Goal: Information Seeking & Learning: Learn about a topic

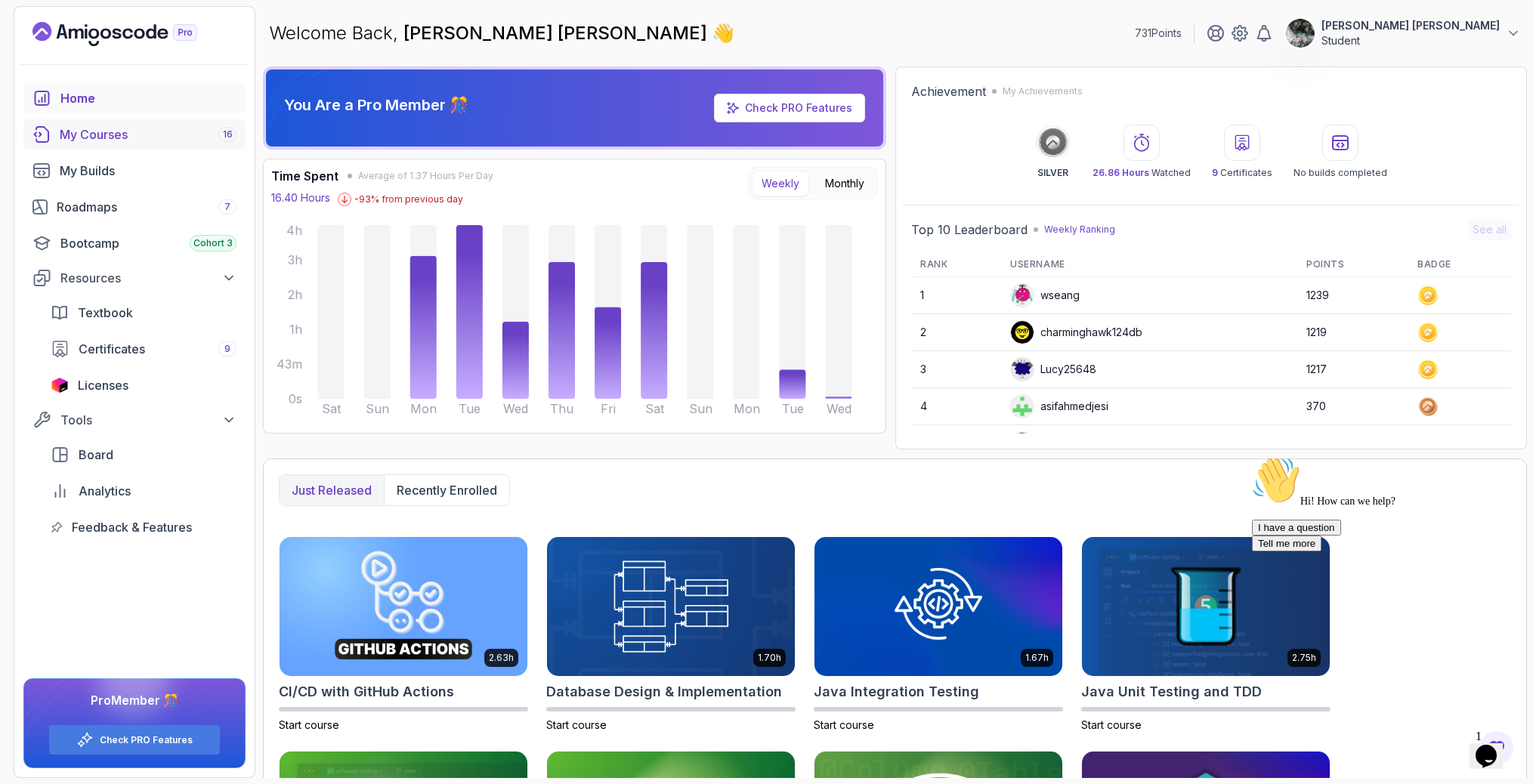
click at [149, 135] on div "My Courses 16" at bounding box center [148, 134] width 176 height 18
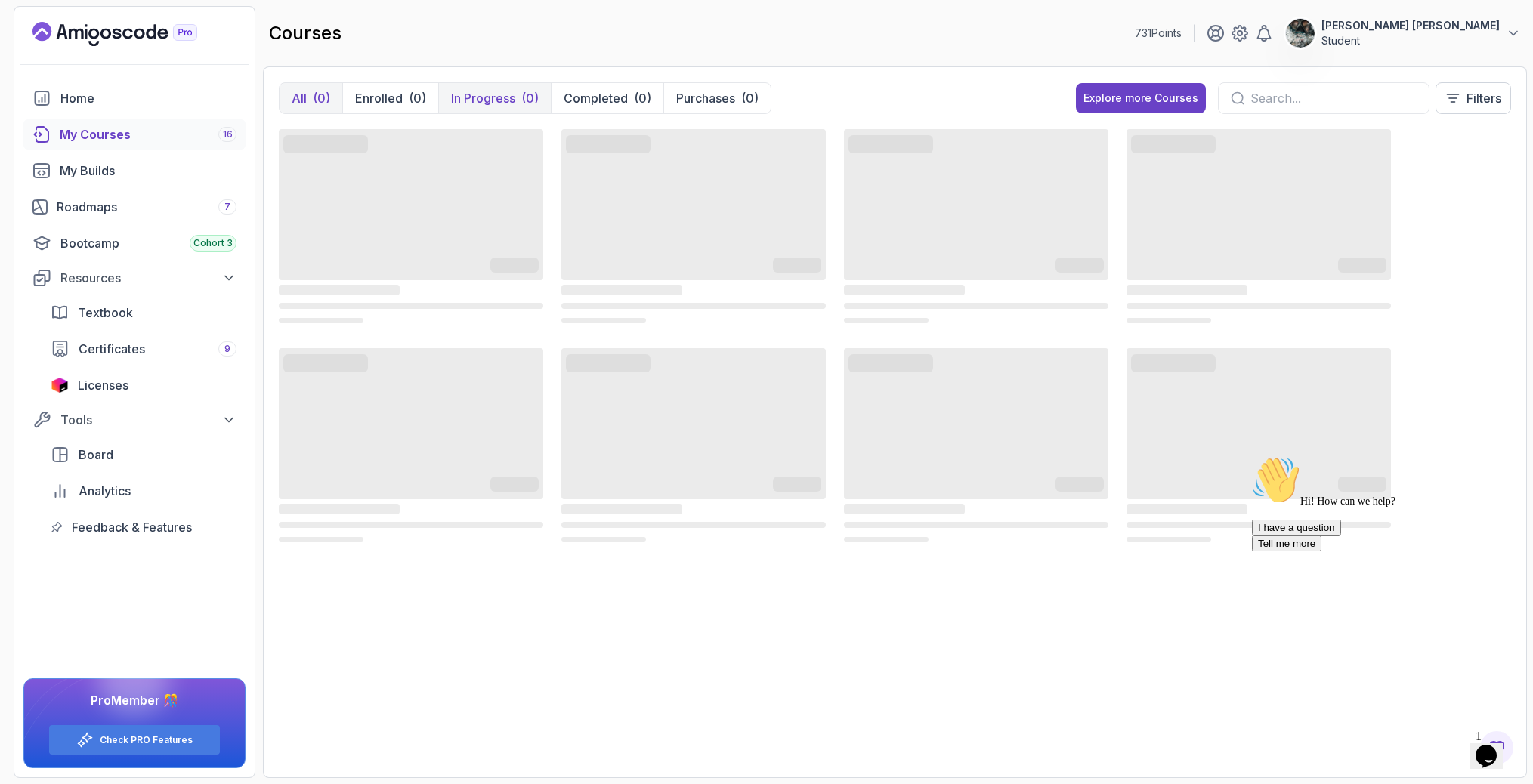
click at [507, 106] on p "In Progress" at bounding box center [483, 98] width 64 height 18
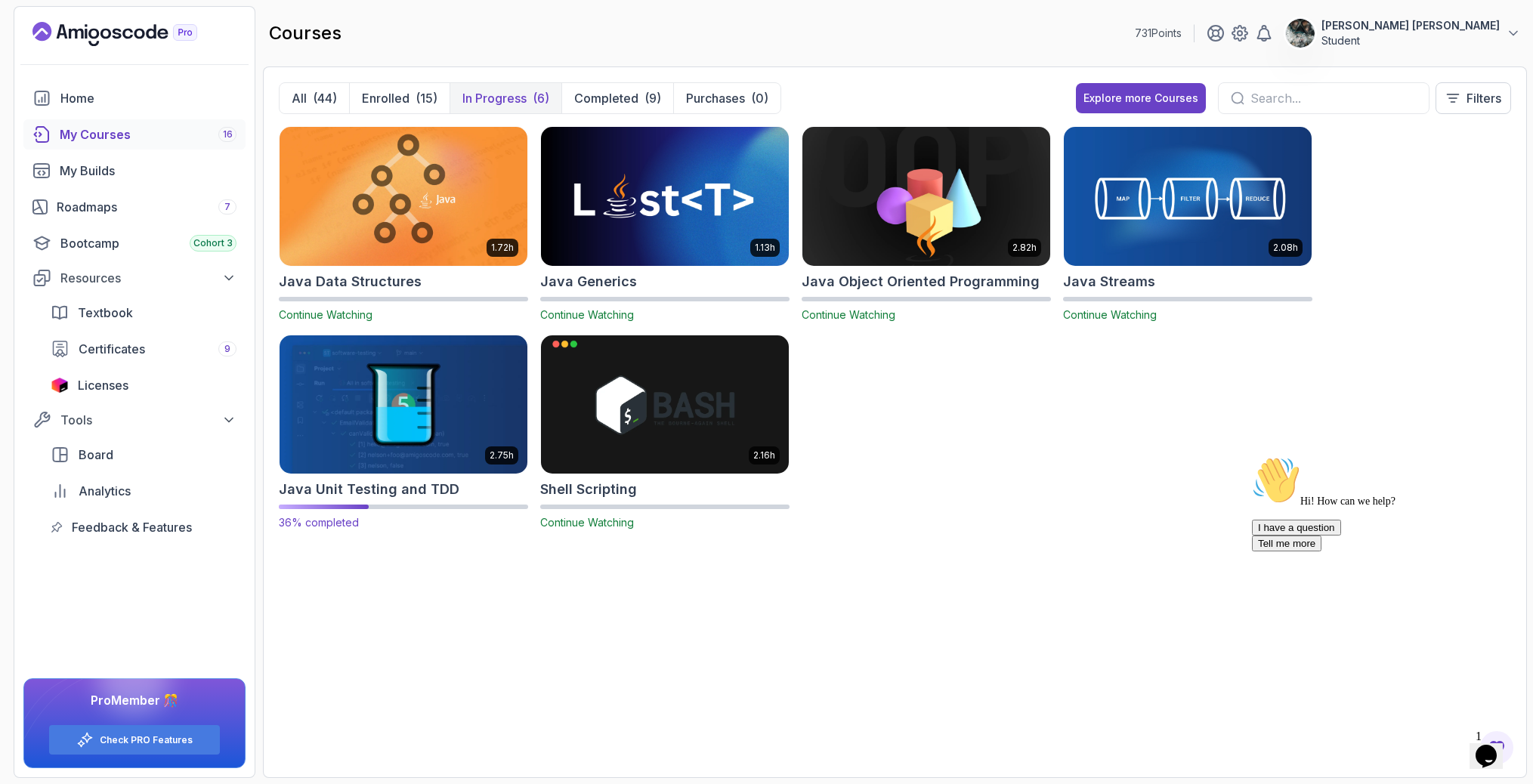
click at [318, 393] on img at bounding box center [404, 405] width 260 height 146
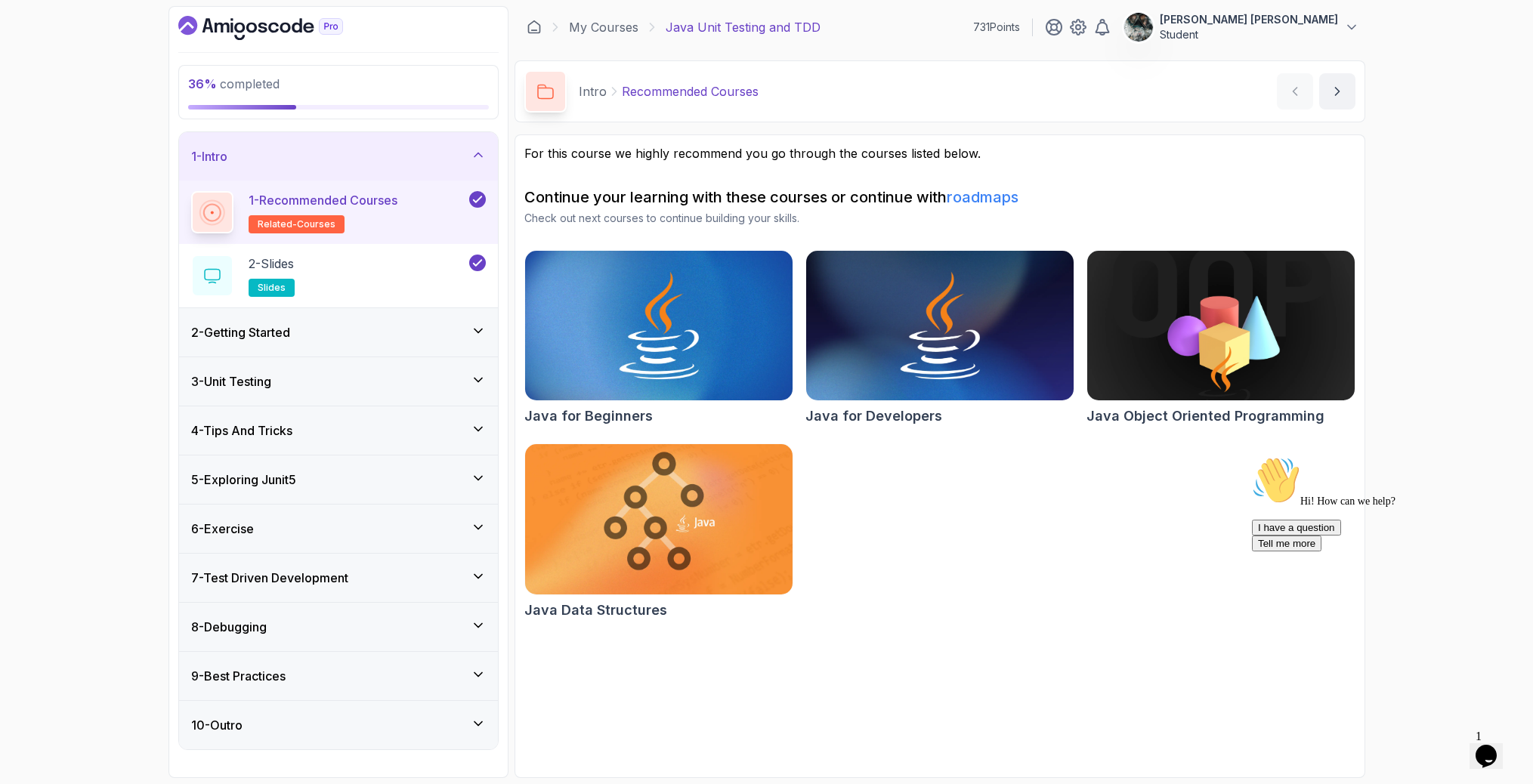
click at [1487, 748] on icon "$i18n('chat', 'chat_widget')" at bounding box center [1486, 757] width 21 height 23
click at [1486, 751] on icon "Close Chat This icon closes the chat window." at bounding box center [1483, 759] width 18 height 18
click at [1445, 745] on icon "Close" at bounding box center [1445, 752] width 0 height 13
click at [332, 451] on div "4 - Tips And Tricks" at bounding box center [338, 430] width 319 height 48
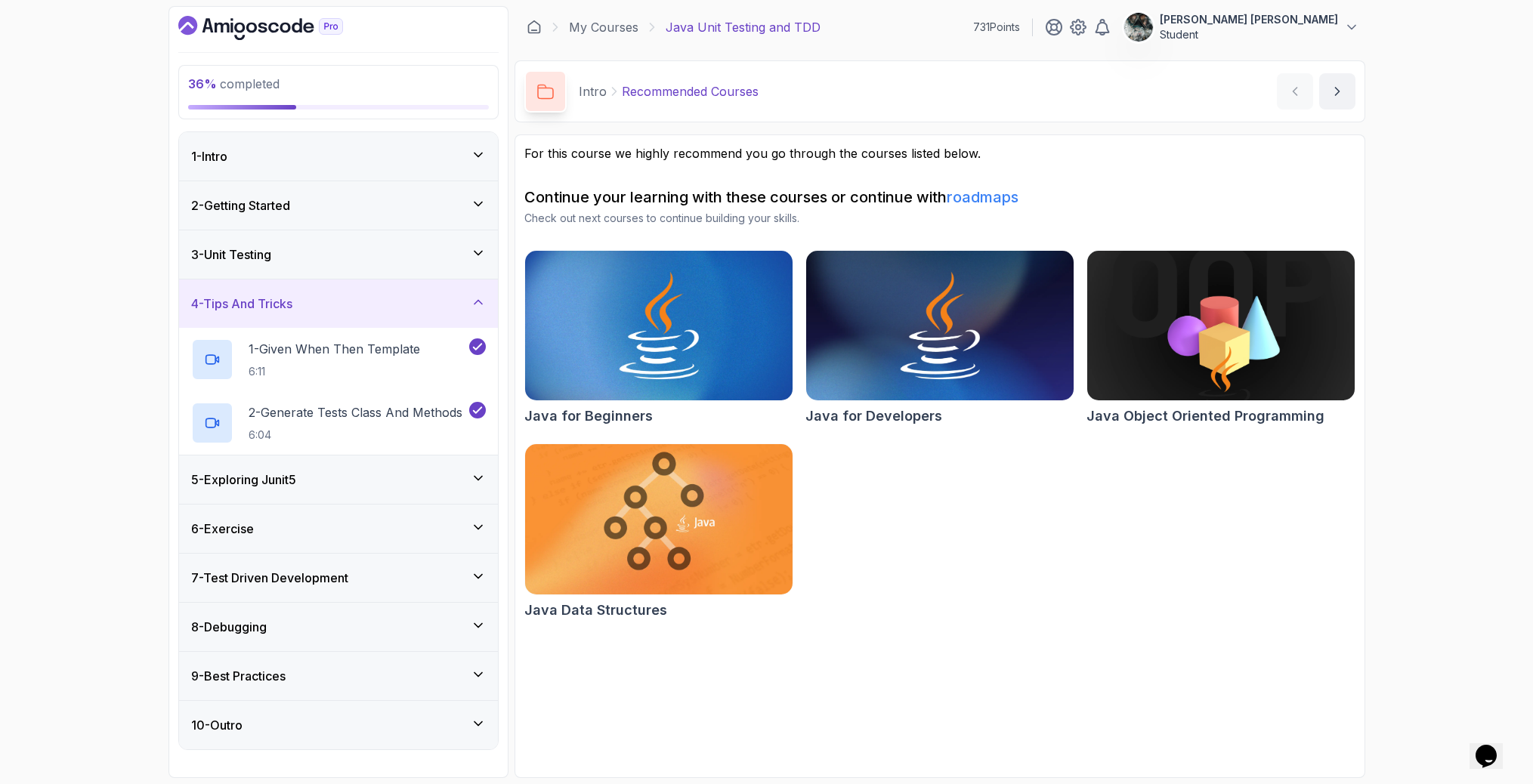
click at [309, 491] on div "5 - Exploring Junit5" at bounding box center [338, 479] width 319 height 48
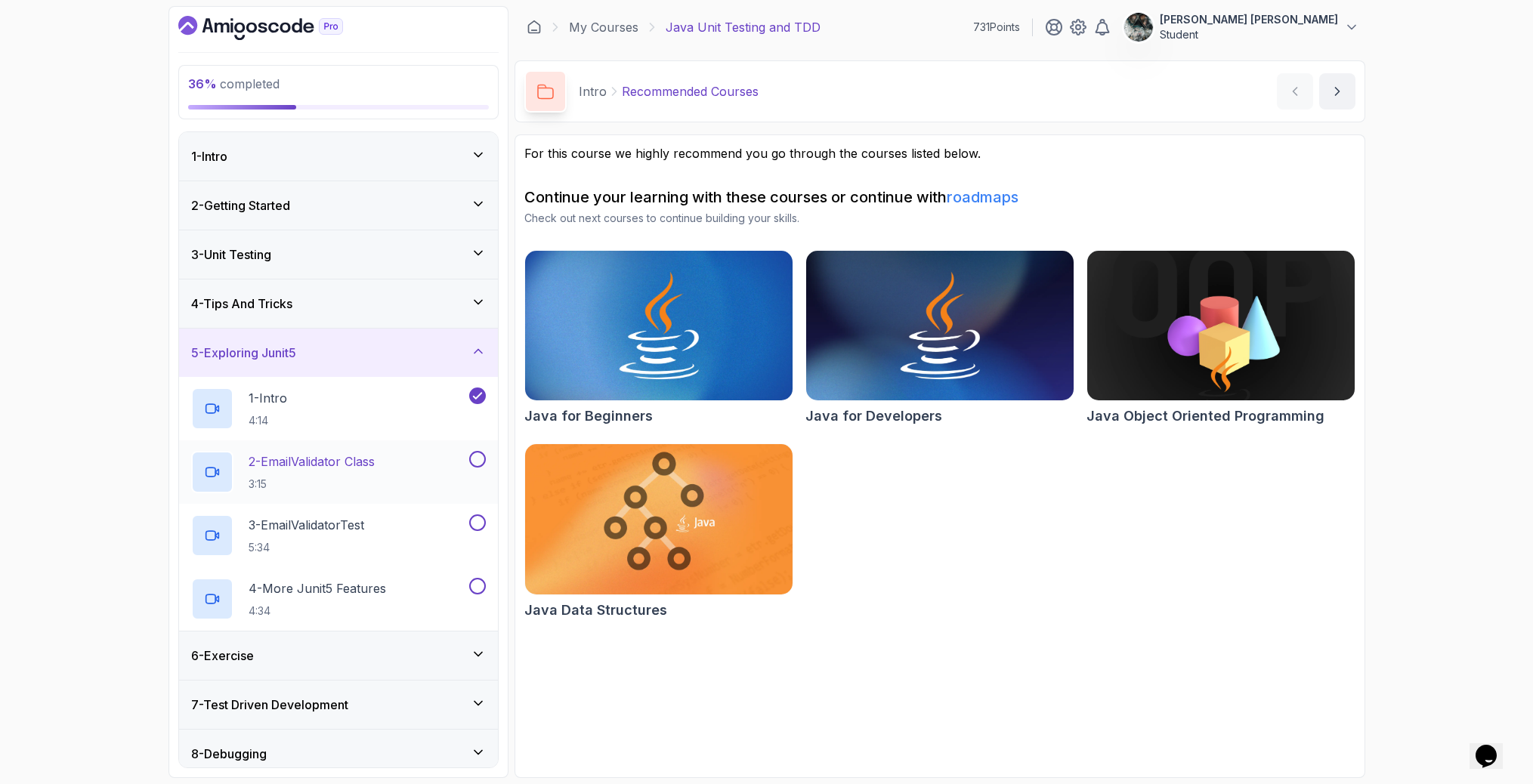
click at [331, 447] on div "2 - EmailValidator Class 3:15" at bounding box center [338, 472] width 319 height 63
click at [349, 457] on p "2 - EmailValidator Class" at bounding box center [312, 461] width 126 height 18
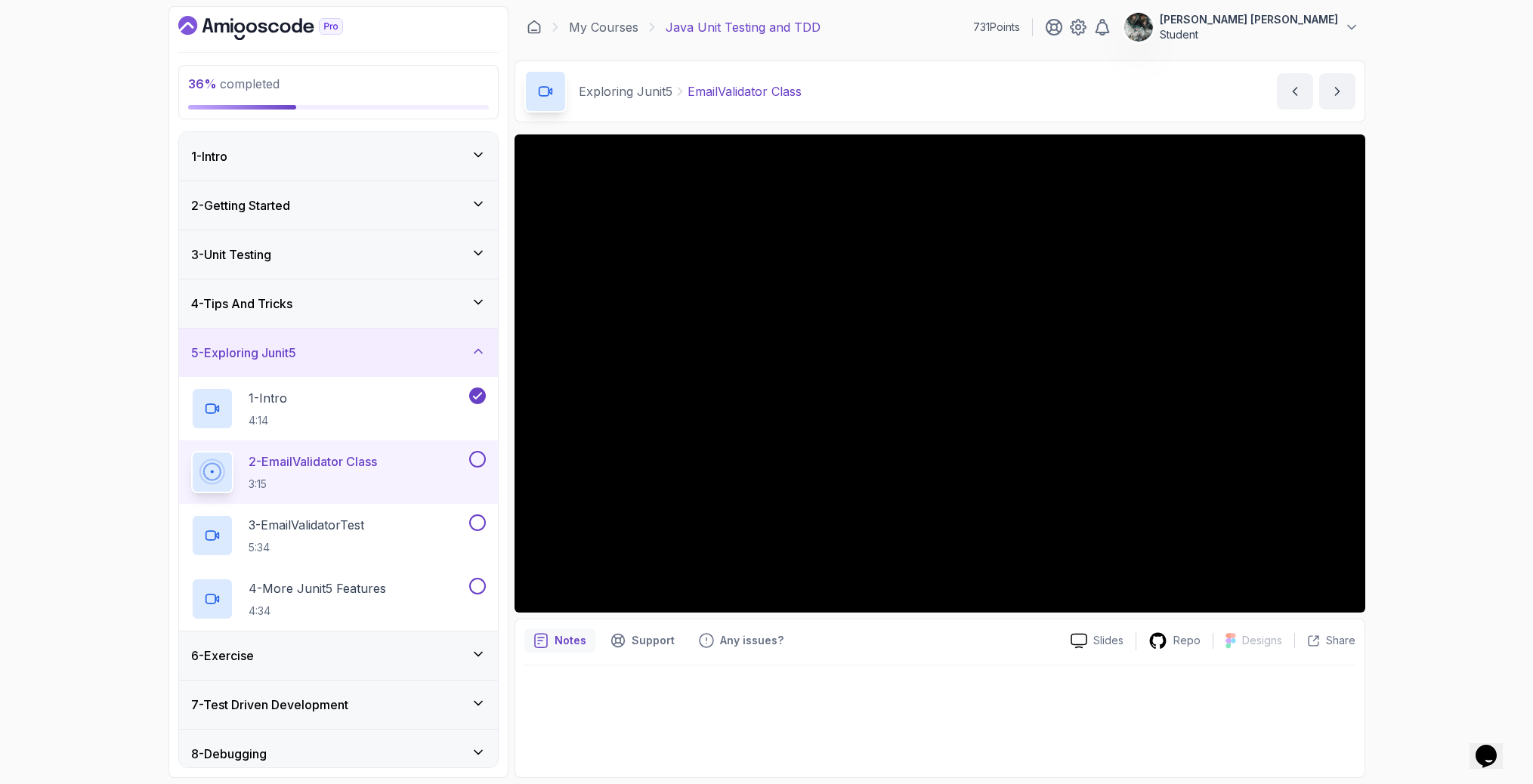
click at [297, 653] on div "6 - Exercise" at bounding box center [339, 656] width 295 height 18
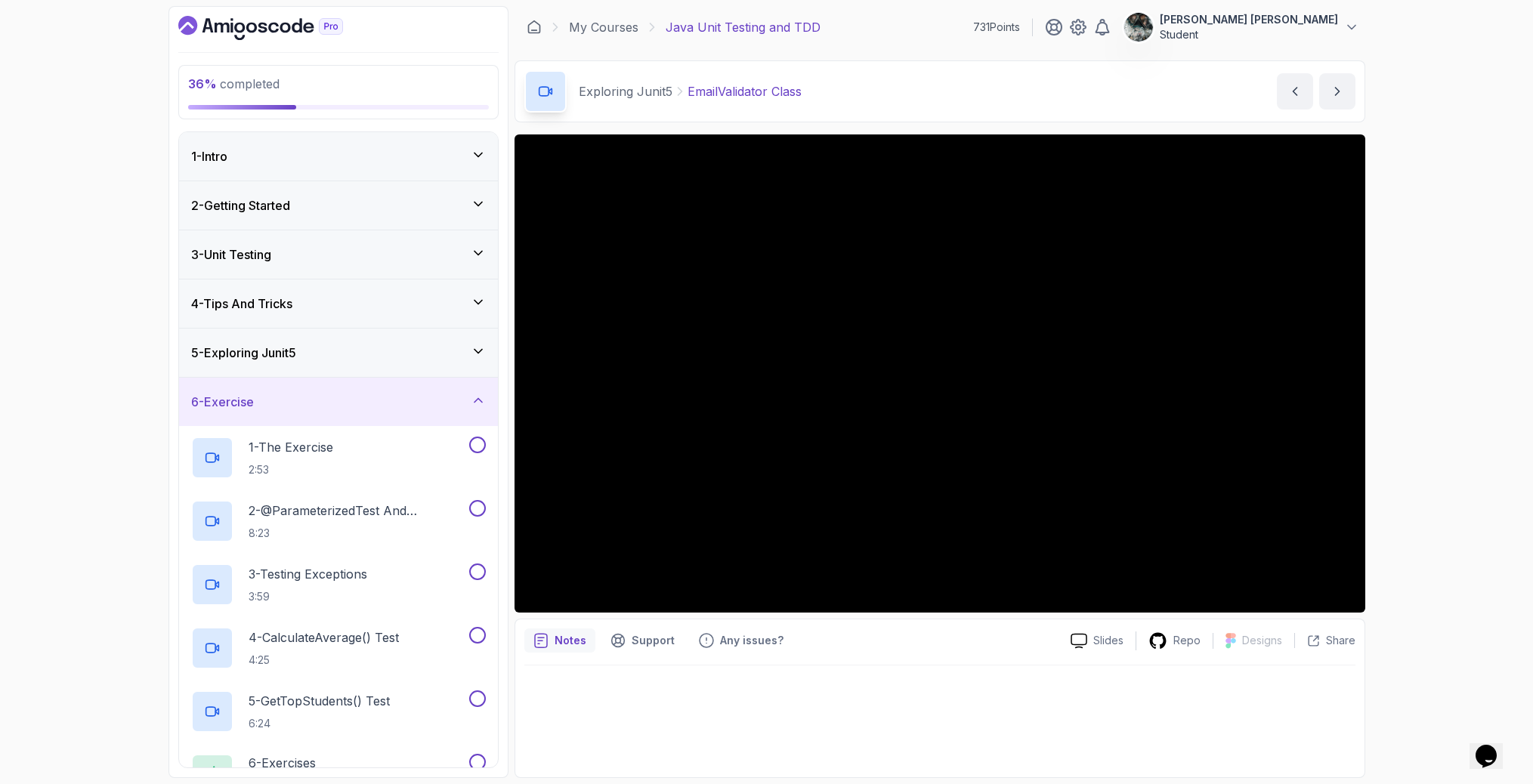
scroll to position [235, 0]
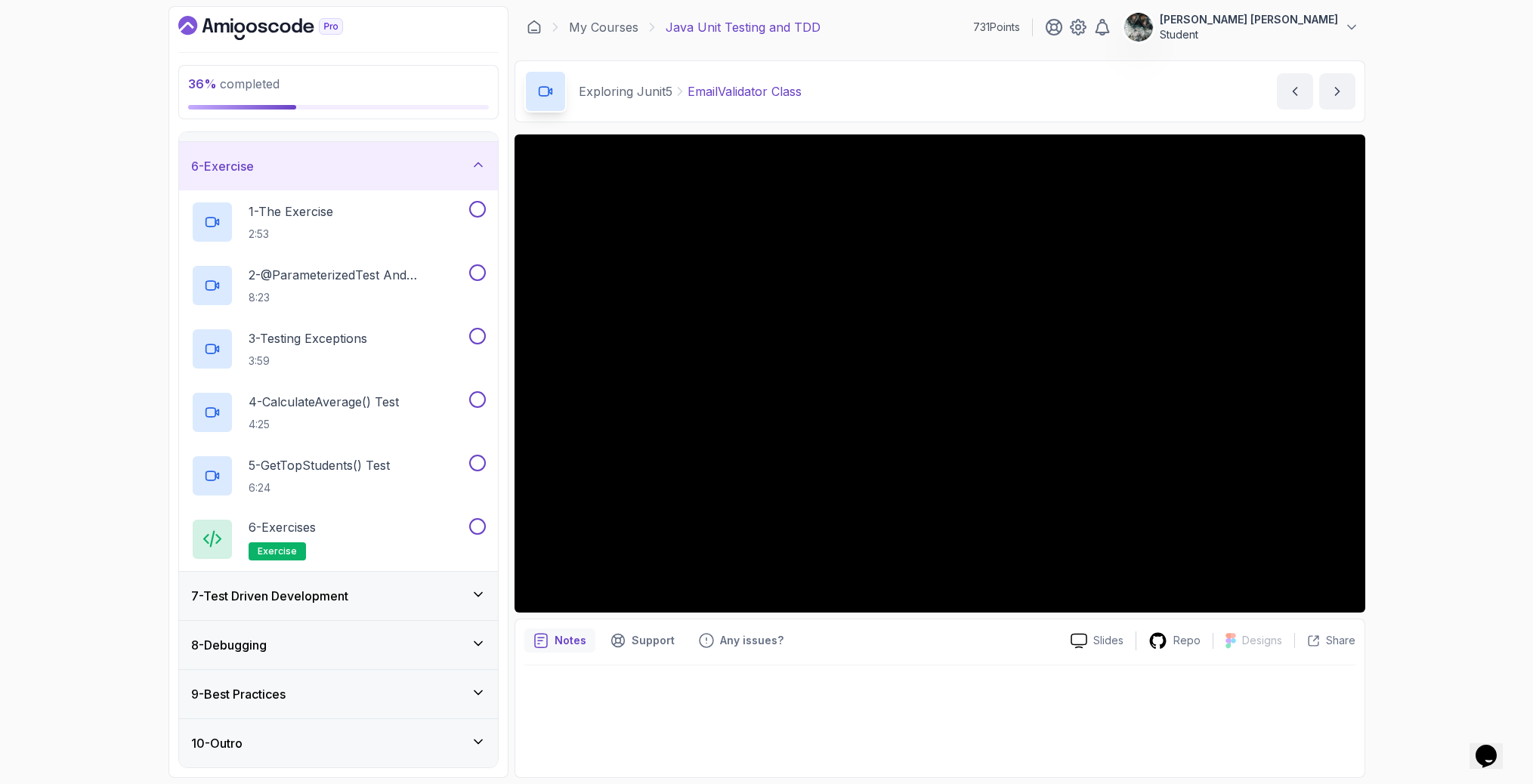
click at [327, 588] on h3 "7 - Test Driven Development" at bounding box center [270, 596] width 157 height 18
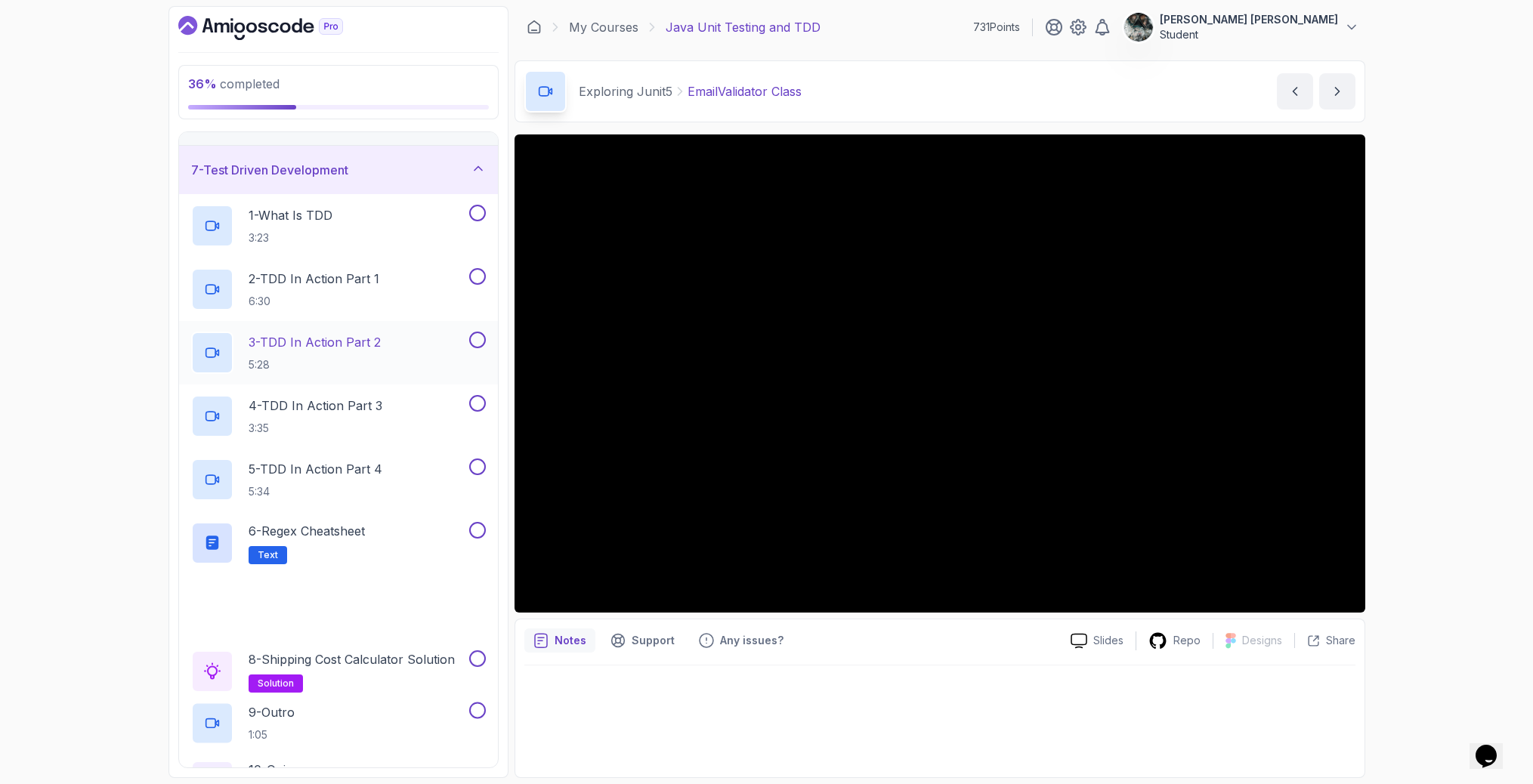
scroll to position [417, 0]
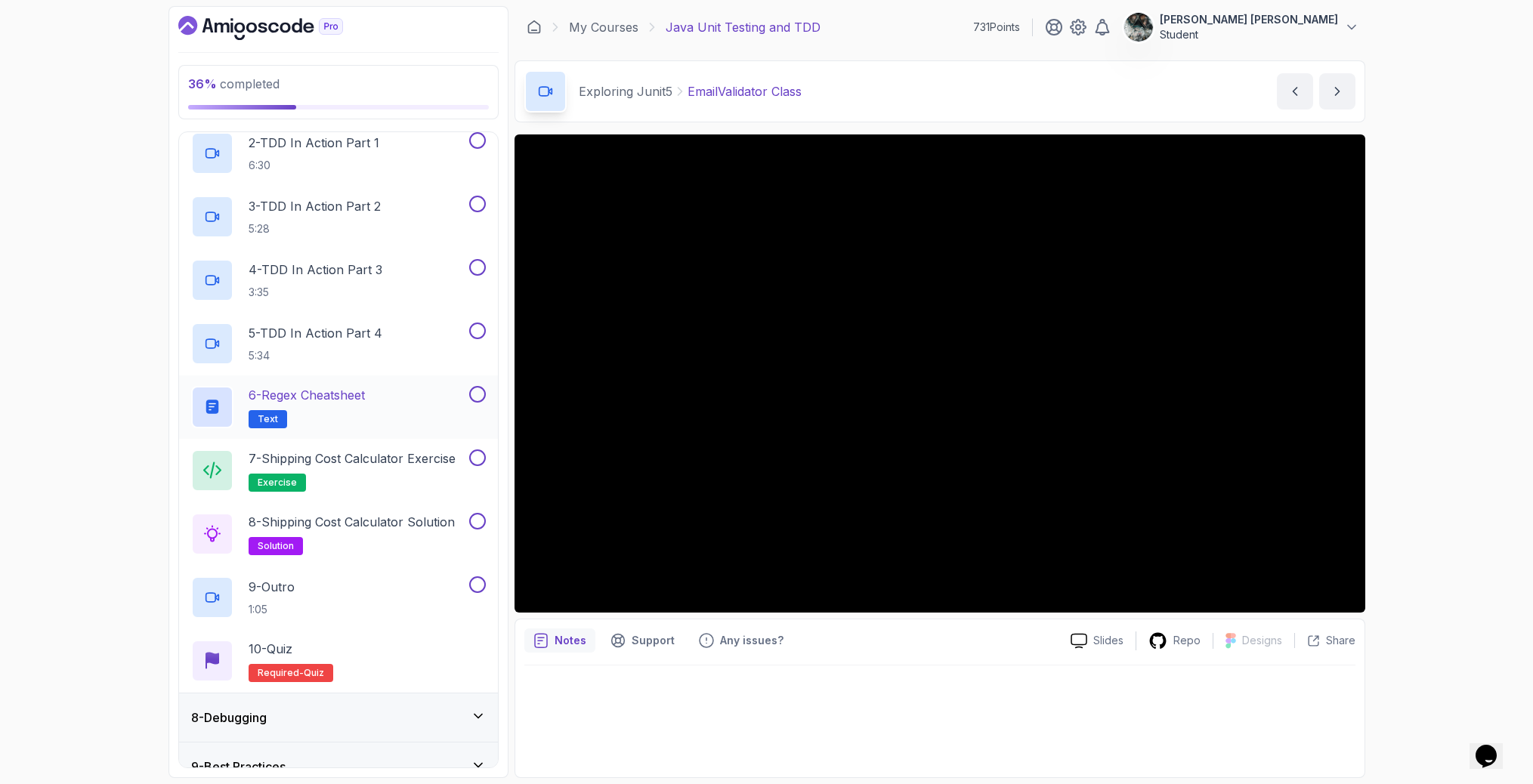
click at [322, 387] on p "6 - Regex Cheatsheet" at bounding box center [306, 395] width 117 height 18
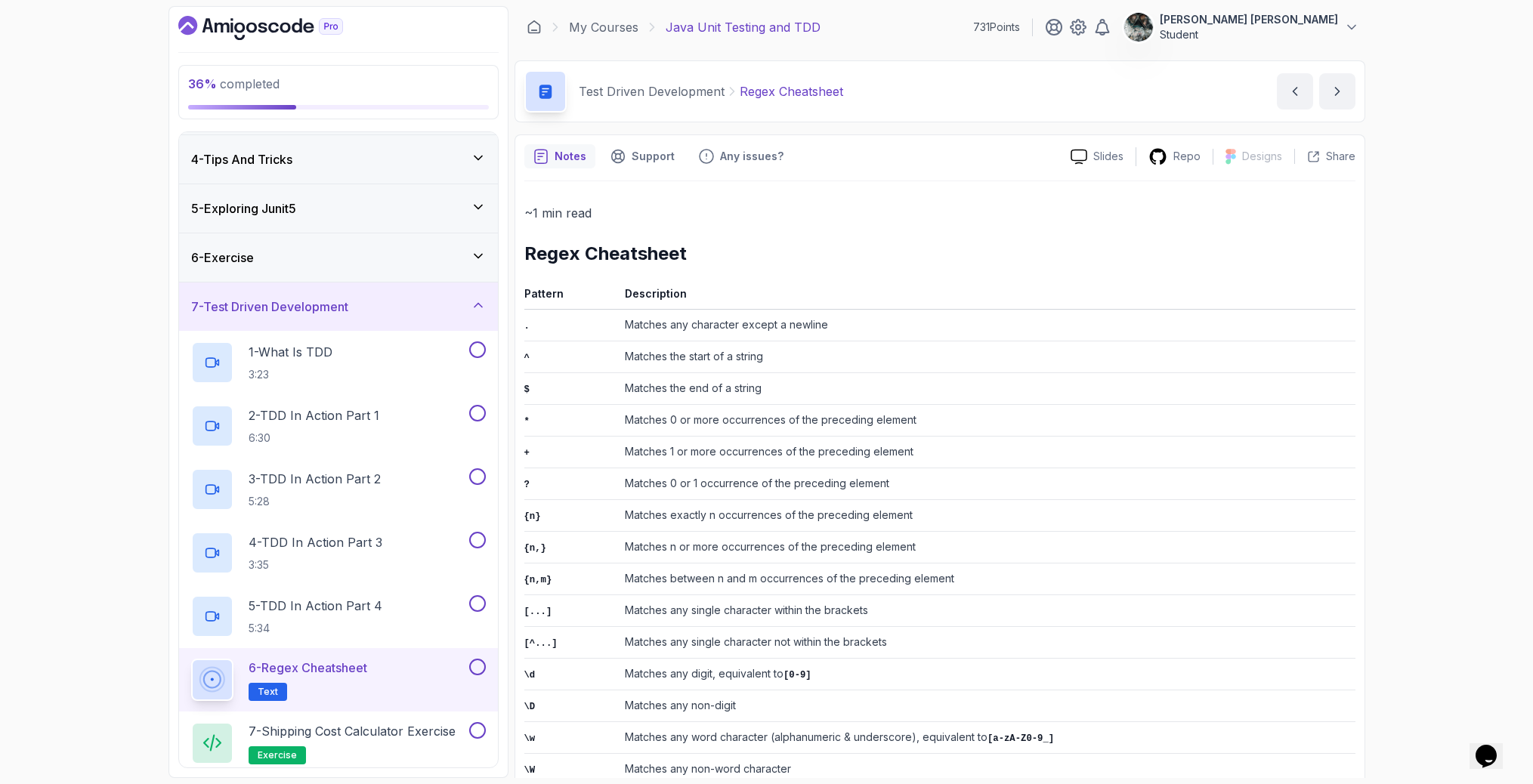
scroll to position [135, 0]
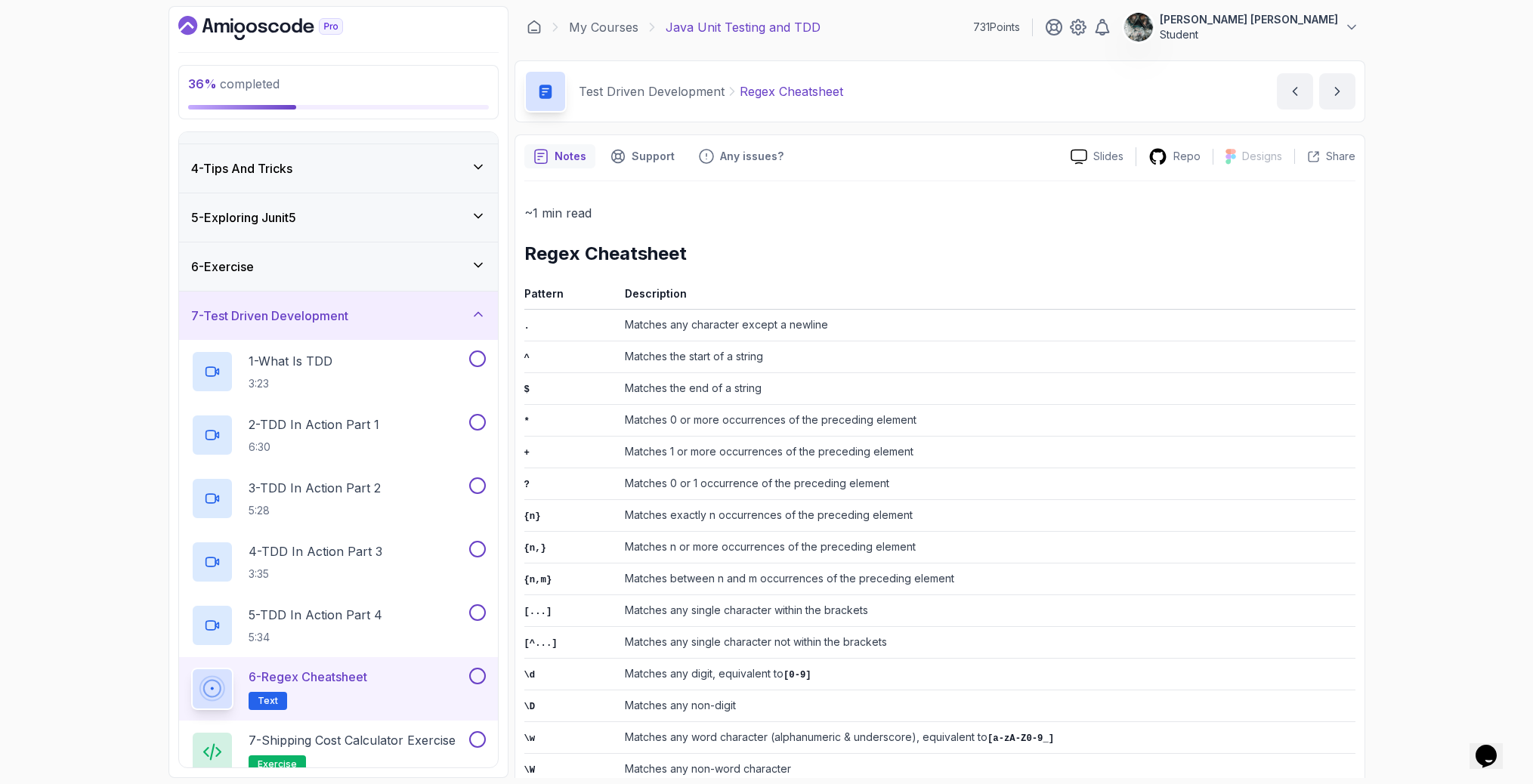
click at [298, 312] on h3 "7 - Test Driven Development" at bounding box center [270, 315] width 157 height 18
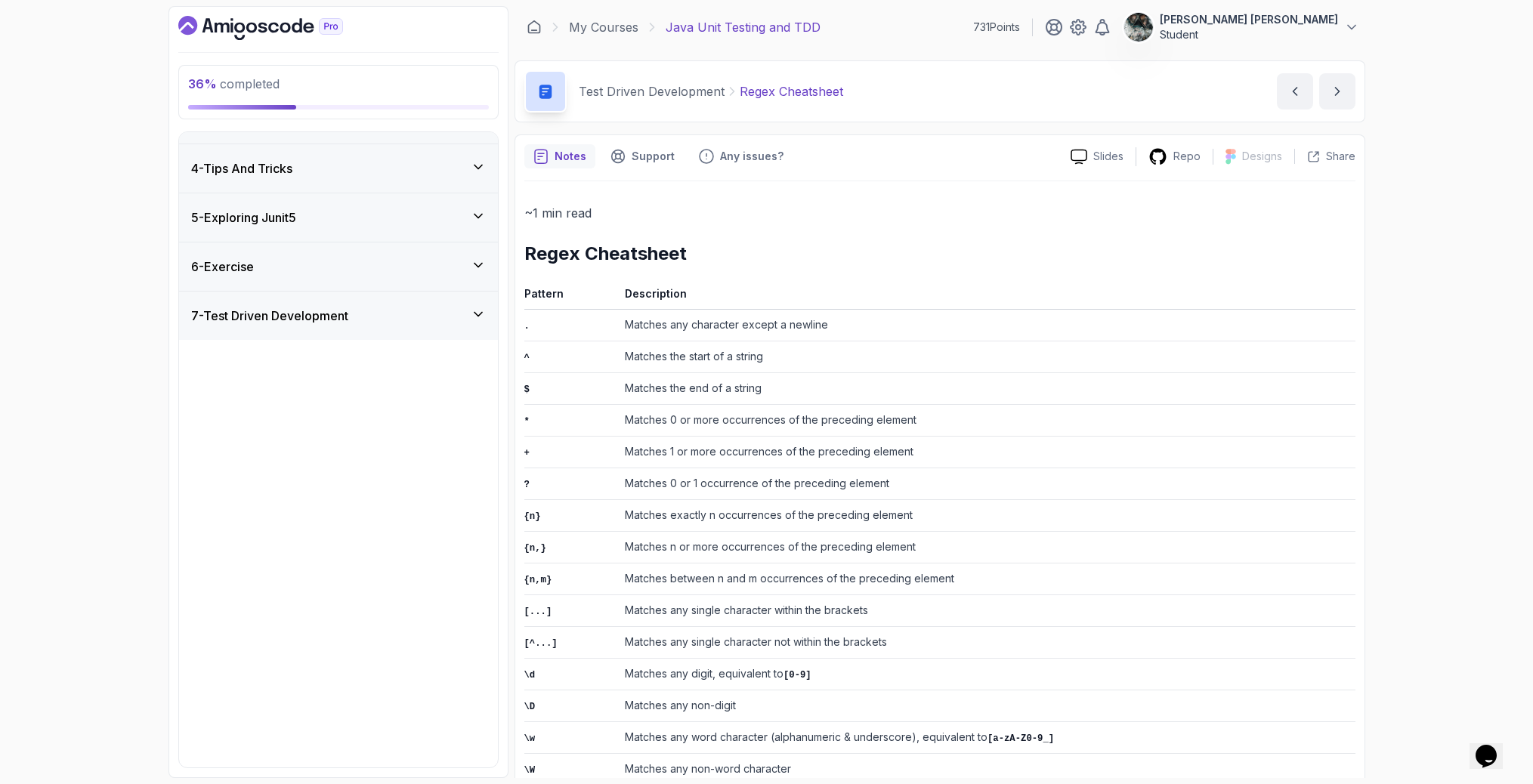
scroll to position [0, 0]
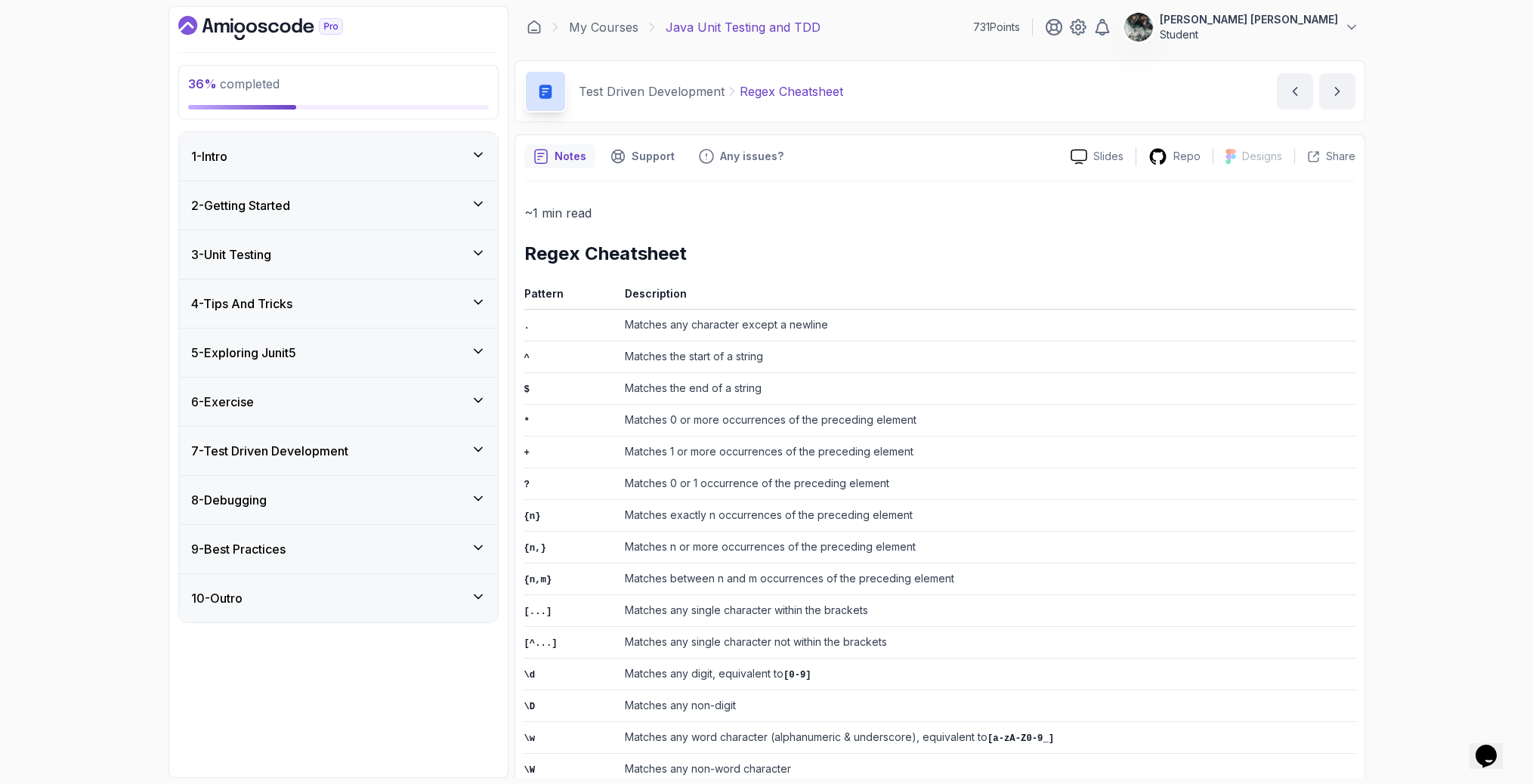
click at [306, 255] on div "3 - Unit Testing" at bounding box center [339, 255] width 295 height 18
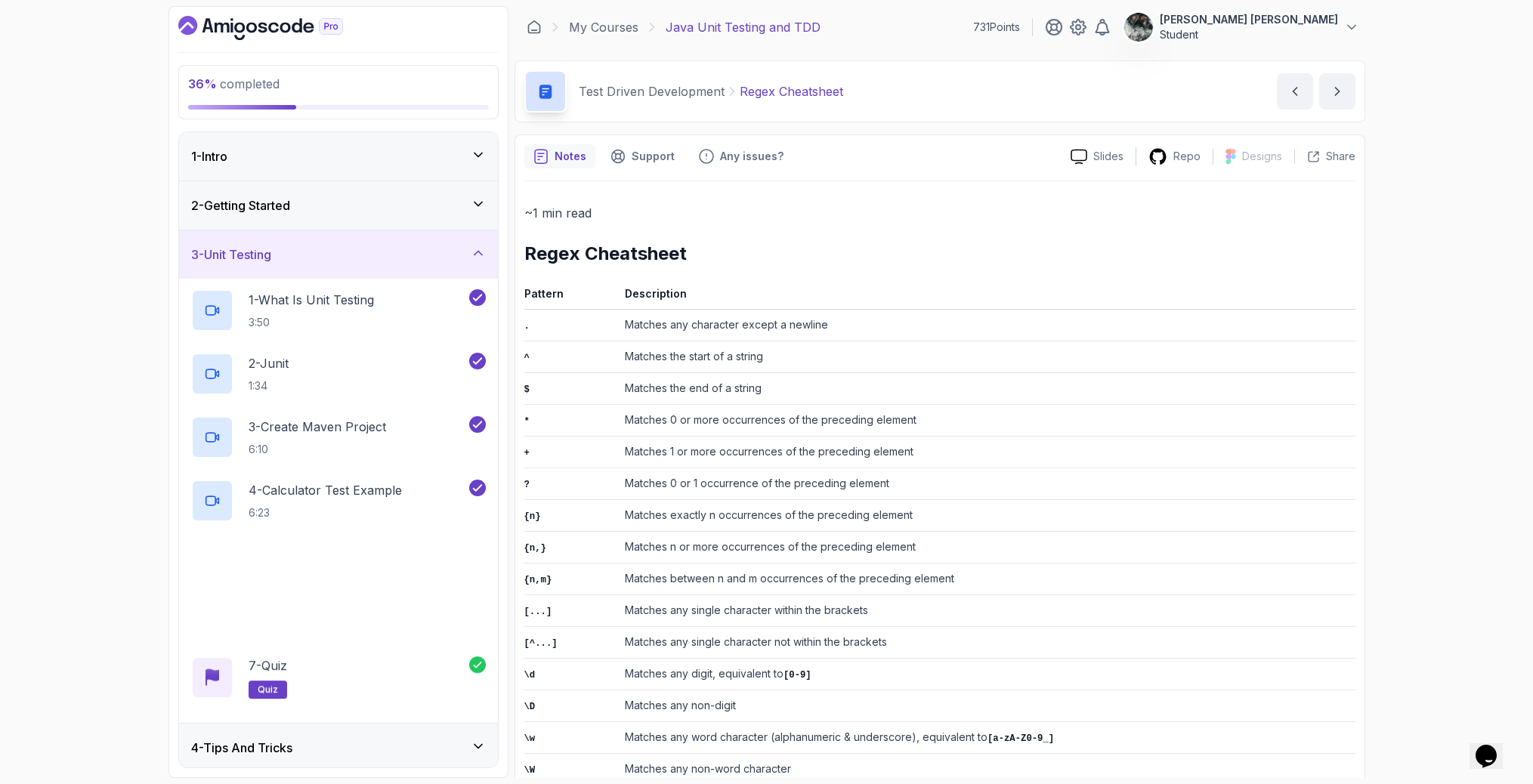
click at [316, 243] on div "3 - Unit Testing" at bounding box center [338, 254] width 319 height 48
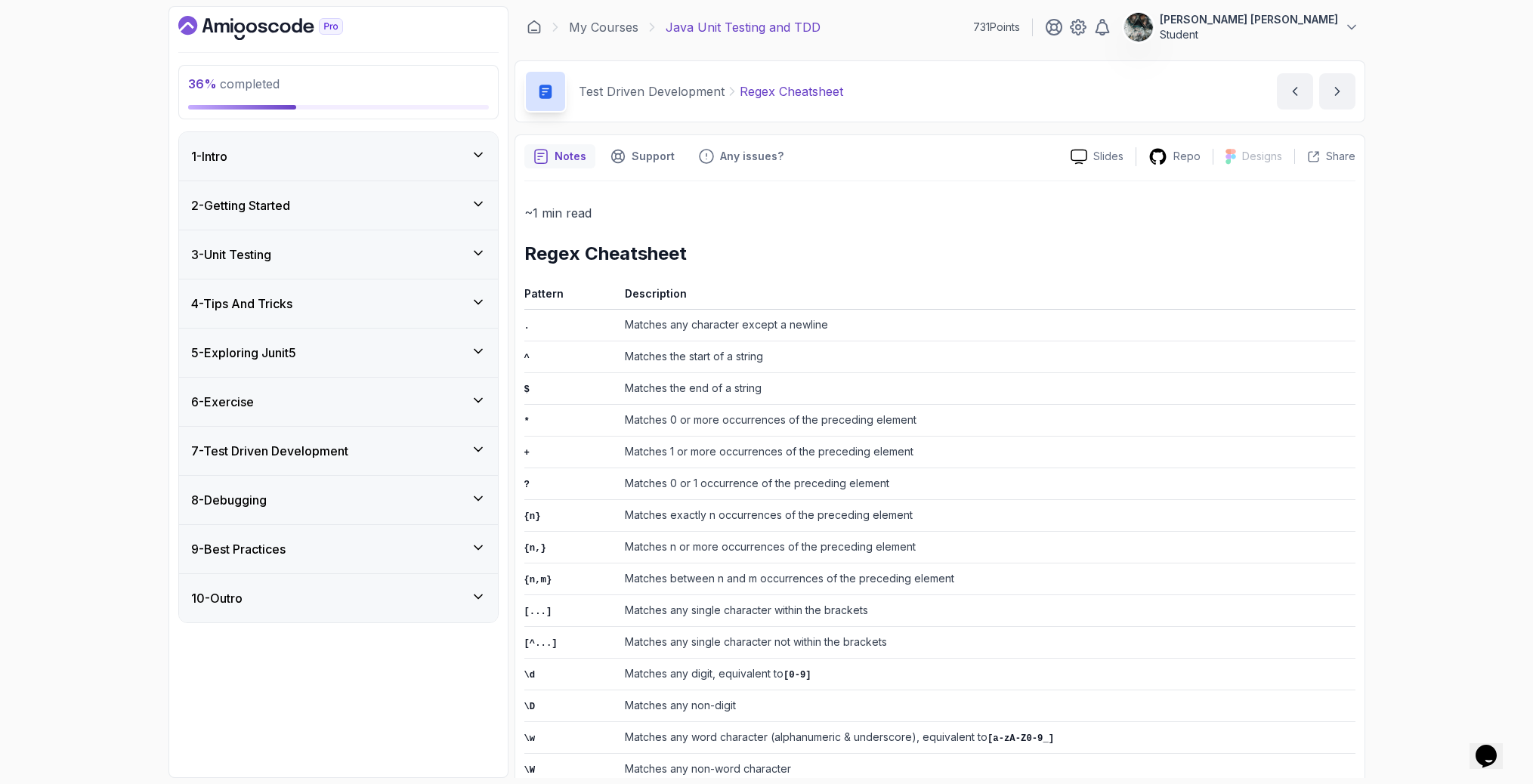
click at [256, 349] on h3 "5 - Exploring Junit5" at bounding box center [244, 353] width 105 height 18
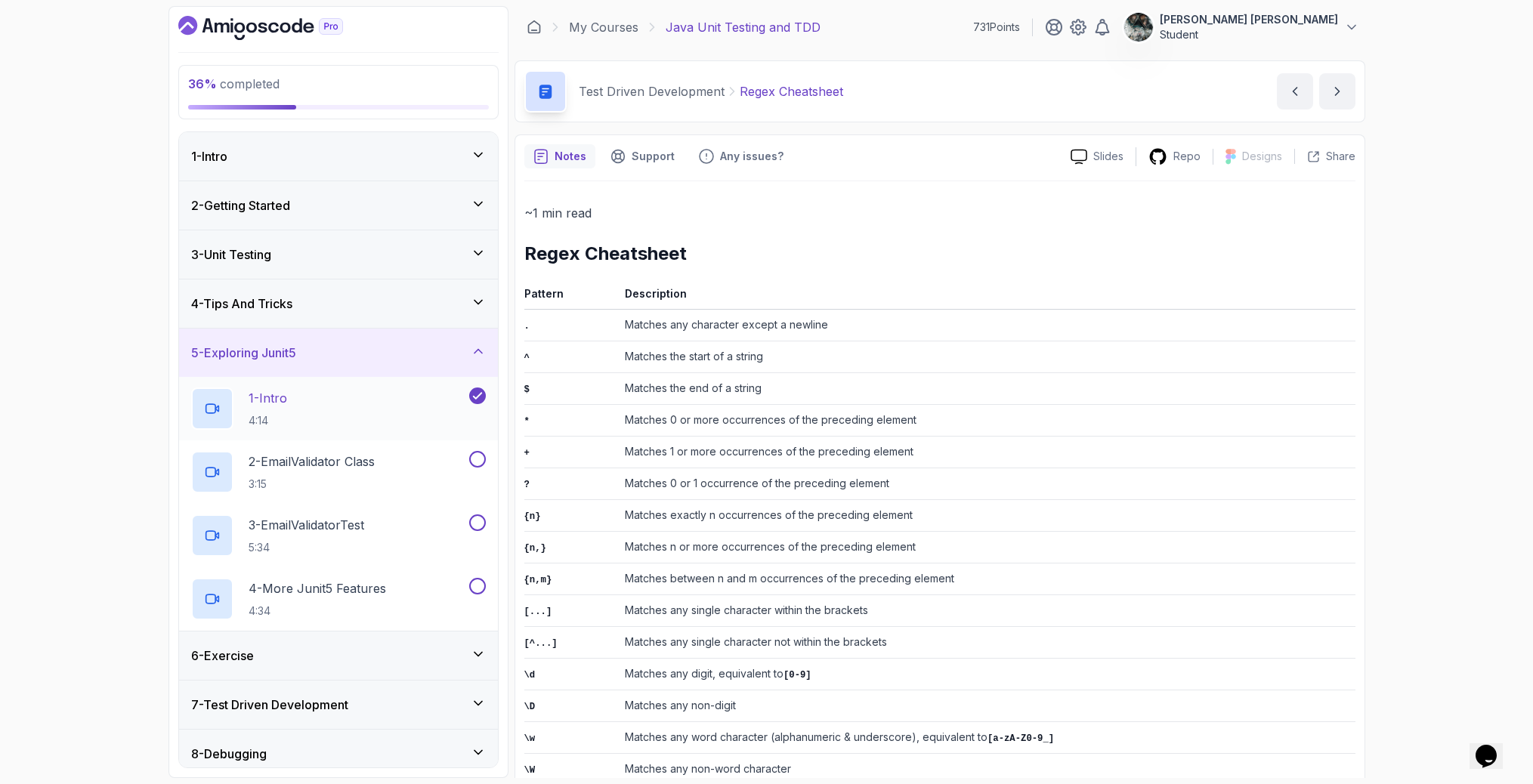
drag, startPoint x: 436, startPoint y: 379, endPoint x: 425, endPoint y: 384, distance: 12.1
click at [435, 379] on div "1 - Intro 4:14" at bounding box center [338, 408] width 319 height 63
click at [291, 409] on div "1 - Intro 4:14" at bounding box center [328, 408] width 275 height 42
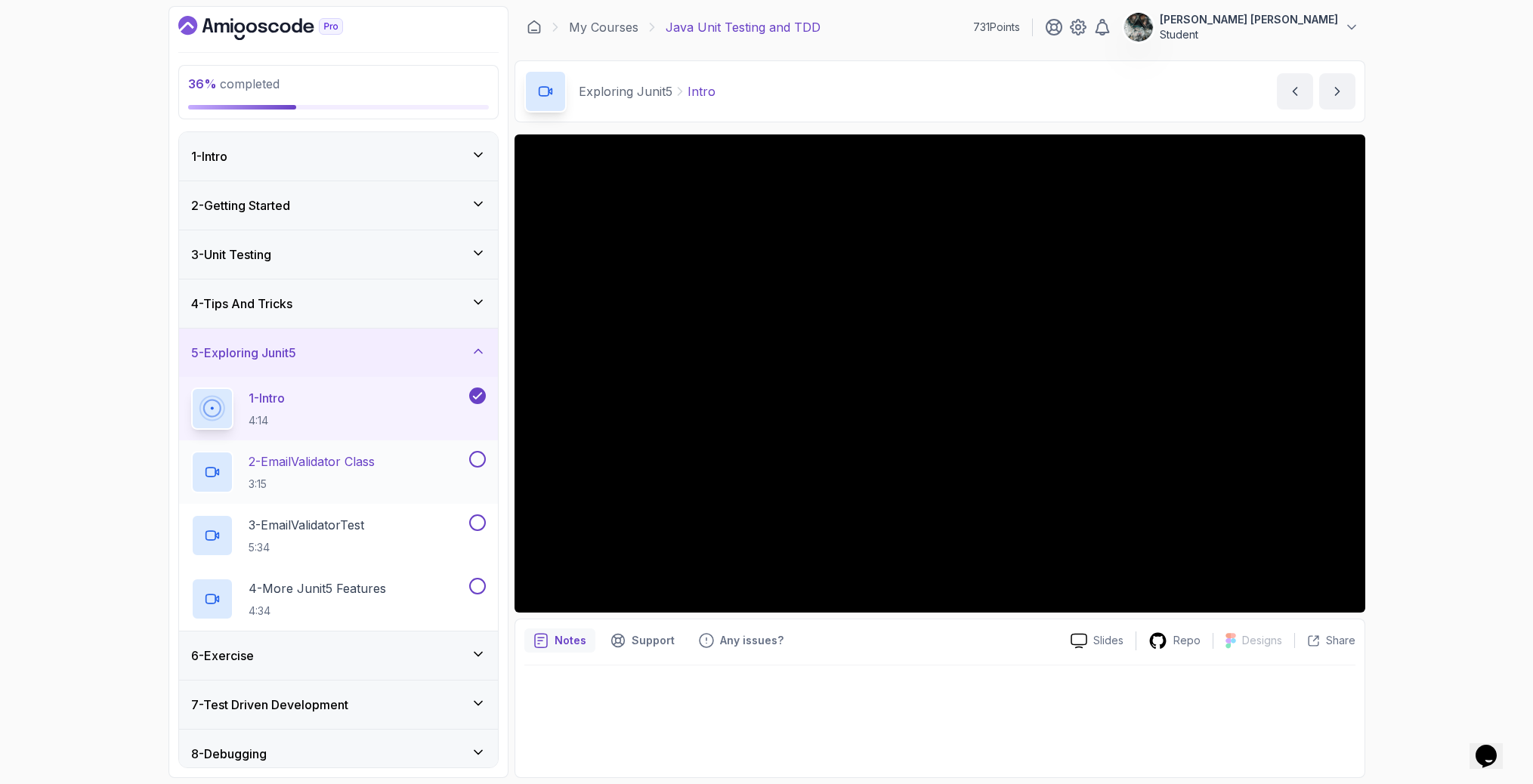
click at [360, 471] on h2 "2 - EmailValidator Class 3:15" at bounding box center [312, 471] width 126 height 40
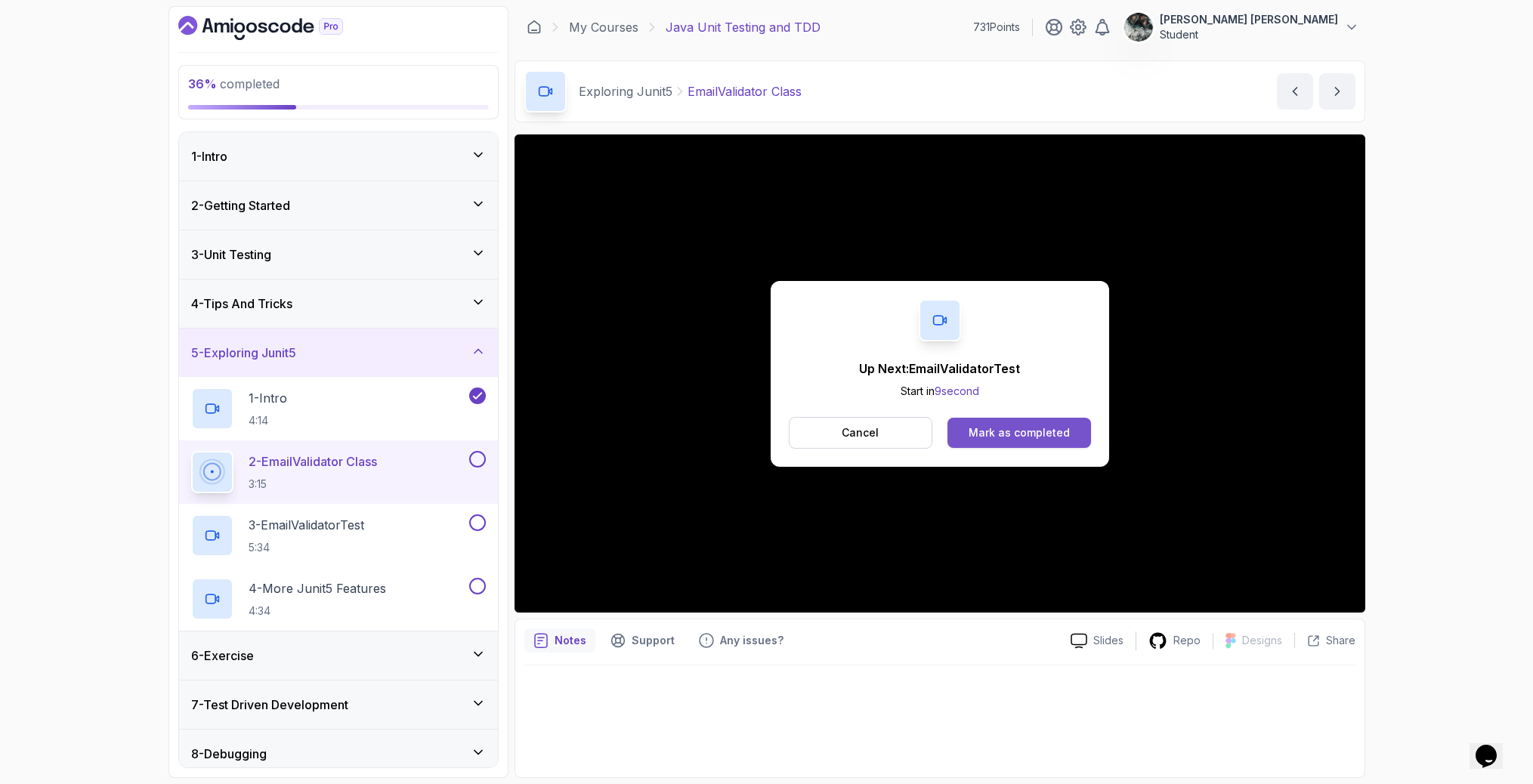
click at [1042, 434] on div "Mark as completed" at bounding box center [1018, 432] width 101 height 15
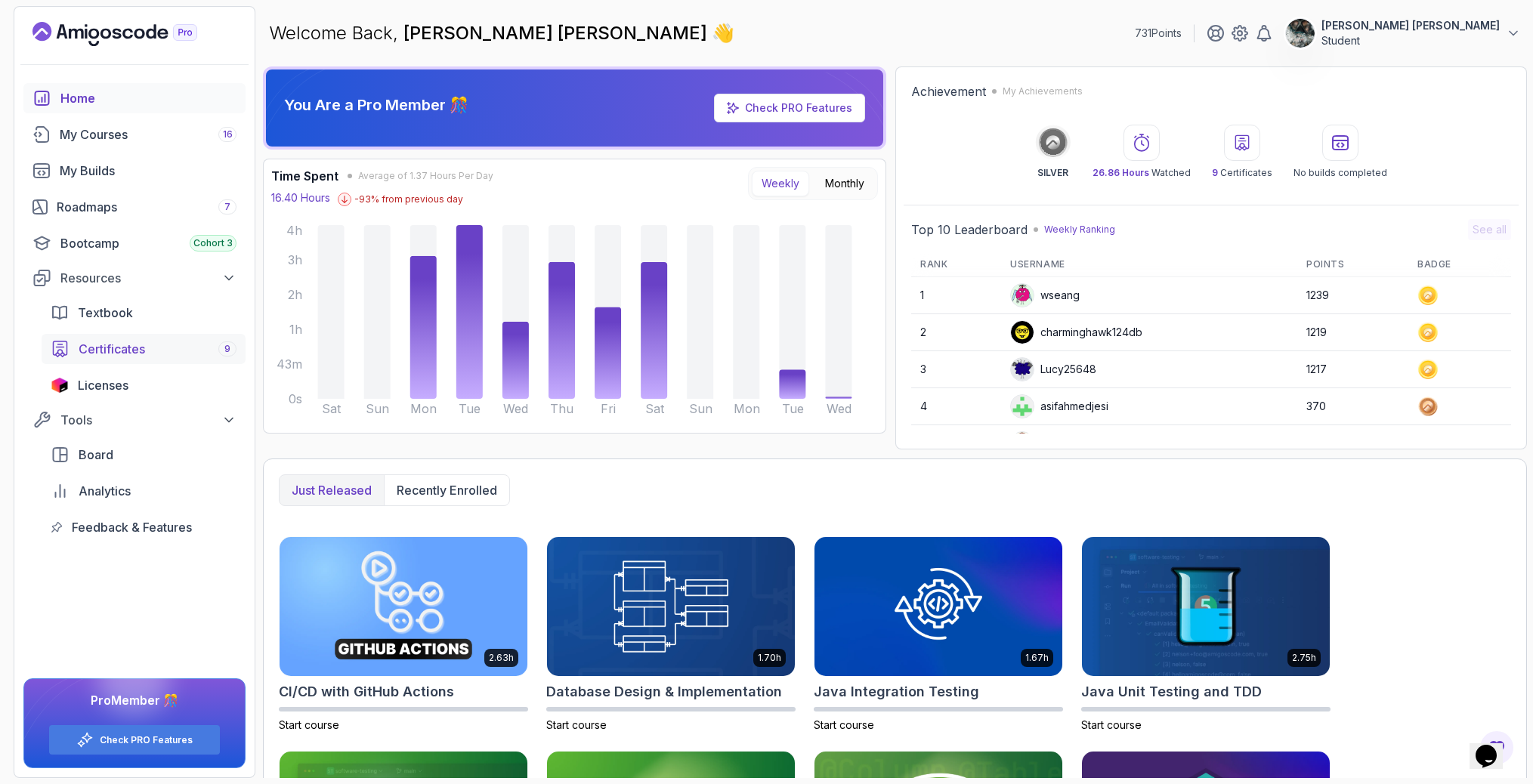
click at [138, 349] on span "Certificates" at bounding box center [112, 349] width 67 height 18
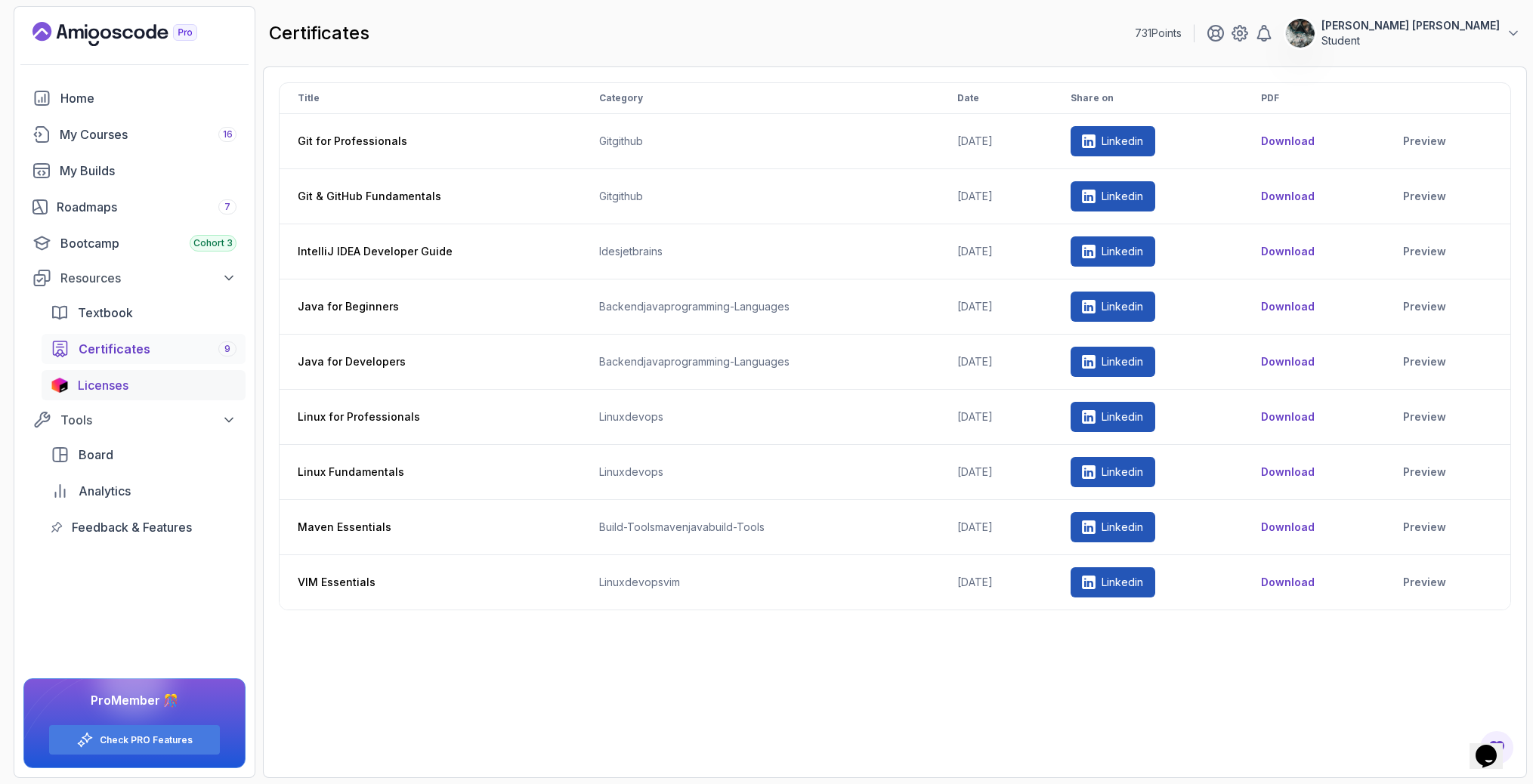
click at [127, 377] on span "Licenses" at bounding box center [104, 385] width 51 height 18
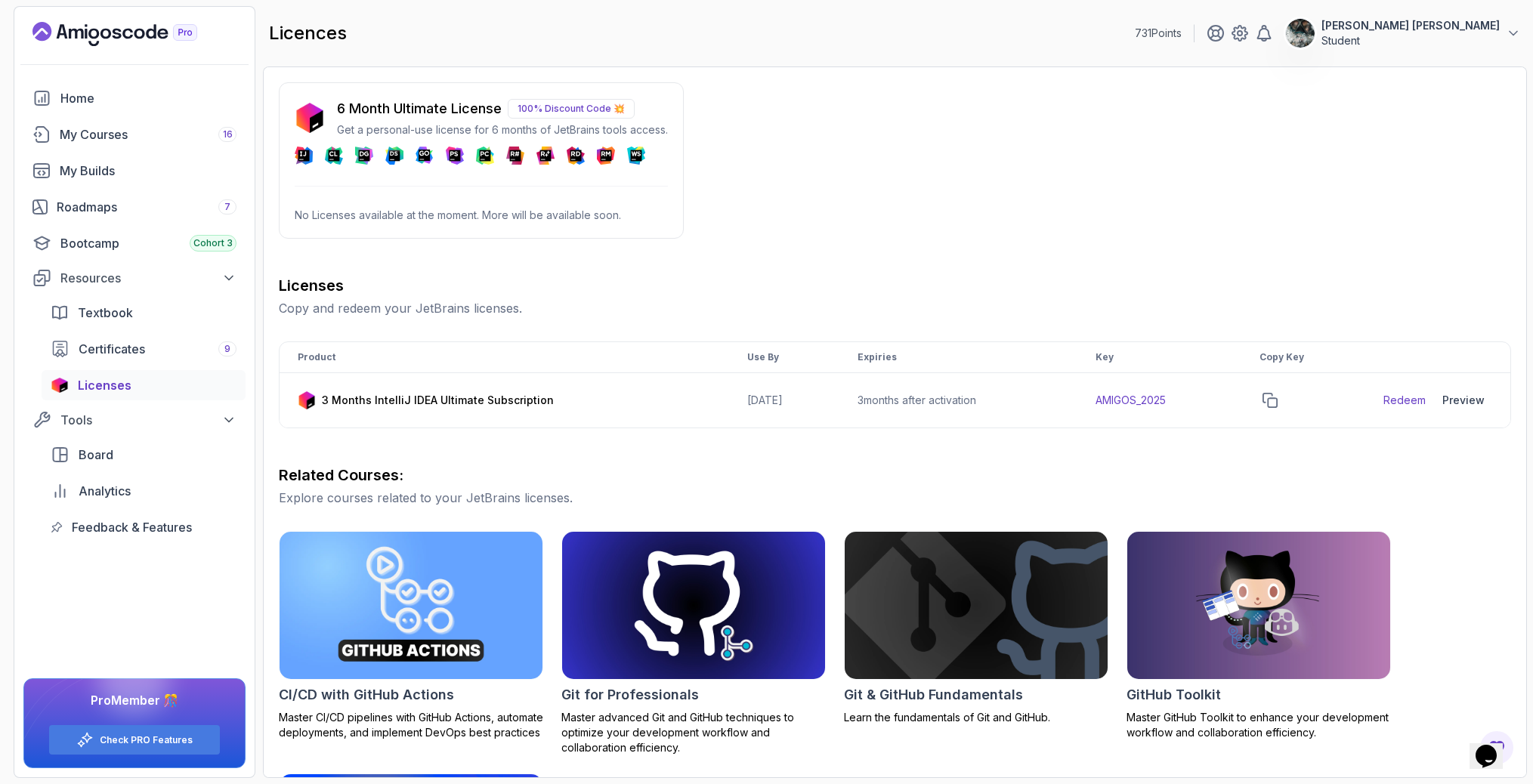
click at [588, 104] on p "100% Discount Code 💥" at bounding box center [571, 109] width 127 height 19
click at [991, 116] on div "6 Month Ultimate License 100% Discount Code 💥 Get a personal-use license for 6 …" at bounding box center [896, 533] width 1233 height 901
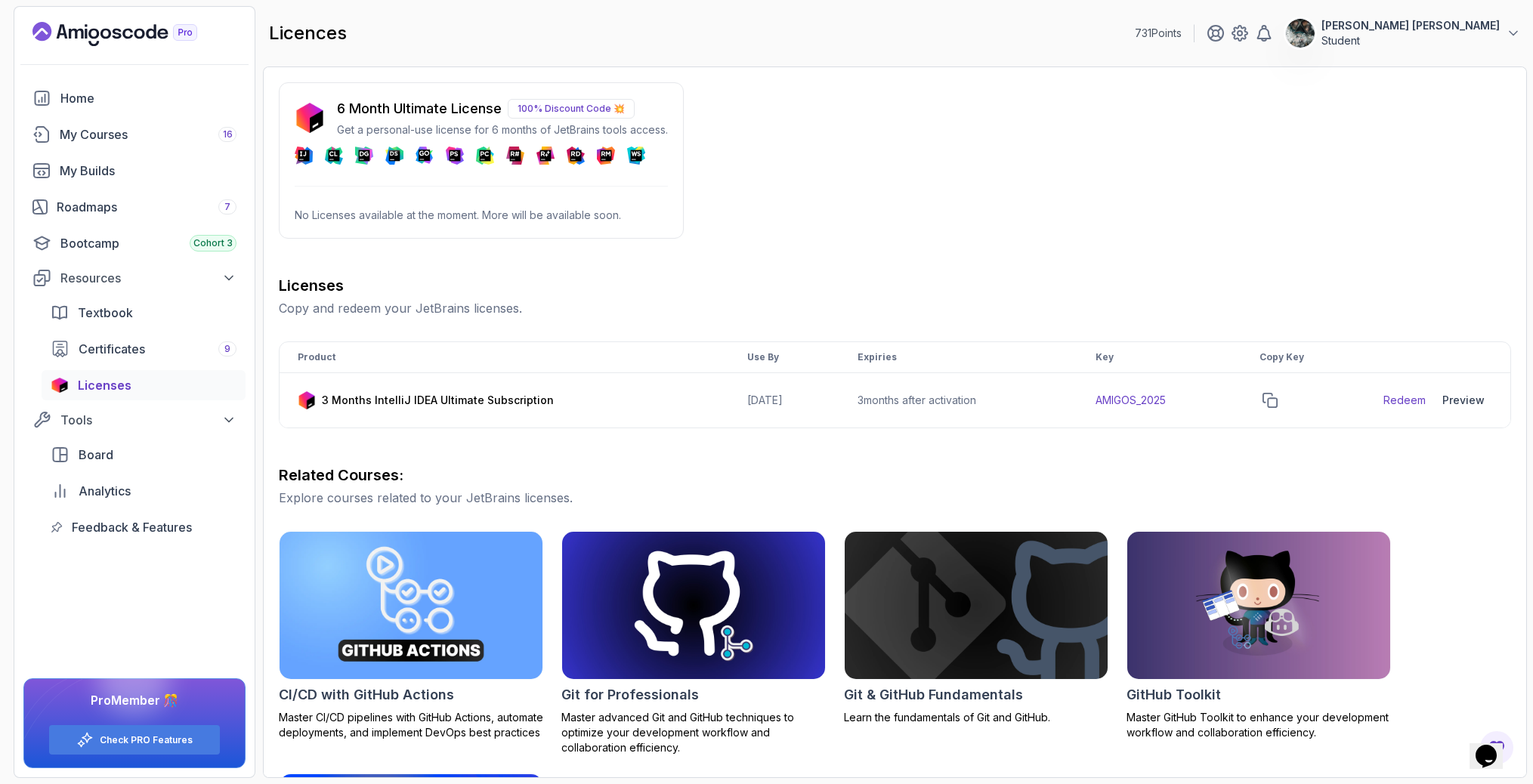
click at [1482, 745] on icon "$i18n('chat', 'chat_widget')" at bounding box center [1486, 757] width 21 height 23
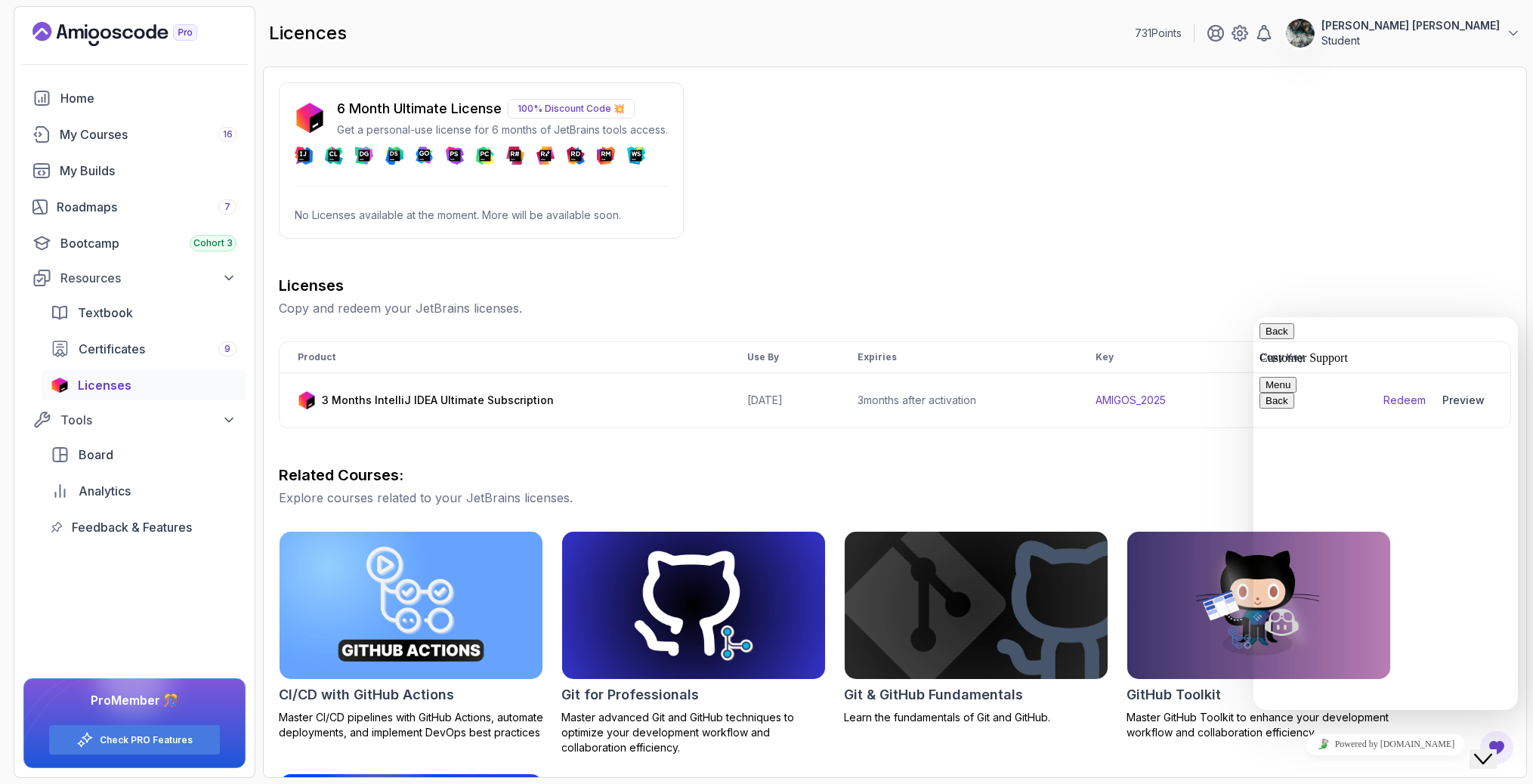
click at [1254, 317] on textarea at bounding box center [1254, 317] width 0 height 0
type textarea "hello"
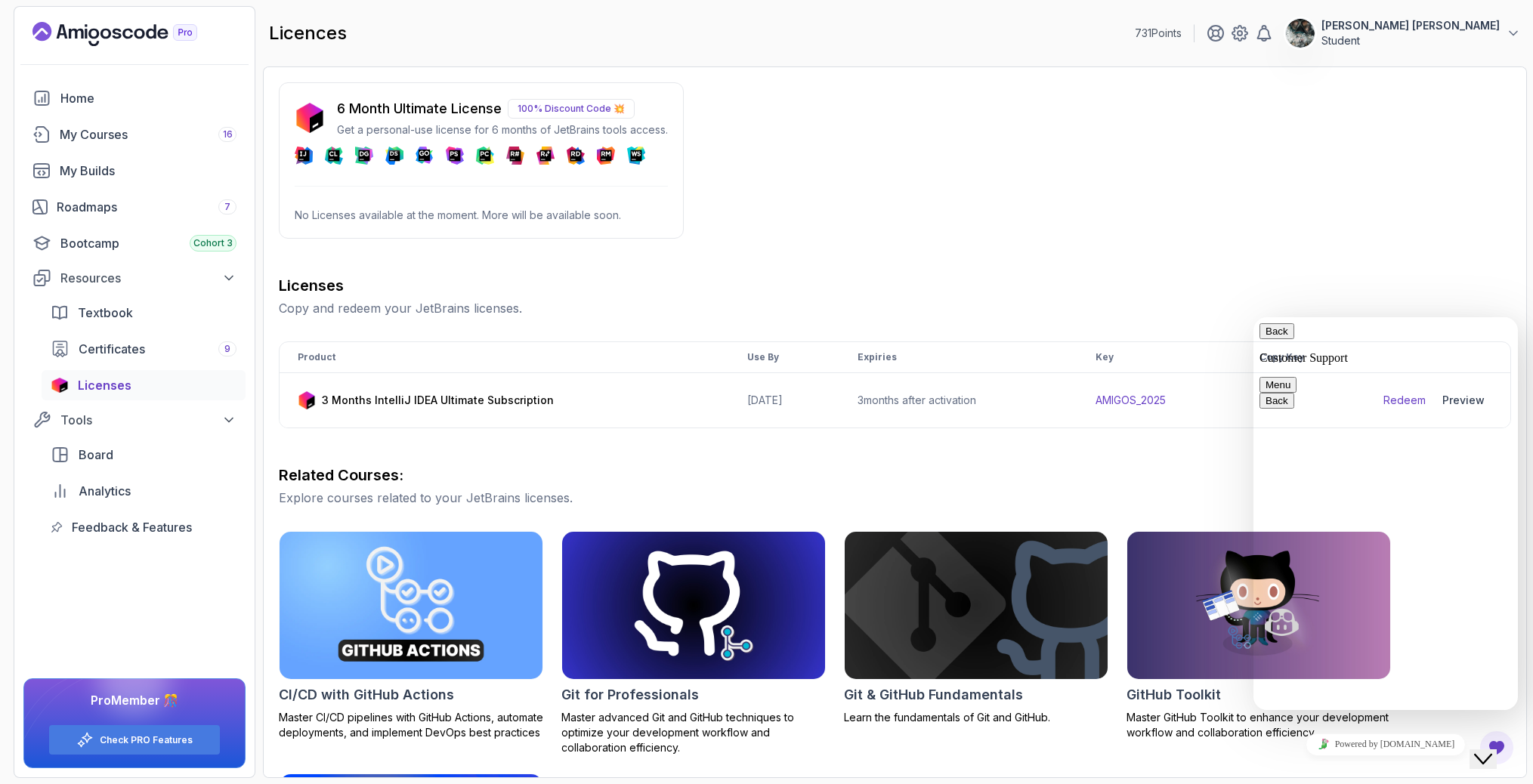
scroll to position [235, 0]
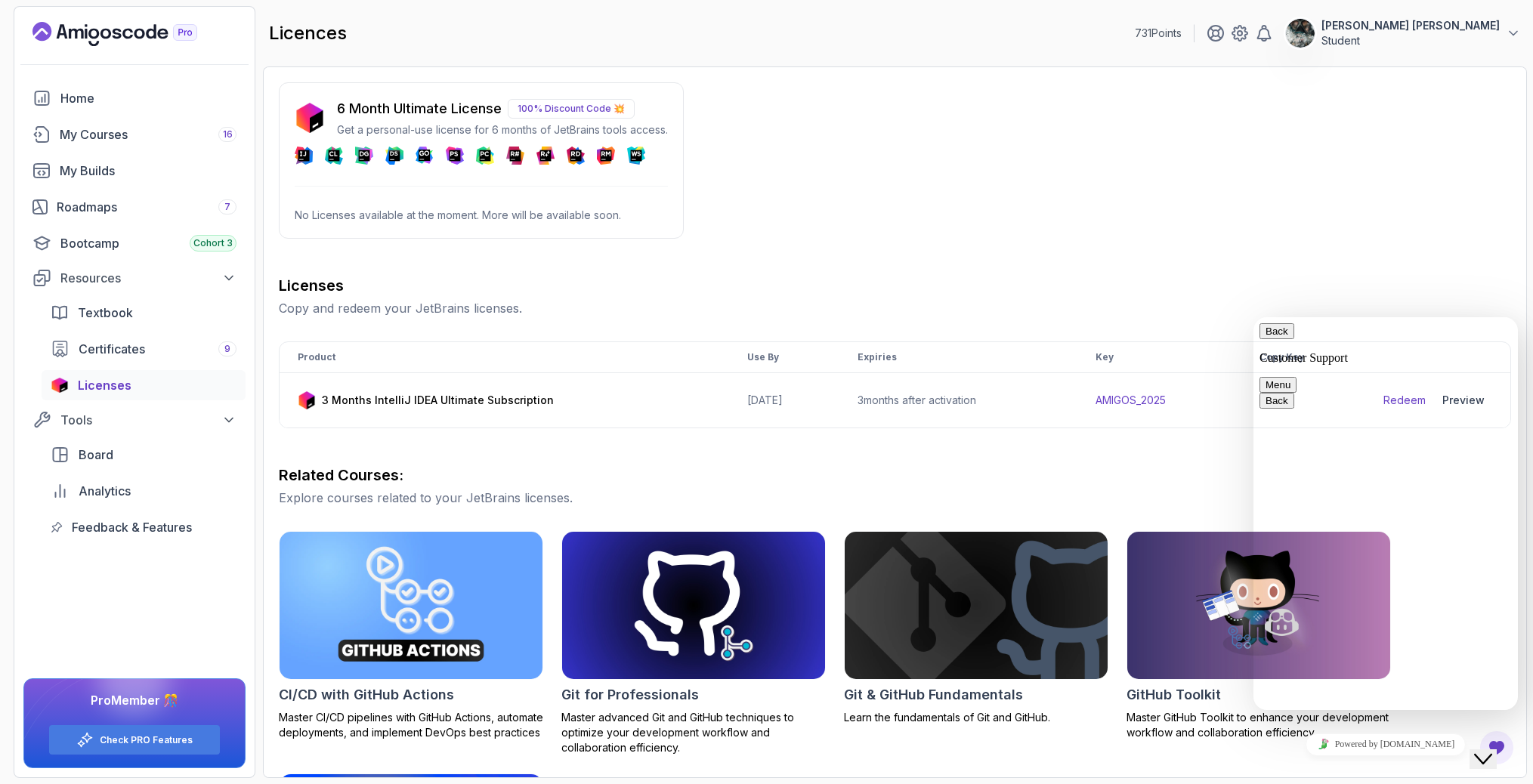
click at [1277, 339] on button "Back" at bounding box center [1278, 331] width 35 height 16
click at [1493, 750] on button "Close Chat This icon closes the chat window." at bounding box center [1483, 759] width 27 height 19
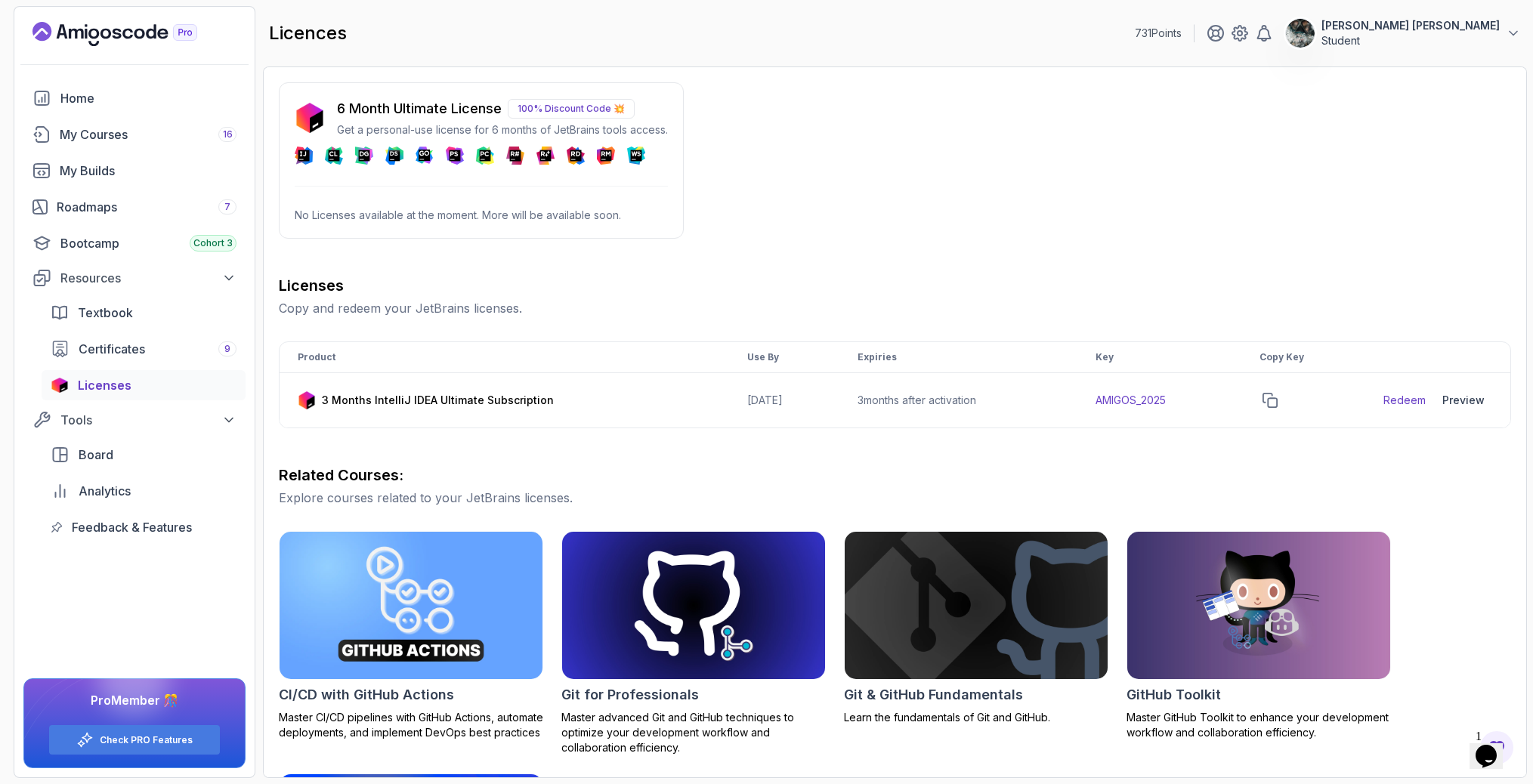
click at [1499, 748] on div "Opens Chat This icon Opens the chat window." at bounding box center [1486, 757] width 25 height 25
click at [1493, 751] on div "Close Chat This icon closes the chat window." at bounding box center [1483, 759] width 18 height 18
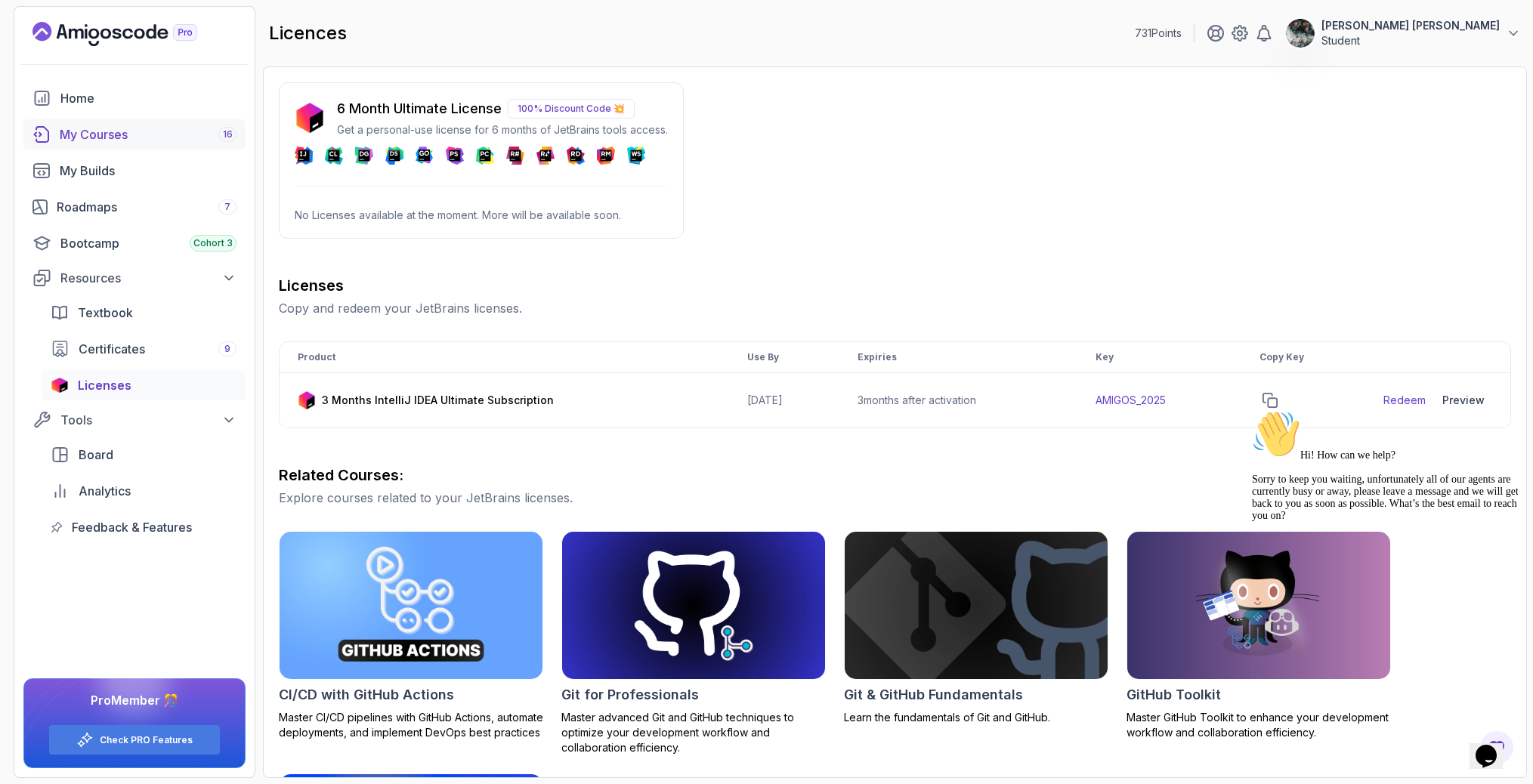
click at [122, 133] on div "My Courses 16" at bounding box center [148, 134] width 176 height 18
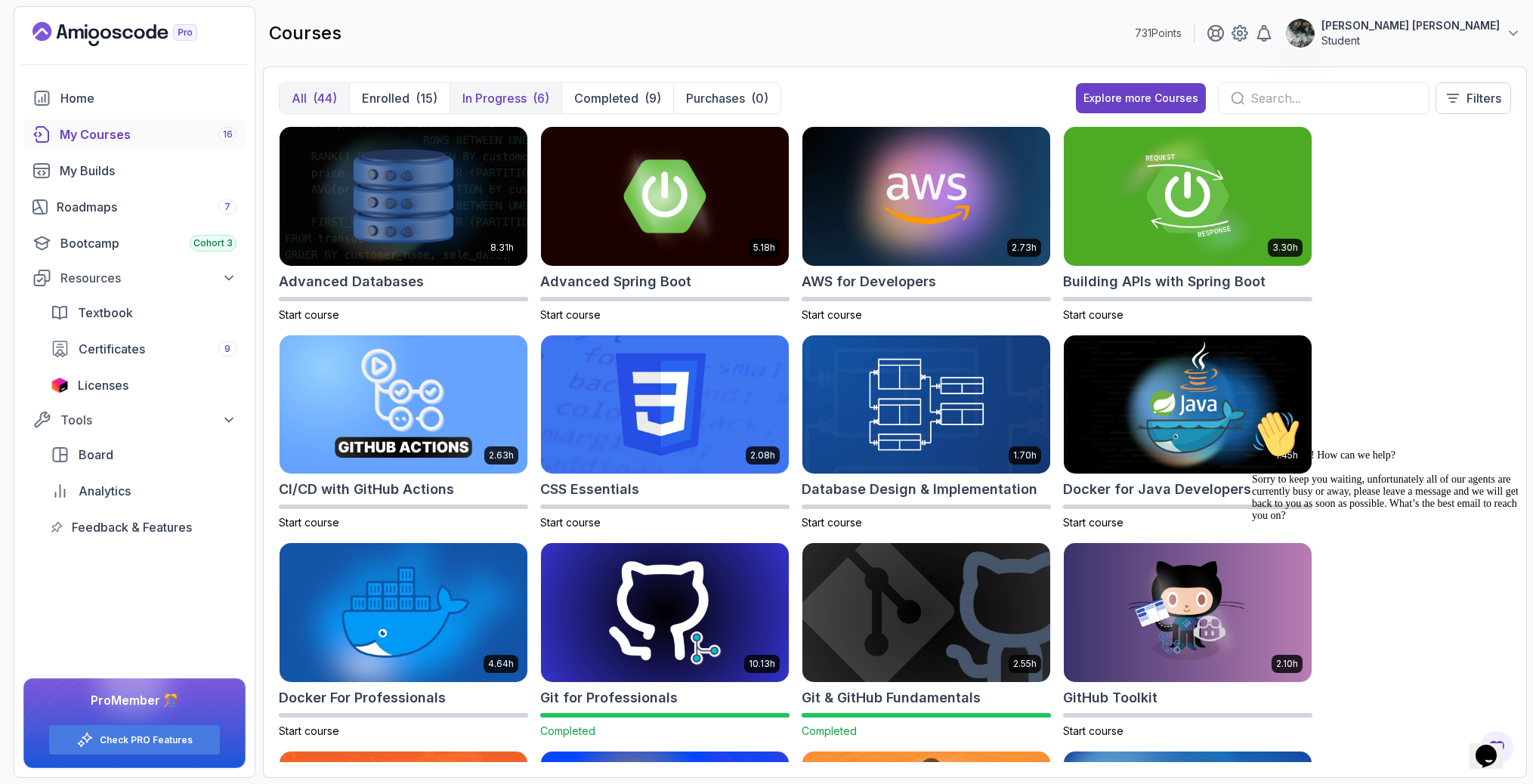
click at [479, 105] on p "In Progress" at bounding box center [494, 98] width 64 height 18
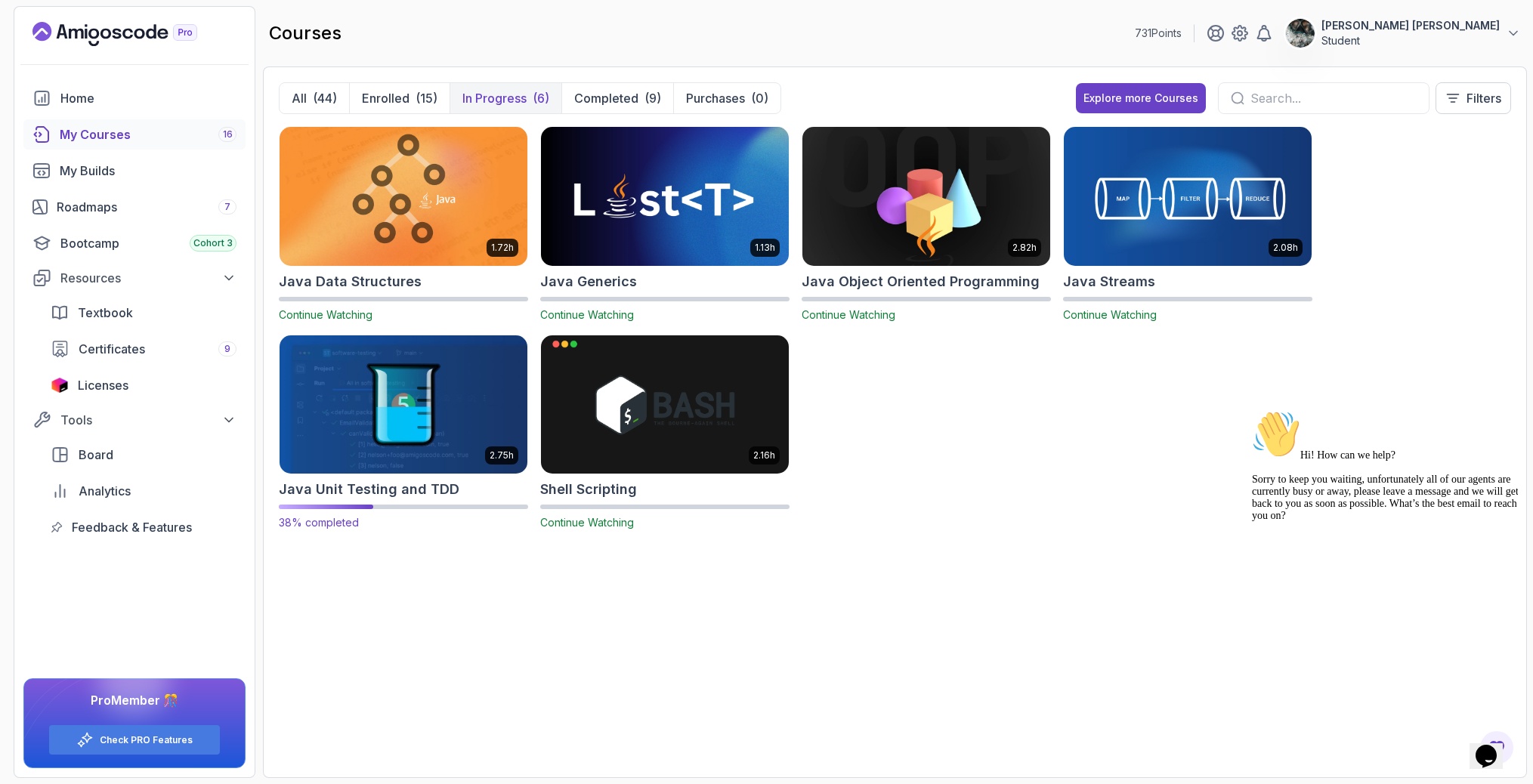
click at [444, 406] on img at bounding box center [404, 405] width 260 height 146
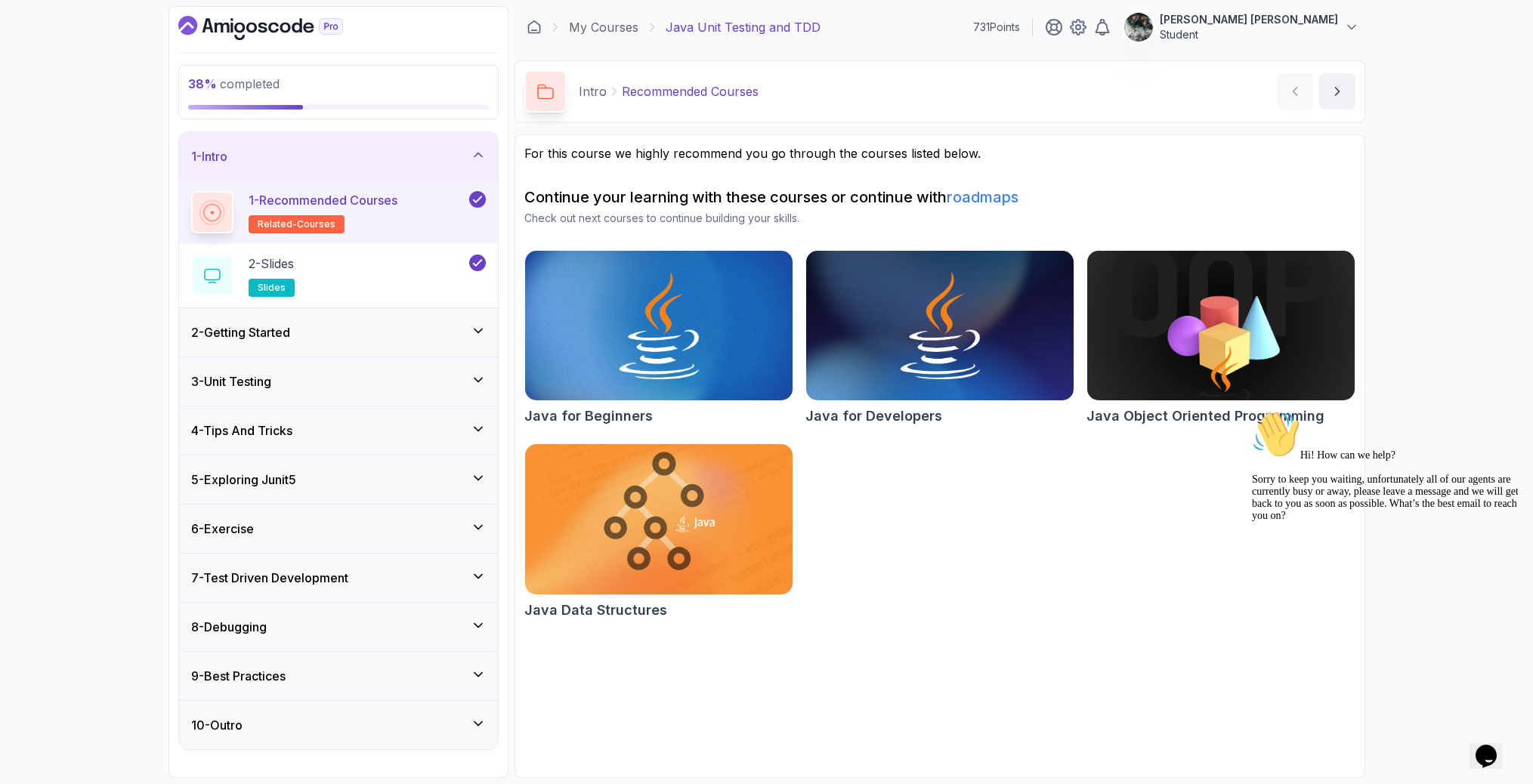
click at [1493, 745] on icon "$i18n('chat', 'chat_widget')" at bounding box center [1486, 757] width 21 height 23
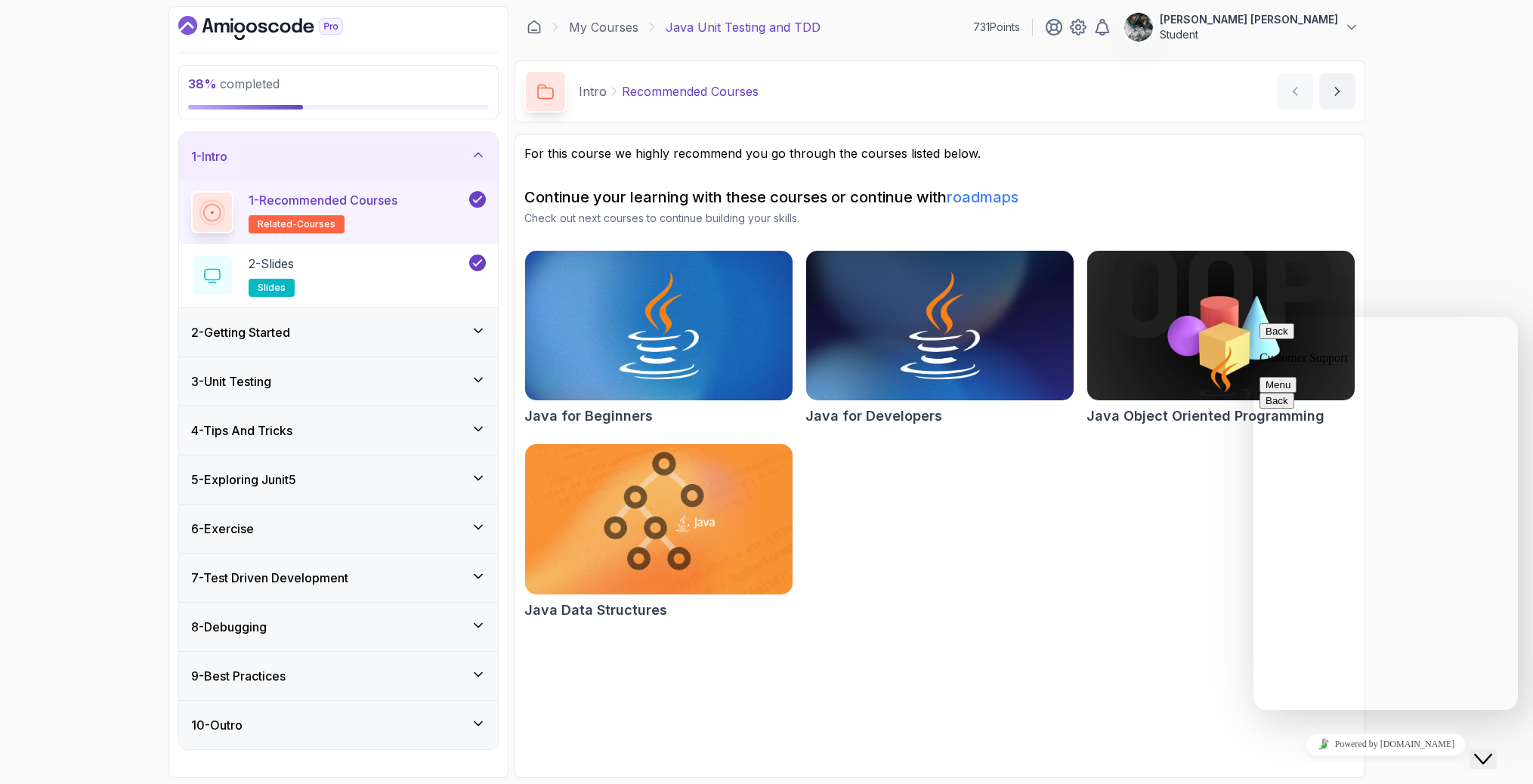
click at [1493, 755] on icon "Close Chat This icon closes the chat window." at bounding box center [1483, 759] width 18 height 18
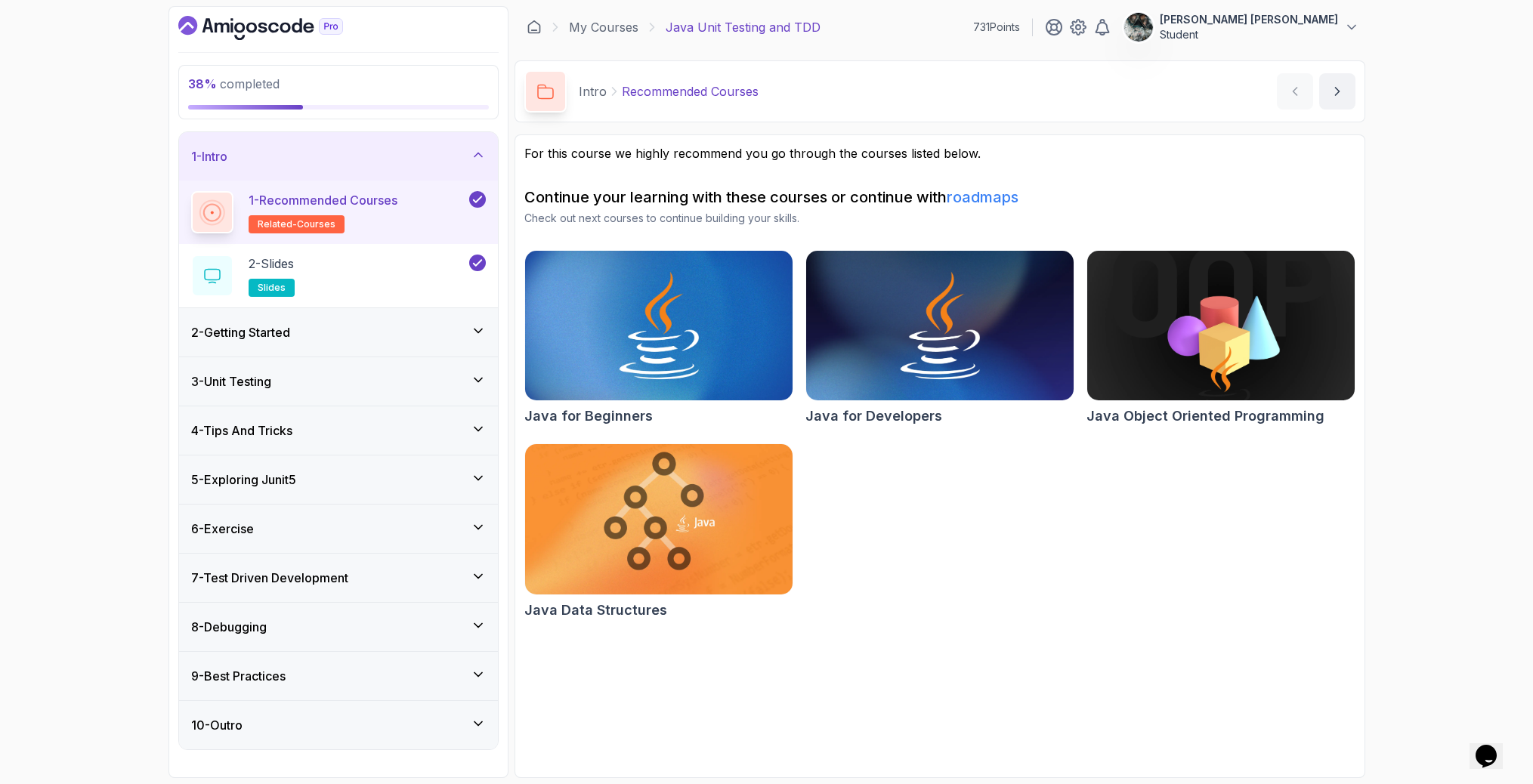
click at [1495, 755] on icon "$i18n('chat', 'chat_widget')" at bounding box center [1486, 757] width 21 height 23
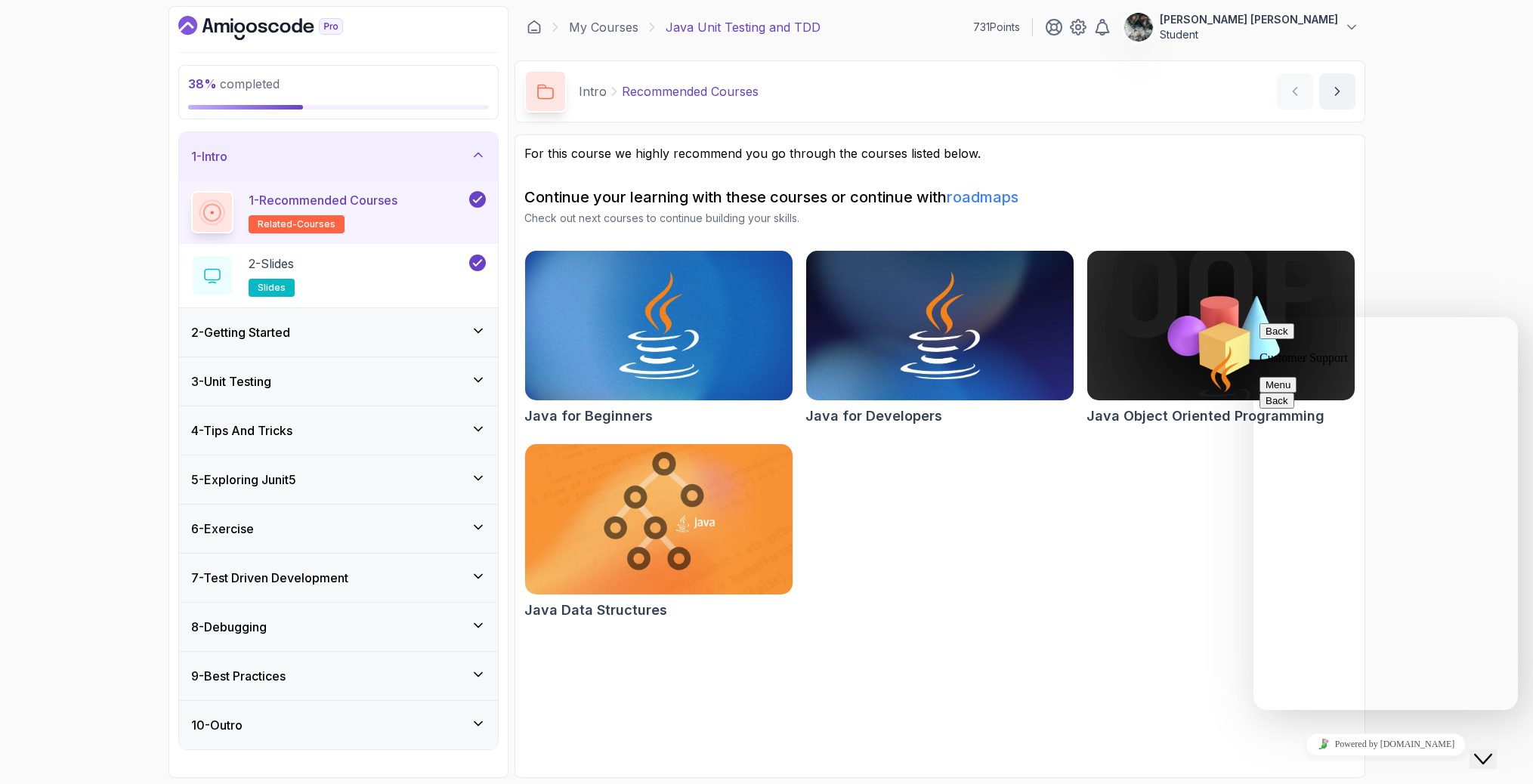
click at [1493, 753] on icon "Close Chat This icon closes the chat window." at bounding box center [1483, 759] width 18 height 18
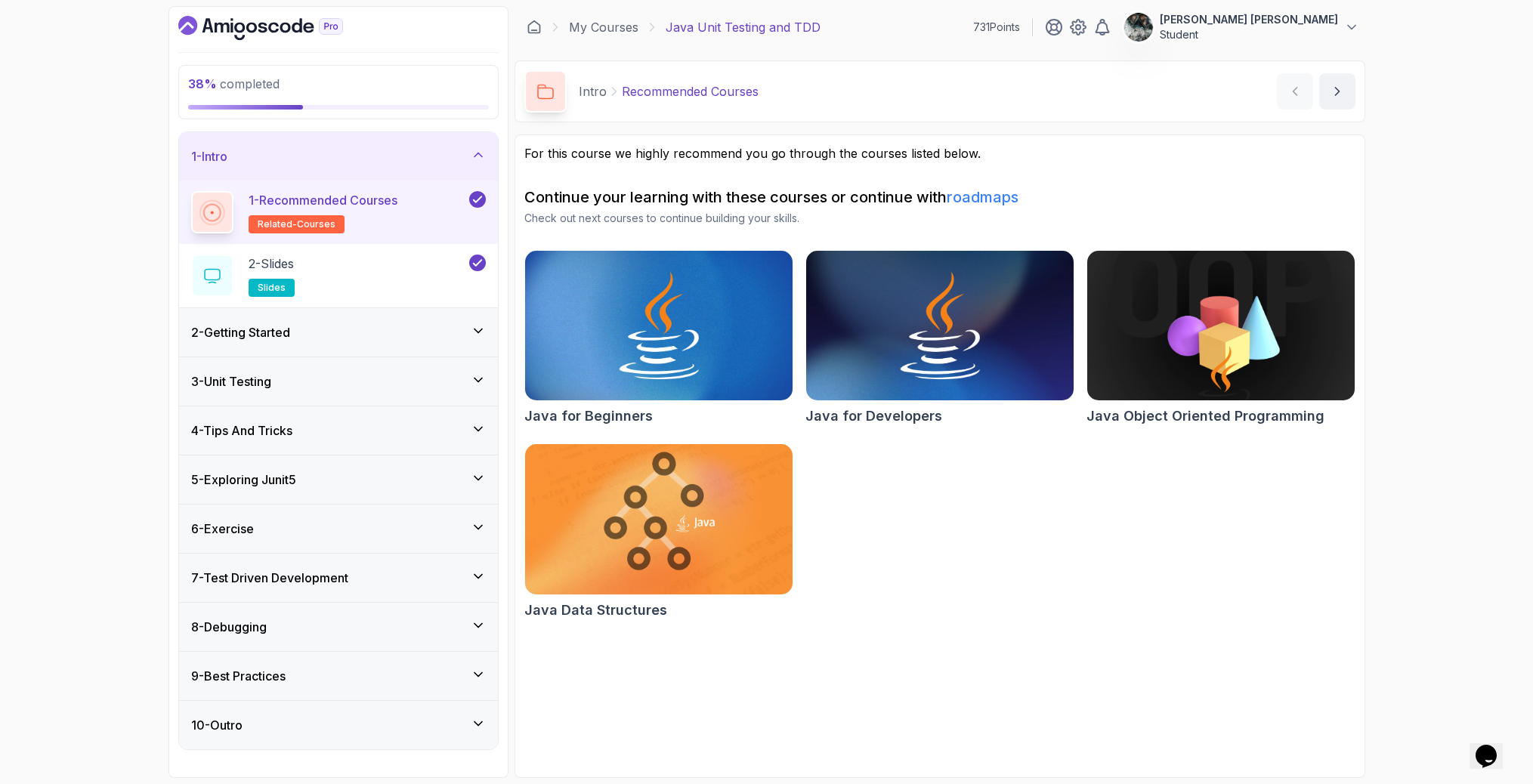
click at [320, 431] on div "4 - Tips And Tricks" at bounding box center [339, 430] width 295 height 18
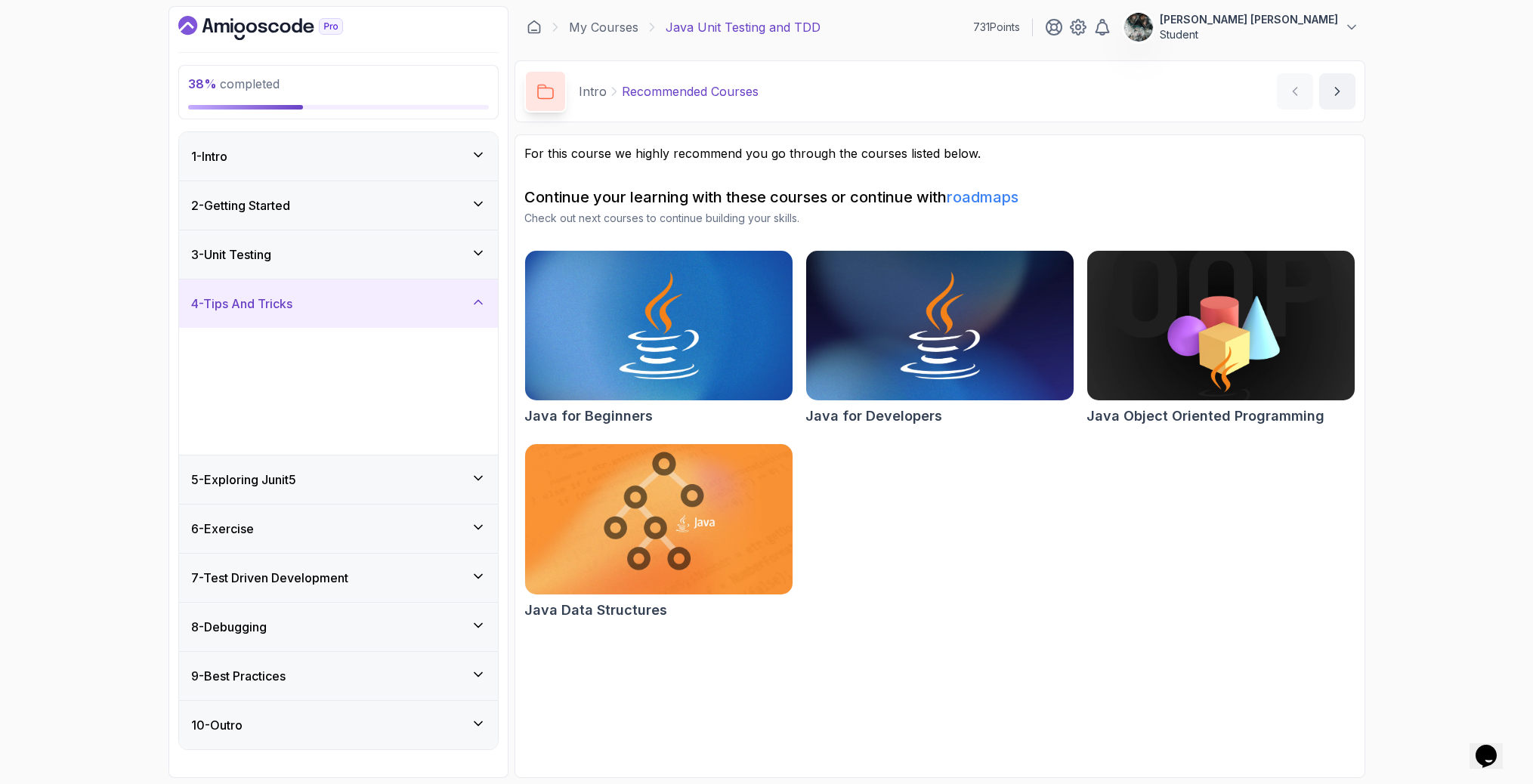
click at [323, 485] on div "5 - Exploring Junit5" at bounding box center [339, 479] width 295 height 18
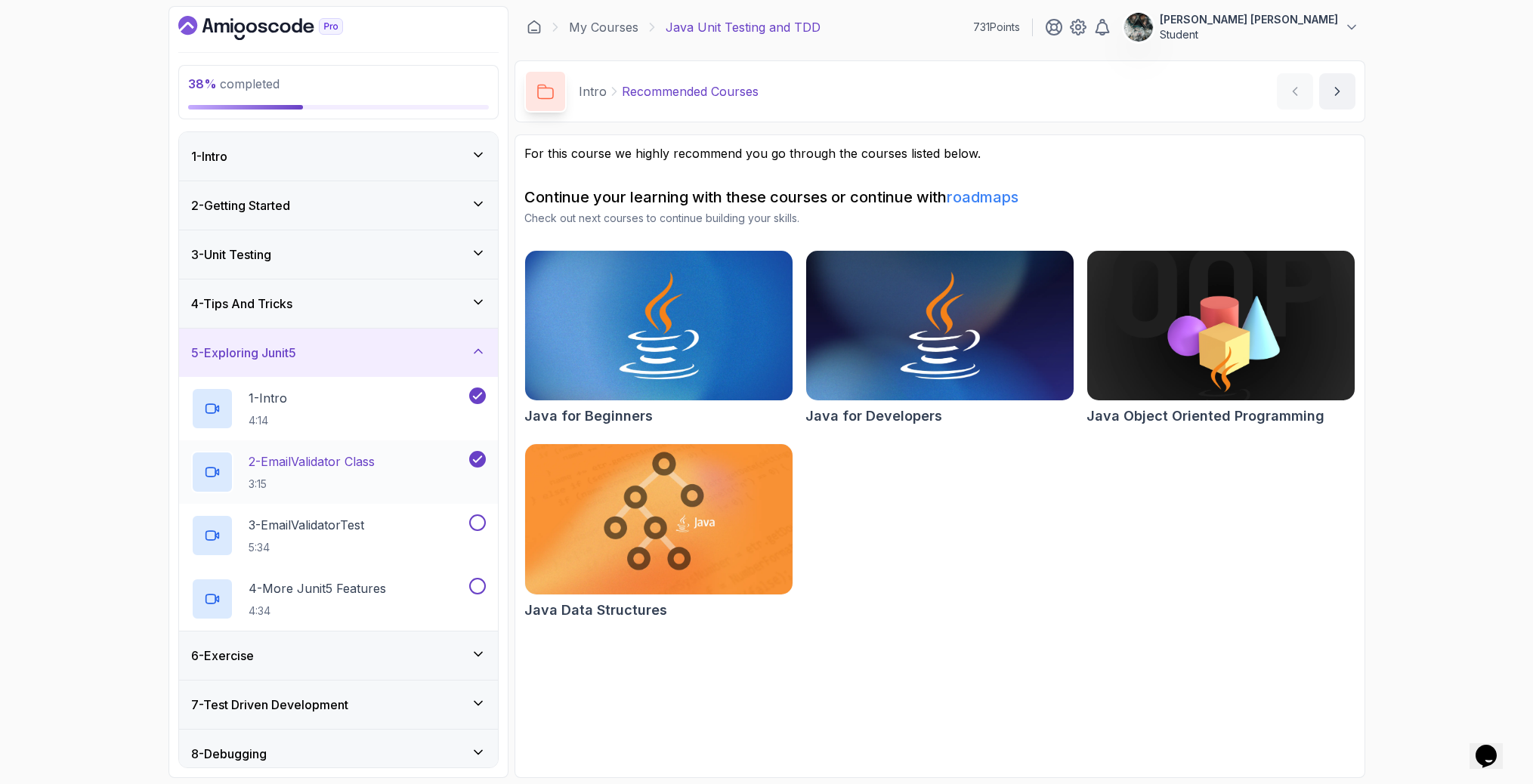
click at [327, 451] on div "2 - EmailValidator Class 3:15" at bounding box center [328, 472] width 275 height 42
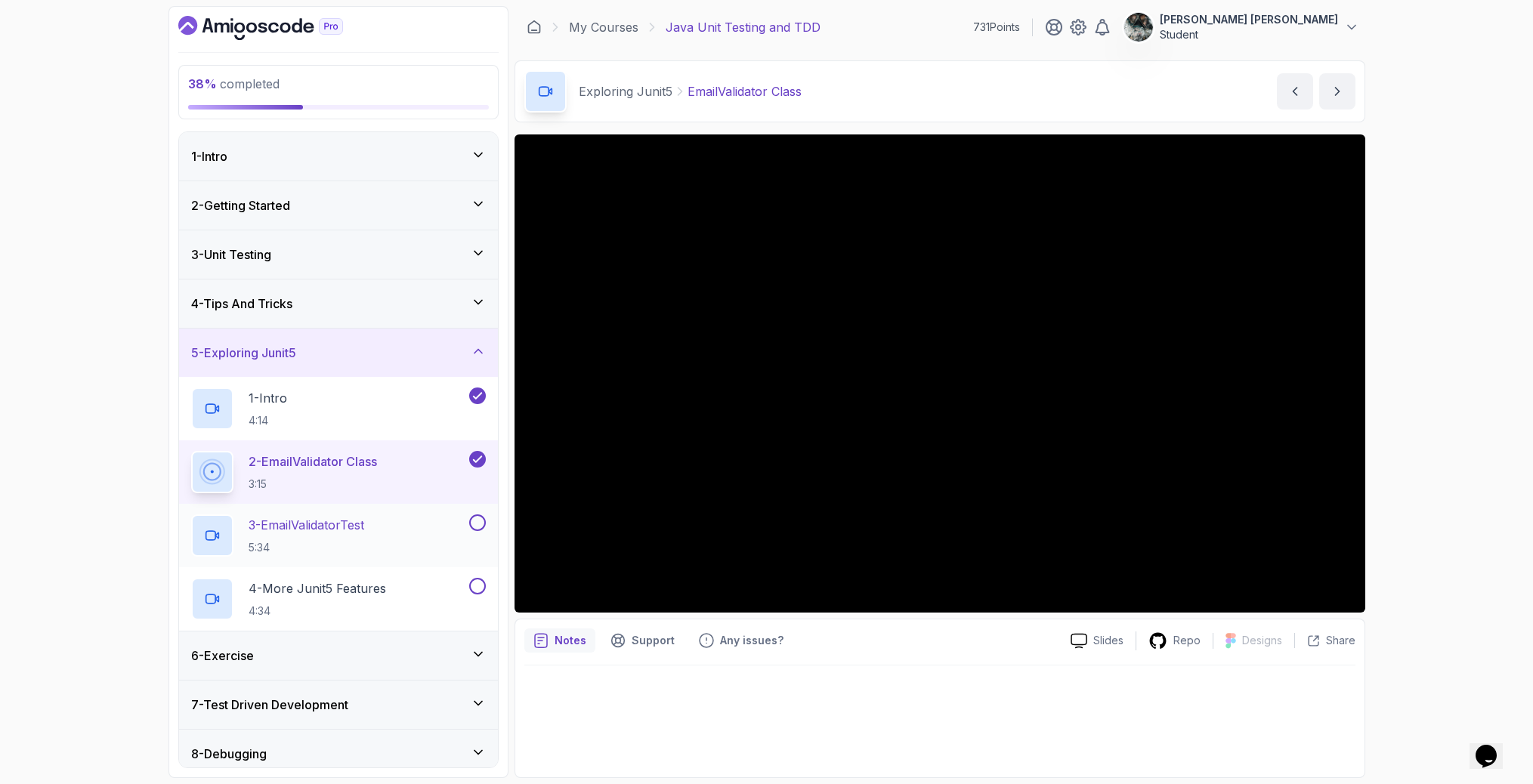
click at [350, 529] on p "3 - EmailValidatorTest" at bounding box center [306, 525] width 116 height 18
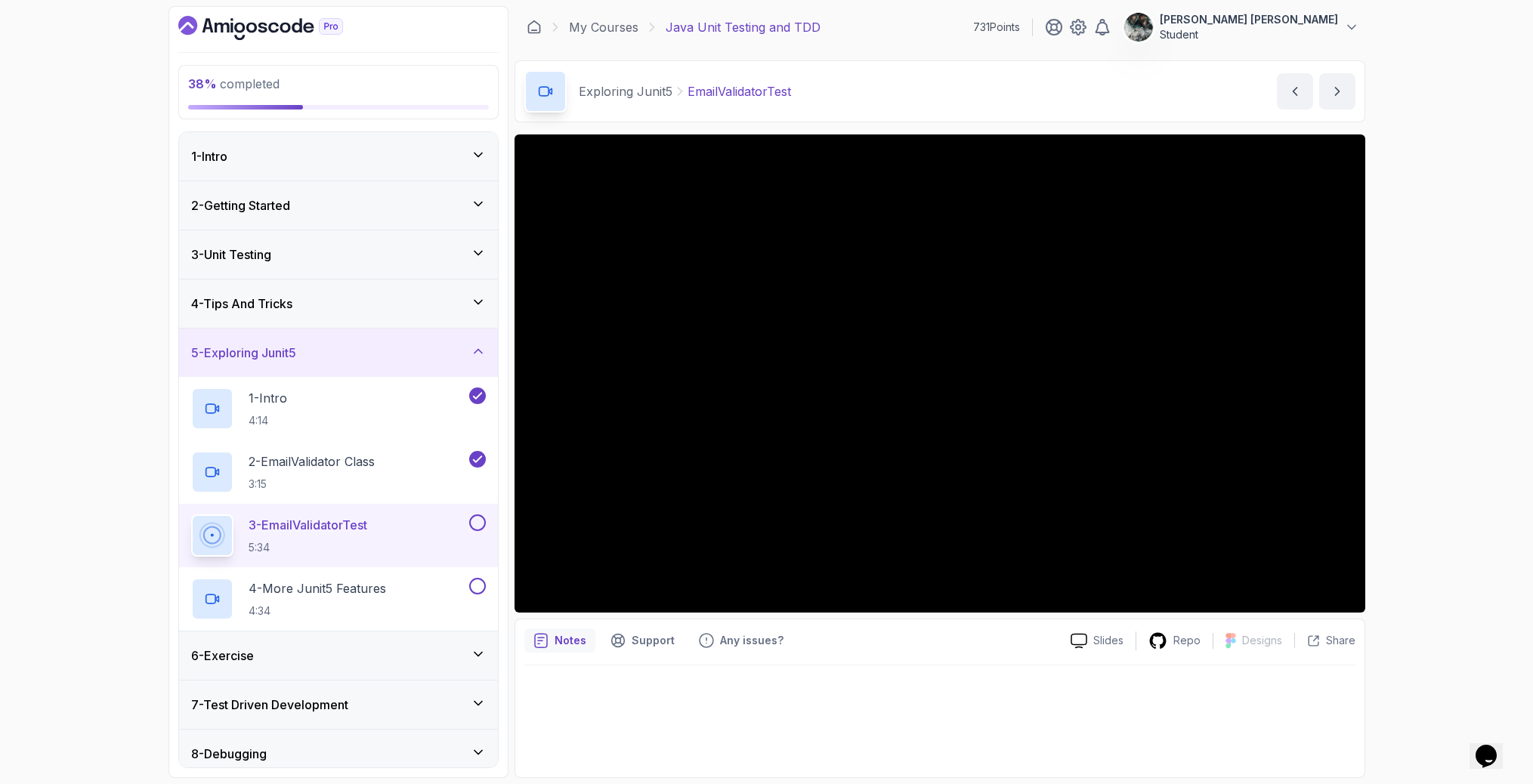
scroll to position [109, 0]
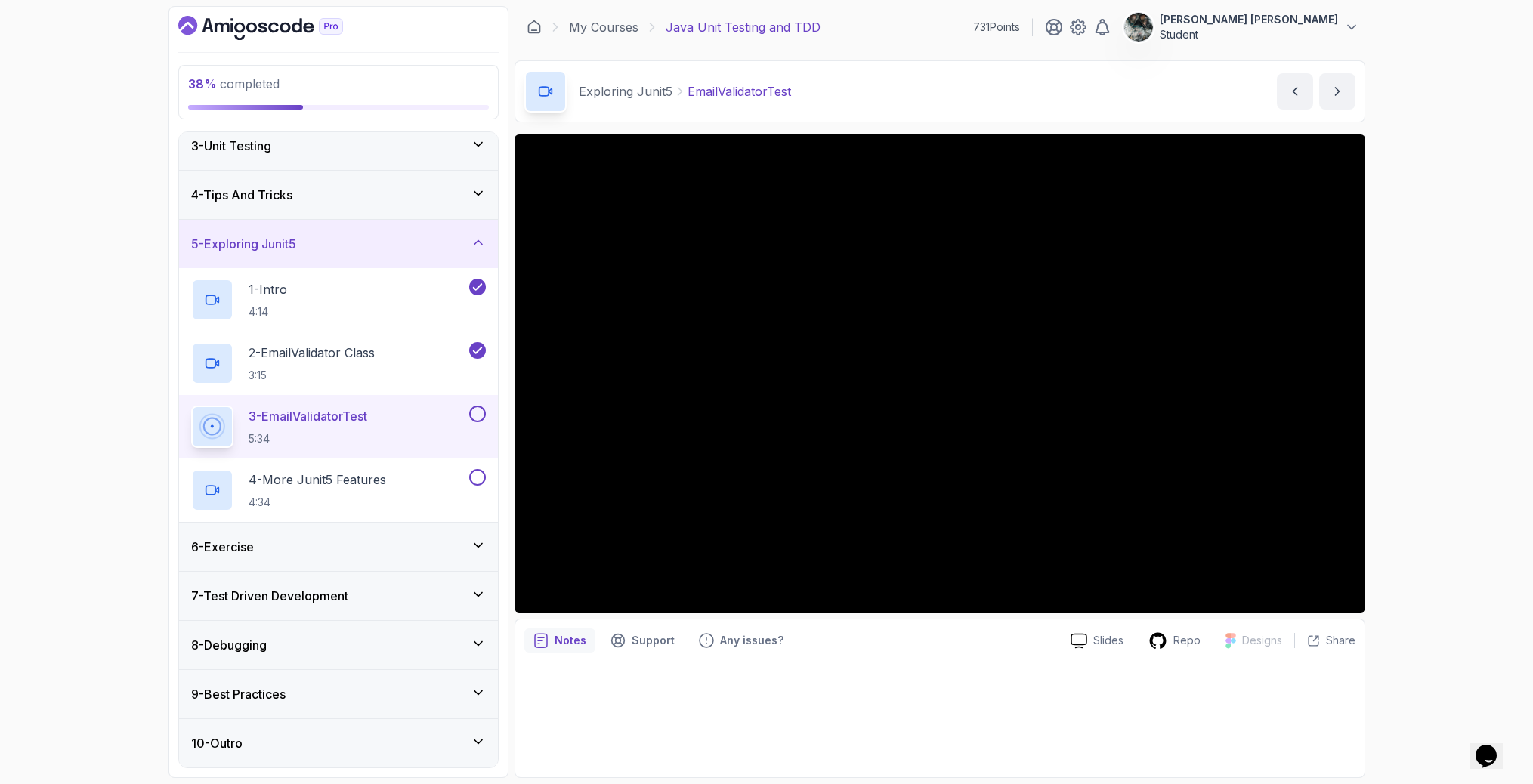
click at [317, 590] on h3 "7 - Test Driven Development" at bounding box center [270, 596] width 157 height 18
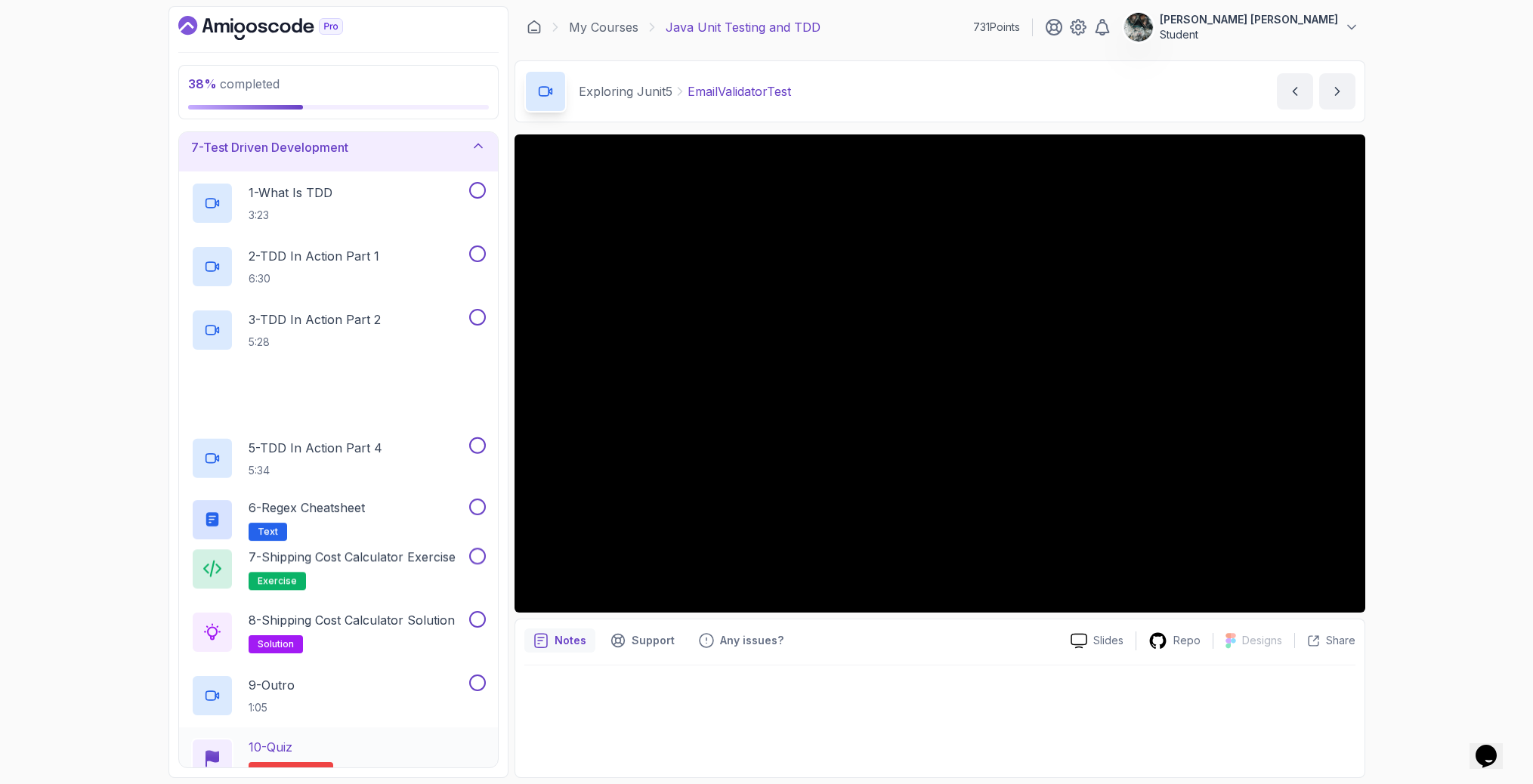
scroll to position [490, 0]
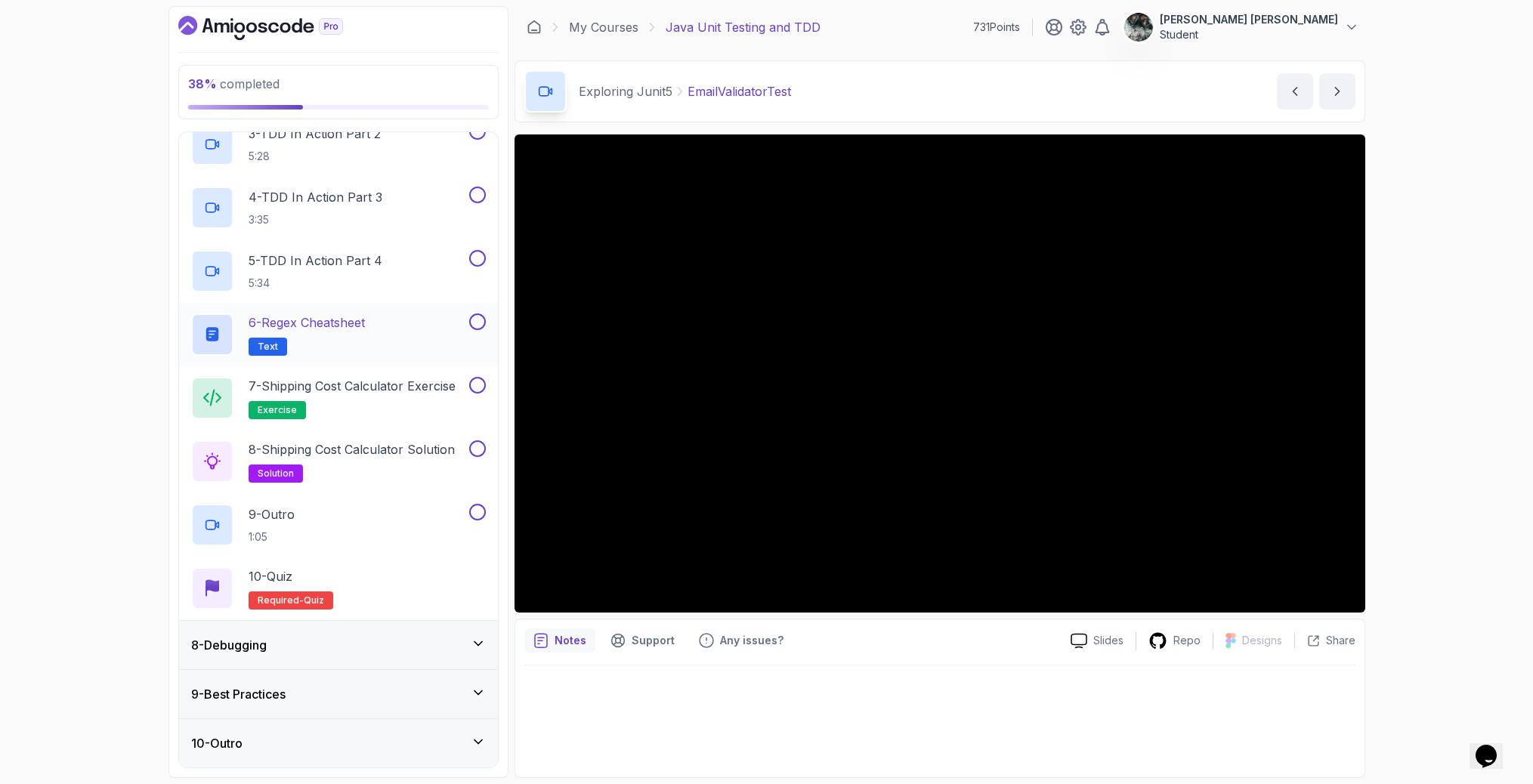
click at [372, 336] on div "6 - Regex Cheatsheet Text" at bounding box center [328, 334] width 275 height 42
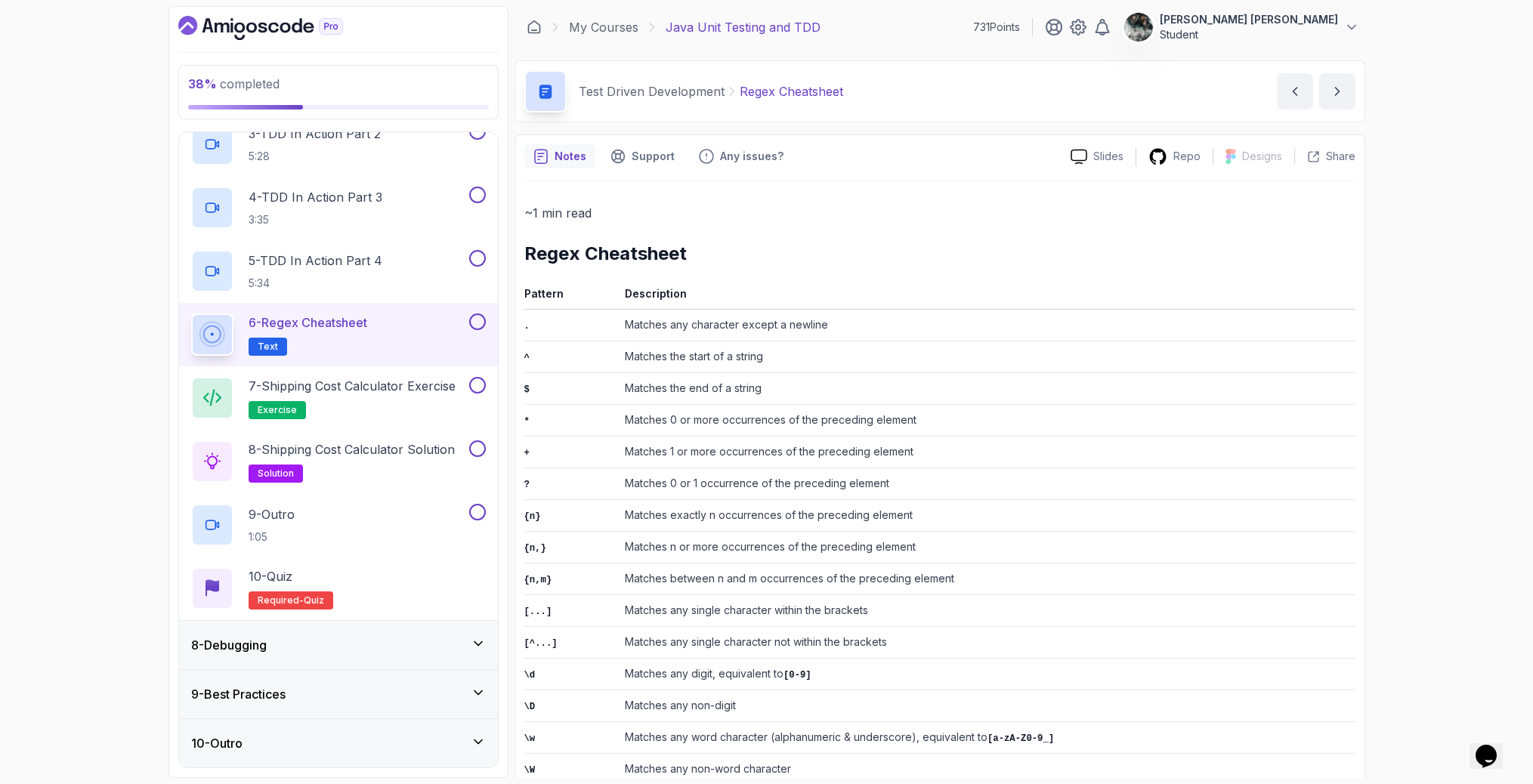
scroll to position [336, 0]
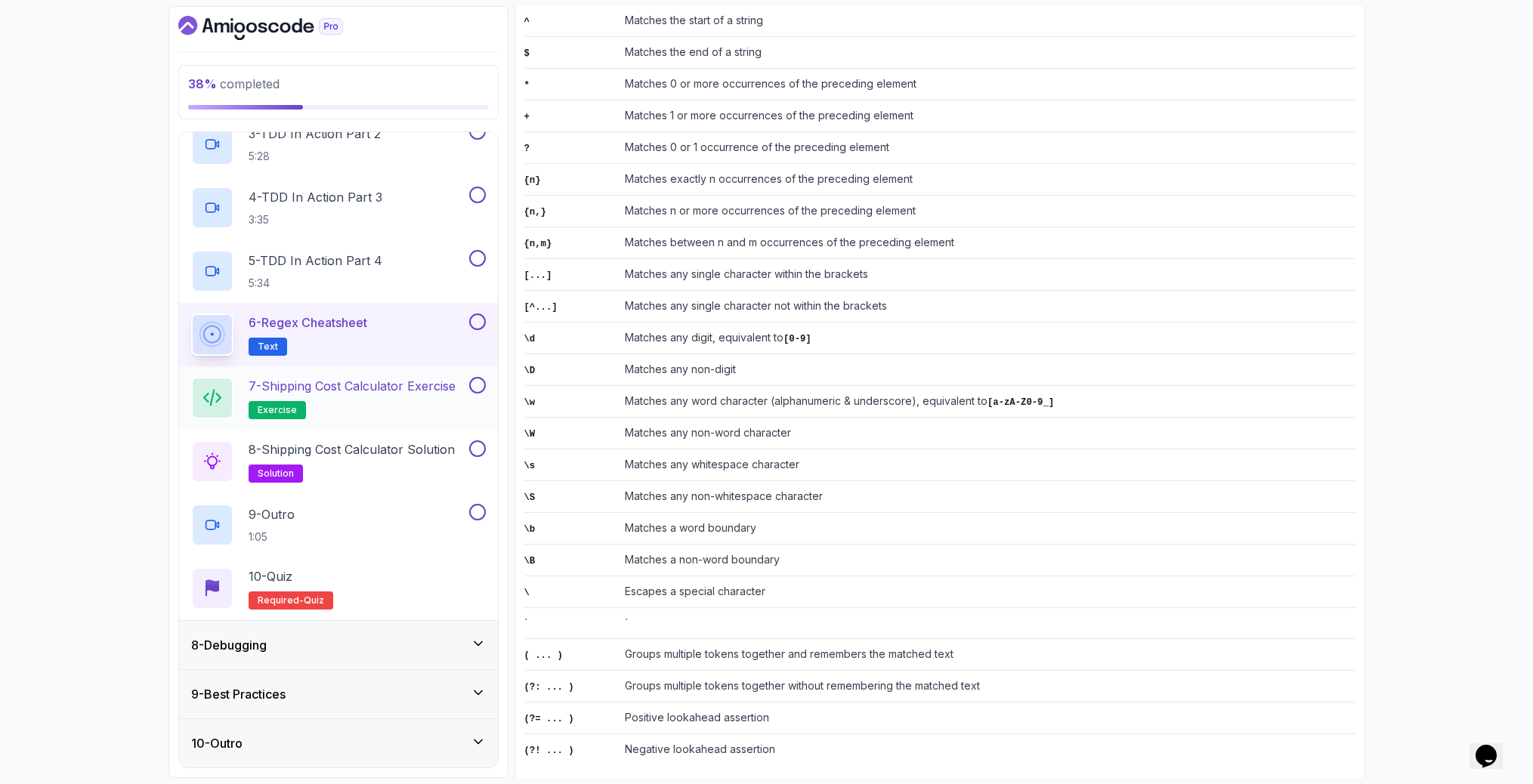
click at [343, 393] on p "7 - Shipping Cost Calculator Exercise" at bounding box center [352, 385] width 207 height 18
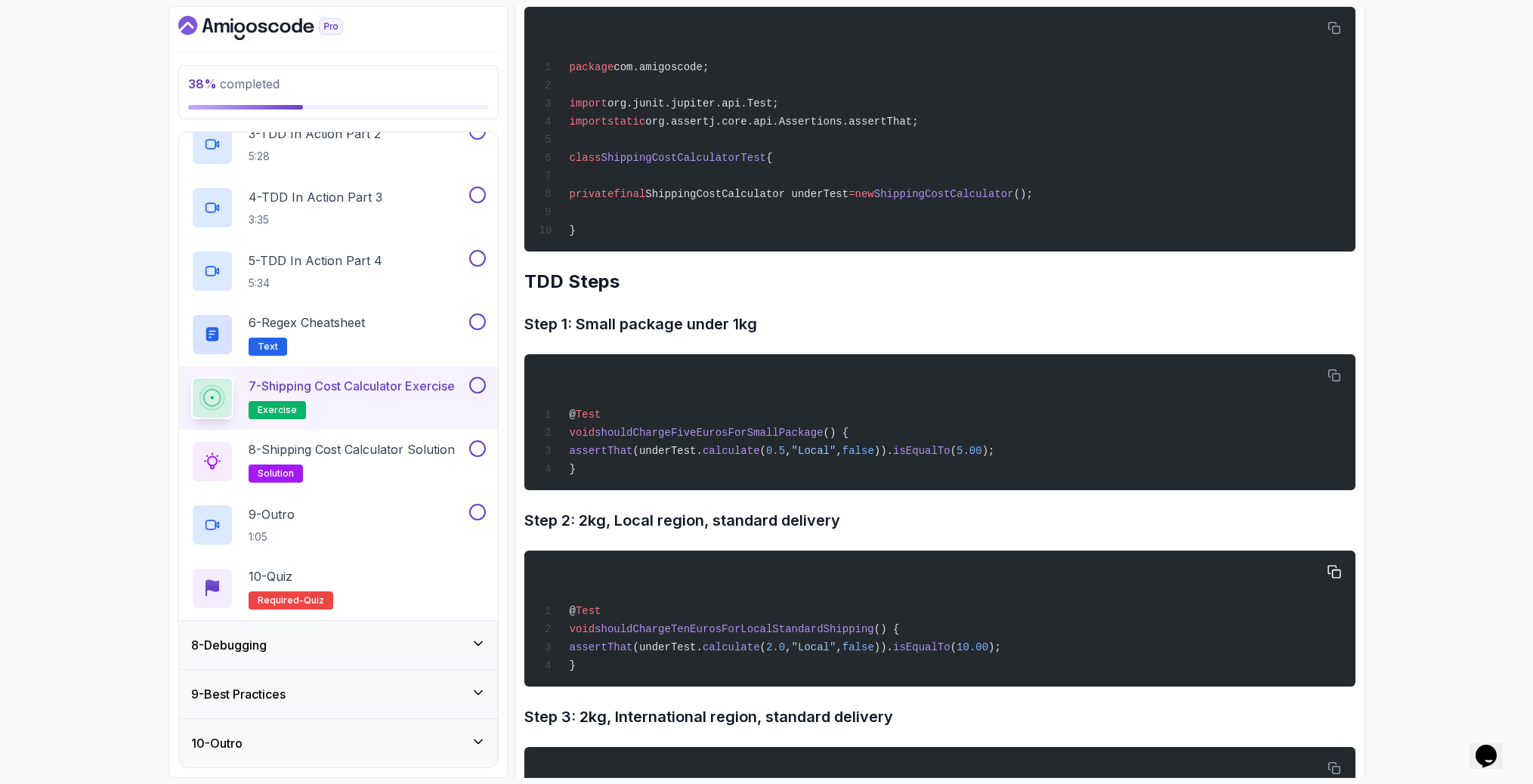
scroll to position [1345, 0]
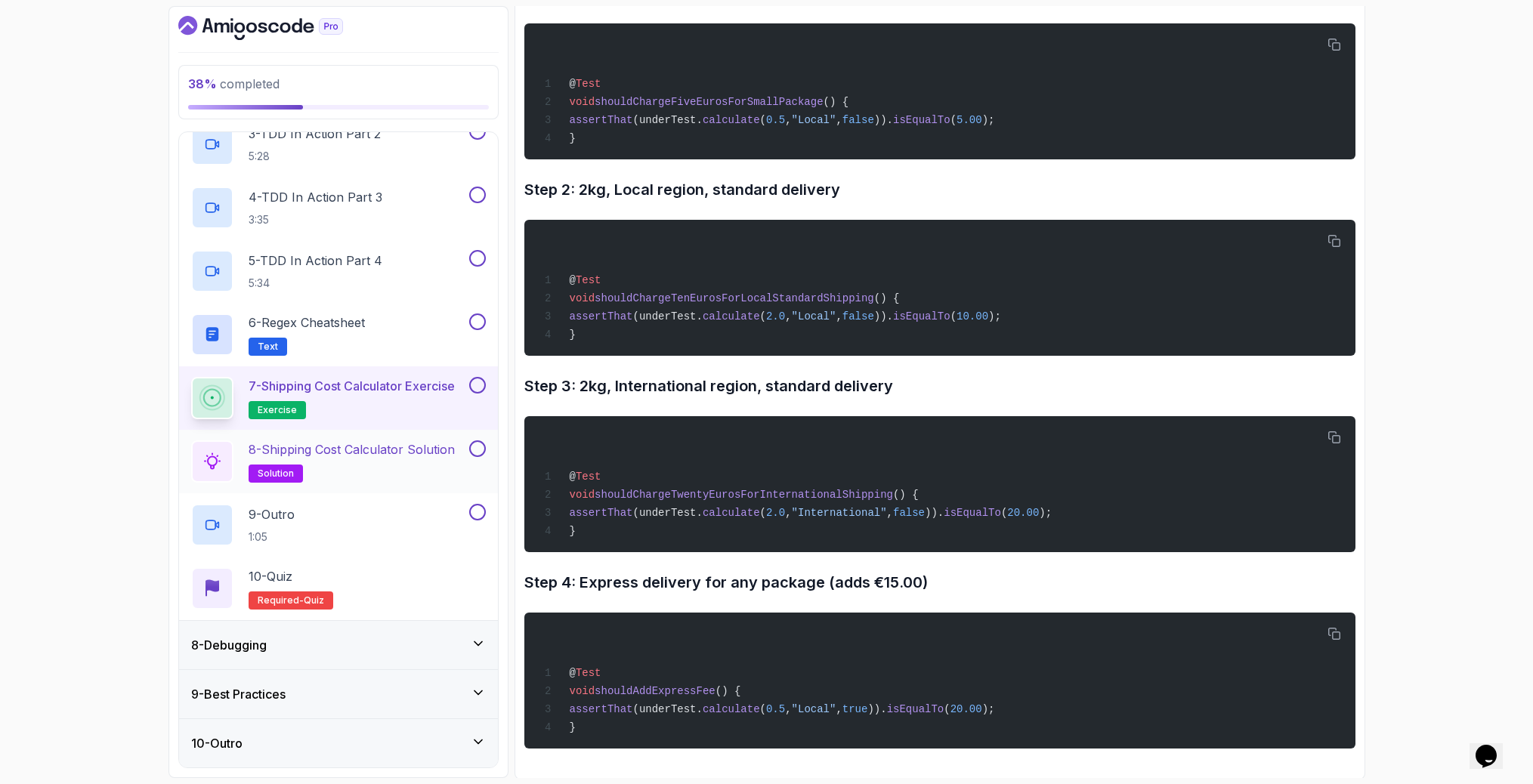
click at [392, 457] on p "8 - Shipping Cost Calculator Solution" at bounding box center [351, 450] width 206 height 18
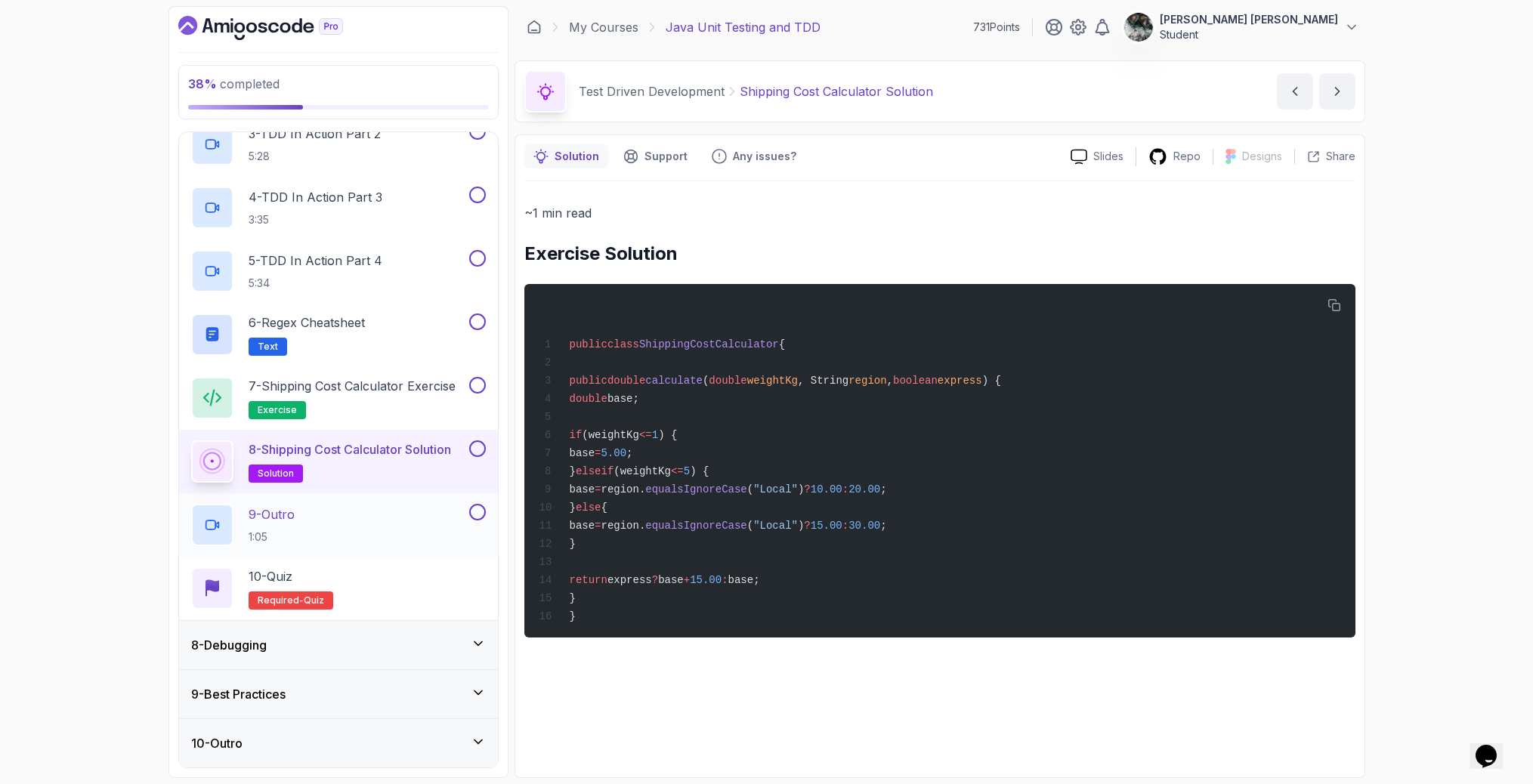
click at [371, 510] on div "9 - Outro 1:05" at bounding box center [328, 525] width 275 height 42
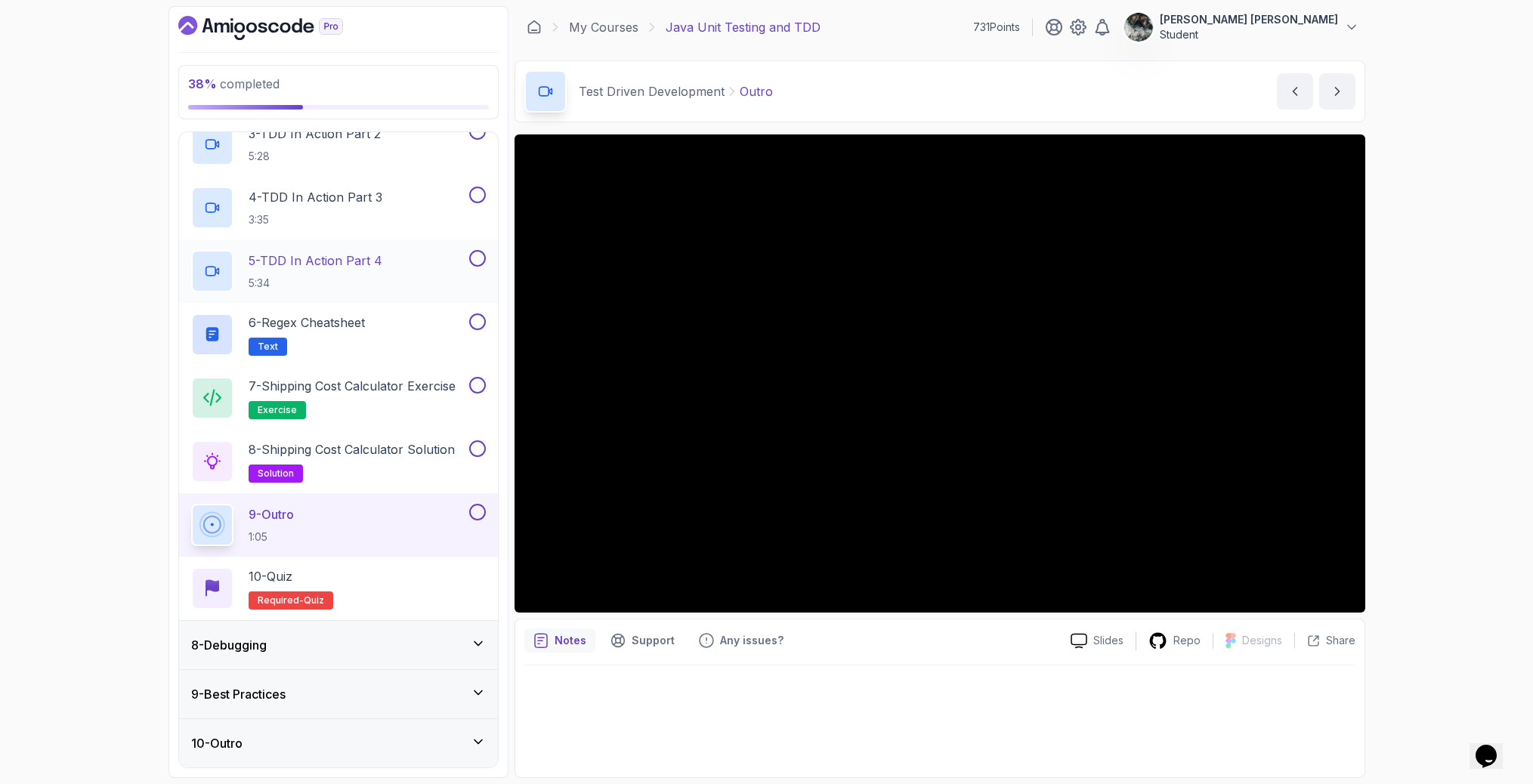
click at [370, 256] on p "5 - TDD In Action Part 4" at bounding box center [315, 261] width 133 height 18
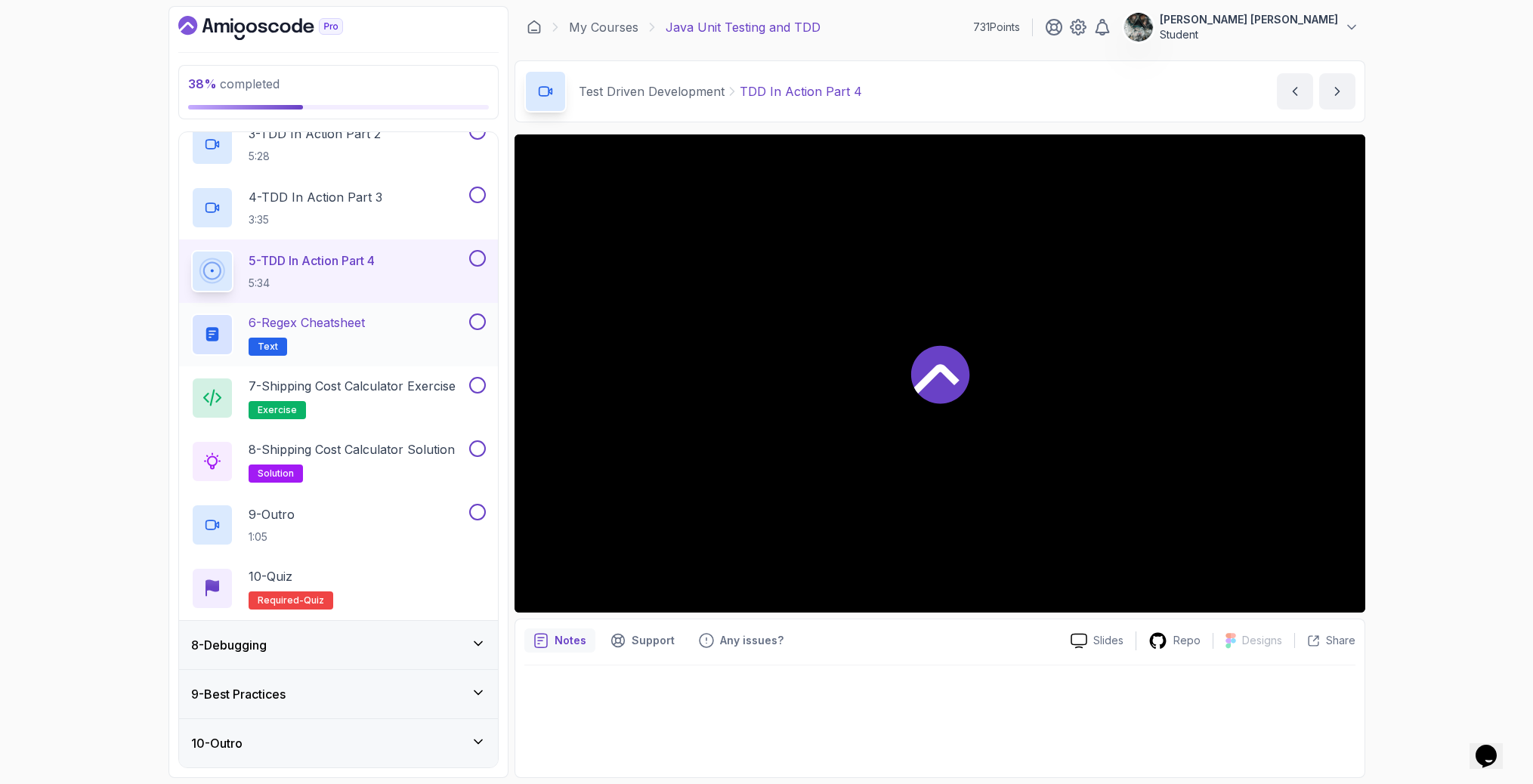
click at [360, 322] on p "6 - Regex Cheatsheet" at bounding box center [306, 322] width 117 height 18
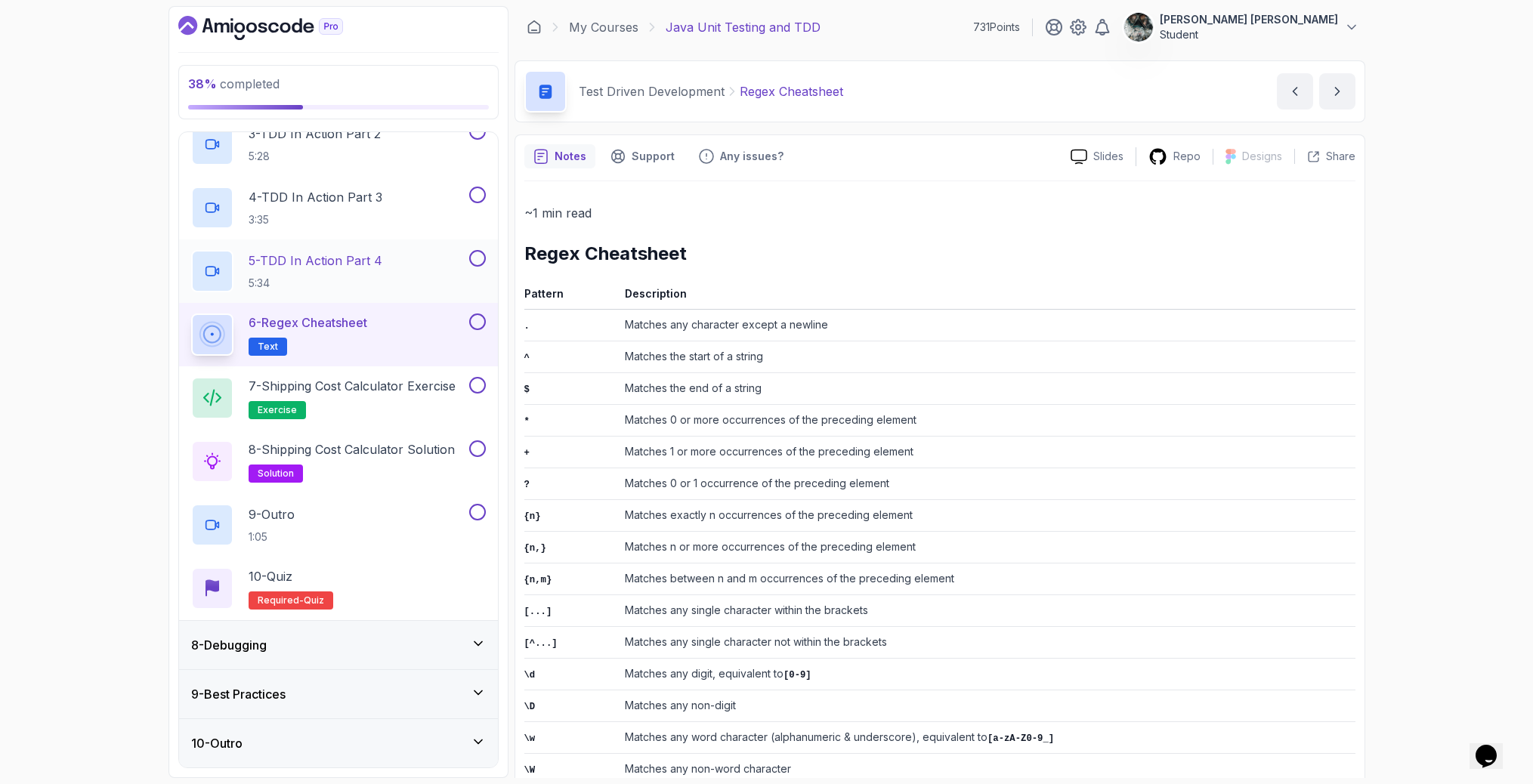
click at [363, 276] on p "5:34" at bounding box center [315, 283] width 133 height 15
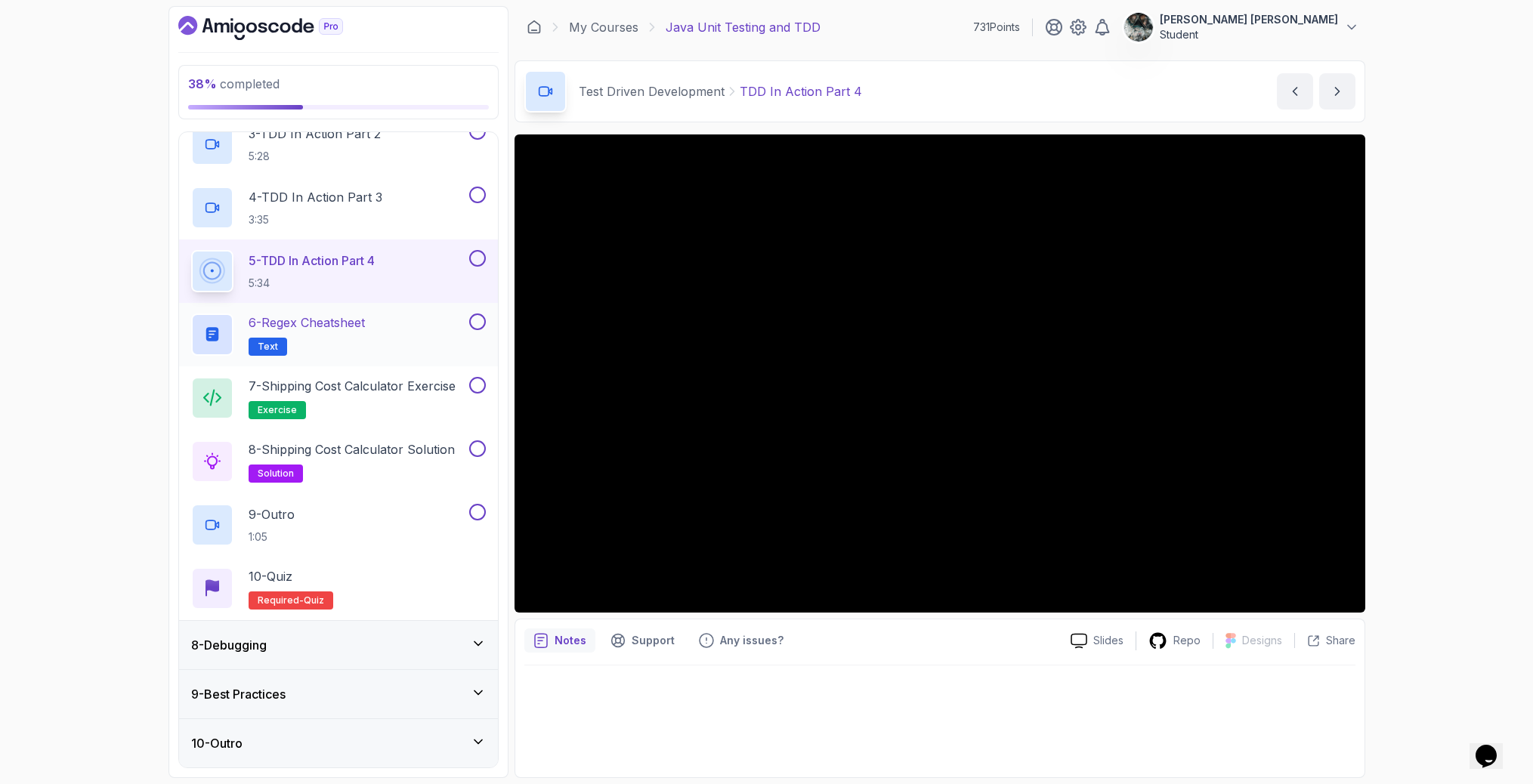
click at [377, 336] on div "6 - Regex Cheatsheet Text" at bounding box center [328, 334] width 275 height 42
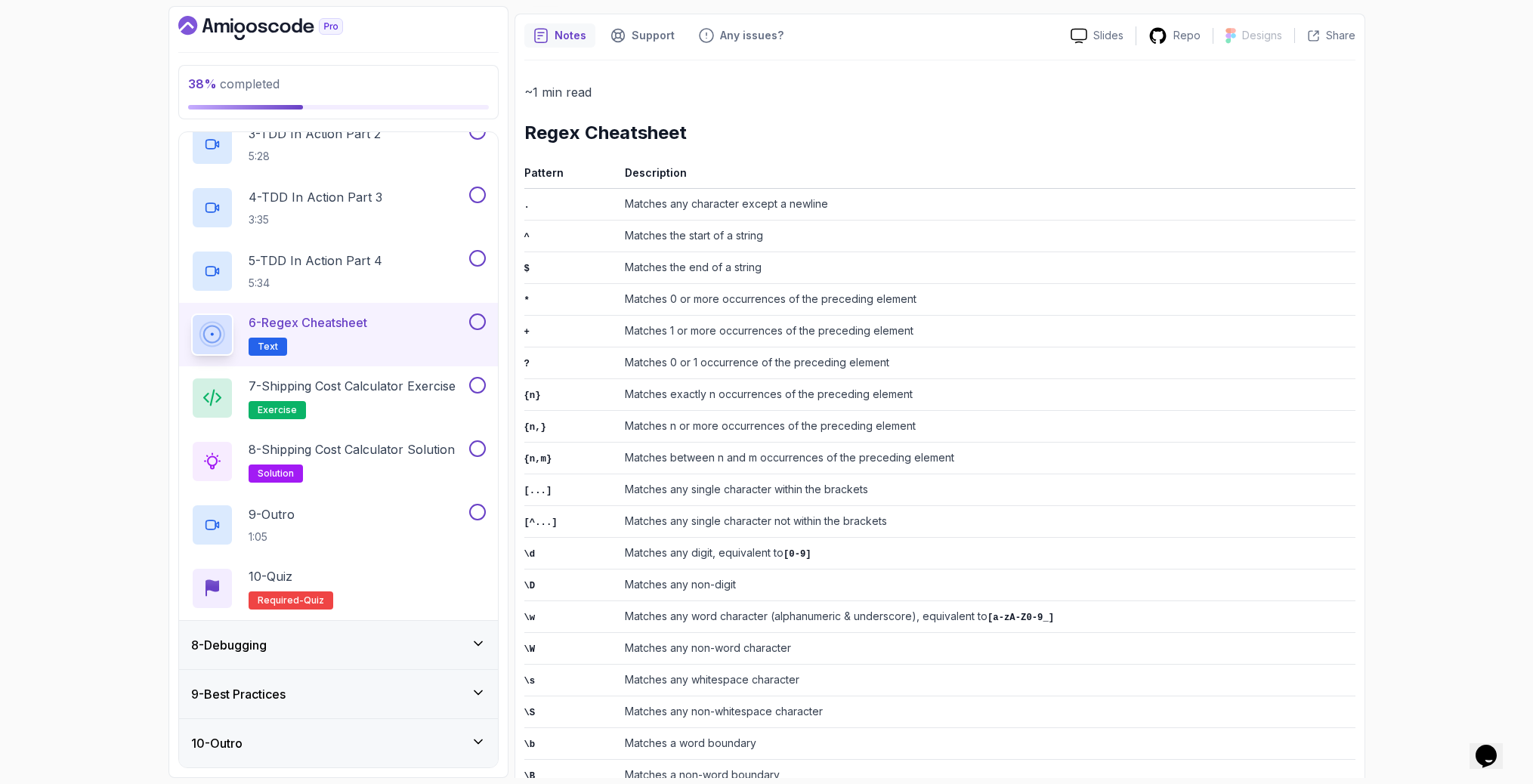
scroll to position [33, 0]
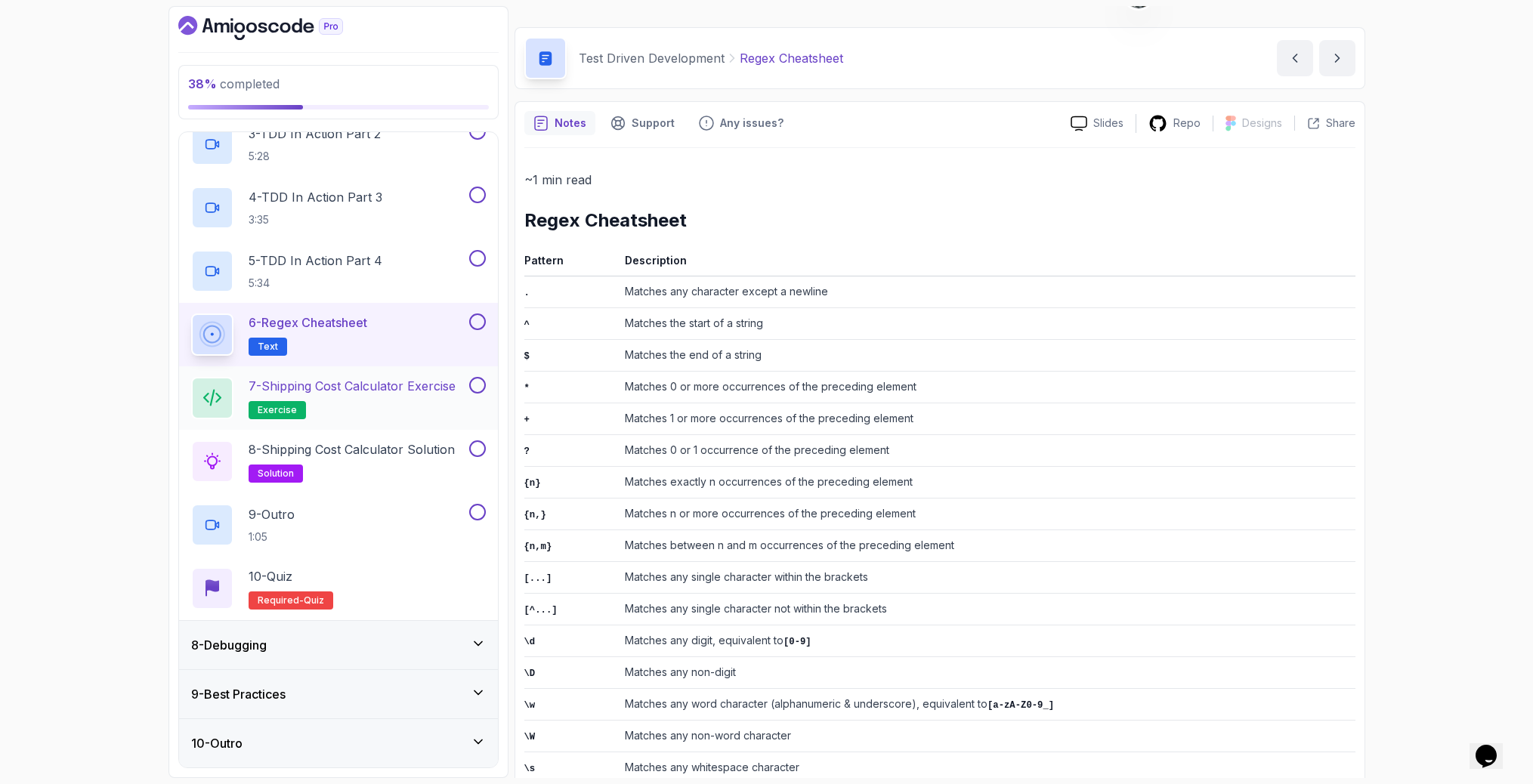
click at [283, 420] on div "7 - Shipping Cost Calculator Exercise exercise" at bounding box center [338, 398] width 319 height 63
click at [381, 382] on p "7 - Shipping Cost Calculator Exercise" at bounding box center [352, 385] width 207 height 18
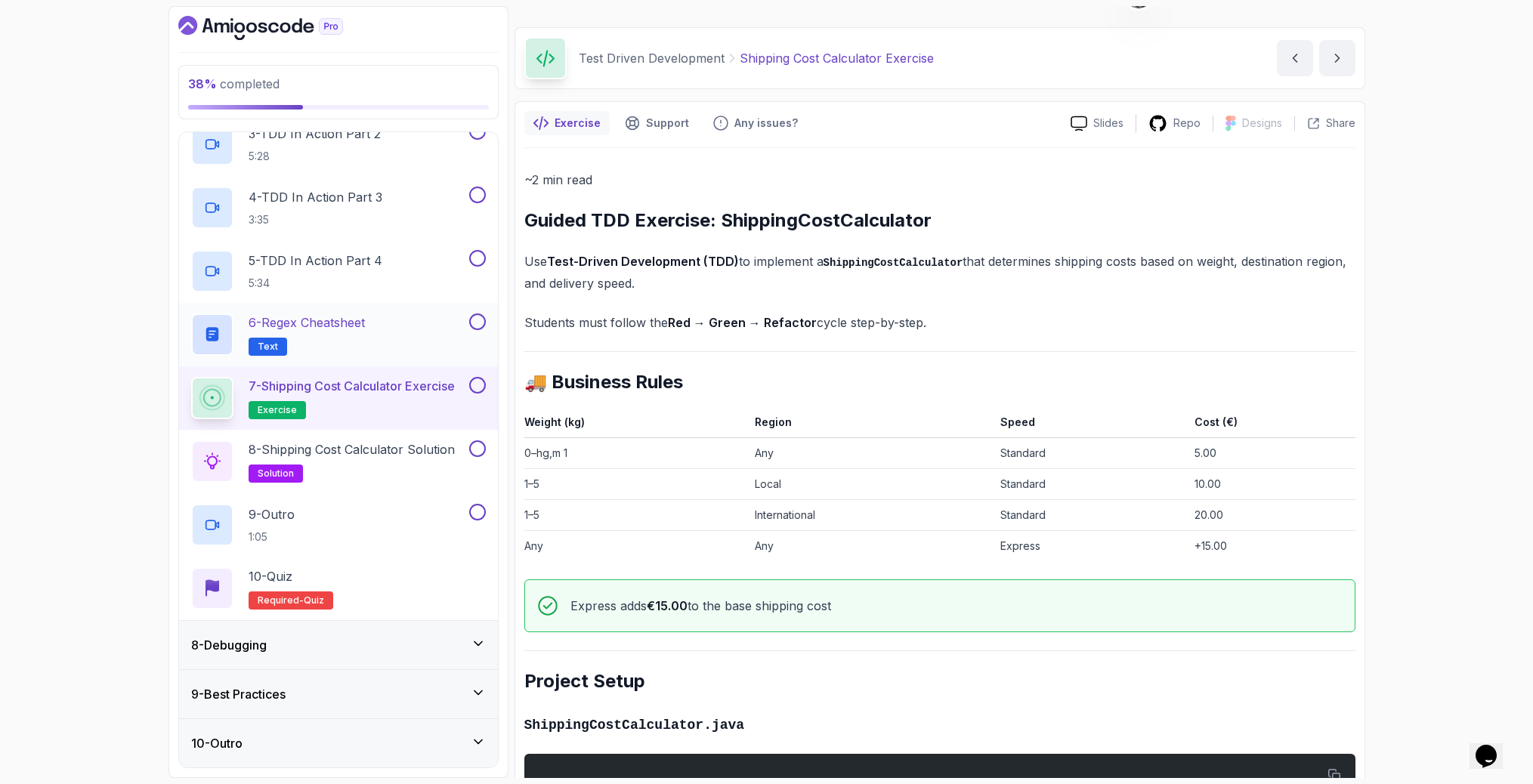
click at [479, 319] on button at bounding box center [477, 321] width 17 height 17
click at [479, 381] on button at bounding box center [477, 385] width 17 height 17
click at [411, 450] on p "8 - Shipping Cost Calculator Solution" at bounding box center [351, 450] width 206 height 18
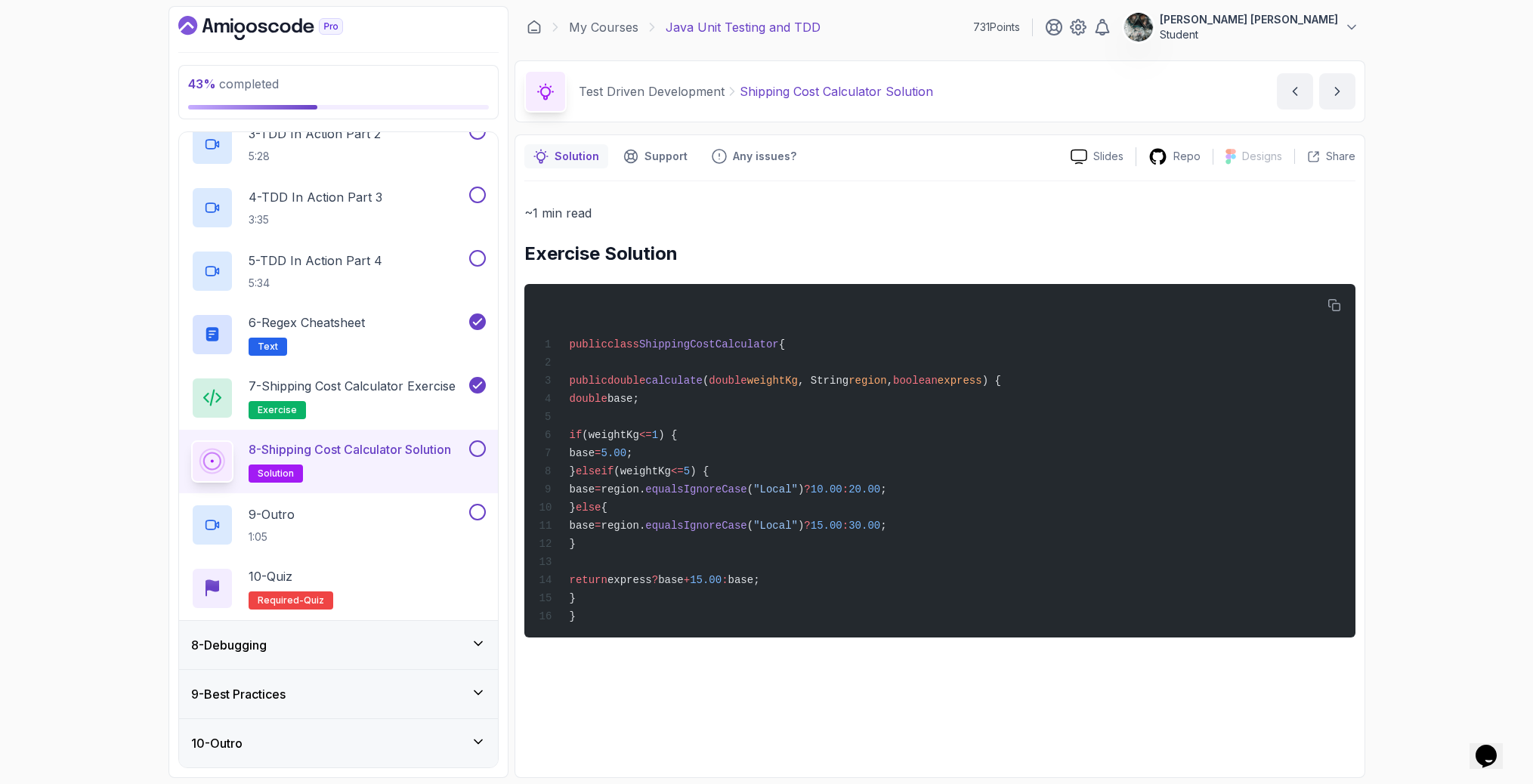
click at [479, 442] on button at bounding box center [477, 449] width 17 height 17
click at [377, 513] on div "9 - Outro 1:05" at bounding box center [328, 525] width 275 height 42
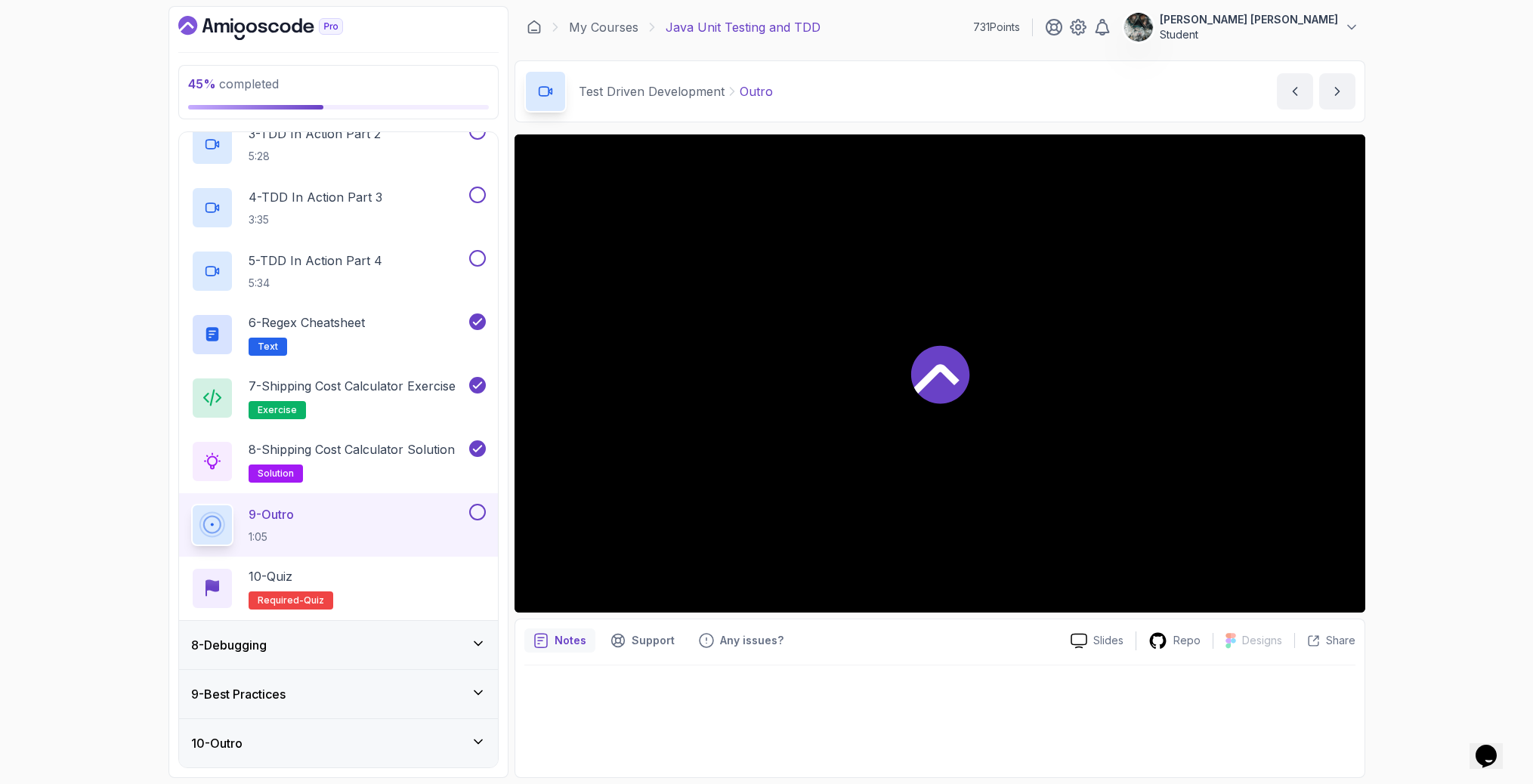
click at [471, 507] on button at bounding box center [477, 512] width 17 height 17
click at [409, 574] on div "10 - Quiz Required- quiz" at bounding box center [339, 588] width 295 height 42
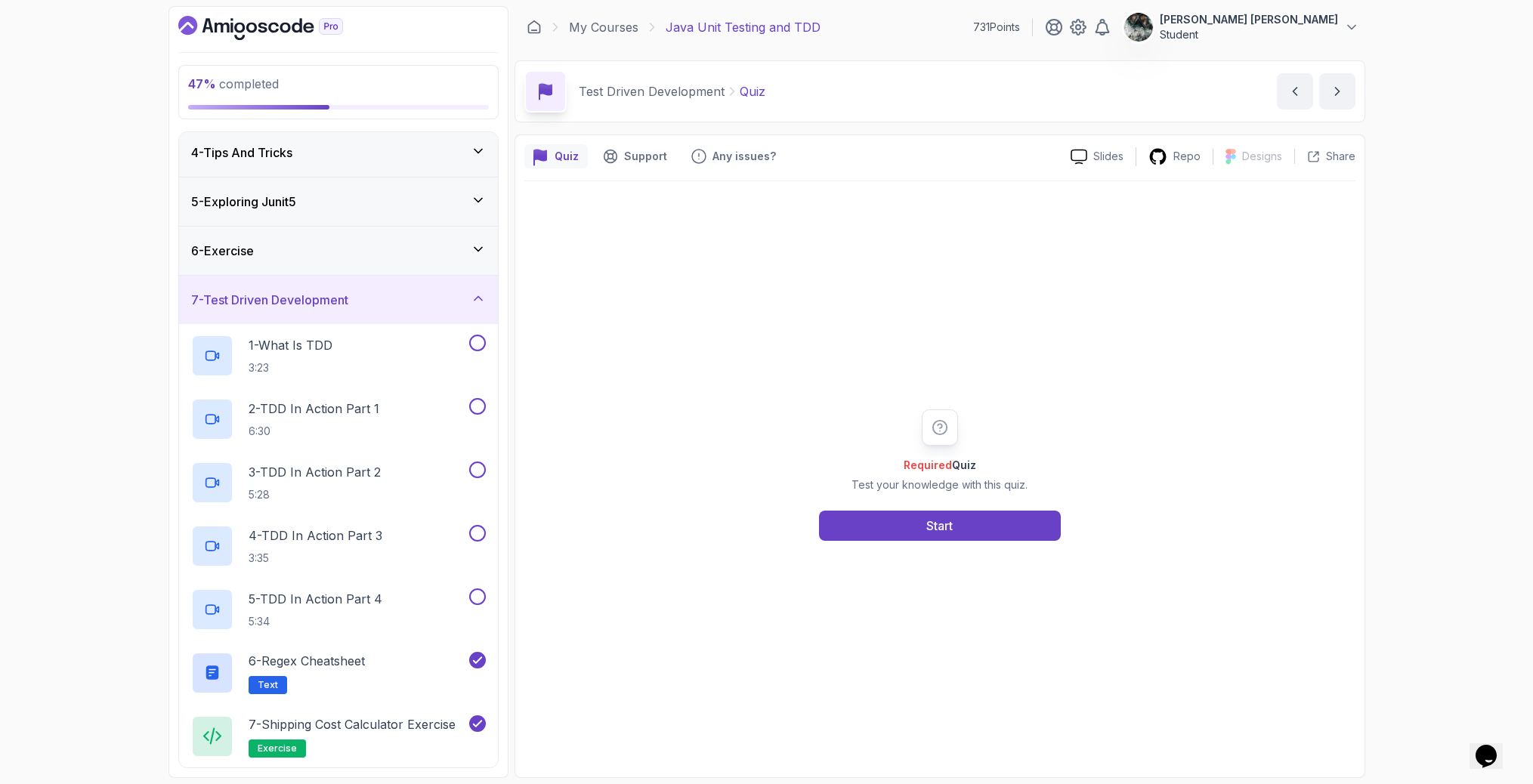
scroll to position [103, 0]
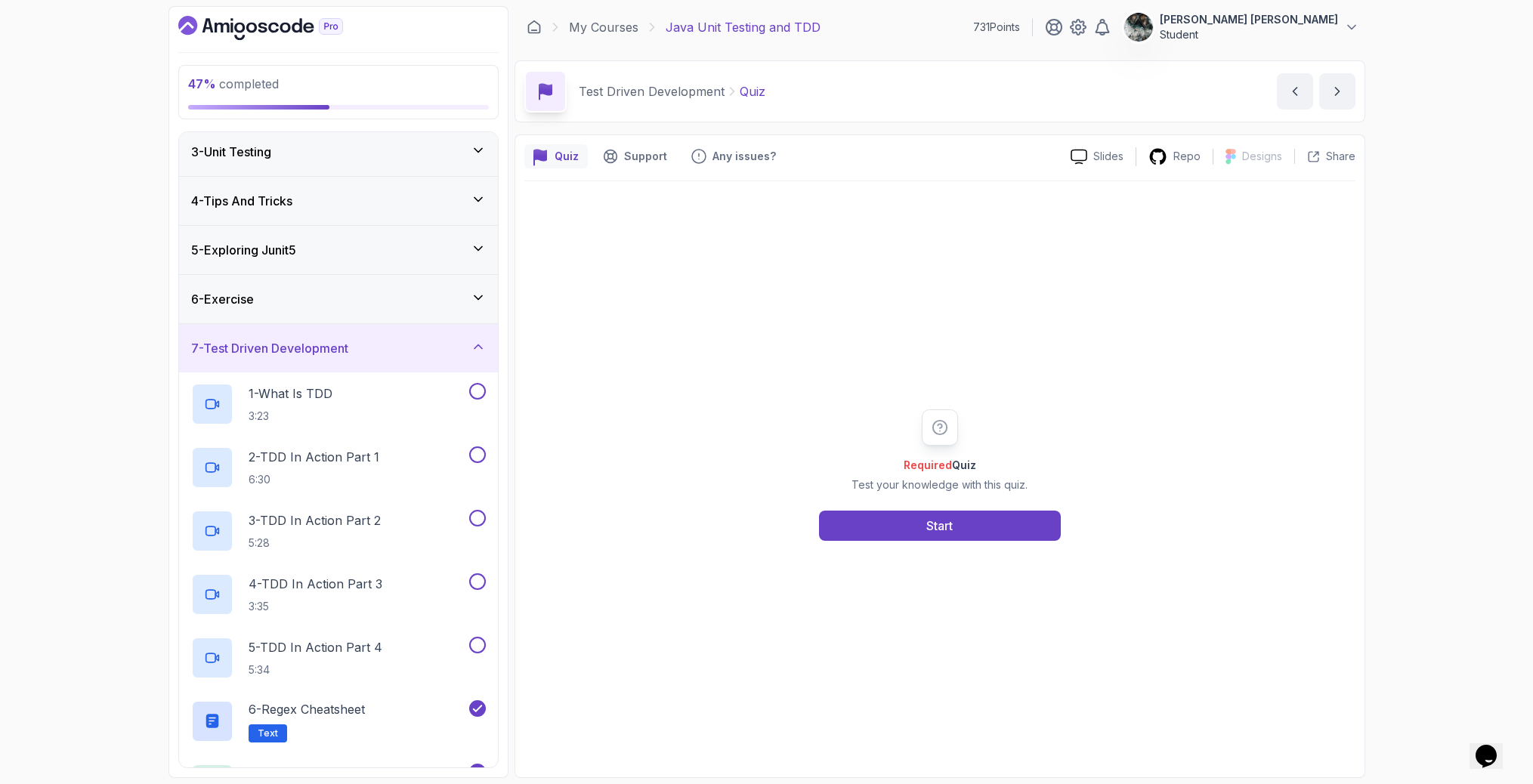
click at [321, 284] on div "6 - Exercise" at bounding box center [338, 298] width 319 height 48
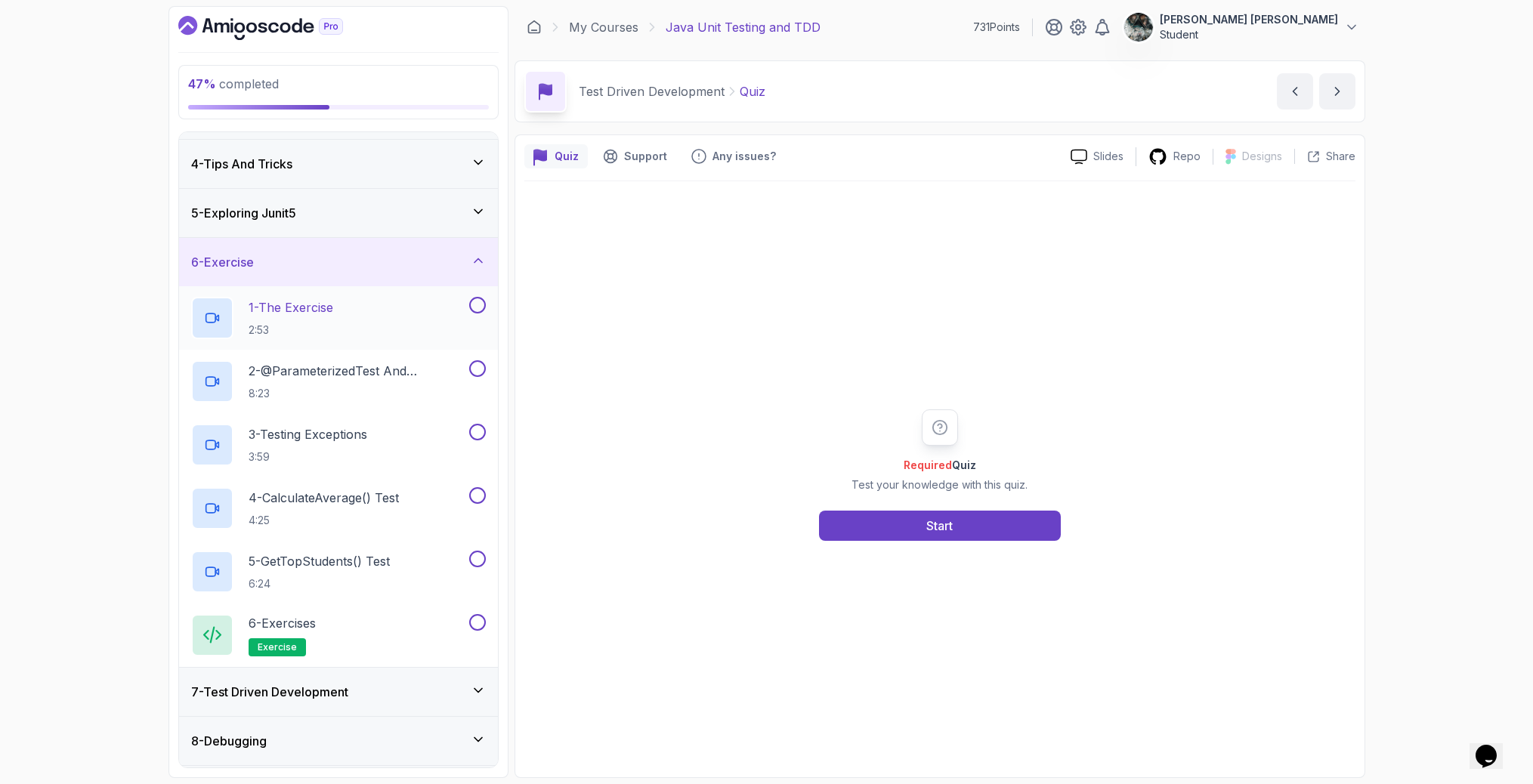
scroll to position [141, 0]
click at [371, 626] on div "6 - Exercises exercise" at bounding box center [328, 634] width 275 height 42
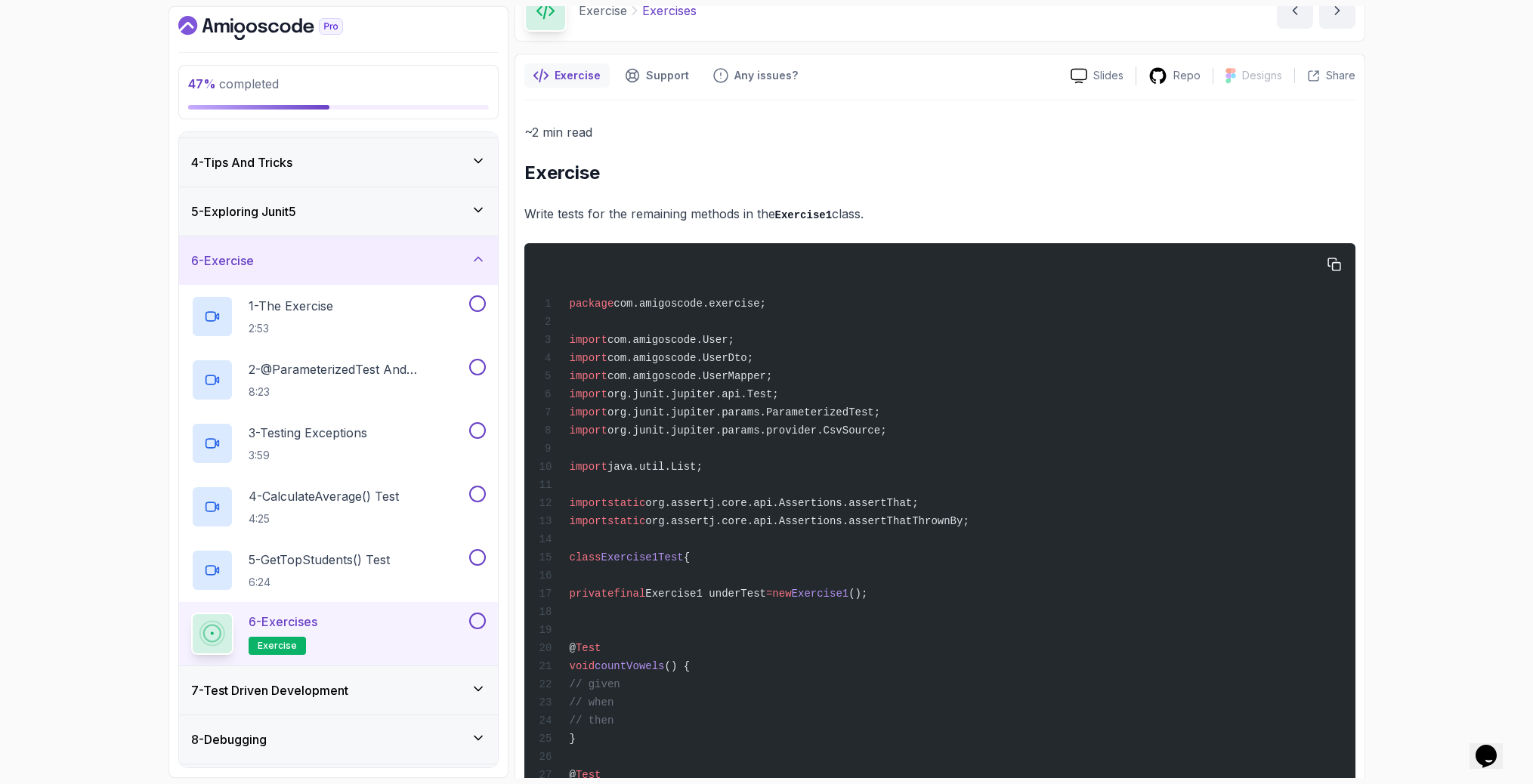
scroll to position [71, 0]
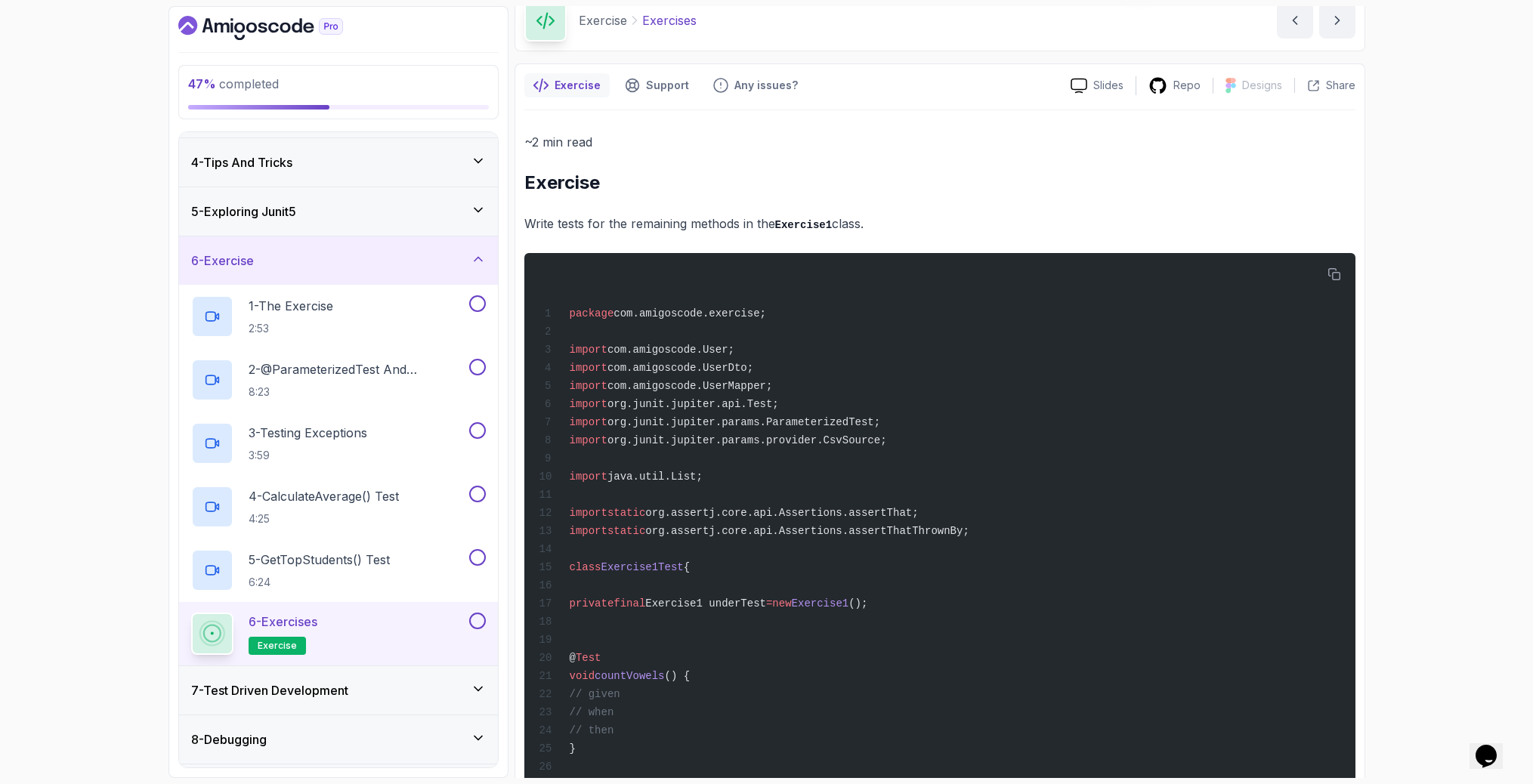
click at [364, 259] on div "6 - Exercise" at bounding box center [339, 261] width 295 height 18
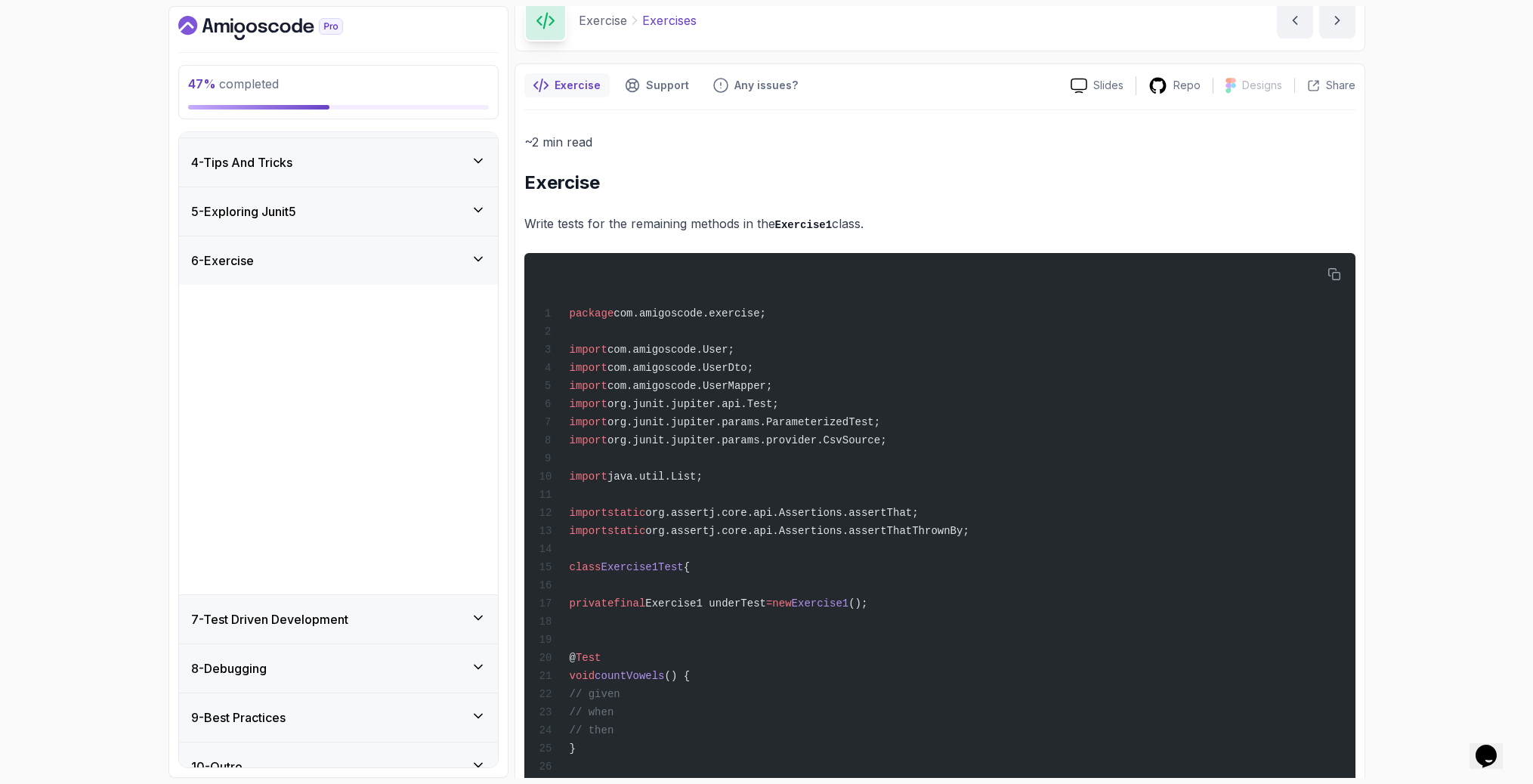
scroll to position [0, 0]
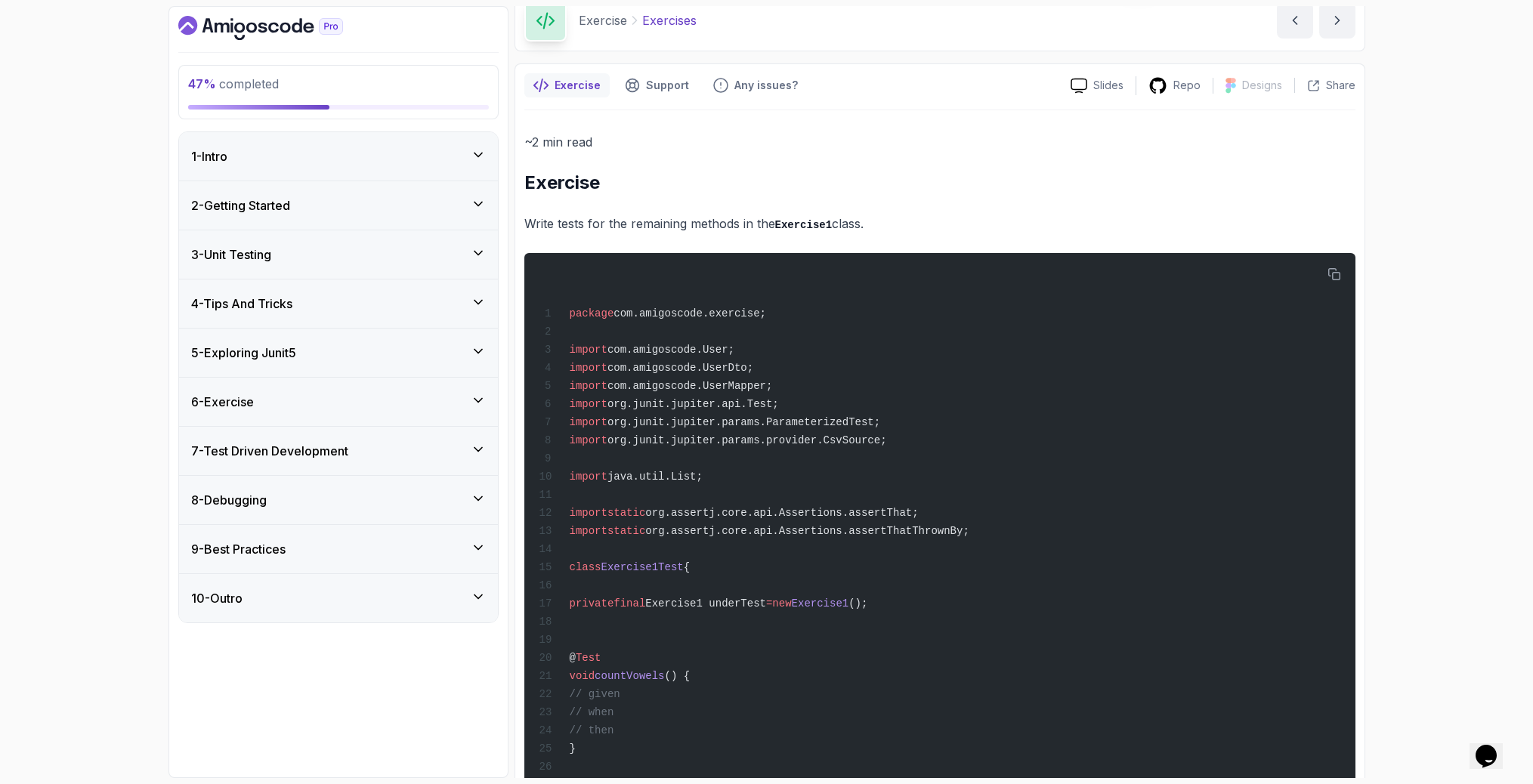
click at [288, 403] on div "6 - Exercise" at bounding box center [339, 401] width 295 height 18
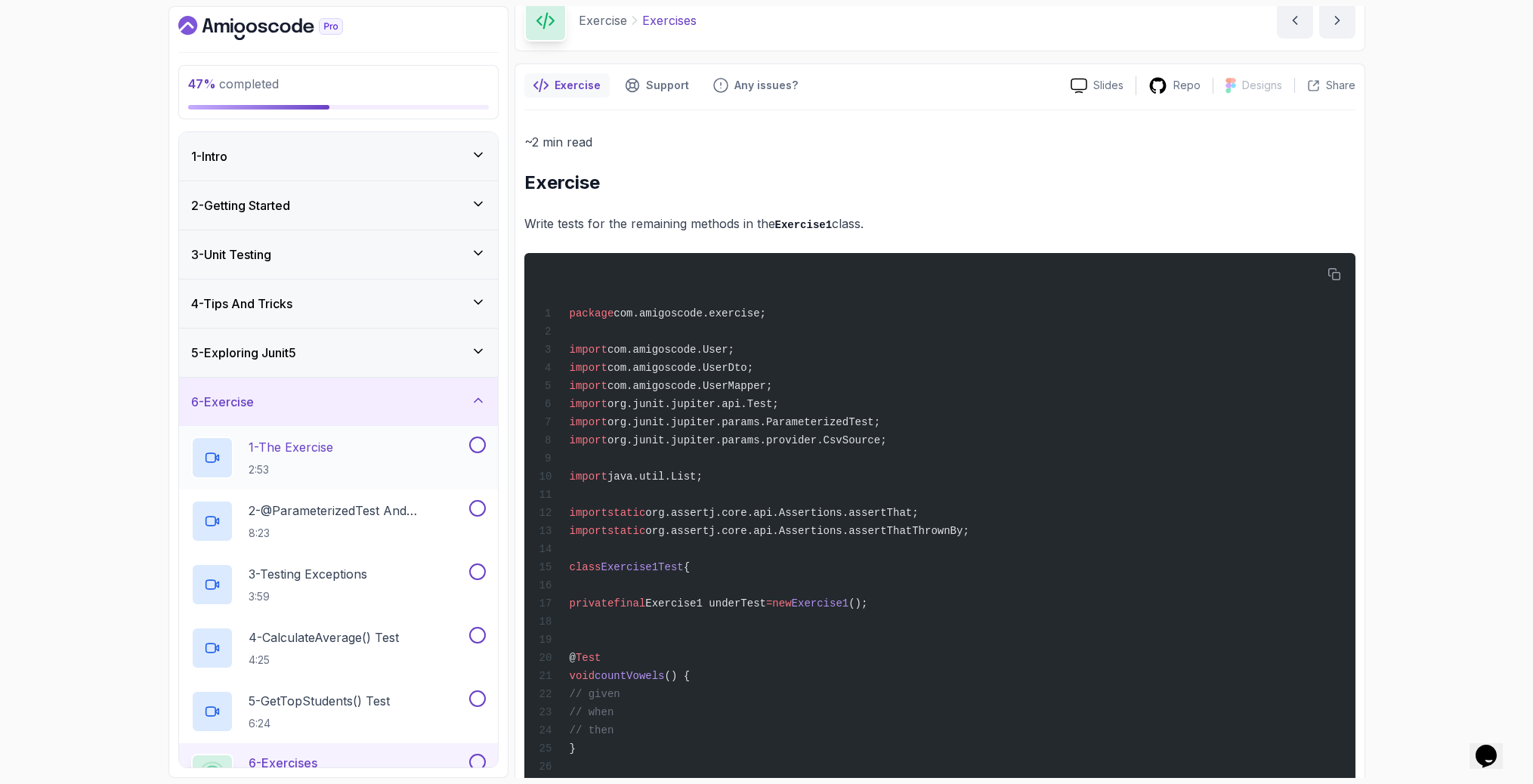
click at [479, 447] on button at bounding box center [477, 444] width 17 height 17
click at [480, 510] on button at bounding box center [477, 508] width 17 height 17
click at [478, 575] on button at bounding box center [477, 572] width 17 height 17
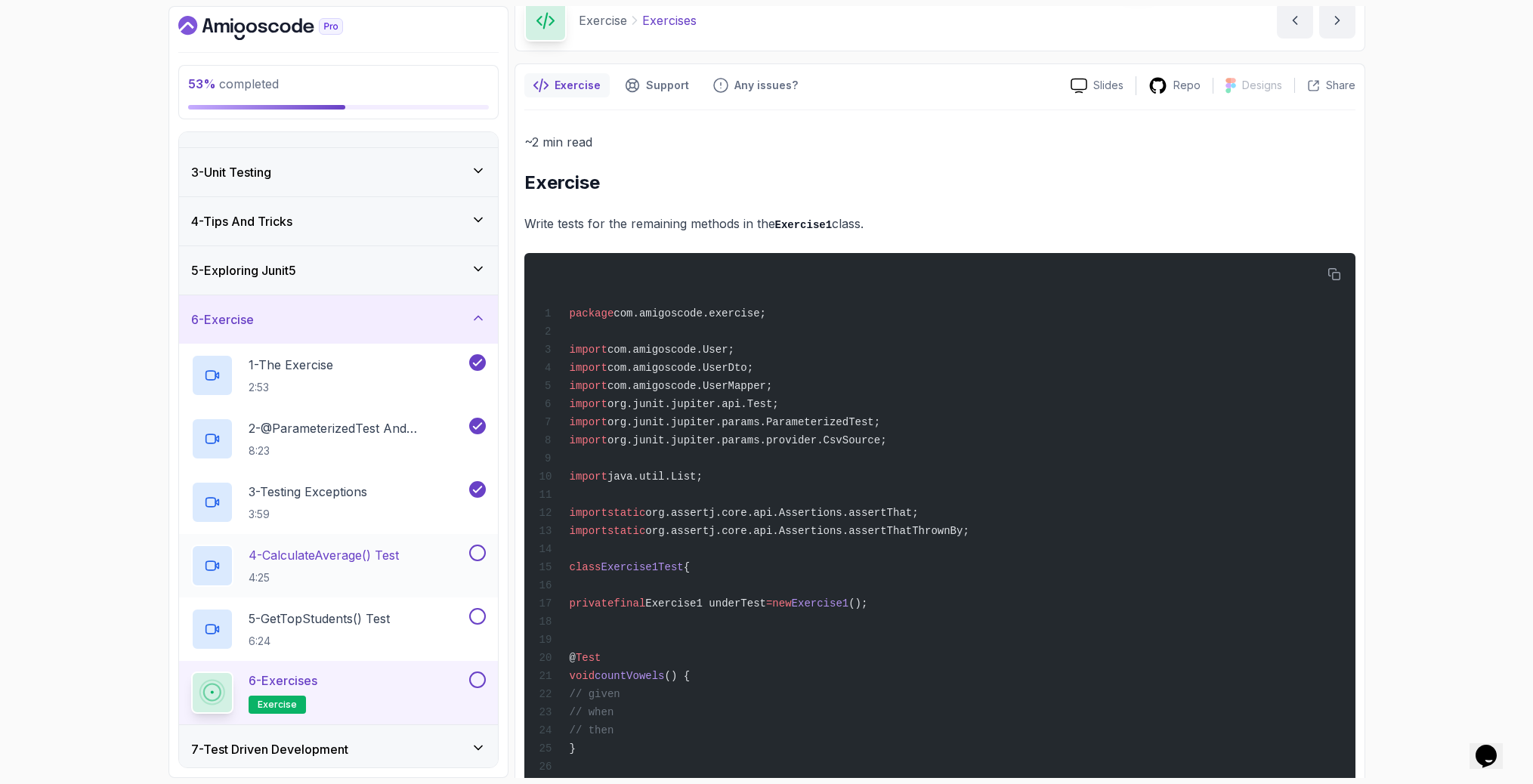
scroll to position [92, 0]
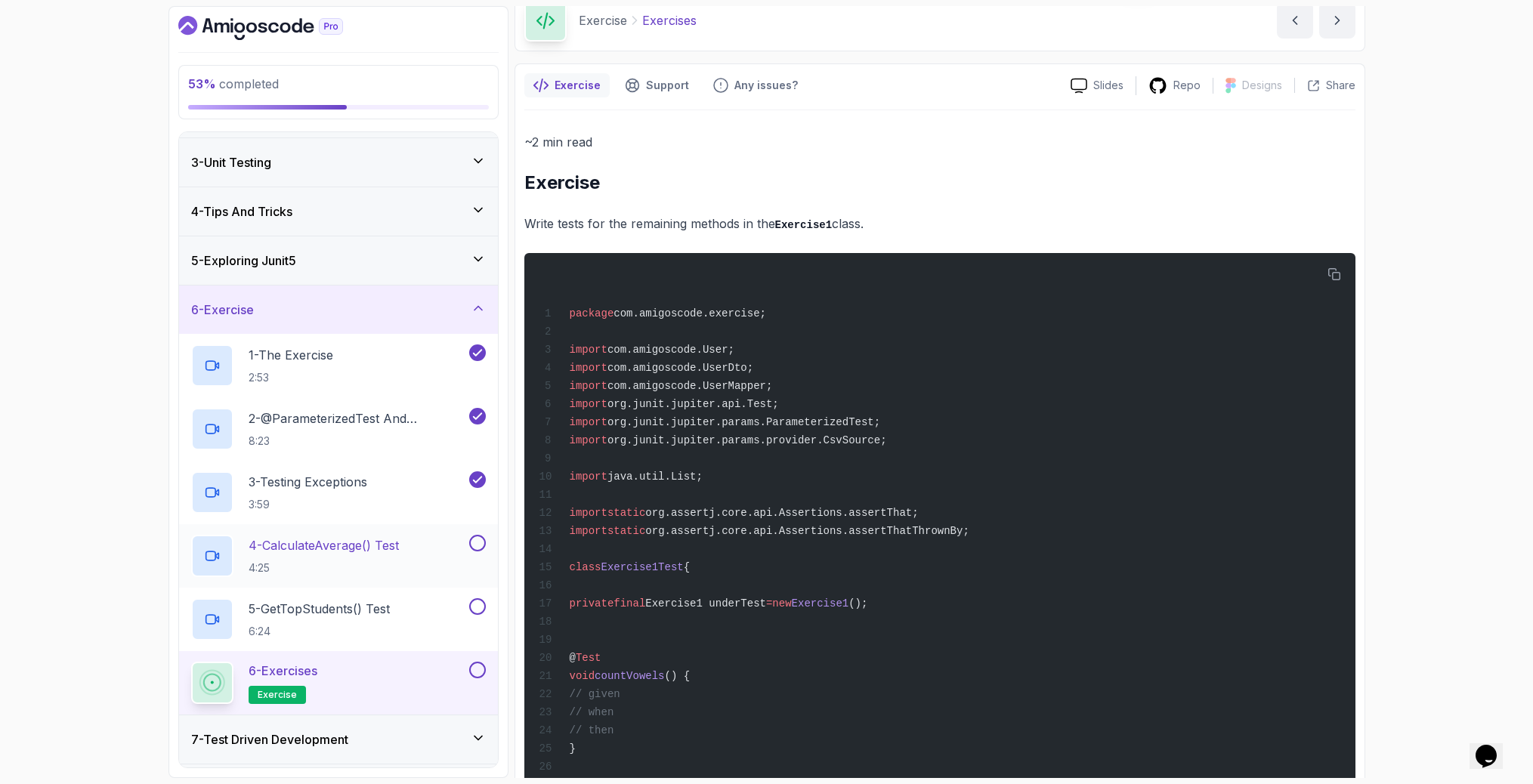
click at [479, 545] on button at bounding box center [477, 543] width 17 height 17
click at [485, 604] on button at bounding box center [477, 607] width 17 height 17
click at [479, 671] on button at bounding box center [477, 670] width 17 height 17
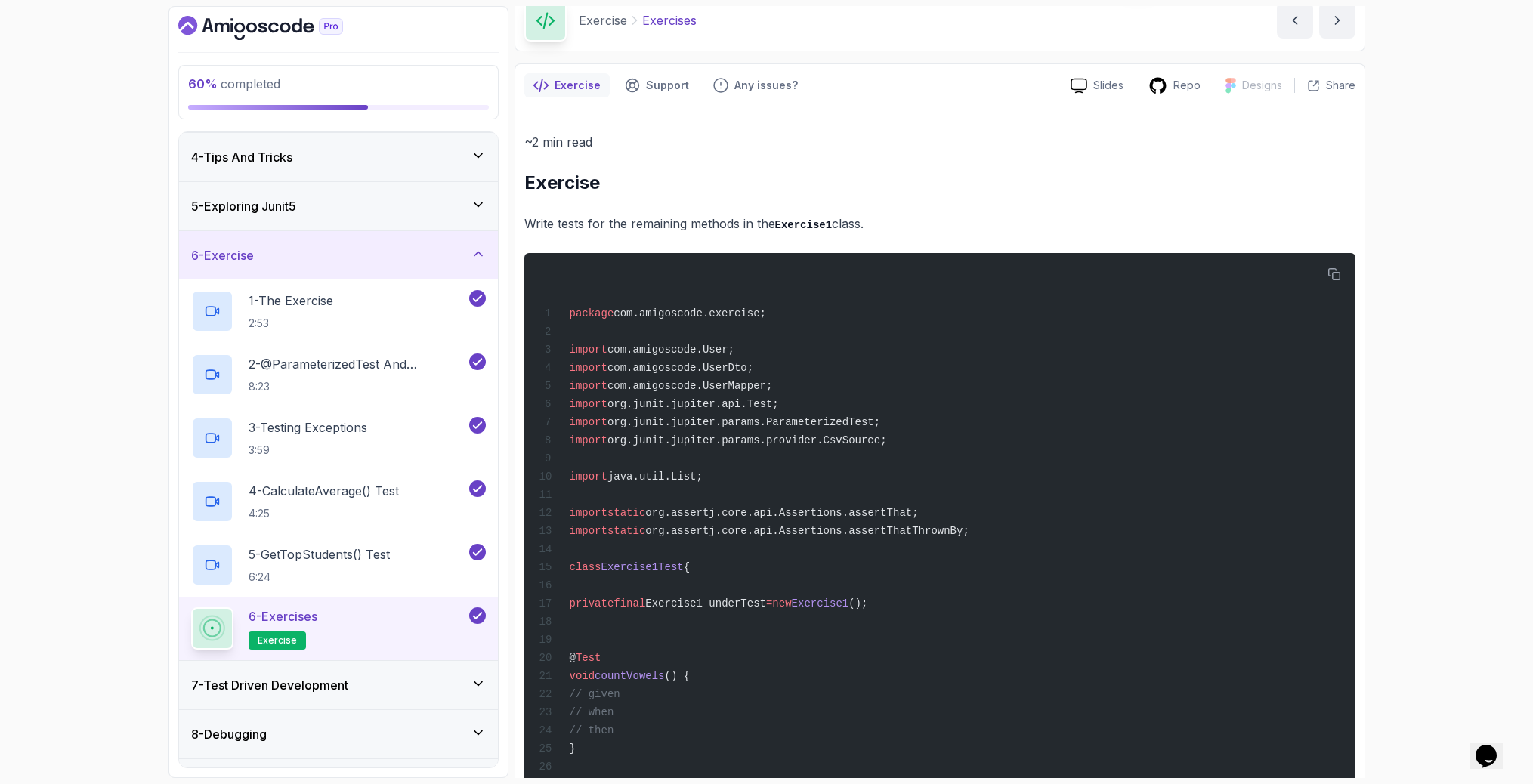
scroll to position [49, 0]
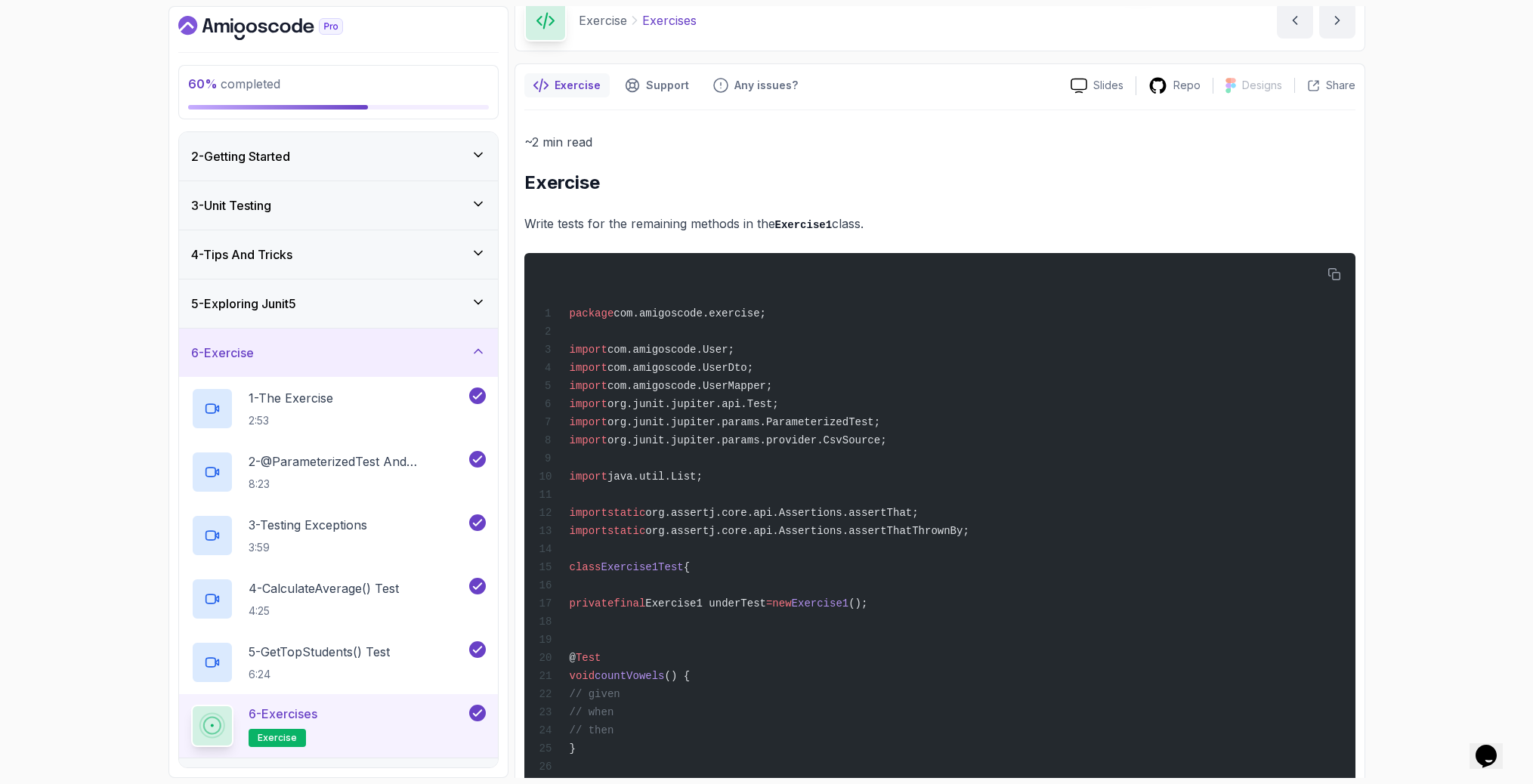
click at [243, 284] on div "5 - Exploring Junit5" at bounding box center [338, 303] width 319 height 48
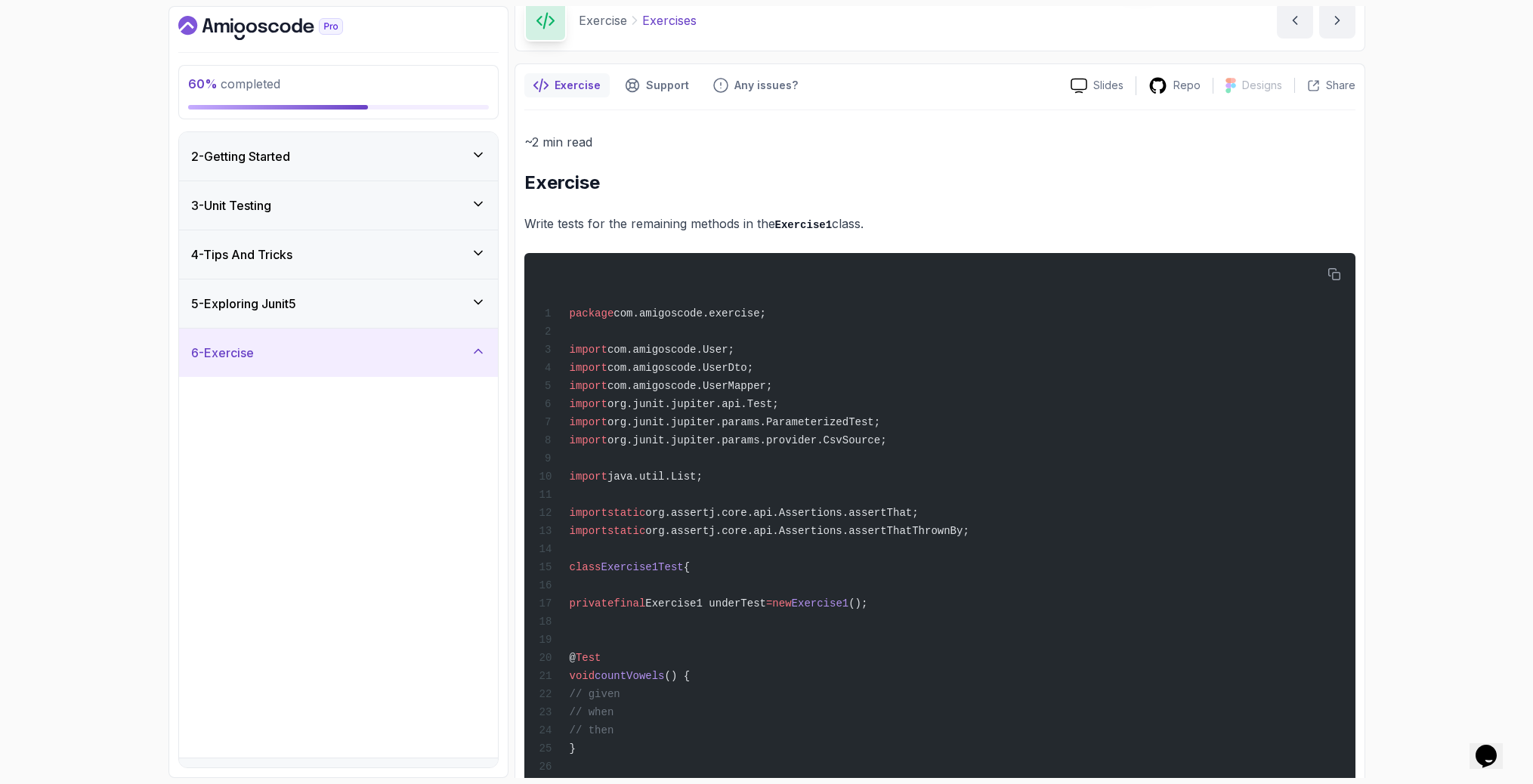
scroll to position [0, 0]
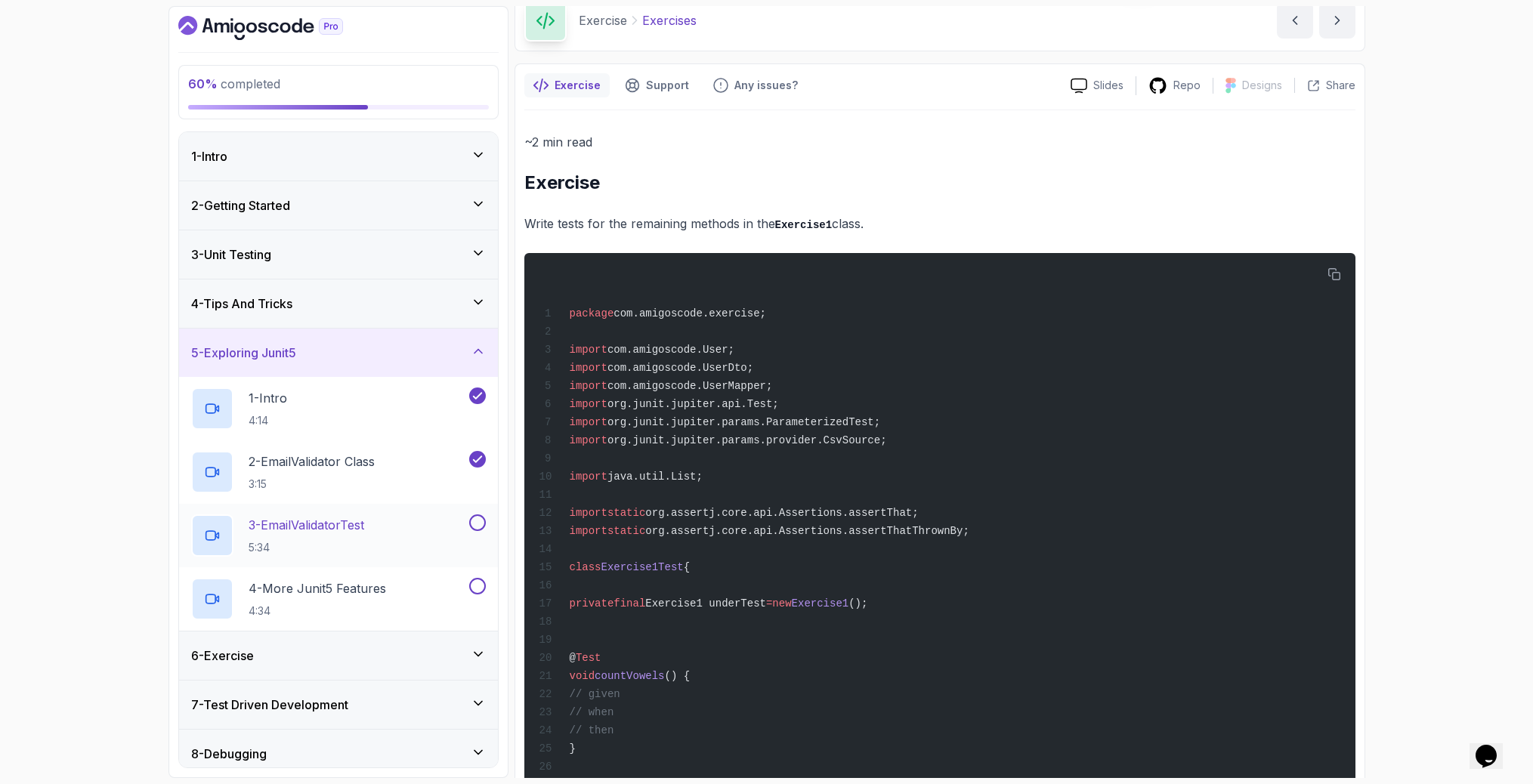
click at [349, 531] on p "3 - EmailValidatorTest" at bounding box center [306, 525] width 116 height 18
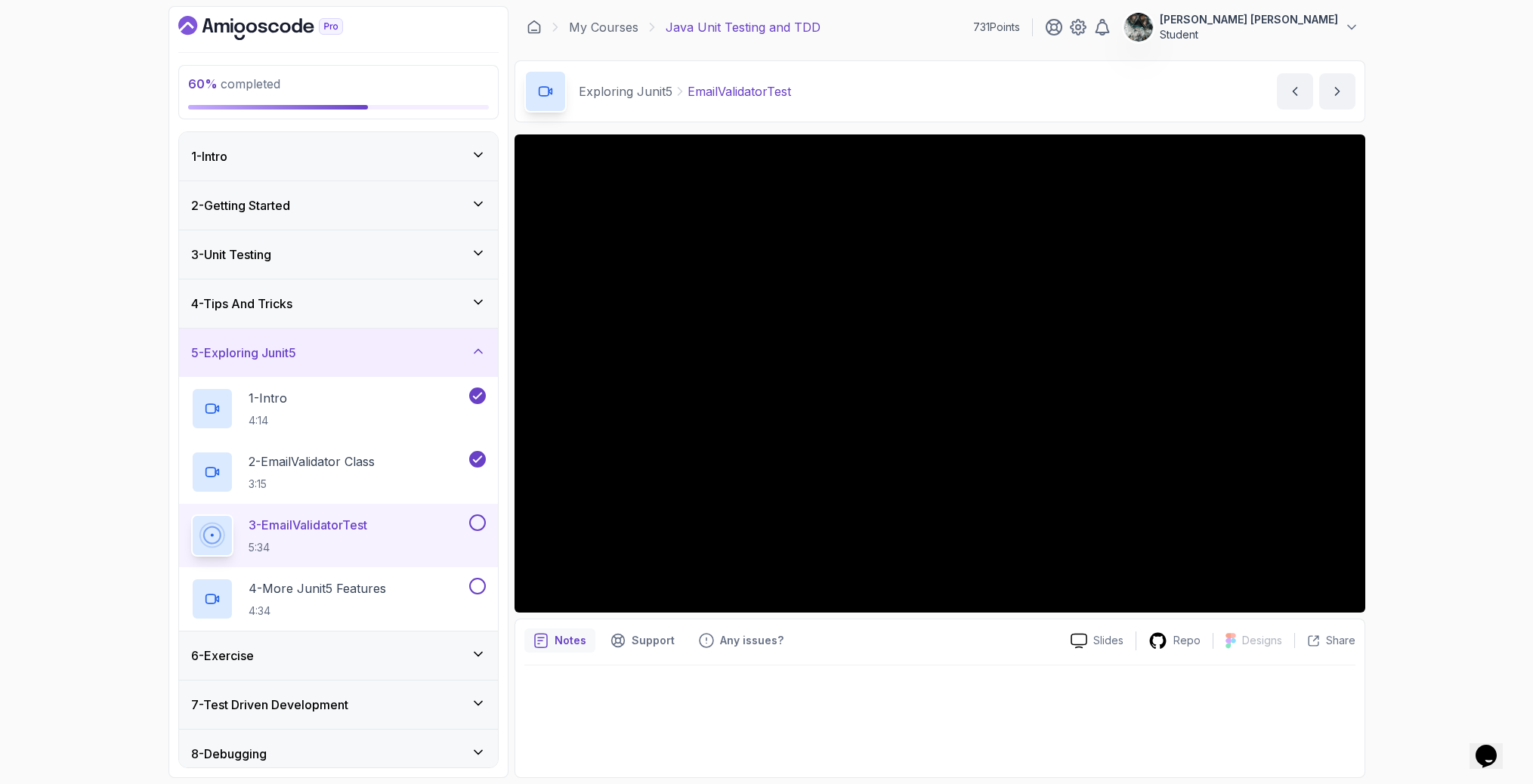
click at [479, 520] on button at bounding box center [477, 522] width 17 height 17
click at [307, 593] on p "4 - More Junit5 Features" at bounding box center [317, 588] width 138 height 18
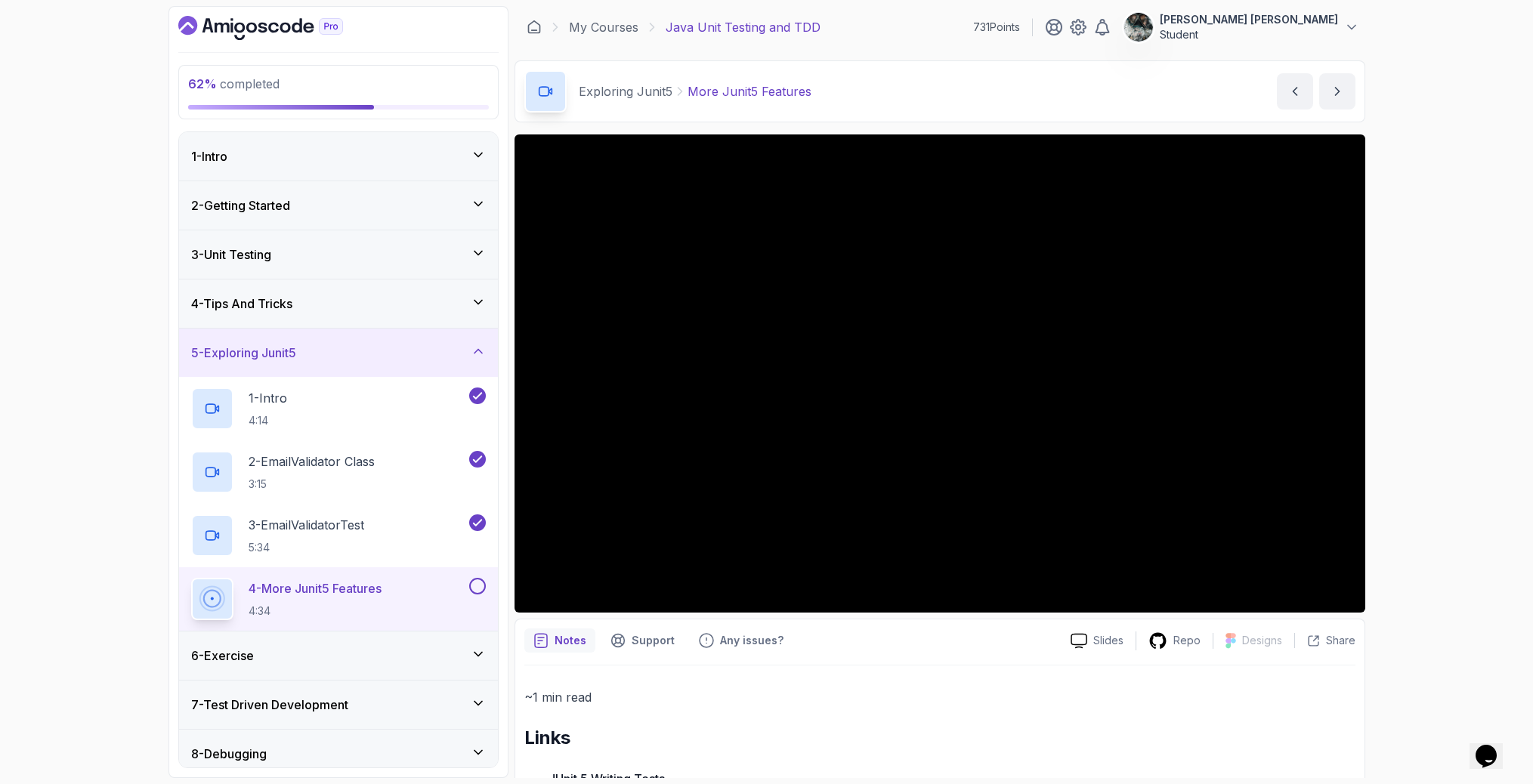
click at [476, 585] on button at bounding box center [477, 586] width 17 height 17
click at [321, 647] on div "6 - Exercise" at bounding box center [339, 656] width 295 height 18
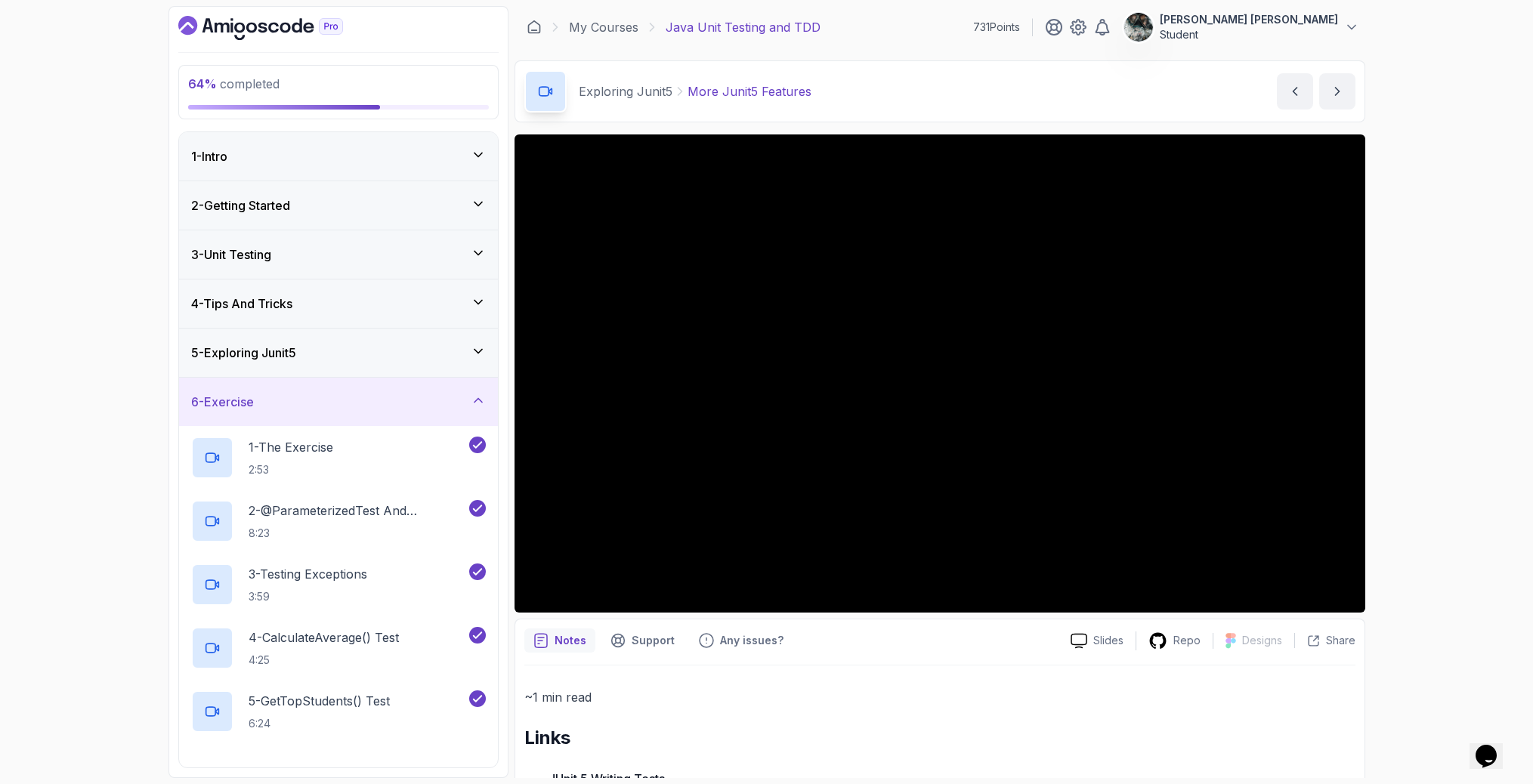
scroll to position [129, 0]
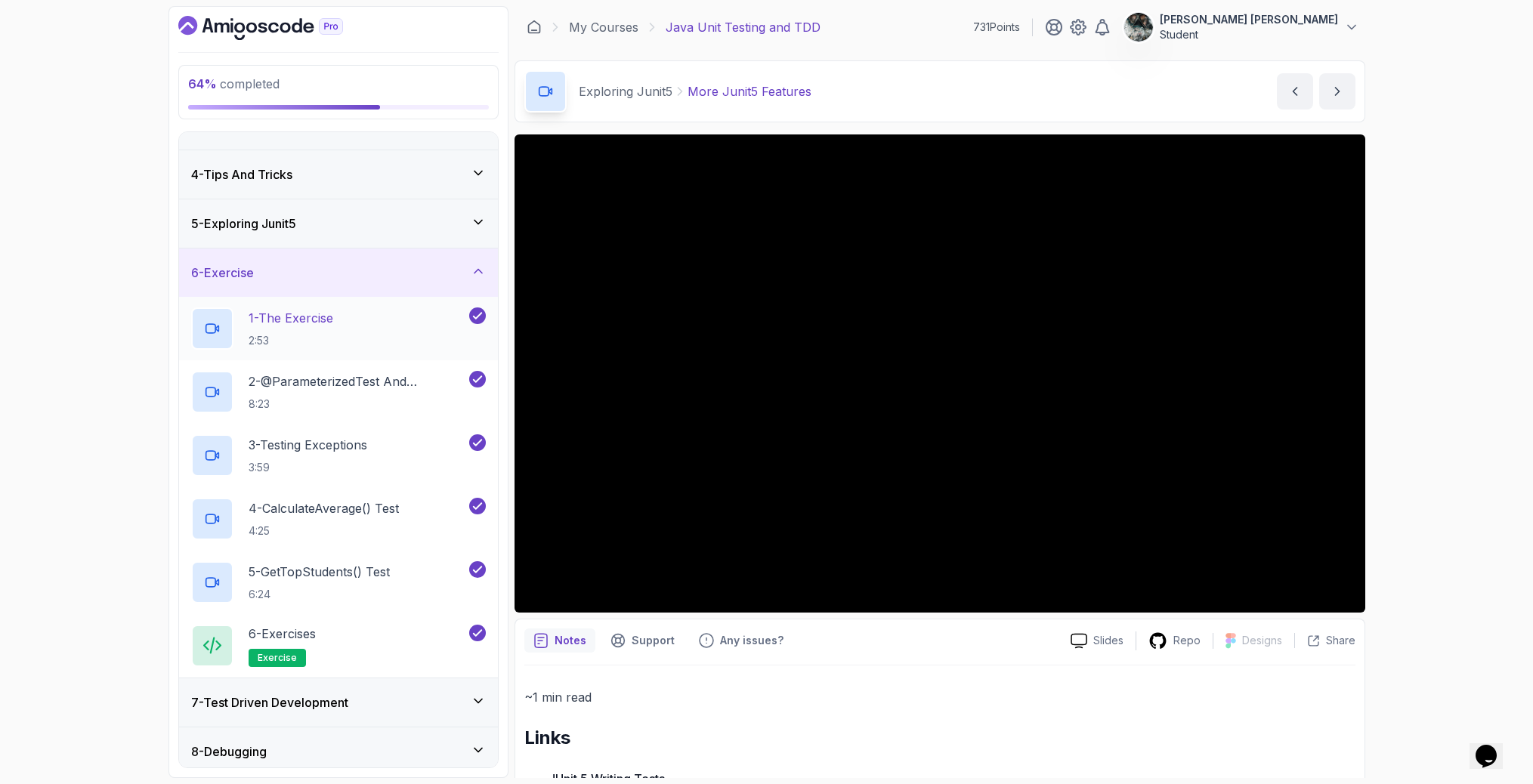
click at [327, 307] on div "1 - The Exercise 2:53" at bounding box center [328, 328] width 275 height 42
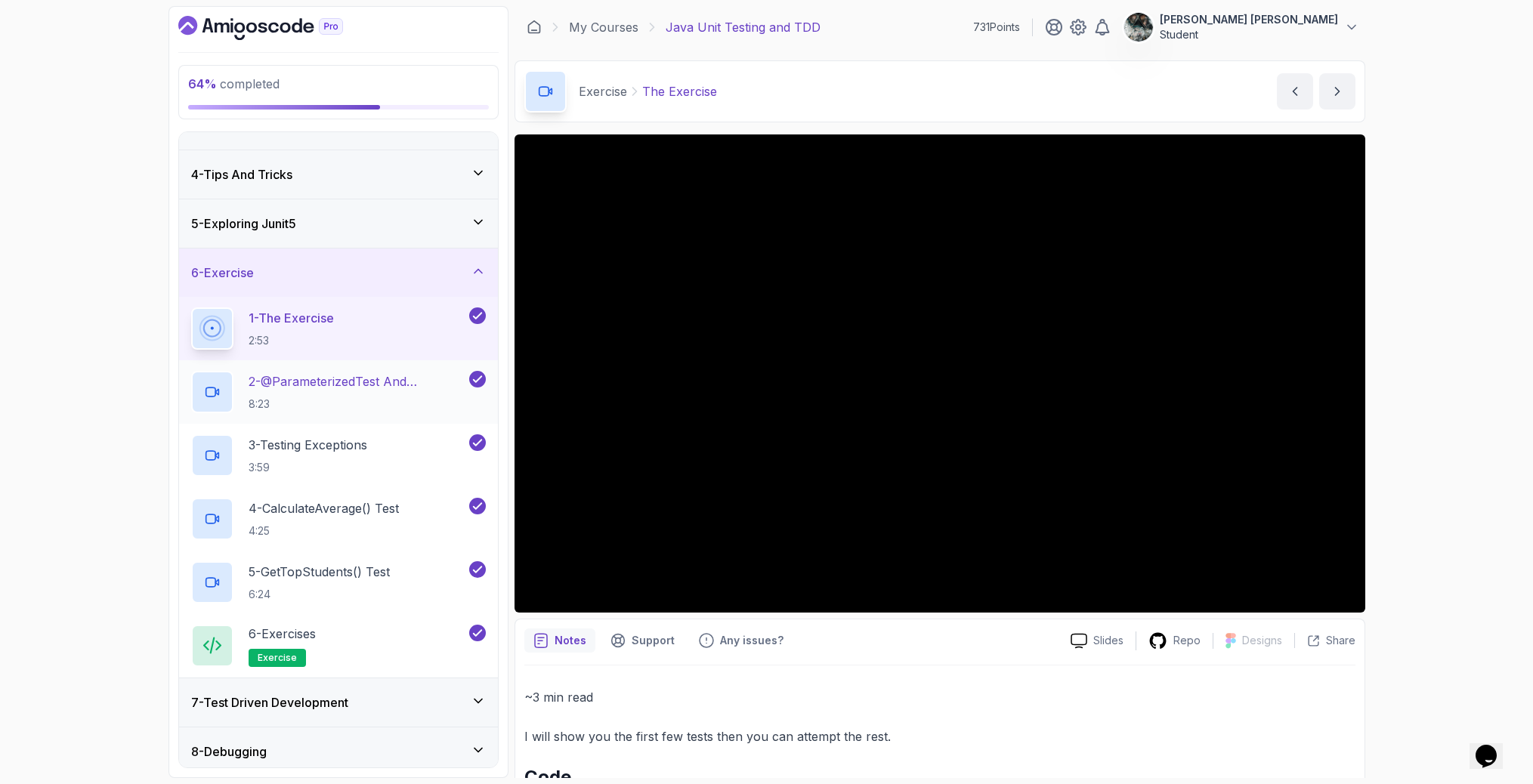
click at [291, 386] on p "2 - @ParameterizedTest and @CsvSource" at bounding box center [357, 381] width 218 height 18
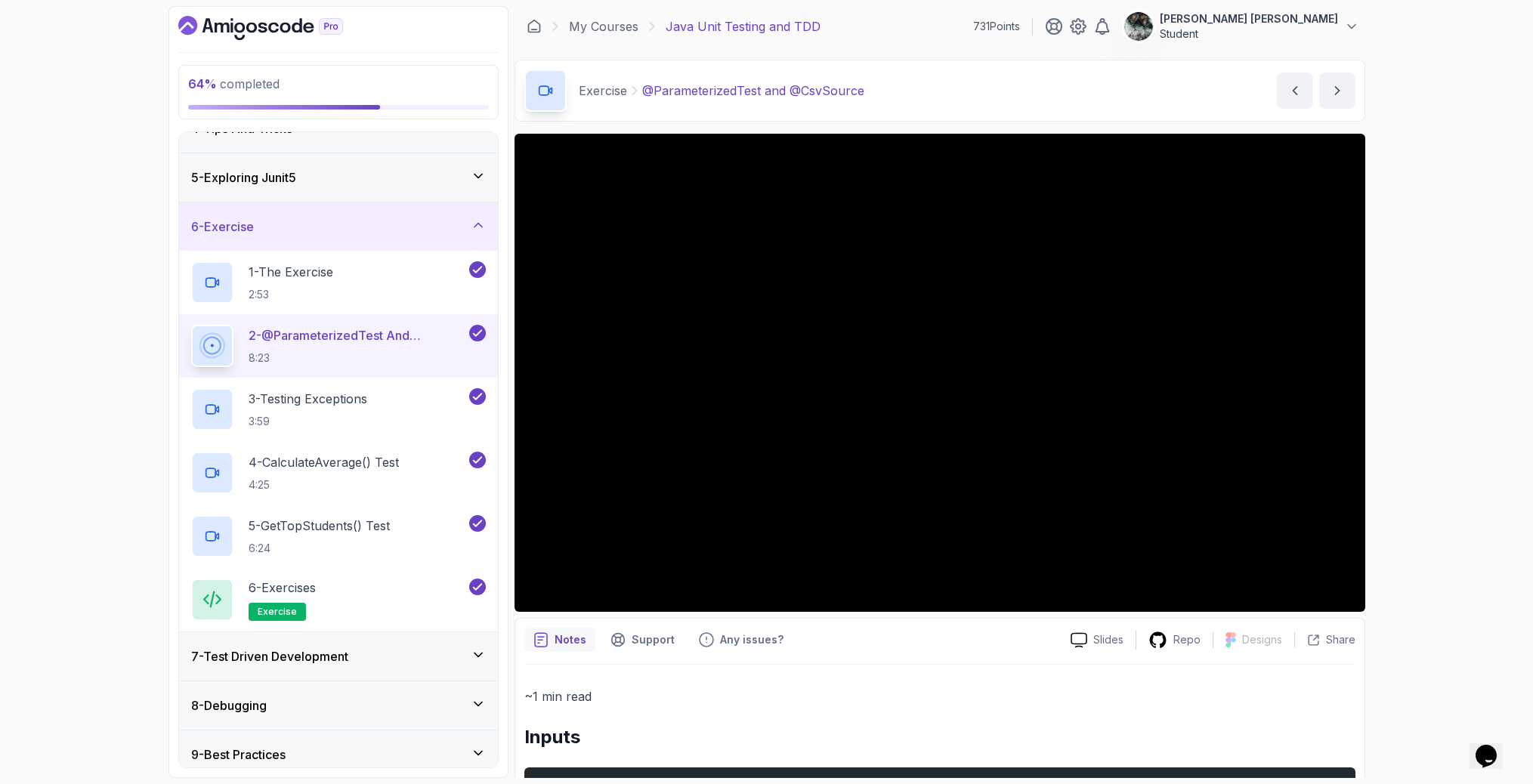
scroll to position [3, 0]
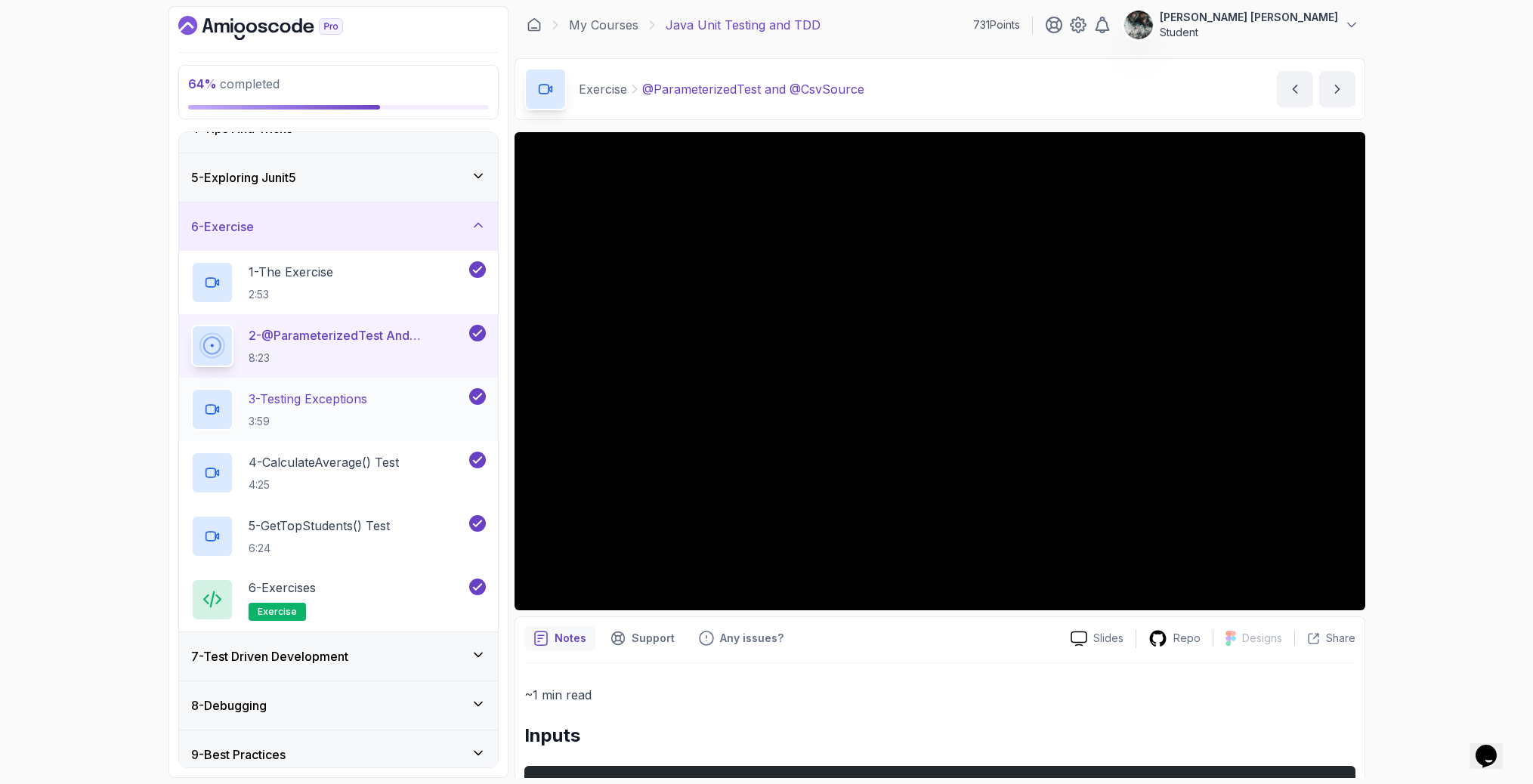
click at [382, 412] on div "3 - Testing Exceptions 3:59" at bounding box center [328, 409] width 275 height 42
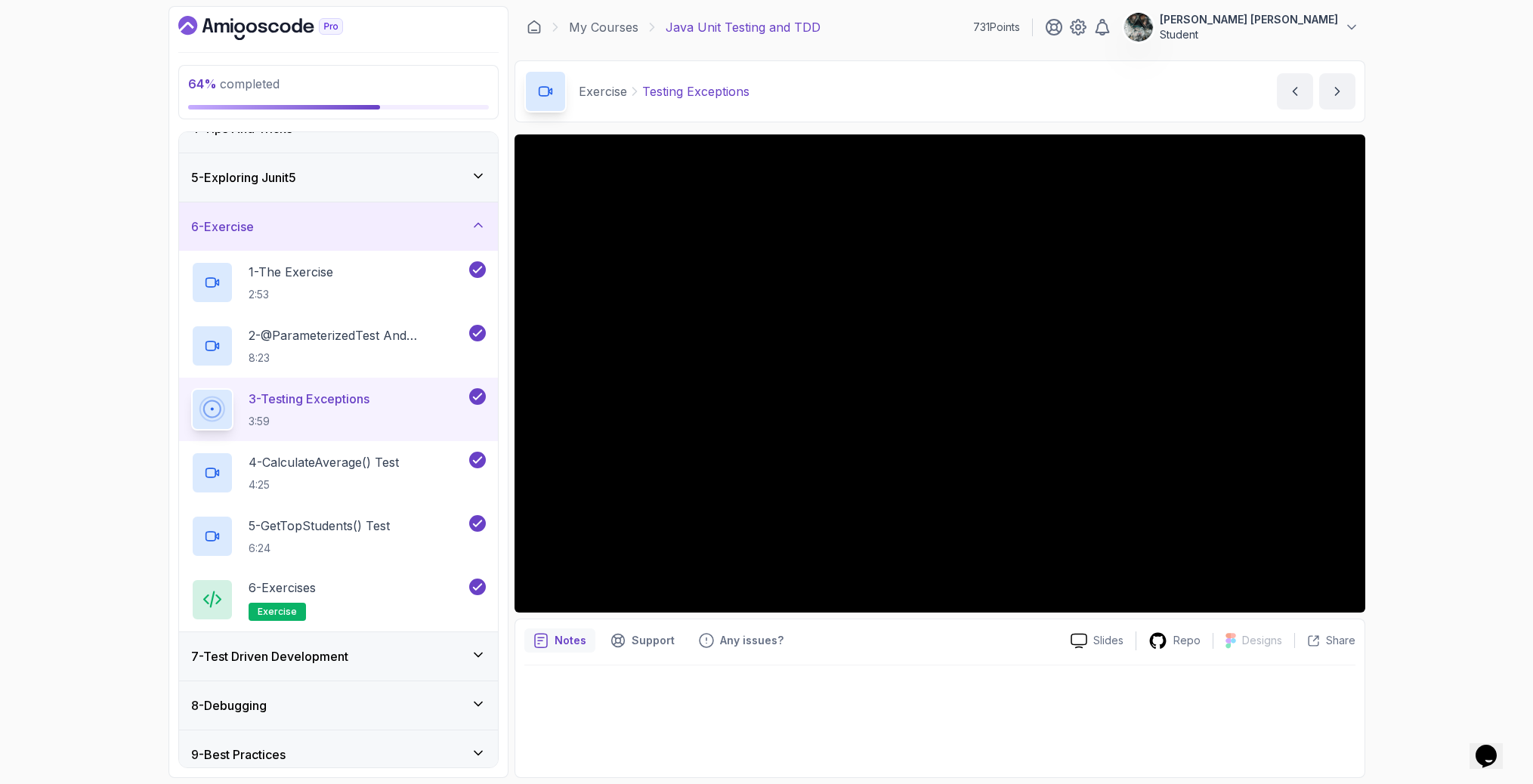
scroll to position [235, 0]
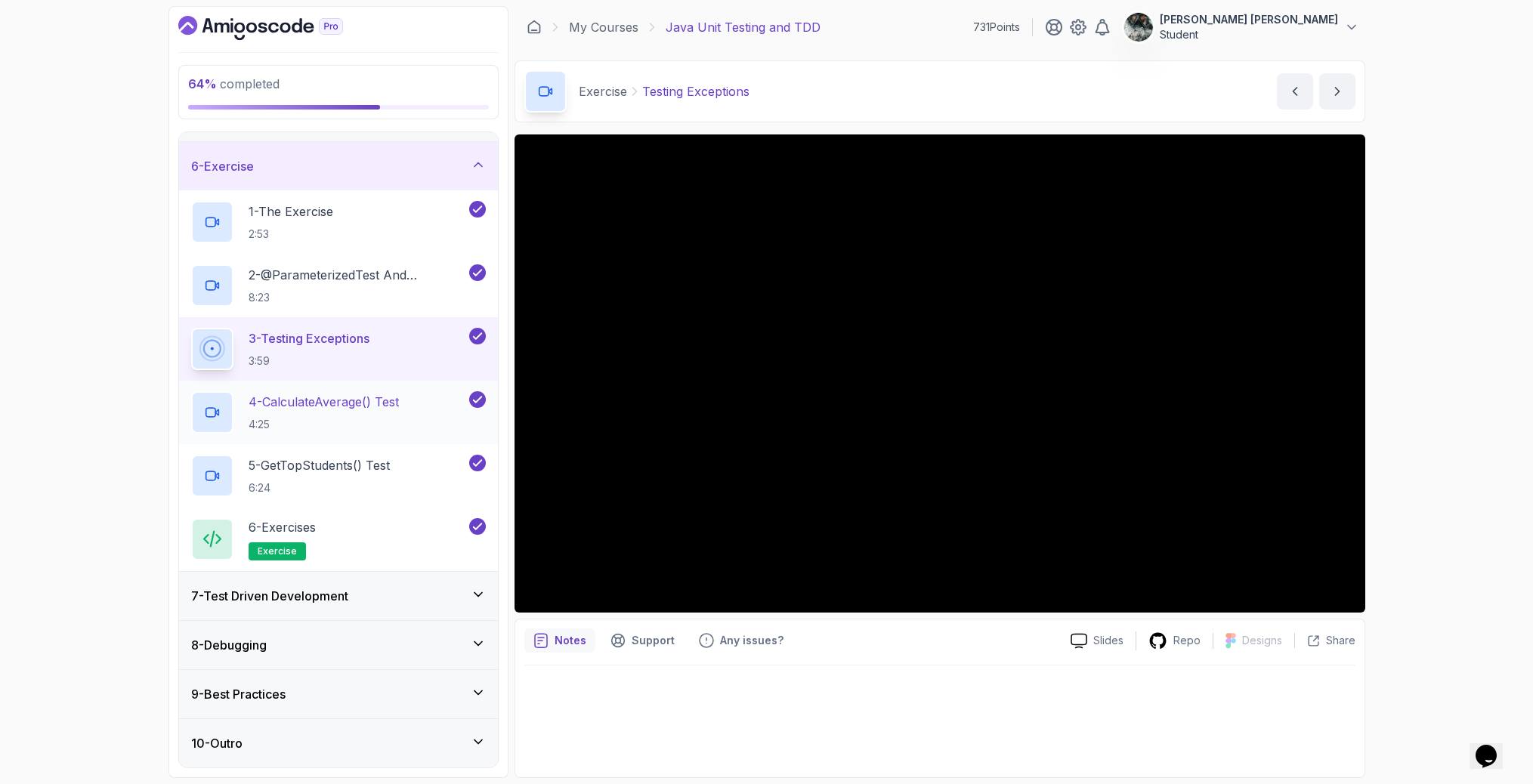
click at [363, 410] on h2 "4 - calculateAverage() Test 4:25" at bounding box center [323, 412] width 150 height 40
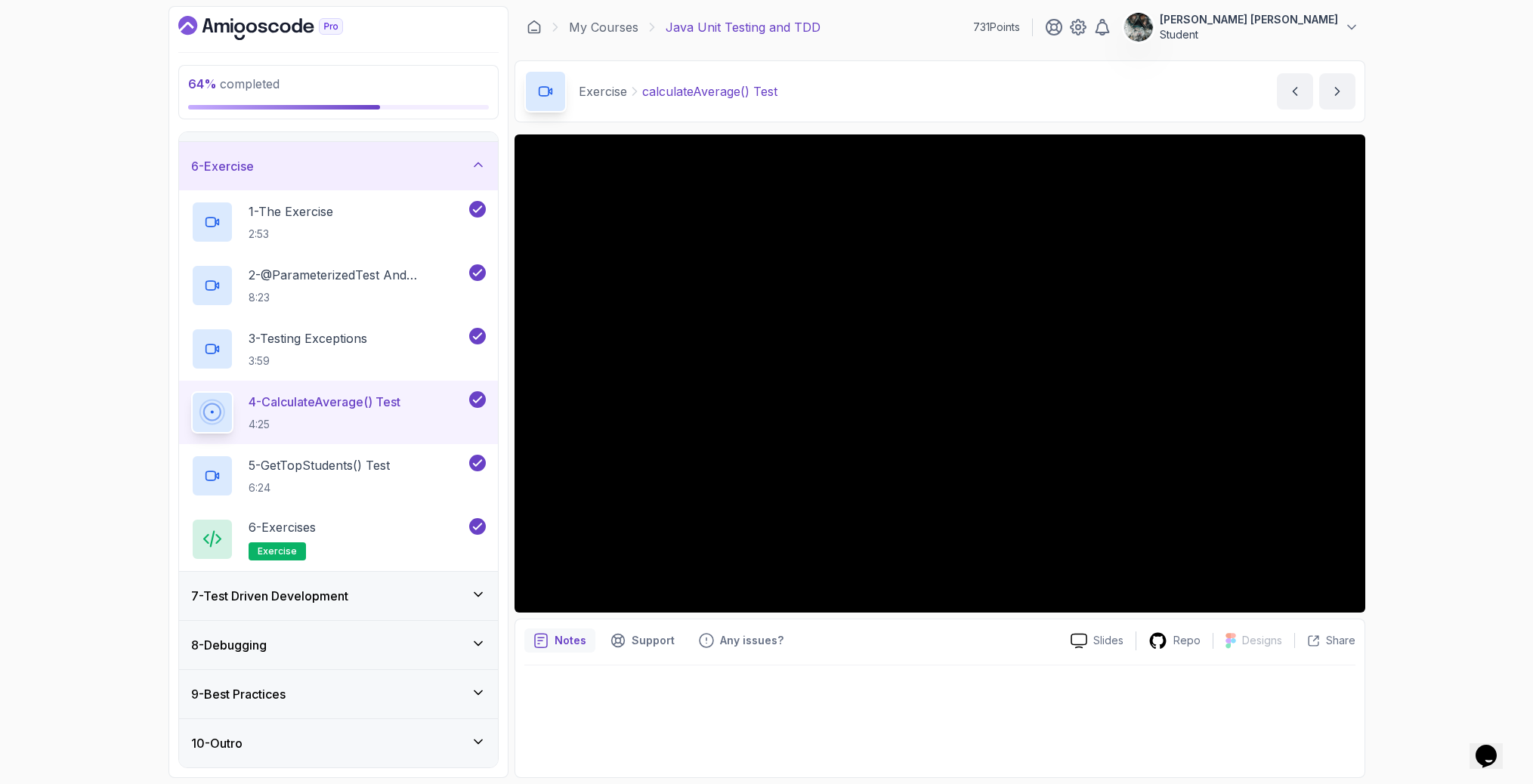
click at [437, 599] on div "7 - Test Driven Development" at bounding box center [339, 596] width 295 height 18
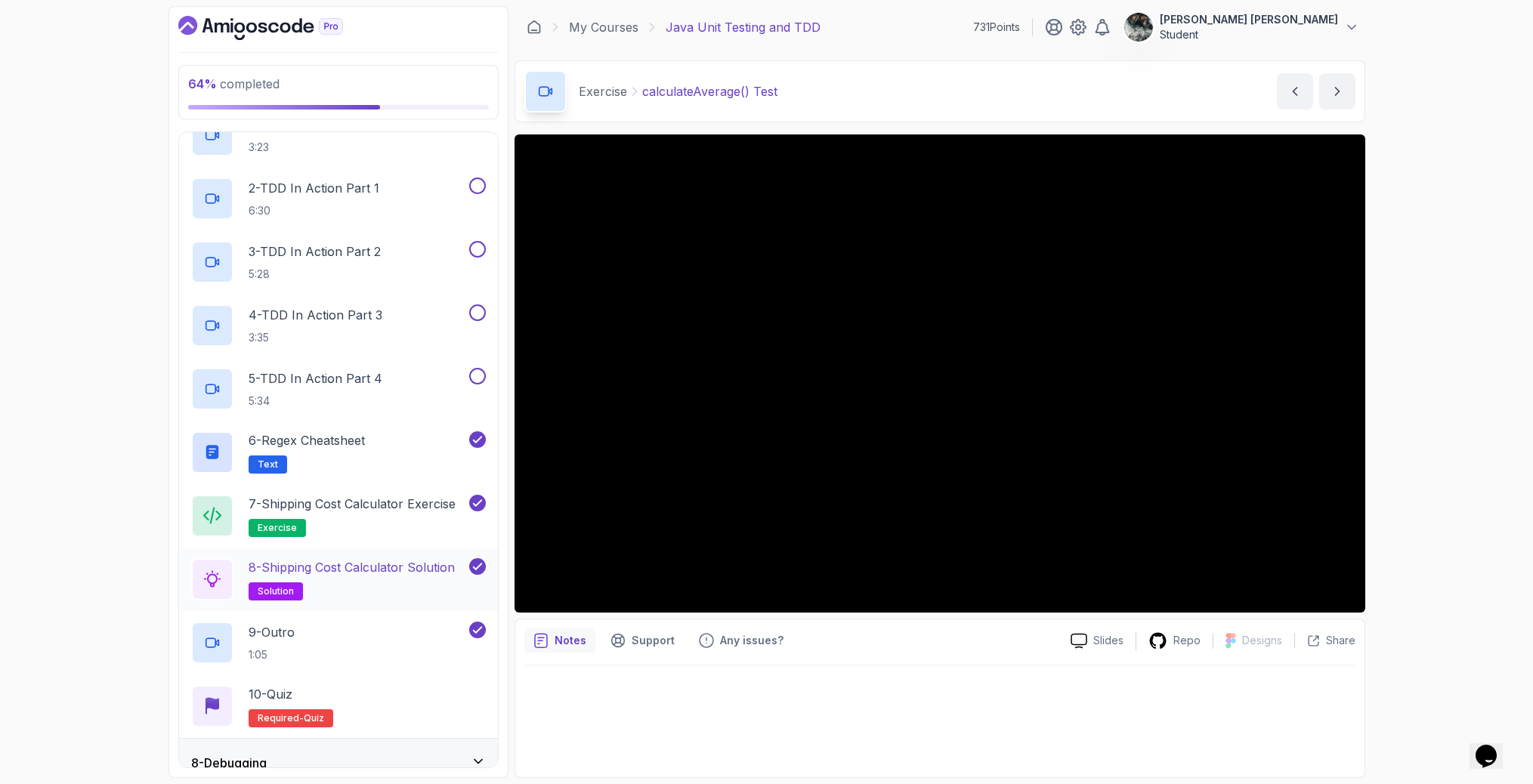
scroll to position [490, 0]
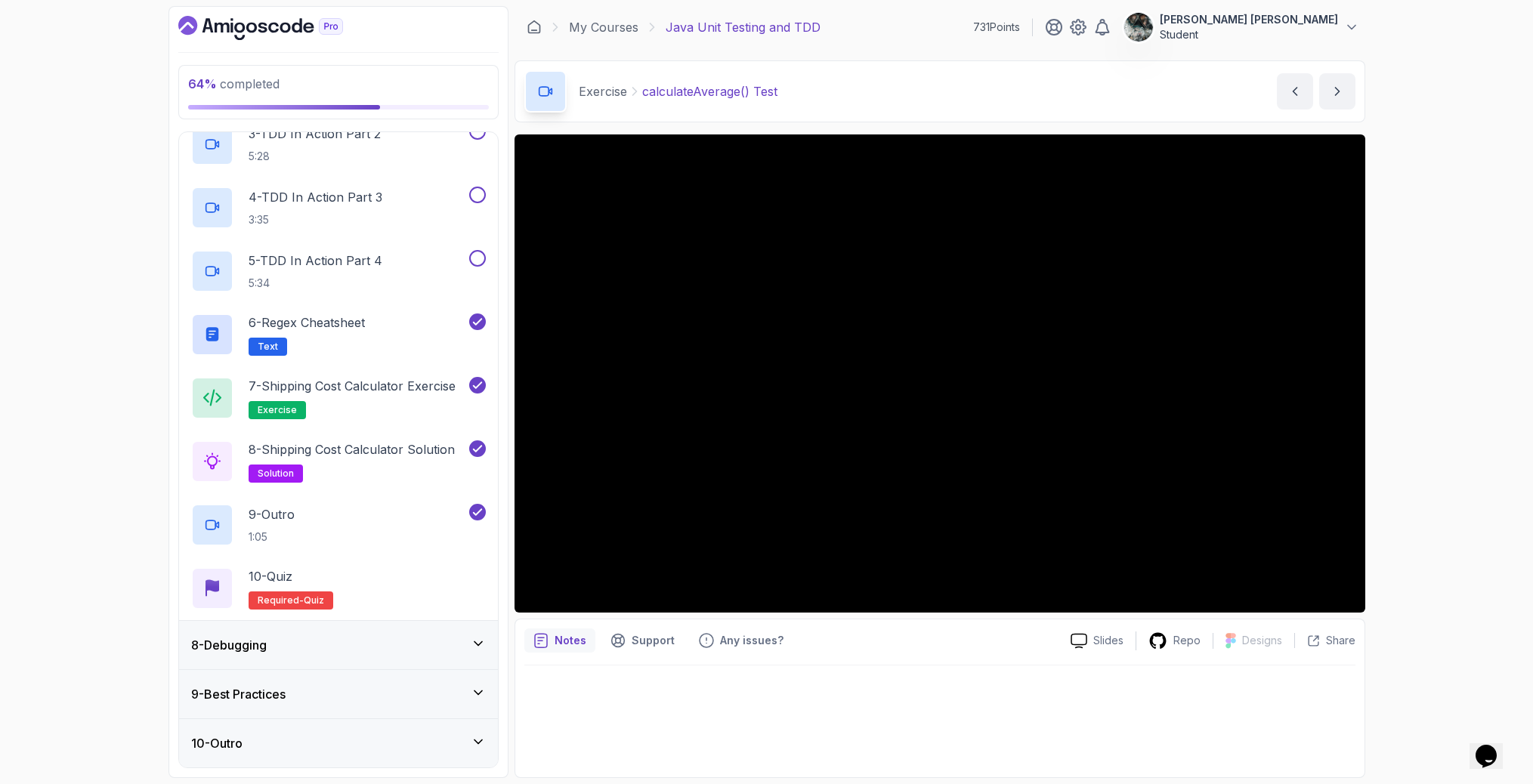
click at [392, 650] on div "8 - Debugging" at bounding box center [339, 645] width 295 height 18
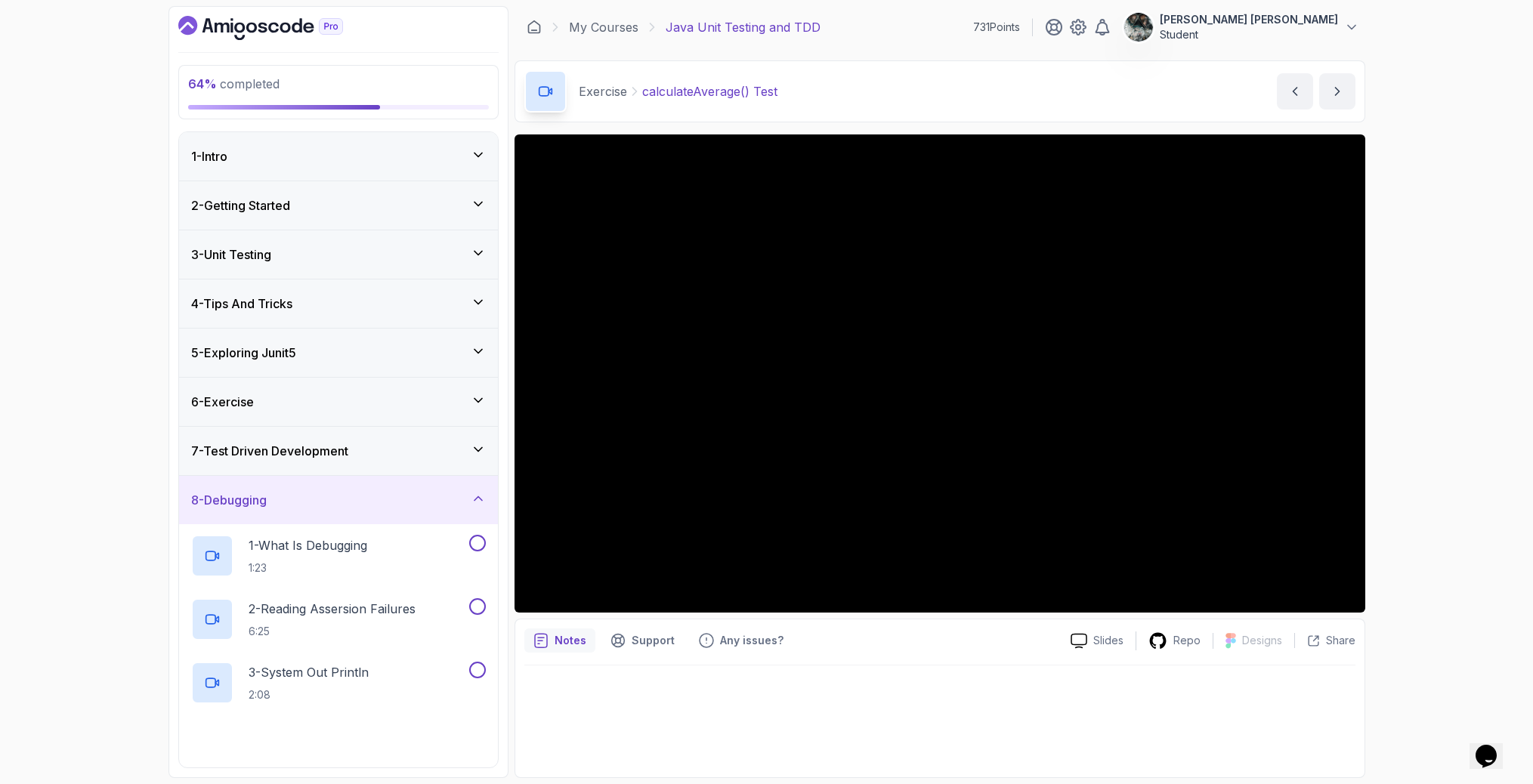
scroll to position [235, 0]
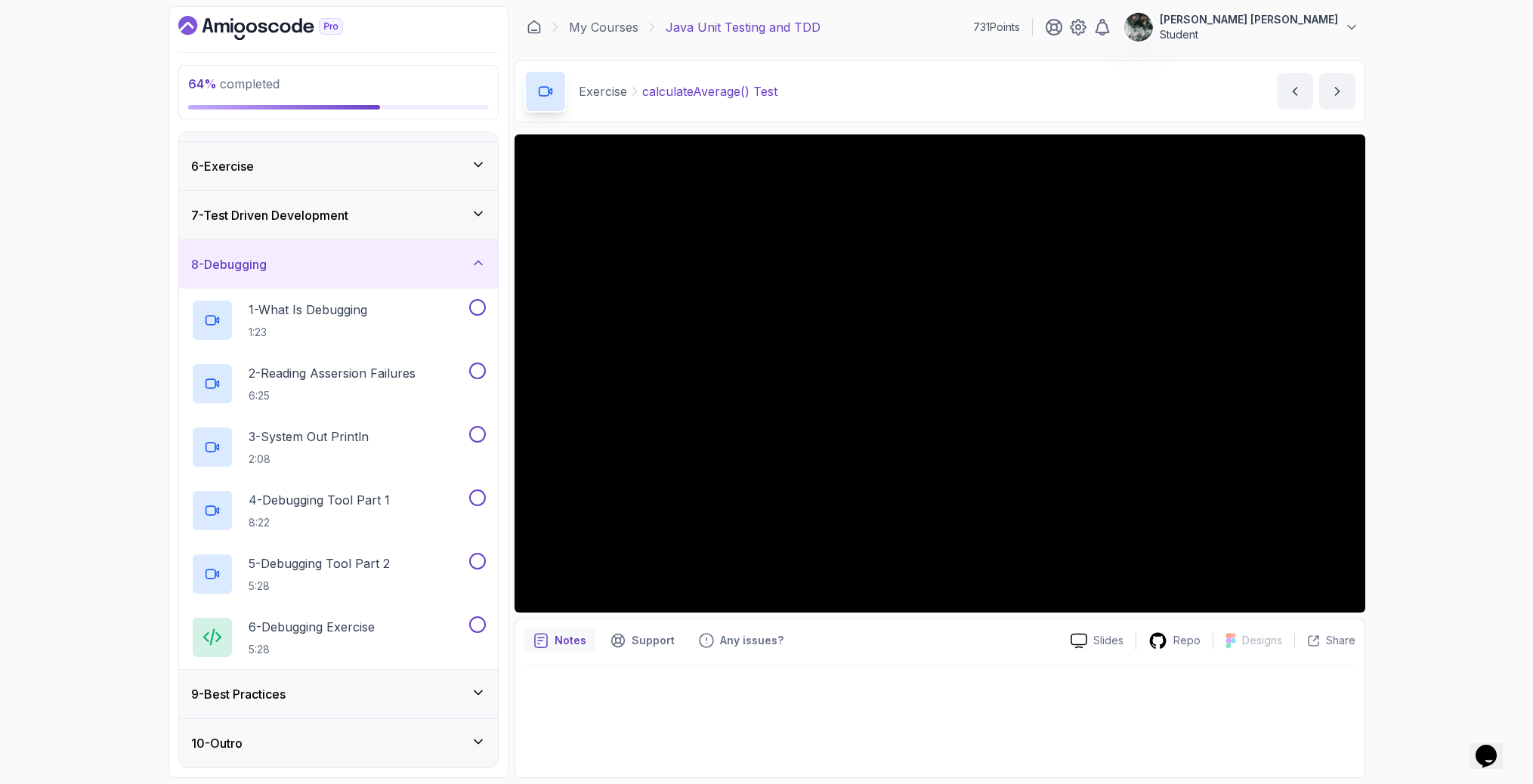
click at [388, 683] on div "9 - Best Practices" at bounding box center [338, 694] width 319 height 48
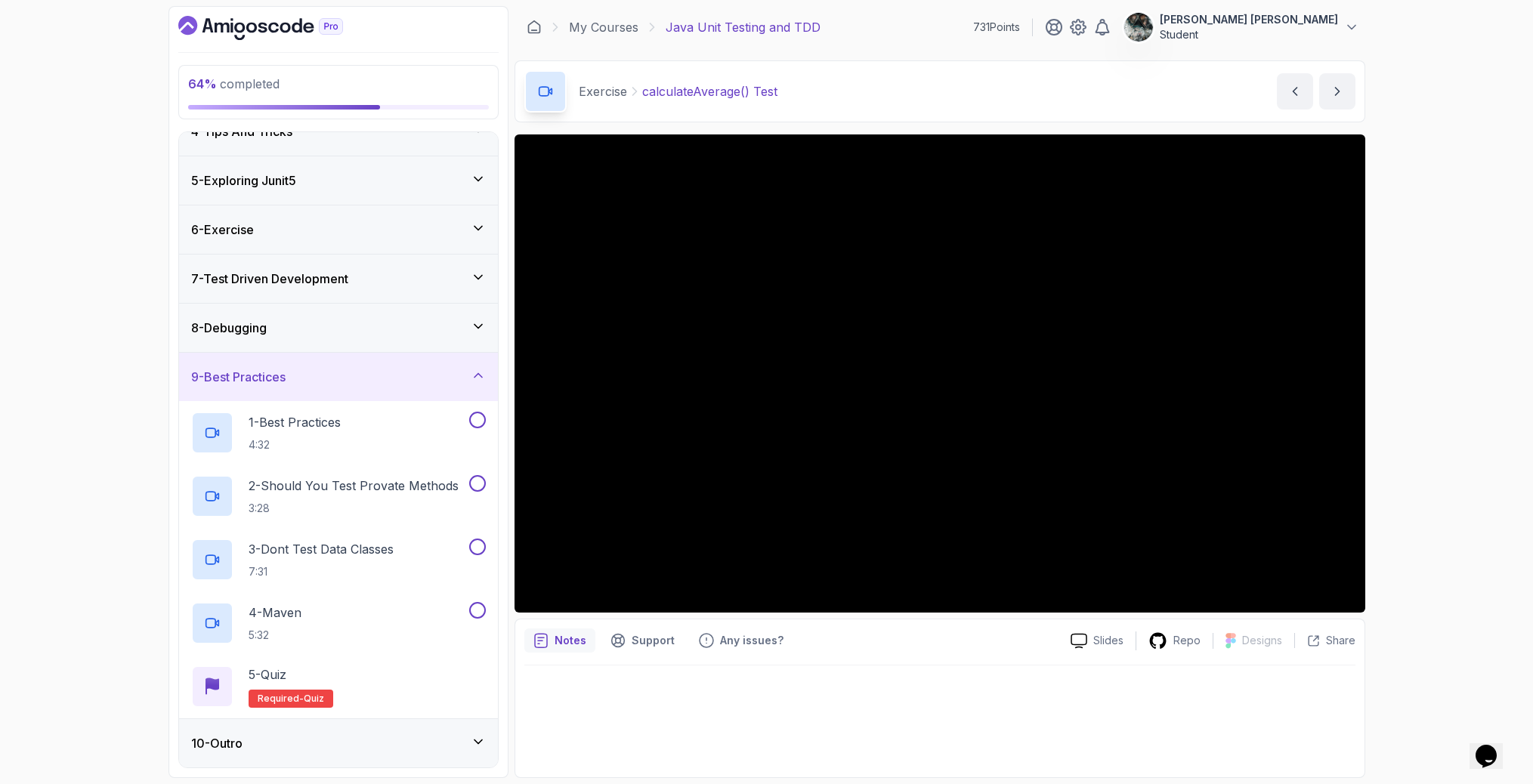
scroll to position [0, 0]
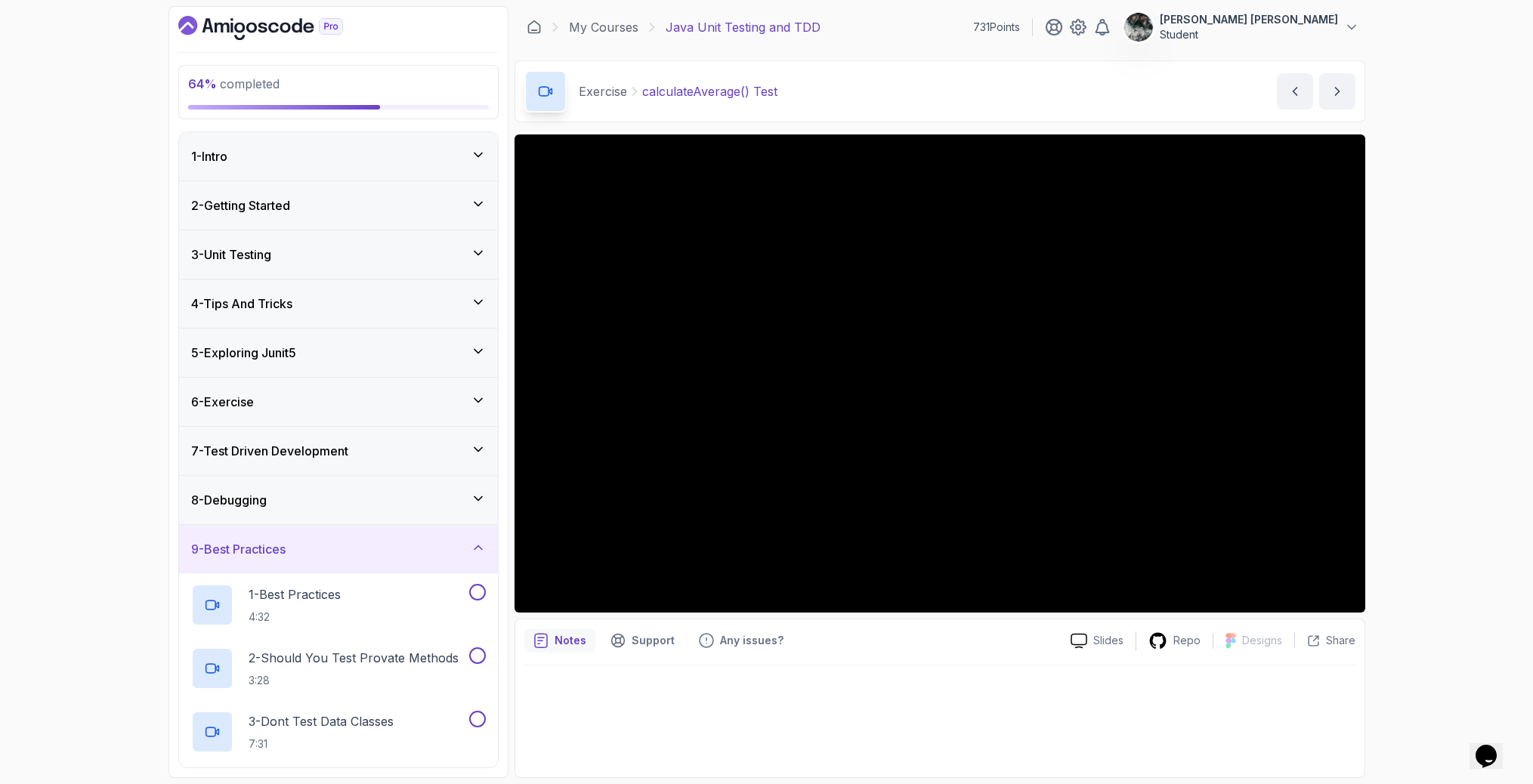
click at [282, 356] on h3 "5 - Exploring Junit5" at bounding box center [244, 353] width 105 height 18
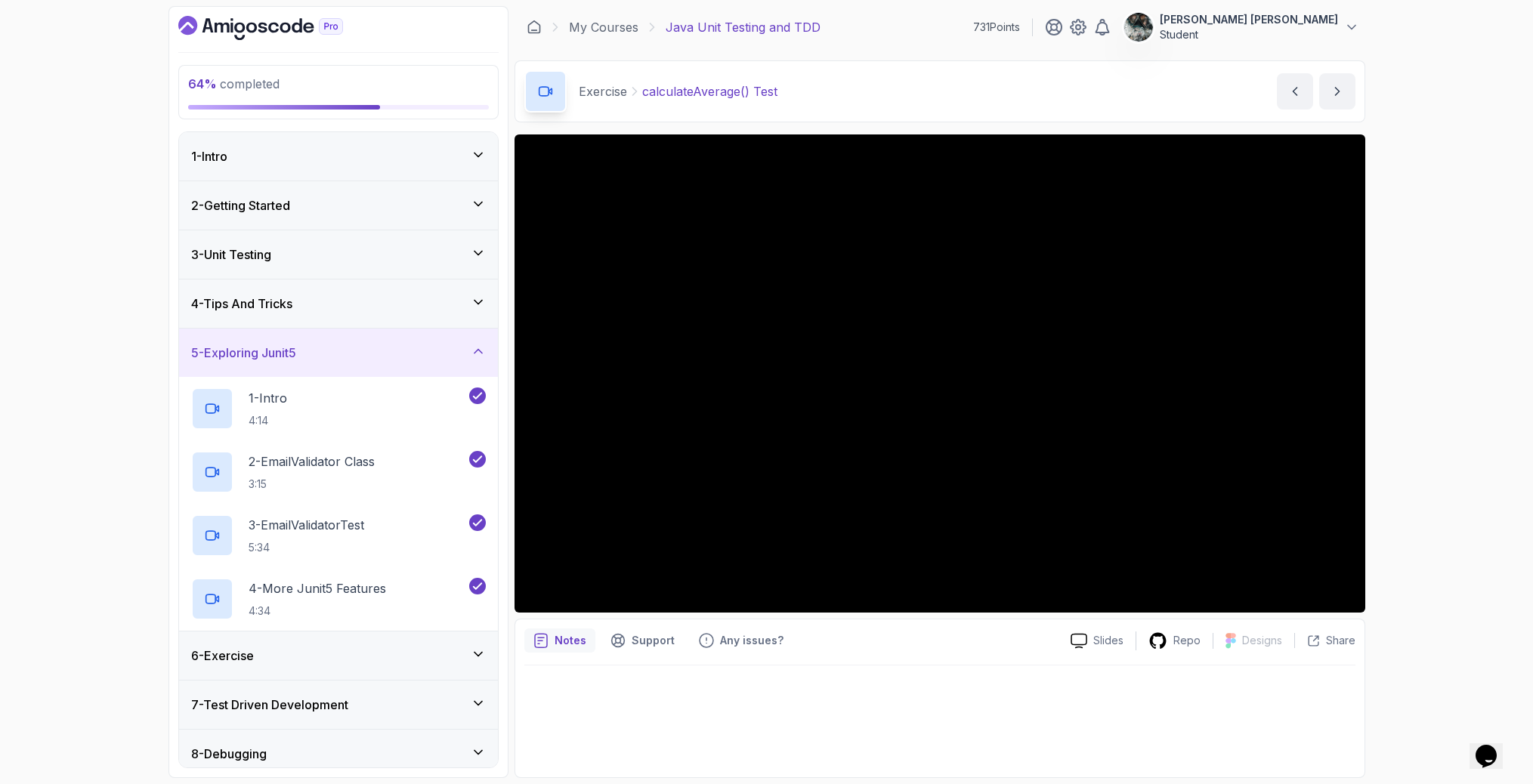
click at [299, 363] on div "5 - Exploring Junit5" at bounding box center [338, 352] width 319 height 48
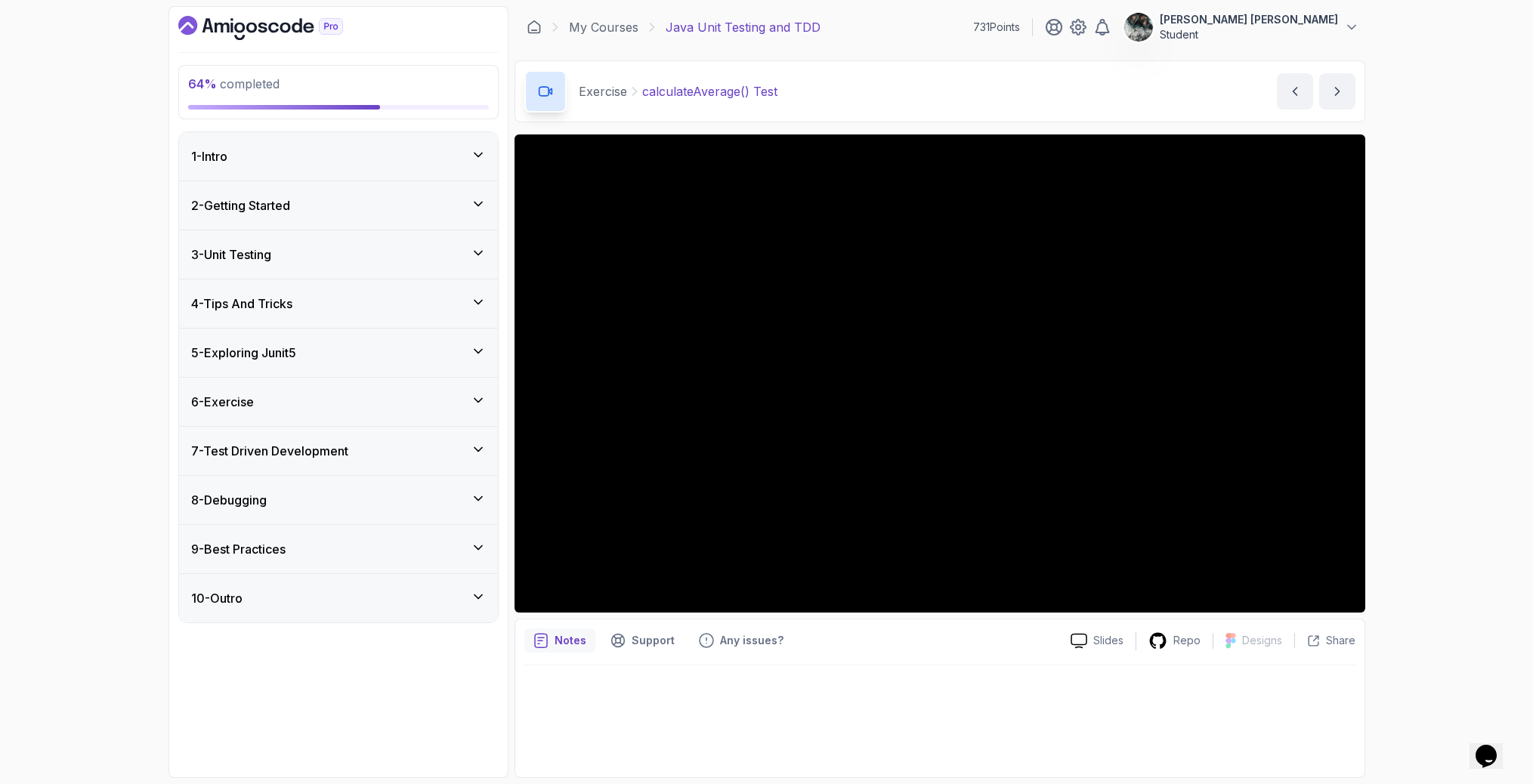
click at [279, 399] on div "6 - Exercise" at bounding box center [339, 401] width 295 height 18
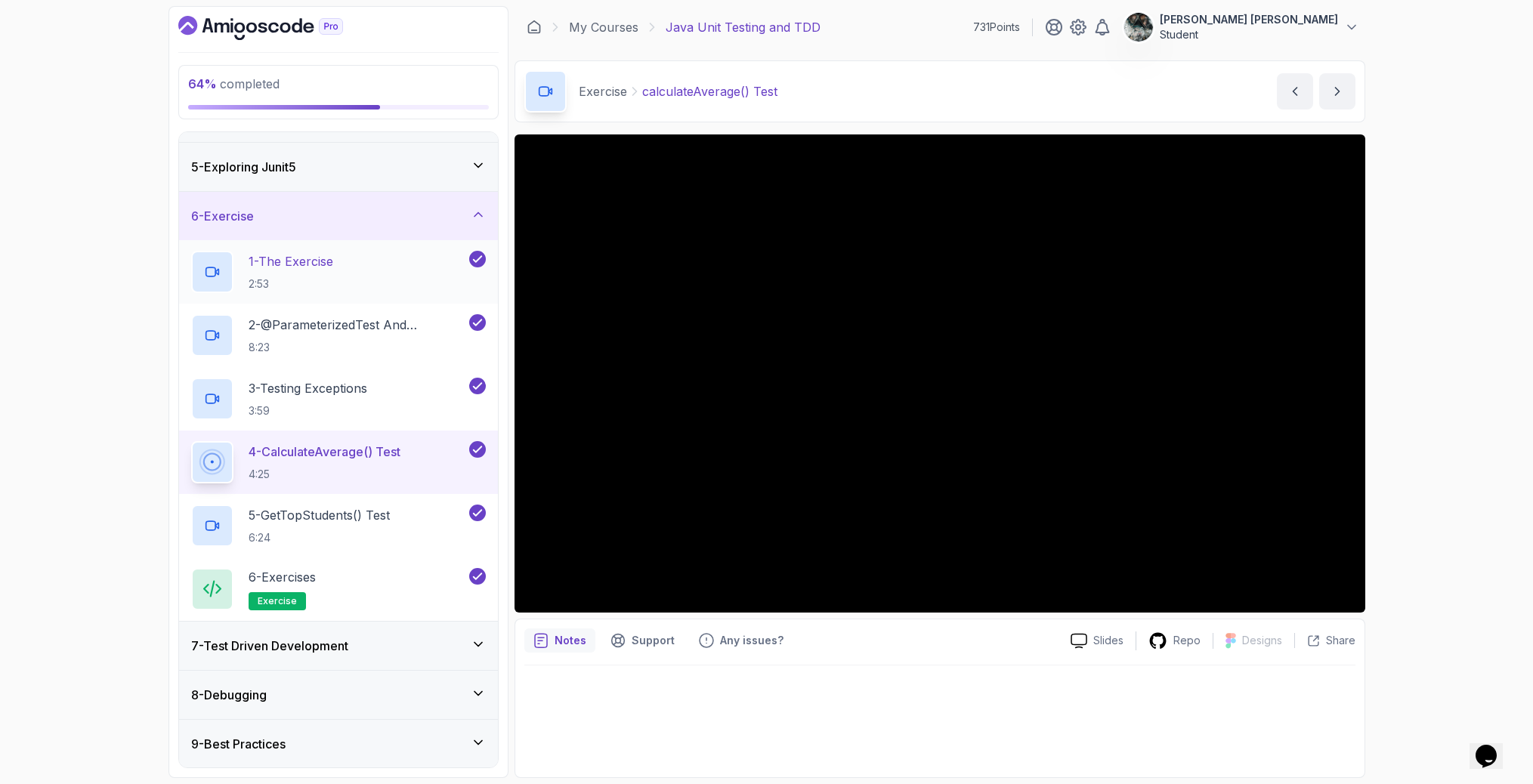
scroll to position [235, 0]
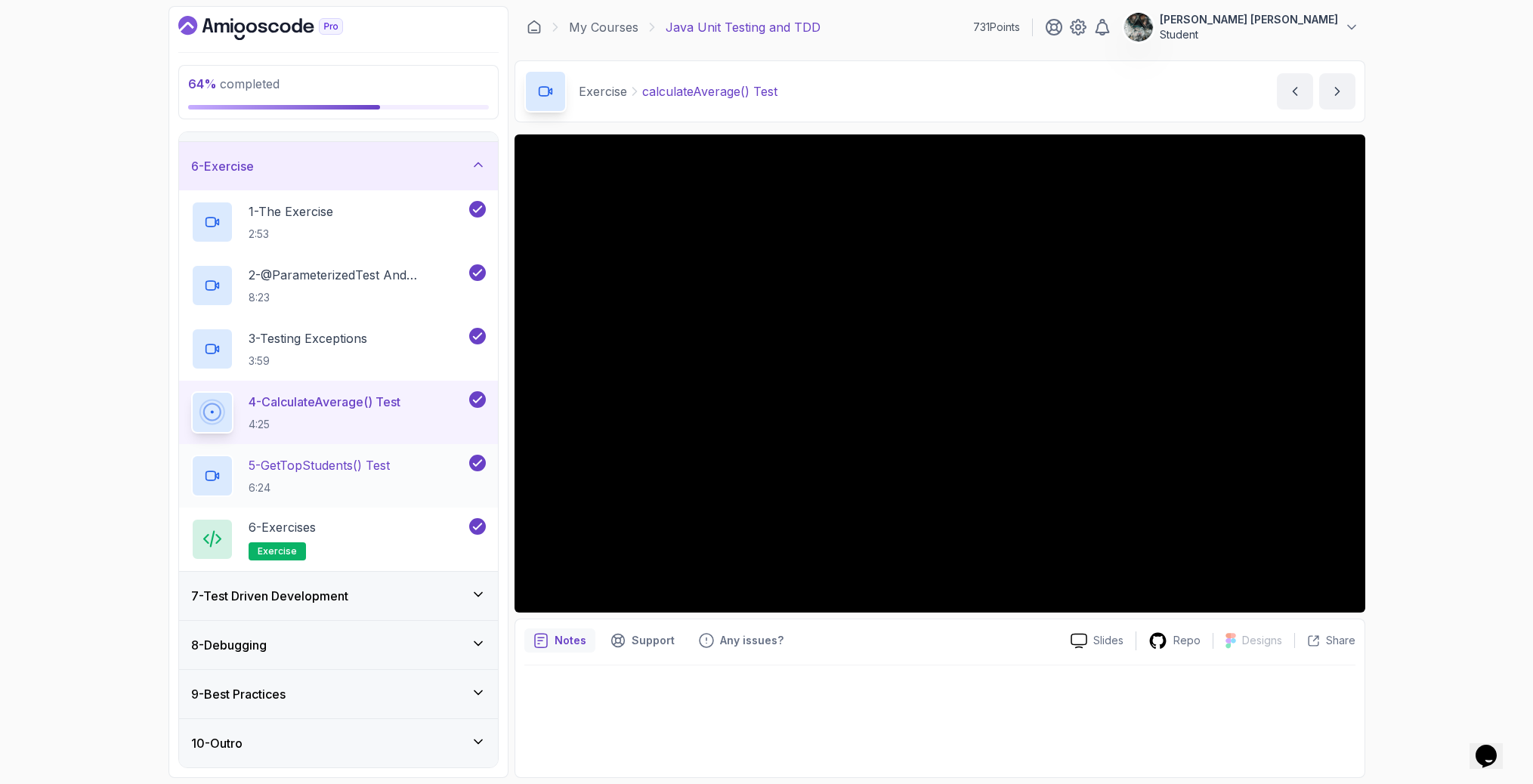
click at [311, 479] on h2 "5 - getTopStudents() Test 6:24" at bounding box center [319, 476] width 141 height 40
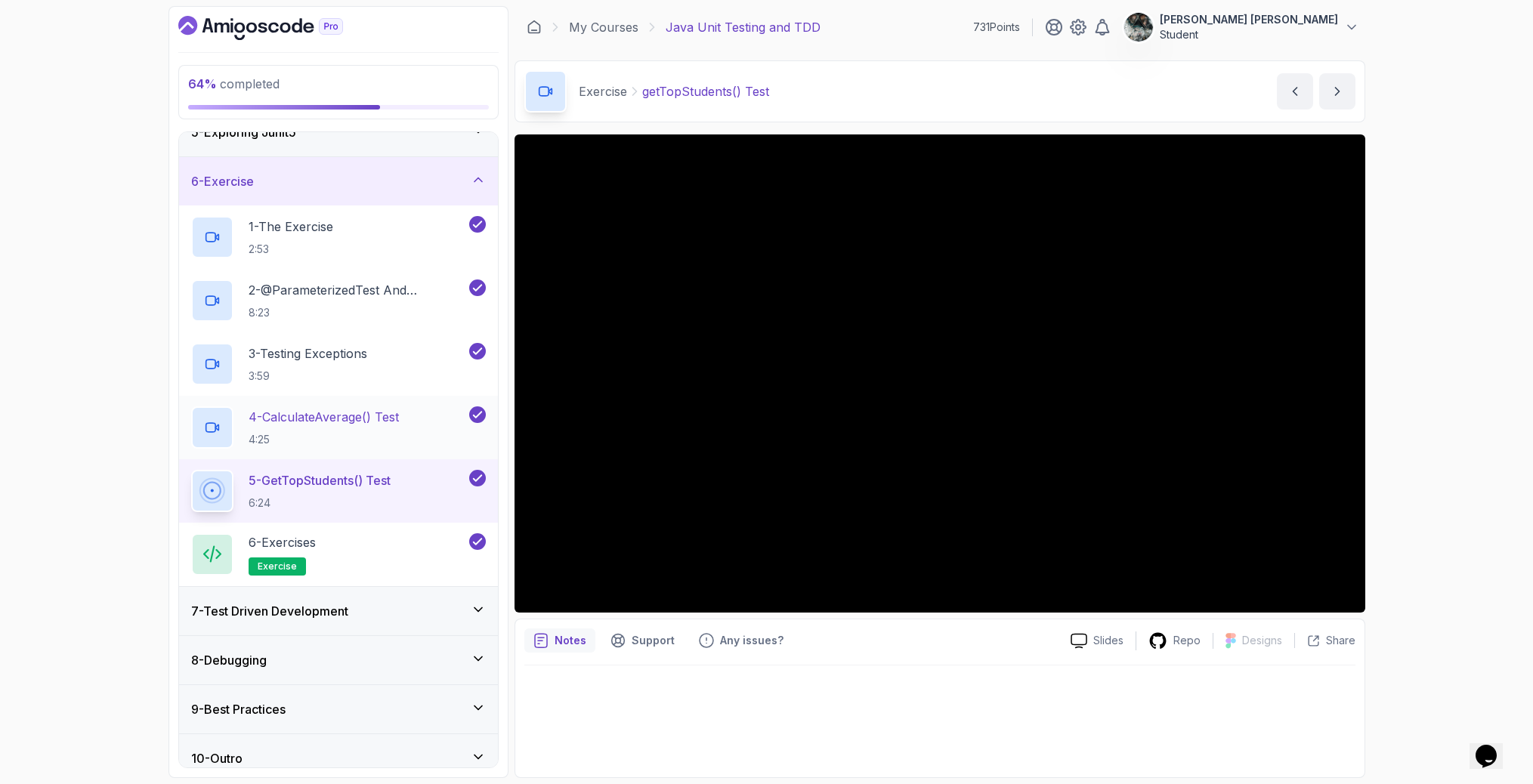
scroll to position [225, 0]
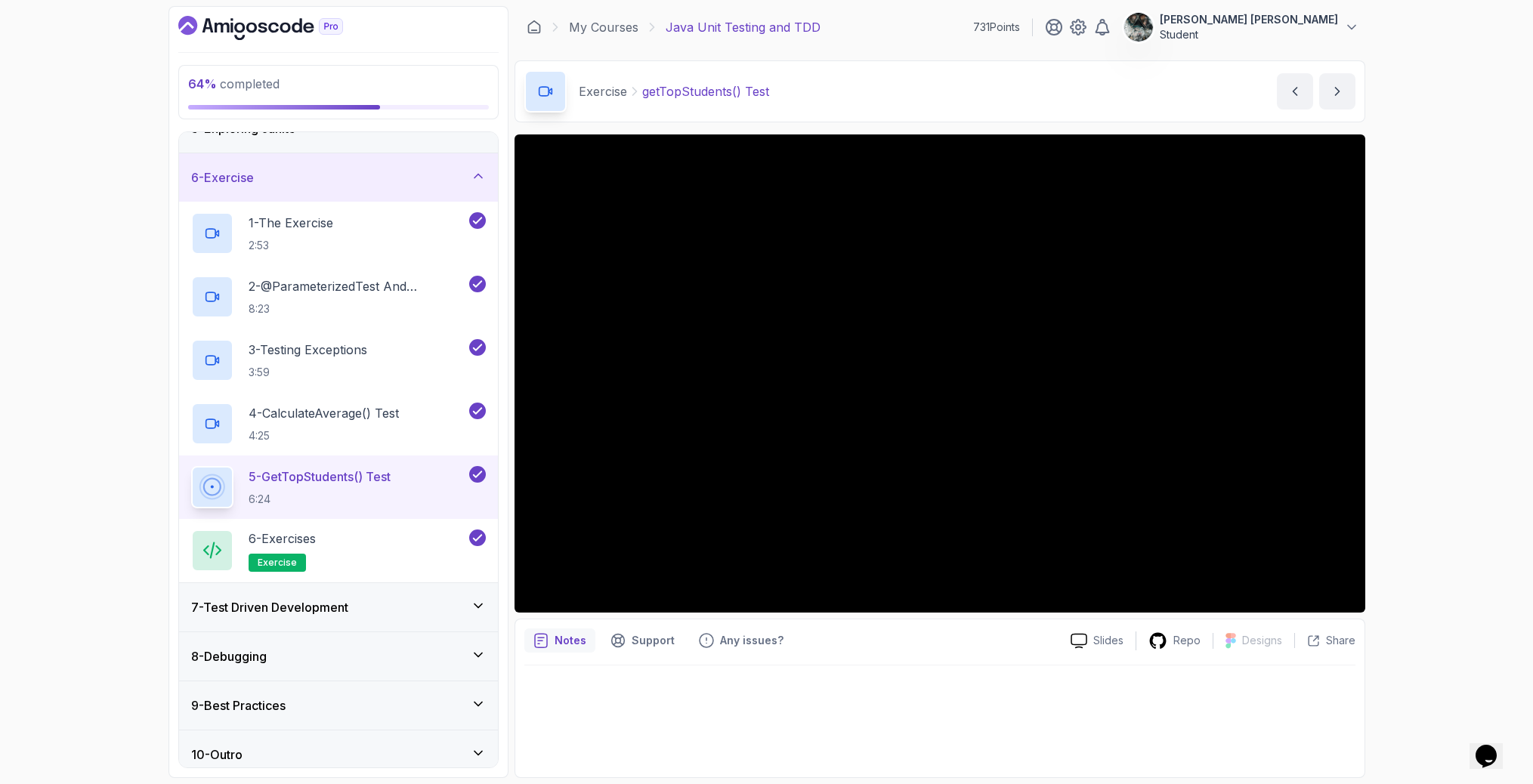
click at [1481, 198] on div "64 % completed 1 - Intro 2 - Getting Started 3 - Unit Testing 4 - Tips And Tric…" at bounding box center [766, 392] width 1533 height 784
click at [340, 550] on div "6 - Exercises exercise" at bounding box center [328, 550] width 275 height 42
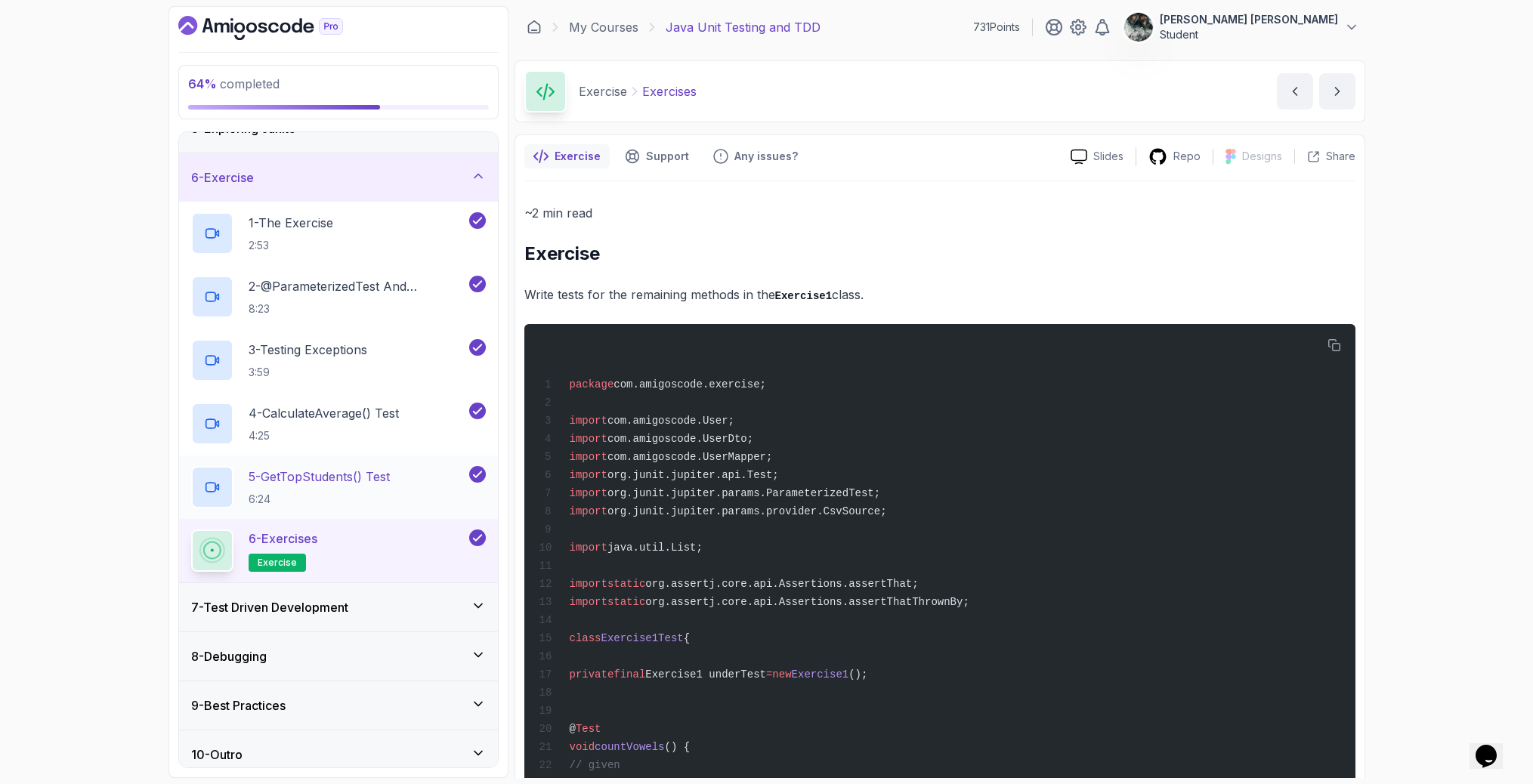
scroll to position [235, 0]
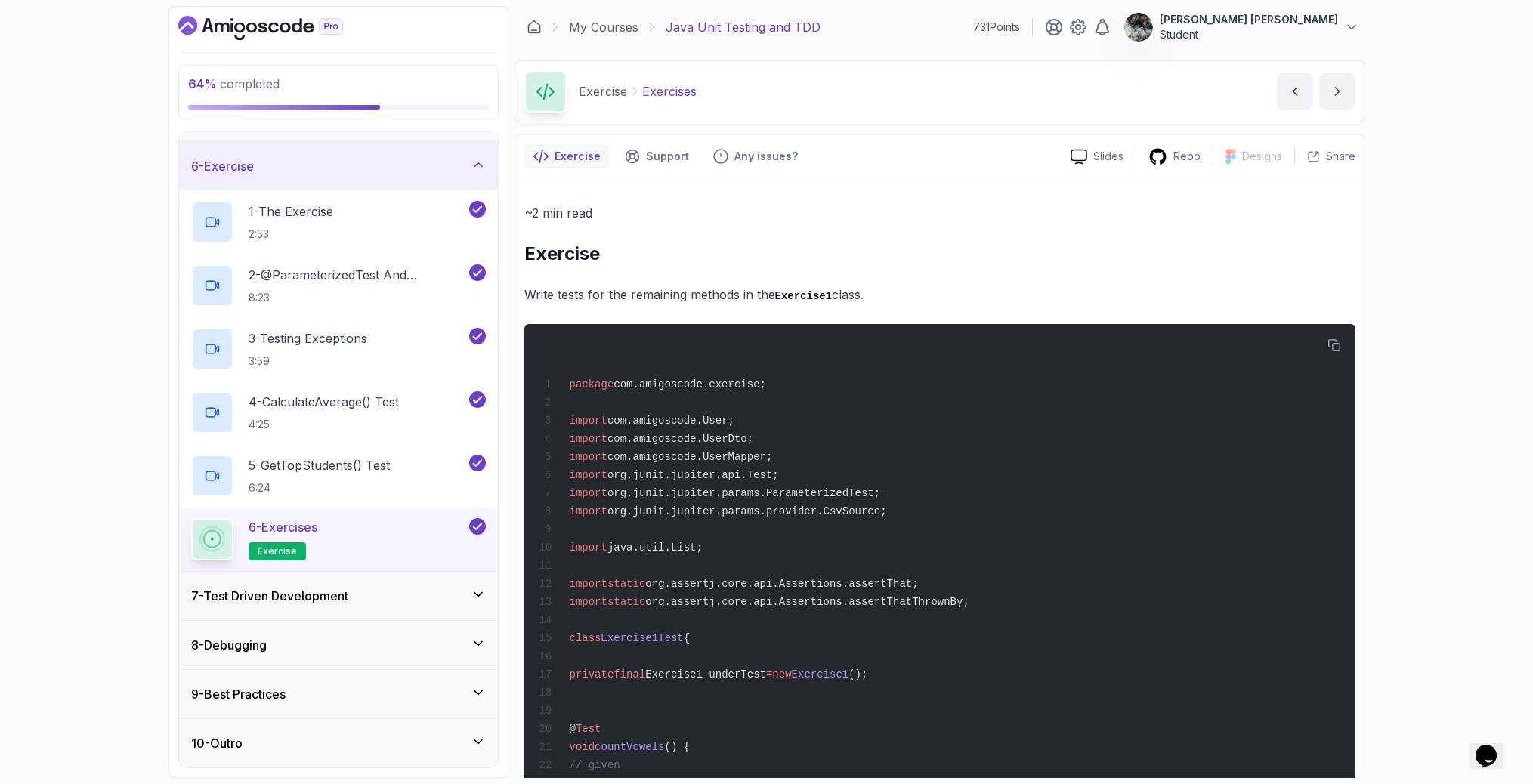
click at [300, 593] on h3 "7 - Test Driven Development" at bounding box center [270, 596] width 157 height 18
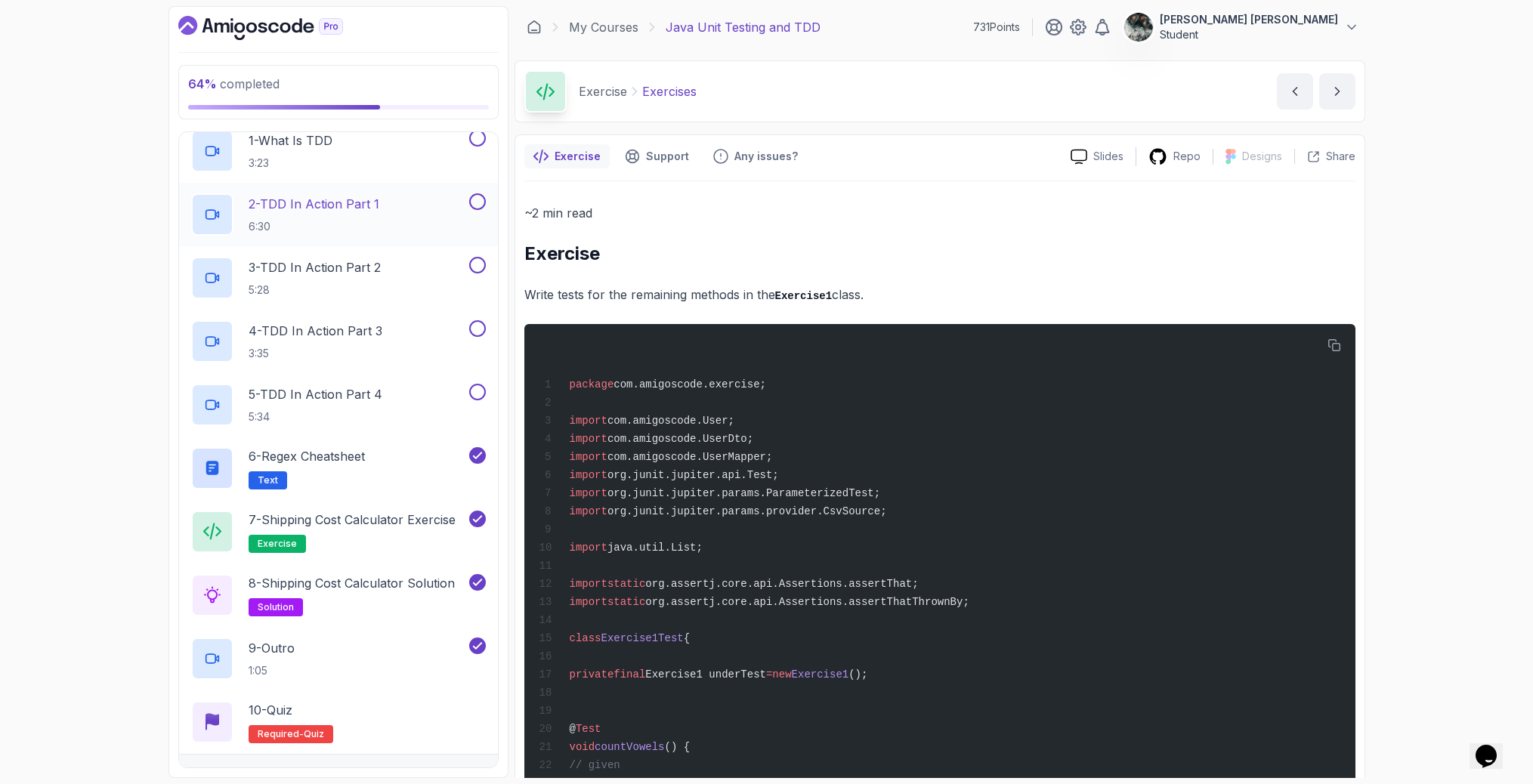
scroll to position [288, 0]
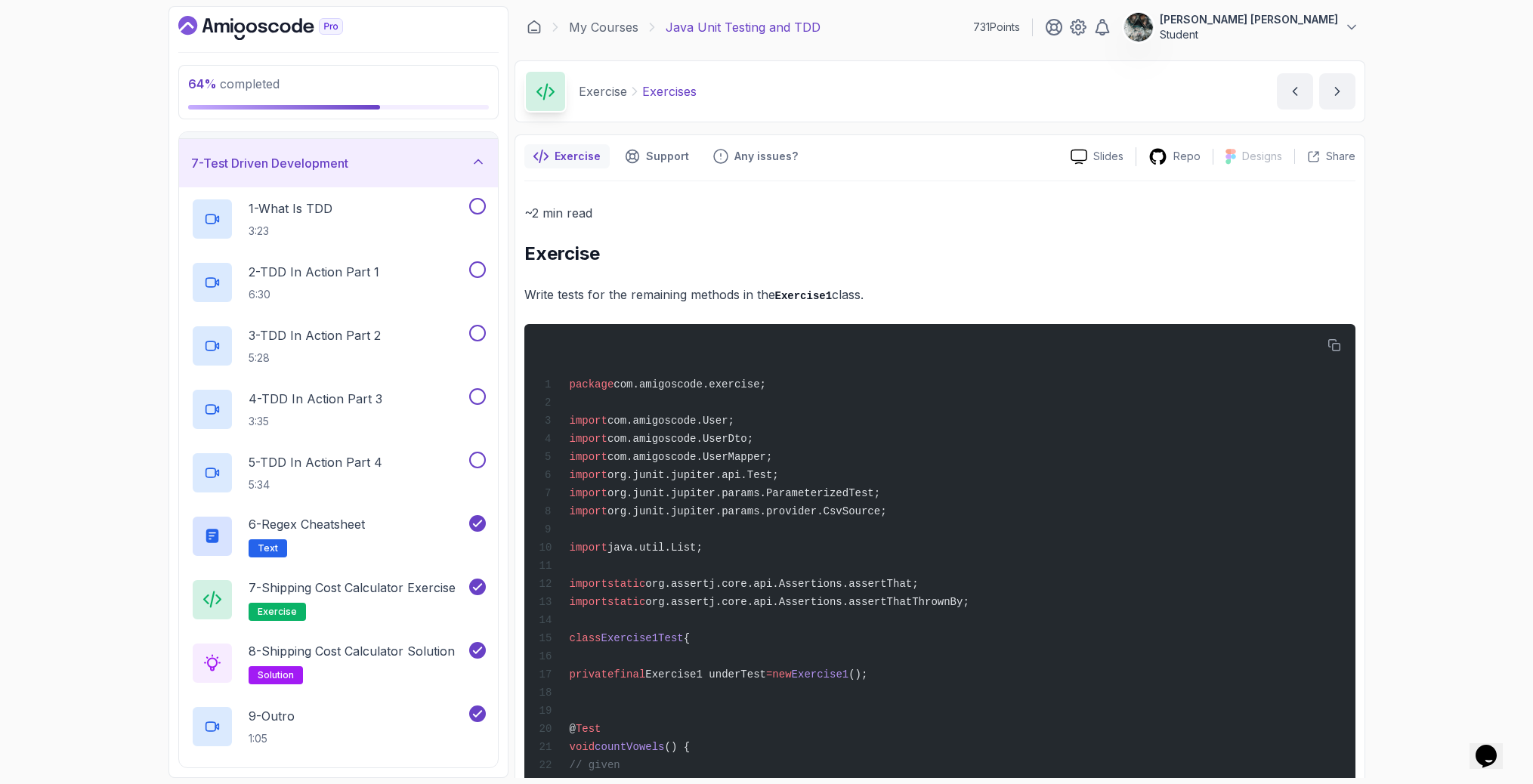
click at [315, 161] on h3 "7 - Test Driven Development" at bounding box center [270, 163] width 157 height 18
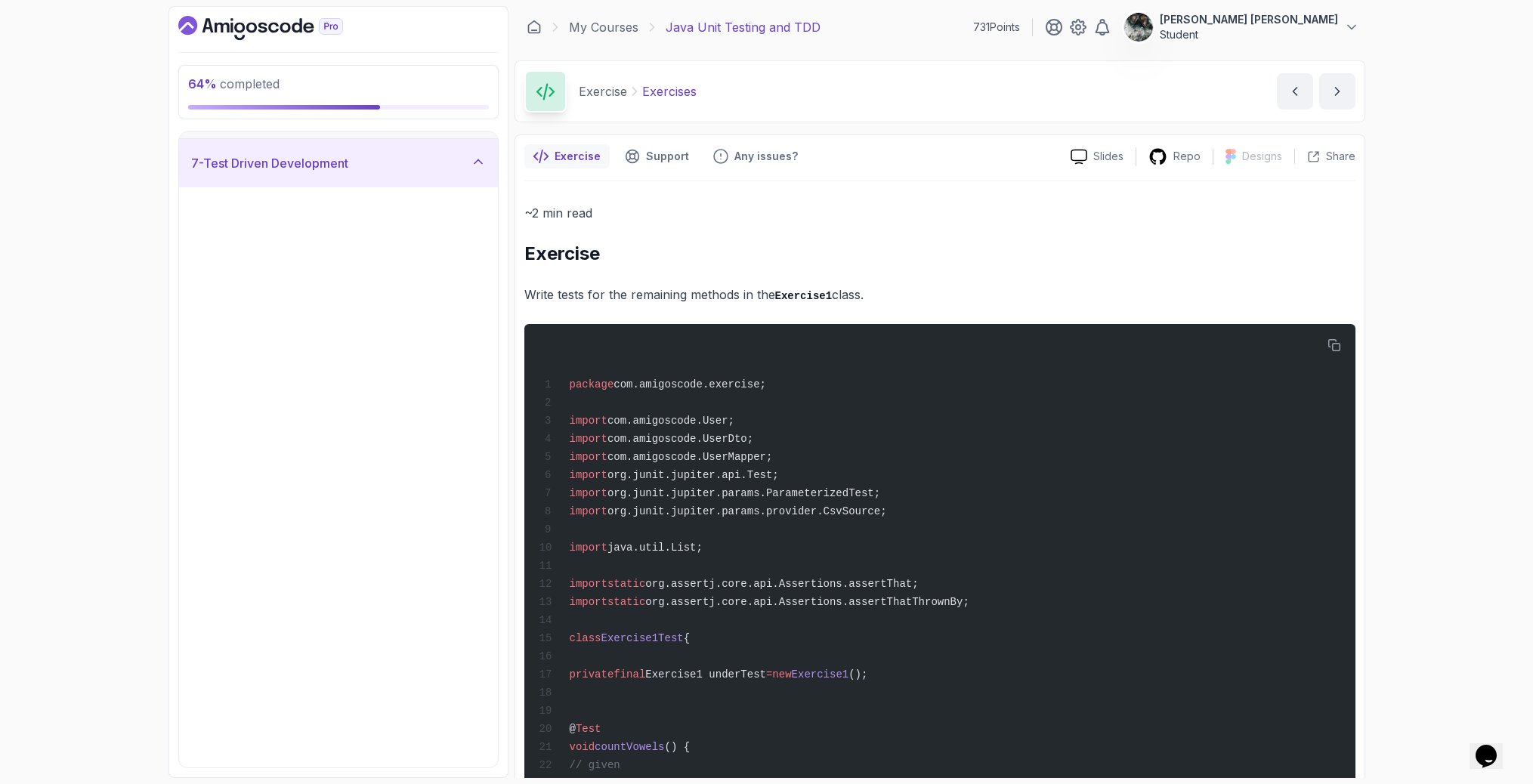
scroll to position [0, 0]
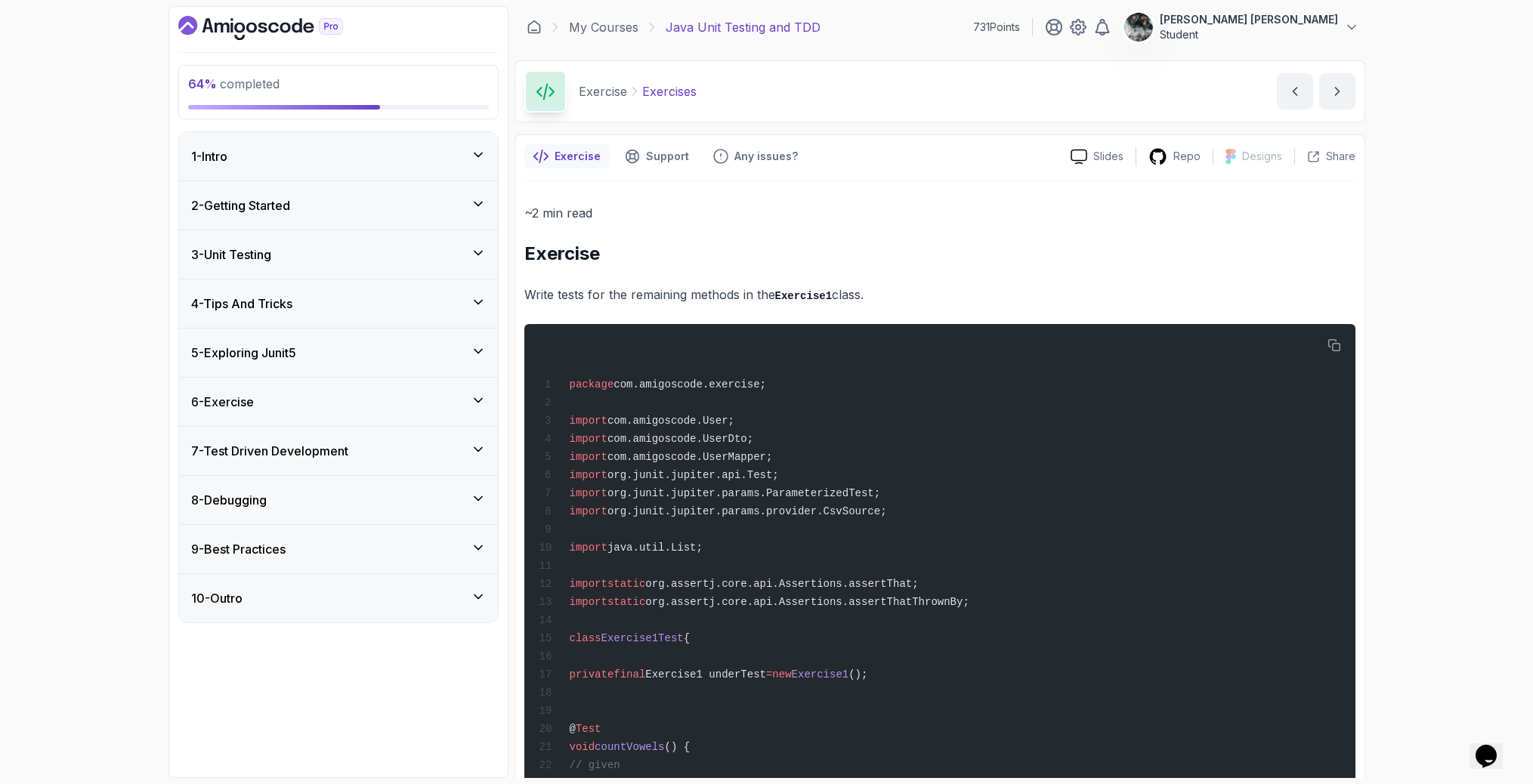
click at [316, 463] on div "7 - Test Driven Development" at bounding box center [338, 450] width 319 height 48
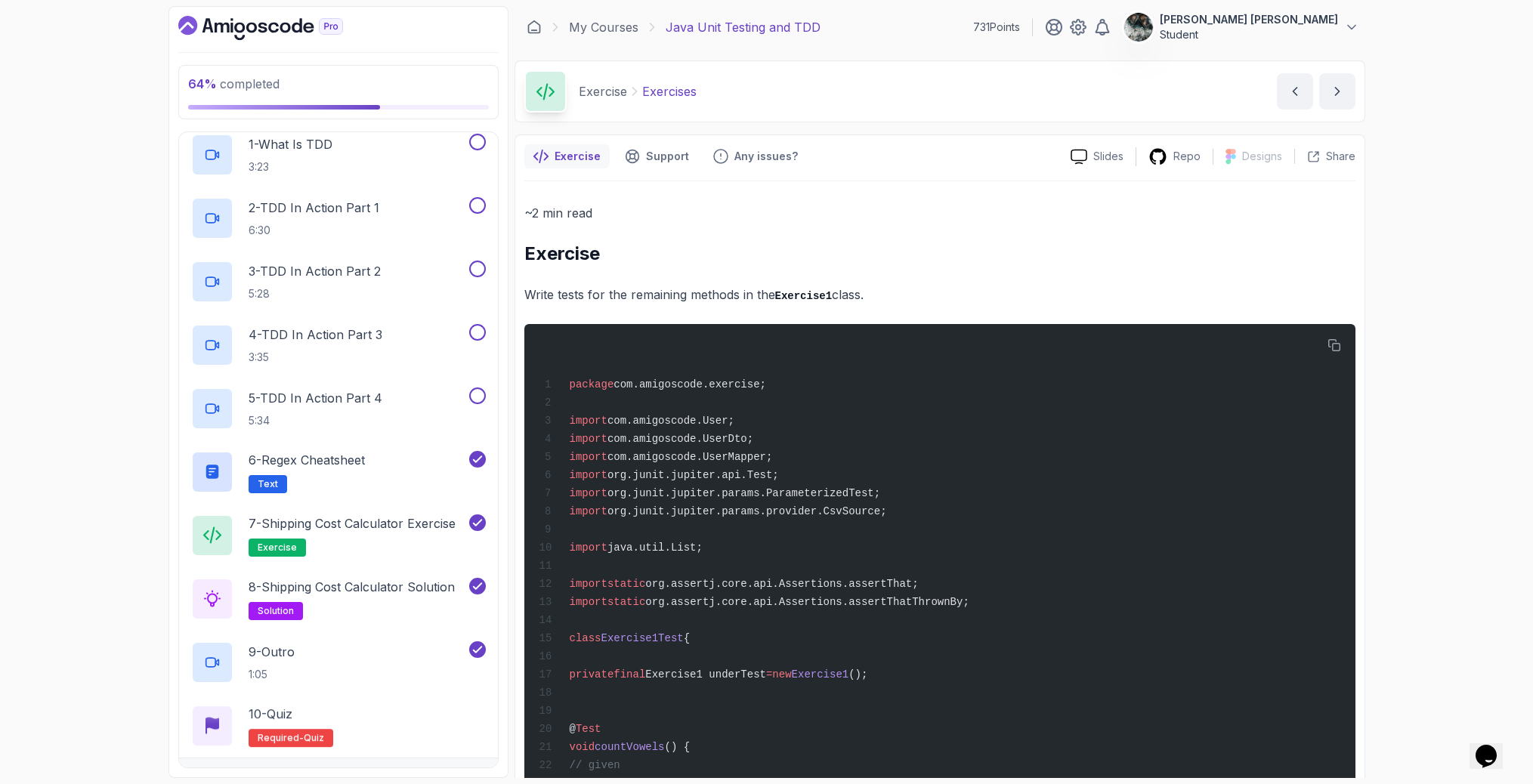
scroll to position [478, 0]
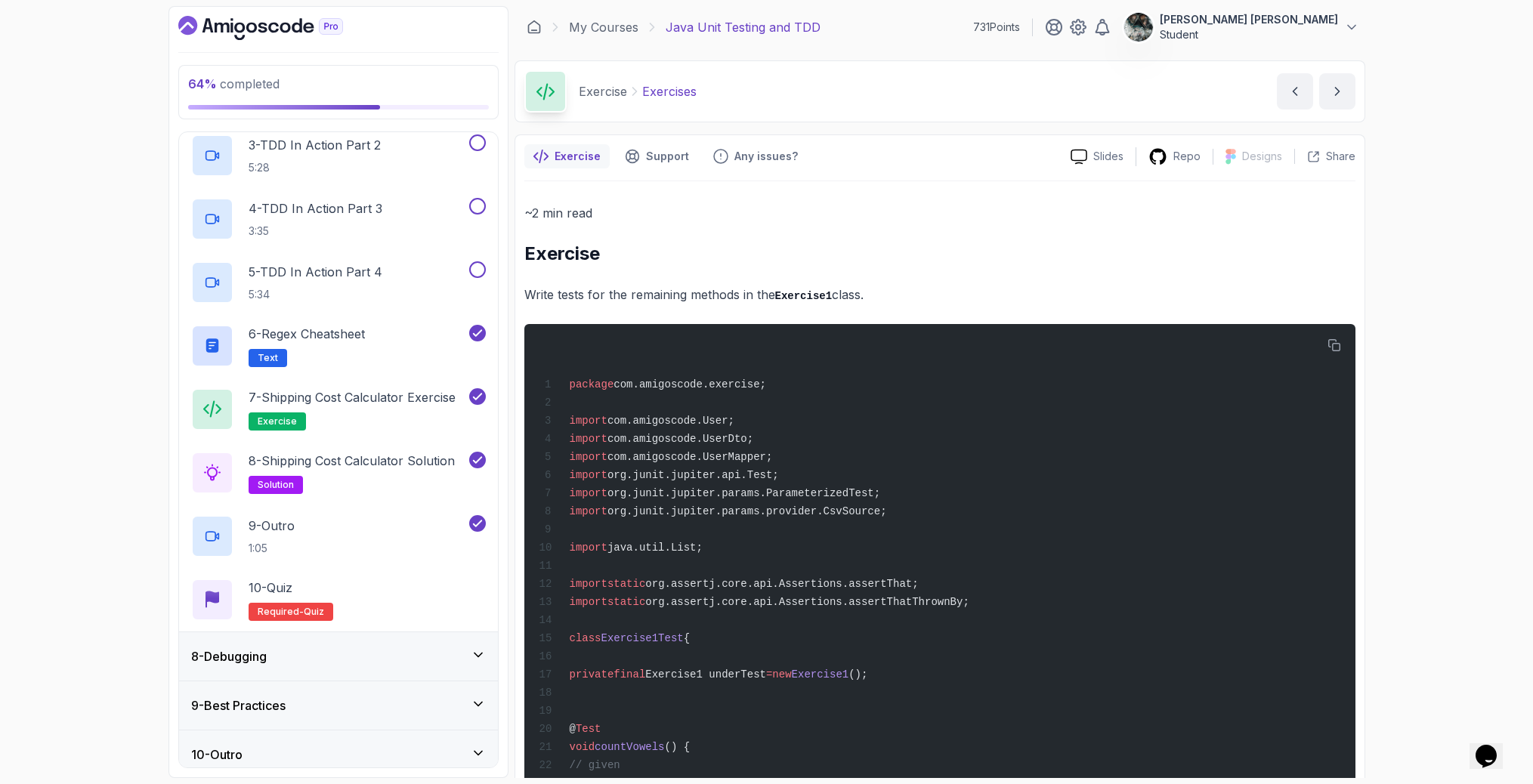
click at [314, 663] on div "8 - Debugging" at bounding box center [339, 657] width 295 height 18
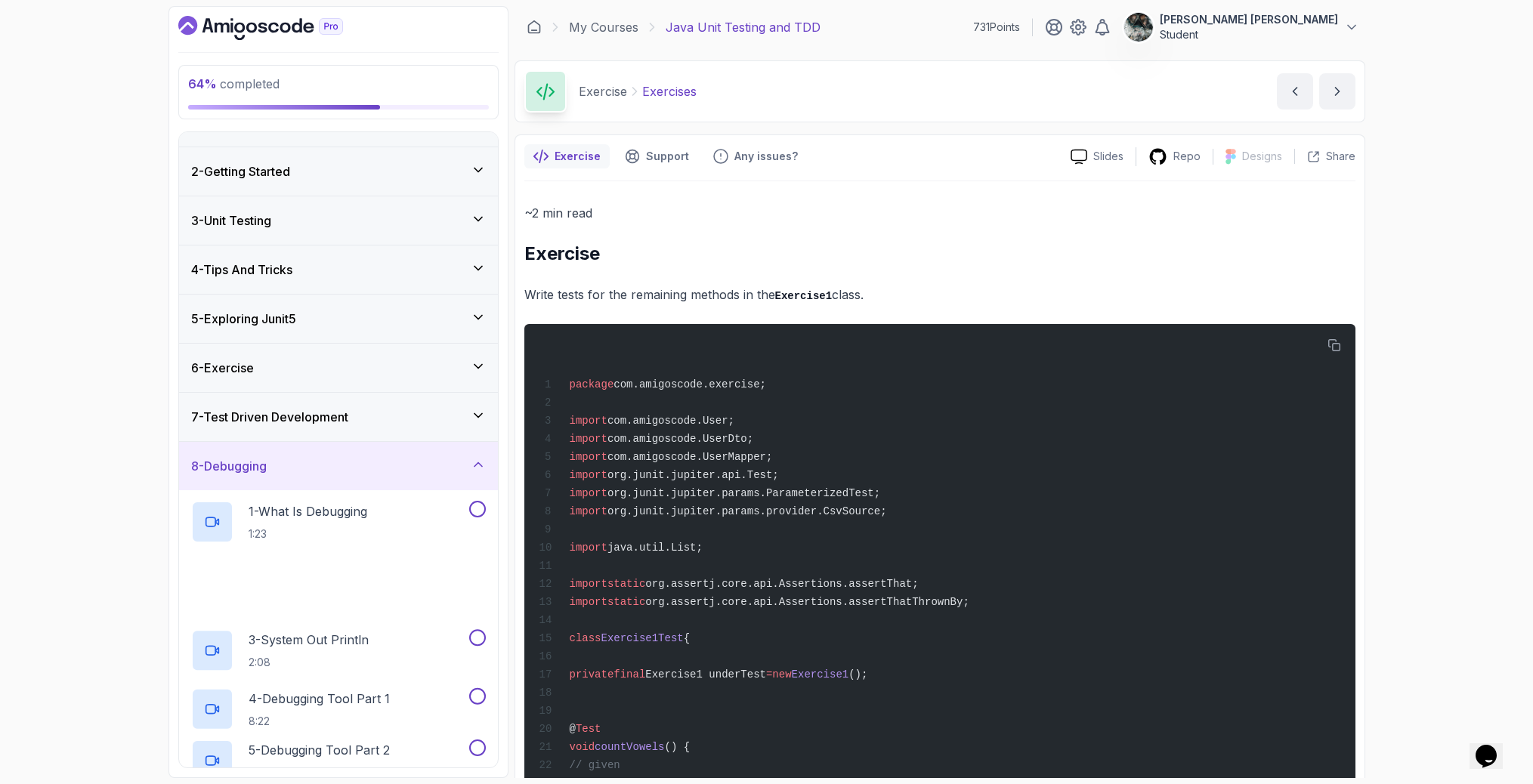
scroll to position [235, 0]
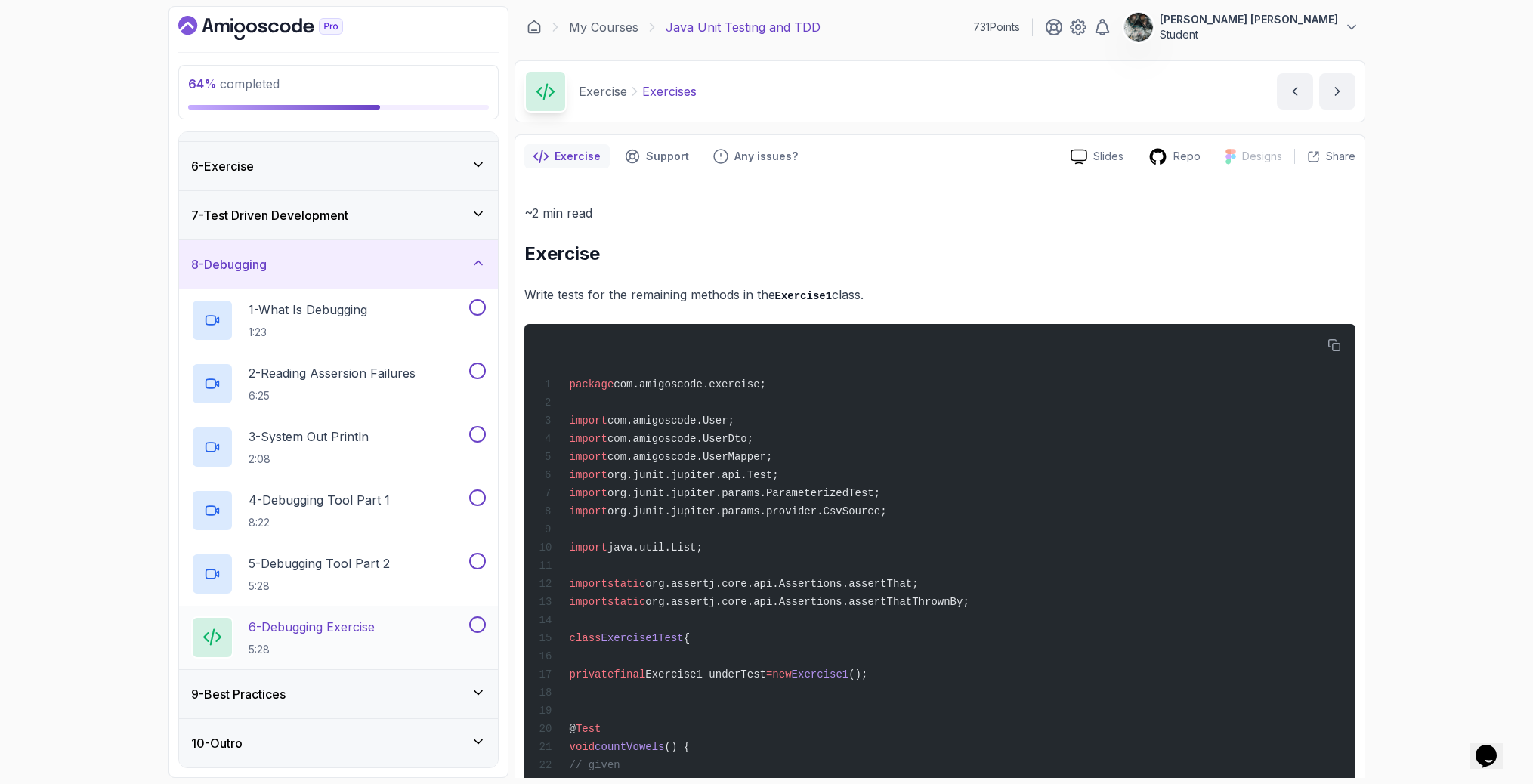
click at [488, 626] on div "6 - Debugging Exercise 5:28" at bounding box center [338, 637] width 319 height 63
click at [479, 624] on button at bounding box center [477, 624] width 17 height 17
click at [342, 708] on div "9 - Best Practices" at bounding box center [338, 694] width 319 height 48
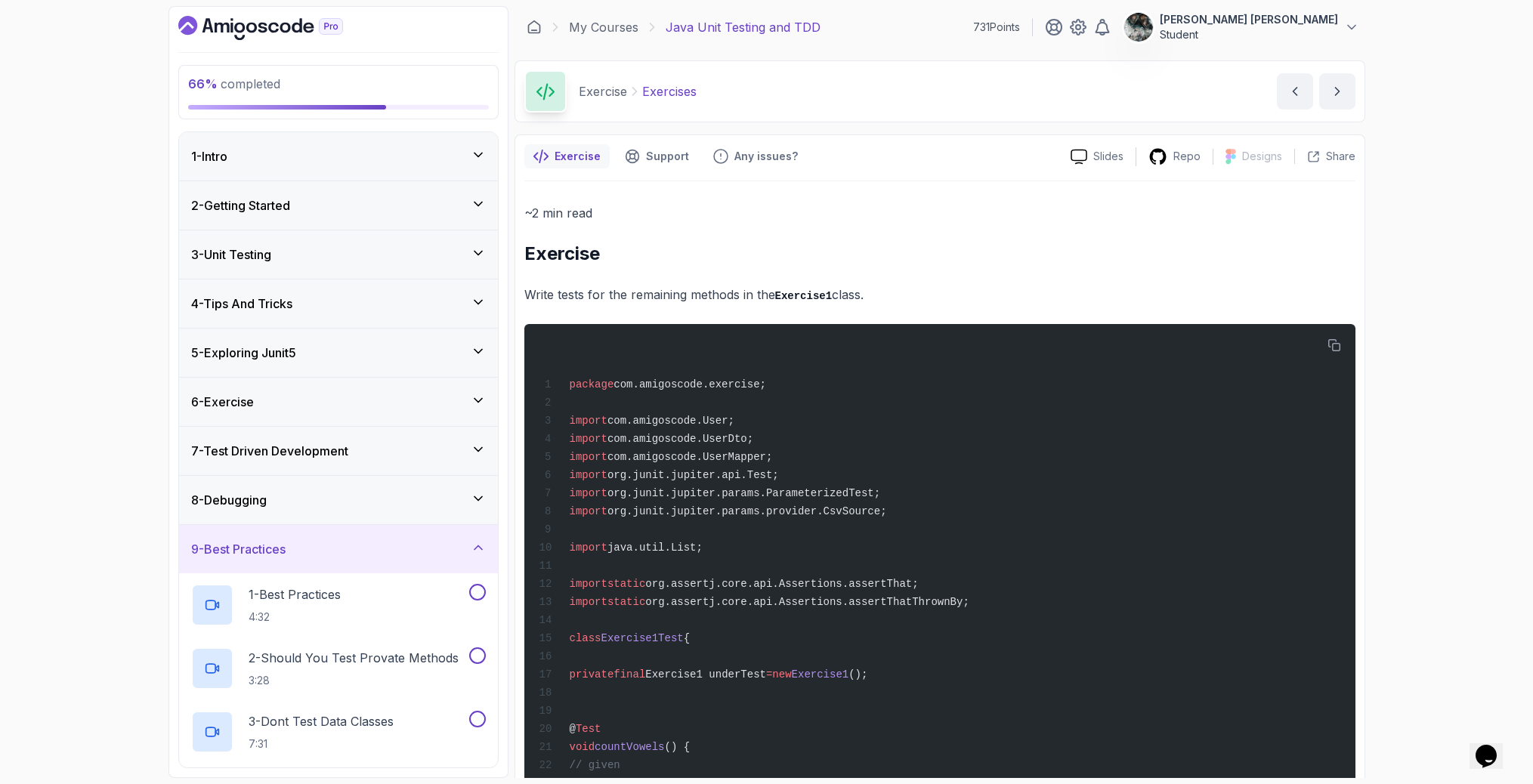
scroll to position [172, 0]
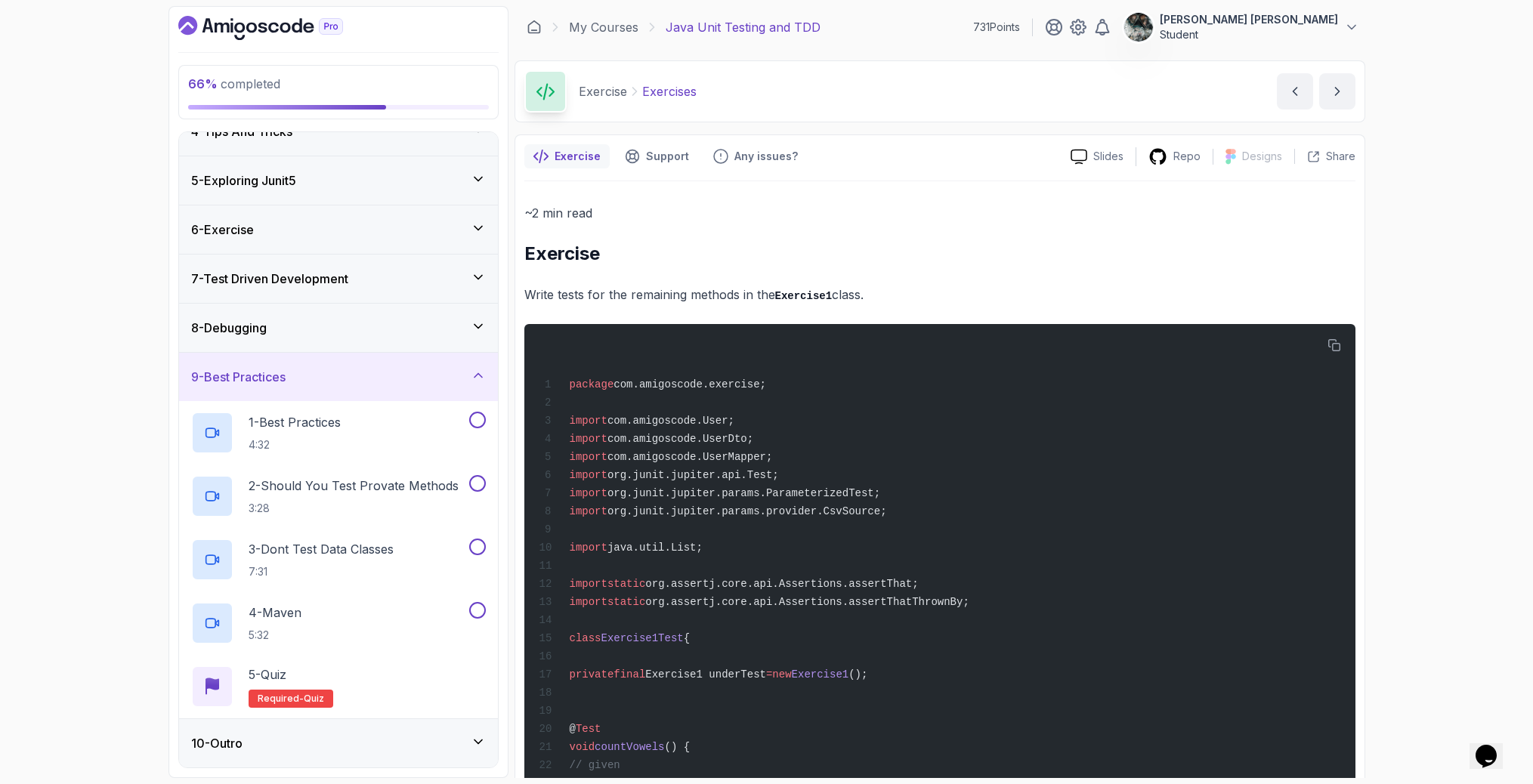
click at [334, 738] on div "10 - Outro" at bounding box center [339, 743] width 295 height 18
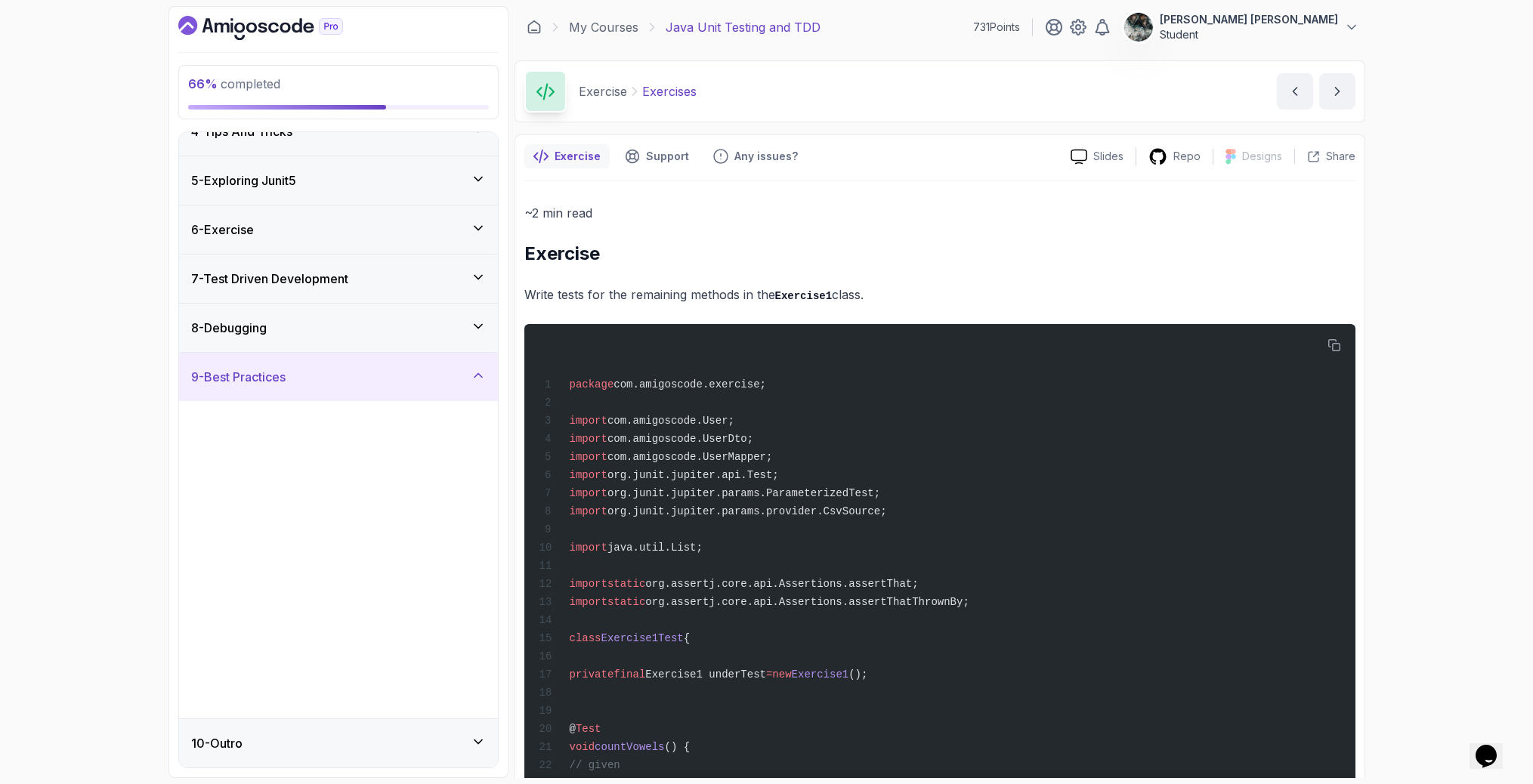
scroll to position [0, 0]
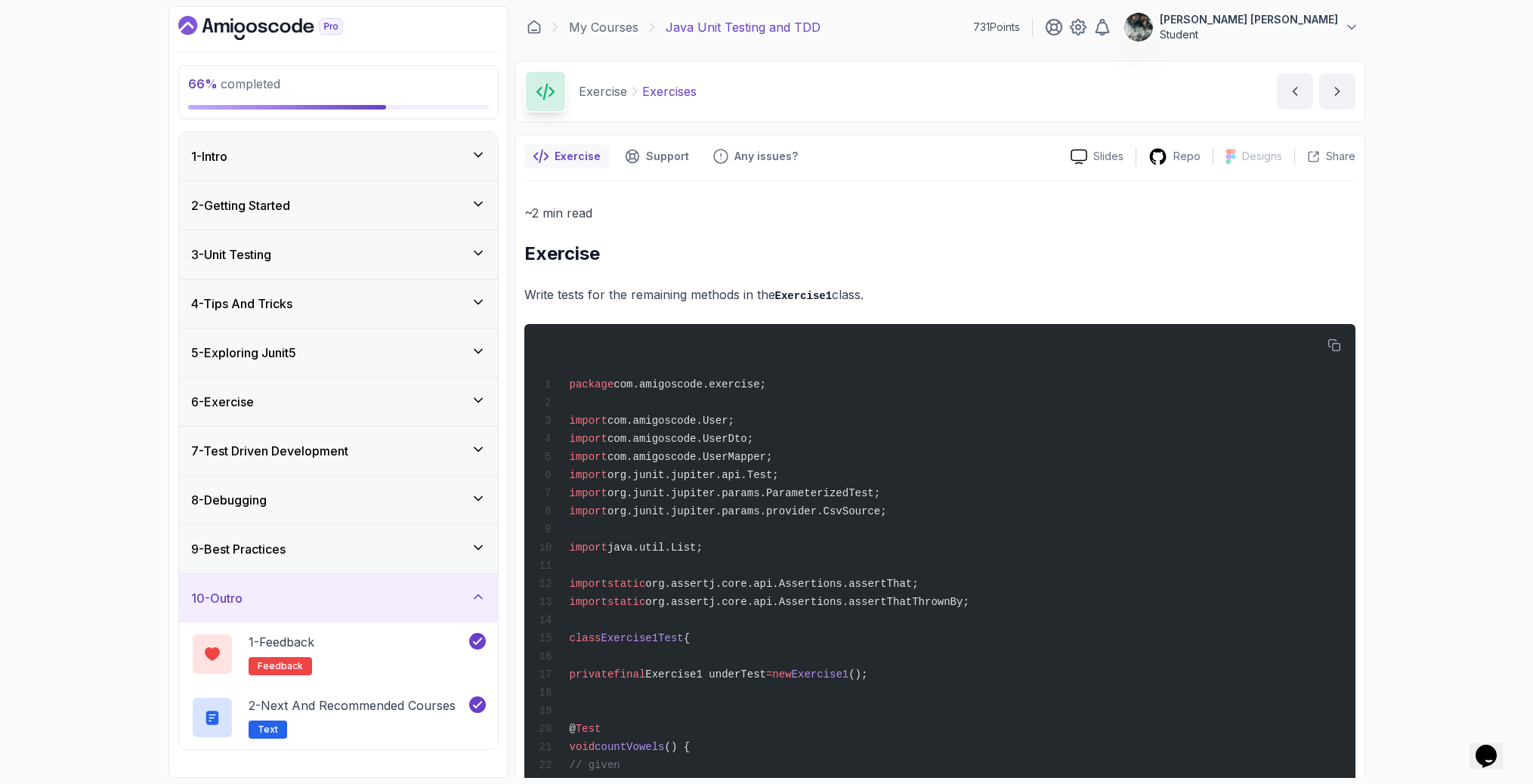
click at [339, 442] on h3 "7 - Test Driven Development" at bounding box center [270, 450] width 157 height 18
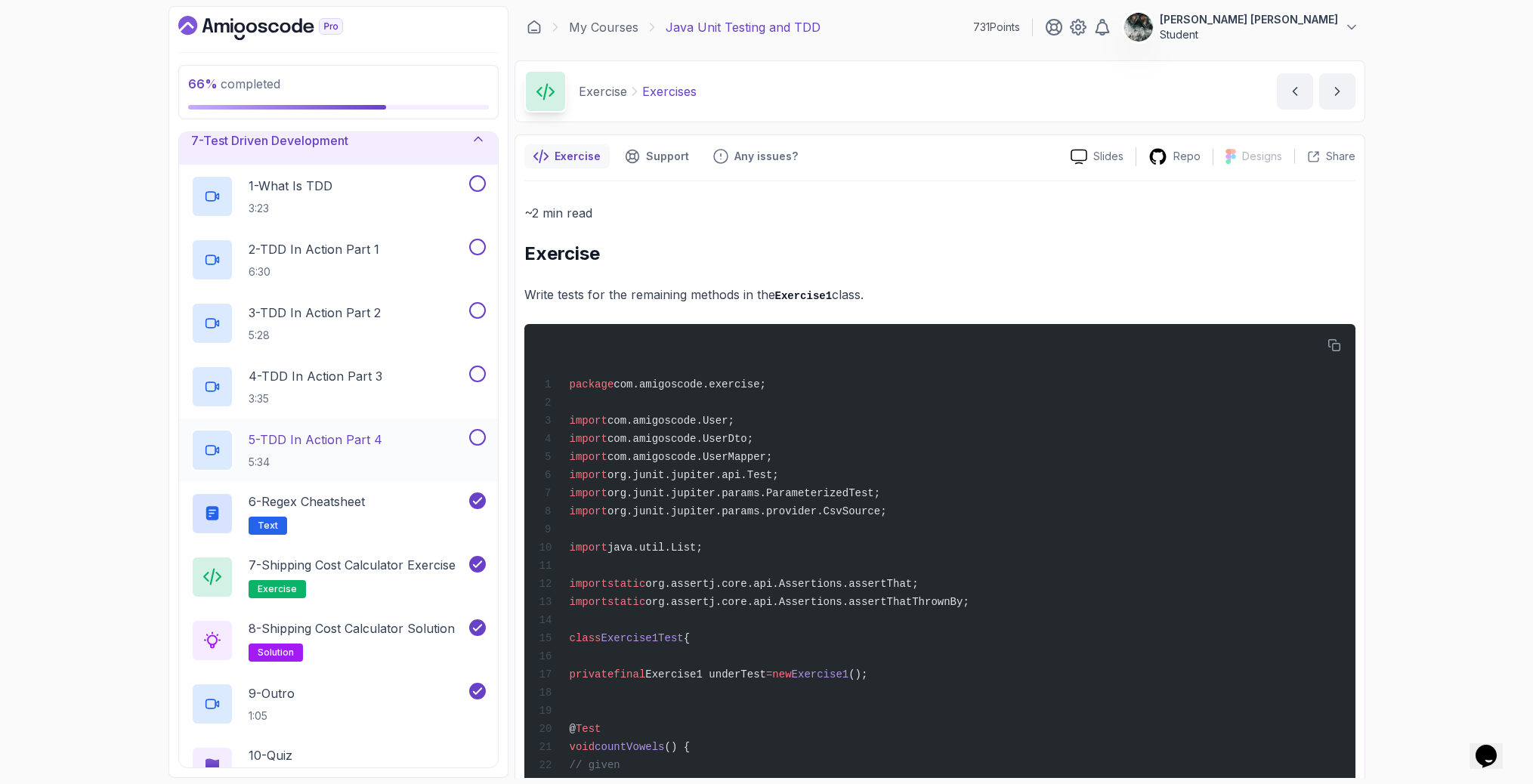
scroll to position [309, 0]
click at [279, 198] on h2 "1 - What Is TDD 3:23" at bounding box center [291, 198] width 84 height 40
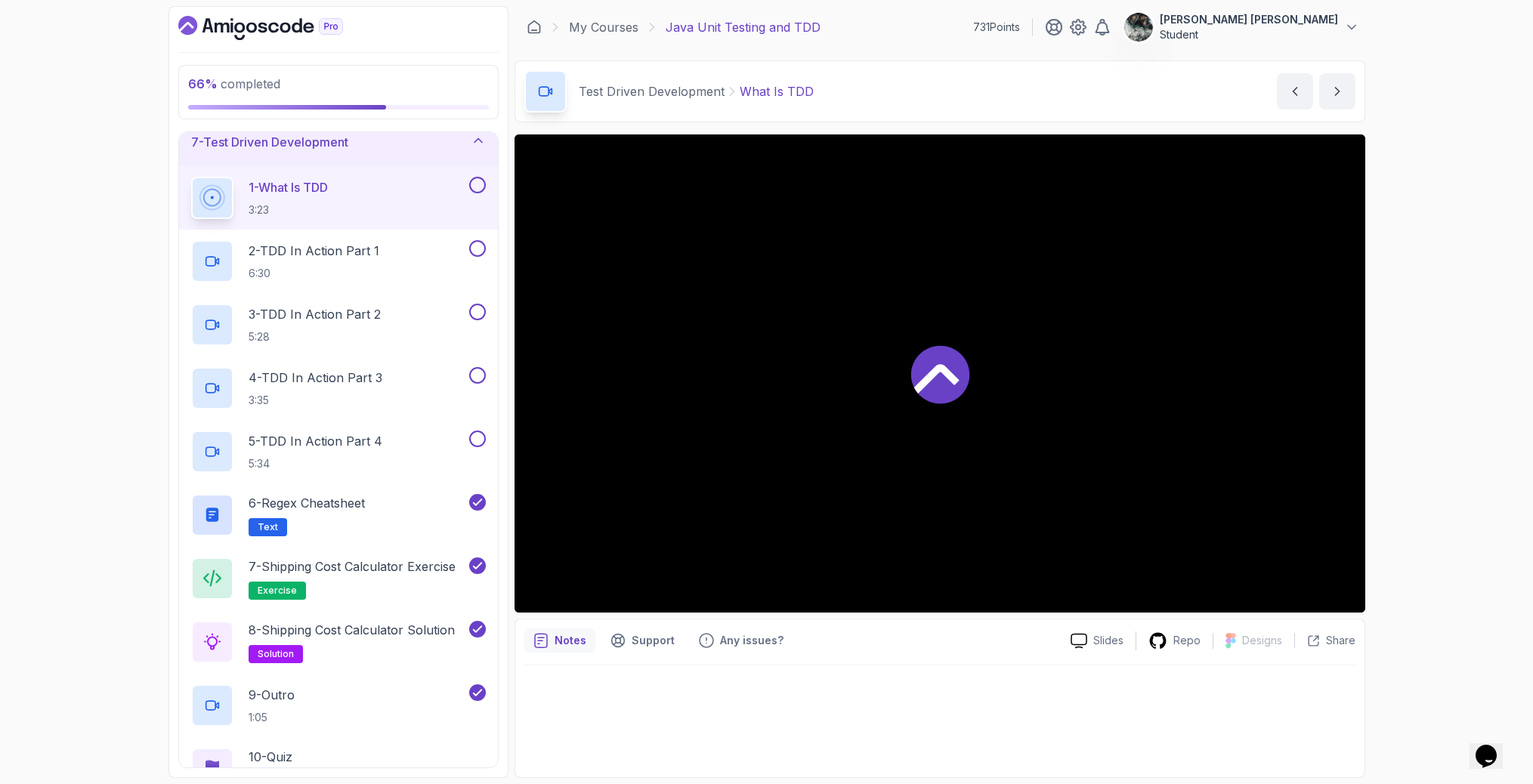
click at [968, 313] on div at bounding box center [939, 373] width 851 height 478
click at [474, 186] on button at bounding box center [477, 184] width 17 height 17
click at [1379, 214] on div "68 % completed 1 - Intro 2 - Getting Started 3 - Unit Testing 4 - Tips And Tric…" at bounding box center [766, 392] width 1533 height 784
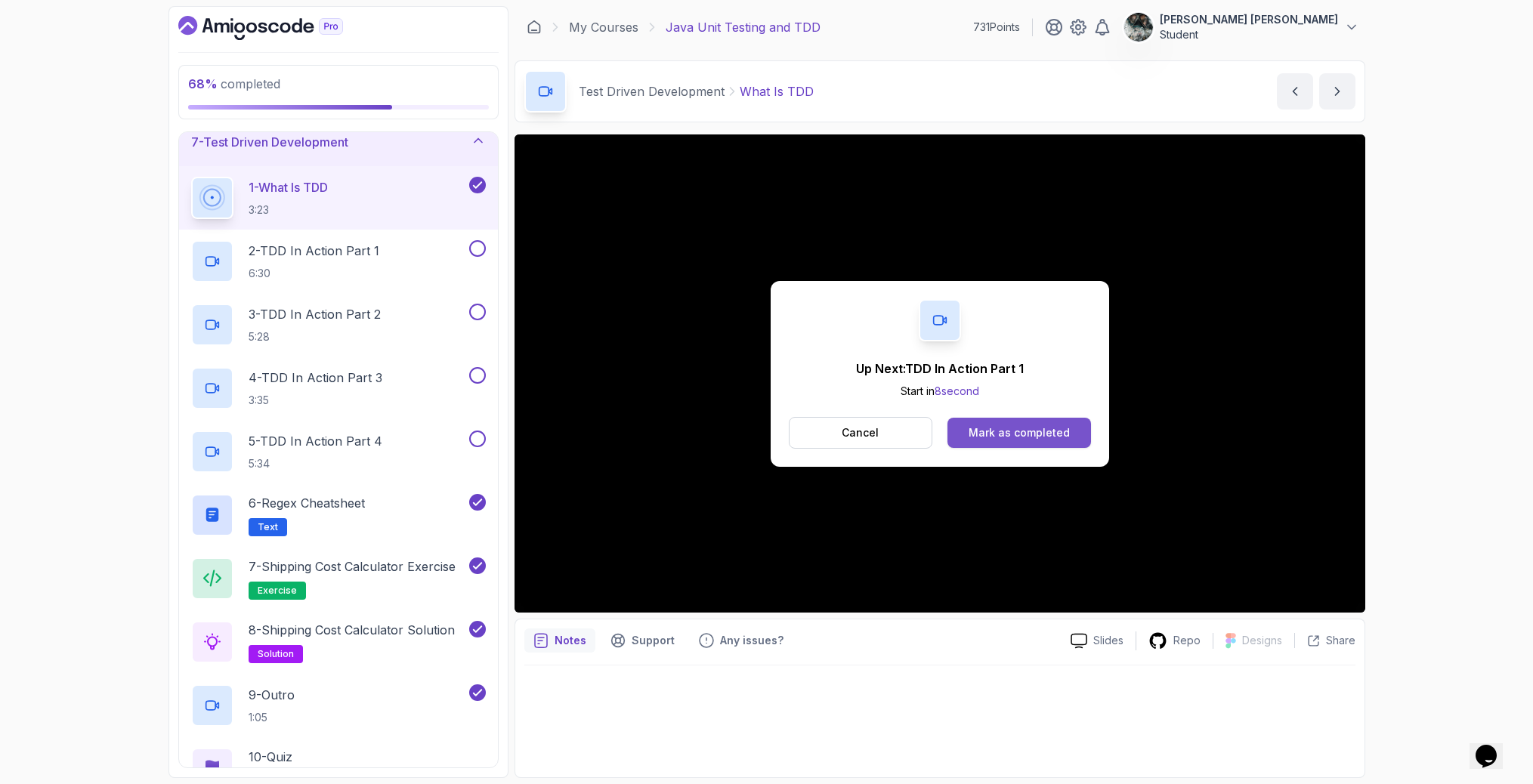
click at [1021, 435] on div "Mark as completed" at bounding box center [1018, 432] width 101 height 15
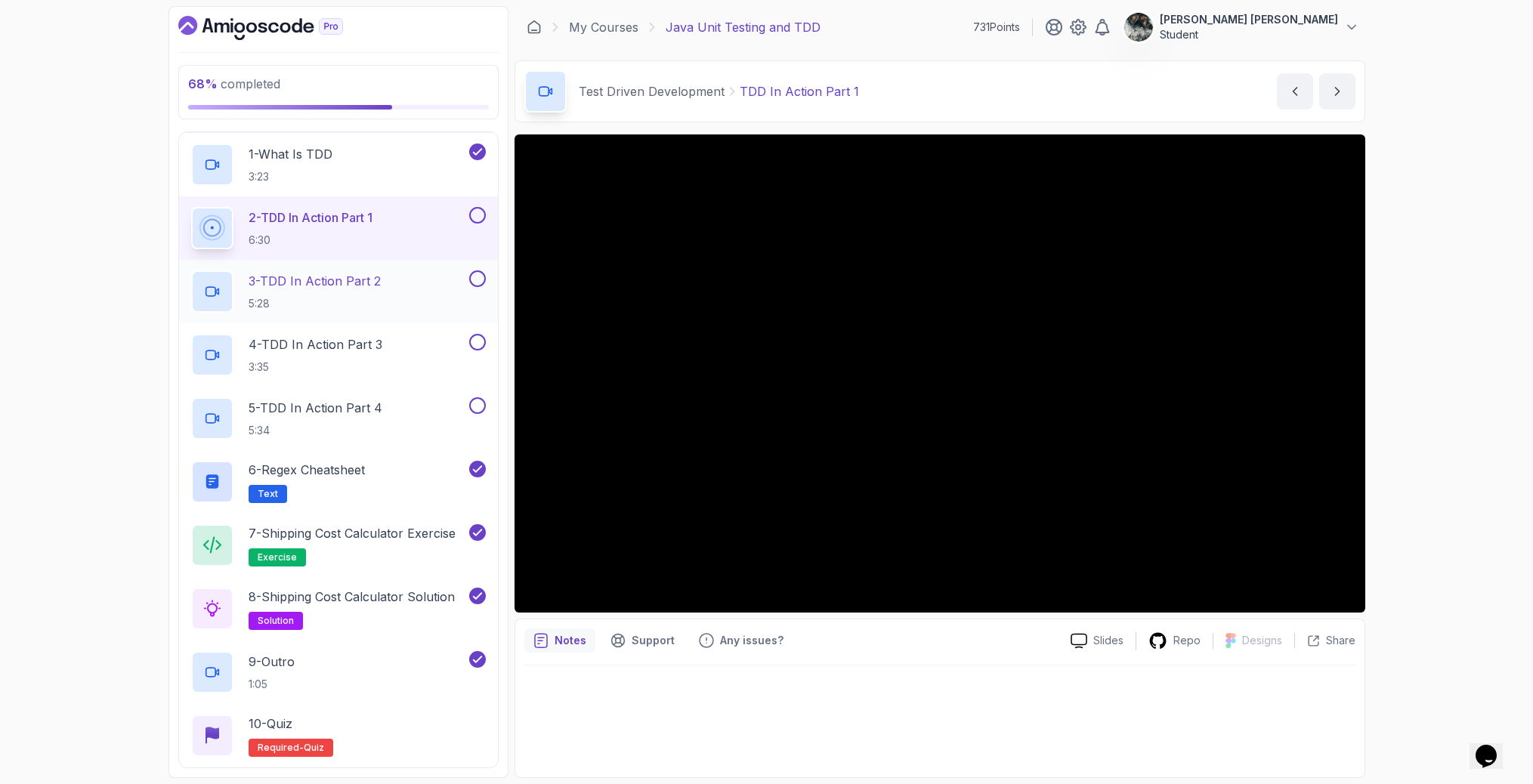
scroll to position [341, 0]
click at [475, 214] on button at bounding box center [477, 217] width 17 height 17
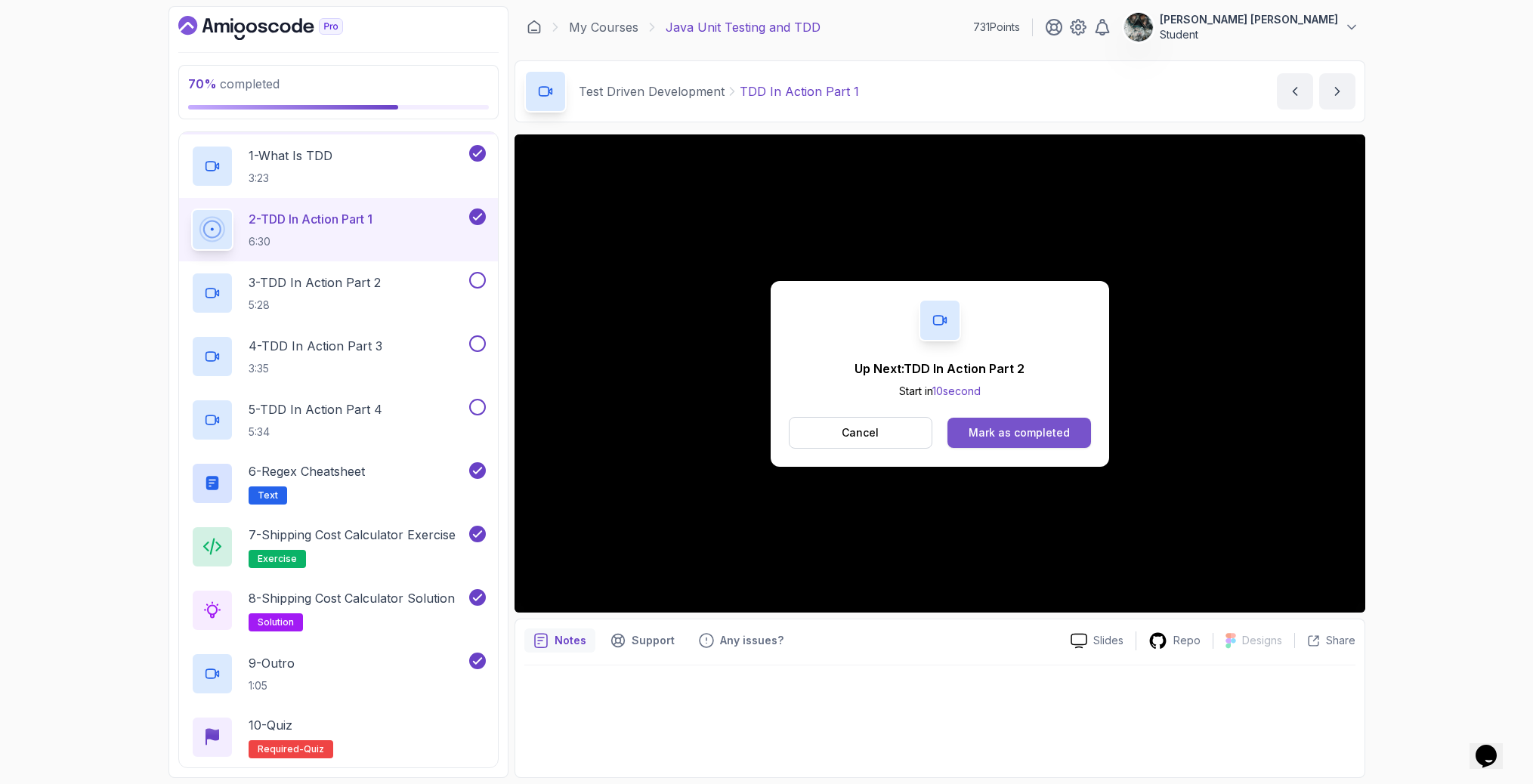
click at [1069, 429] on button "Mark as completed" at bounding box center [1018, 433] width 143 height 30
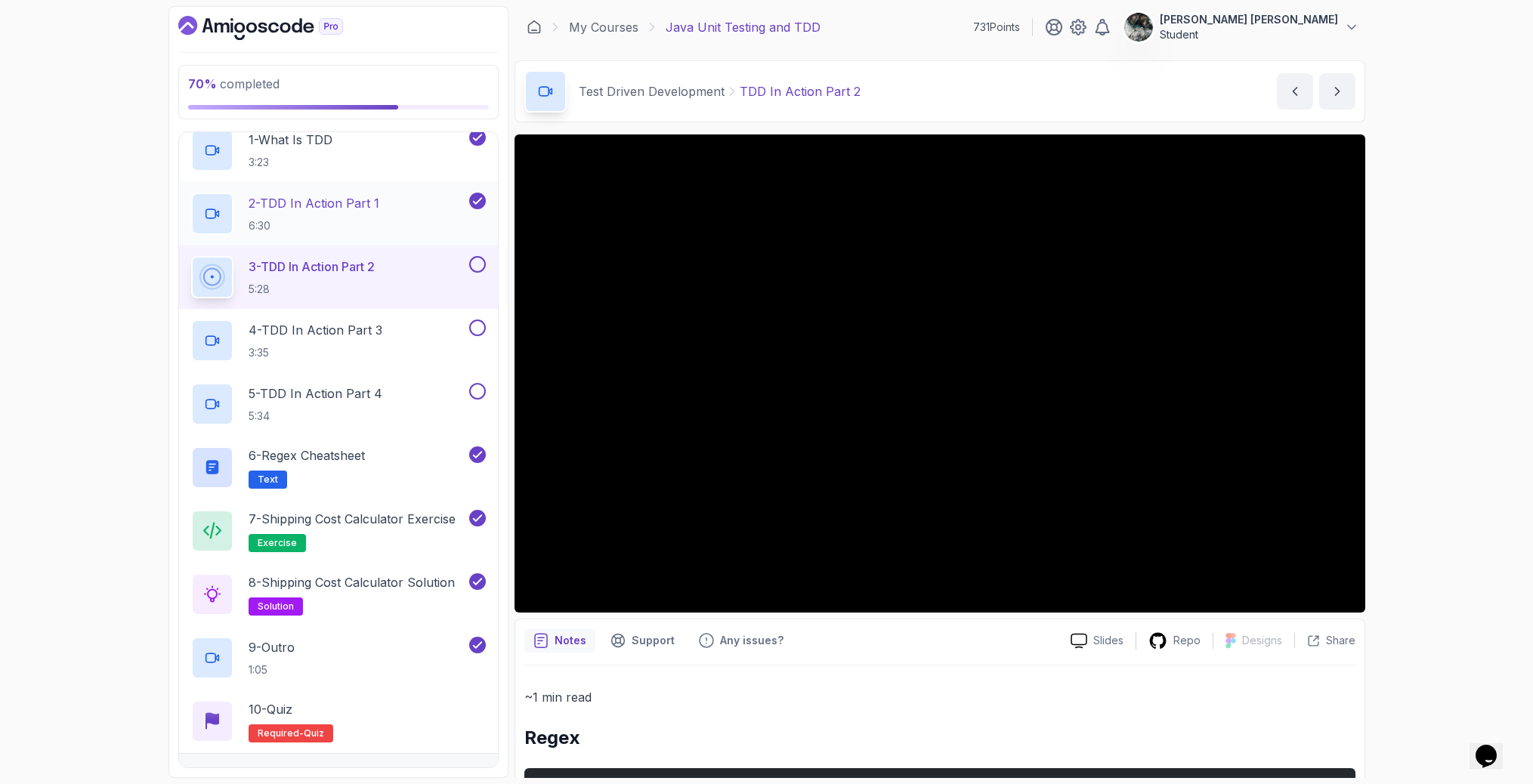
scroll to position [377, 0]
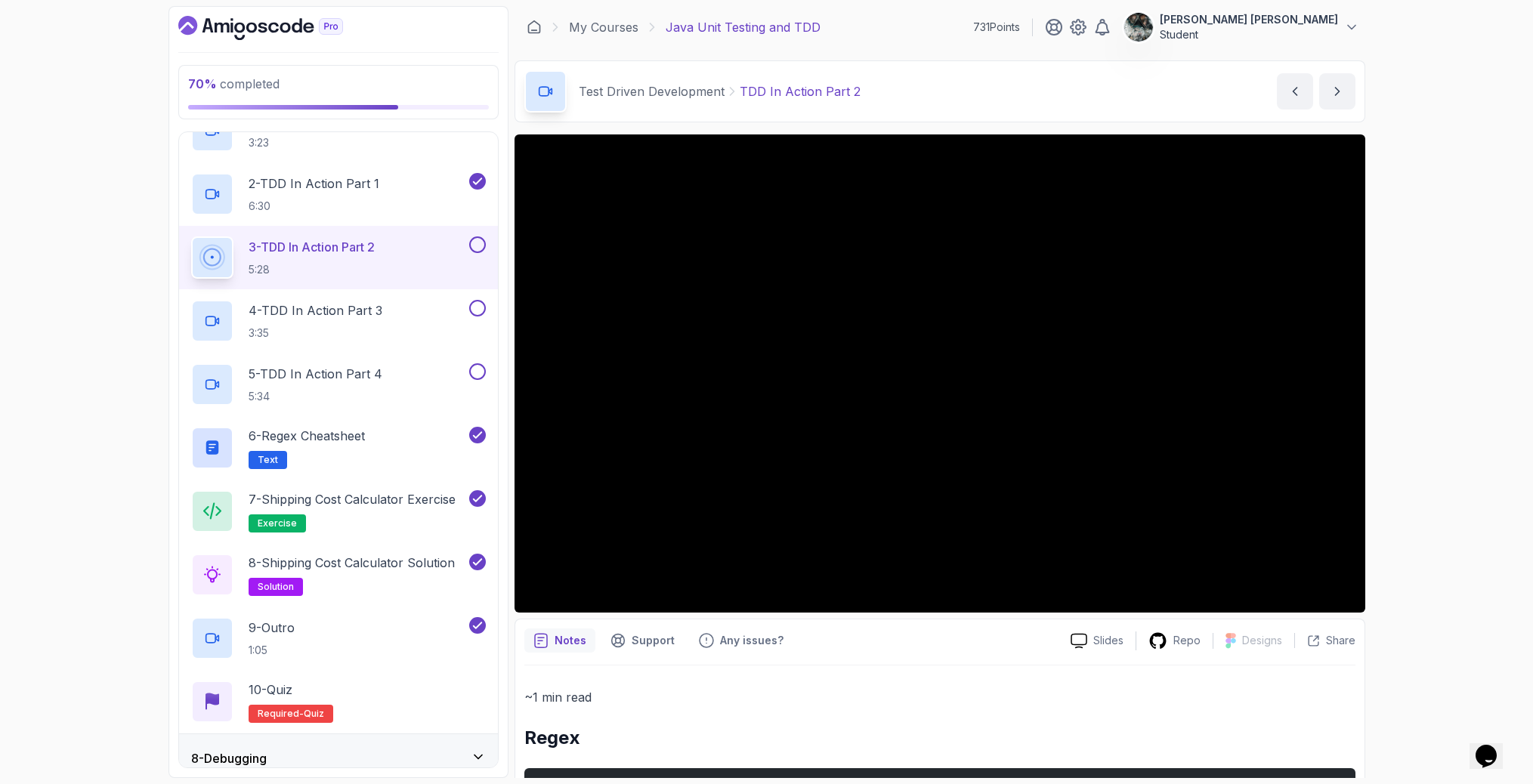
click at [480, 240] on button at bounding box center [477, 244] width 17 height 17
click at [361, 326] on p "3:35" at bounding box center [315, 333] width 133 height 15
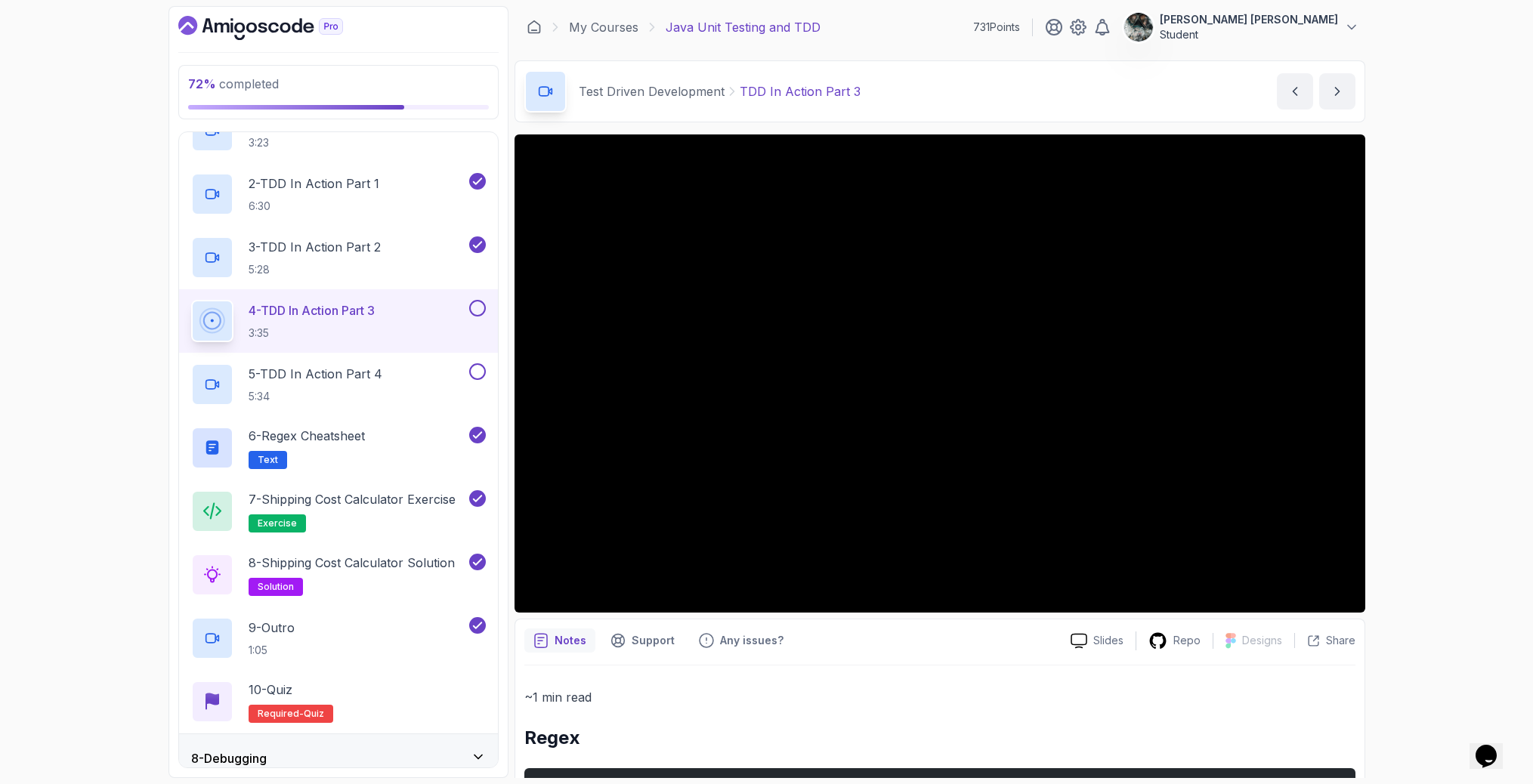
click at [478, 304] on button at bounding box center [477, 308] width 17 height 17
click at [382, 380] on p "5 - TDD In Action Part 4" at bounding box center [315, 374] width 133 height 18
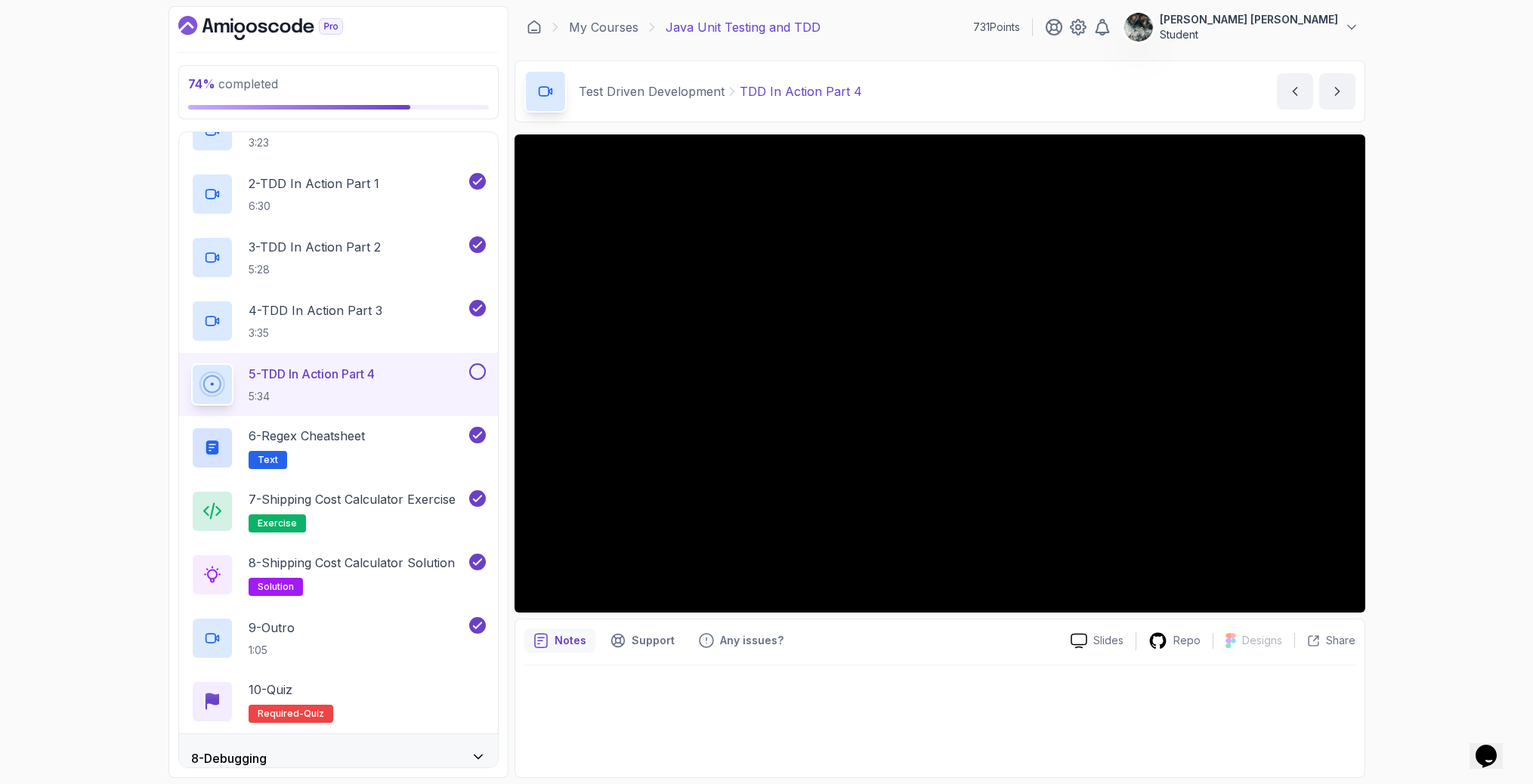
click at [479, 366] on button at bounding box center [477, 371] width 17 height 17
click at [1439, 115] on div "77 % completed 1 - Intro 2 - Getting Started 3 - Unit Testing 4 - Tips And Tric…" at bounding box center [766, 392] width 1533 height 784
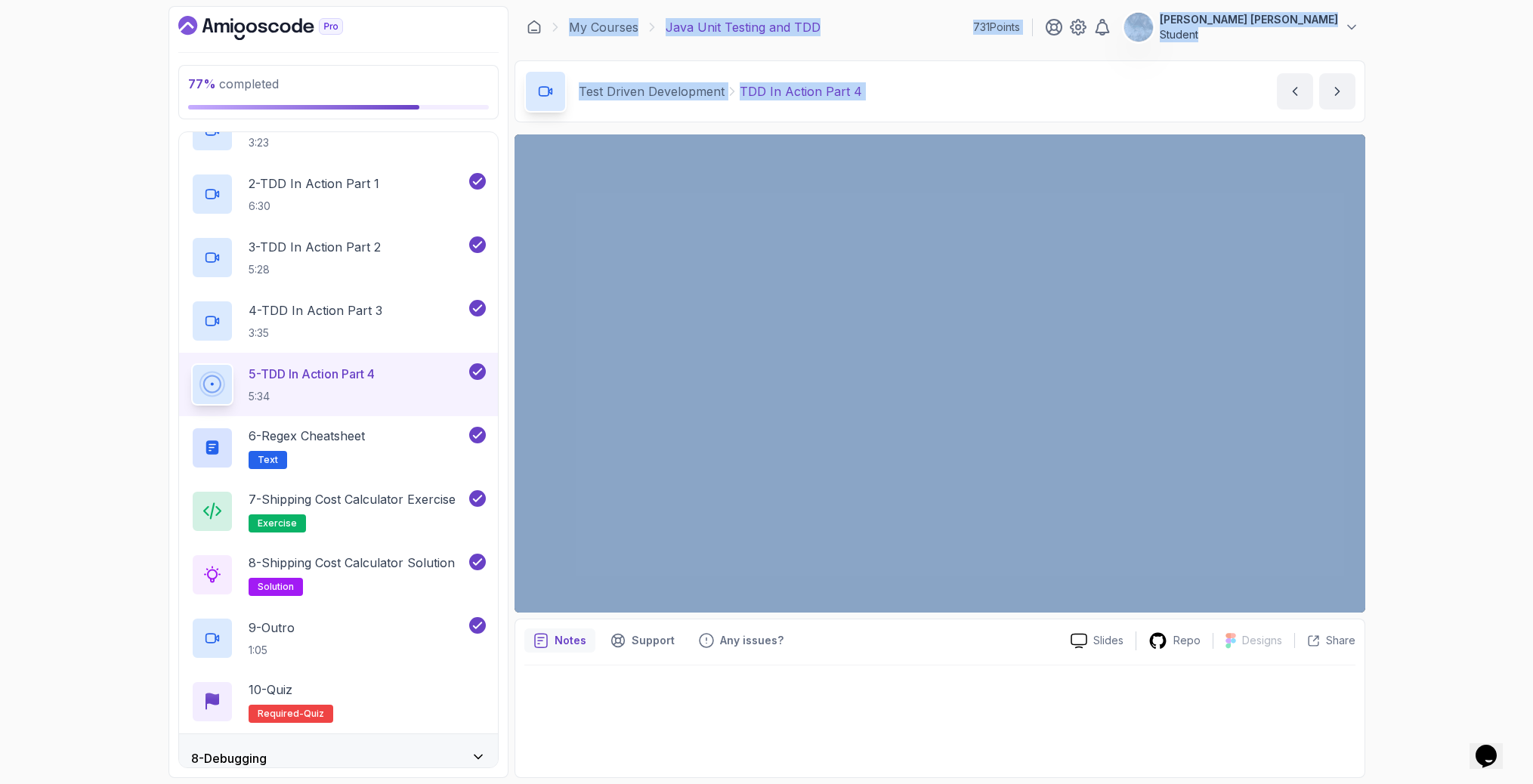
click at [1393, 106] on div "77 % completed 1 - Intro 2 - Getting Started 3 - Unit Testing 4 - Tips And Tric…" at bounding box center [766, 392] width 1533 height 784
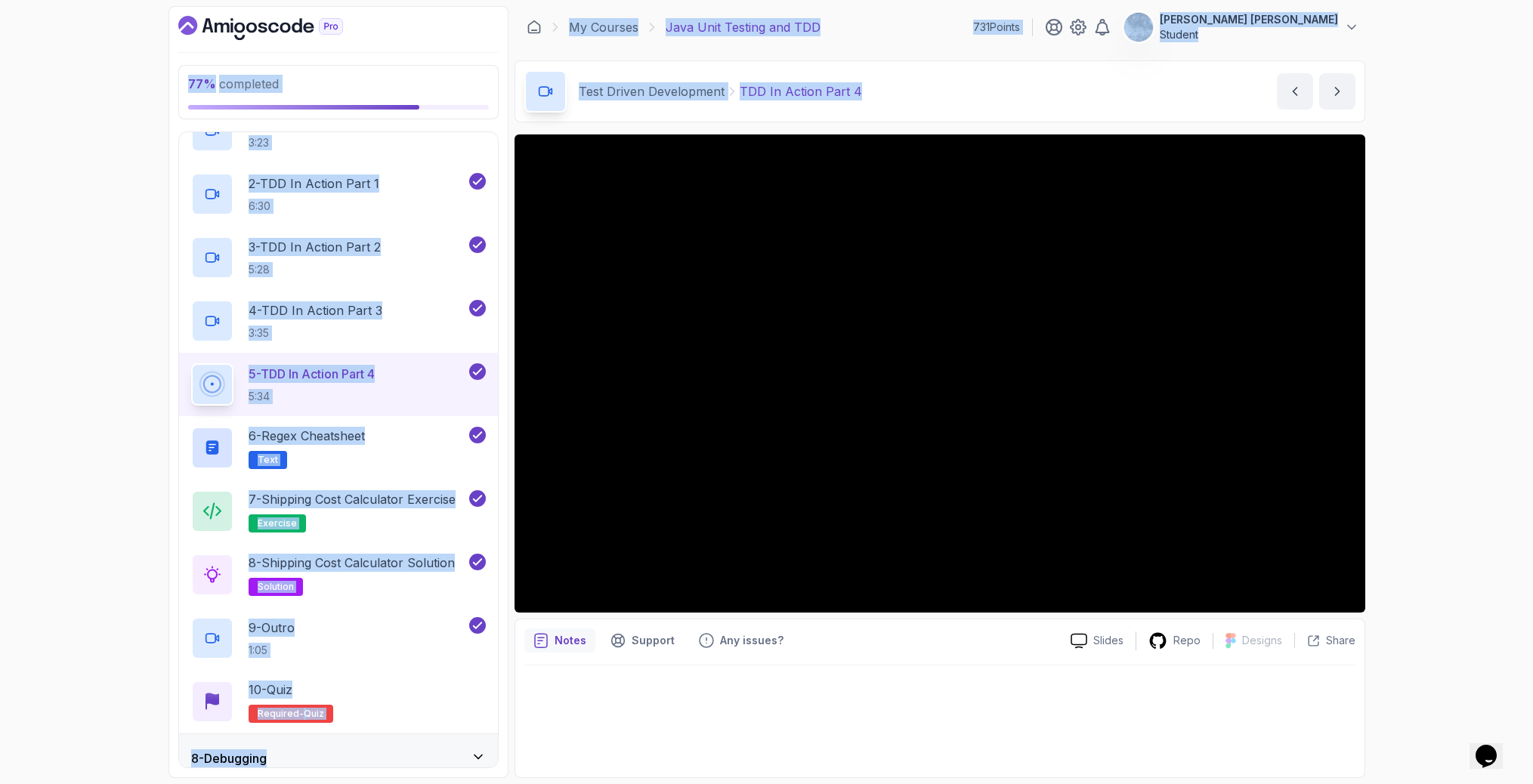
drag, startPoint x: 974, startPoint y: 108, endPoint x: 479, endPoint y: -42, distance: 517.2
click at [479, 0] on html "77 % completed 1 - Intro 2 - Getting Started 3 - Unit Testing 4 - Tips And Tric…" at bounding box center [766, 392] width 1533 height 784
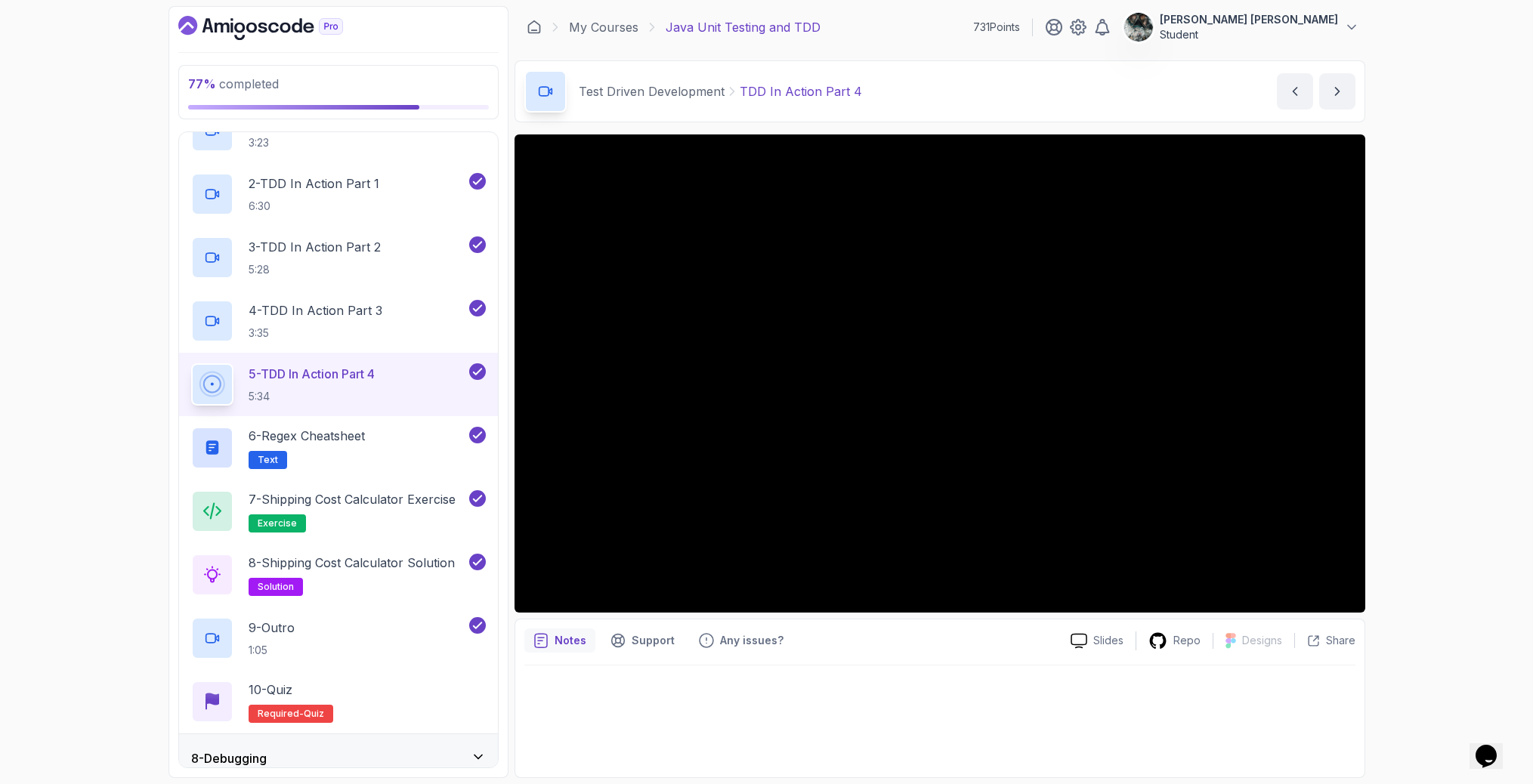
click at [1433, 76] on div "77 % completed 1 - Intro 2 - Getting Started 3 - Unit Testing 4 - Tips And Tric…" at bounding box center [766, 392] width 1533 height 784
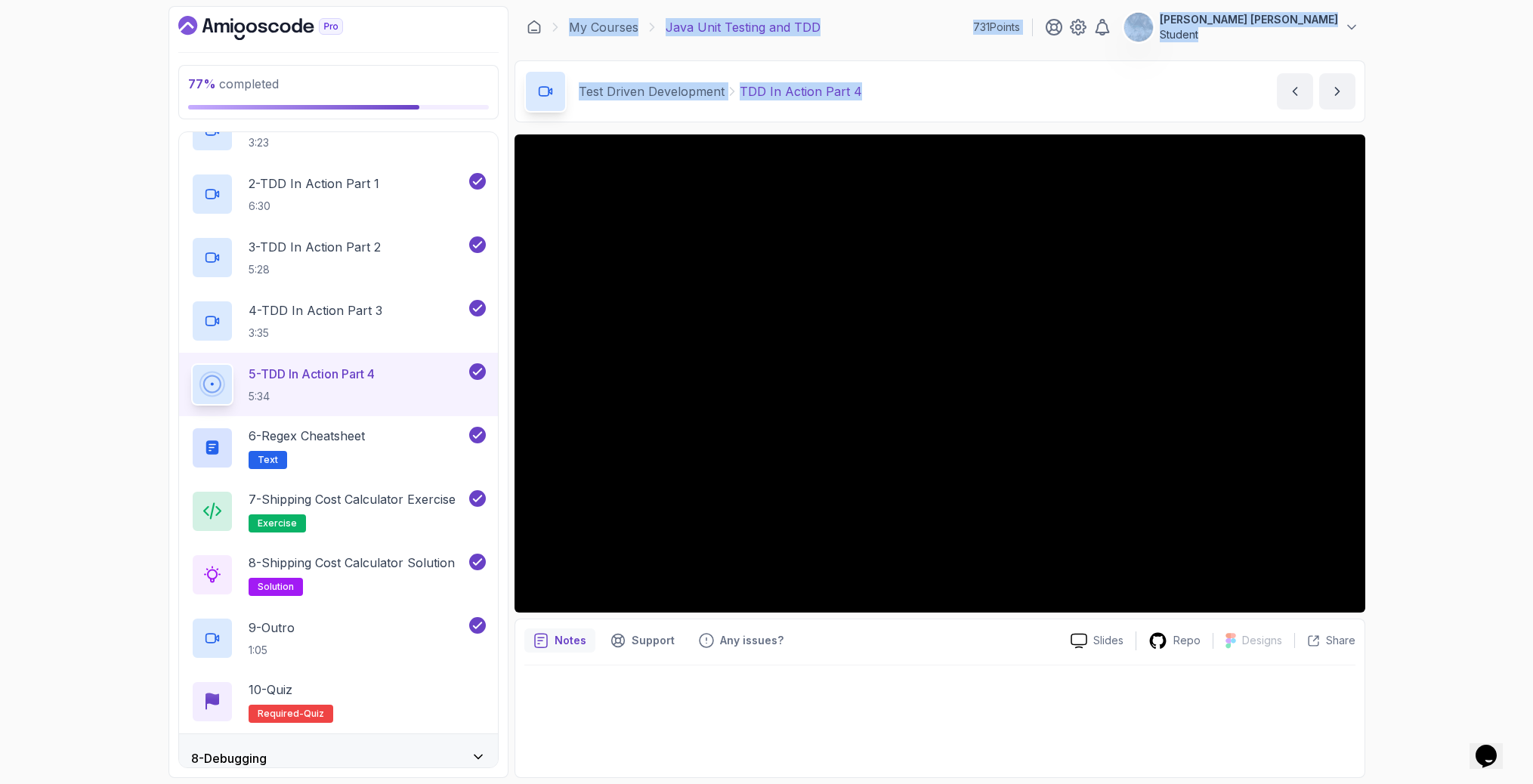
drag, startPoint x: 867, startPoint y: 97, endPoint x: 557, endPoint y: 13, distance: 321.2
click at [557, 13] on main "My Courses Java Unit Testing and TDD 731 Points [PERSON_NAME] [PERSON_NAME] Stu…" at bounding box center [939, 392] width 851 height 772
click at [562, 3] on section "77 % completed 1 - Intro 2 - Getting Started 3 - Unit Testing 4 - Tips And Tric…" at bounding box center [766, 392] width 1209 height 784
drag, startPoint x: 561, startPoint y: 4, endPoint x: 1088, endPoint y: 118, distance: 539.2
click at [1018, 113] on section "77 % completed 1 - Intro 2 - Getting Started 3 - Unit Testing 4 - Tips And Tric…" at bounding box center [766, 392] width 1209 height 784
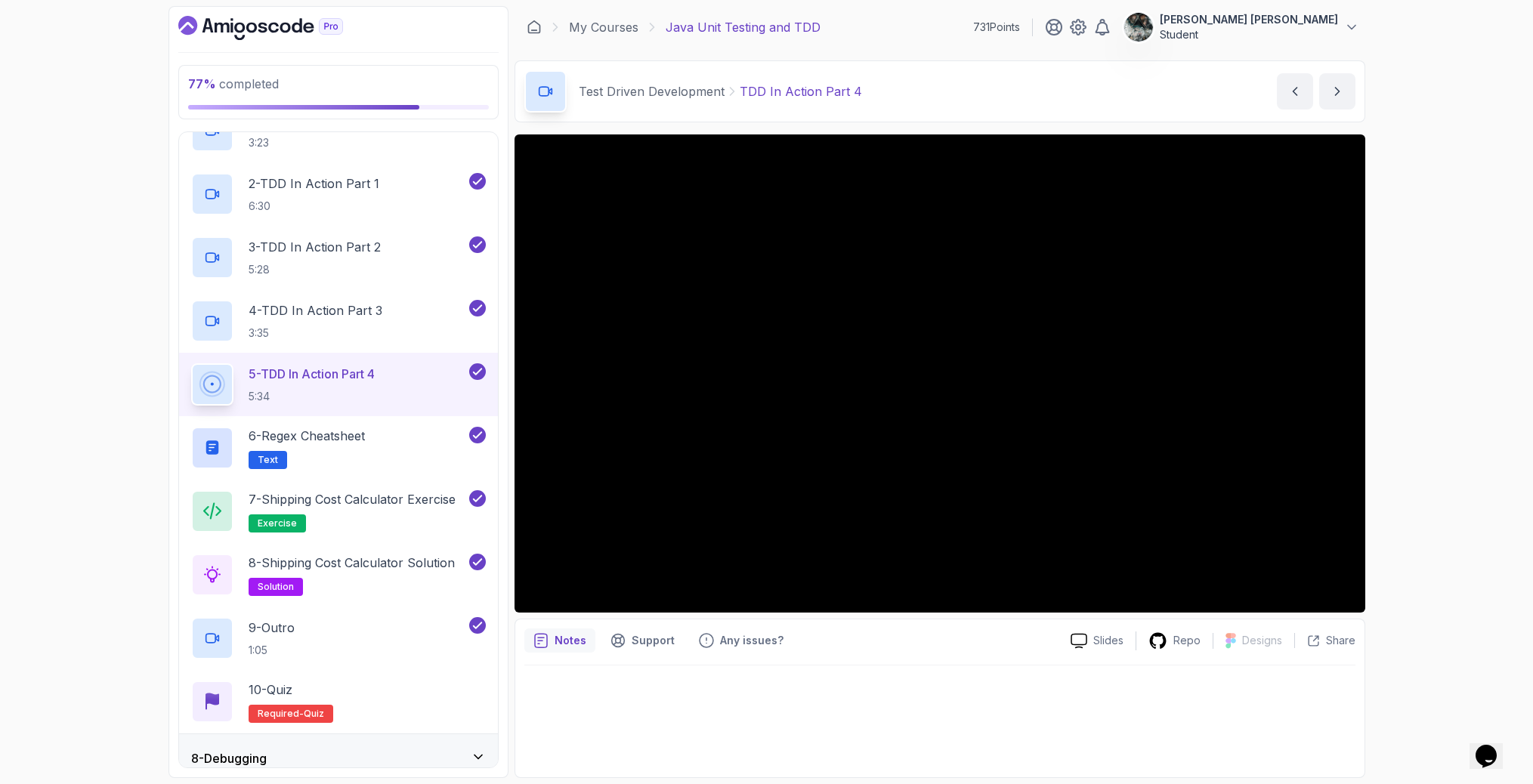
click at [1405, 114] on div "77 % completed 1 - Intro 2 - Getting Started 3 - Unit Testing 4 - Tips And Tric…" at bounding box center [766, 392] width 1533 height 784
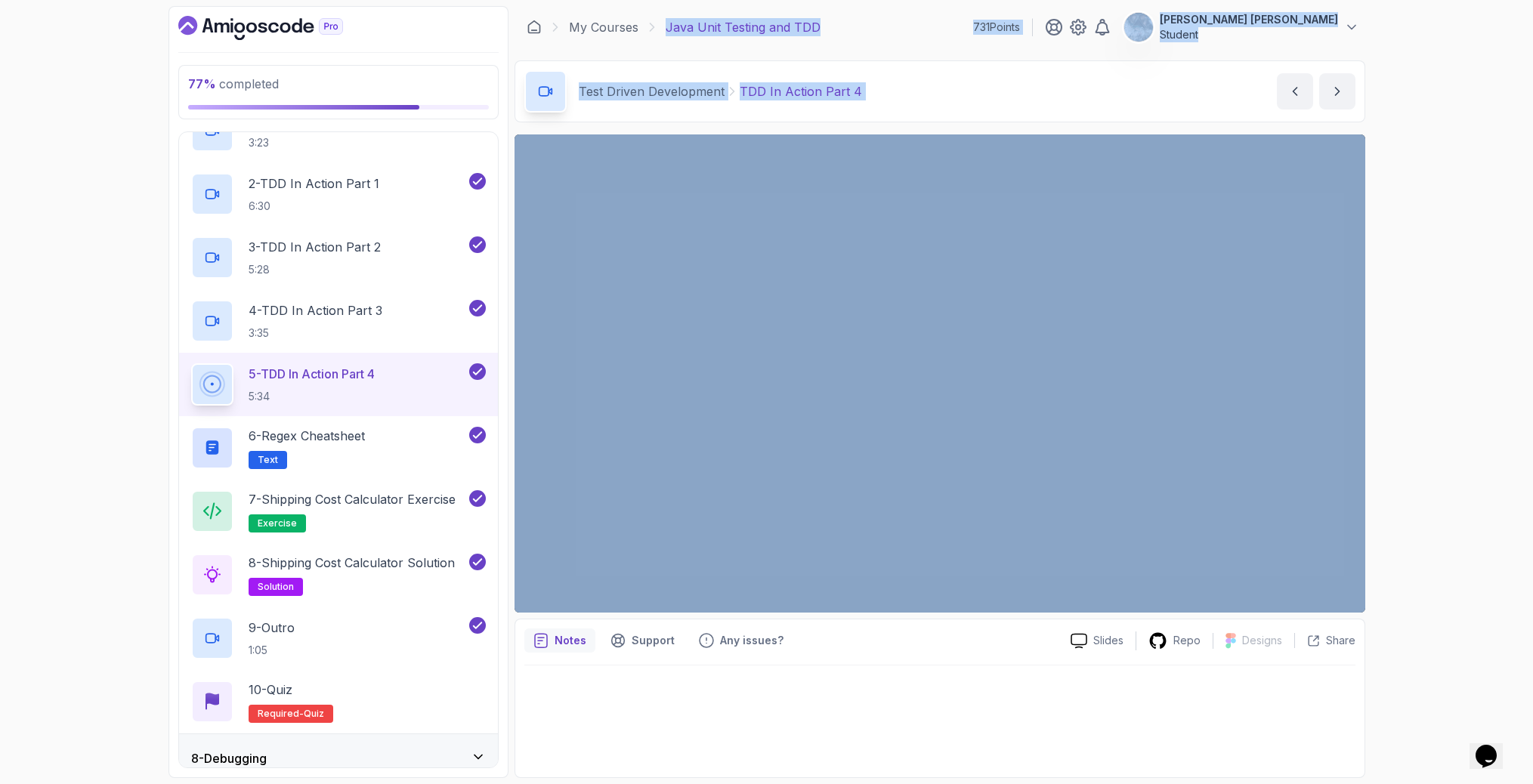
drag, startPoint x: 1217, startPoint y: 99, endPoint x: 718, endPoint y: -3, distance: 509.3
click at [718, 0] on html "77 % completed 1 - Intro 2 - Getting Started 3 - Unit Testing 4 - Tips And Tric…" at bounding box center [766, 392] width 1533 height 784
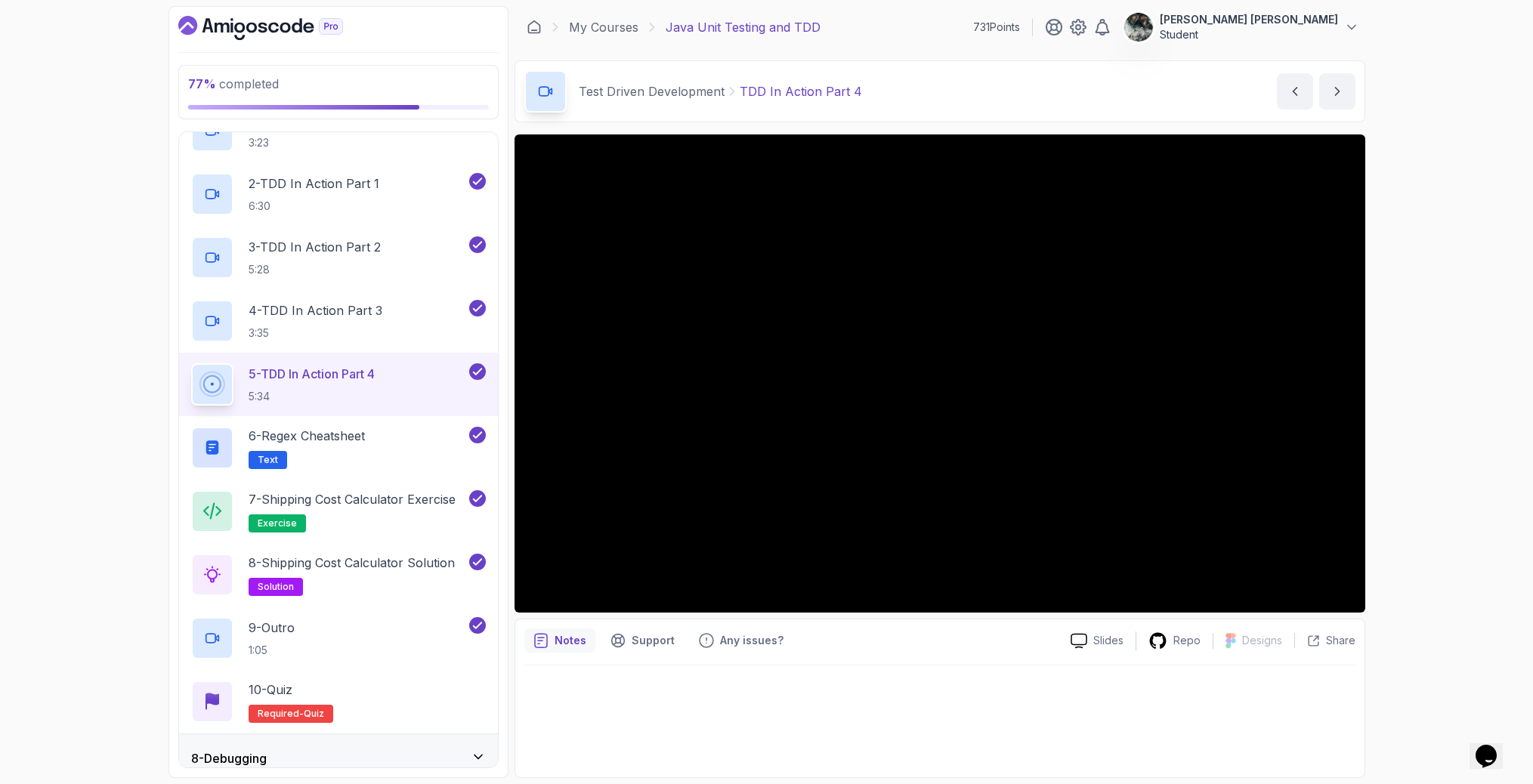
click at [1393, 139] on div "77 % completed 1 - Intro 2 - Getting Started 3 - Unit Testing 4 - Tips And Tric…" at bounding box center [766, 392] width 1533 height 784
click at [414, 735] on div "8 - Debugging" at bounding box center [338, 758] width 319 height 48
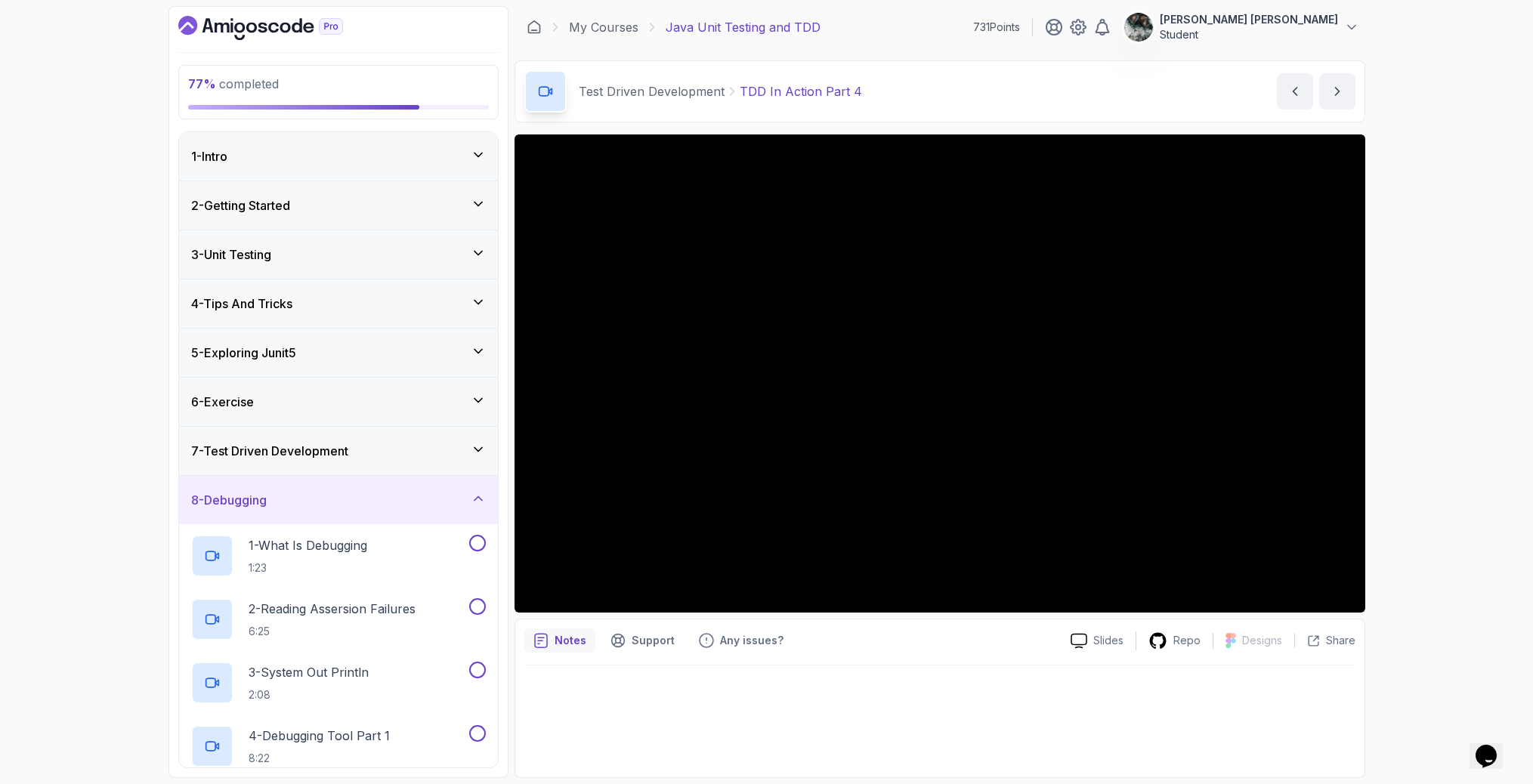
click at [365, 455] on div "7 - Test Driven Development" at bounding box center [339, 450] width 295 height 18
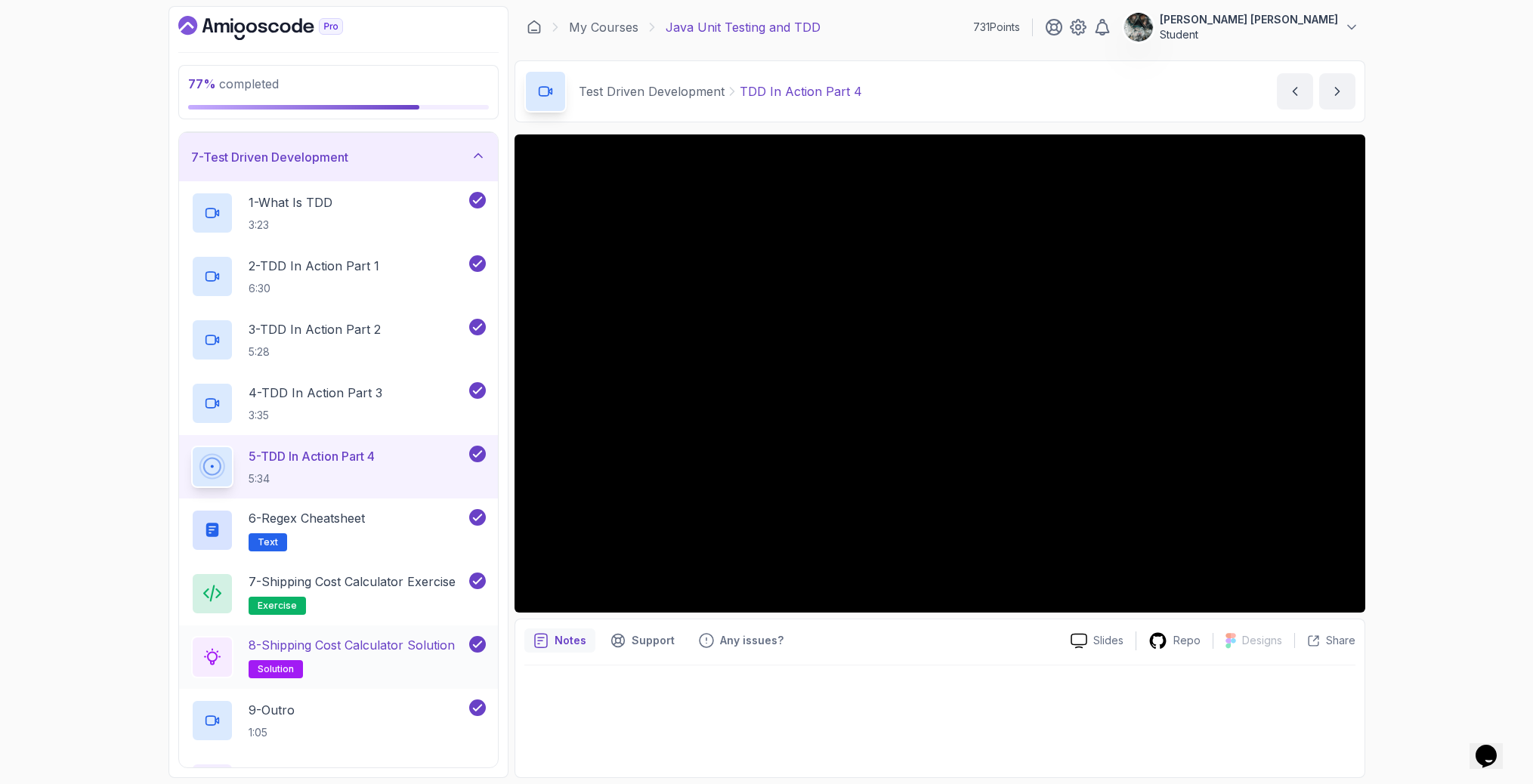
scroll to position [401, 0]
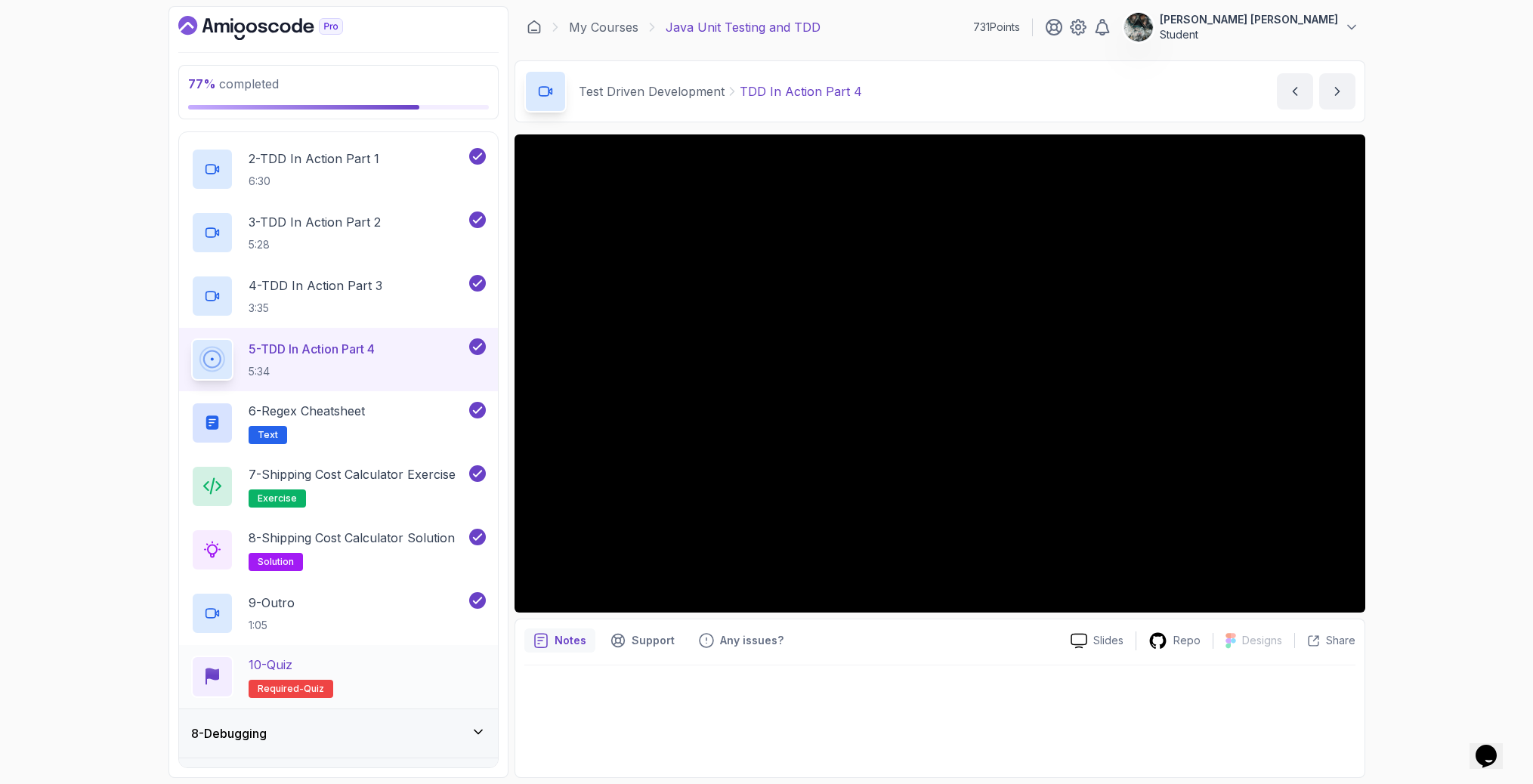
click at [404, 679] on div "10 - Quiz Required- quiz" at bounding box center [339, 677] width 295 height 42
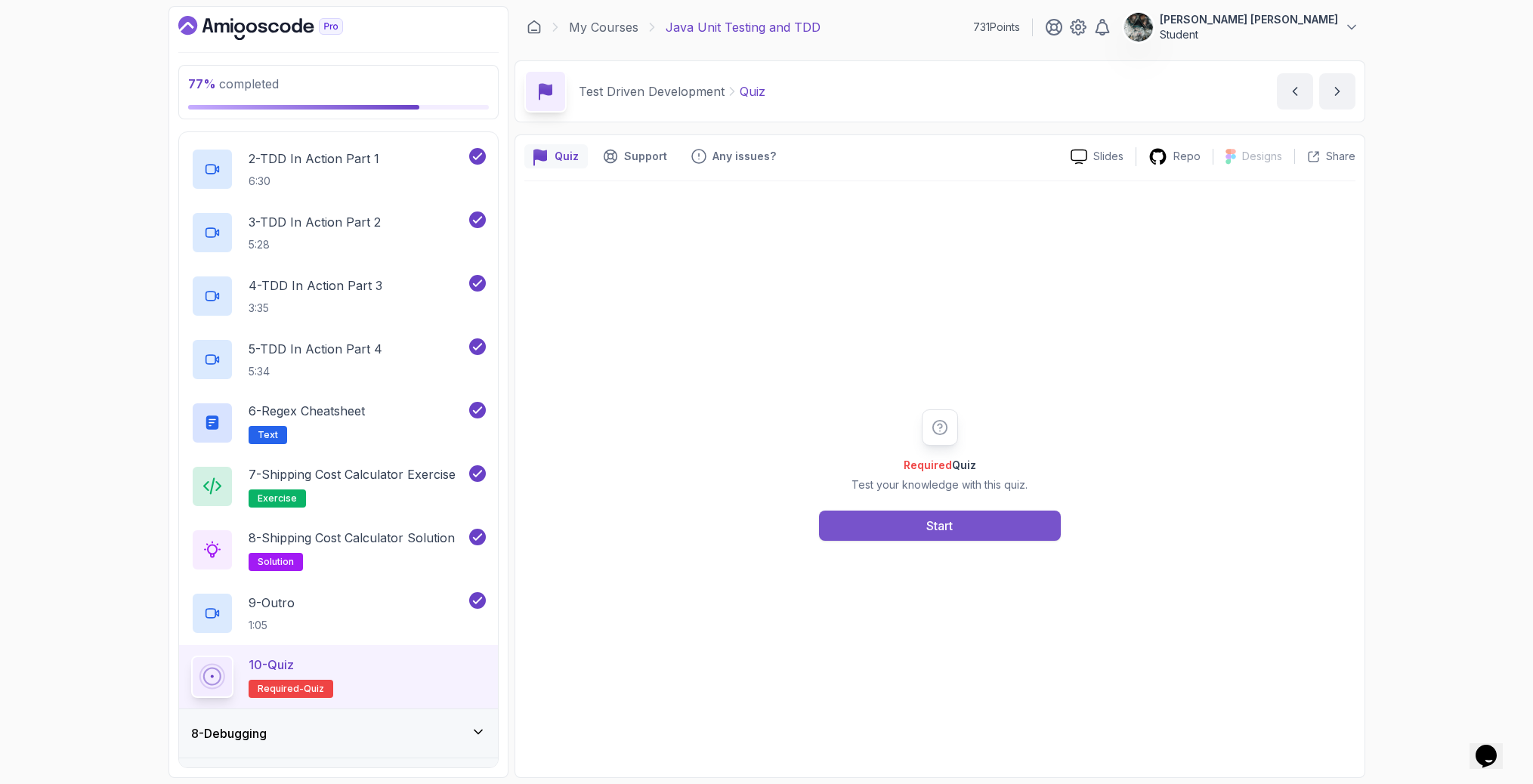
click at [860, 531] on button "Start" at bounding box center [939, 526] width 241 height 30
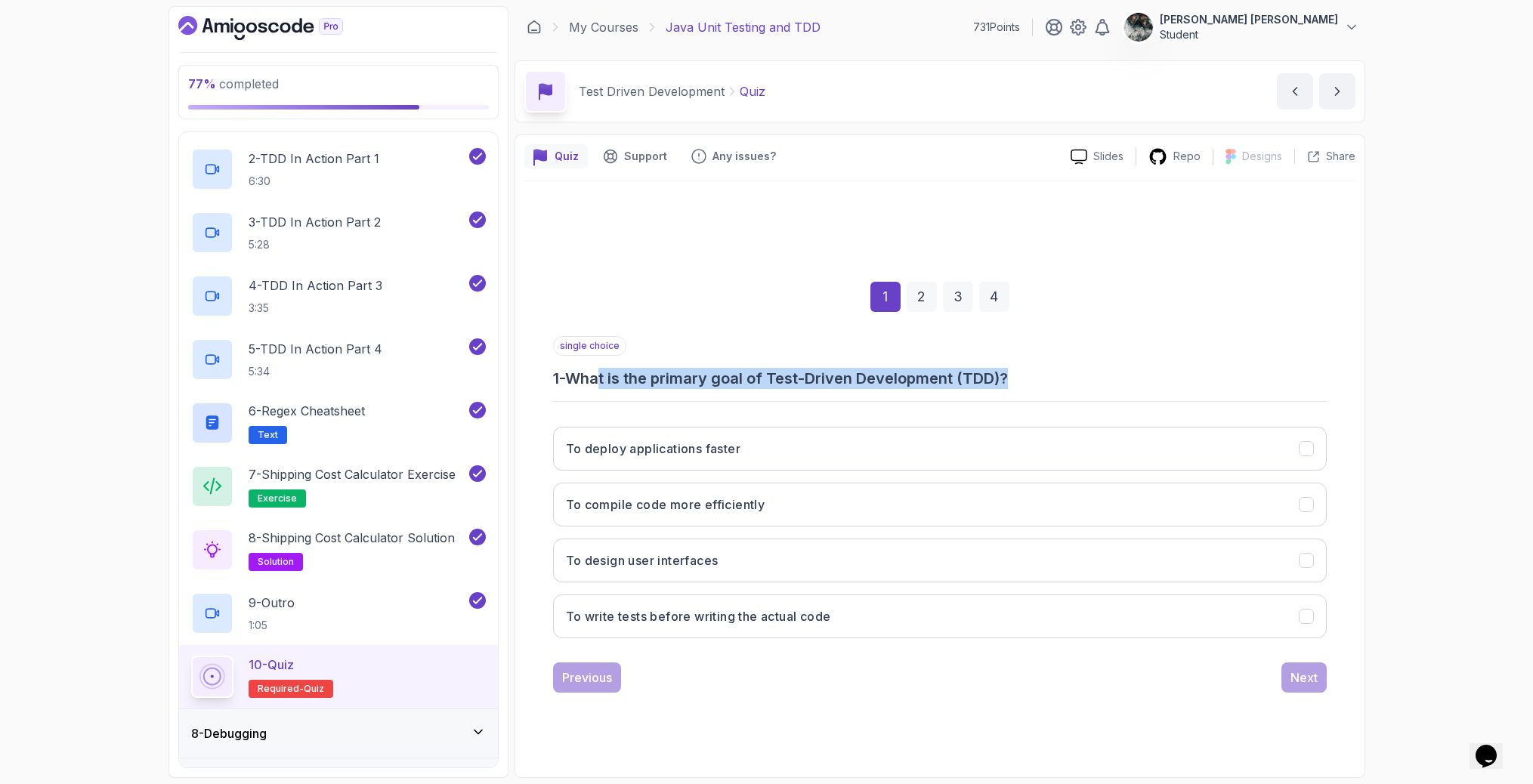
drag, startPoint x: 641, startPoint y: 377, endPoint x: 1019, endPoint y: 378, distance: 378.0
click at [1017, 378] on h3 "1 - What is the primary goal of Test-Driven Development (TDD)?" at bounding box center [939, 378] width 774 height 21
click at [1019, 378] on h3 "1 - What is the primary goal of Test-Driven Development (TDD)?" at bounding box center [939, 378] width 774 height 21
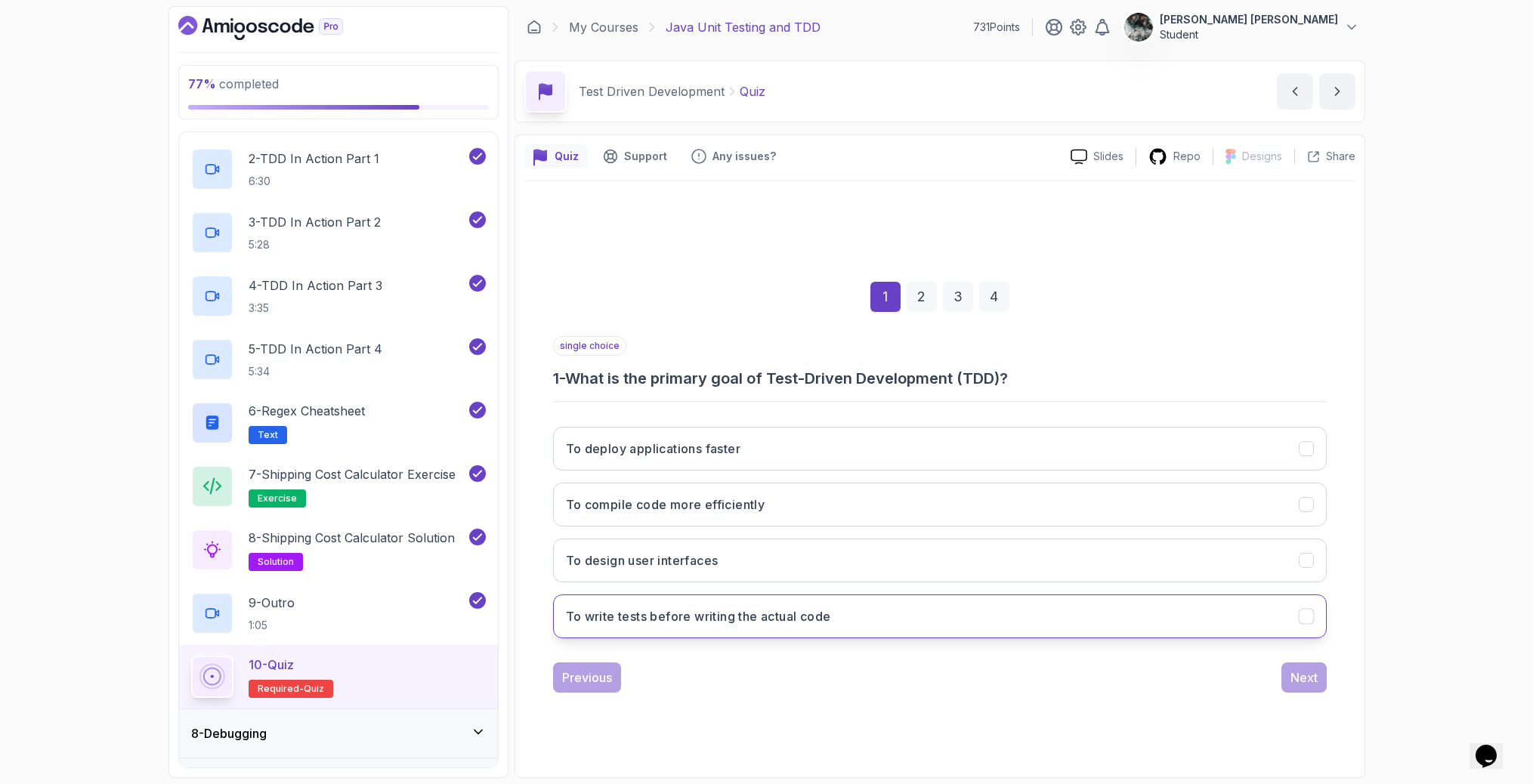
click at [889, 626] on button "To write tests before writing the actual code" at bounding box center [939, 616] width 774 height 44
click at [1312, 678] on div "Next" at bounding box center [1304, 678] width 27 height 18
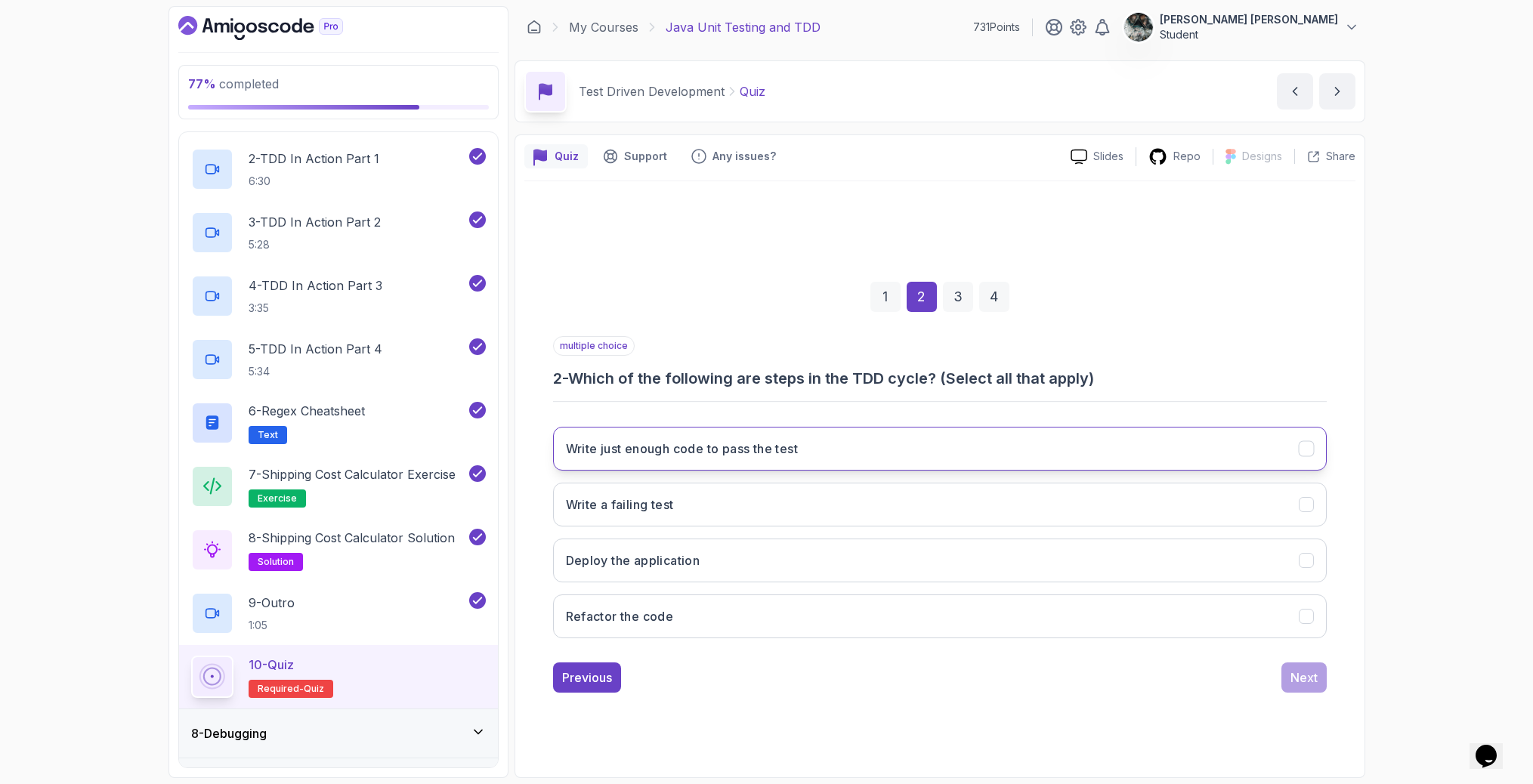
click at [663, 451] on h3 "Write just enough code to pass the test" at bounding box center [682, 449] width 233 height 18
click at [698, 511] on button "Write a failing test" at bounding box center [939, 505] width 774 height 44
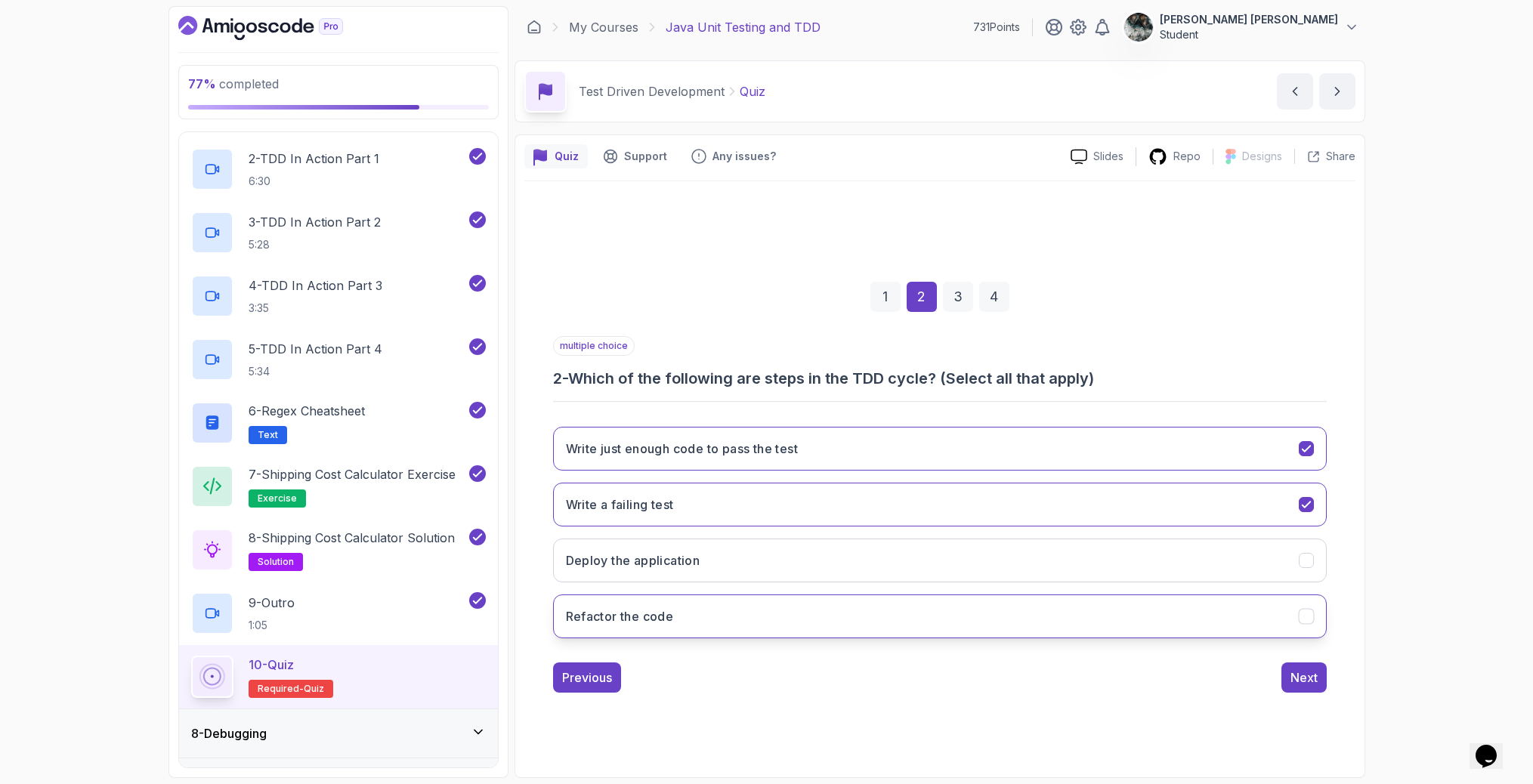
click at [756, 617] on button "Refactor the code" at bounding box center [939, 616] width 774 height 44
click at [865, 618] on button "Refactor the code" at bounding box center [939, 616] width 774 height 44
click at [742, 610] on button "Refactor the code" at bounding box center [939, 616] width 774 height 44
click at [1309, 676] on div "Next" at bounding box center [1304, 678] width 27 height 18
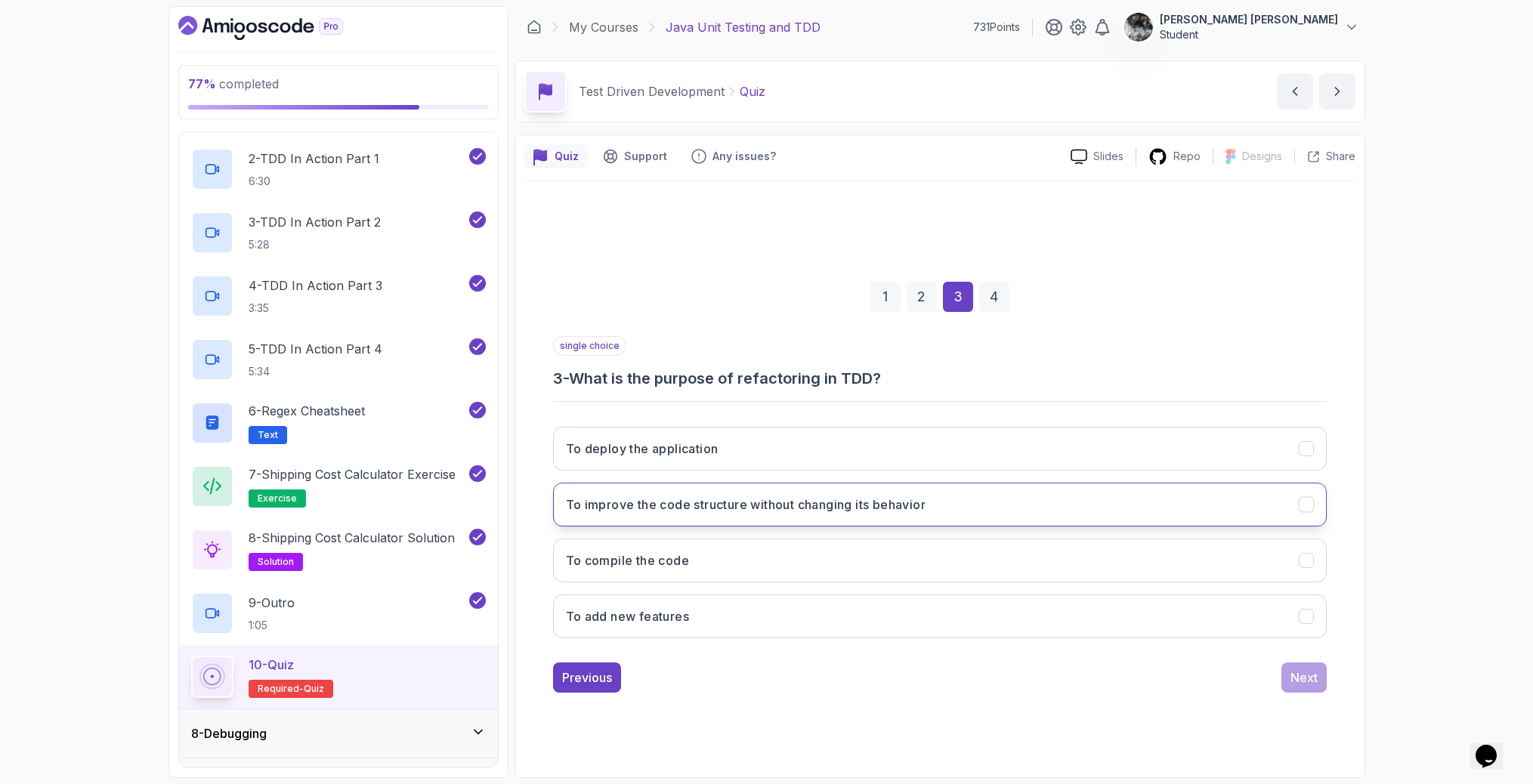
click at [745, 503] on h3 "To improve the code structure without changing its behavior" at bounding box center [746, 505] width 360 height 18
click at [1288, 677] on button "Next" at bounding box center [1305, 678] width 46 height 30
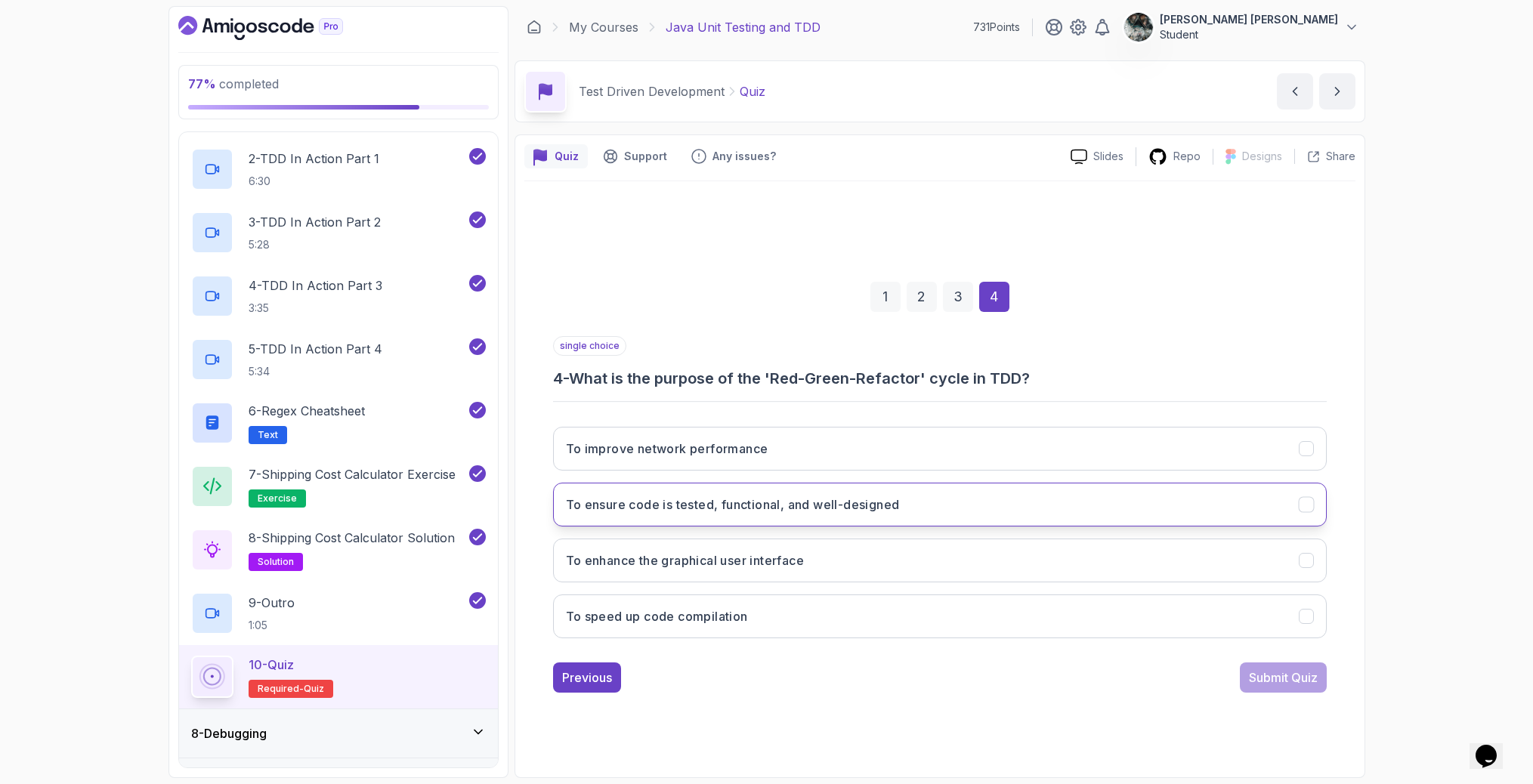
click at [803, 507] on h3 "To ensure code is tested, functional, and well-designed" at bounding box center [733, 505] width 334 height 18
click at [1317, 694] on div "1 2 3 4 single choice 4 - What is the purpose of the 'Red-Green-Refactor' cycle…" at bounding box center [939, 475] width 831 height 459
click at [1301, 684] on div "Submit Quiz" at bounding box center [1284, 678] width 68 height 18
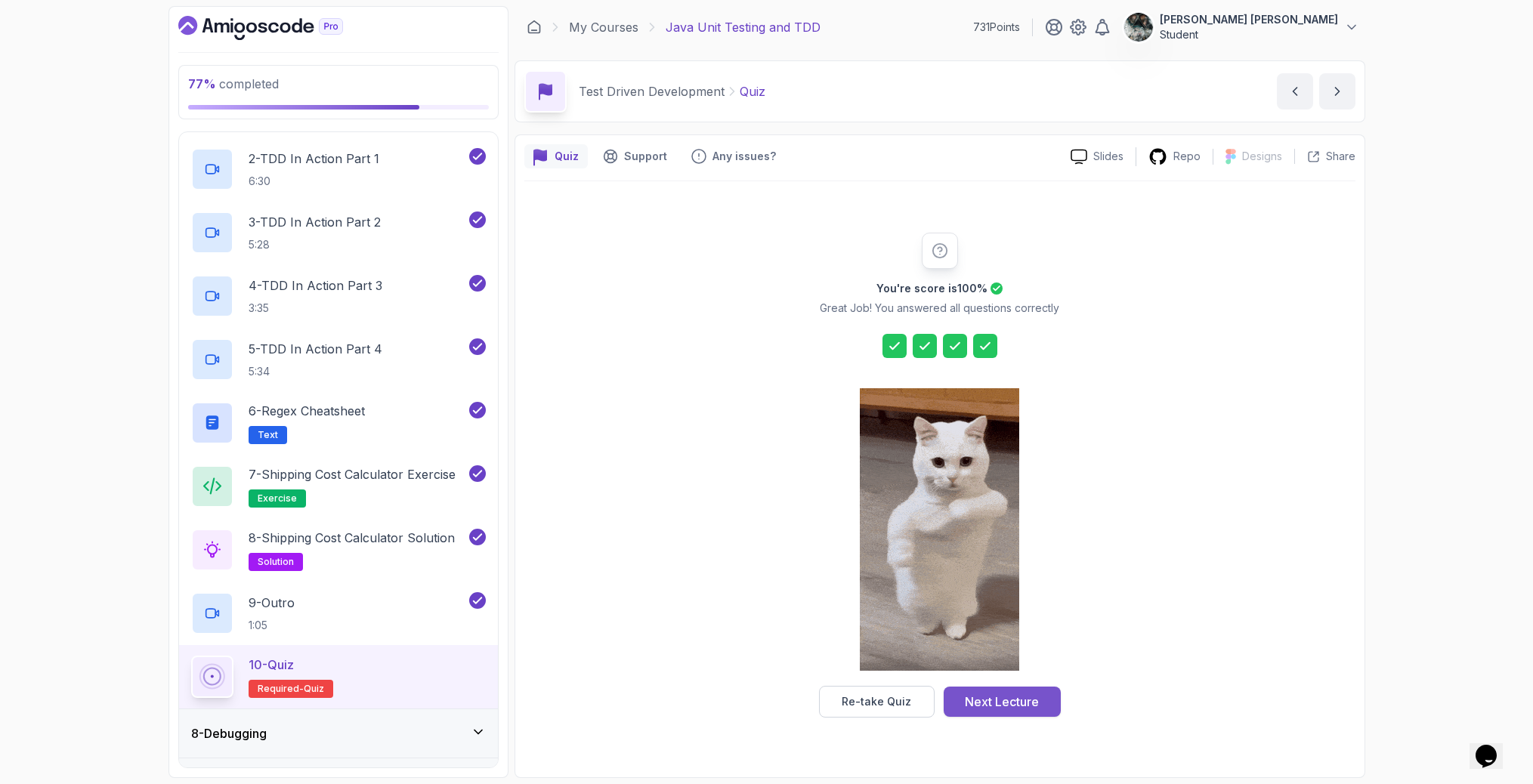
click at [1043, 711] on button "Next Lecture" at bounding box center [1002, 701] width 117 height 30
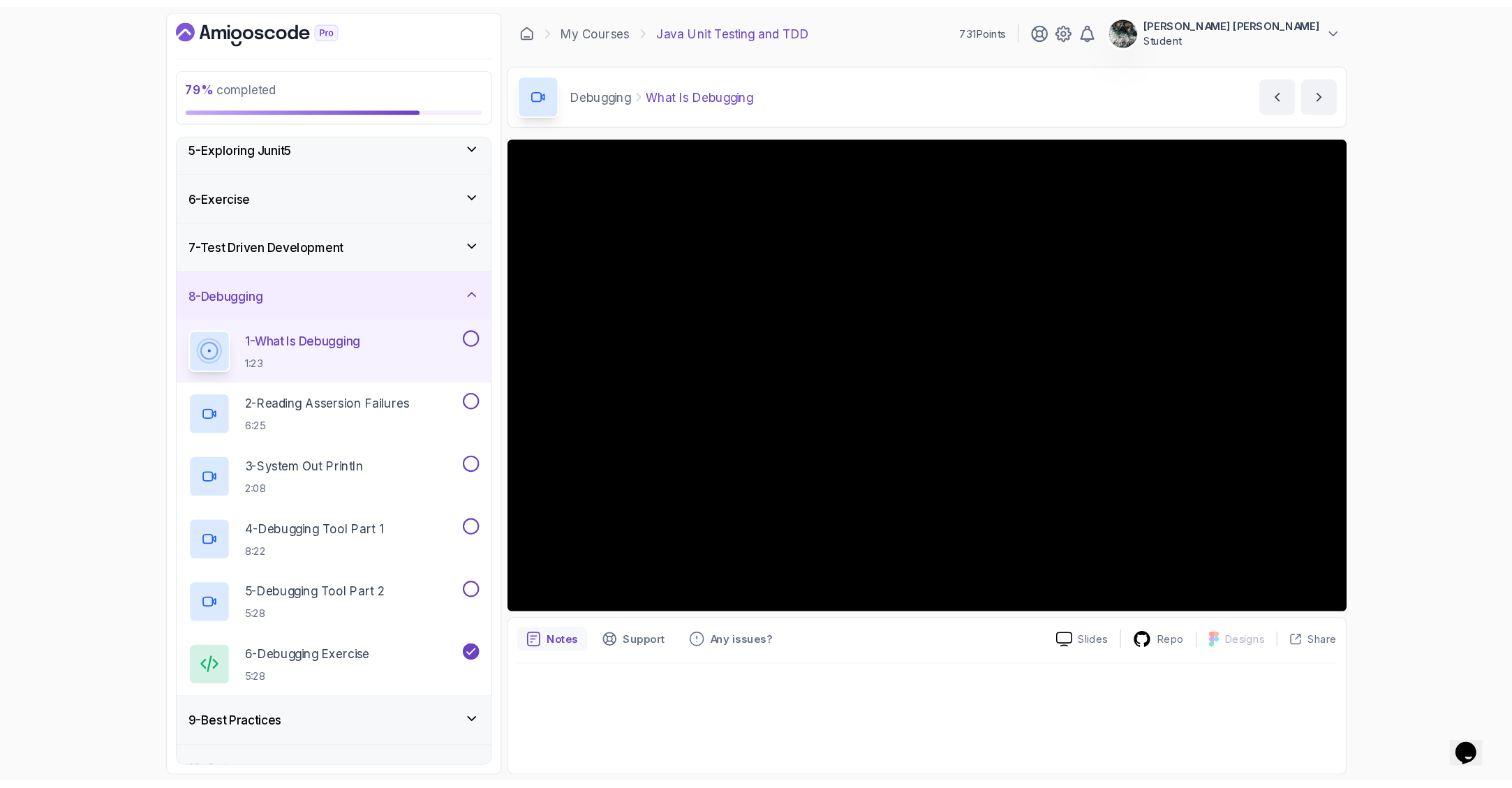
scroll to position [217, 0]
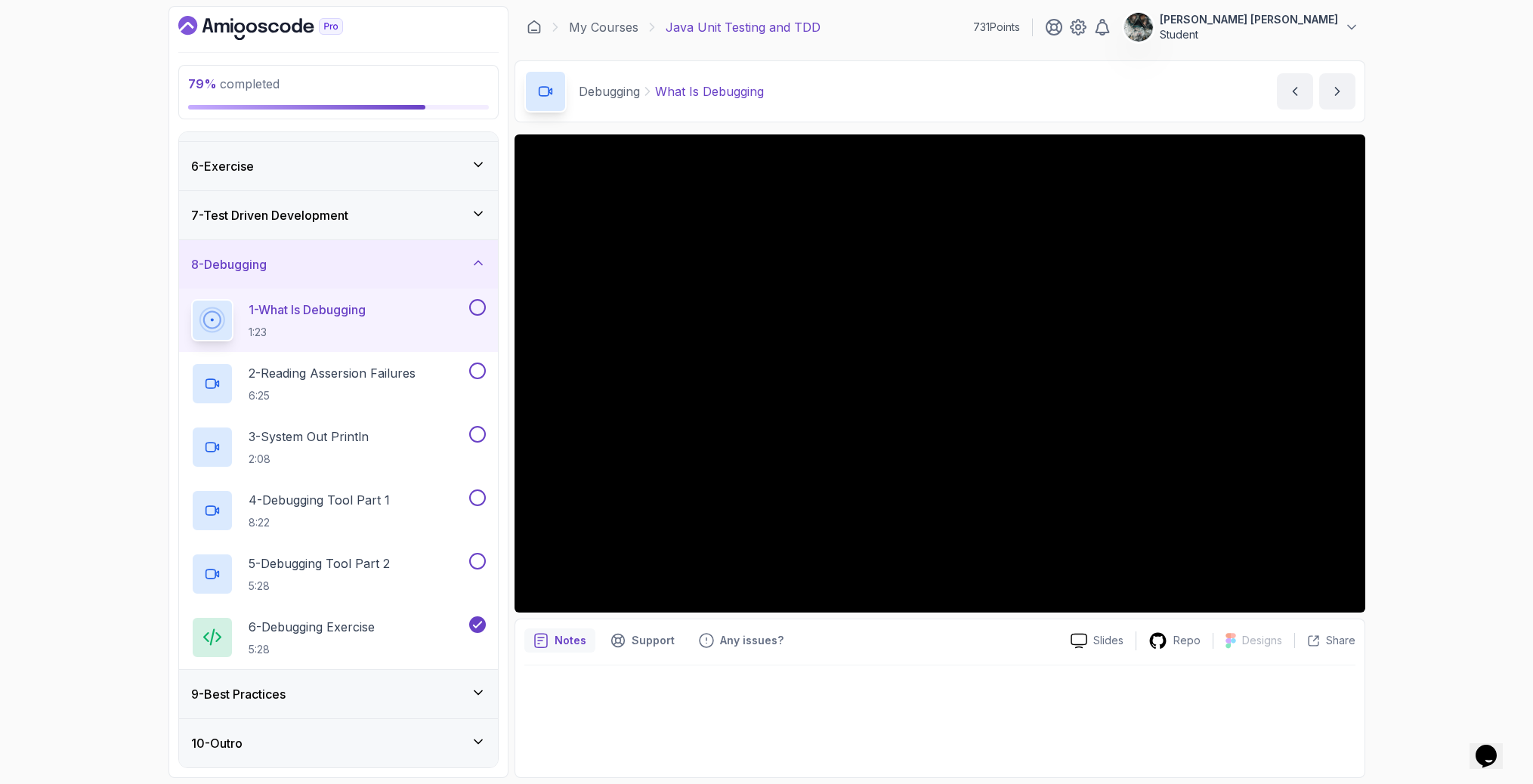
click at [477, 309] on button at bounding box center [477, 307] width 17 height 17
click at [335, 393] on p "6:25" at bounding box center [332, 395] width 167 height 15
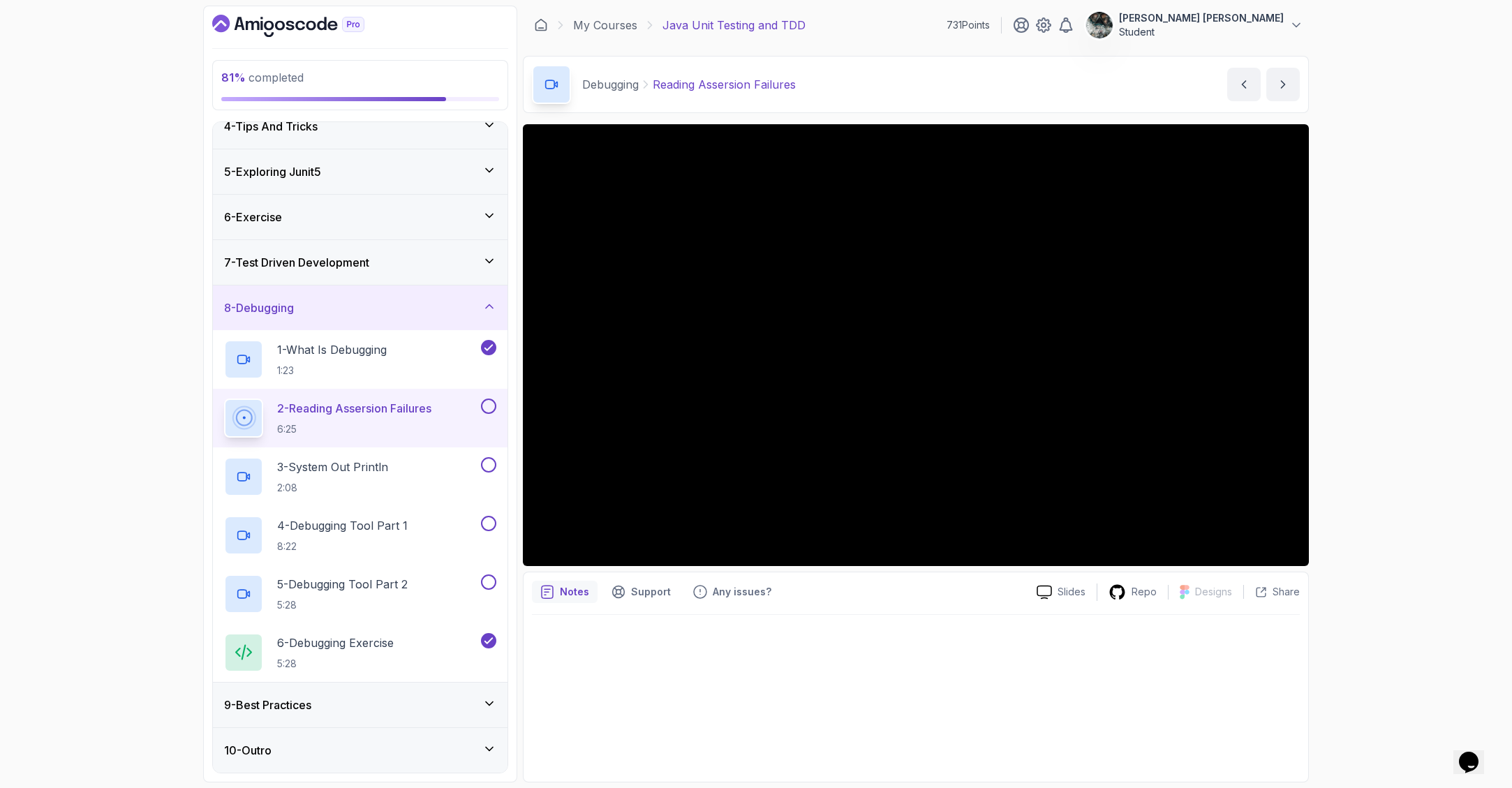
scroll to position [154, 0]
click at [488, 408] on button at bounding box center [488, 405] width 15 height 15
click at [415, 463] on div "3 - System Out Println 2:08" at bounding box center [350, 477] width 254 height 39
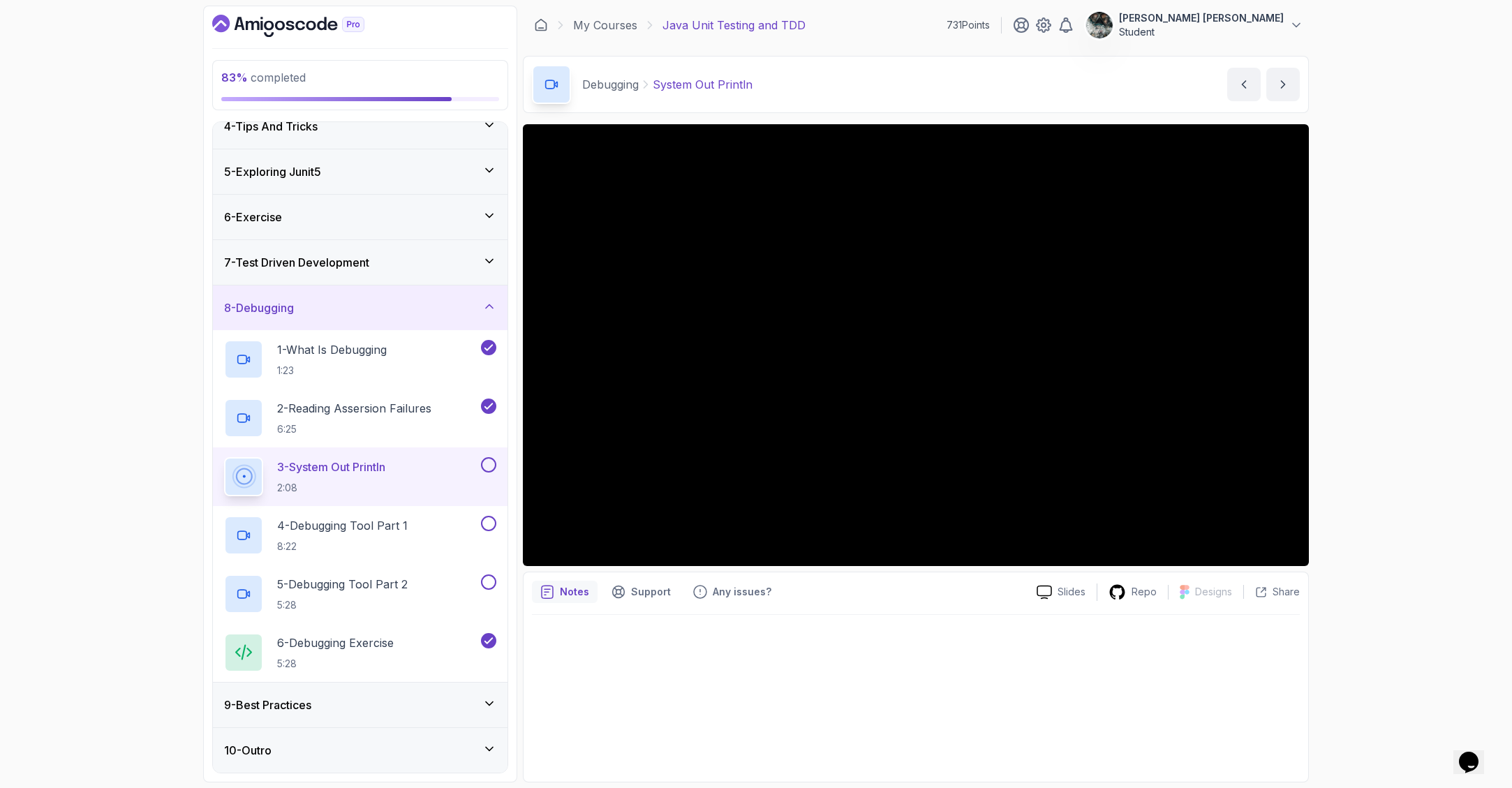
click at [488, 466] on button at bounding box center [488, 465] width 15 height 15
click at [337, 517] on p "4 - Debugging Tool Part 1" at bounding box center [342, 525] width 131 height 17
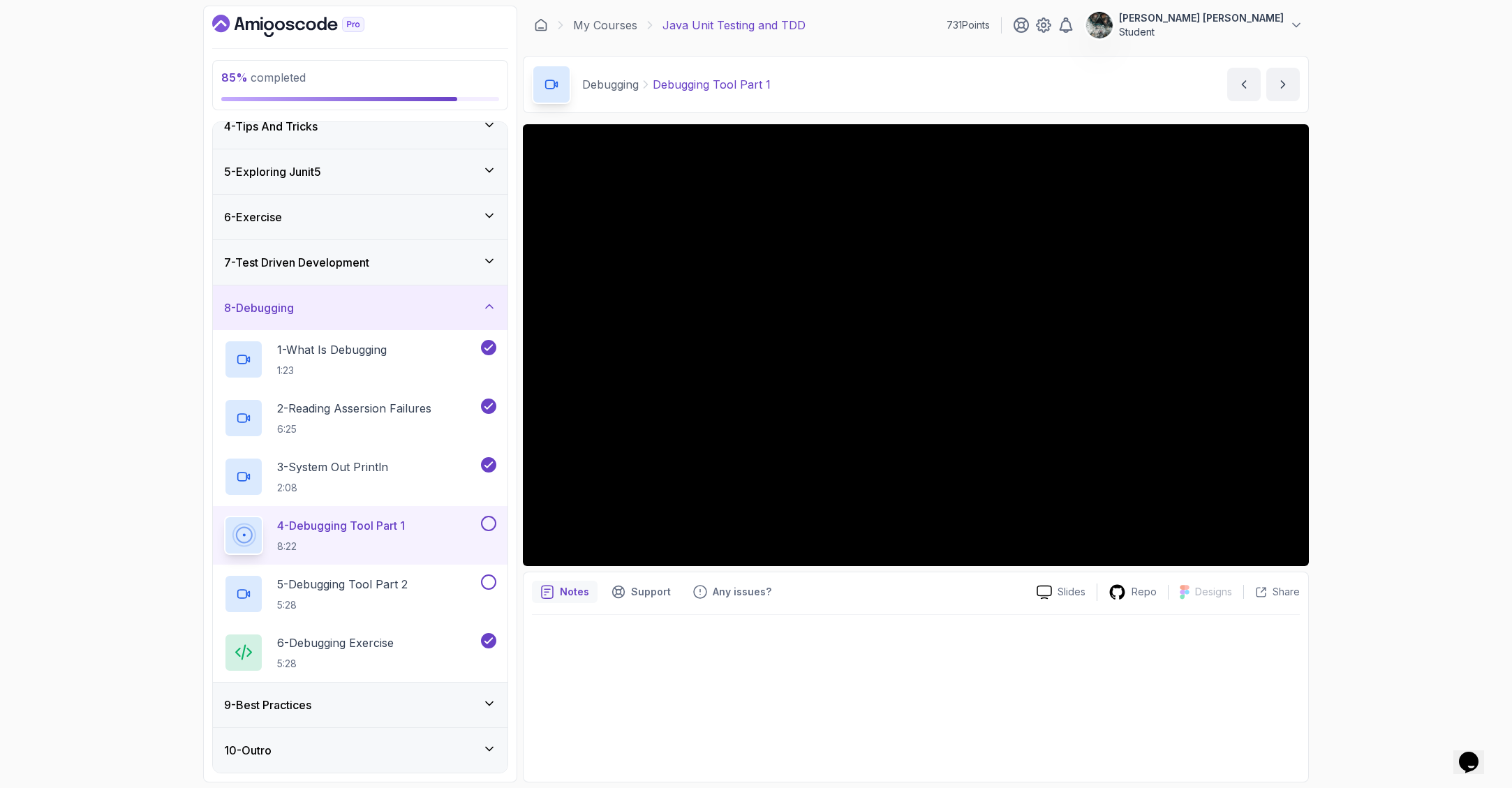
click at [320, 691] on div "9 - Best Practices" at bounding box center [359, 704] width 294 height 45
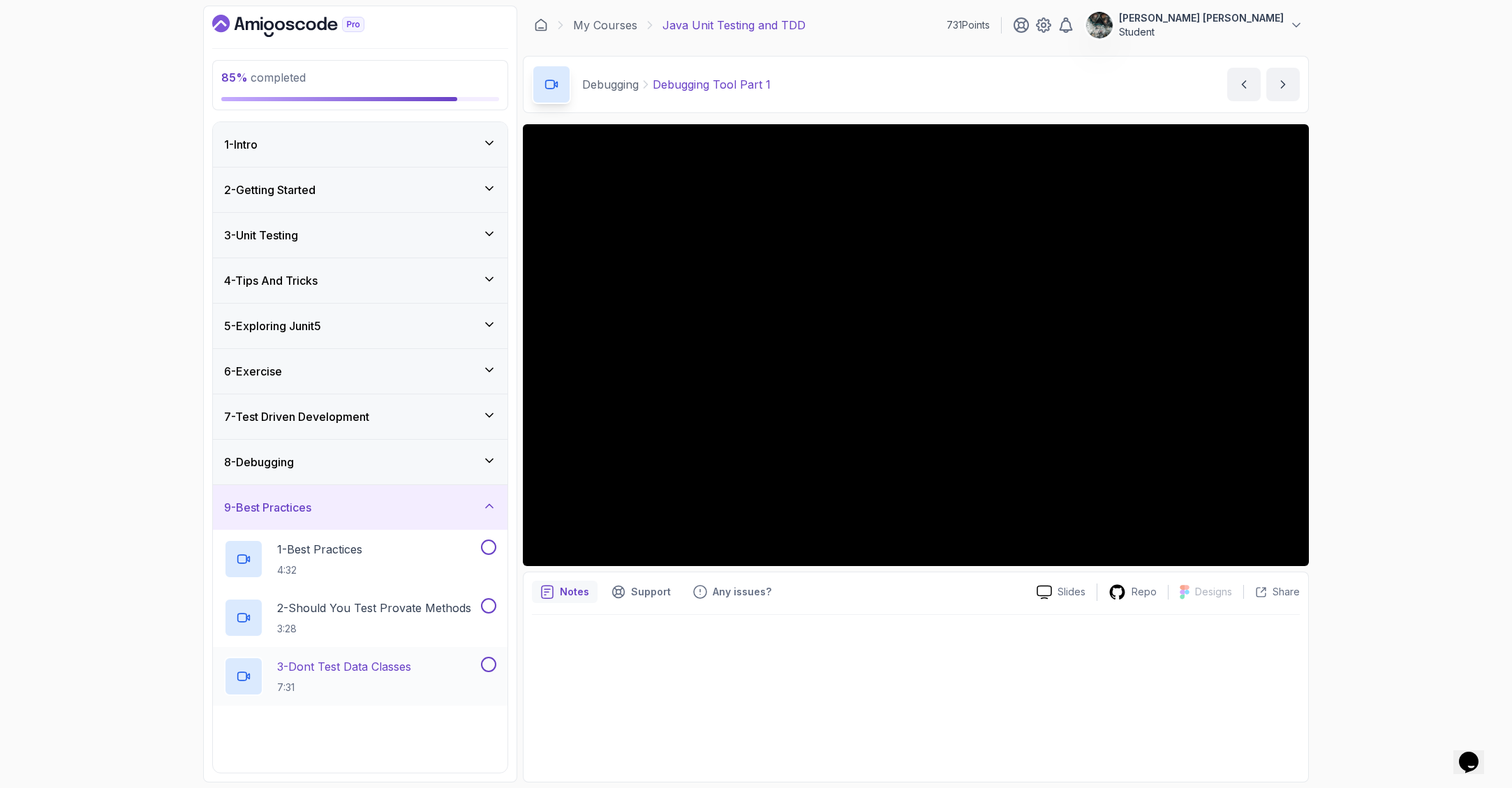
scroll to position [96, 0]
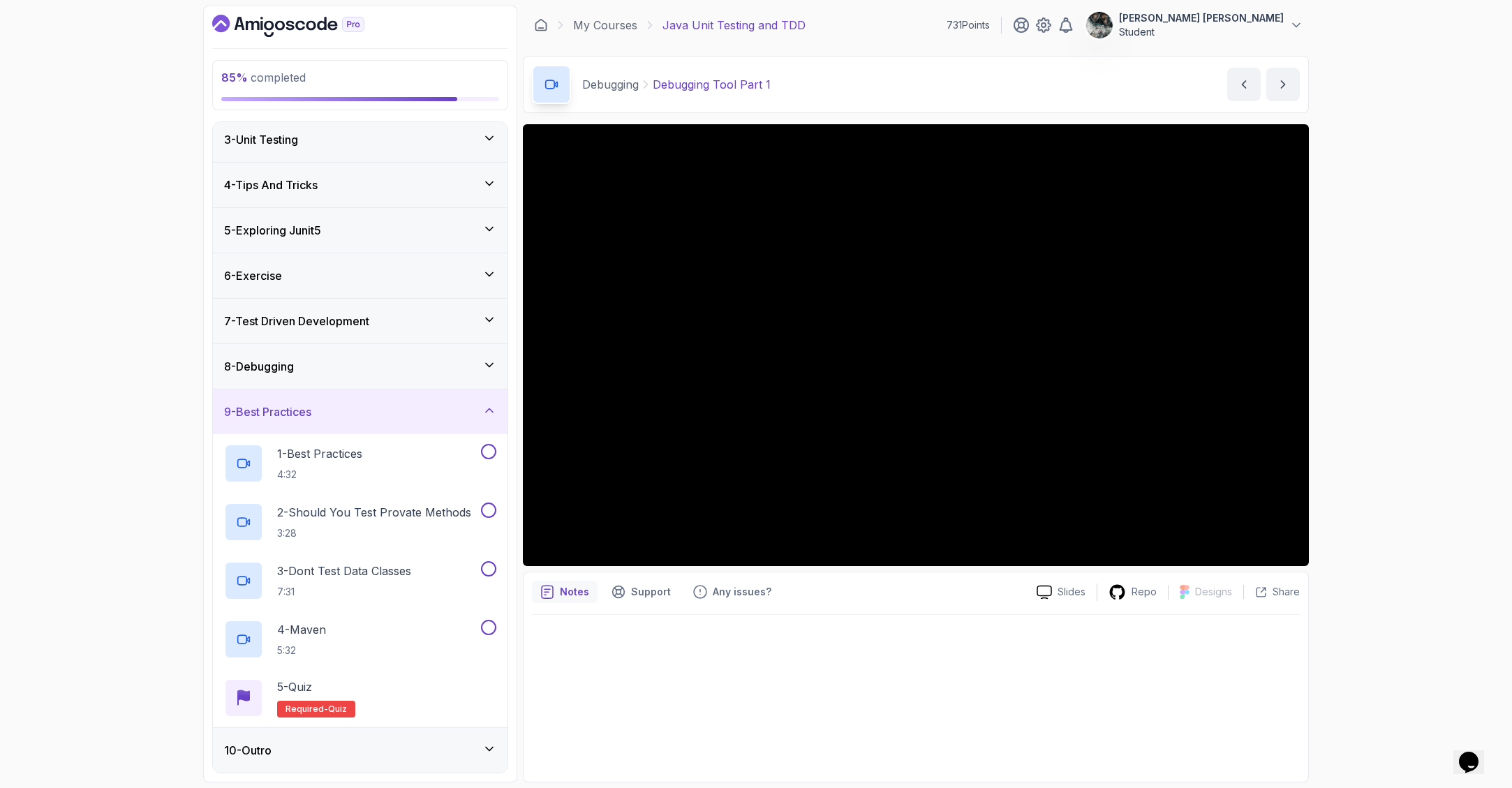
click at [371, 362] on div "8 - Debugging" at bounding box center [360, 366] width 273 height 17
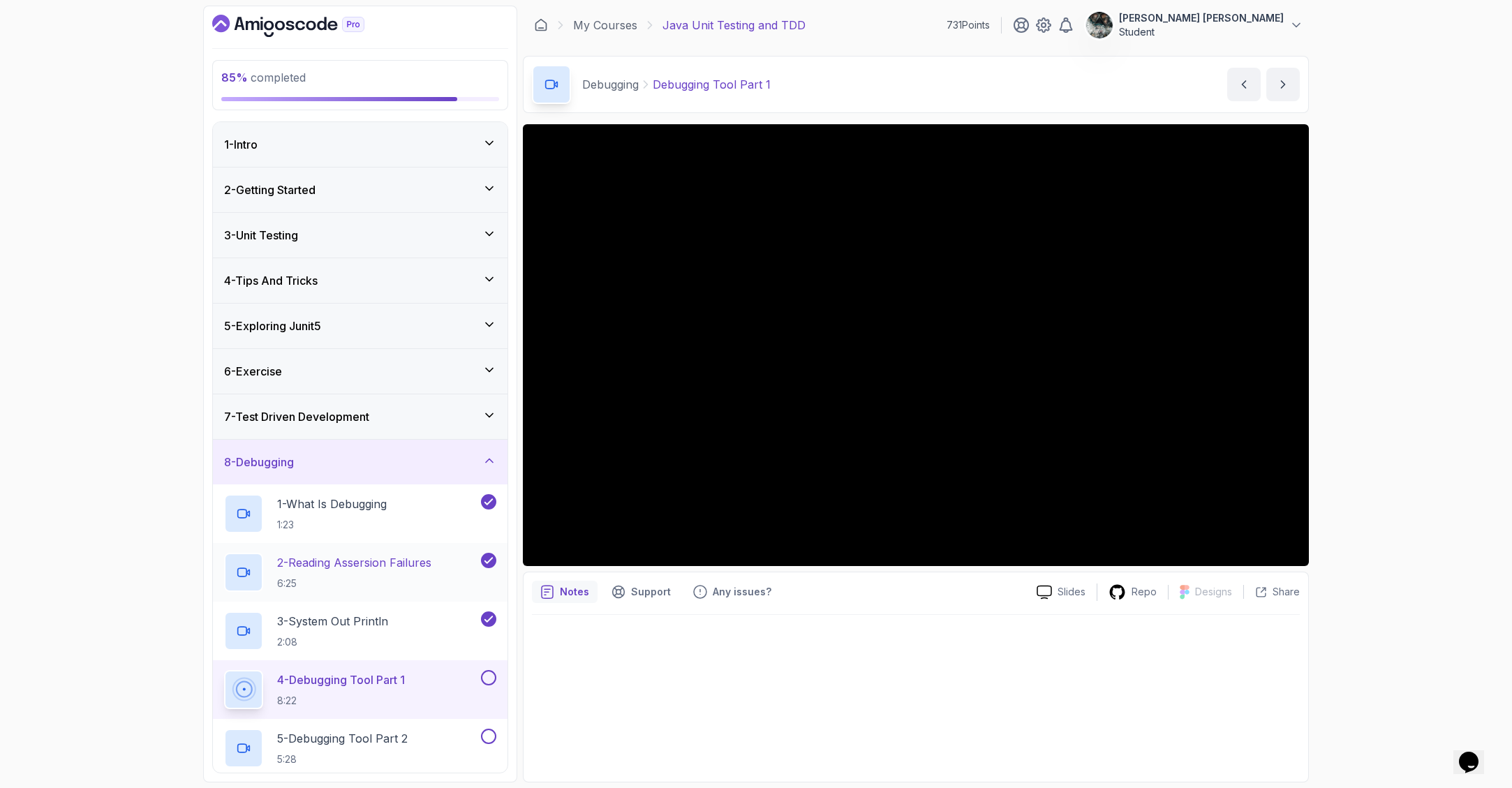
scroll to position [154, 0]
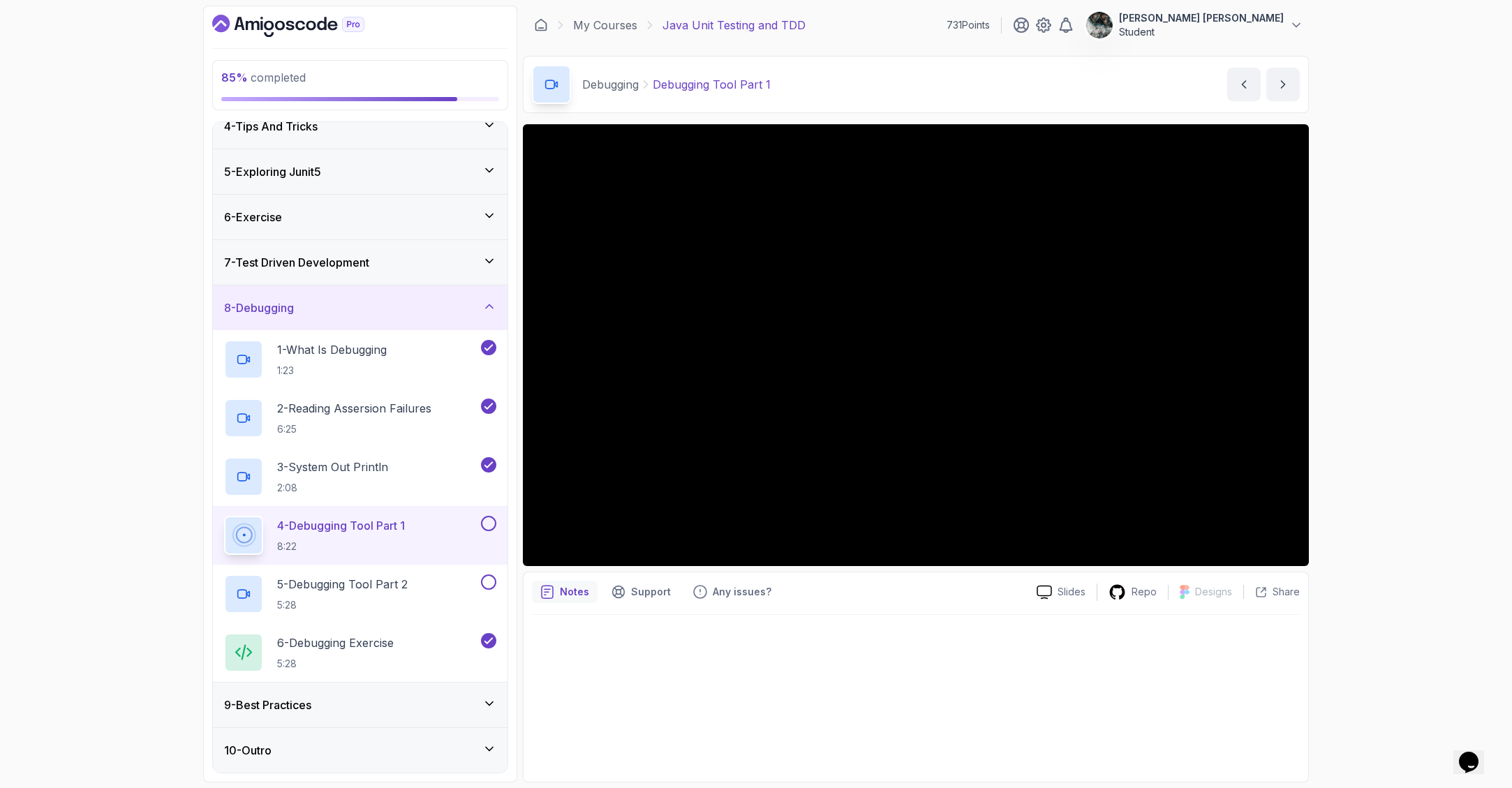
click at [388, 514] on div "4 - Debugging Tool Part 1 8:22" at bounding box center [359, 535] width 294 height 58
click at [490, 524] on button at bounding box center [488, 523] width 15 height 15
click at [334, 598] on p "5:28" at bounding box center [342, 605] width 131 height 14
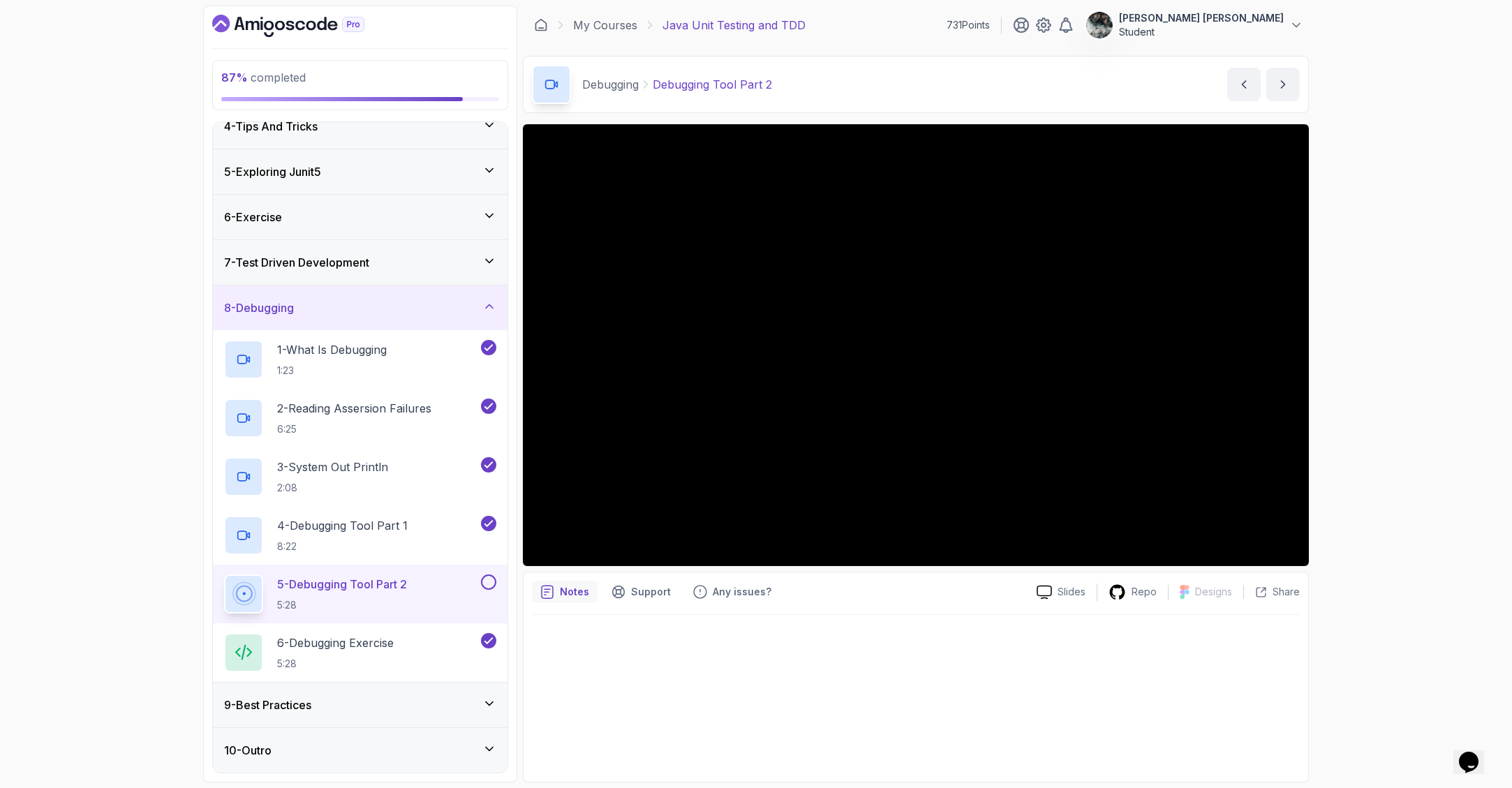
click at [297, 705] on h3 "9 - Best Practices" at bounding box center [268, 704] width 88 height 17
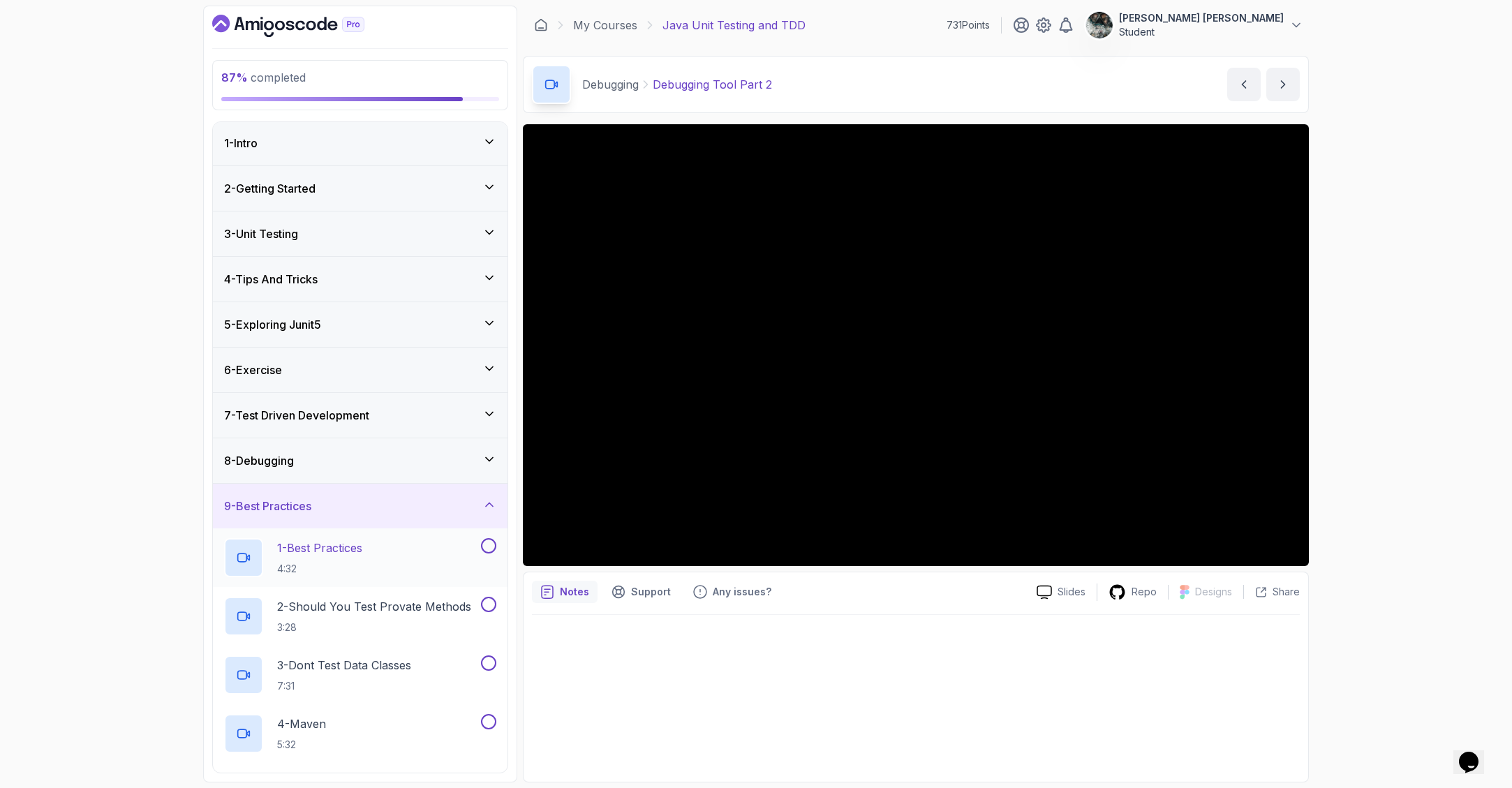
scroll to position [96, 0]
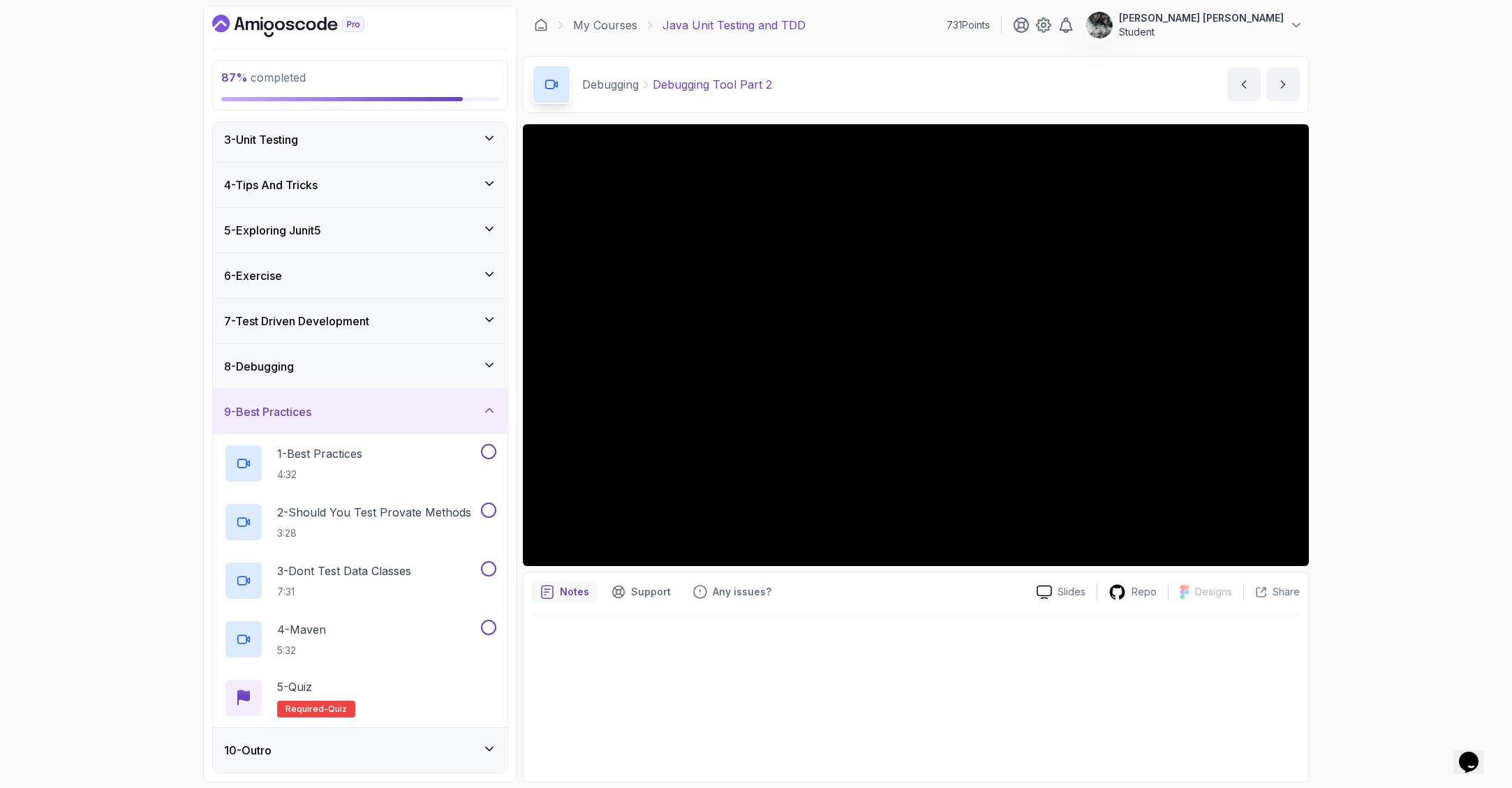
click at [1415, 229] on div "87 % completed 1 - Intro 2 - Getting Started 3 - Unit Testing 4 - Tips And Tric…" at bounding box center [756, 394] width 1512 height 788
click at [471, 454] on div "1 - Best Practices 4:32" at bounding box center [350, 463] width 254 height 39
click at [457, 364] on div "8 - Debugging" at bounding box center [360, 366] width 273 height 17
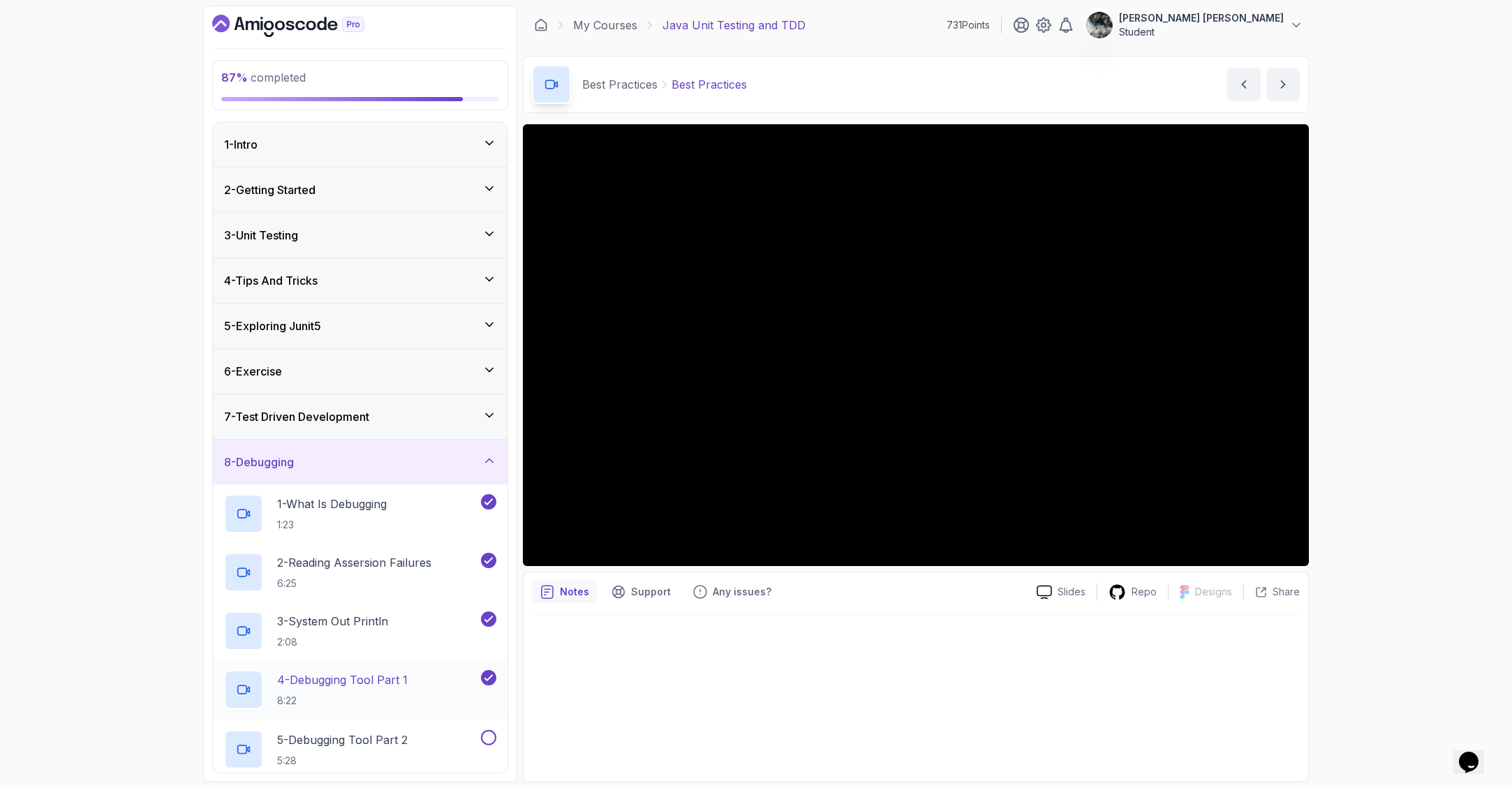
scroll to position [154, 0]
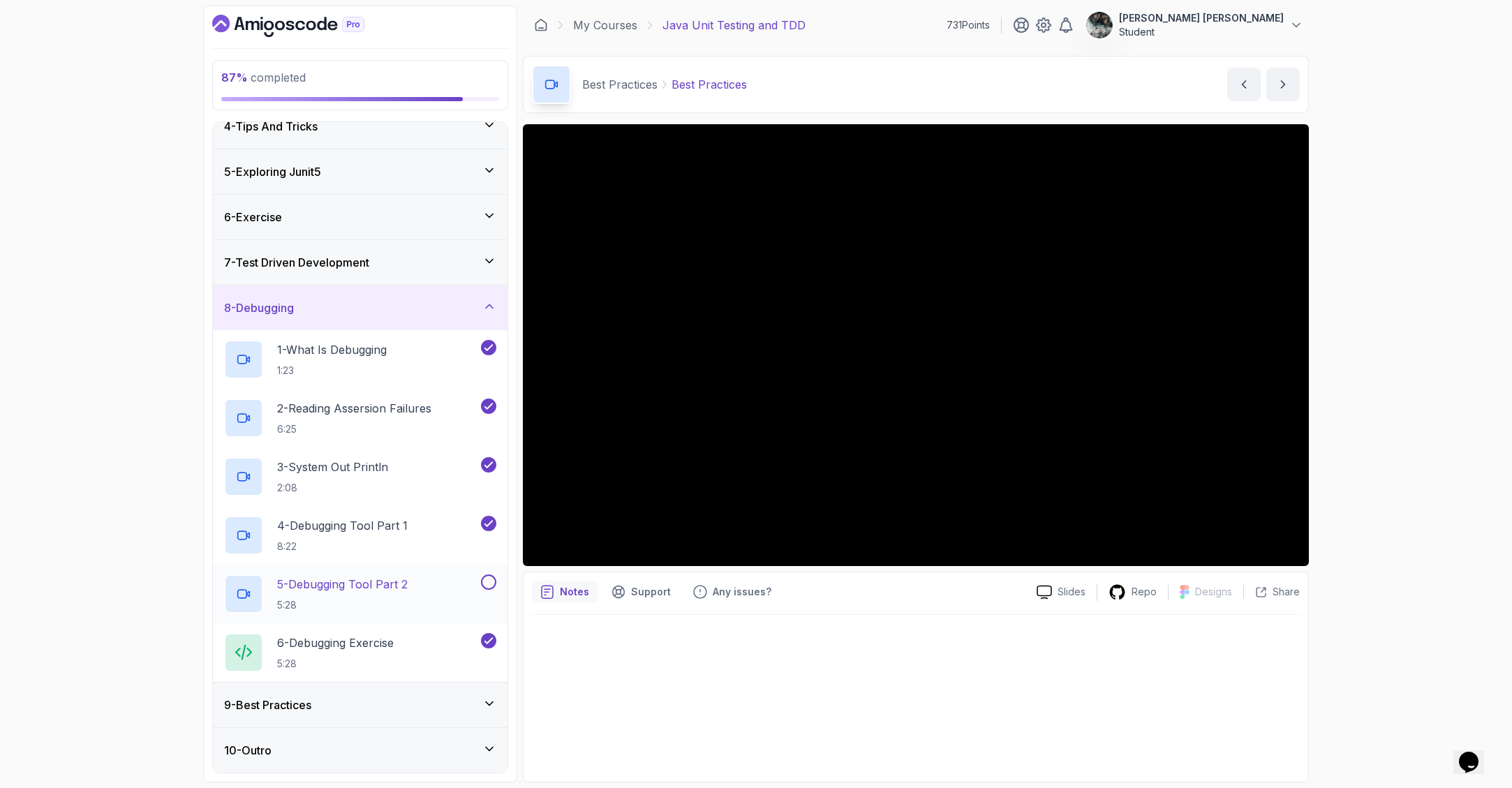
click at [488, 580] on button at bounding box center [488, 581] width 15 height 15
click at [337, 705] on div "9 - Best Practices" at bounding box center [360, 704] width 273 height 17
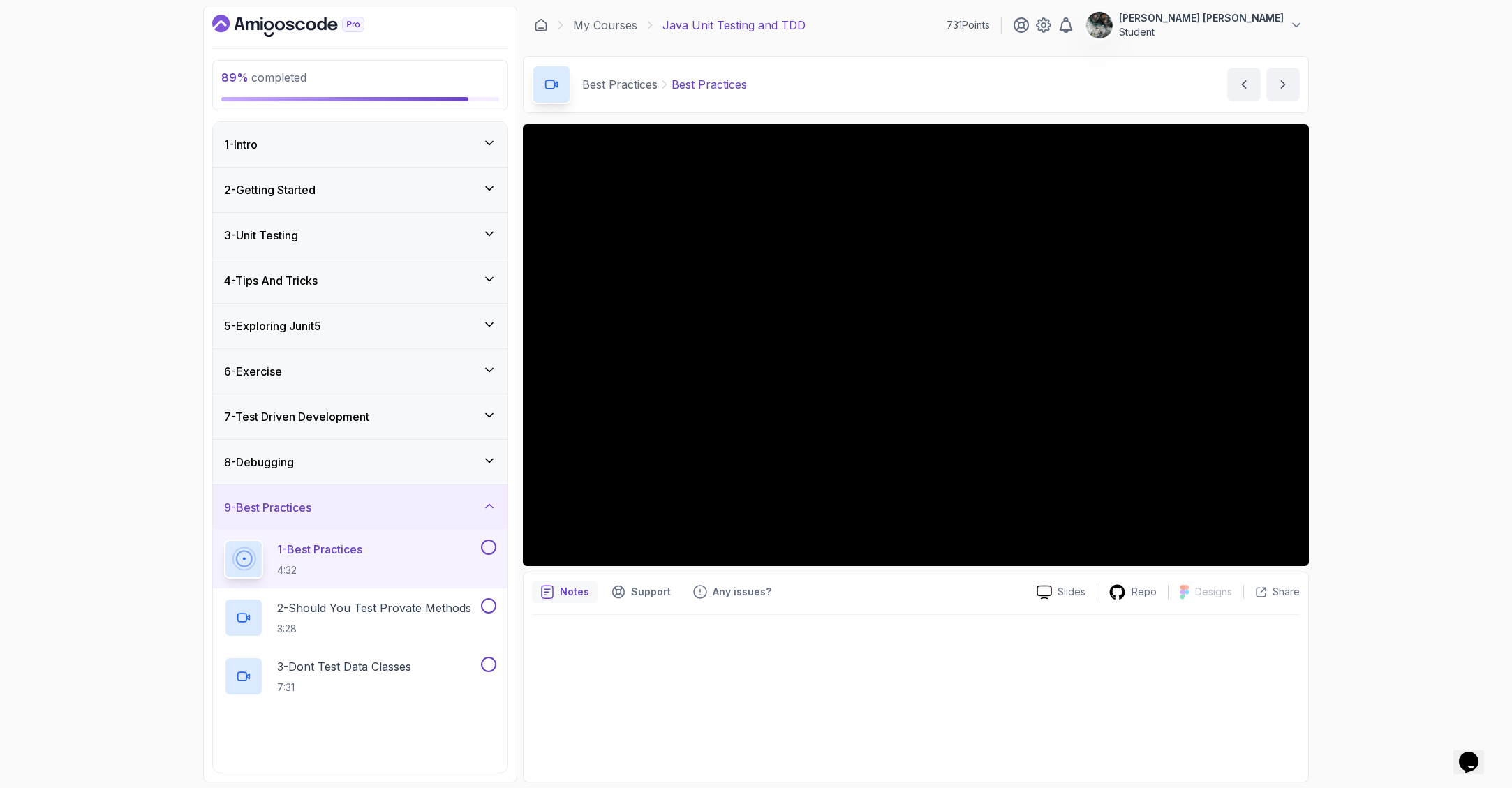
scroll to position [96, 0]
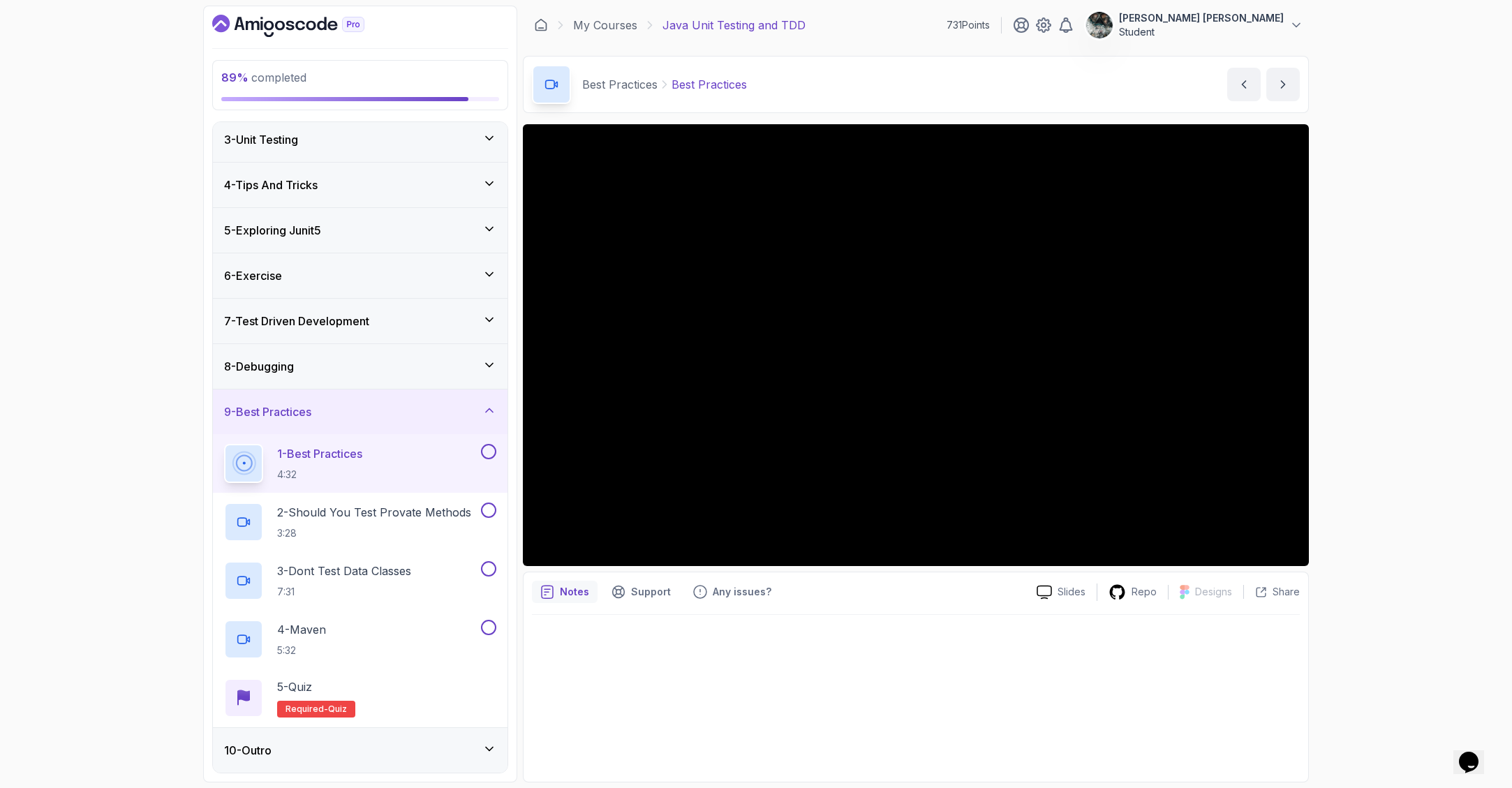
click at [486, 452] on button at bounding box center [488, 451] width 15 height 15
click at [327, 515] on p "2 - Should You Test Provate Methods" at bounding box center [374, 512] width 194 height 17
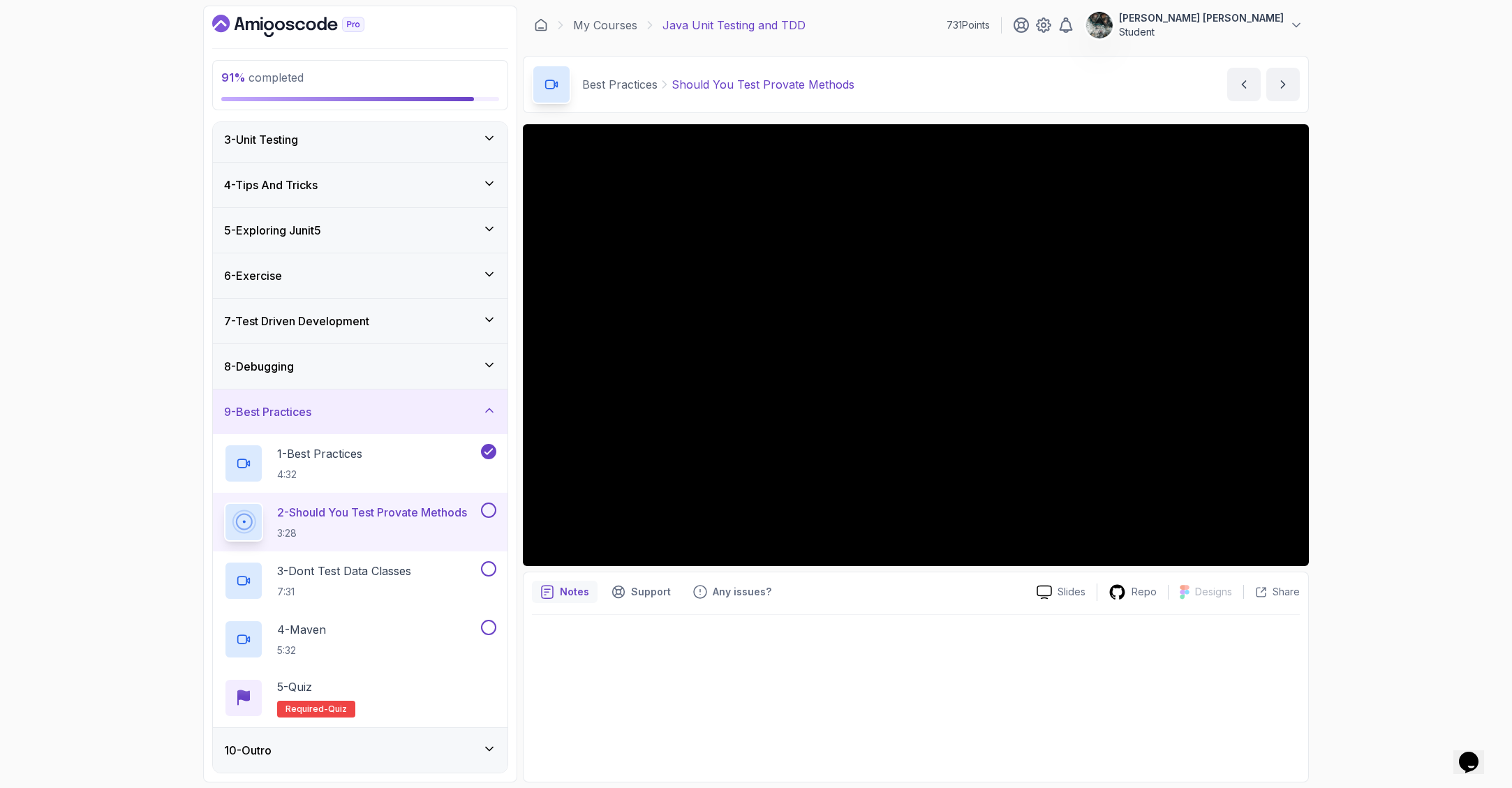
click at [496, 510] on div "2 - Should You Test Provate Methods 3:28" at bounding box center [359, 522] width 294 height 58
click at [485, 505] on button at bounding box center [488, 510] width 15 height 15
click at [344, 574] on p "3 - Dont Test Data Classes" at bounding box center [344, 571] width 134 height 17
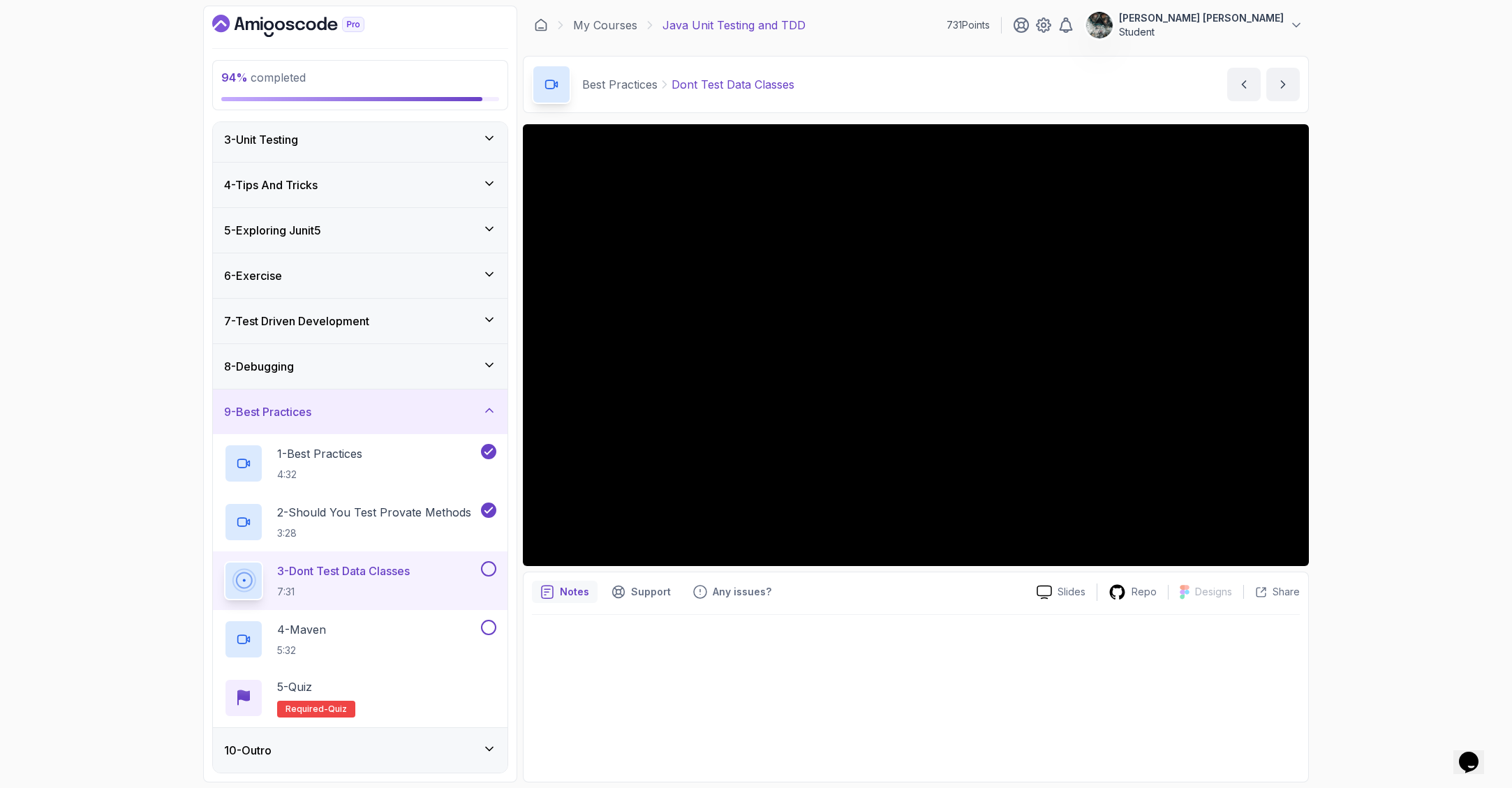
click at [492, 569] on button at bounding box center [488, 568] width 15 height 15
click at [332, 638] on div "4 - Maven 5:32" at bounding box center [350, 639] width 254 height 39
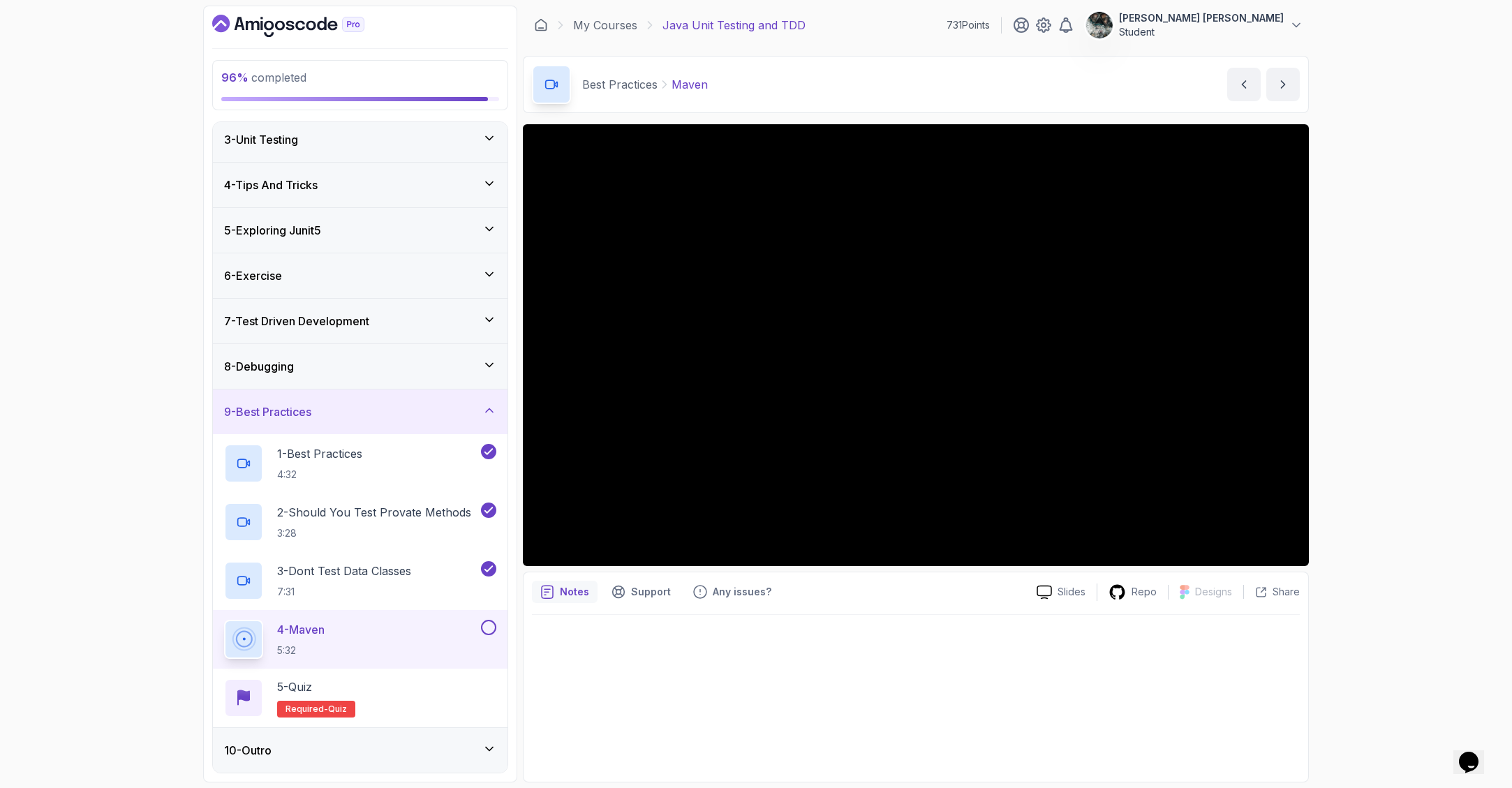
click at [491, 625] on button at bounding box center [488, 627] width 15 height 15
click at [384, 682] on div "5 - Quiz Required- quiz" at bounding box center [360, 697] width 273 height 39
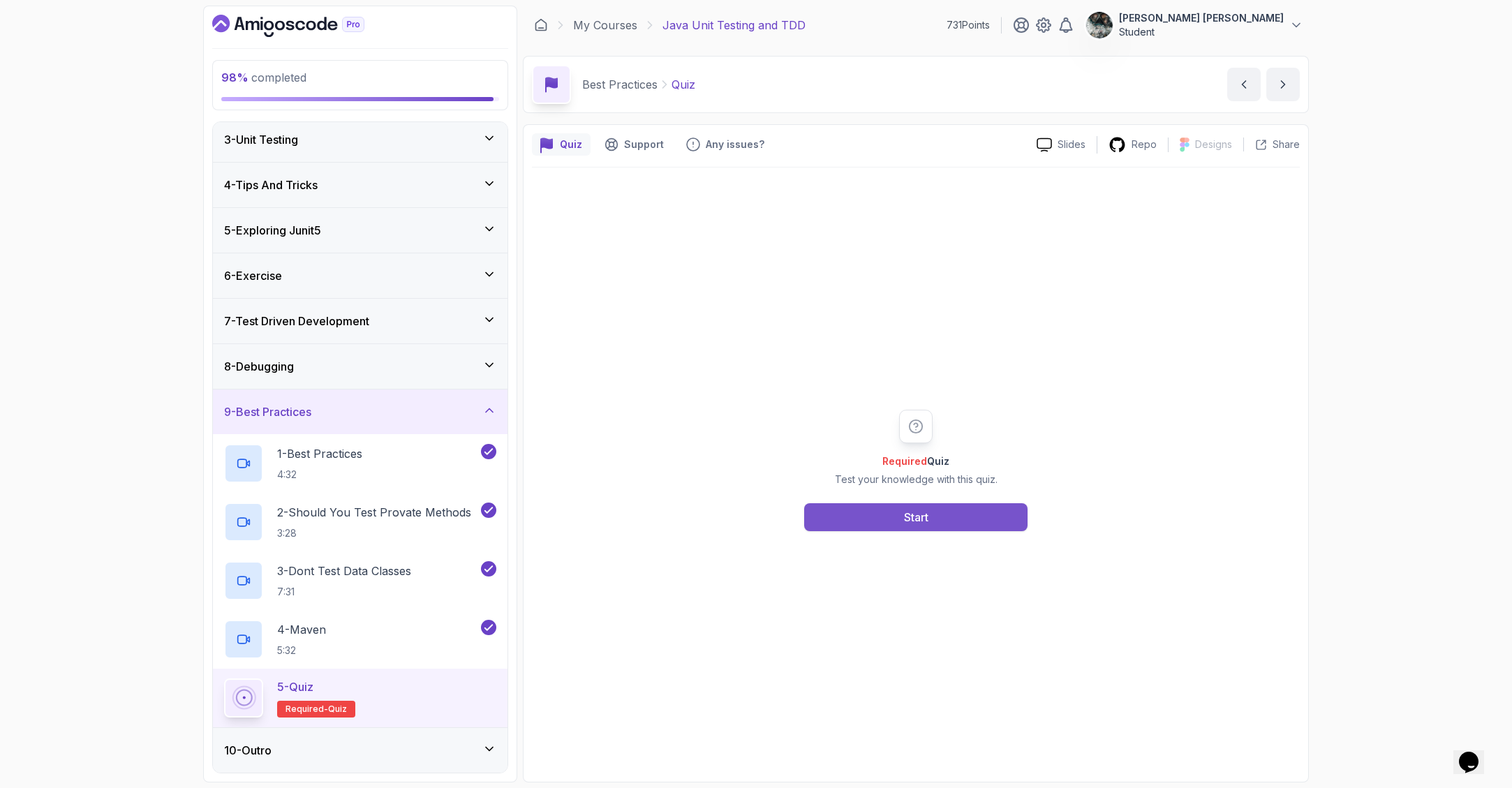
click at [919, 508] on div "Start" at bounding box center [916, 516] width 24 height 17
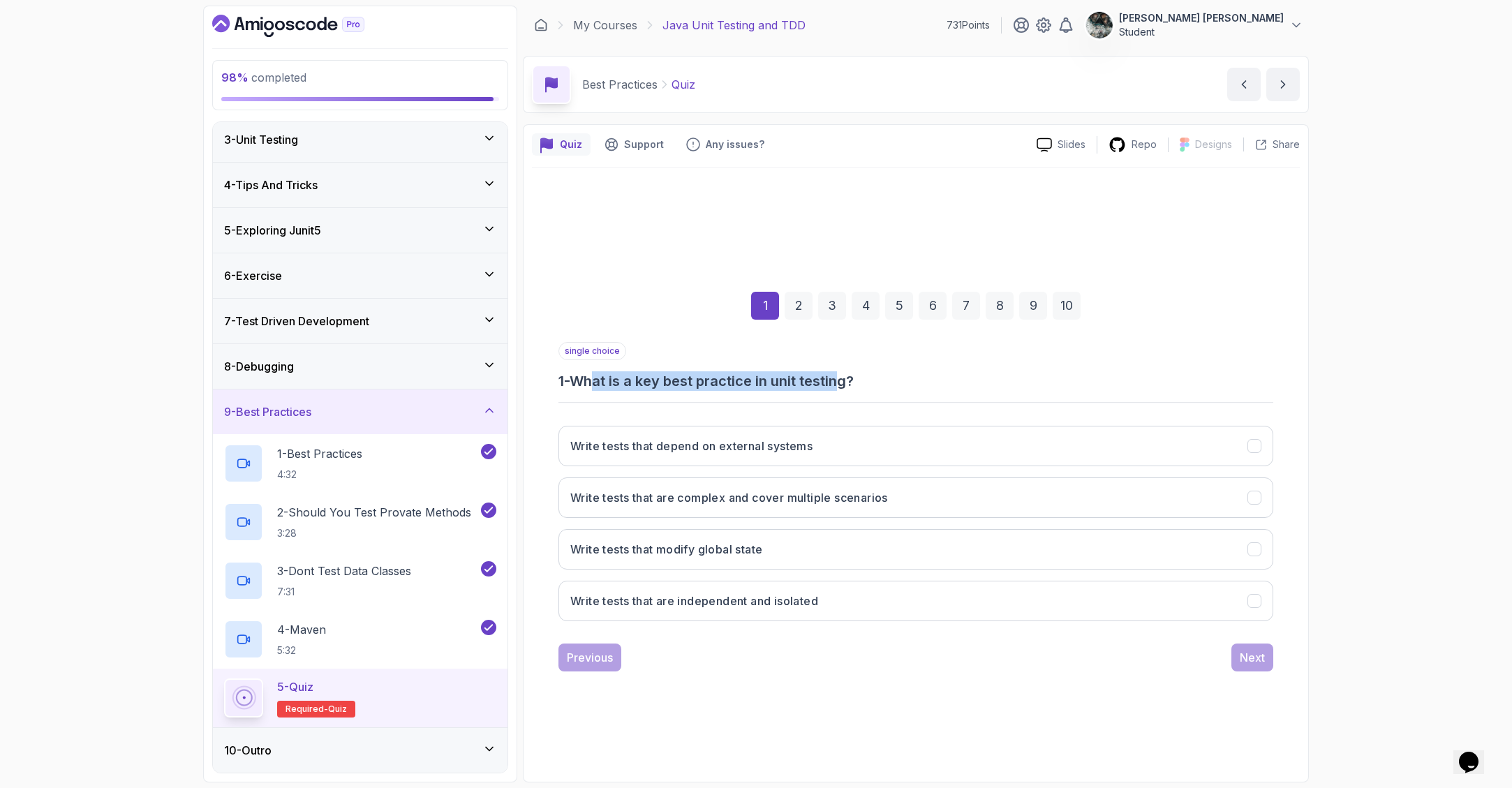
drag, startPoint x: 599, startPoint y: 379, endPoint x: 864, endPoint y: 383, distance: 265.0
click at [851, 383] on h3 "1 - What is a key best practice in unit testing?" at bounding box center [915, 381] width 715 height 19
click at [864, 383] on h3 "1 - What is a key best practice in unit testing?" at bounding box center [915, 381] width 715 height 19
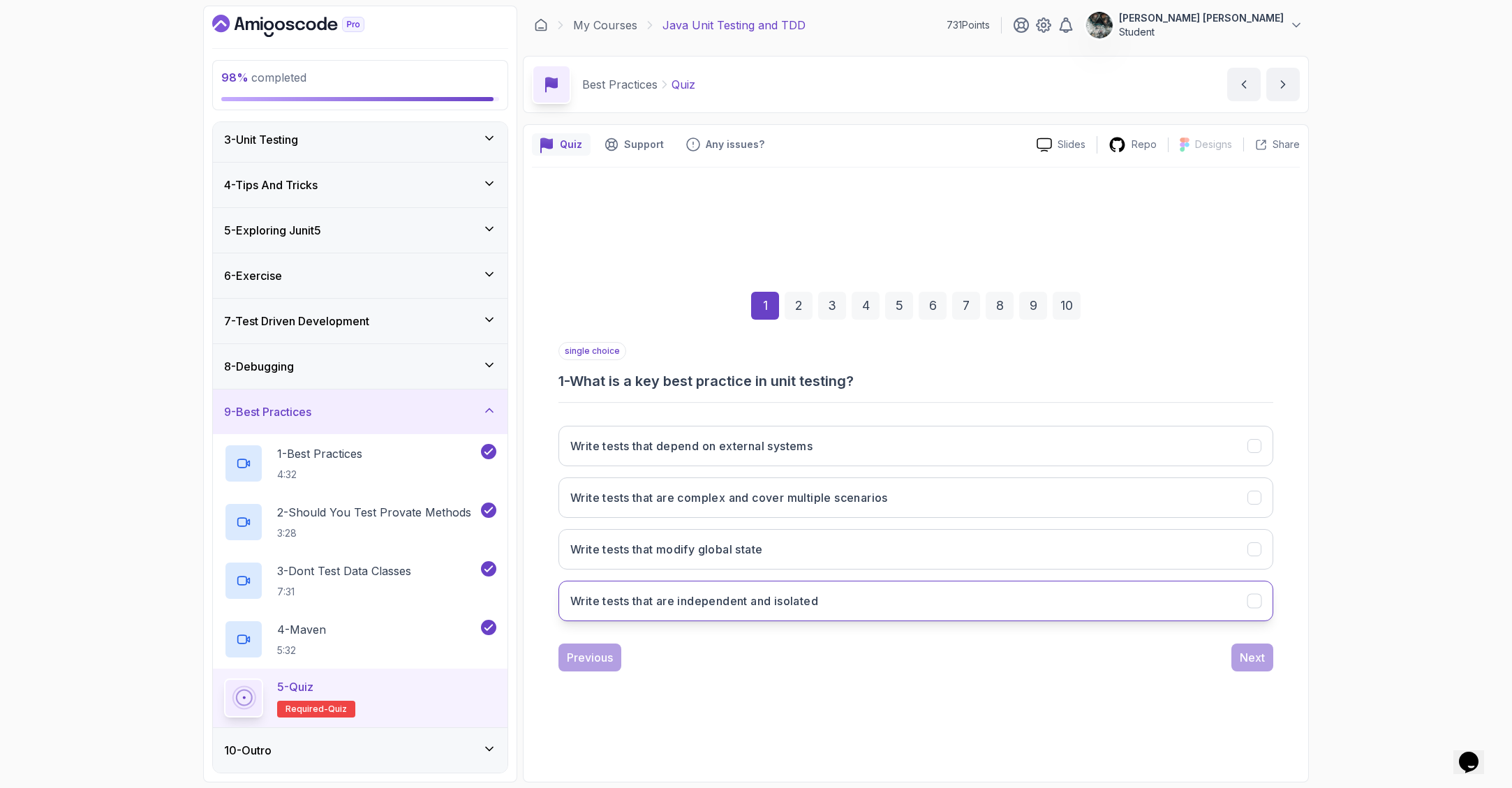
click at [858, 603] on button "Write tests that are independent and isolated" at bounding box center [915, 601] width 715 height 41
click at [1259, 657] on div "Next" at bounding box center [1252, 657] width 25 height 17
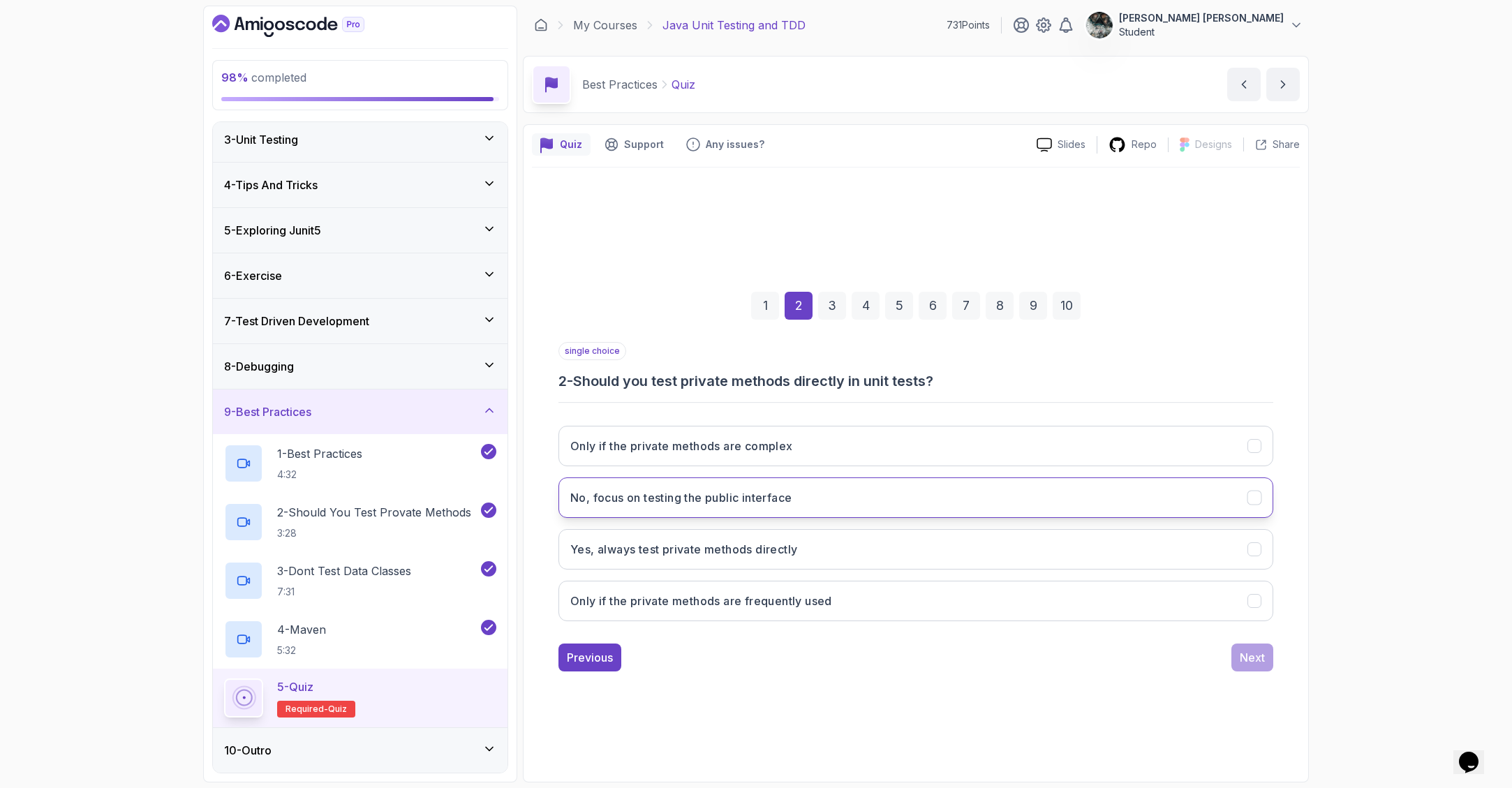
click at [678, 497] on h3 "No, focus on testing the public interface" at bounding box center [681, 497] width 221 height 17
click at [1261, 661] on div "Next" at bounding box center [1252, 657] width 25 height 17
click at [839, 507] on button "Because they typically contain no logic to test" at bounding box center [915, 498] width 715 height 41
click at [1236, 664] on button "Next" at bounding box center [1252, 657] width 42 height 28
click at [774, 498] on h3 "To manage project dependencies and build processes" at bounding box center [721, 497] width 302 height 17
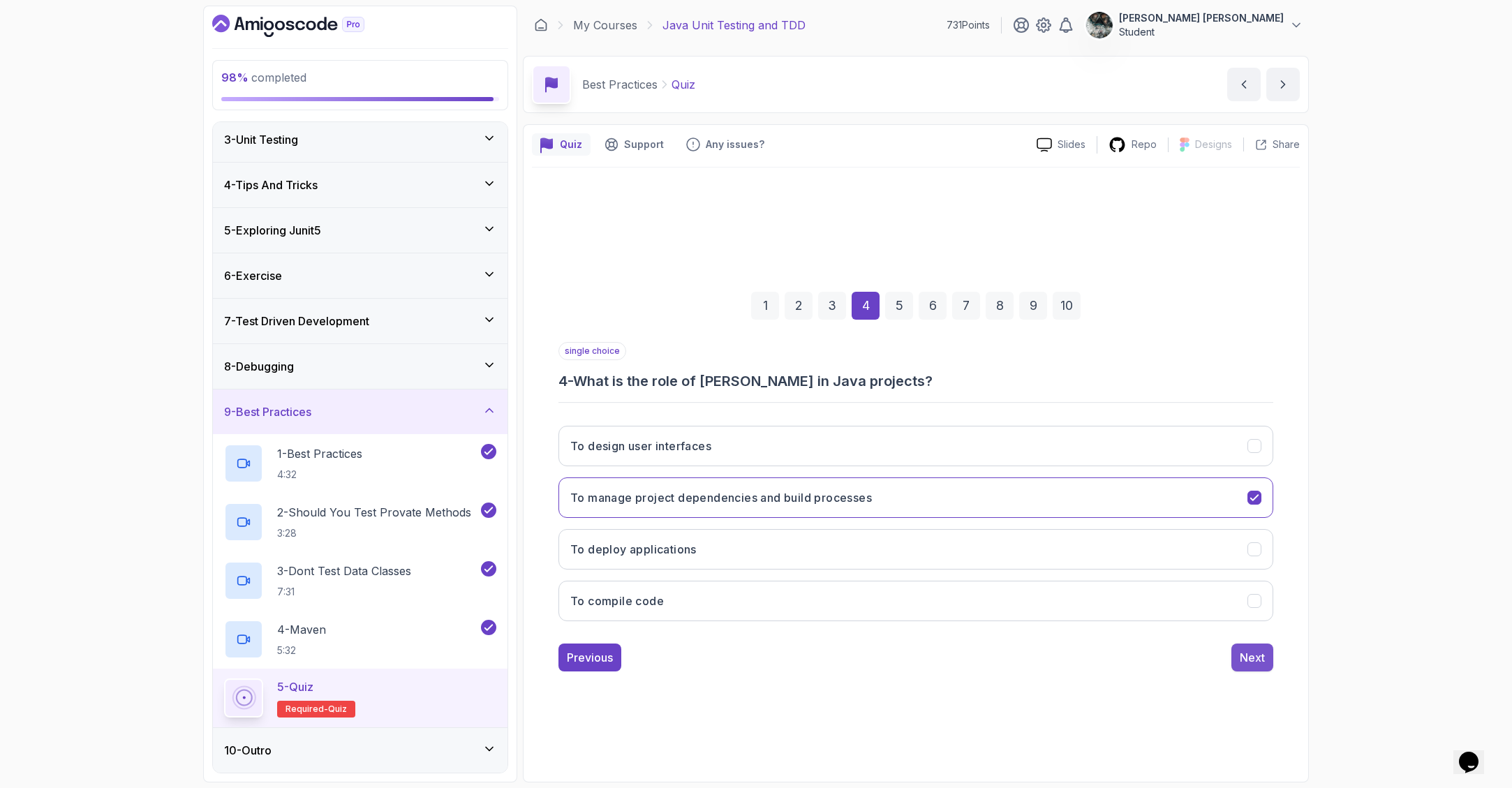
click at [1244, 671] on div "1 2 3 4 5 6 7 8 9 10 single choice 4 - What is the role of Maven in Java projec…" at bounding box center [916, 469] width 768 height 424
click at [1249, 662] on div "Next" at bounding box center [1252, 657] width 25 height 17
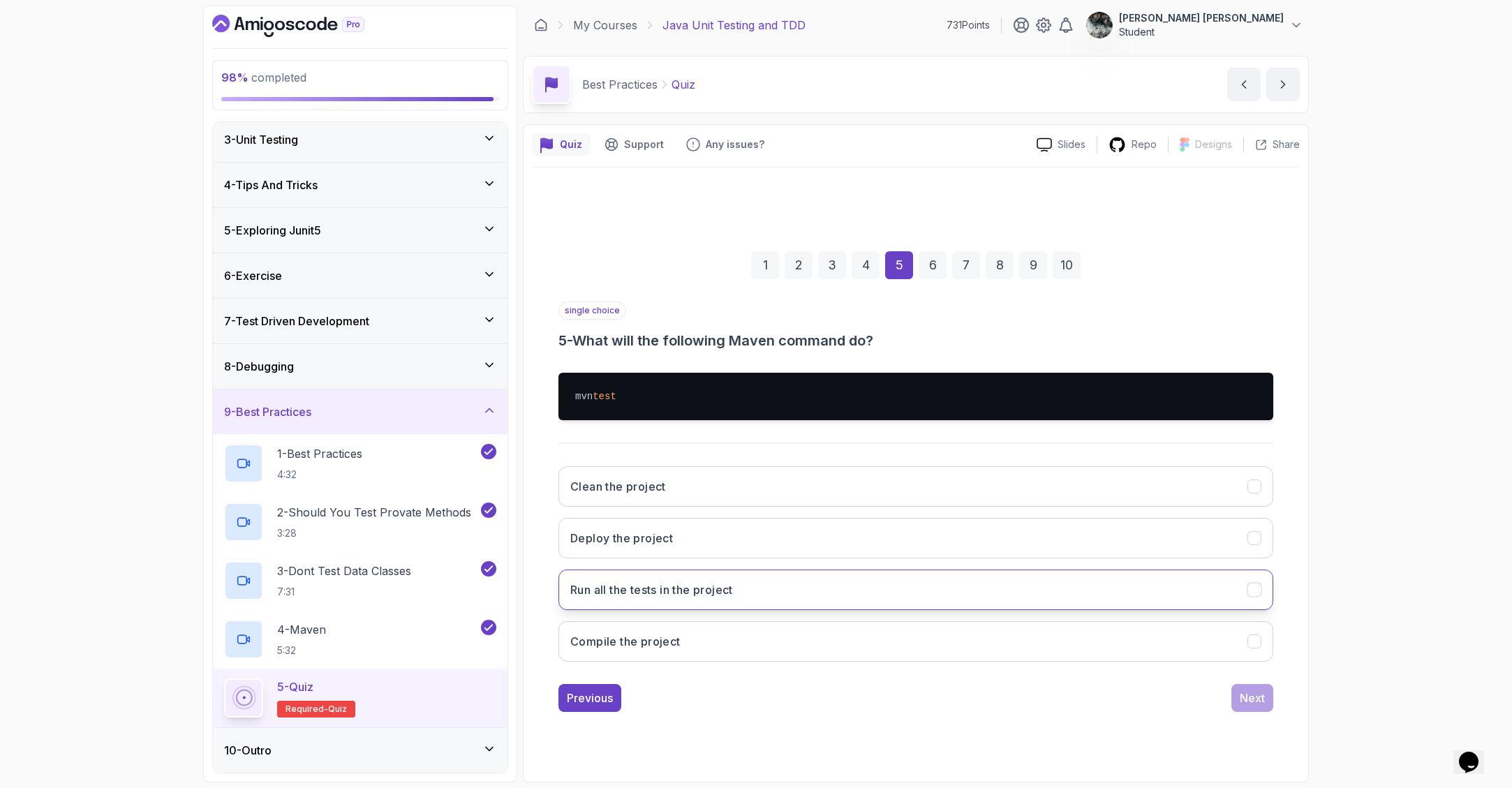
click at [719, 593] on h3 "Run all the tests in the project" at bounding box center [651, 589] width 163 height 17
click at [1249, 701] on div "Next" at bounding box center [1252, 697] width 25 height 17
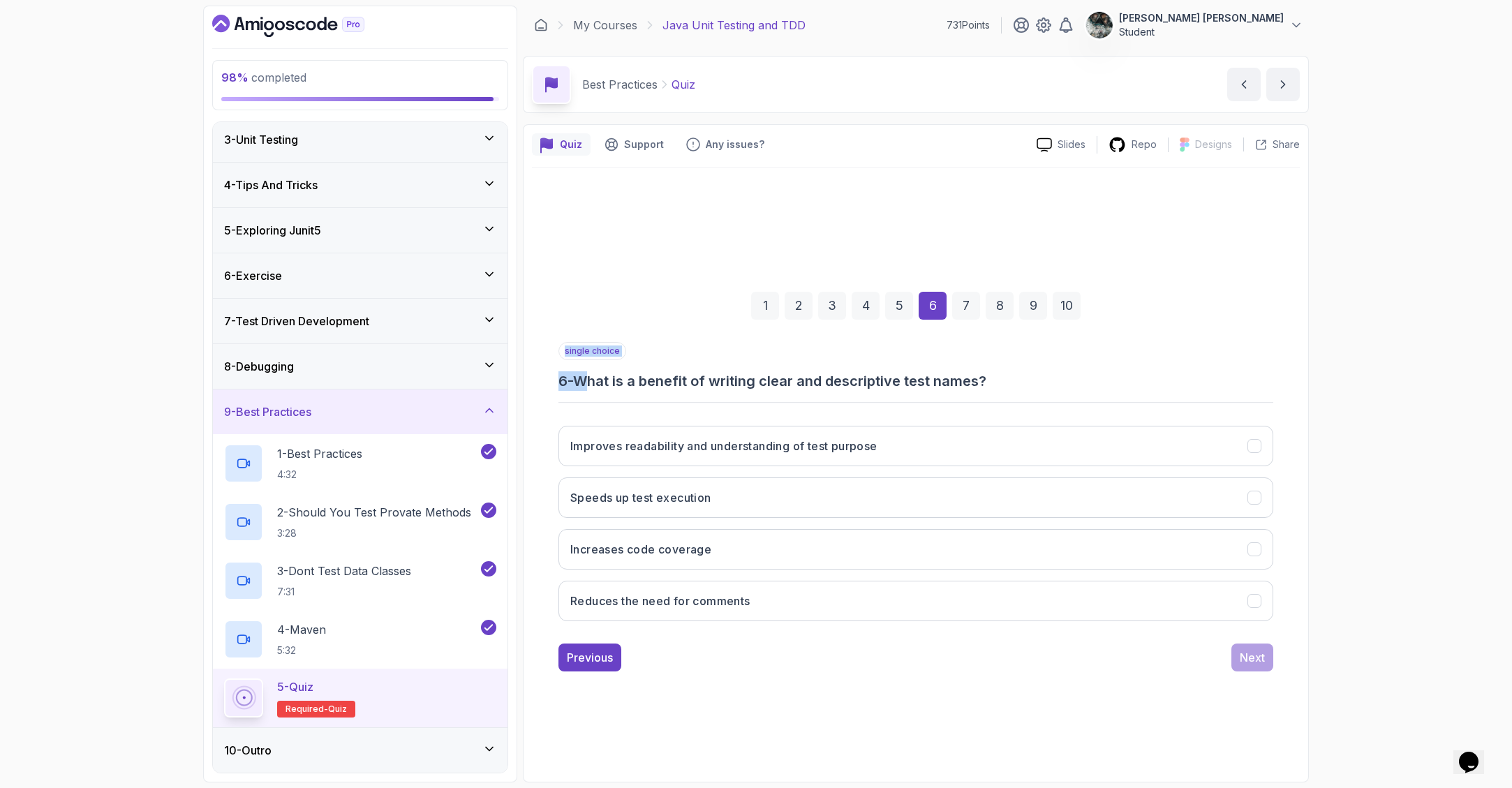
drag, startPoint x: 608, startPoint y: 381, endPoint x: 1077, endPoint y: 392, distance: 469.1
click at [1077, 392] on div "single choice 6 - What is a benefit of writing clear and descriptive test names…" at bounding box center [915, 487] width 715 height 290
click at [1076, 388] on h3 "6 - What is a benefit of writing clear and descriptive test names?" at bounding box center [915, 381] width 715 height 19
click at [739, 451] on h3 "Improves readability and understanding of test purpose" at bounding box center [724, 446] width 307 height 17
click at [1239, 657] on button "Next" at bounding box center [1252, 657] width 42 height 28
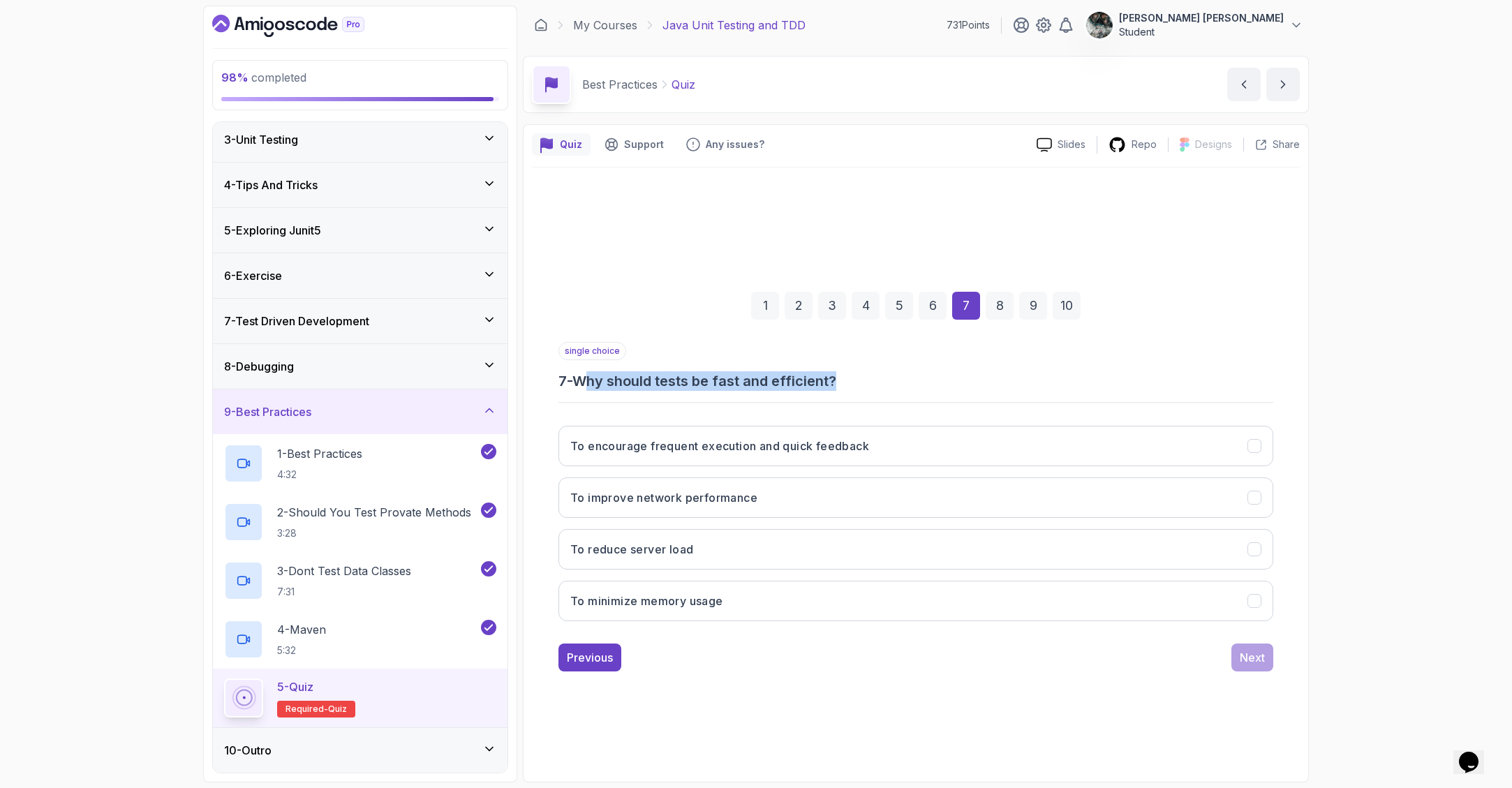
drag, startPoint x: 643, startPoint y: 387, endPoint x: 903, endPoint y: 388, distance: 260.0
click at [882, 389] on h3 "7 - Why should tests be fast and efficient?" at bounding box center [915, 381] width 715 height 19
click at [903, 388] on h3 "7 - Why should tests be fast and efficient?" at bounding box center [915, 381] width 715 height 19
drag, startPoint x: 842, startPoint y: 388, endPoint x: 608, endPoint y: 374, distance: 234.4
click at [608, 374] on div "single choice 7 - Why should tests be fast and efficient? To encourage frequent…" at bounding box center [915, 487] width 715 height 290
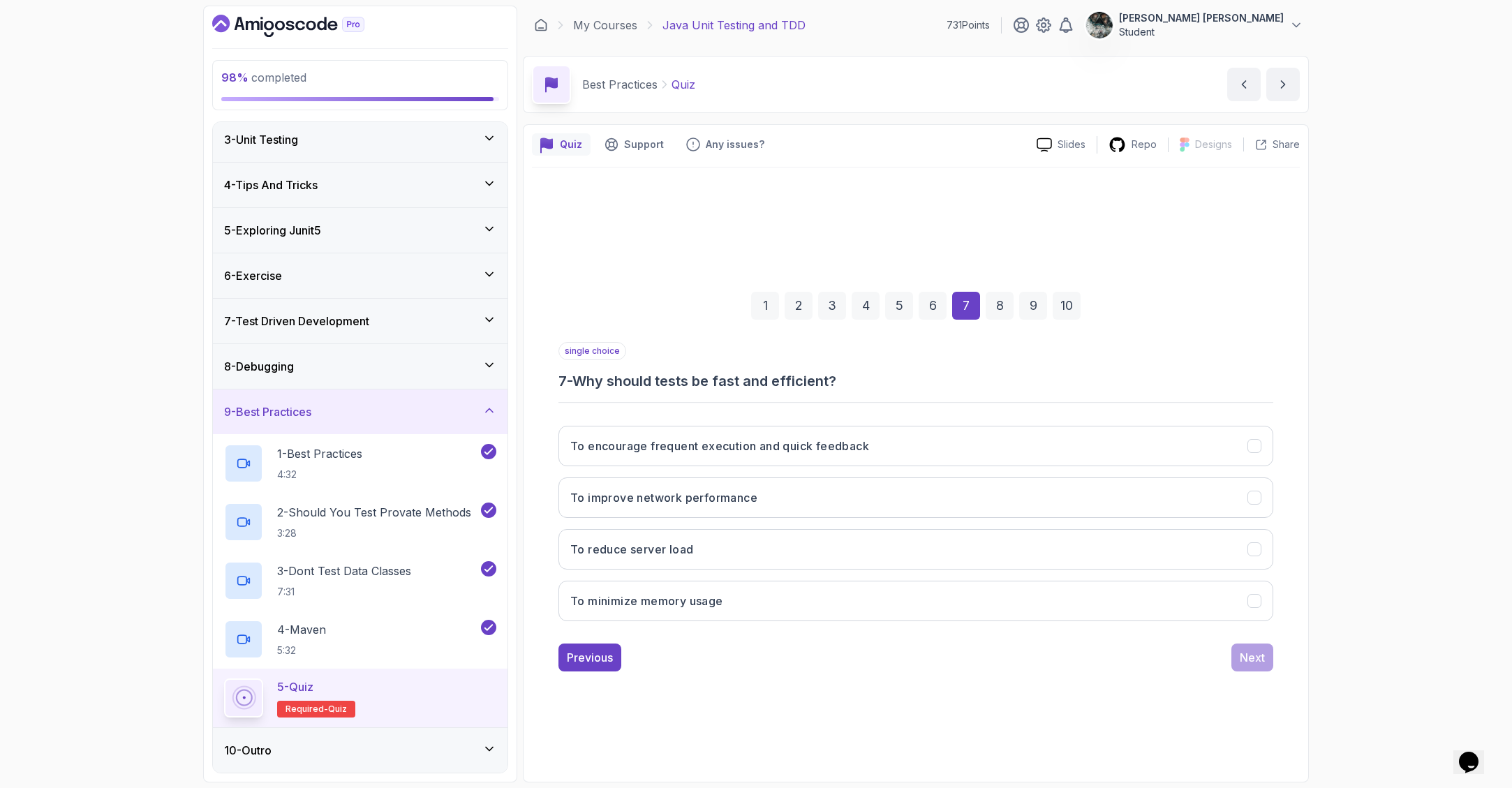
click at [738, 392] on div "single choice 7 - Why should tests be fast and efficient? To encourage frequent…" at bounding box center [915, 487] width 715 height 290
click at [874, 453] on button "To encourage frequent execution and quick feedback" at bounding box center [915, 446] width 715 height 41
click at [1318, 654] on div "98 % completed 1 - Intro 2 - Getting Started 3 - Unit Testing 4 - Tips And Tric…" at bounding box center [756, 394] width 1512 height 788
click at [1231, 666] on button "Next" at bounding box center [1252, 657] width 42 height 28
drag, startPoint x: 597, startPoint y: 379, endPoint x: 1042, endPoint y: 396, distance: 445.3
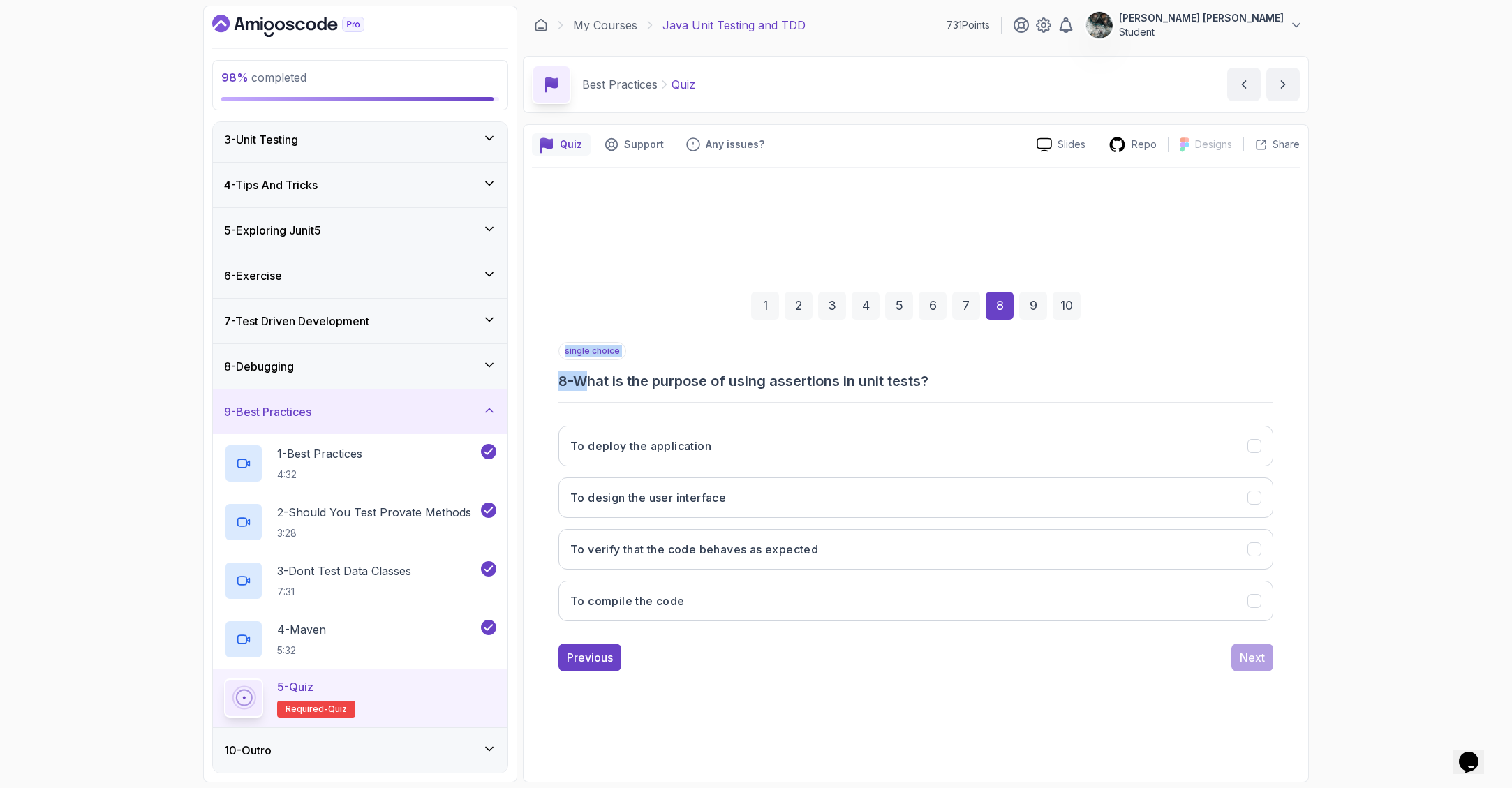
click at [1042, 396] on div "single choice 8 - What is the purpose of using assertions in unit tests? To dep…" at bounding box center [915, 487] width 715 height 290
drag, startPoint x: 1021, startPoint y: 383, endPoint x: 673, endPoint y: 388, distance: 348.0
click at [674, 388] on h3 "8 - What is the purpose of using assertions in unit tests?" at bounding box center [915, 381] width 715 height 19
click at [673, 388] on h3 "8 - What is the purpose of using assertions in unit tests?" at bounding box center [915, 381] width 715 height 19
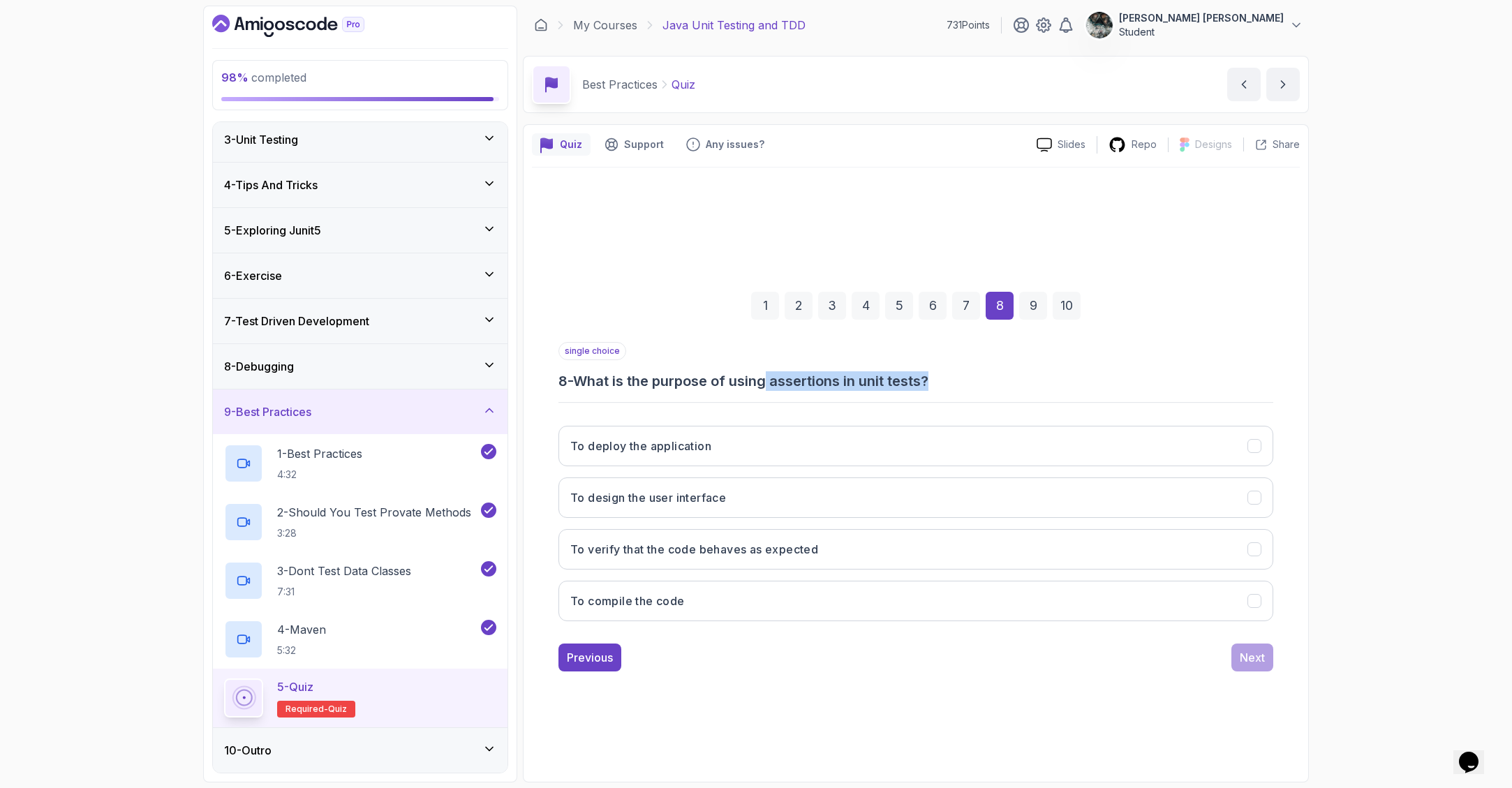
drag, startPoint x: 932, startPoint y: 385, endPoint x: 1024, endPoint y: 381, distance: 92.1
click at [1022, 382] on h3 "8 - What is the purpose of using assertions in unit tests?" at bounding box center [915, 381] width 715 height 19
click at [1024, 381] on h3 "8 - What is the purpose of using assertions in unit tests?" at bounding box center [915, 381] width 715 height 19
drag, startPoint x: 874, startPoint y: 383, endPoint x: 982, endPoint y: 383, distance: 108.0
click at [982, 383] on h3 "8 - What is the purpose of using assertions in unit tests?" at bounding box center [915, 381] width 715 height 19
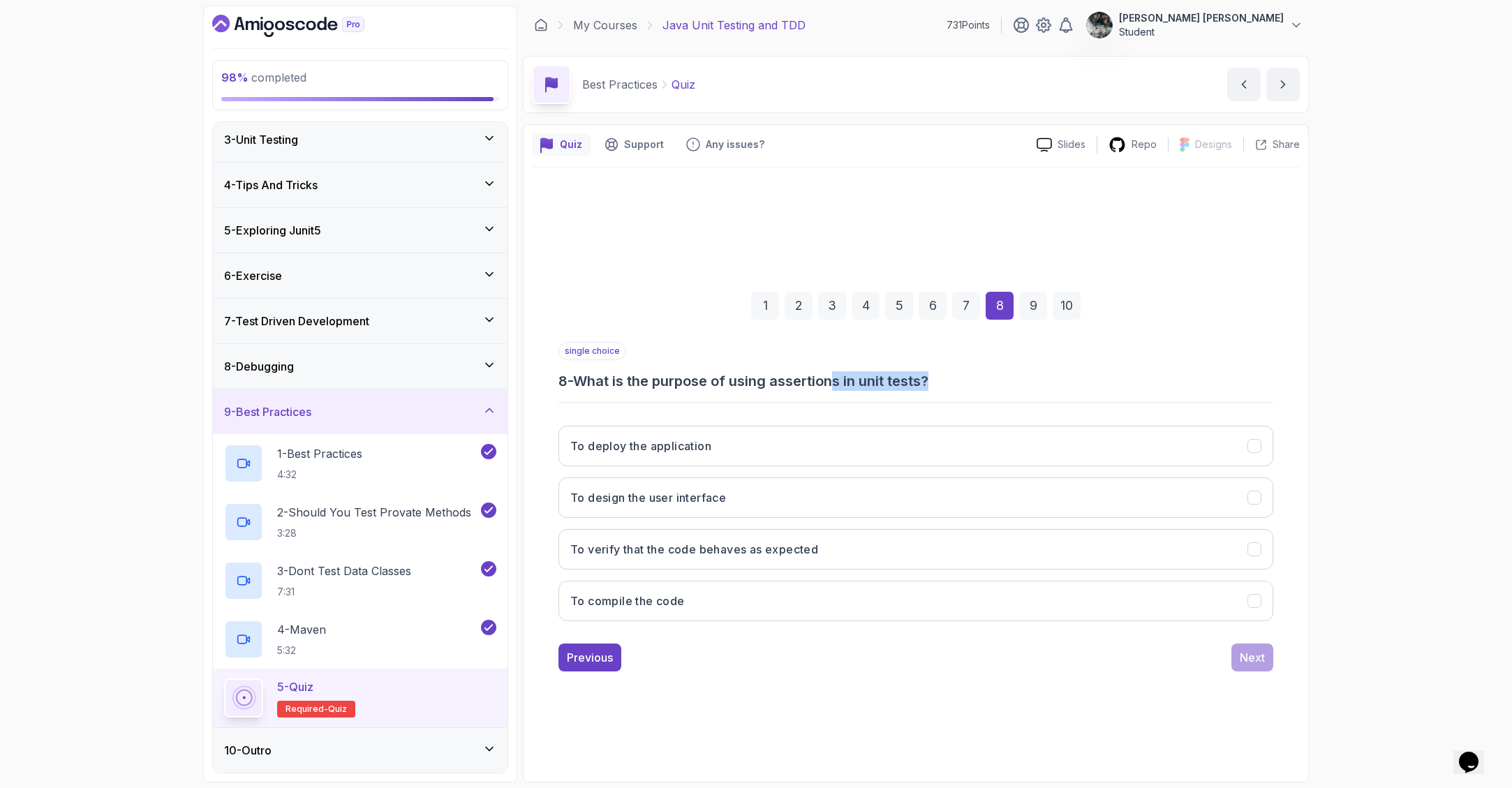
click at [982, 383] on h3 "8 - What is the purpose of using assertions in unit tests?" at bounding box center [915, 381] width 715 height 19
click at [811, 553] on h3 "To verify that the code behaves as expected" at bounding box center [694, 549] width 248 height 17
click at [1284, 657] on div "1 2 3 4 5 6 7 8 9 10 single choice 8 - What is the purpose of using assertions …" at bounding box center [916, 469] width 768 height 424
click at [1238, 658] on button "Next" at bounding box center [1252, 657] width 42 height 28
drag, startPoint x: 778, startPoint y: 384, endPoint x: 952, endPoint y: 390, distance: 174.1
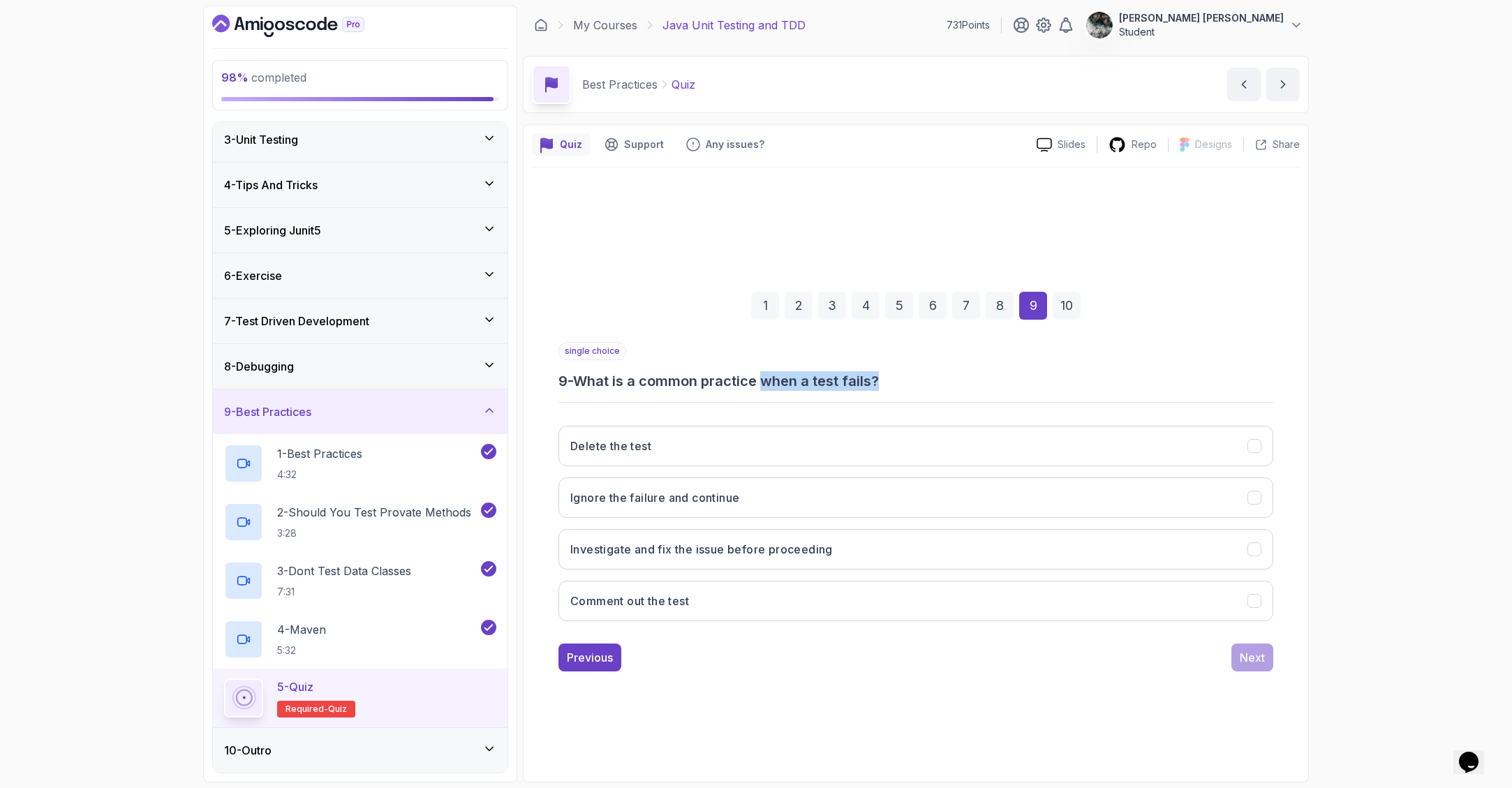
click at [952, 390] on h3 "9 - What is a common practice when a test fails?" at bounding box center [915, 381] width 715 height 19
drag, startPoint x: 886, startPoint y: 395, endPoint x: 692, endPoint y: 378, distance: 194.7
click at [692, 378] on div "single choice 9 - What is a common practice when a test fails? Delete the test …" at bounding box center [915, 487] width 715 height 290
click at [692, 378] on h3 "9 - What is a common practice when a test fails?" at bounding box center [915, 381] width 715 height 19
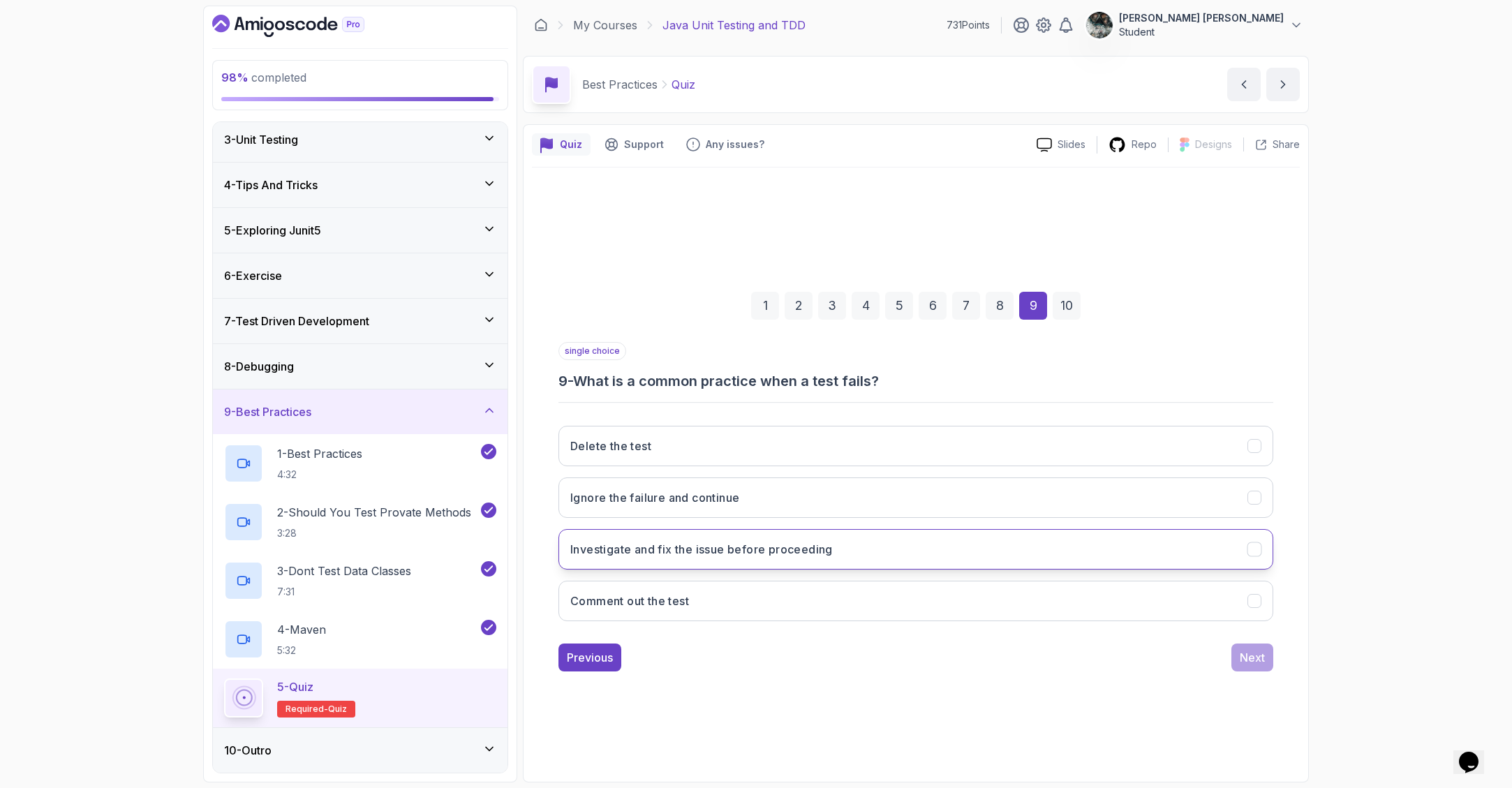
click at [775, 551] on h3 "Investigate and fix the issue before proceeding" at bounding box center [702, 549] width 263 height 17
click at [1239, 648] on button "Next" at bounding box center [1252, 657] width 42 height 28
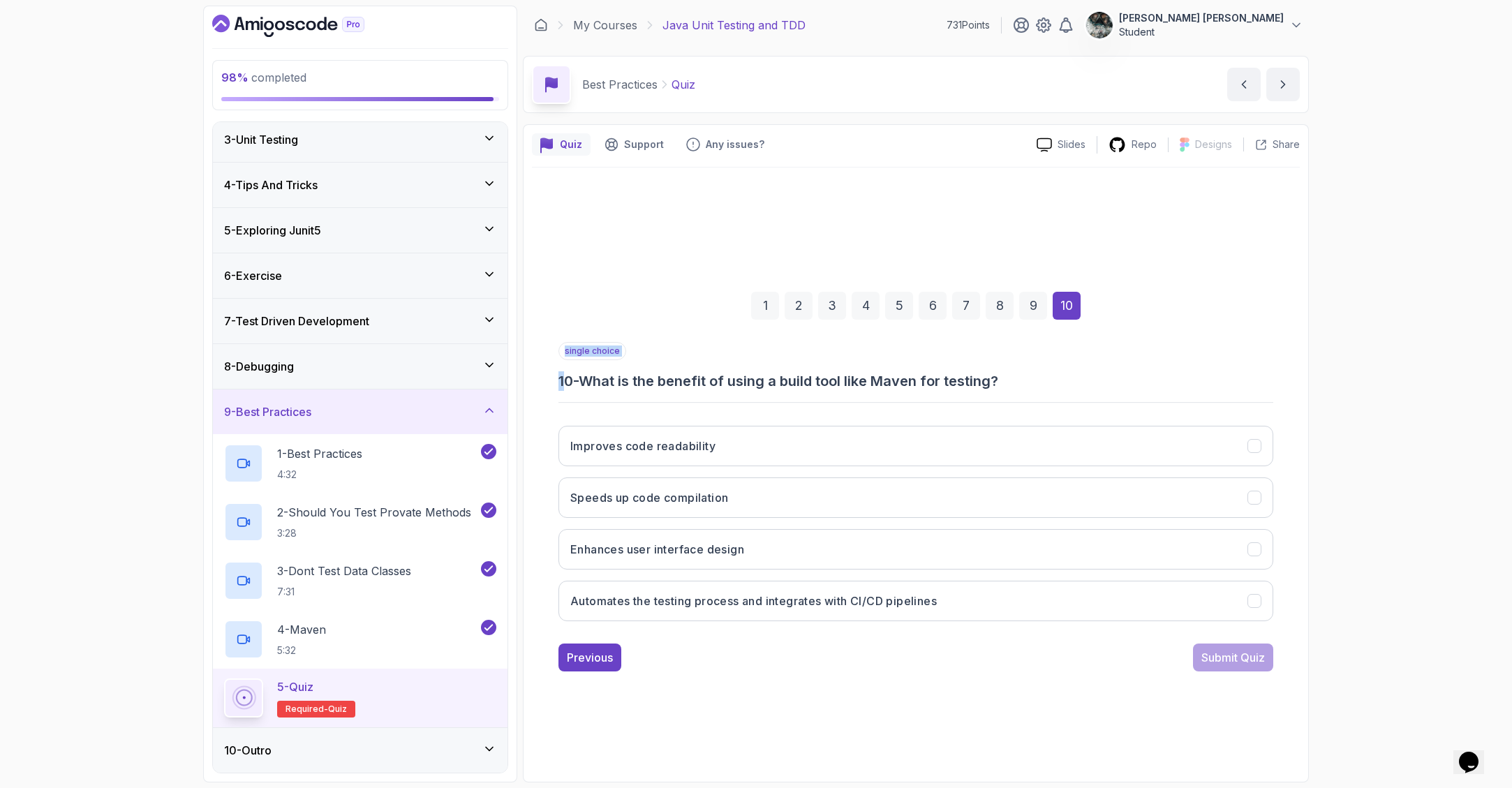
drag, startPoint x: 594, startPoint y: 383, endPoint x: 1159, endPoint y: 399, distance: 565.2
click at [1159, 399] on div "single choice 10 - What is the benefit of using a build tool like Maven for tes…" at bounding box center [915, 487] width 715 height 290
drag, startPoint x: 1104, startPoint y: 392, endPoint x: 556, endPoint y: 378, distance: 548.2
click at [556, 378] on div "1 2 3 4 5 6 7 8 9 10 single choice 10 - What is the benefit of using a build to…" at bounding box center [916, 469] width 768 height 424
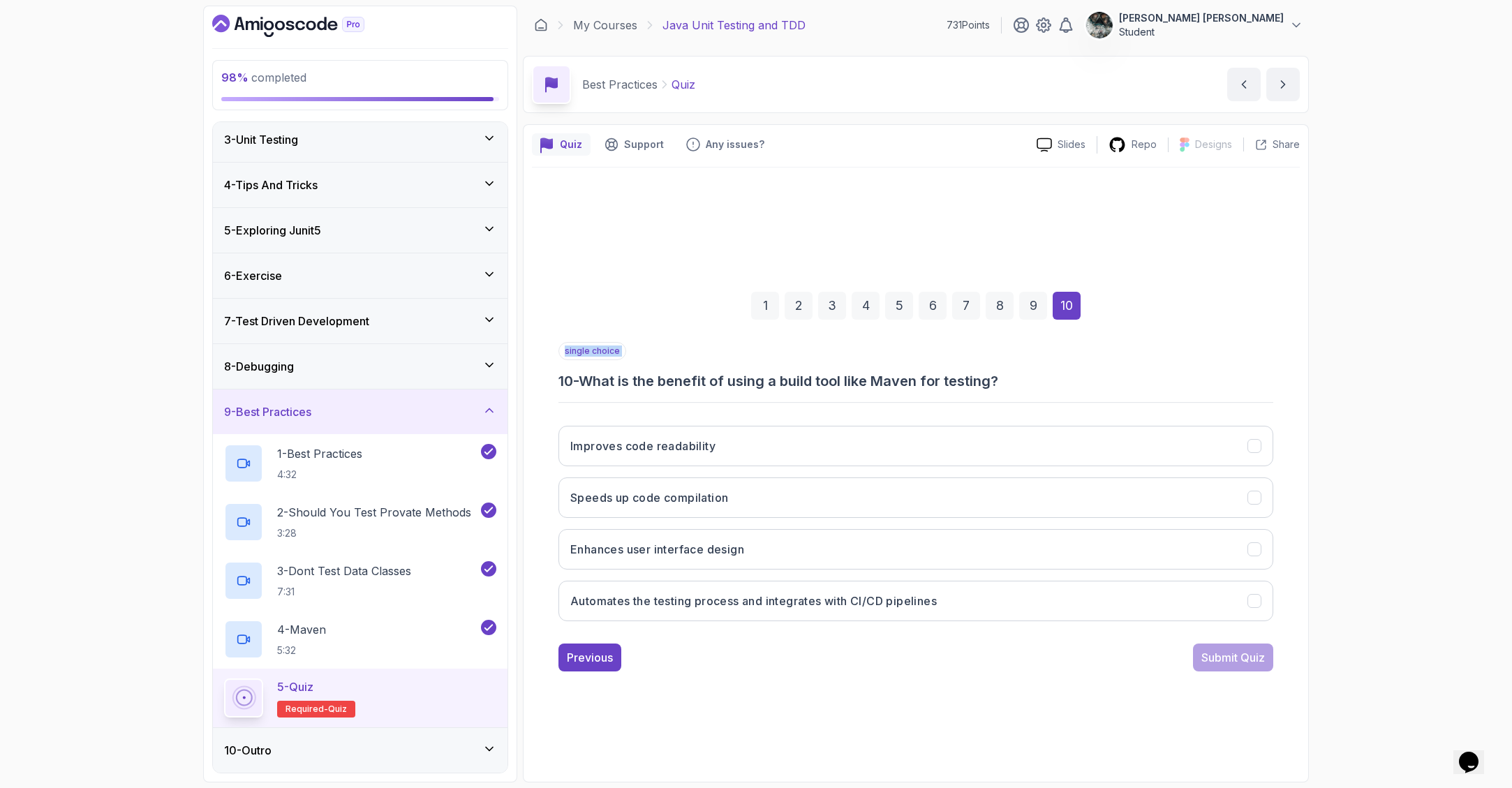
click at [562, 377] on h3 "10 - What is the benefit of using a build tool like Maven for testing?" at bounding box center [915, 381] width 715 height 19
drag, startPoint x: 566, startPoint y: 376, endPoint x: 1145, endPoint y: 375, distance: 579.0
click at [1144, 376] on h3 "10 - What is the benefit of using a build tool like Maven for testing?" at bounding box center [915, 381] width 715 height 19
click at [1145, 375] on h3 "10 - What is the benefit of using a build tool like Maven for testing?" at bounding box center [915, 381] width 715 height 19
drag, startPoint x: 1146, startPoint y: 379, endPoint x: 687, endPoint y: 378, distance: 459.0
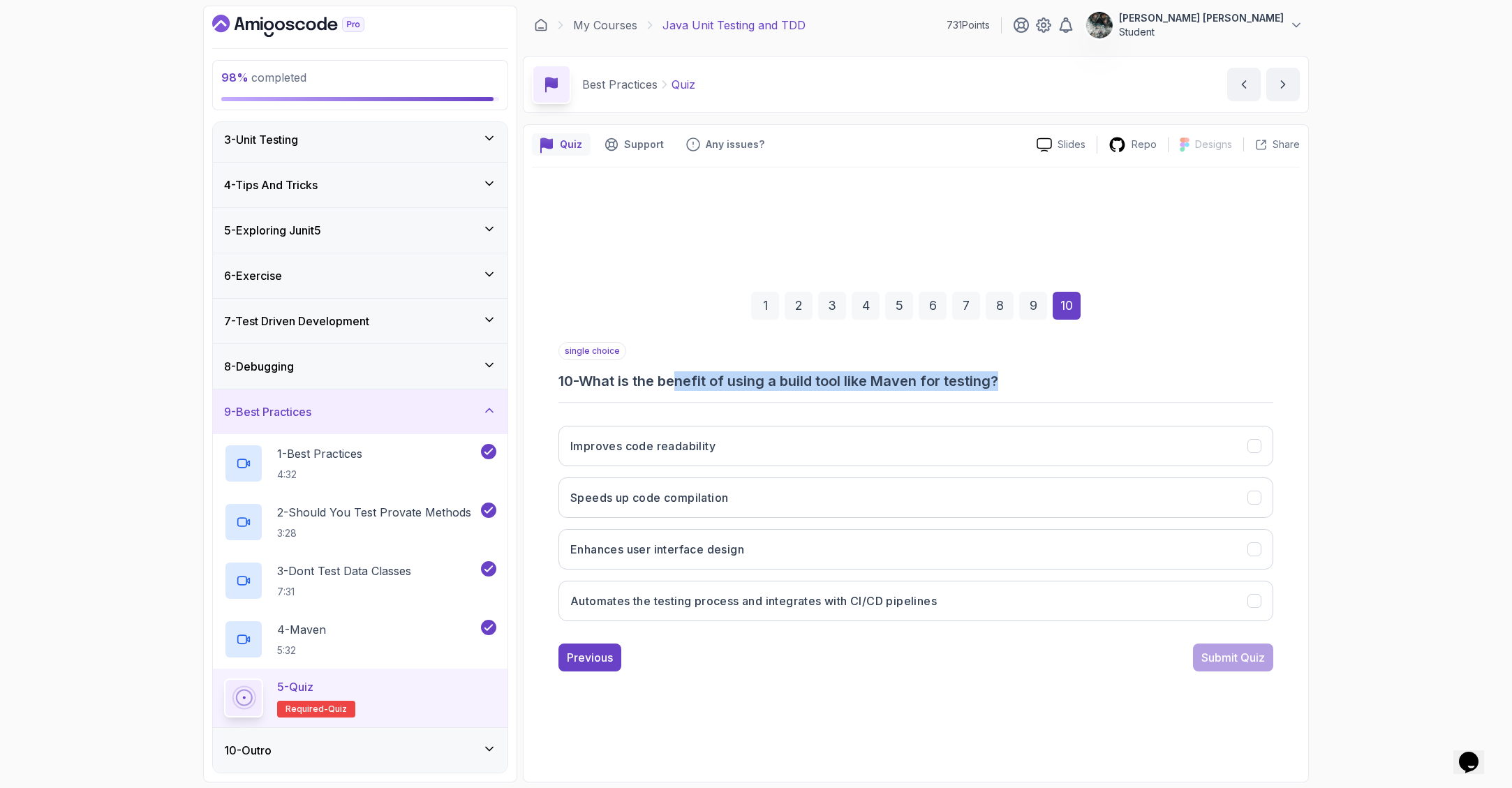
click at [686, 378] on h3 "10 - What is the benefit of using a build tool like Maven for testing?" at bounding box center [915, 381] width 715 height 19
click at [715, 374] on h3 "10 - What is the benefit of using a build tool like Maven for testing?" at bounding box center [915, 381] width 715 height 19
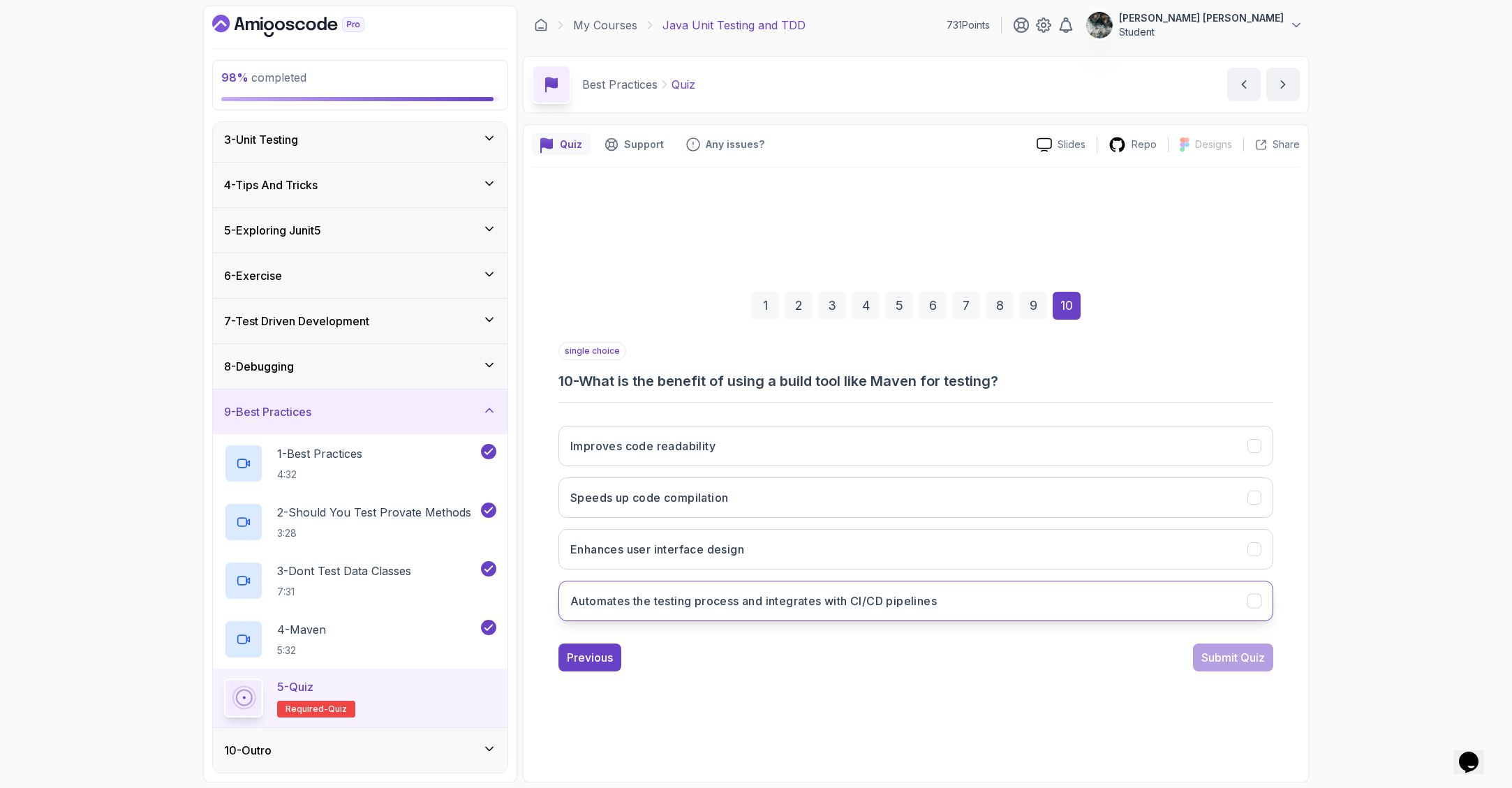
click at [738, 607] on h3 "Automates the testing process and integrates with CI/CD pipelines" at bounding box center [754, 601] width 367 height 17
click at [1210, 660] on div "Submit Quiz" at bounding box center [1233, 657] width 63 height 17
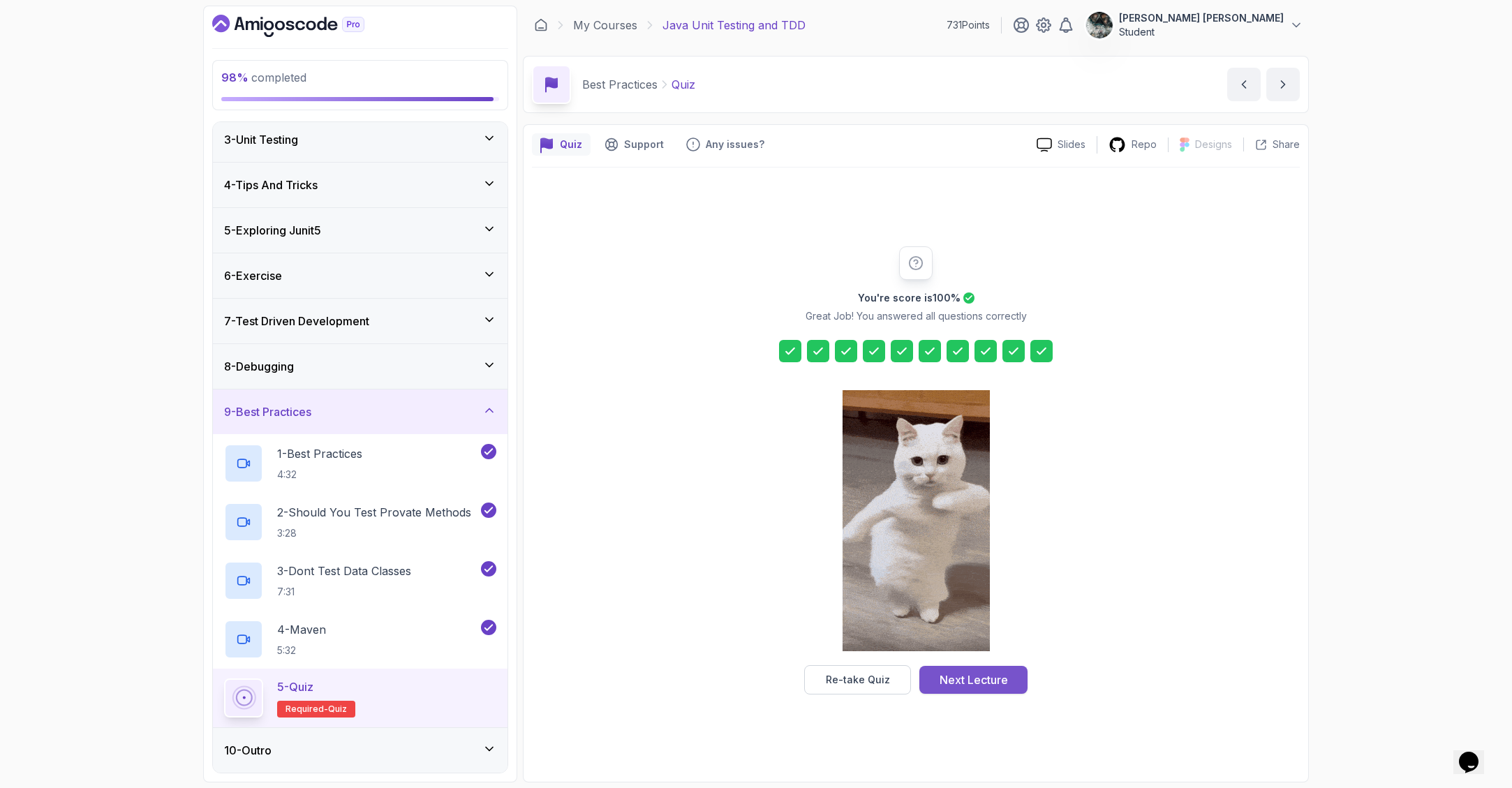
click at [972, 679] on div "Next Lecture" at bounding box center [973, 679] width 68 height 17
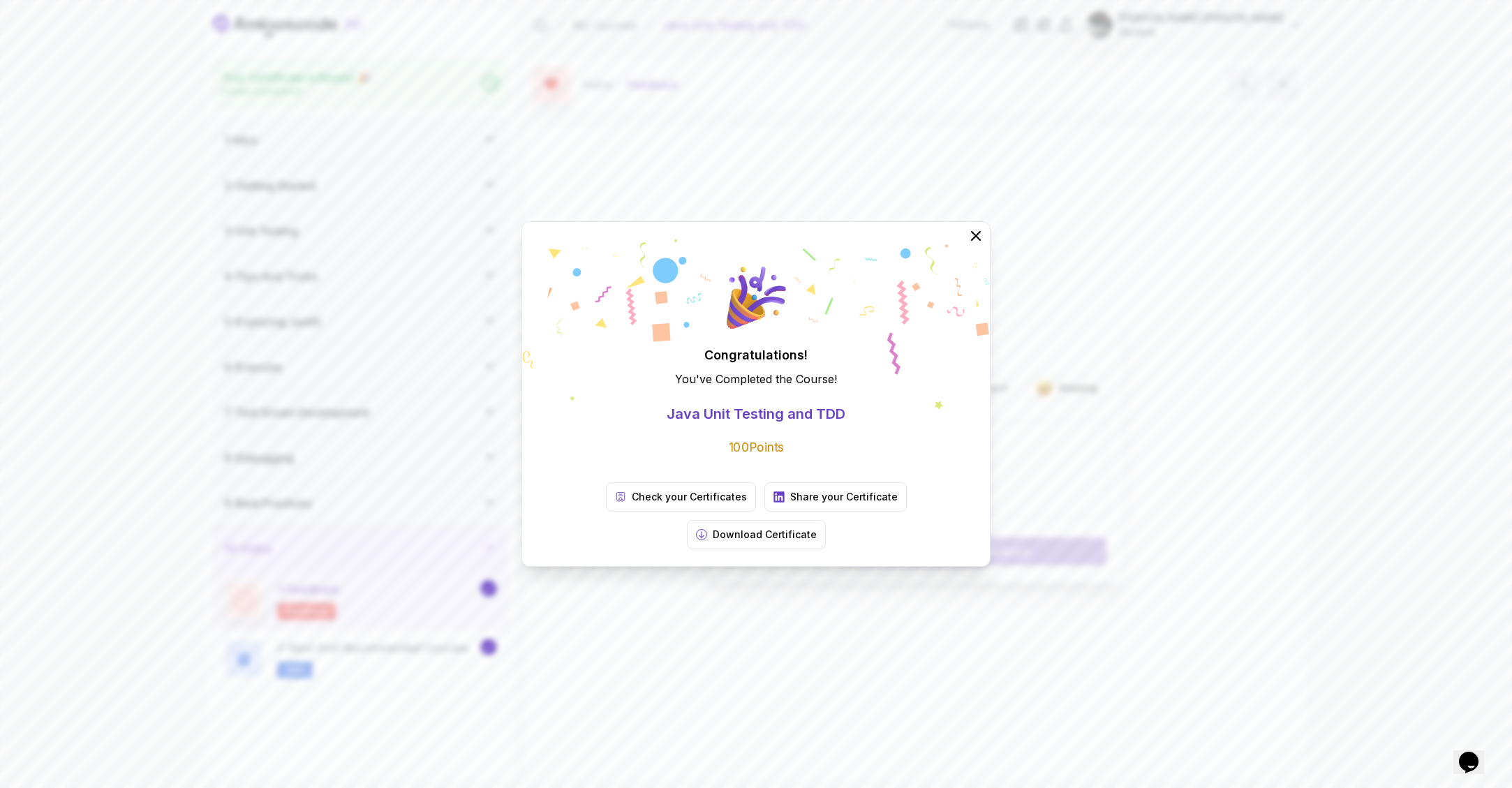
drag, startPoint x: 976, startPoint y: 252, endPoint x: 1195, endPoint y: 366, distance: 246.9
click at [1210, 340] on div "Congratulations! You've Completed the Course ! Java Unit Testing and TDD 100 Po…" at bounding box center [756, 394] width 1512 height 788
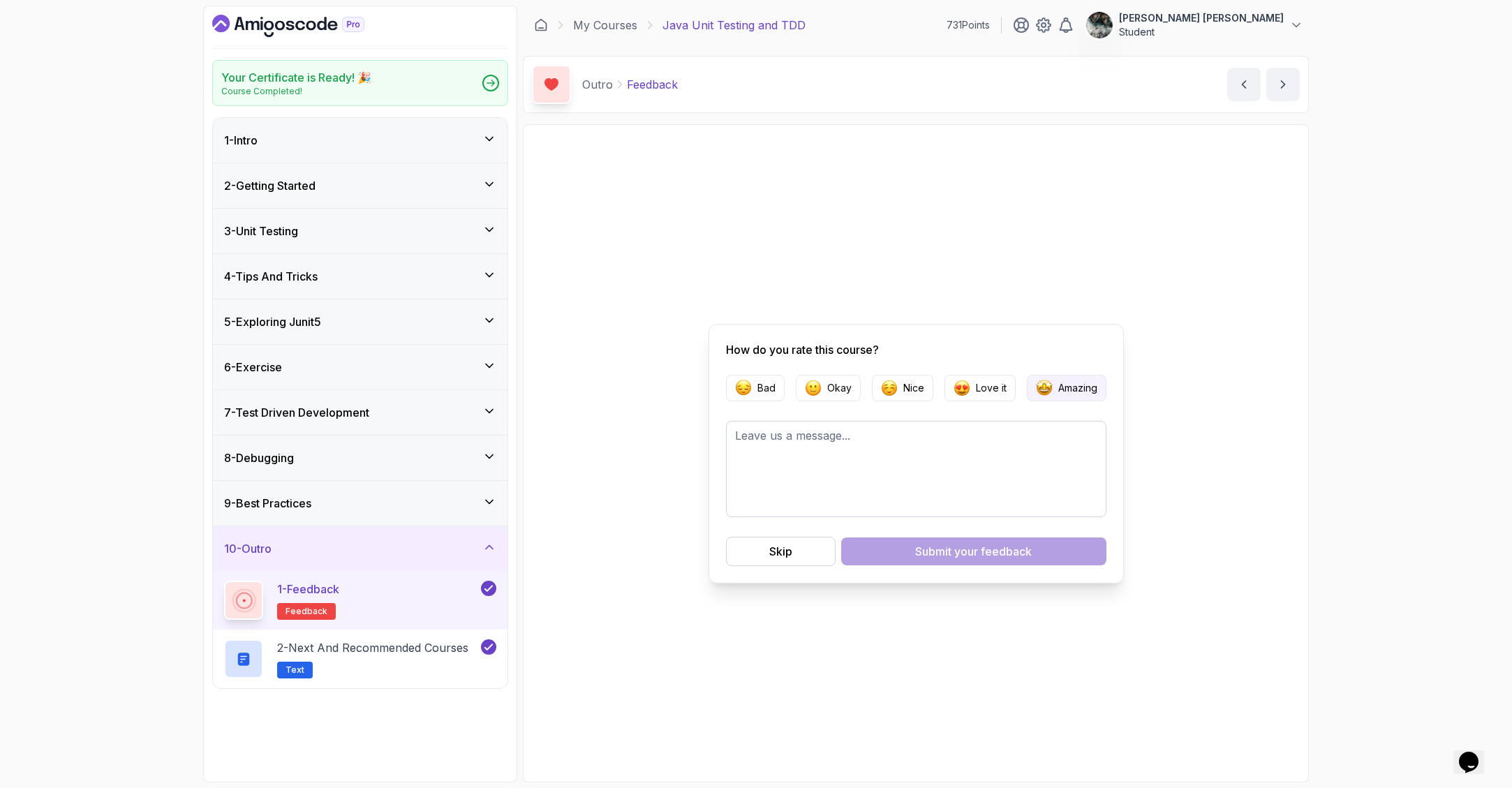
click at [1059, 387] on p "Amazing" at bounding box center [1078, 388] width 39 height 14
click at [944, 552] on div "Submit your feedback" at bounding box center [973, 551] width 117 height 17
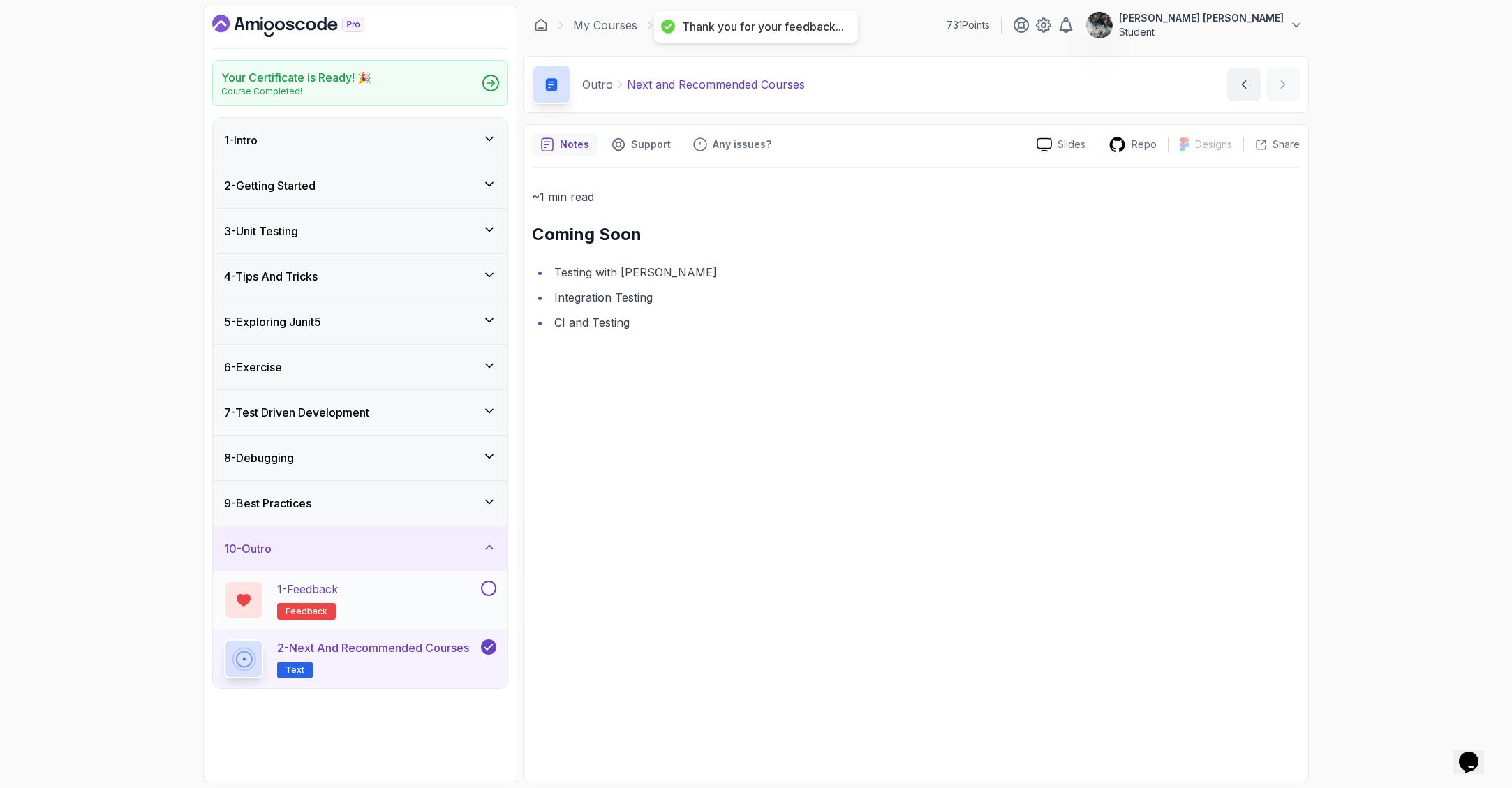
click at [496, 589] on div "1 - Feedback feedback" at bounding box center [359, 600] width 294 height 58
click at [488, 585] on button at bounding box center [488, 588] width 15 height 15
click at [994, 488] on div "~1 min read Coming Soon Testing with Mockito Integration Testing CI and Testing" at bounding box center [916, 470] width 768 height 606
click at [1213, 25] on p "Student" at bounding box center [1201, 32] width 165 height 14
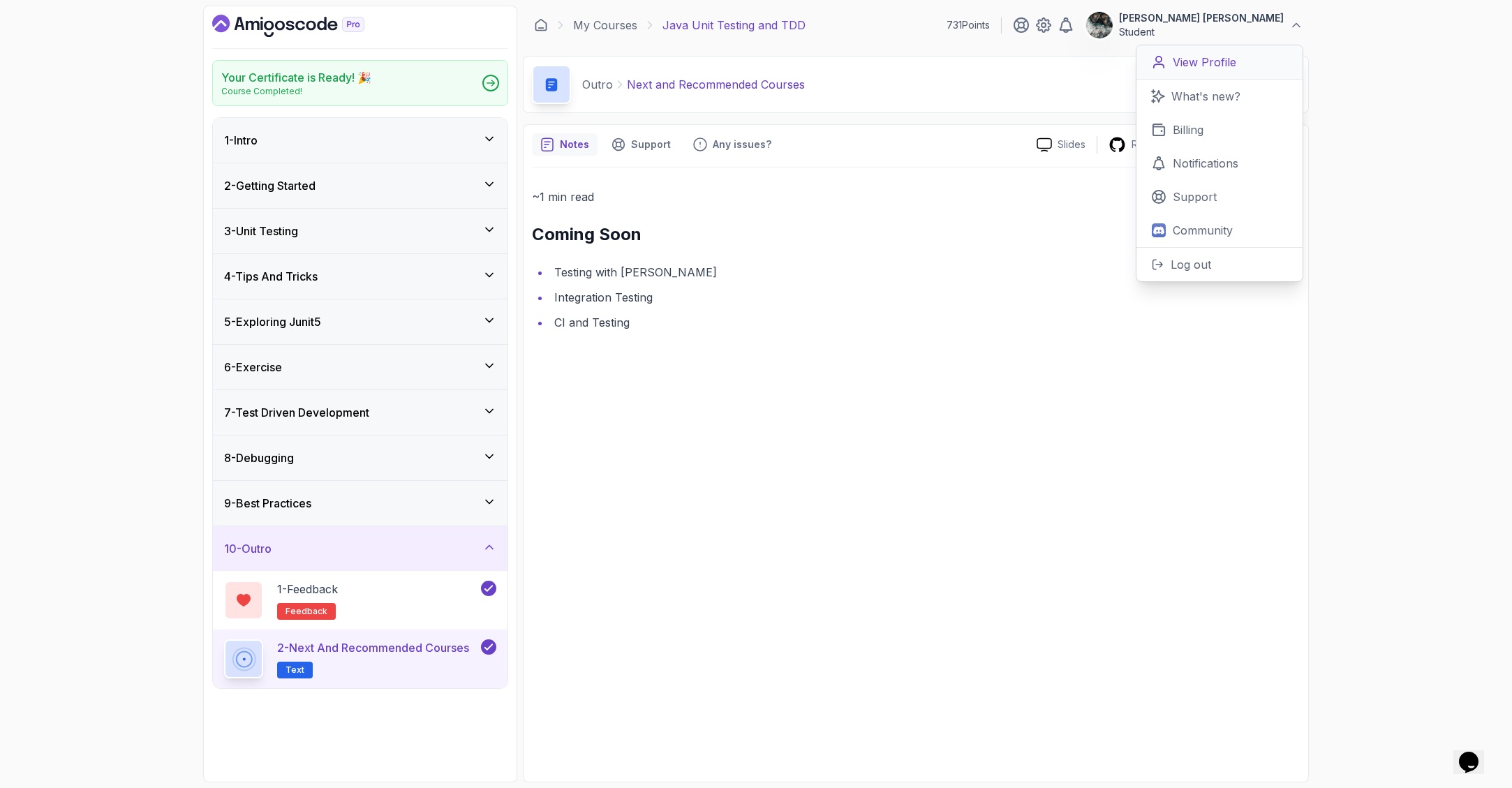
click at [1199, 67] on p "View Profile" at bounding box center [1205, 62] width 63 height 17
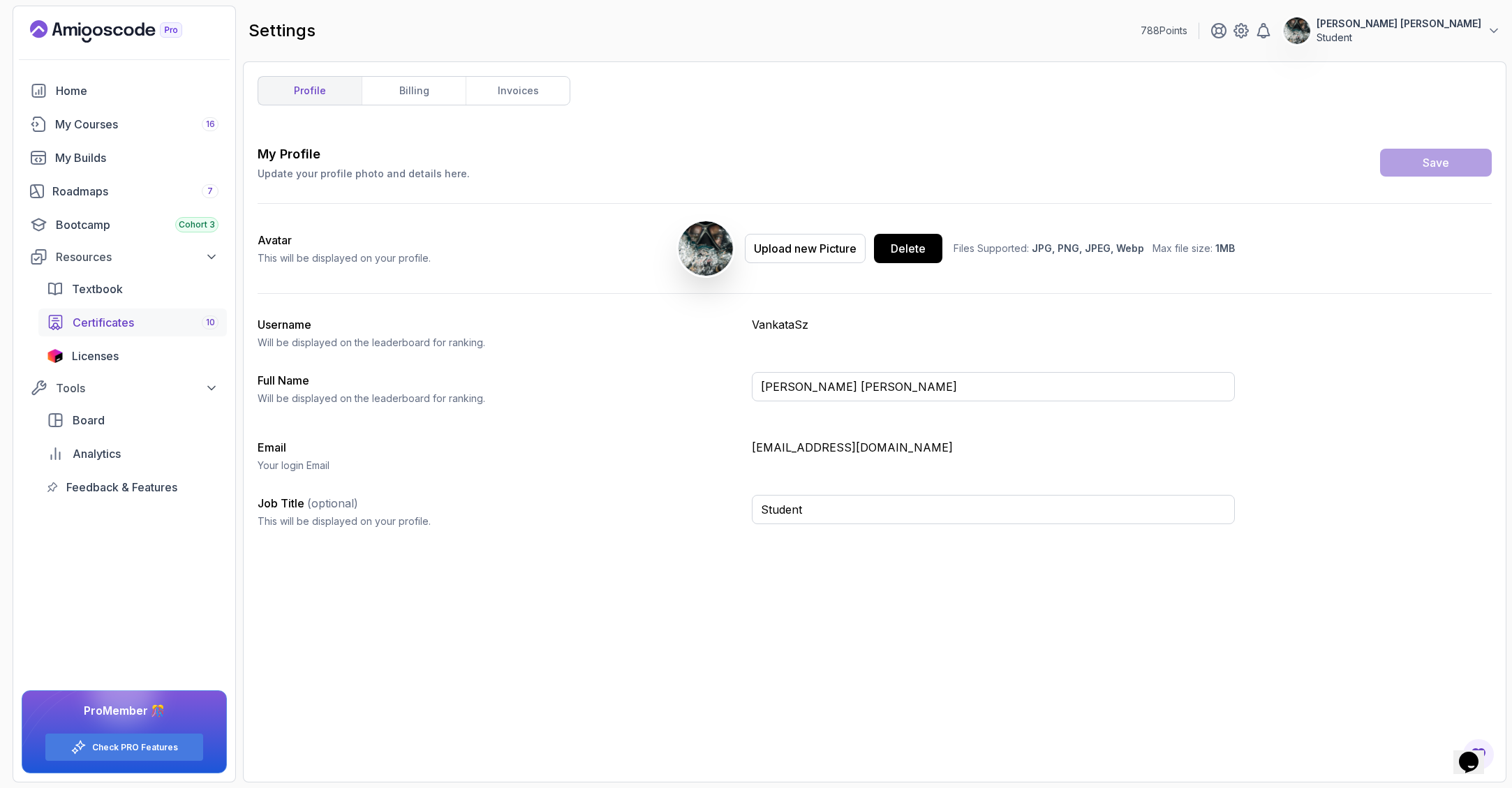
click at [95, 313] on link "Certificates 10" at bounding box center [132, 322] width 188 height 28
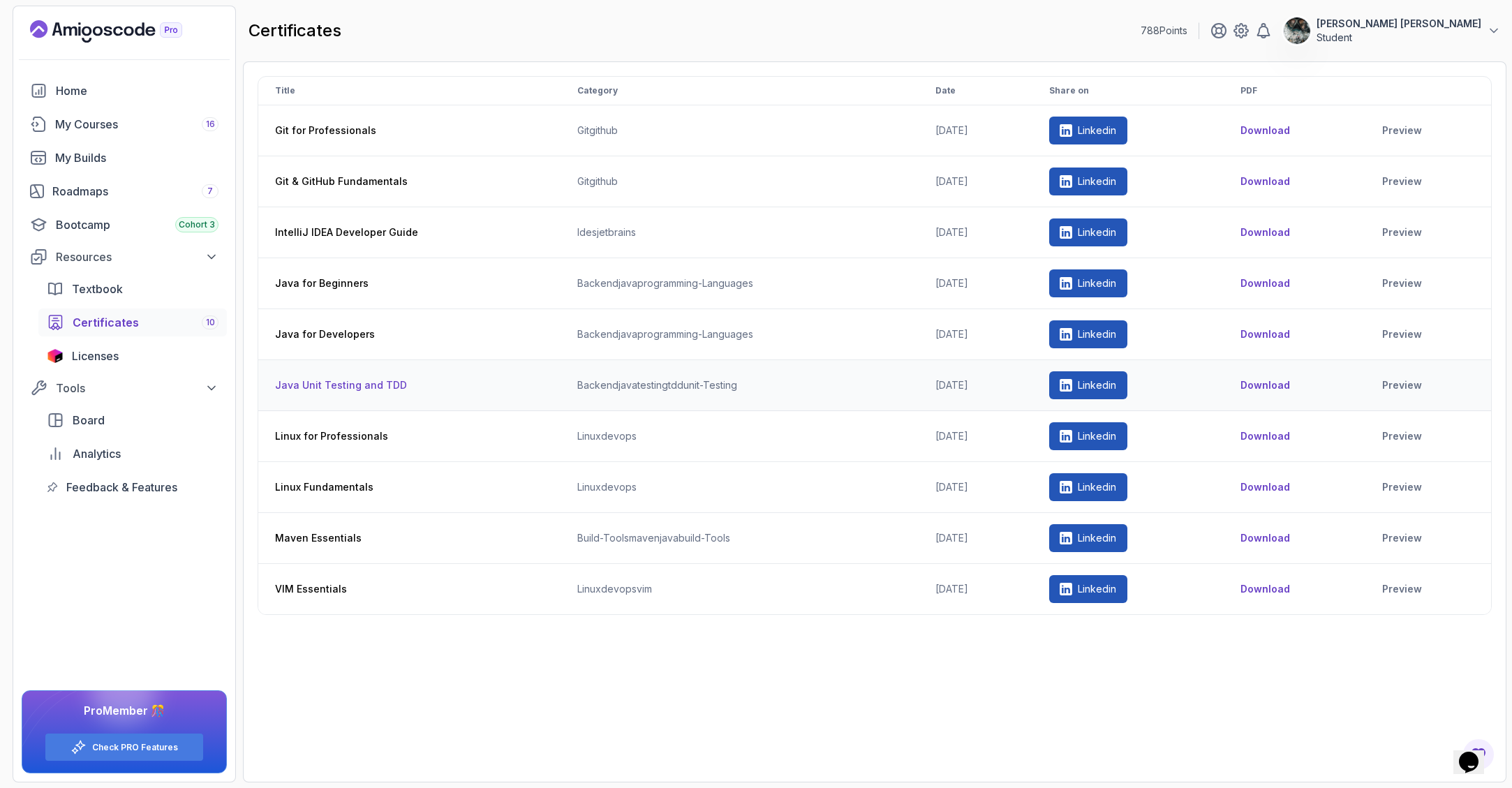
click at [1278, 380] on button "Download" at bounding box center [1265, 384] width 49 height 14
click at [118, 195] on div "Roadmaps 7" at bounding box center [135, 191] width 166 height 17
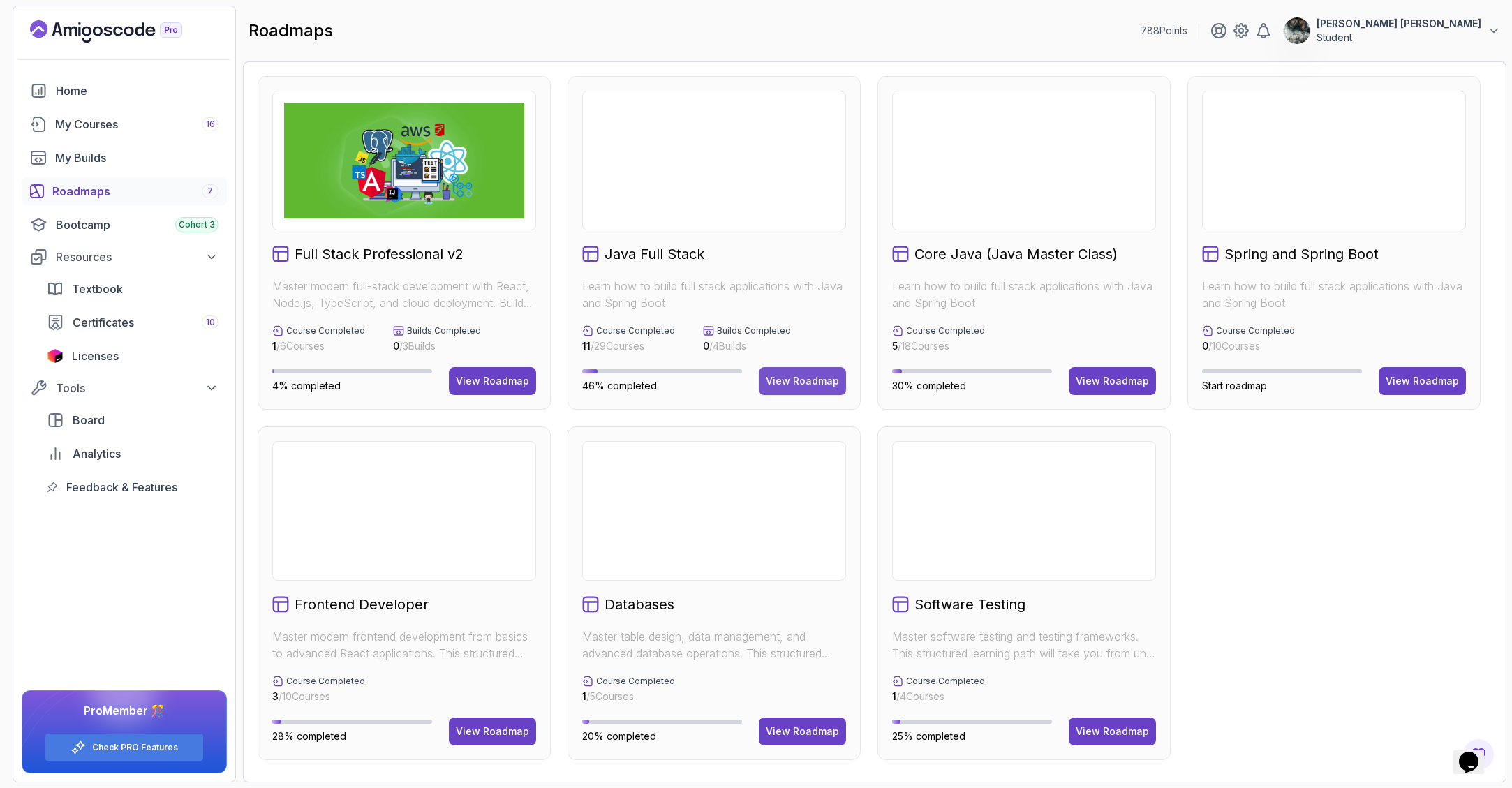
click at [813, 392] on button "View Roadmap" at bounding box center [802, 381] width 88 height 28
click at [811, 383] on div "View Roadmap" at bounding box center [802, 380] width 73 height 14
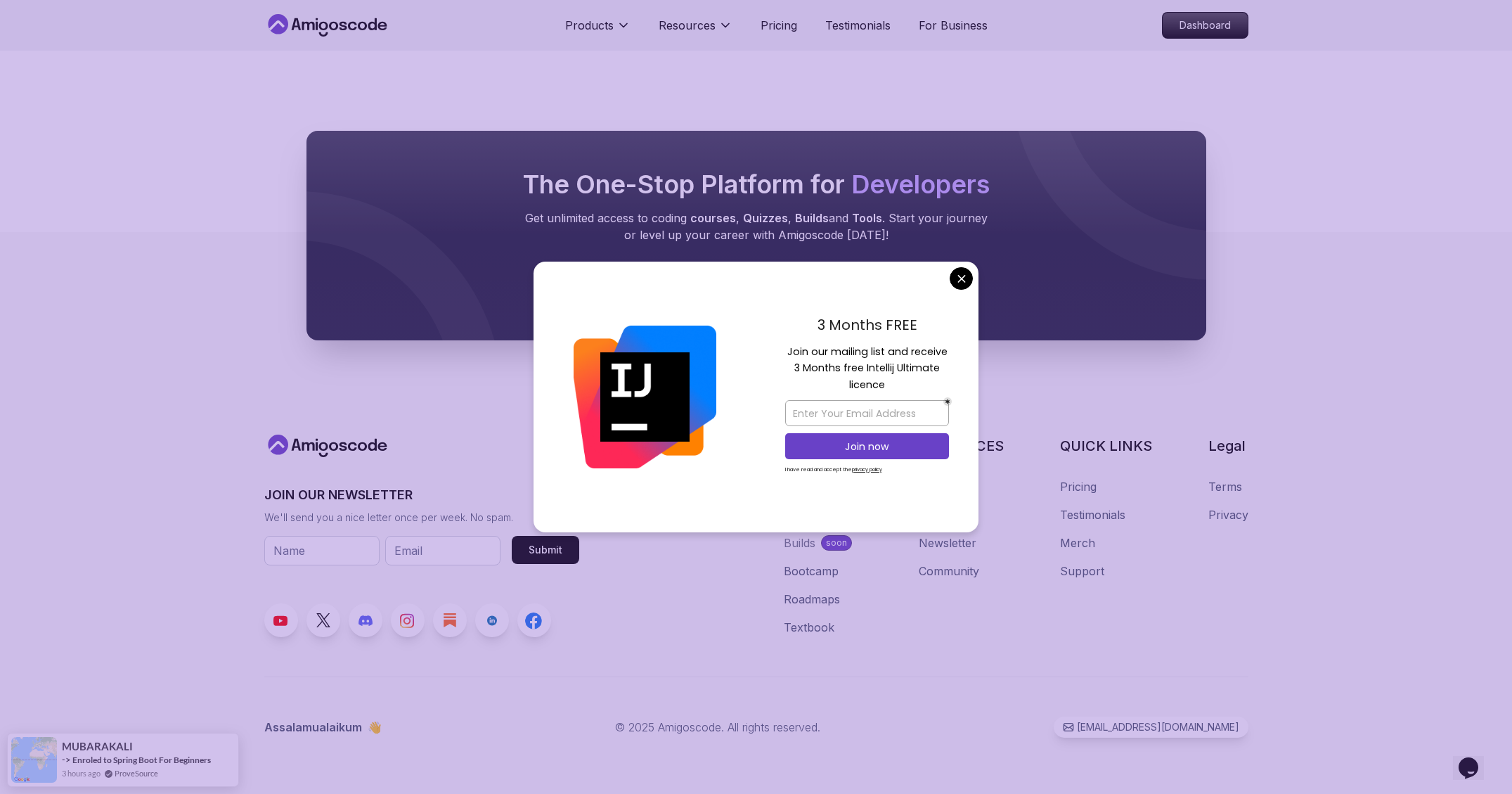
scroll to position [656, 0]
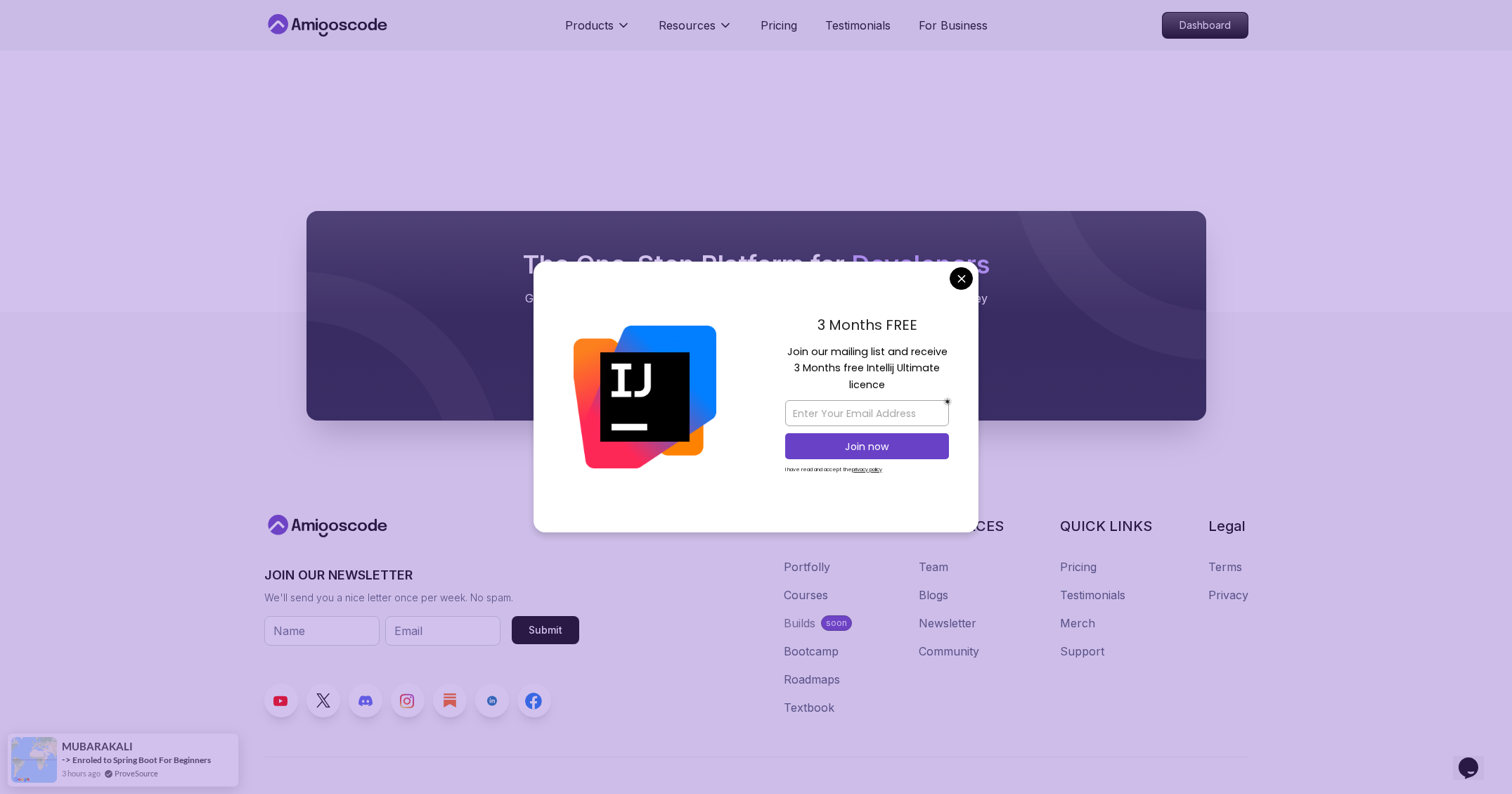
click at [962, 276] on body "Products Resources Pricing Testimonials For Business Dashboard Products Resourc…" at bounding box center [756, 109] width 1512 height 1530
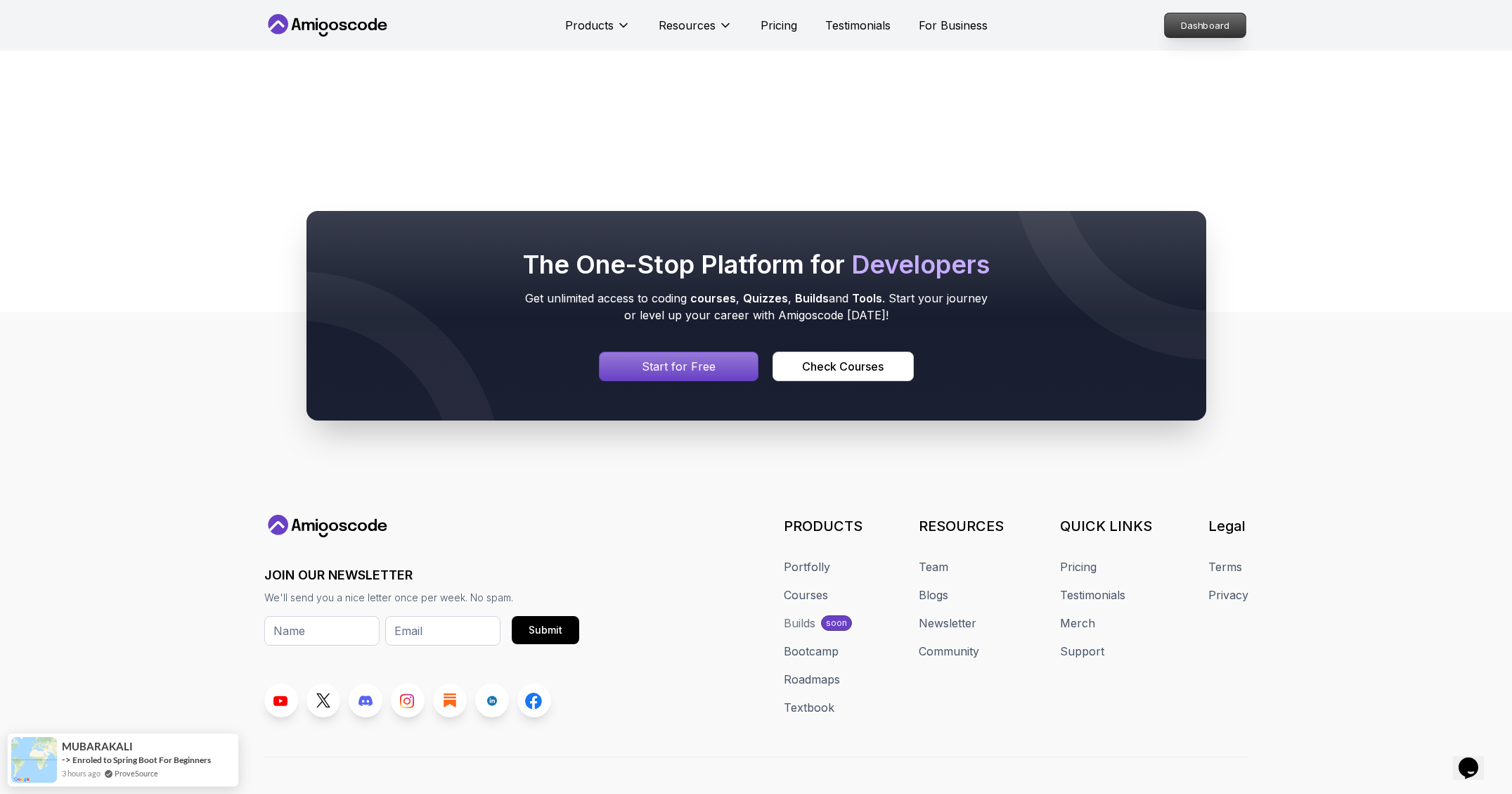
click at [1211, 26] on p "Dashboard" at bounding box center [1205, 25] width 81 height 24
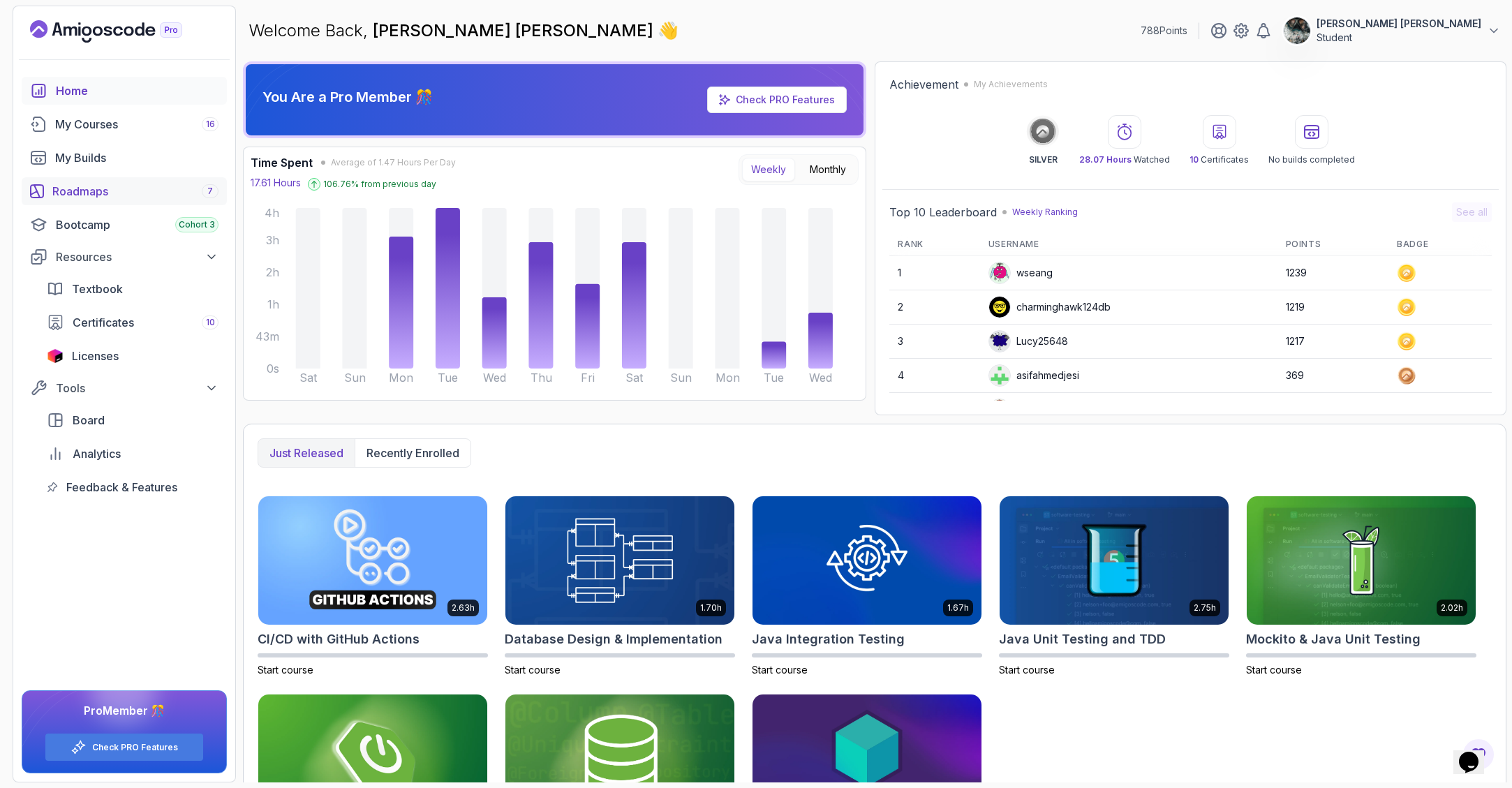
click at [89, 186] on div "Roadmaps 7" at bounding box center [135, 191] width 166 height 17
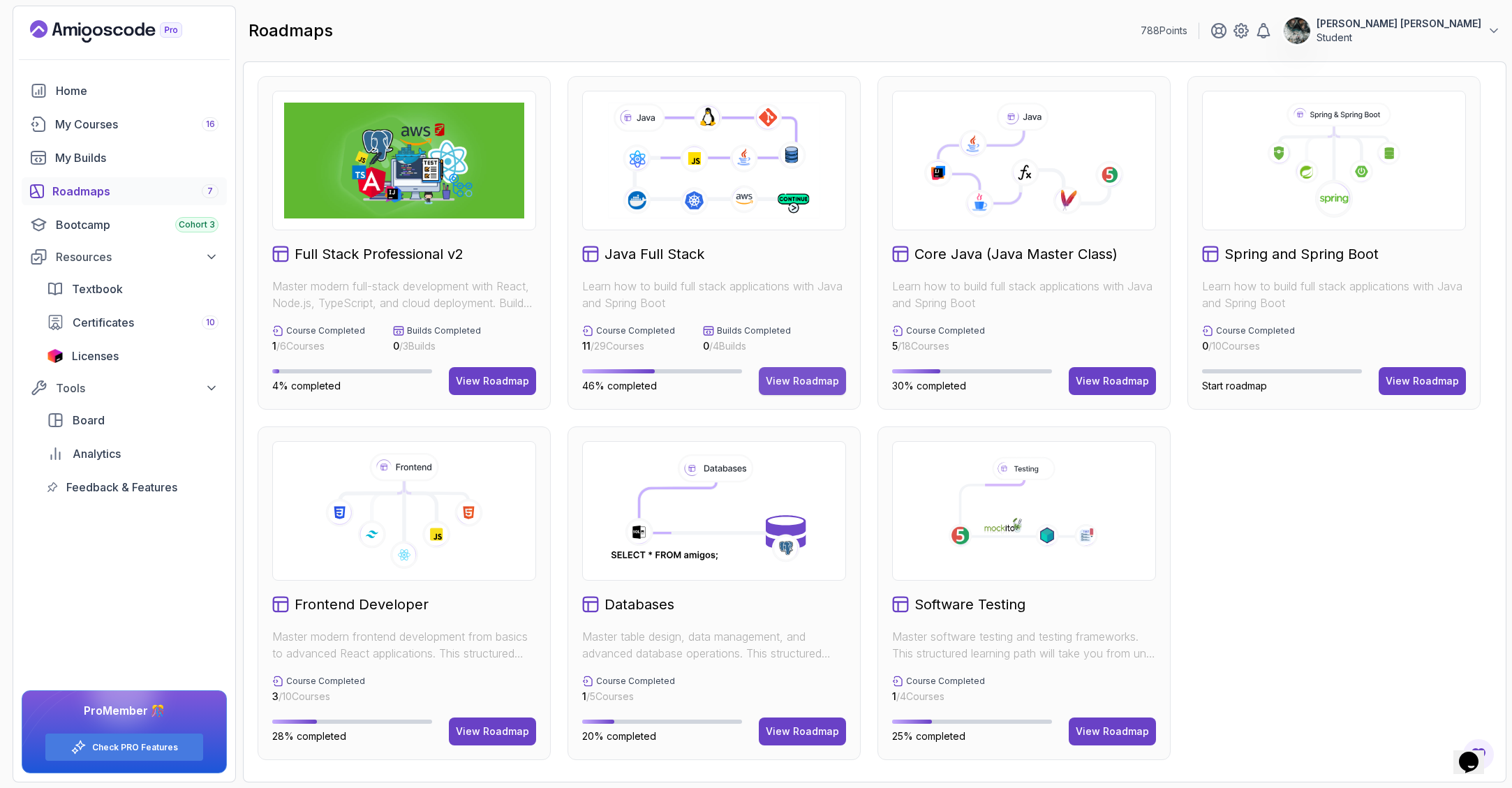
click at [829, 374] on div "View Roadmap" at bounding box center [802, 380] width 73 height 14
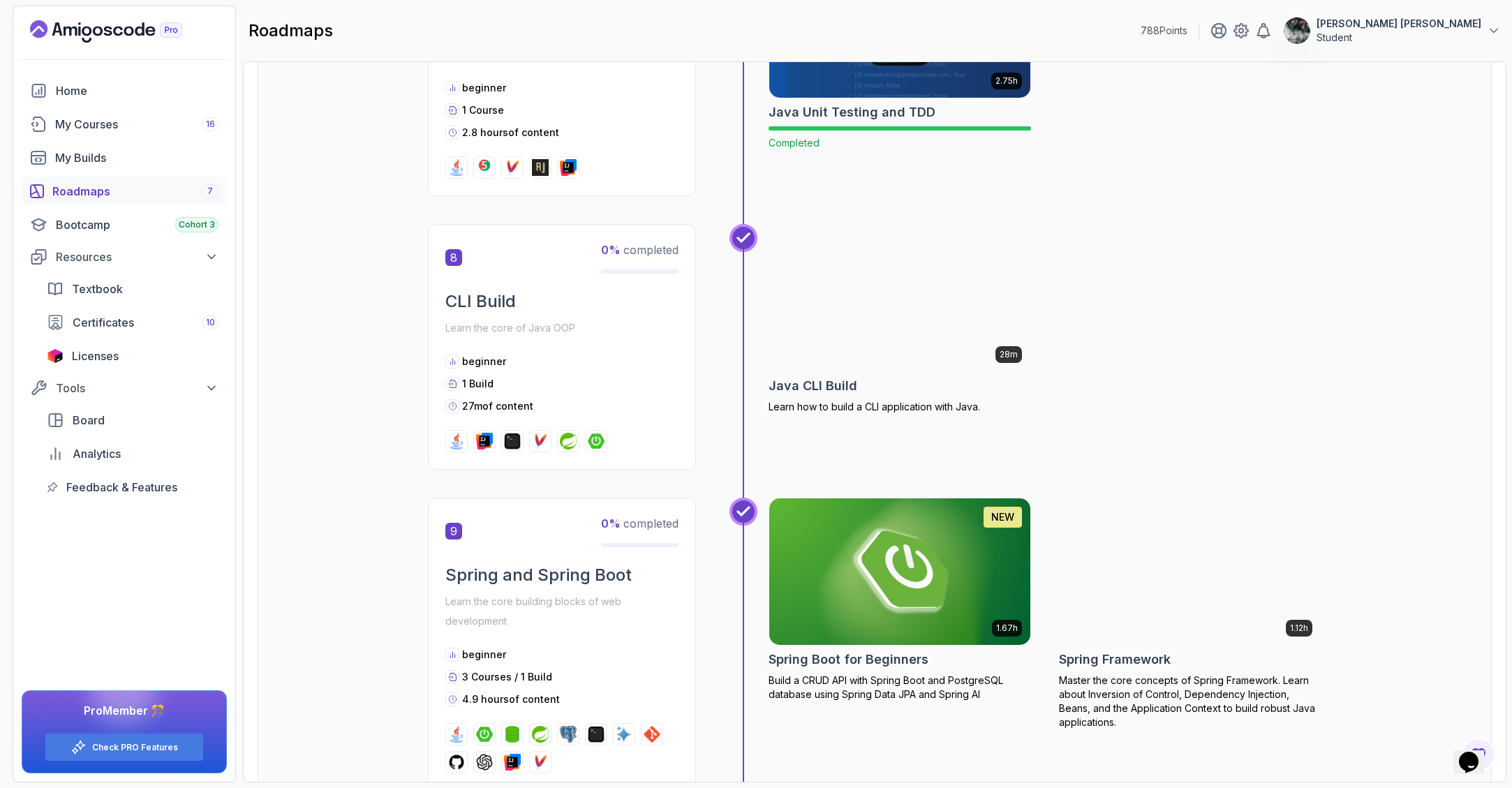
scroll to position [2243, 0]
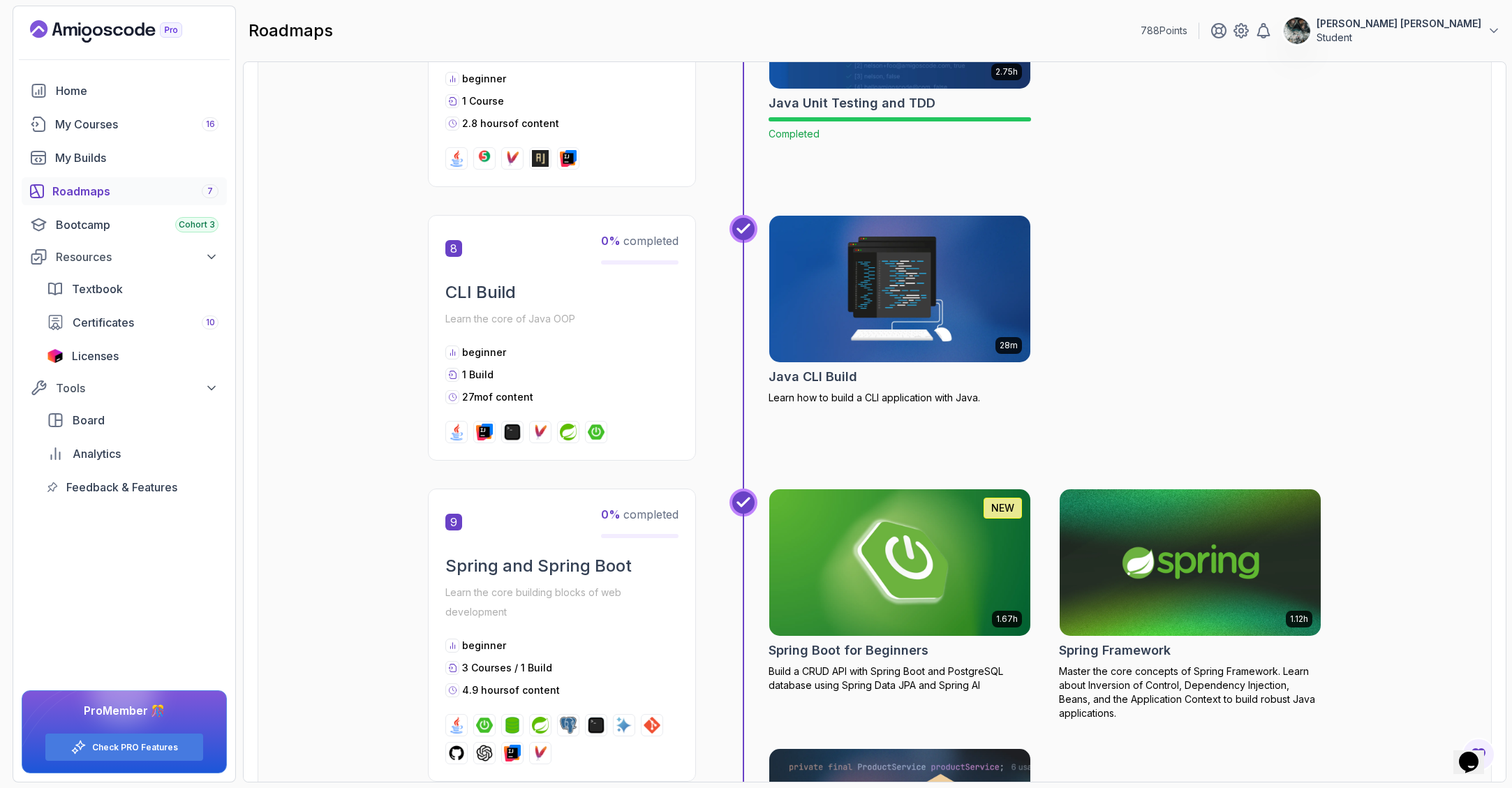
click at [895, 281] on img at bounding box center [900, 289] width 274 height 153
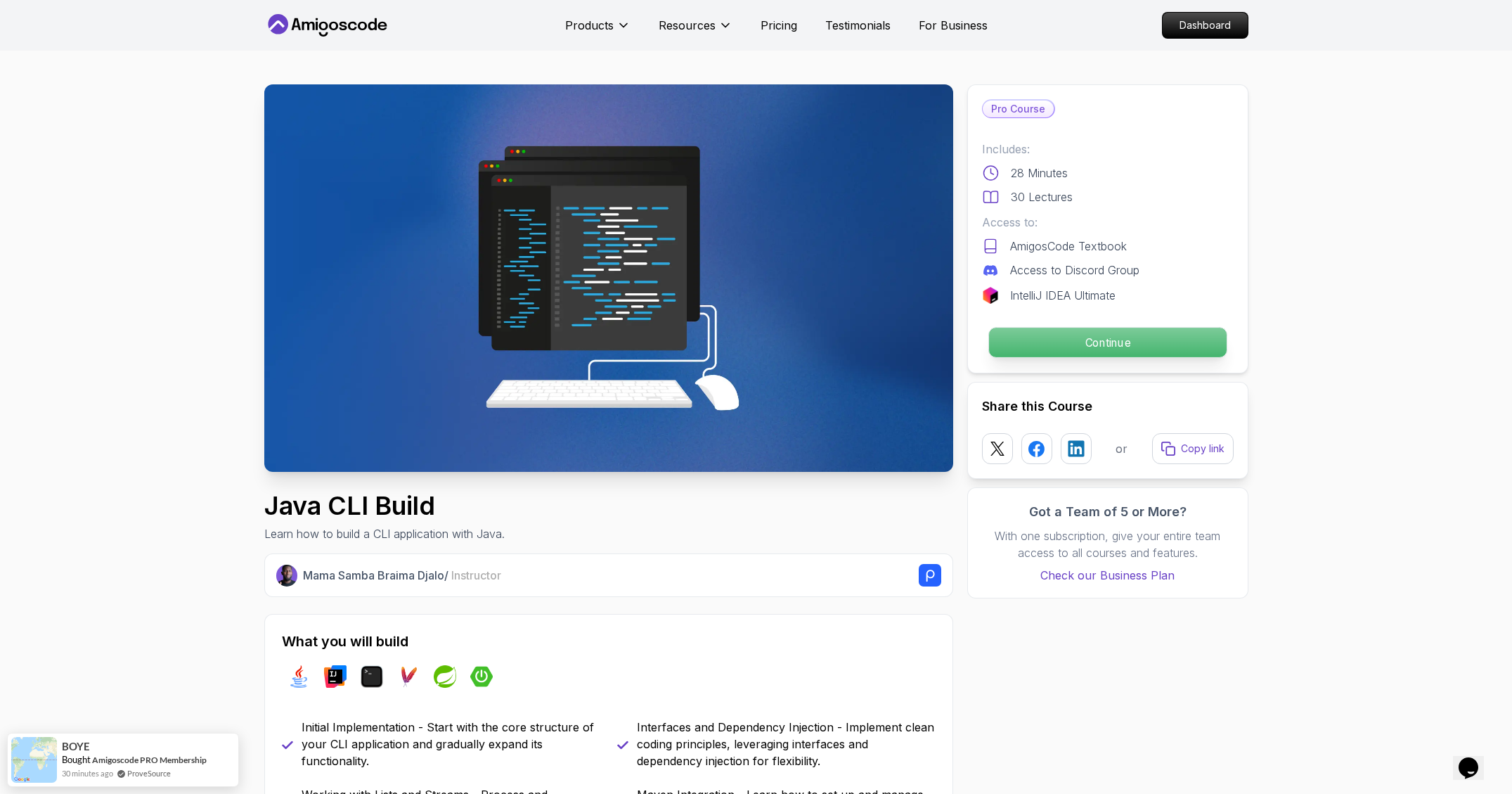
click at [1129, 351] on p "Continue" at bounding box center [1107, 342] width 238 height 29
click at [1093, 341] on p "Continue" at bounding box center [1107, 342] width 238 height 29
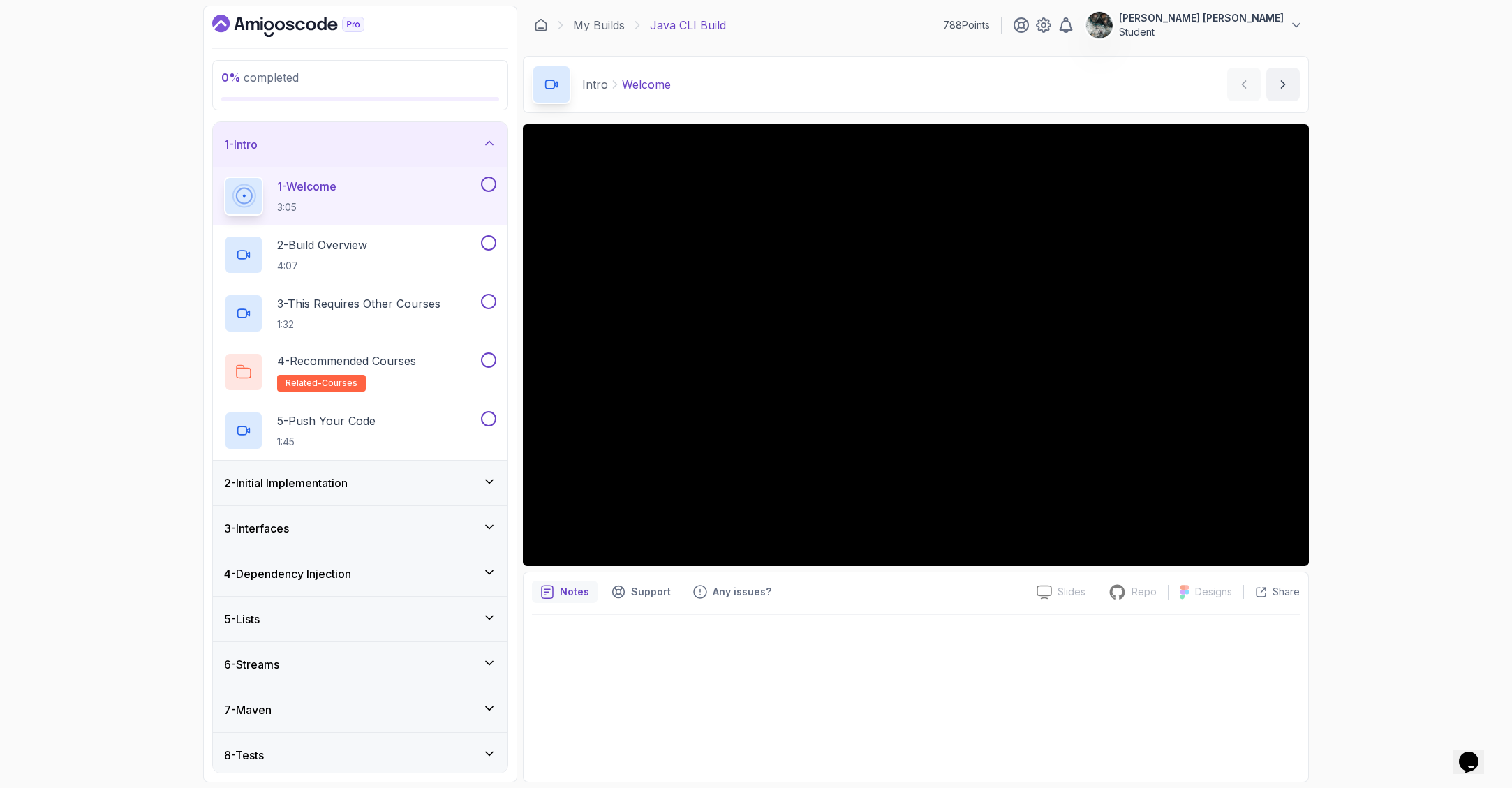
click at [367, 483] on div "2 - Initial Implementation" at bounding box center [360, 482] width 273 height 17
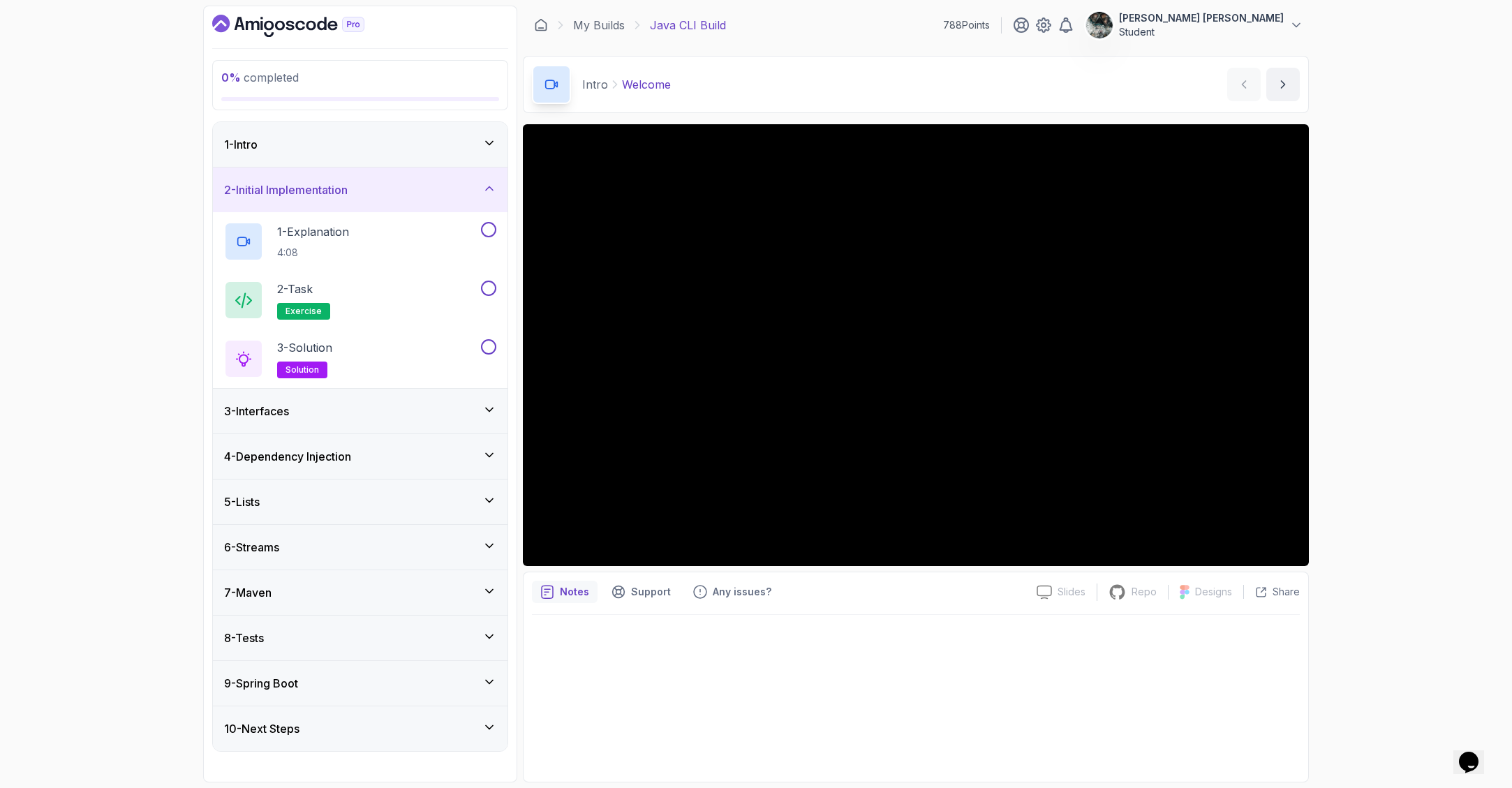
click at [358, 426] on div "3 - Interfaces" at bounding box center [359, 410] width 294 height 45
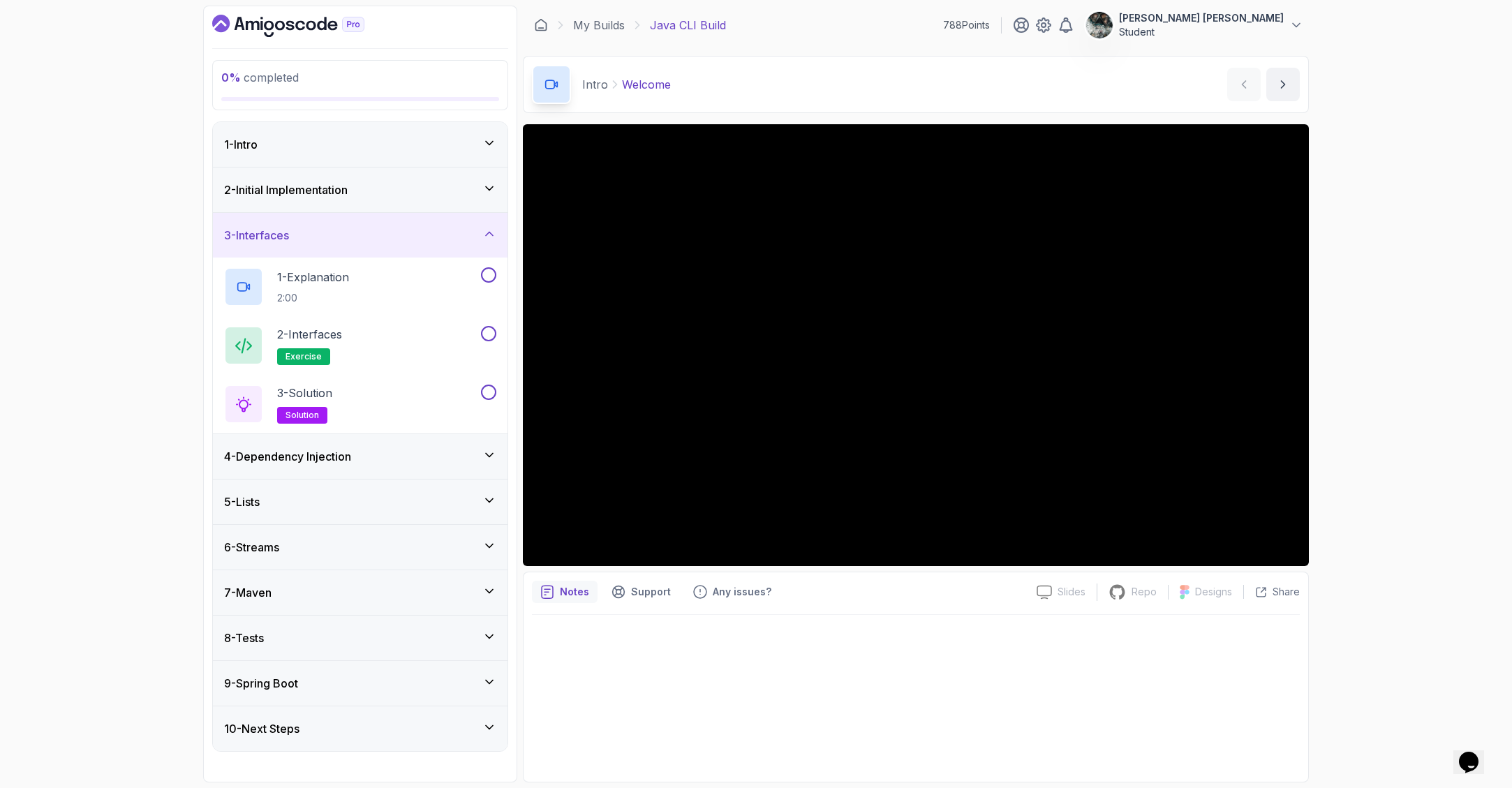
click at [360, 457] on div "4 - Dependency Injection" at bounding box center [360, 456] width 273 height 17
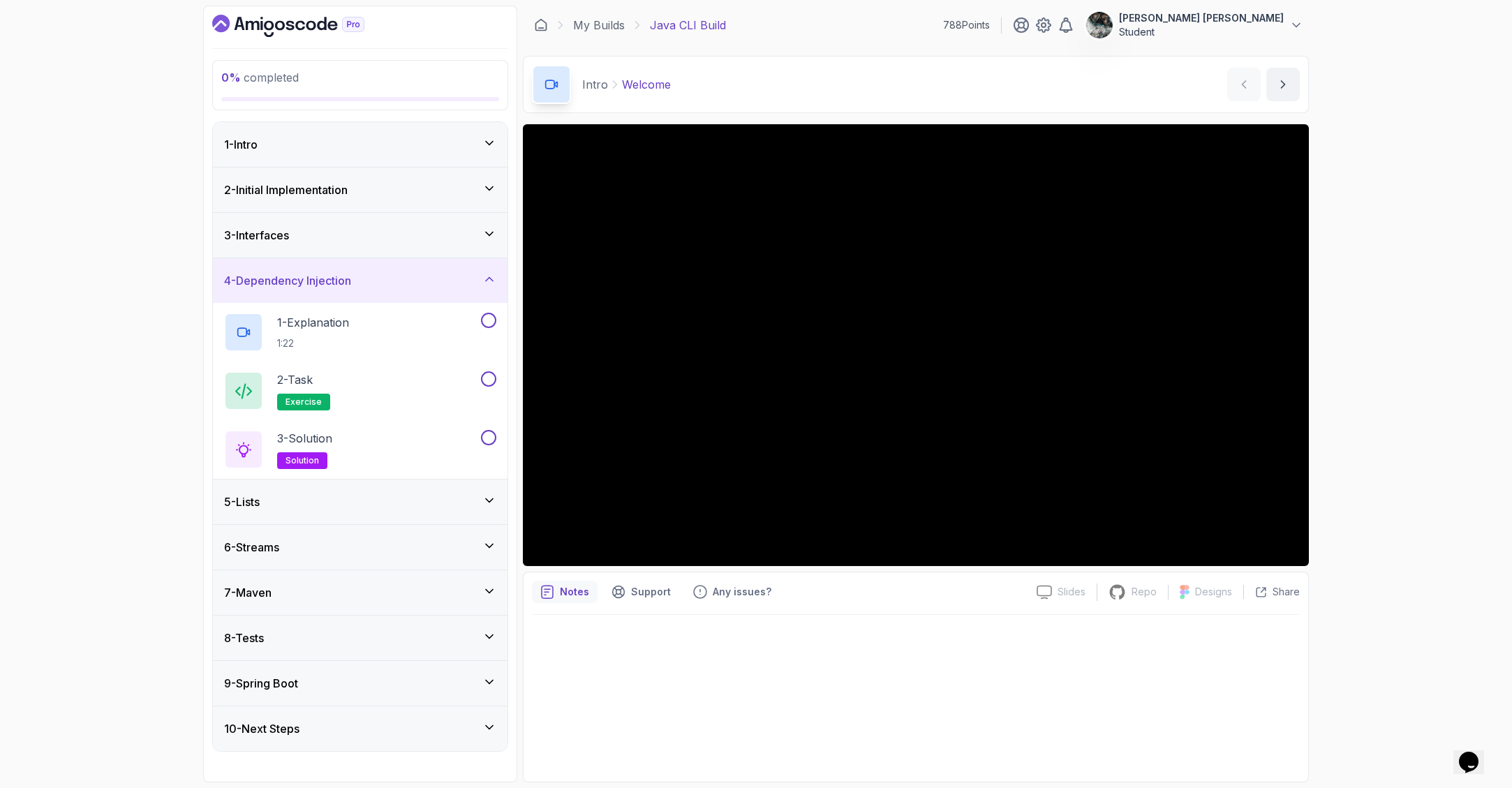
click at [364, 503] on div "5 - Lists" at bounding box center [360, 501] width 273 height 17
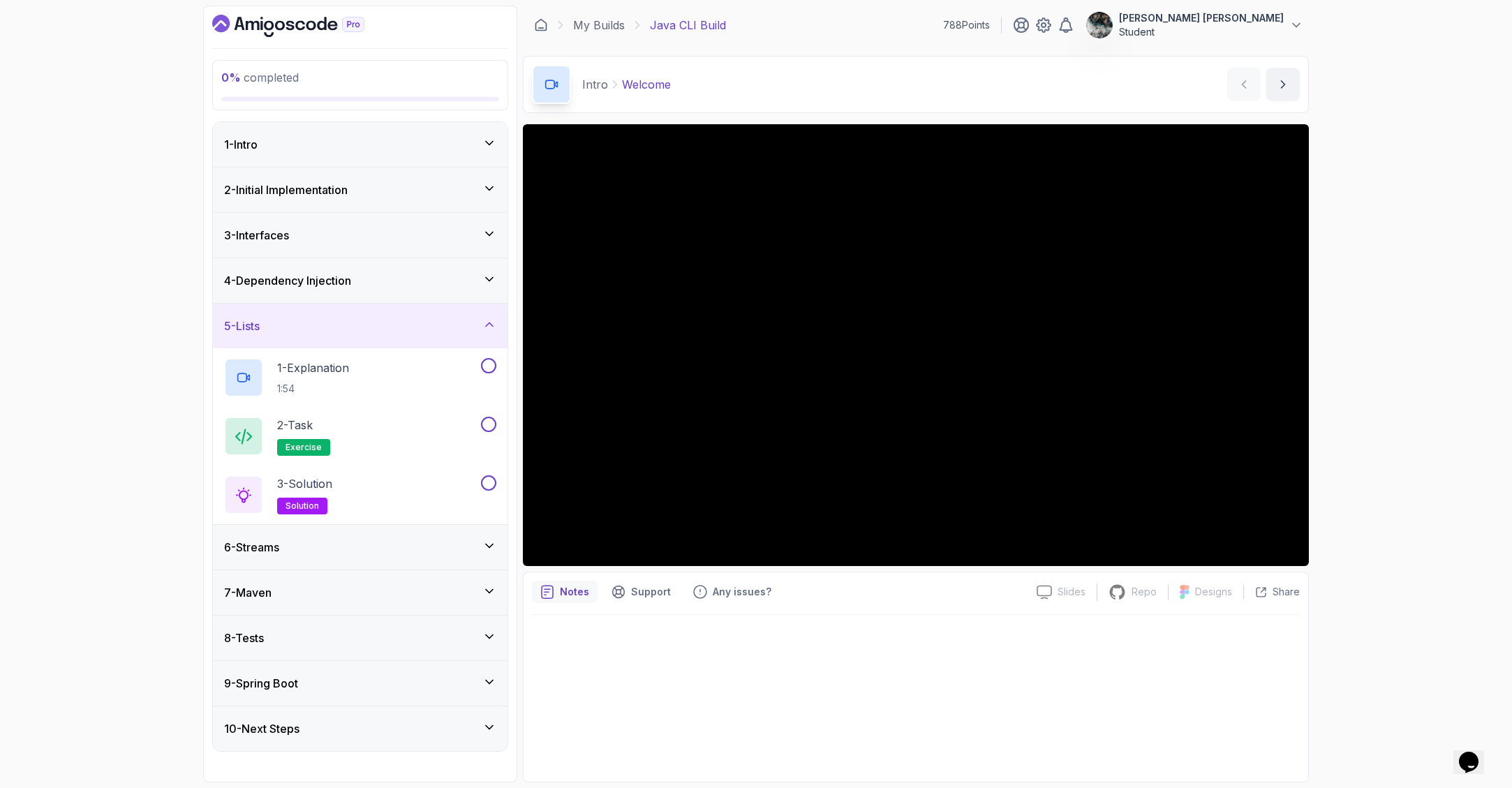
click at [357, 544] on div "6 - Streams" at bounding box center [360, 546] width 273 height 17
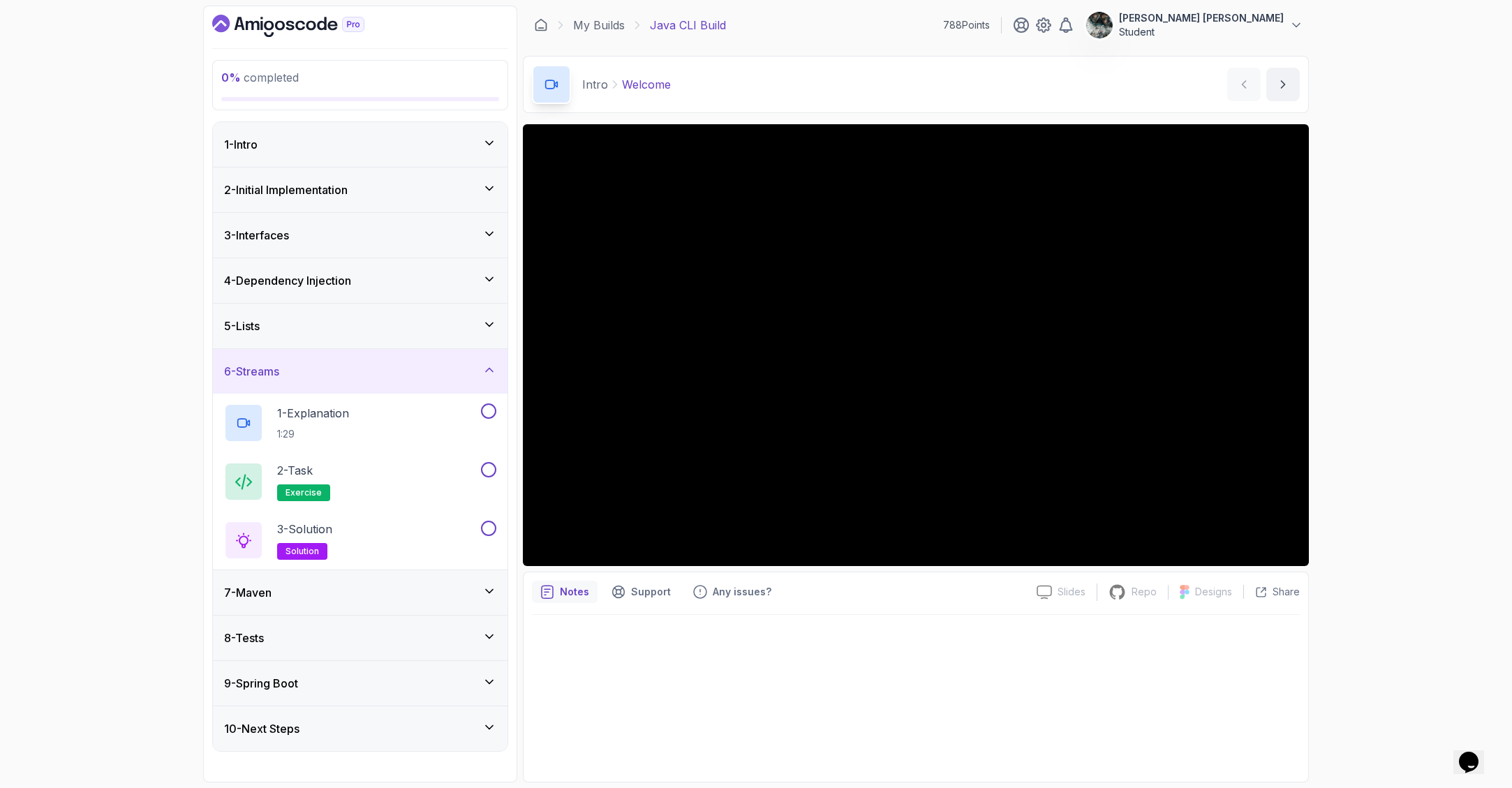
click at [317, 584] on div "7 - Maven" at bounding box center [360, 592] width 273 height 17
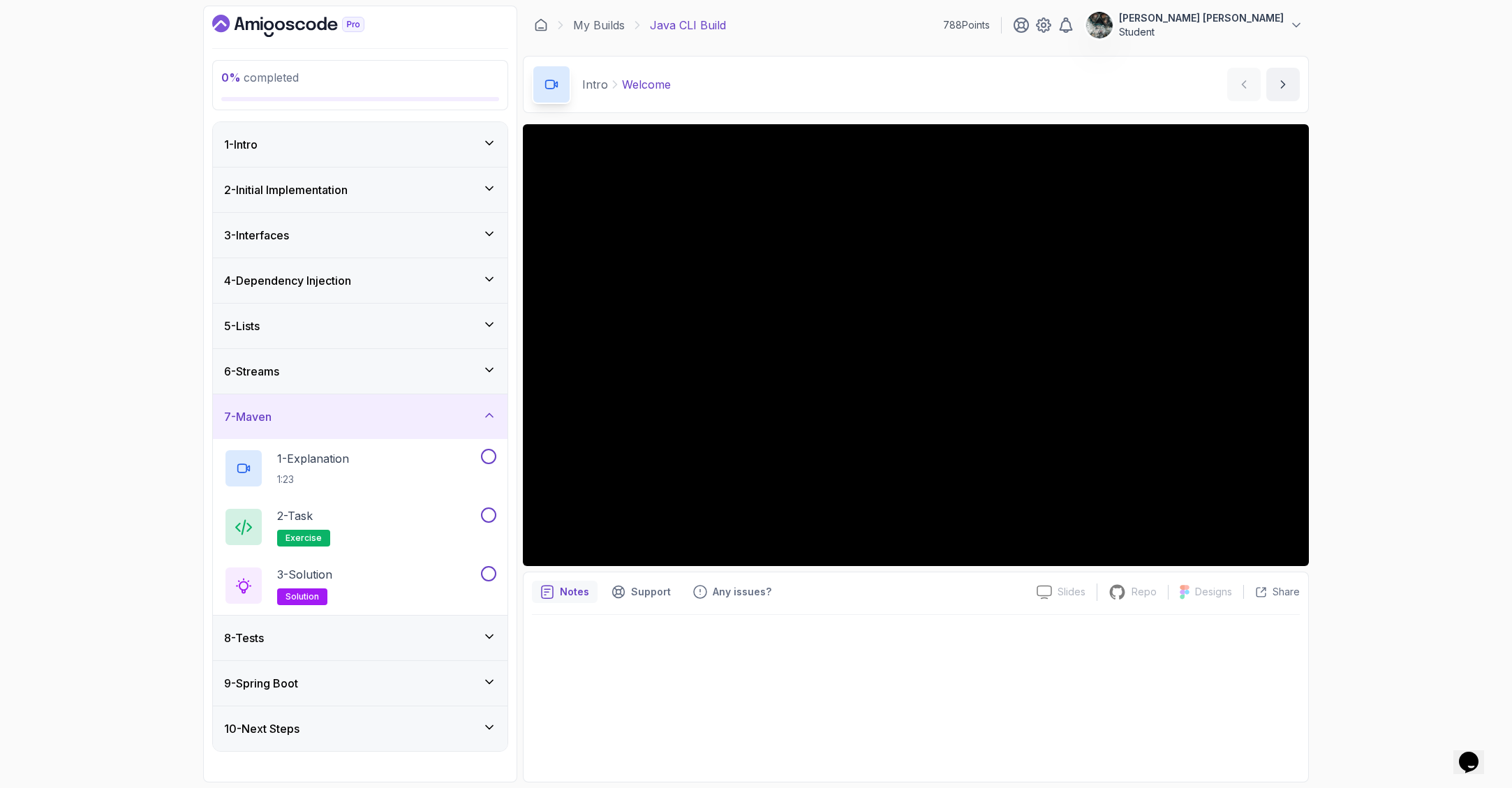
click at [327, 637] on div "8 - Tests" at bounding box center [360, 637] width 273 height 17
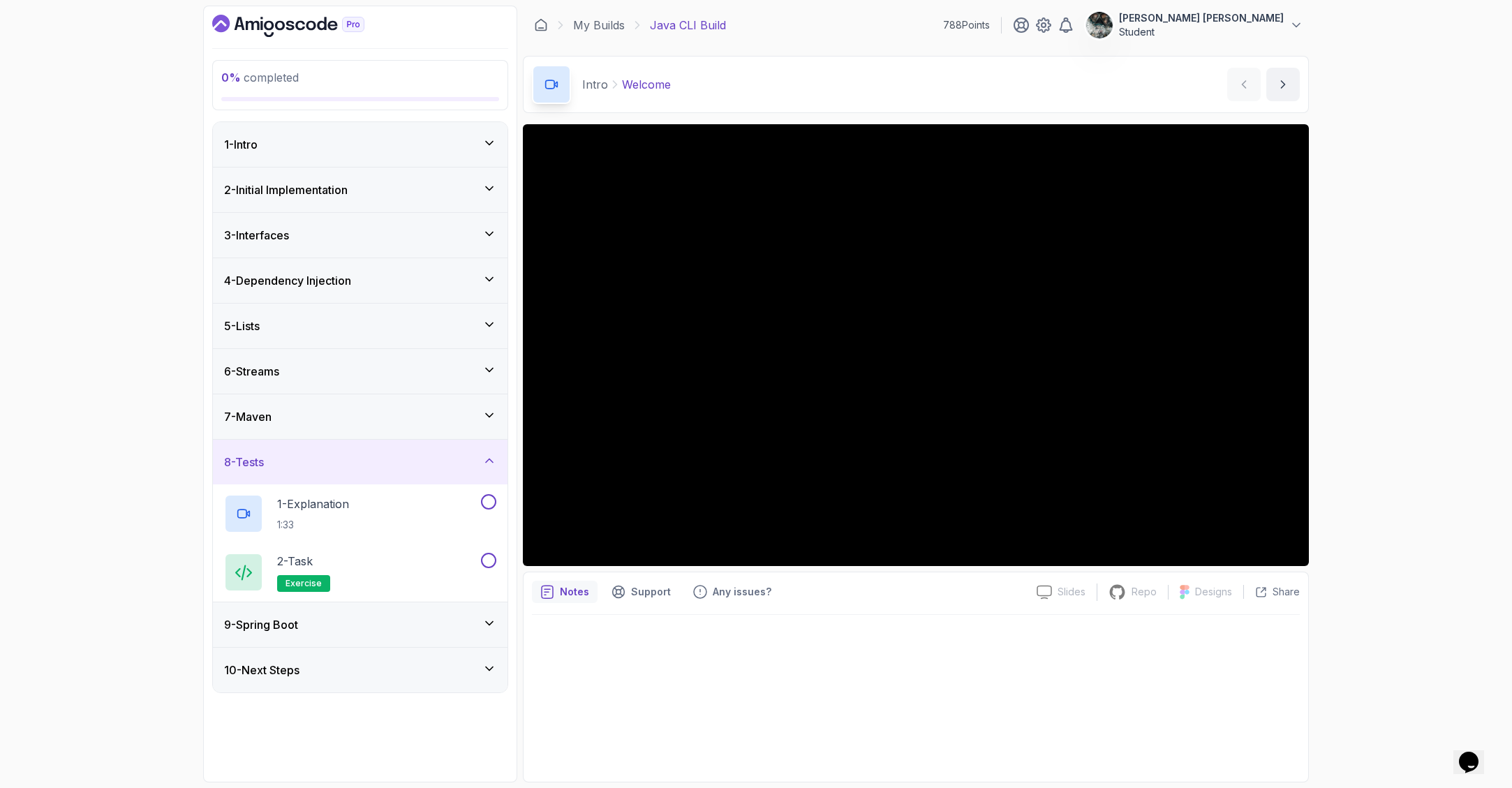
click at [325, 640] on div "9 - Spring Boot" at bounding box center [359, 624] width 294 height 45
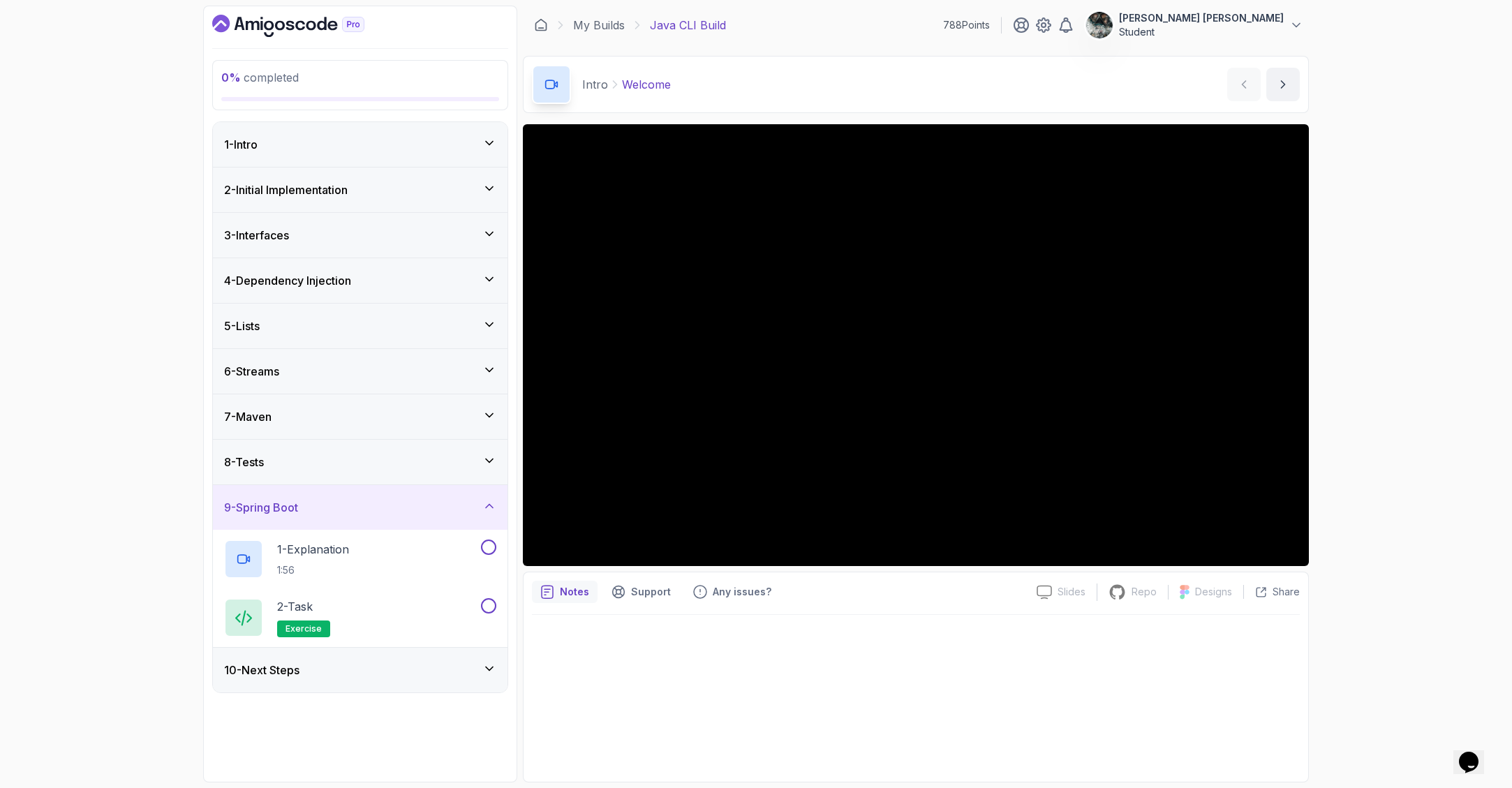
click at [307, 664] on div "10 - Next Steps" at bounding box center [360, 670] width 273 height 17
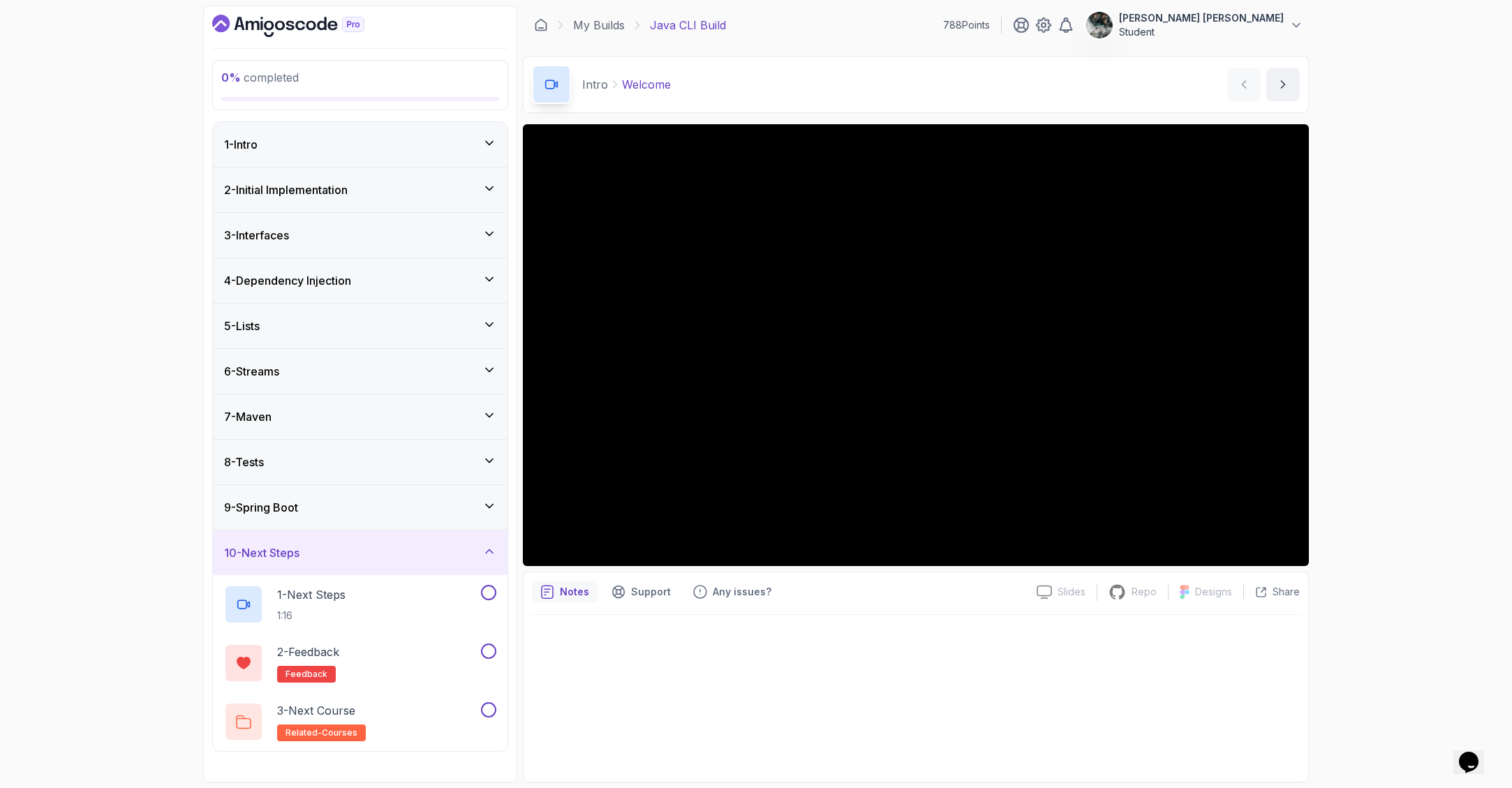
click at [399, 139] on div "1 - Intro" at bounding box center [360, 144] width 273 height 17
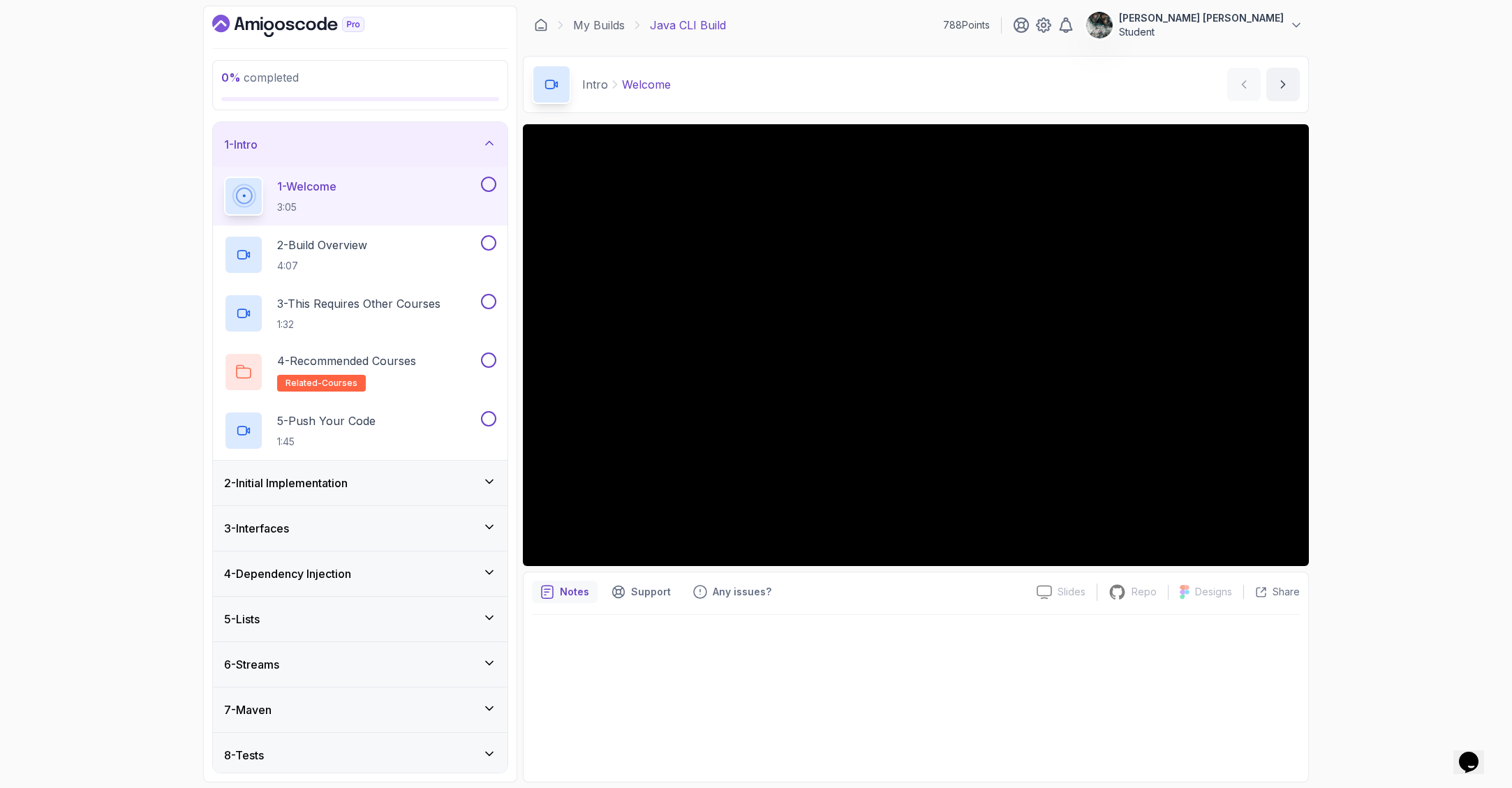
click at [492, 186] on button at bounding box center [488, 184] width 15 height 15
click at [349, 252] on p "2 - Build Overview" at bounding box center [322, 245] width 90 height 17
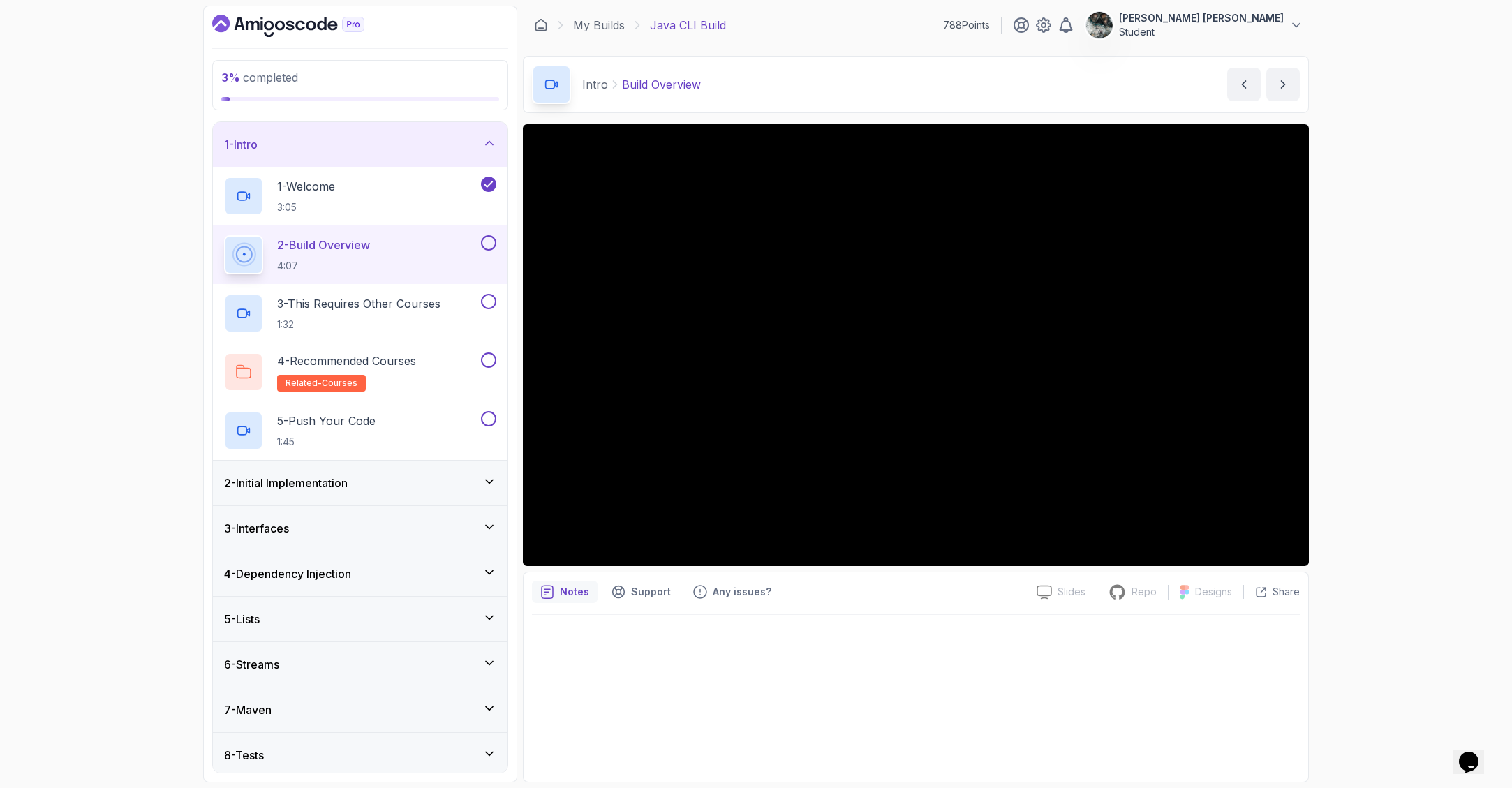
scroll to position [96, 0]
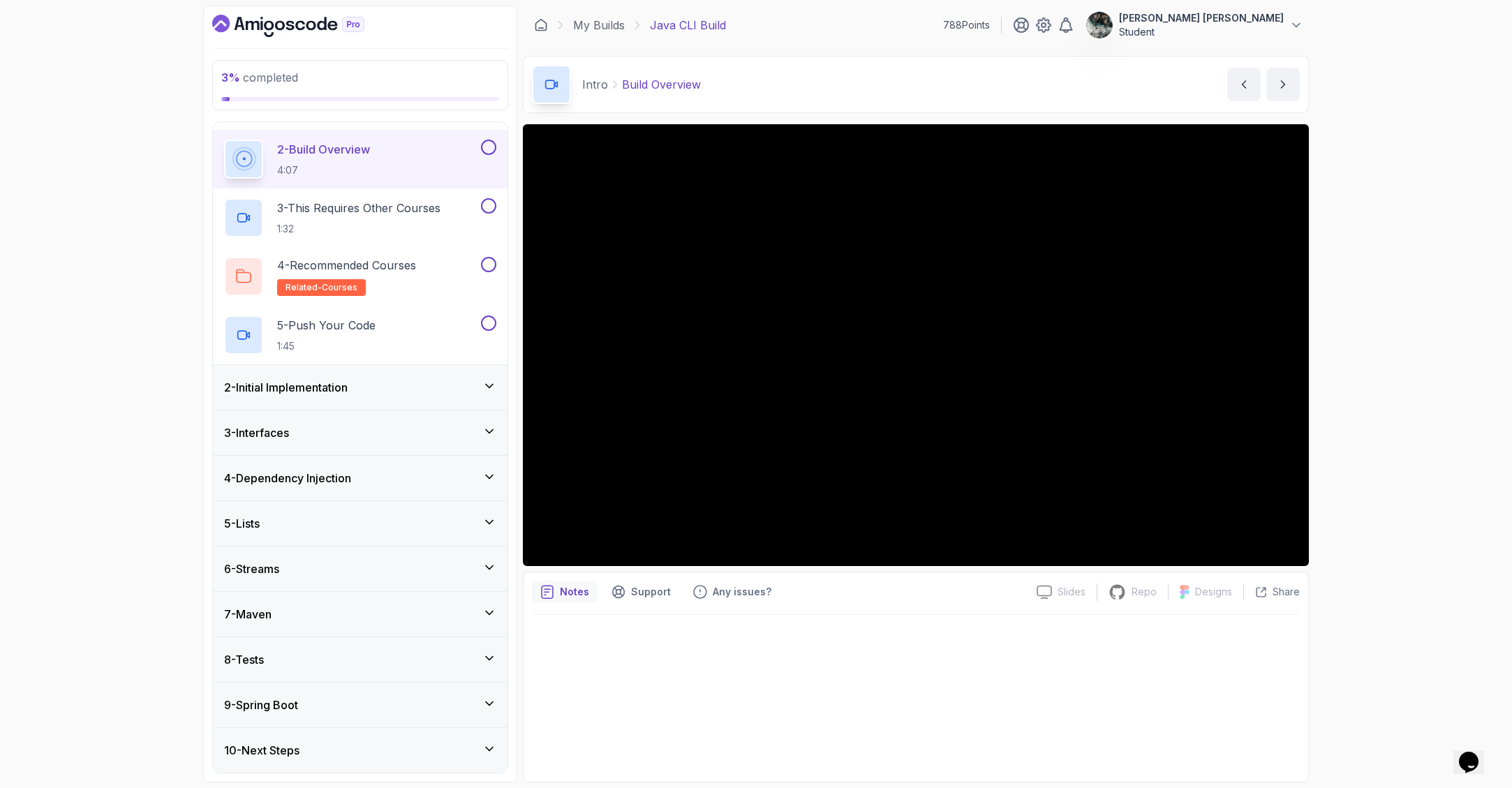
click at [310, 707] on div "9 - Spring Boot" at bounding box center [360, 704] width 273 height 17
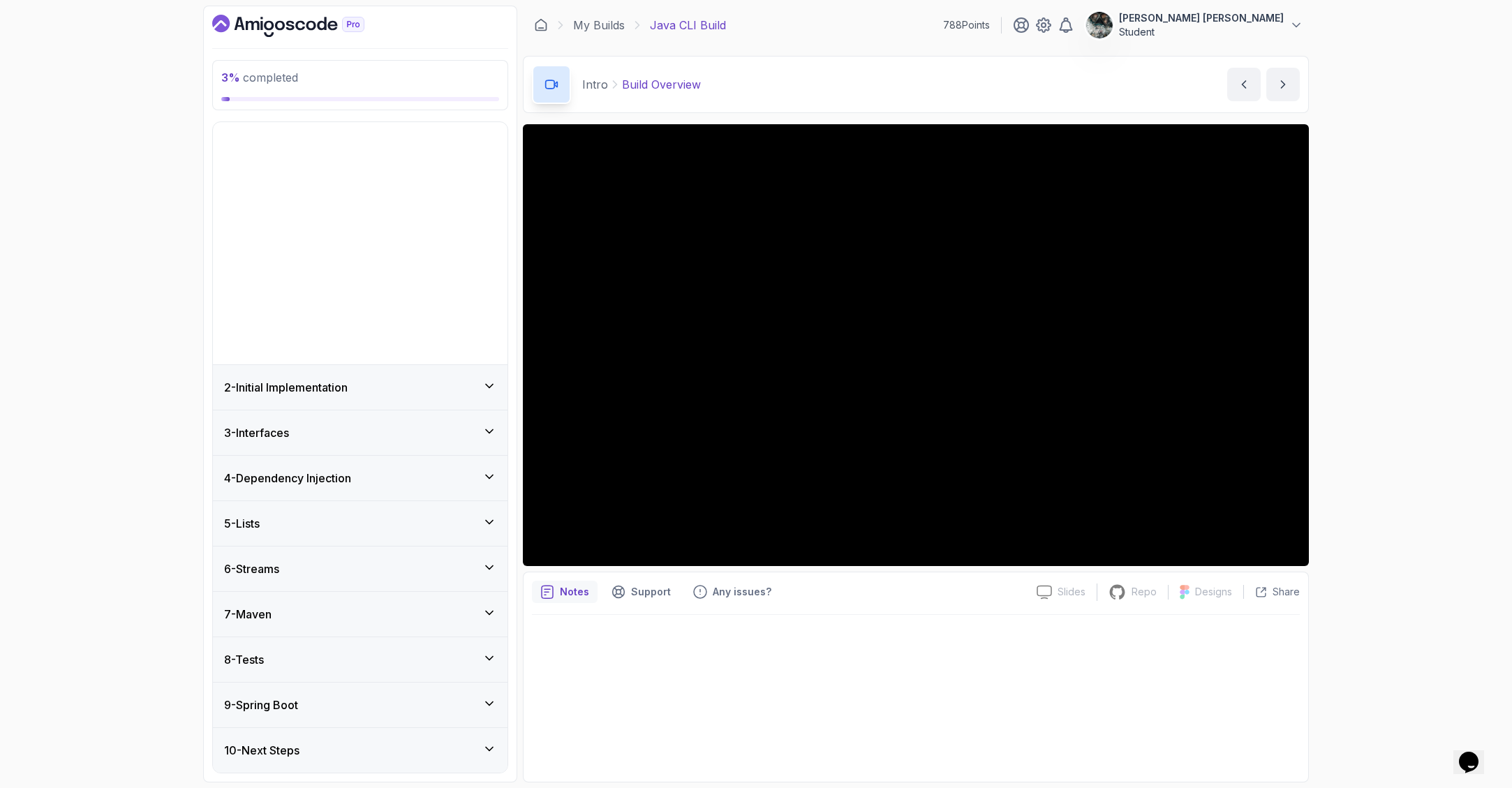
scroll to position [0, 0]
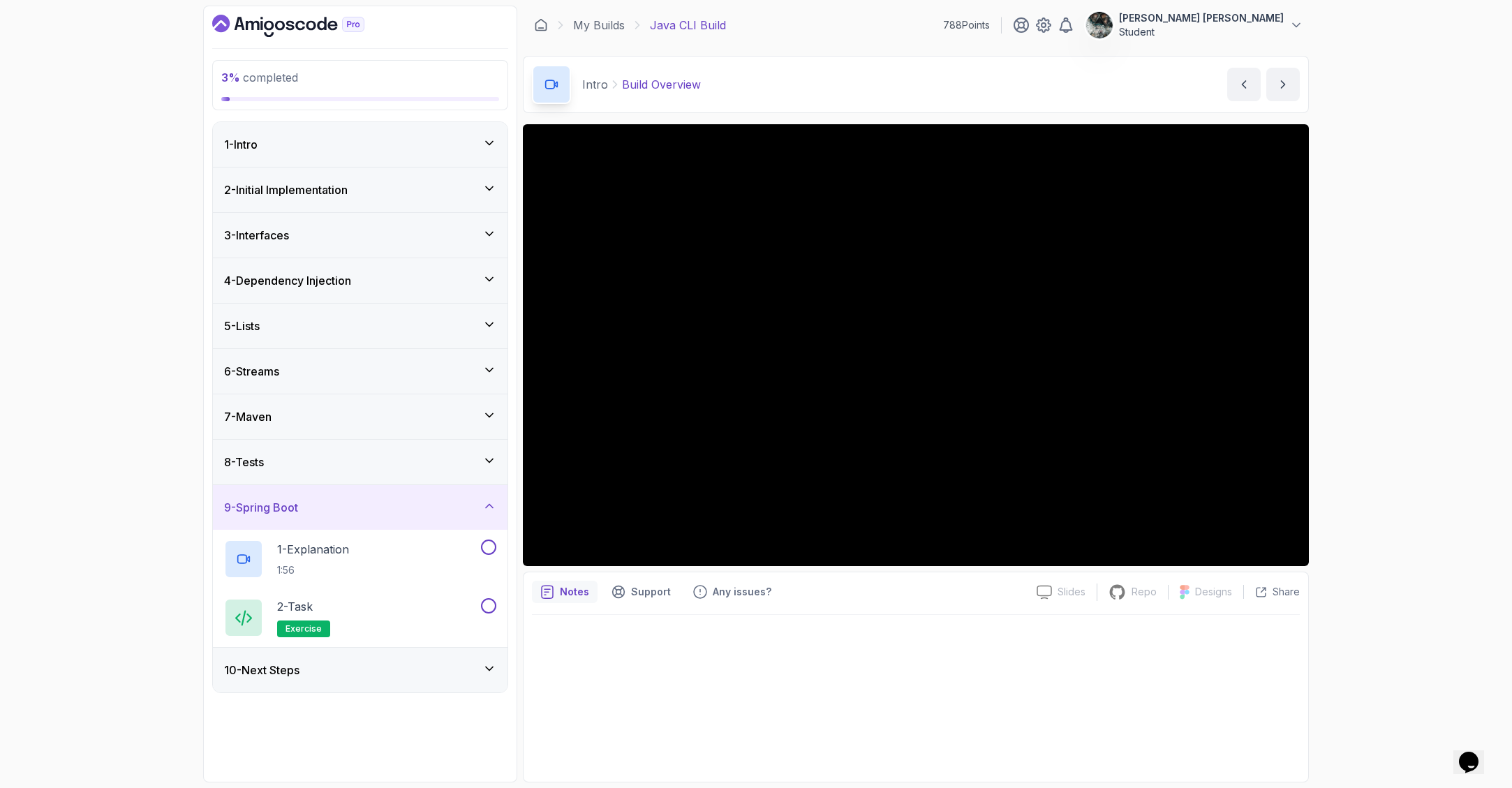
click at [403, 496] on div "9 - Spring Boot" at bounding box center [359, 507] width 294 height 45
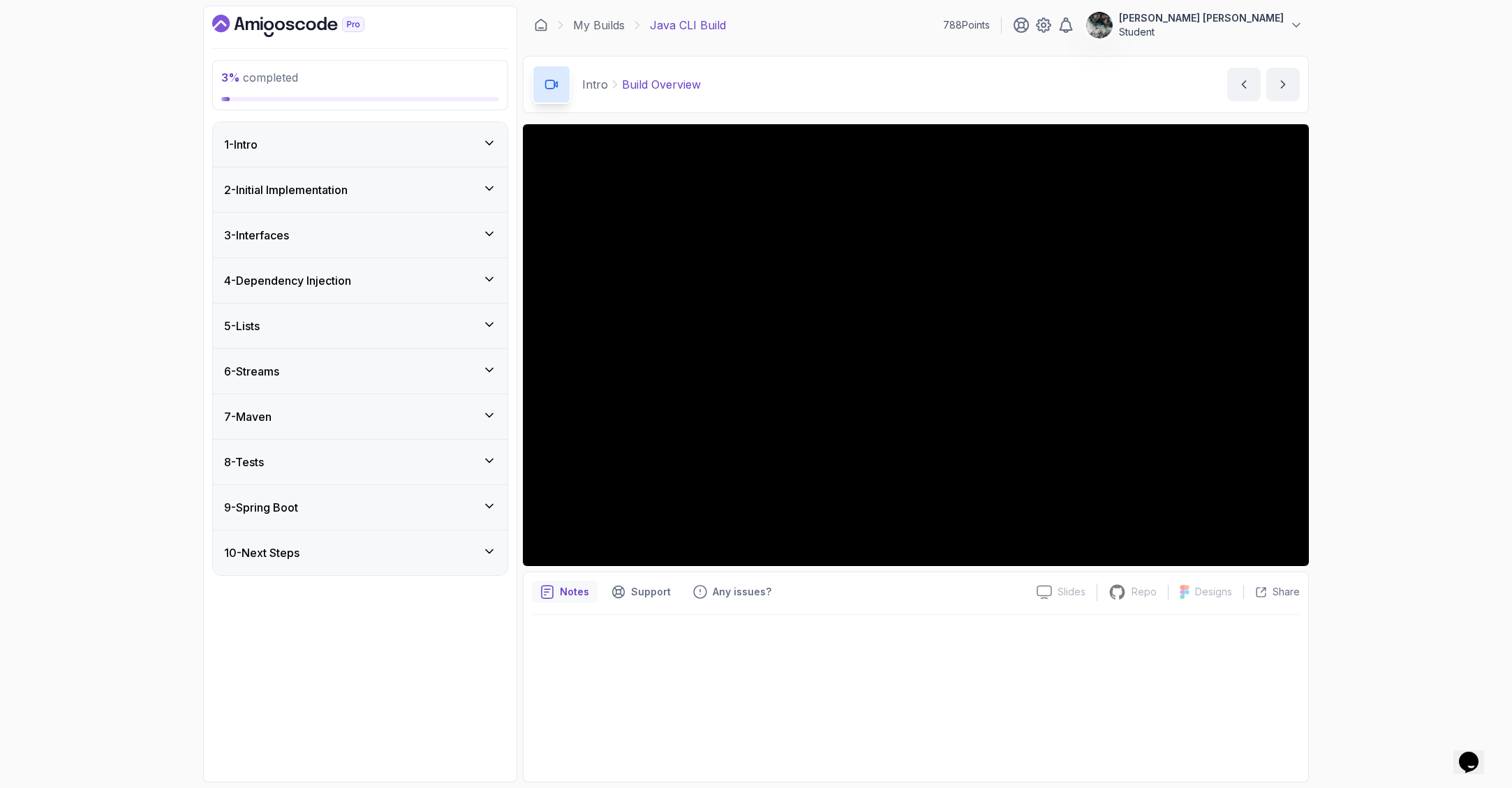
click at [311, 503] on div "9 - Spring Boot" at bounding box center [360, 507] width 273 height 17
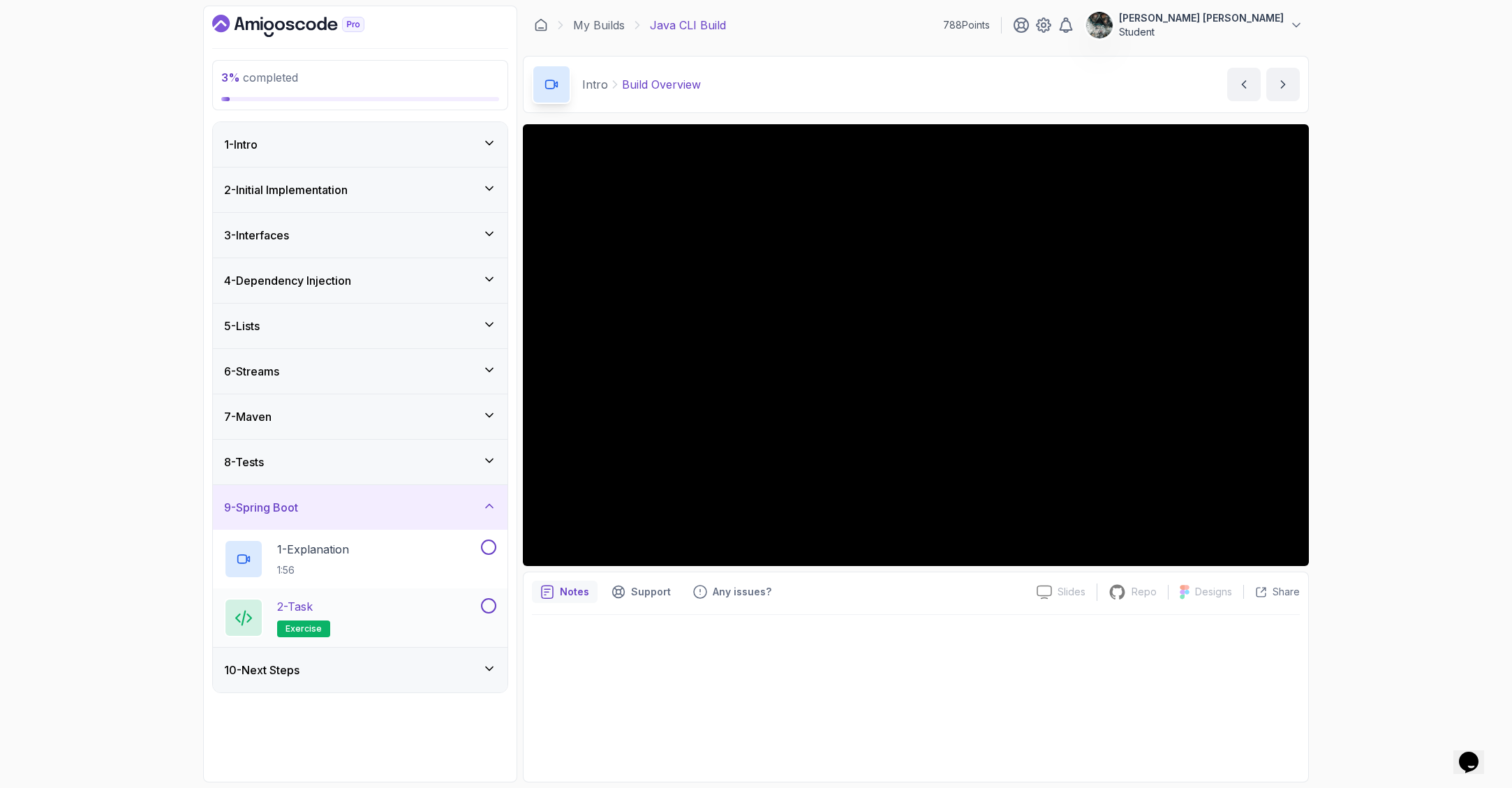
click at [333, 612] on div "2 - Task exercise" at bounding box center [350, 618] width 254 height 39
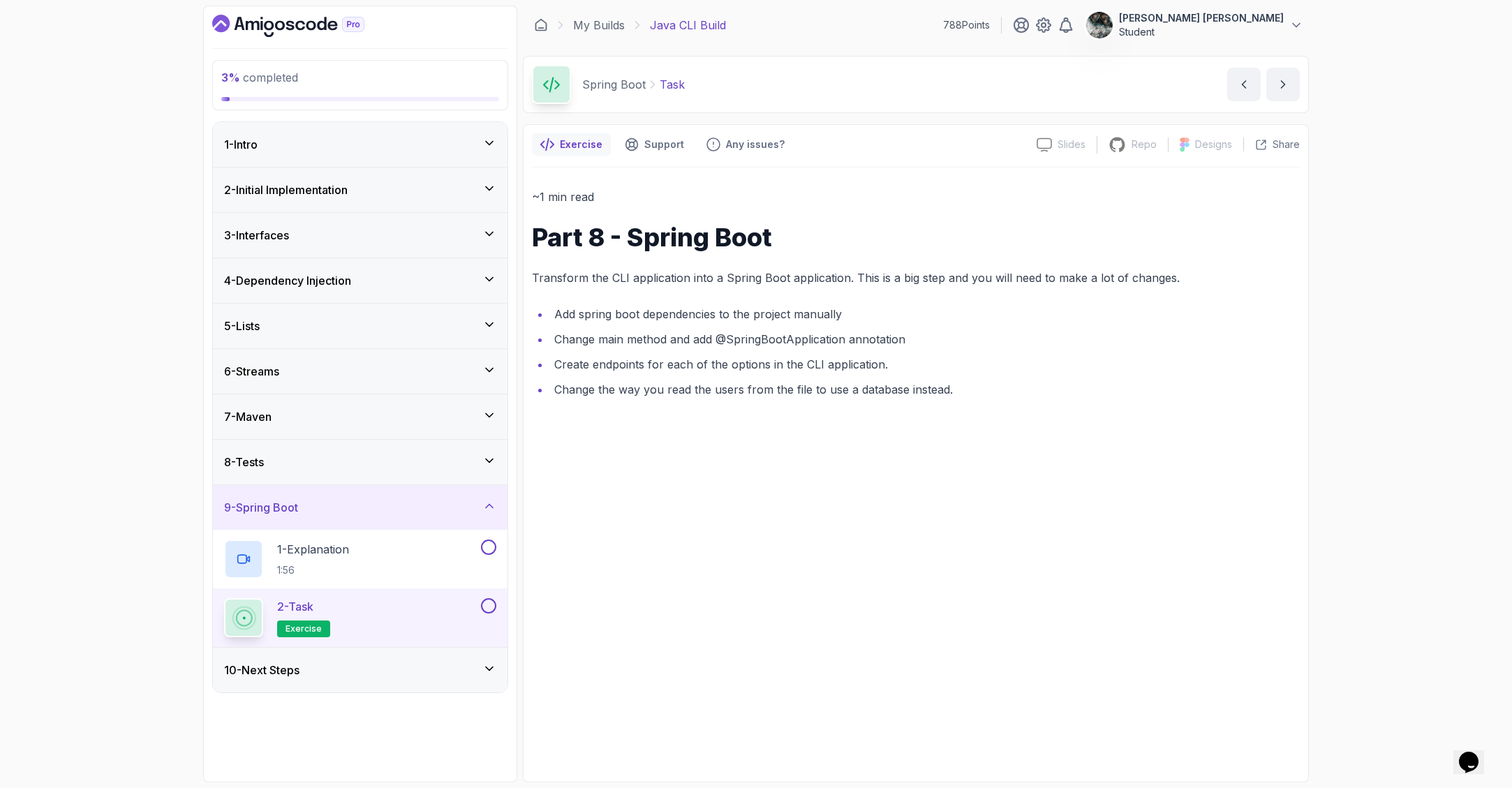
click at [381, 520] on div "9 - Spring Boot" at bounding box center [359, 507] width 294 height 45
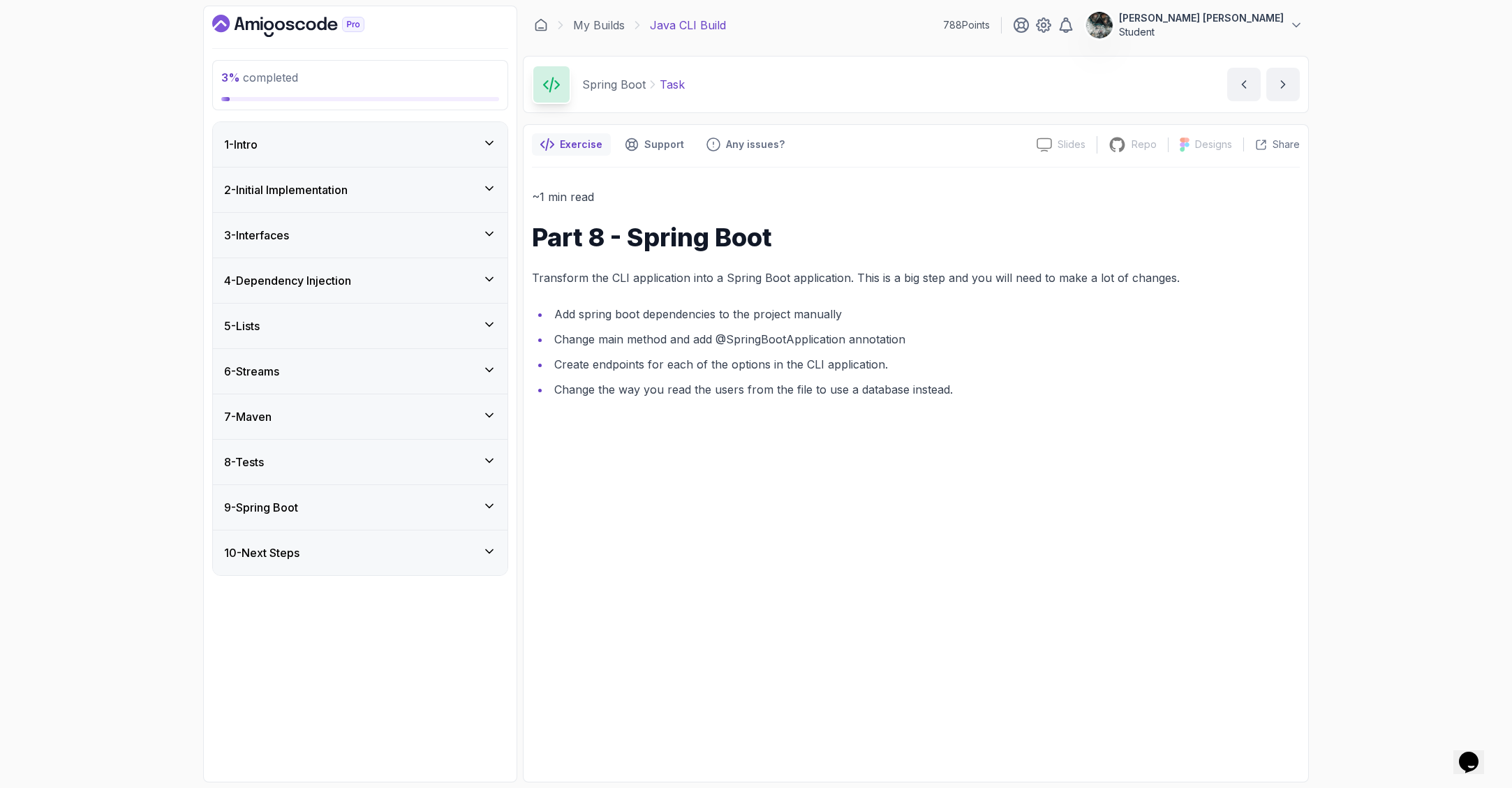
click at [316, 469] on div "8 - Tests" at bounding box center [360, 461] width 273 height 17
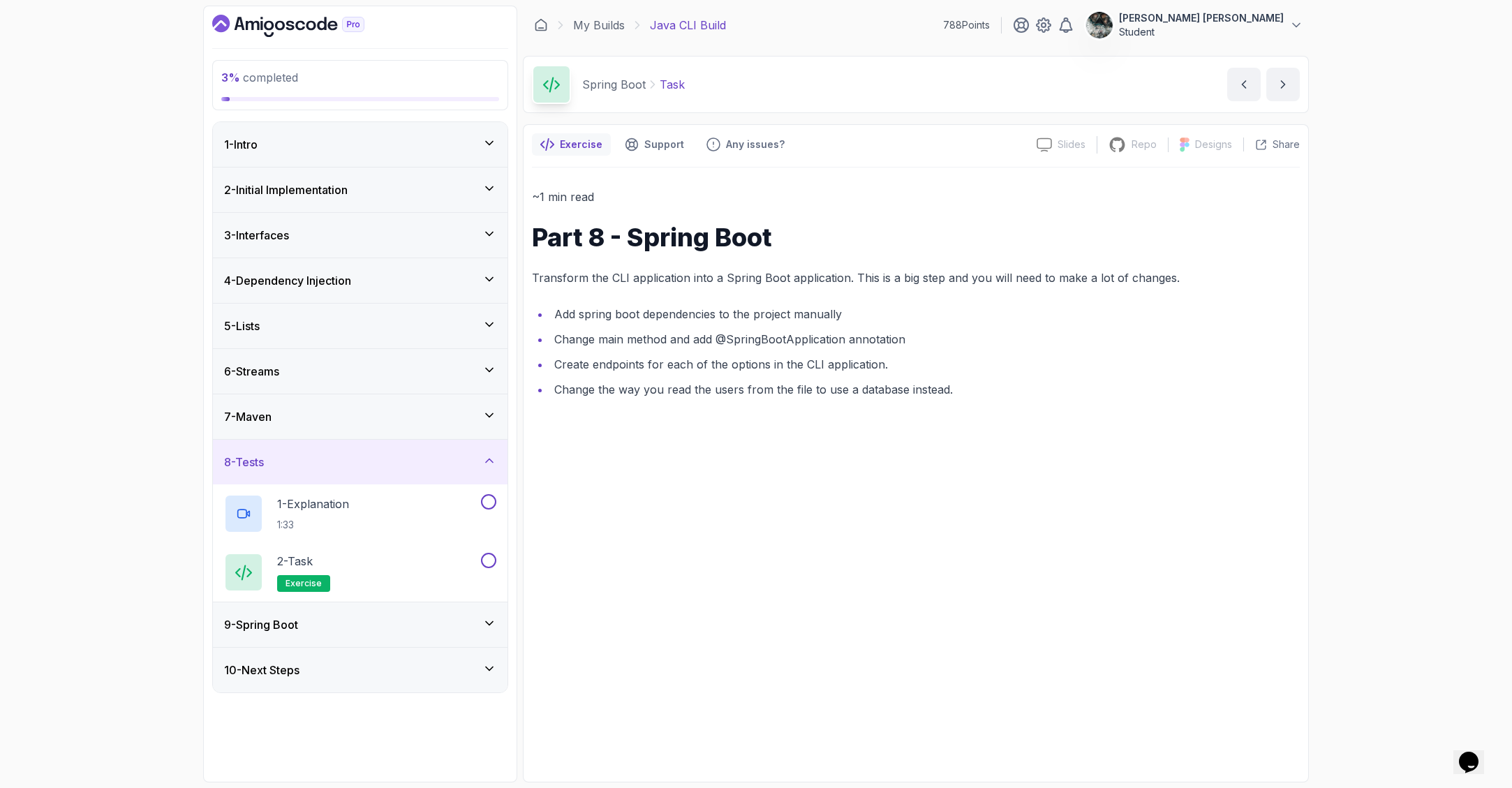
click at [316, 460] on div "8 - Tests" at bounding box center [360, 461] width 273 height 17
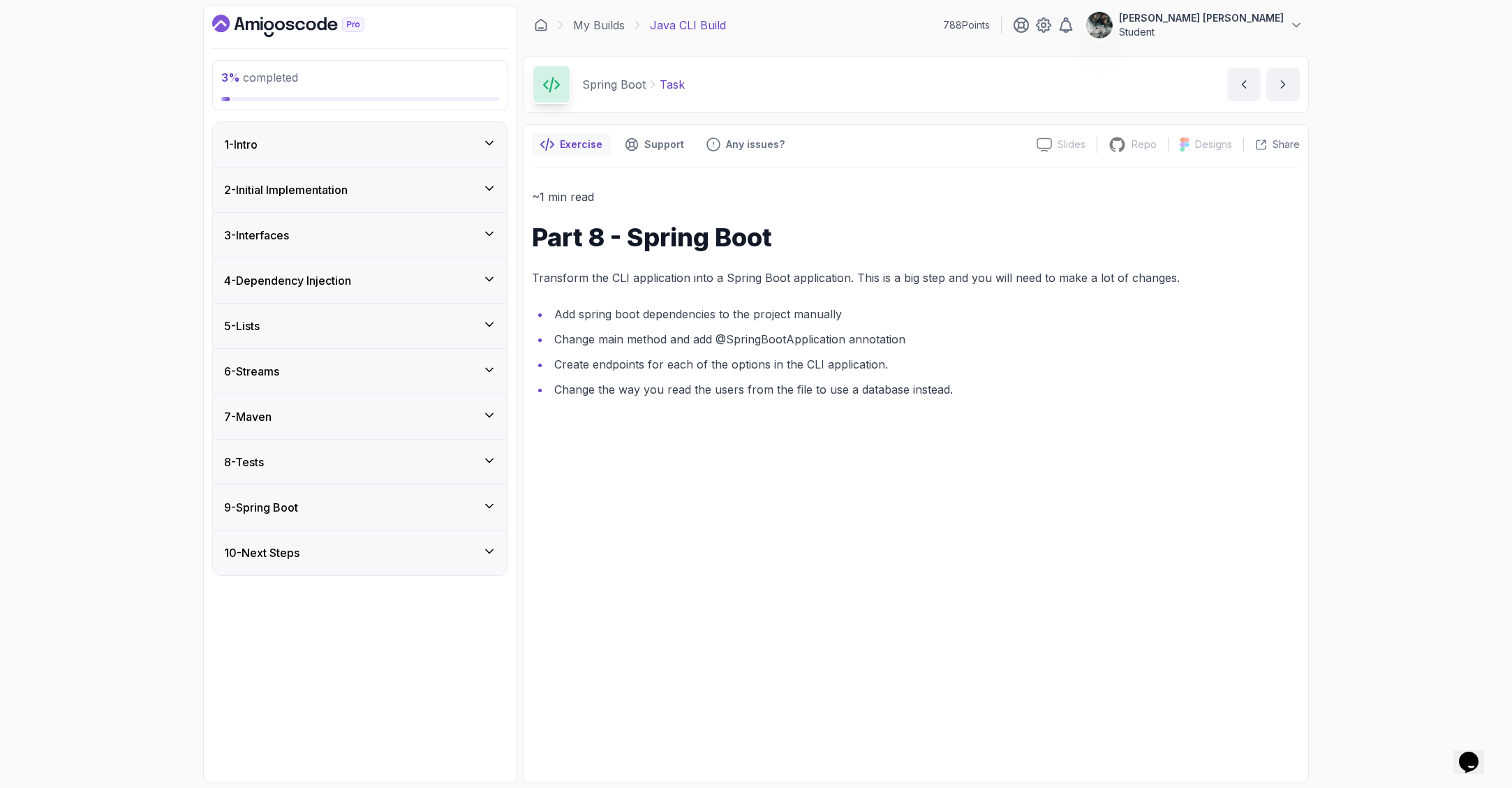
click at [318, 415] on div "7 - Maven" at bounding box center [360, 416] width 273 height 17
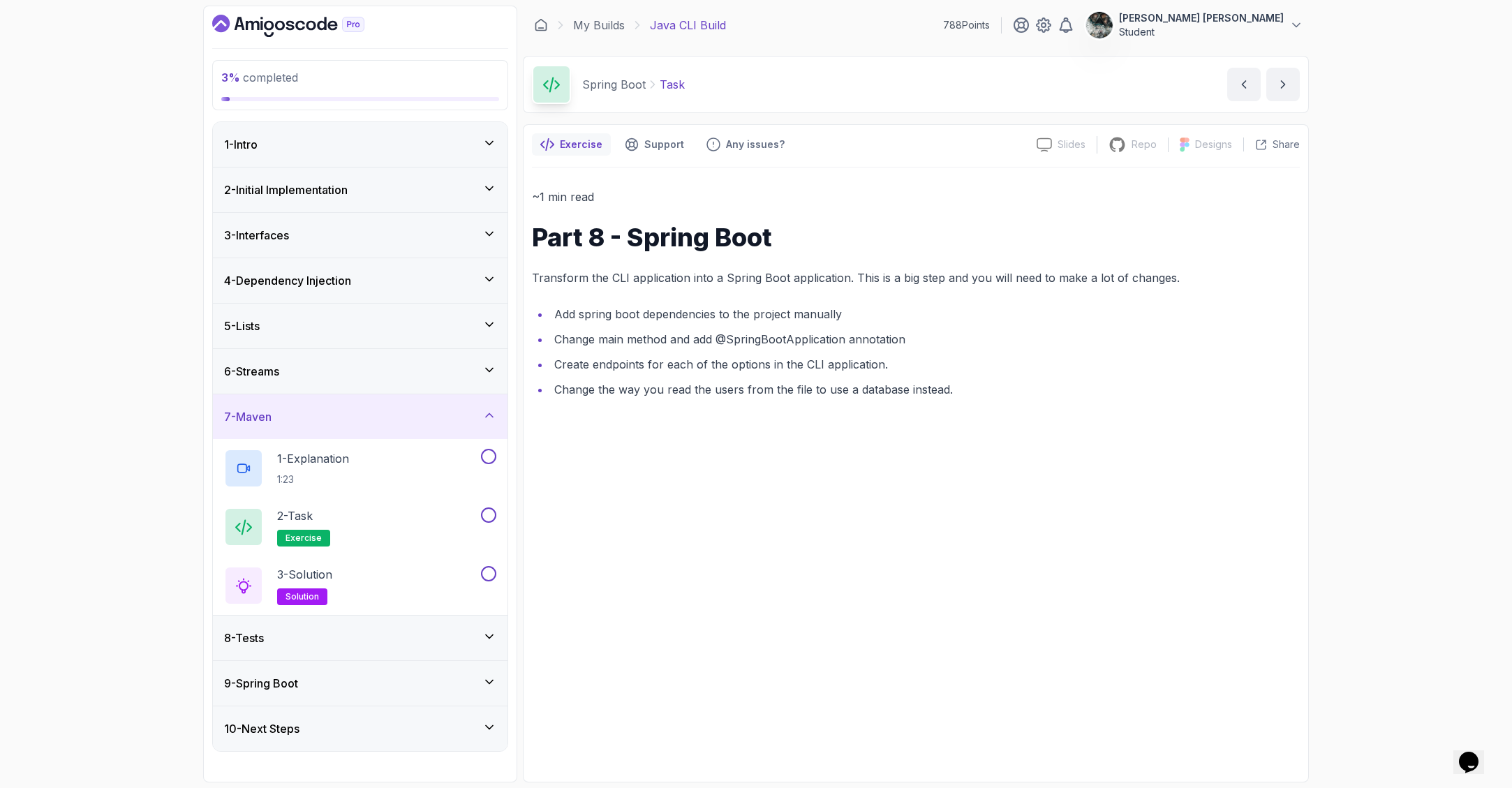
click at [318, 415] on div "7 - Maven" at bounding box center [360, 416] width 273 height 17
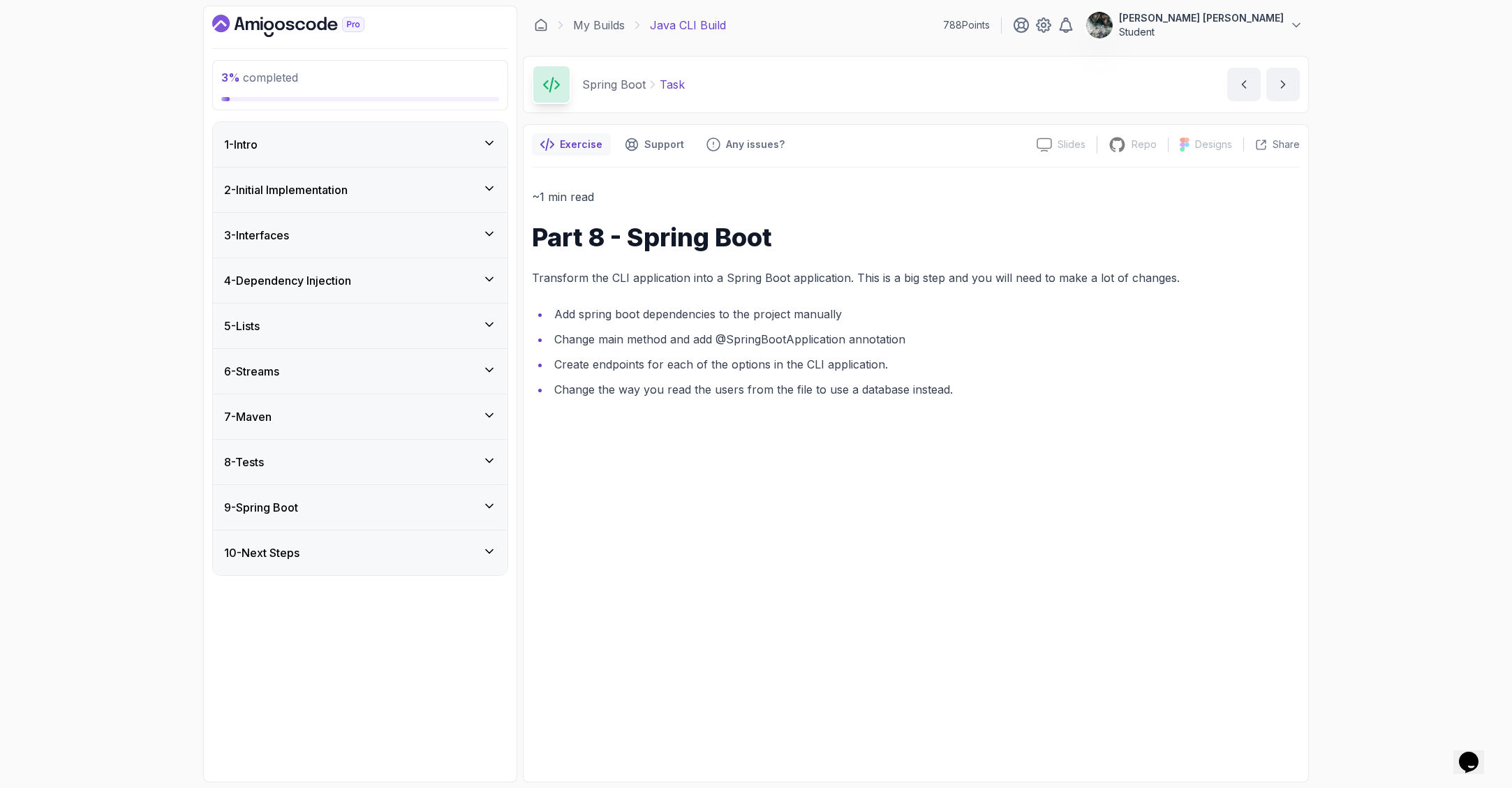
click at [321, 21] on icon "Dashboard" at bounding box center [322, 24] width 10 height 13
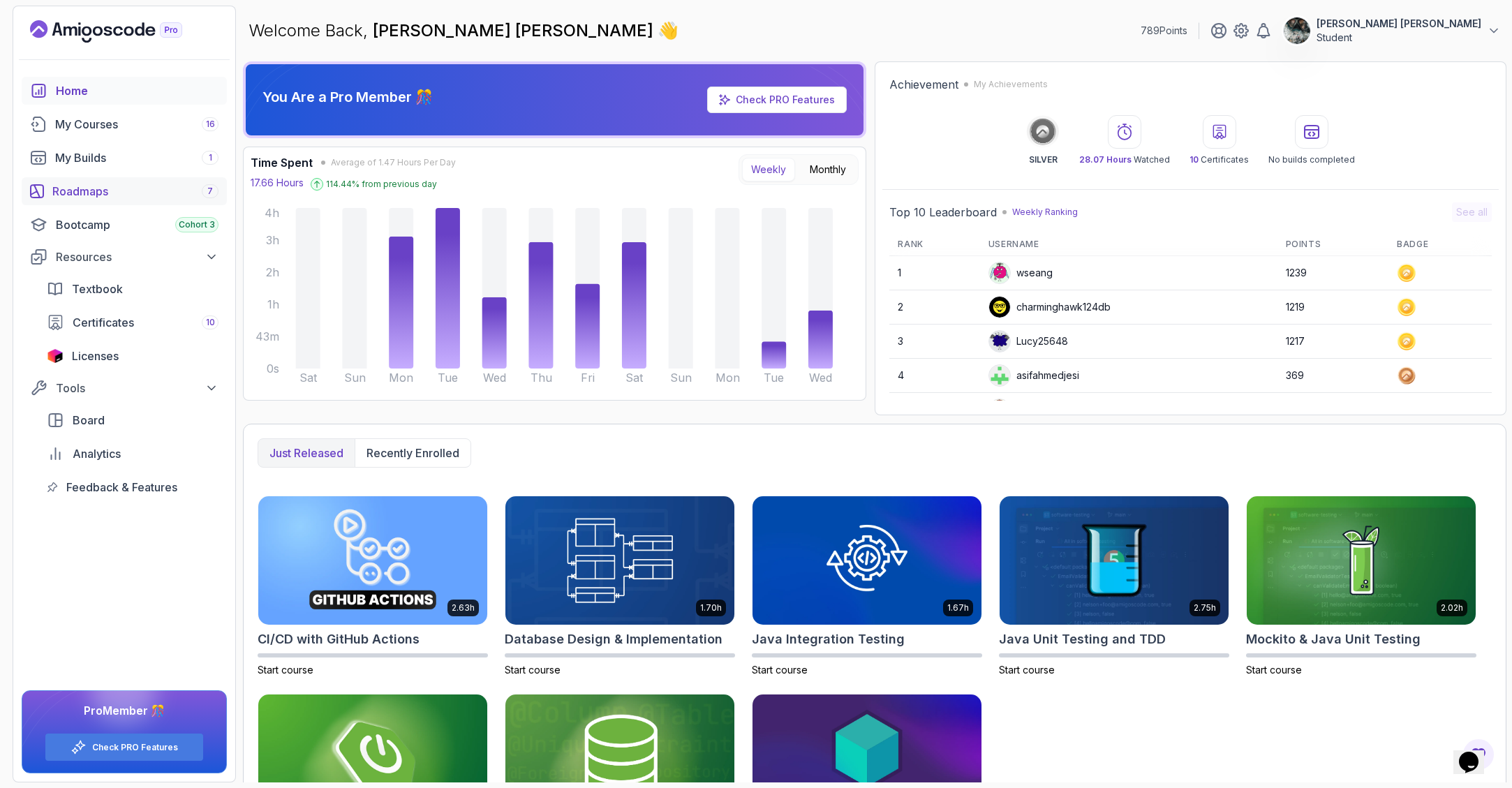
click at [115, 196] on div "Roadmaps 7" at bounding box center [135, 191] width 166 height 17
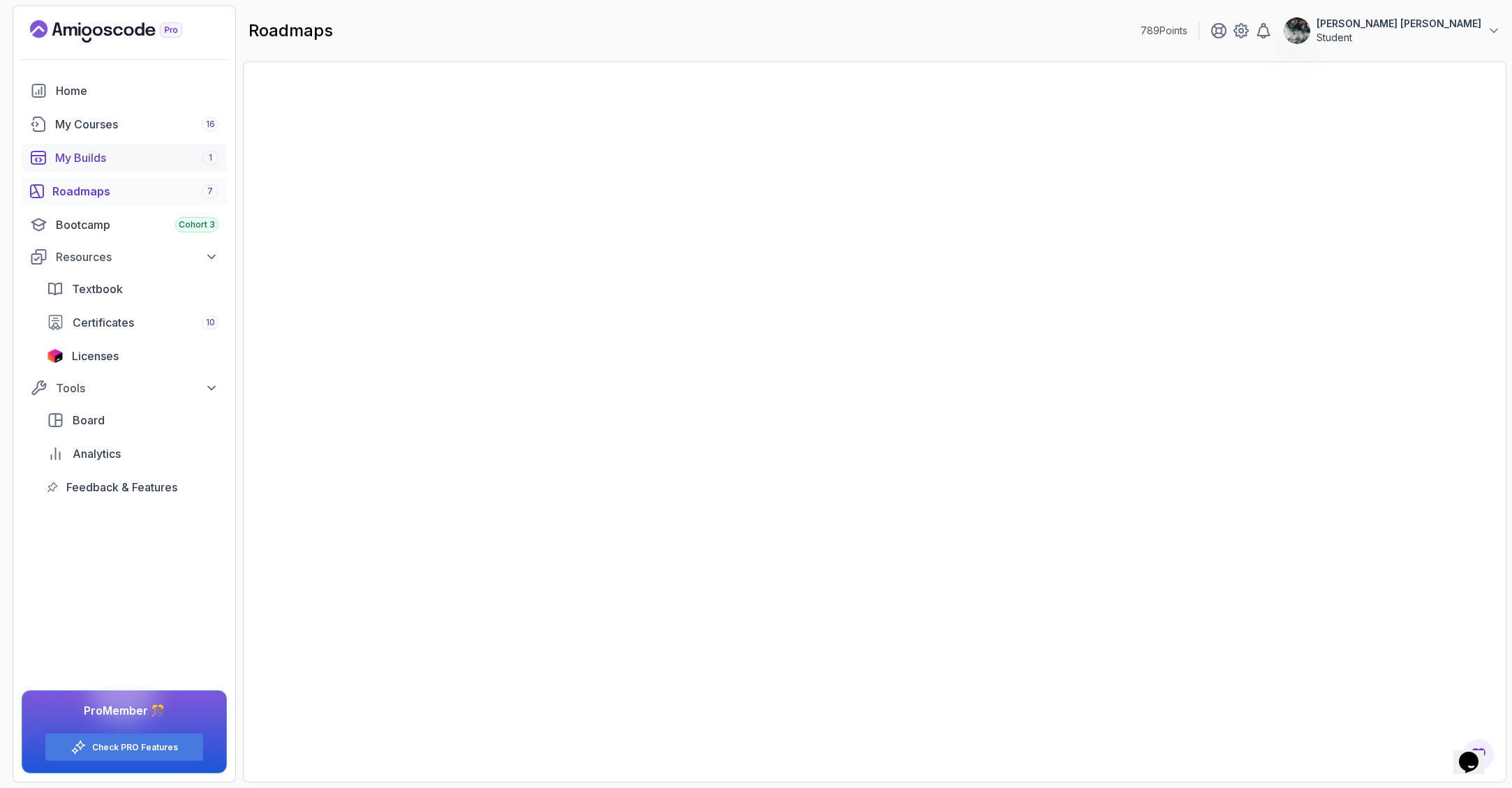
click at [186, 120] on div "My Courses 16" at bounding box center [136, 124] width 163 height 17
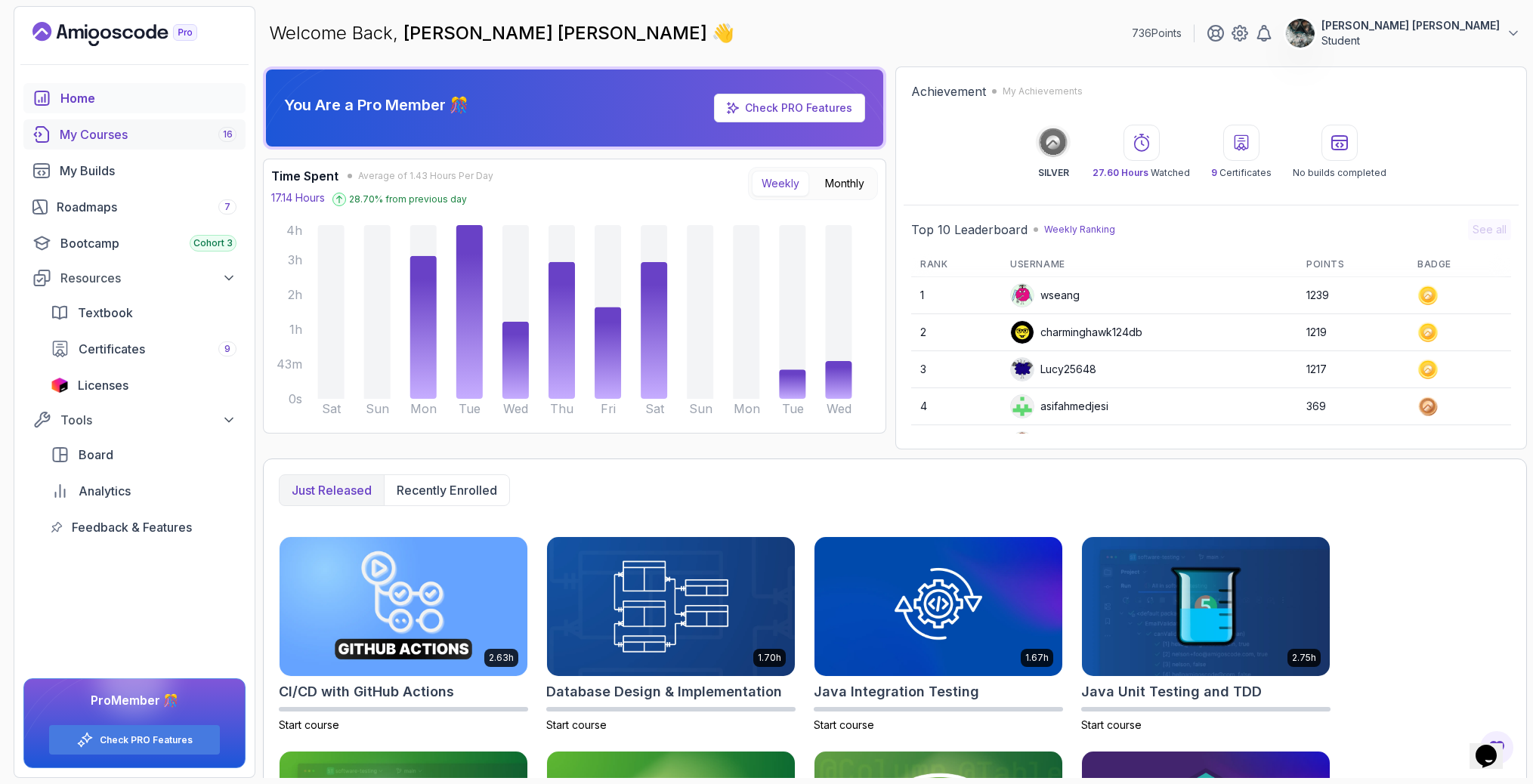
click at [117, 133] on div "My Courses 16" at bounding box center [148, 134] width 176 height 18
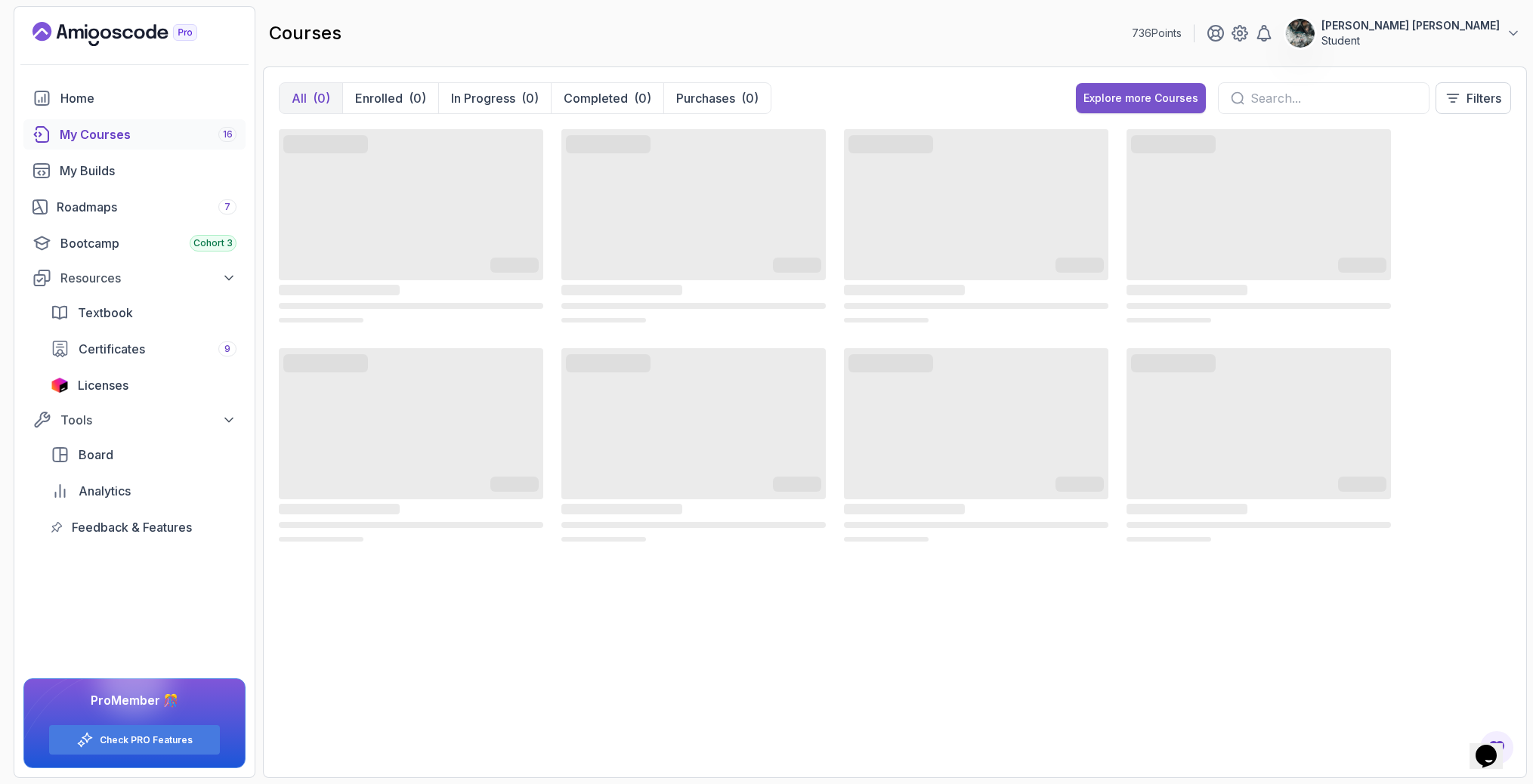
click at [1128, 109] on button "Explore more Courses" at bounding box center [1141, 98] width 130 height 30
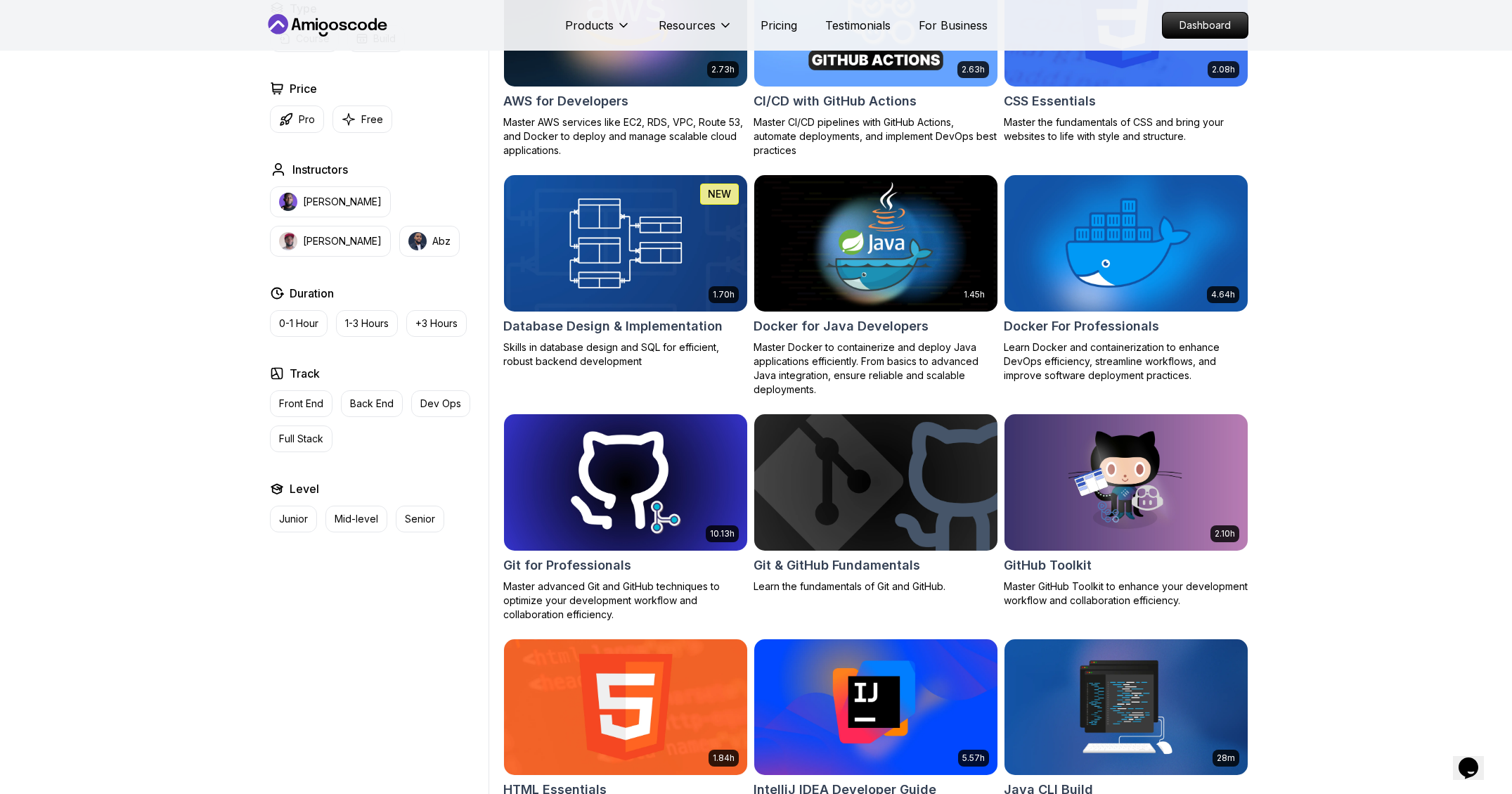
scroll to position [1140, 0]
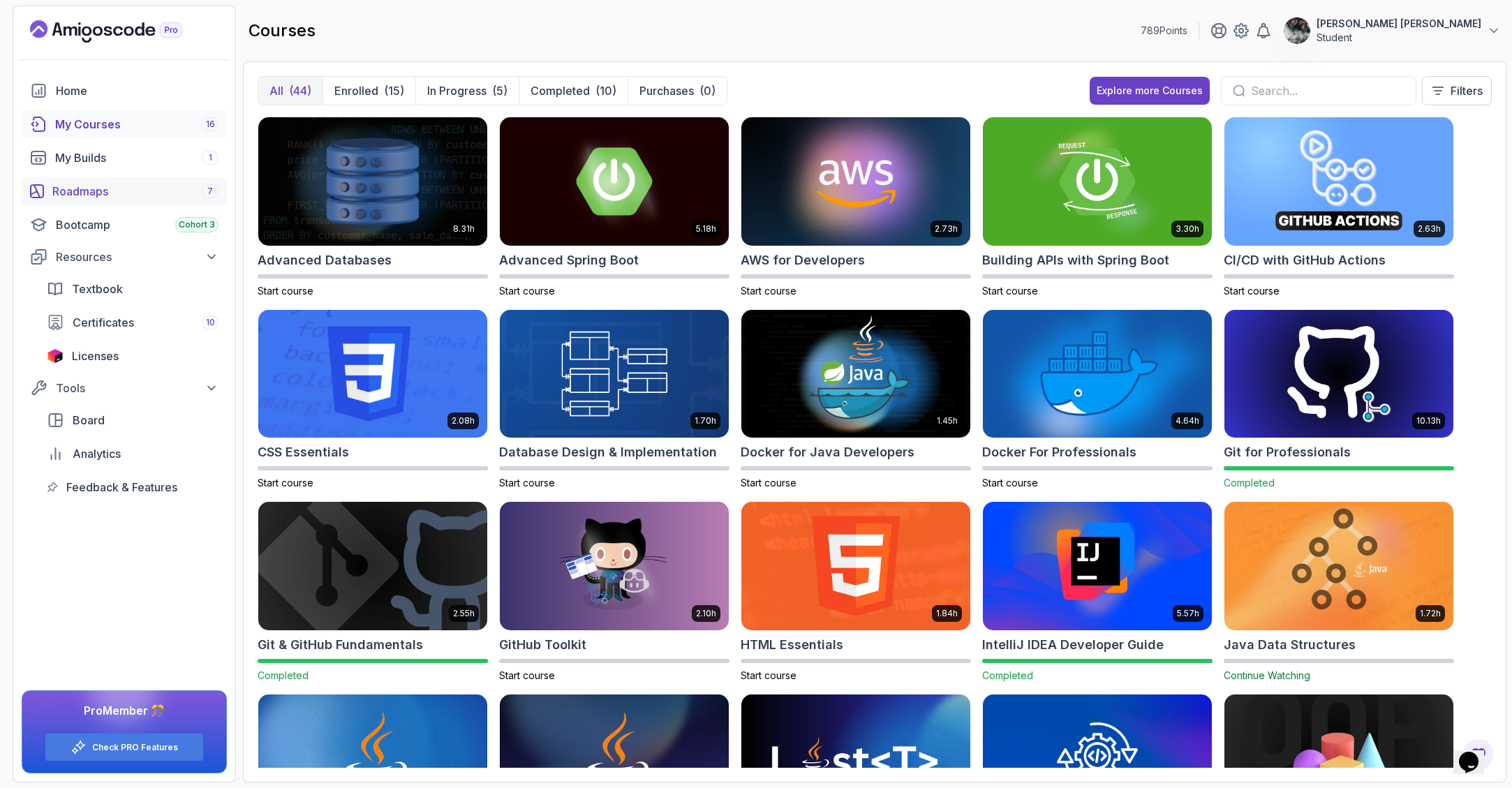
click at [124, 193] on div "Roadmaps 7" at bounding box center [135, 191] width 166 height 17
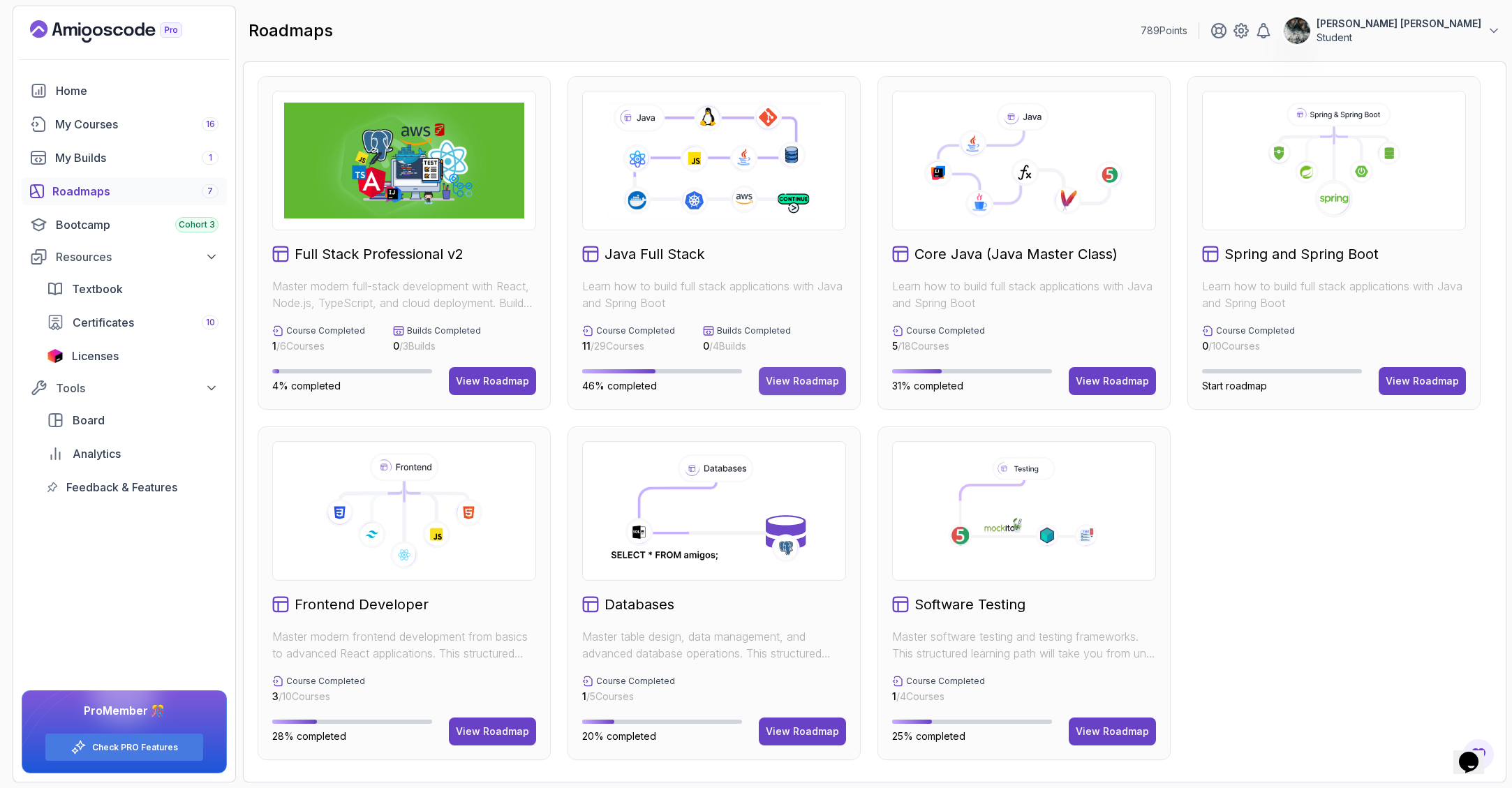
click at [816, 390] on button "View Roadmap" at bounding box center [802, 381] width 88 height 28
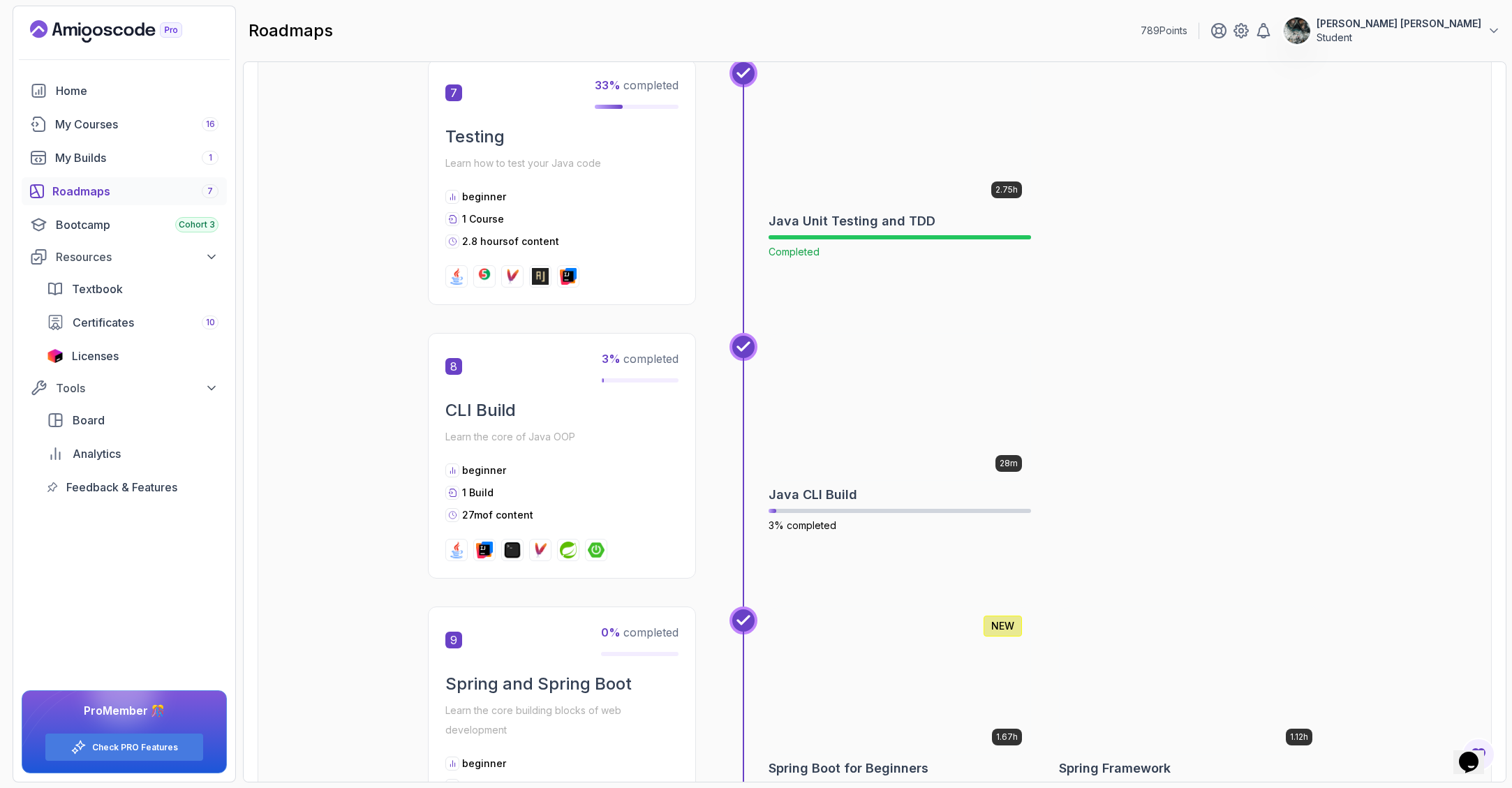
scroll to position [2458, 0]
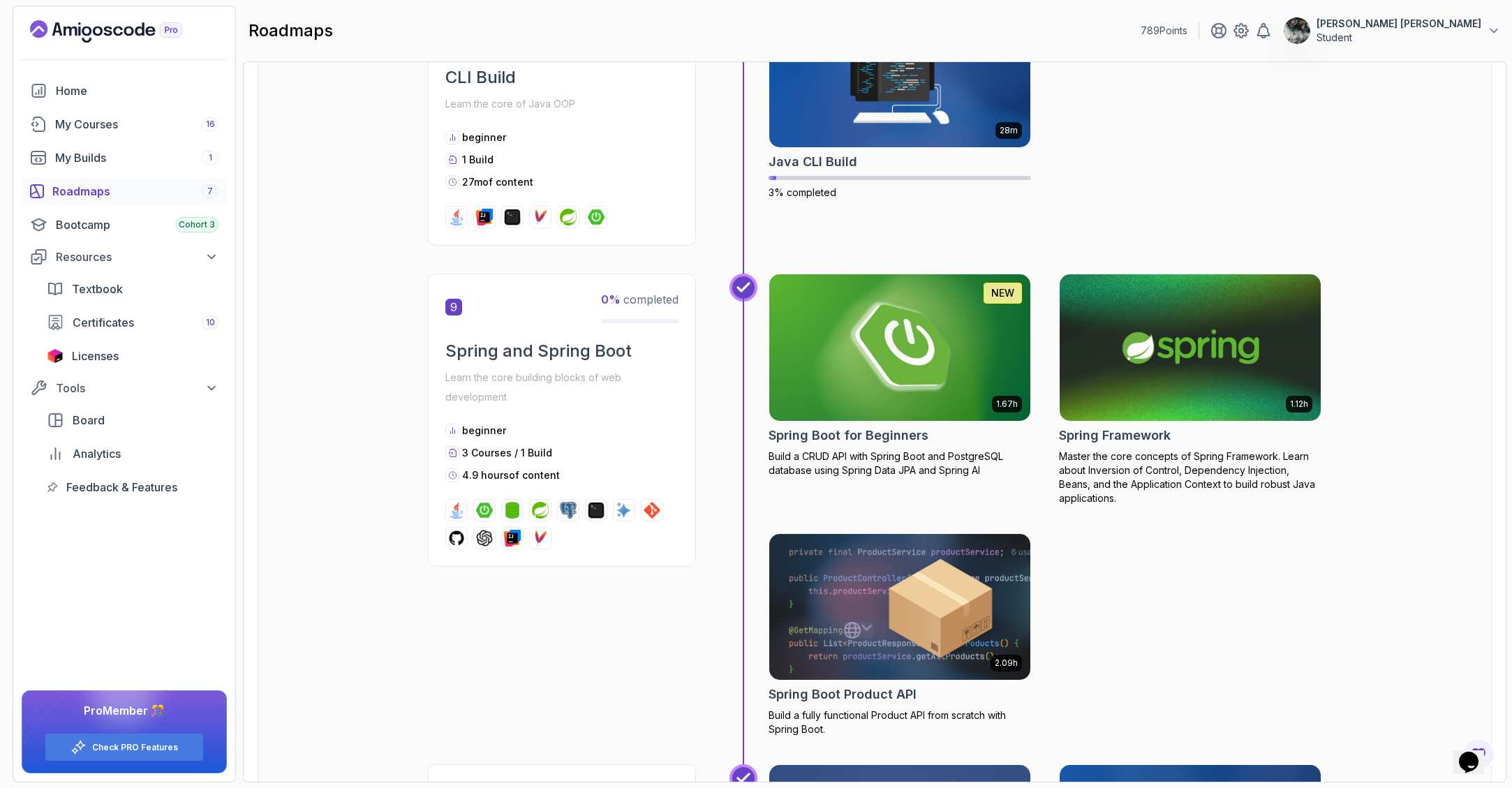
click at [834, 321] on img at bounding box center [900, 347] width 274 height 153
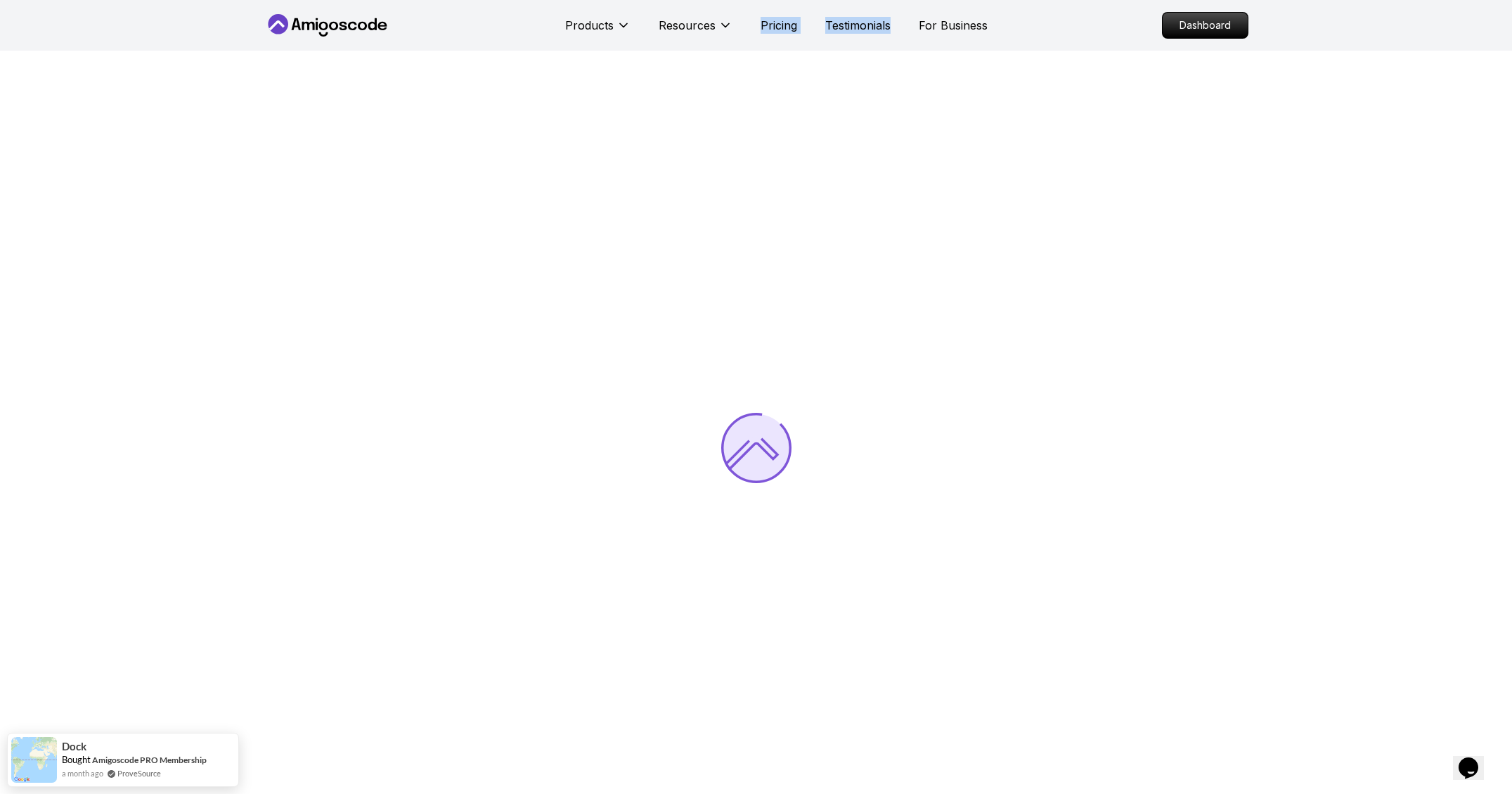
drag, startPoint x: 747, startPoint y: 14, endPoint x: 855, endPoint y: 38, distance: 110.6
click at [827, 41] on nav "Products Resources Pricing Testimonials For Business Dashboard" at bounding box center [756, 25] width 984 height 51
click at [1064, 19] on nav "Products Resources Pricing Testimonials For Business Dashboard" at bounding box center [756, 25] width 984 height 51
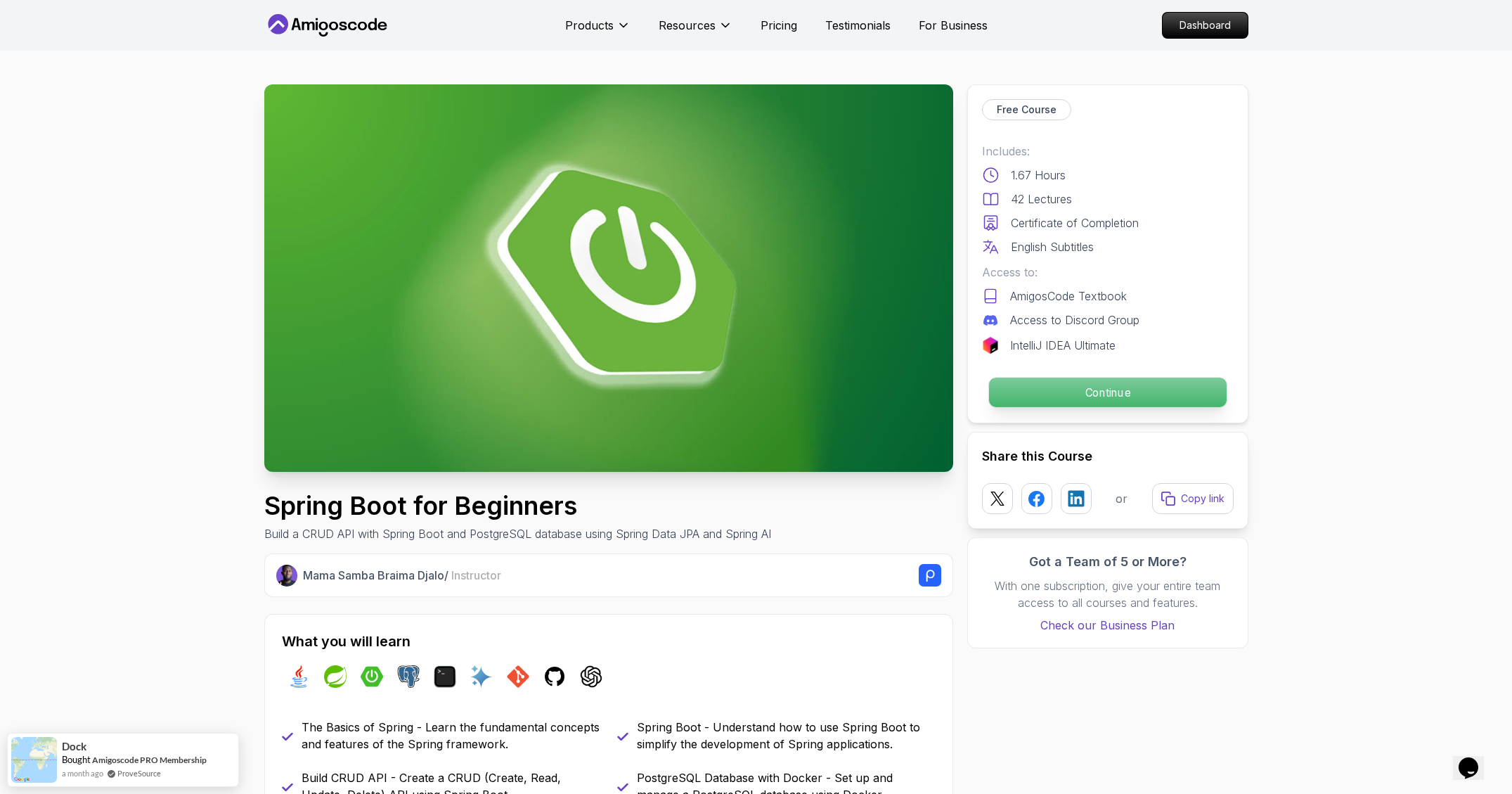
click at [1068, 390] on p "Continue" at bounding box center [1107, 392] width 238 height 29
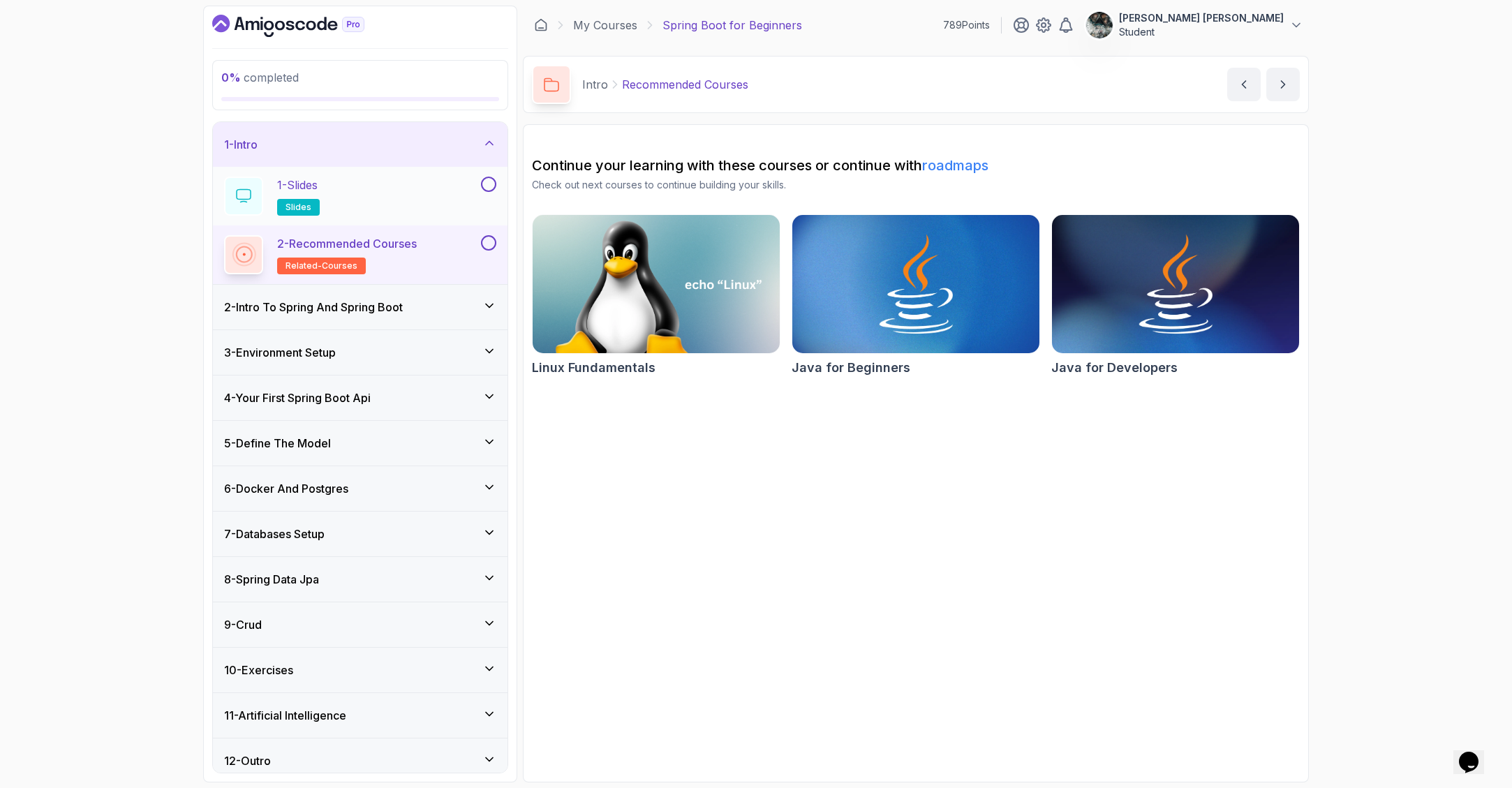
click at [393, 189] on div "1 - Slides slides" at bounding box center [350, 196] width 254 height 39
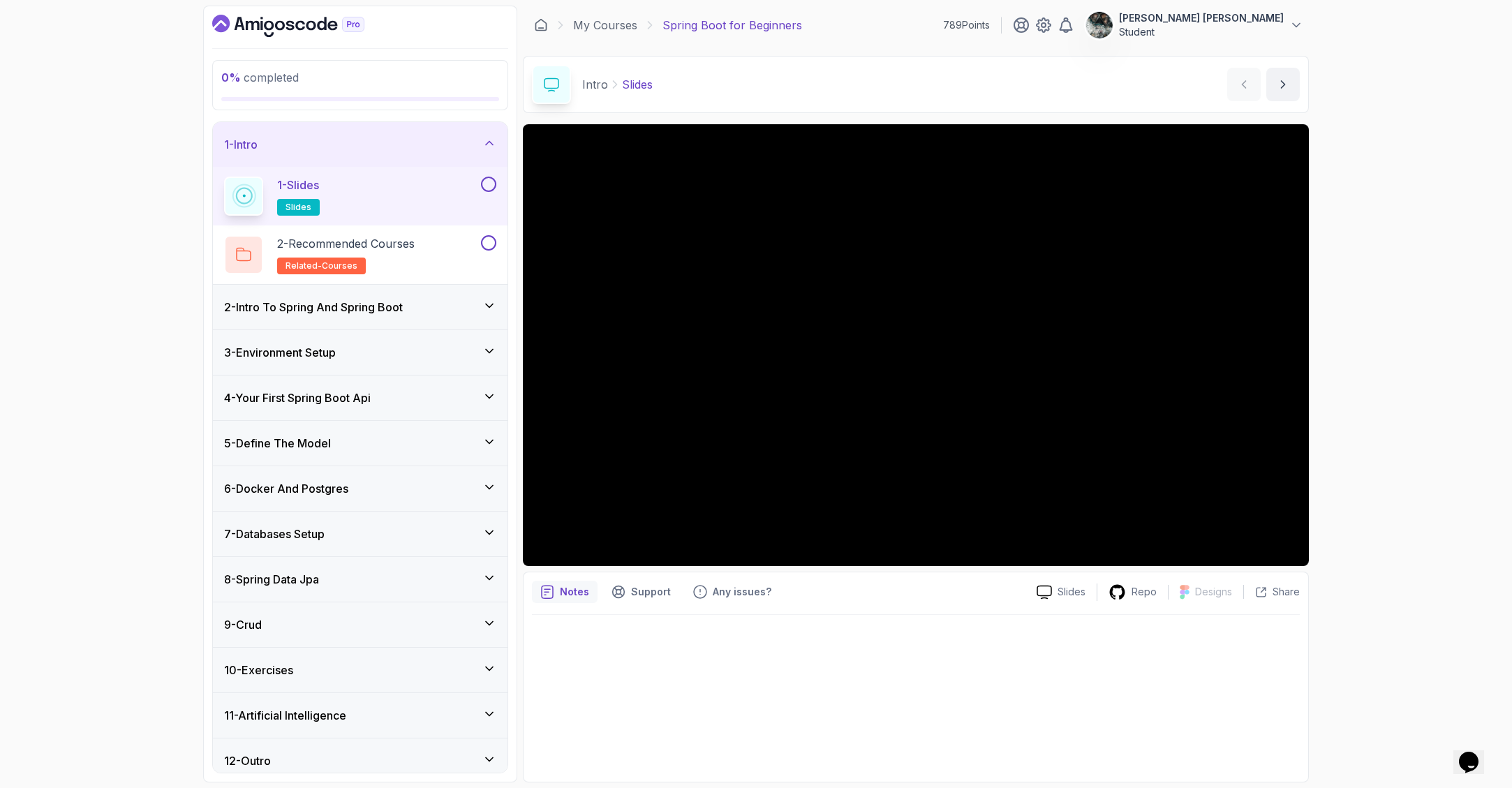
click at [499, 185] on div "1 - Slides slides" at bounding box center [359, 196] width 294 height 58
click at [488, 184] on button at bounding box center [488, 184] width 15 height 15
click at [415, 248] on p "2 - Recommended Courses" at bounding box center [346, 243] width 138 height 17
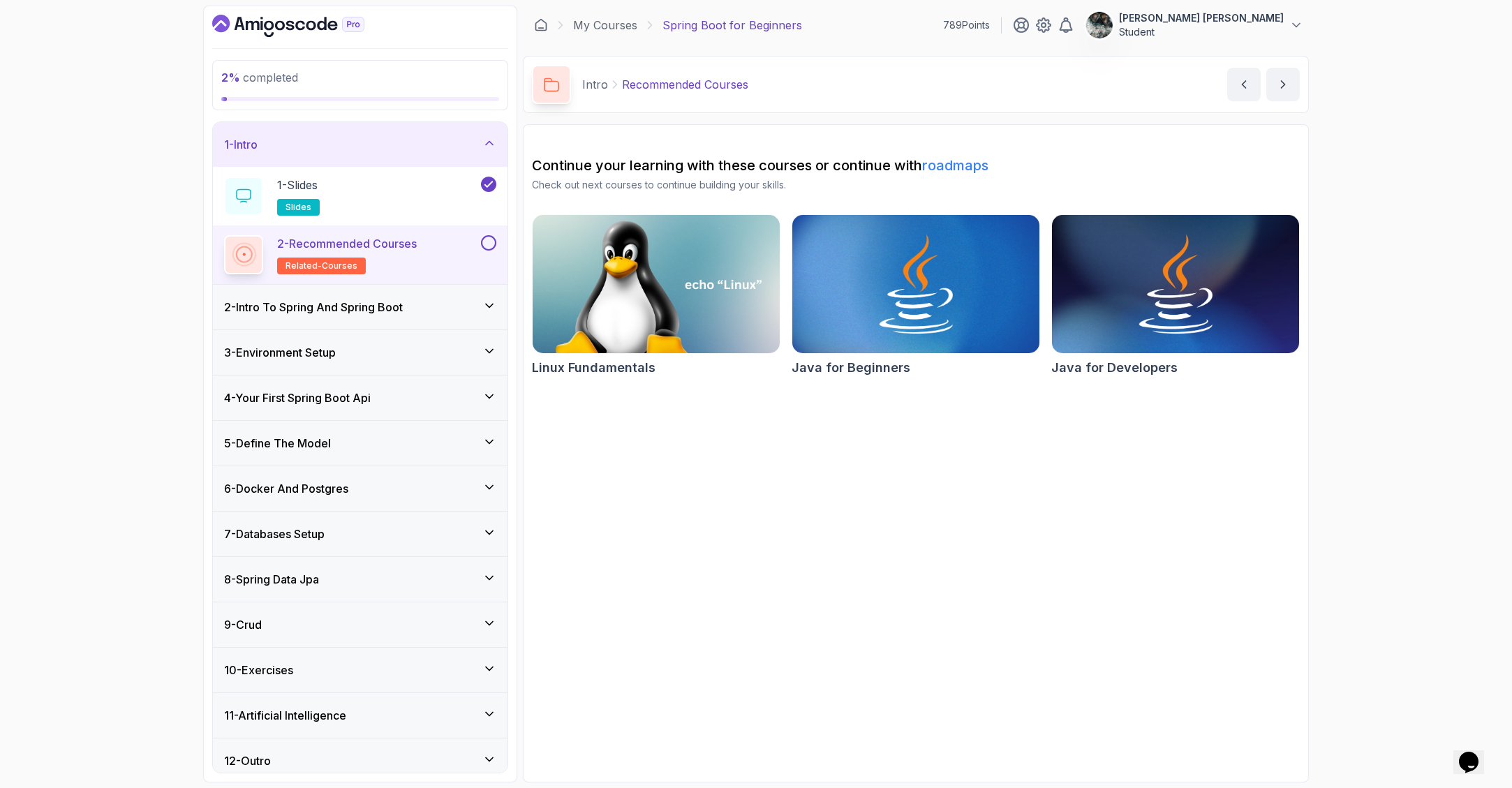
click at [488, 242] on button at bounding box center [488, 242] width 15 height 15
click at [493, 143] on icon at bounding box center [489, 143] width 14 height 14
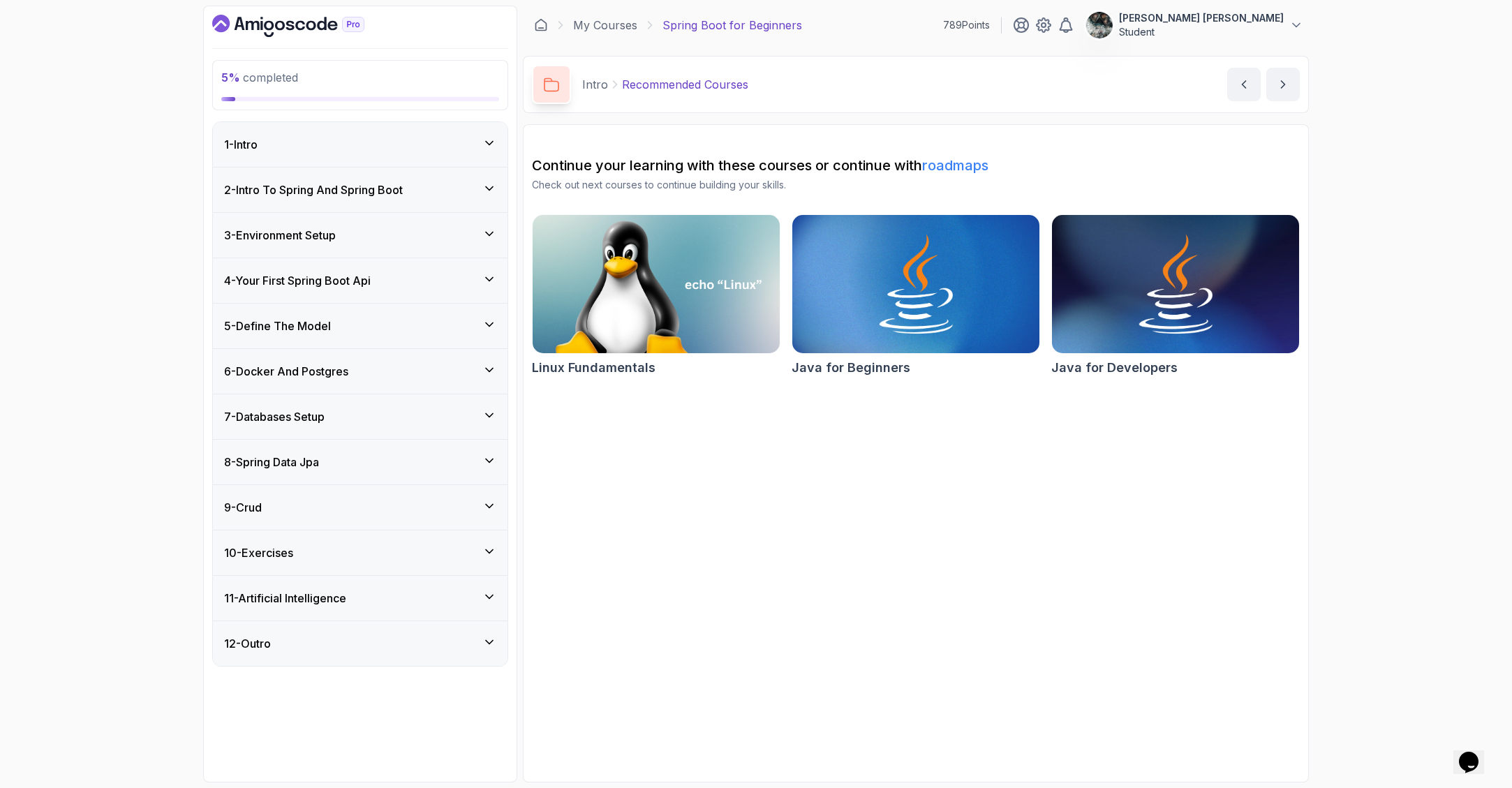
click at [373, 205] on div "2 - Intro To Spring And Spring Boot" at bounding box center [359, 190] width 294 height 45
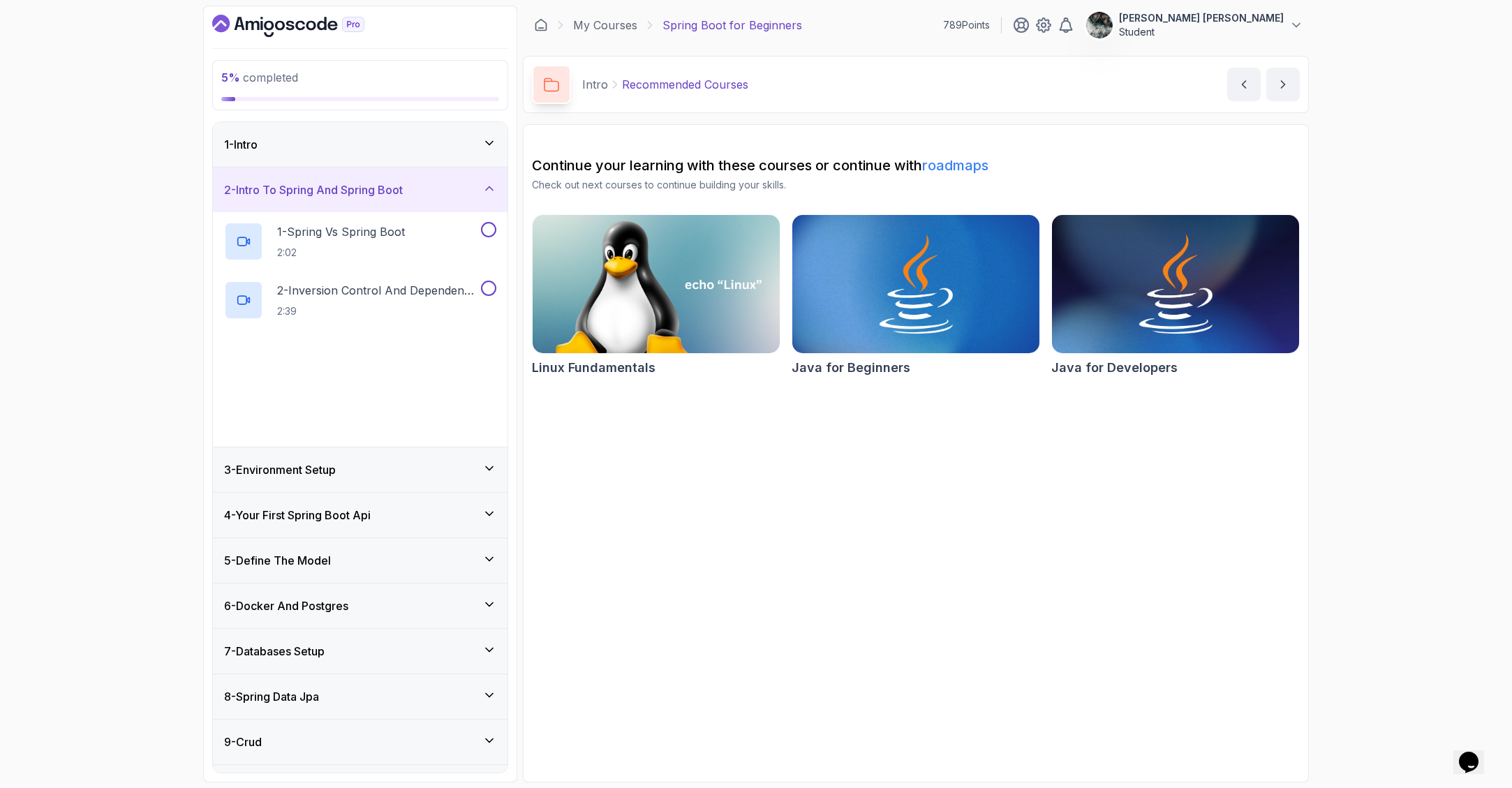
click at [398, 184] on h3 "2 - Intro To Spring And Spring Boot" at bounding box center [313, 190] width 178 height 17
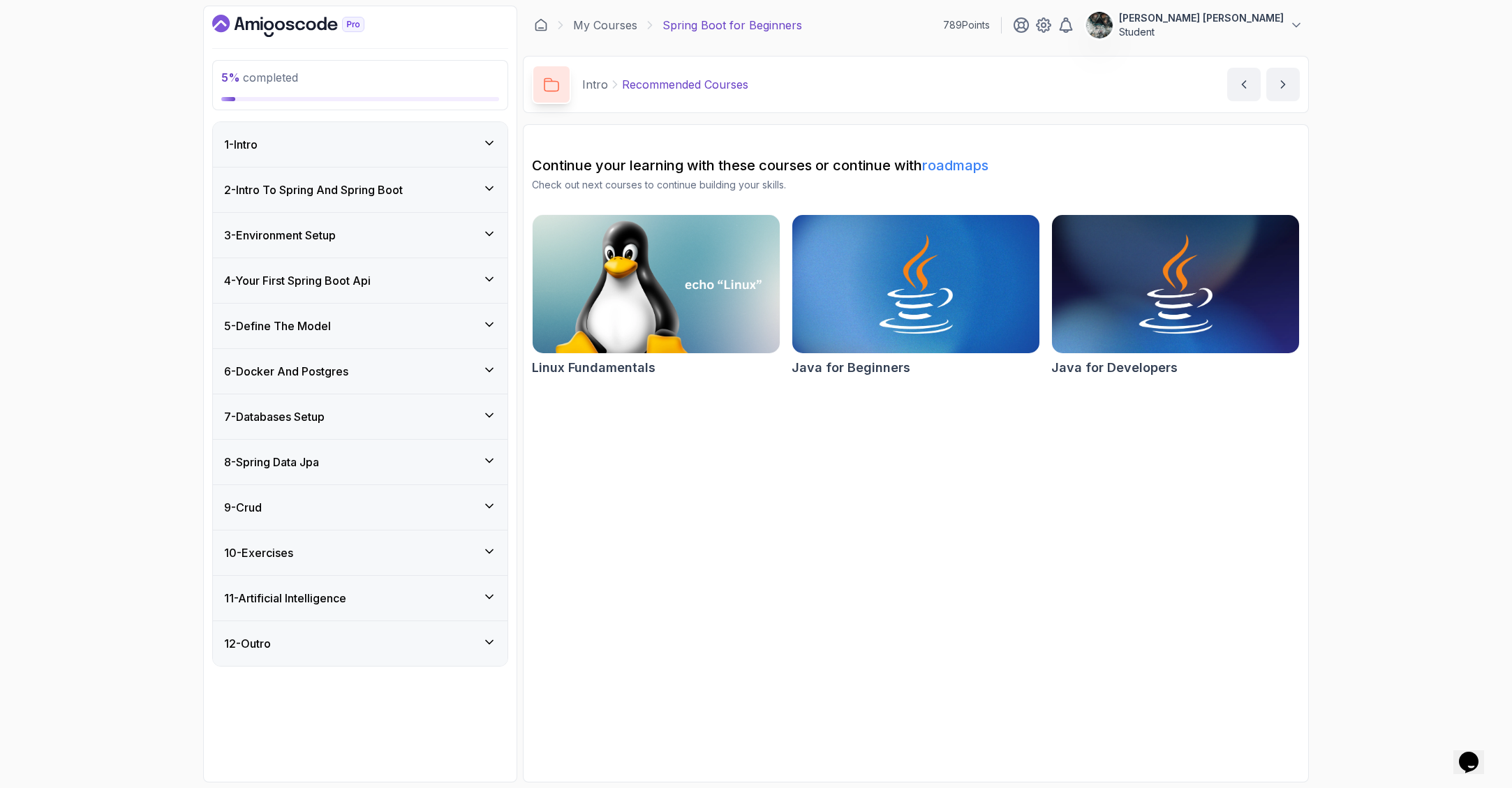
click at [294, 134] on div "1 - Intro" at bounding box center [359, 144] width 294 height 45
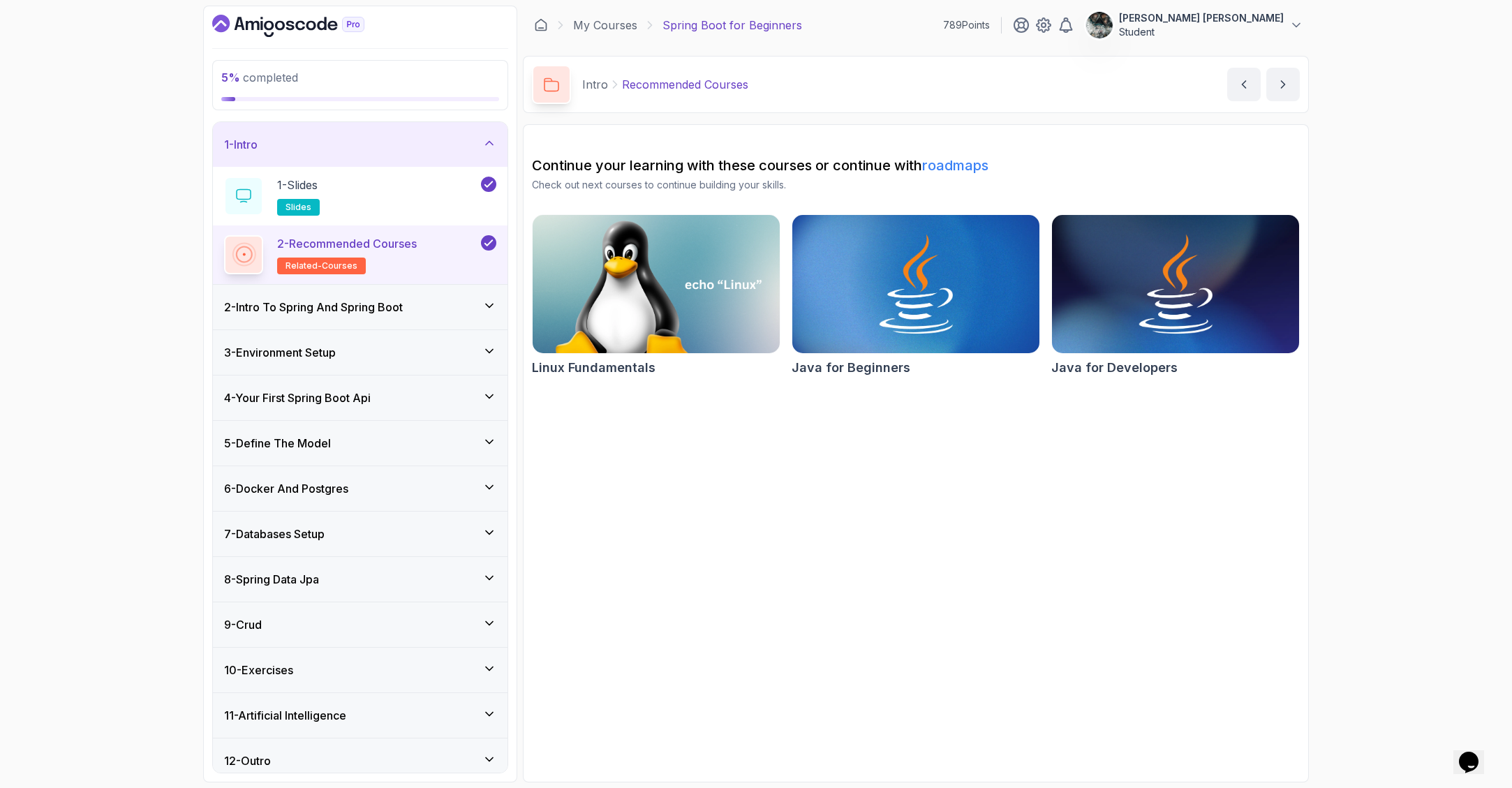
click at [287, 134] on div "1 - Intro" at bounding box center [359, 144] width 294 height 45
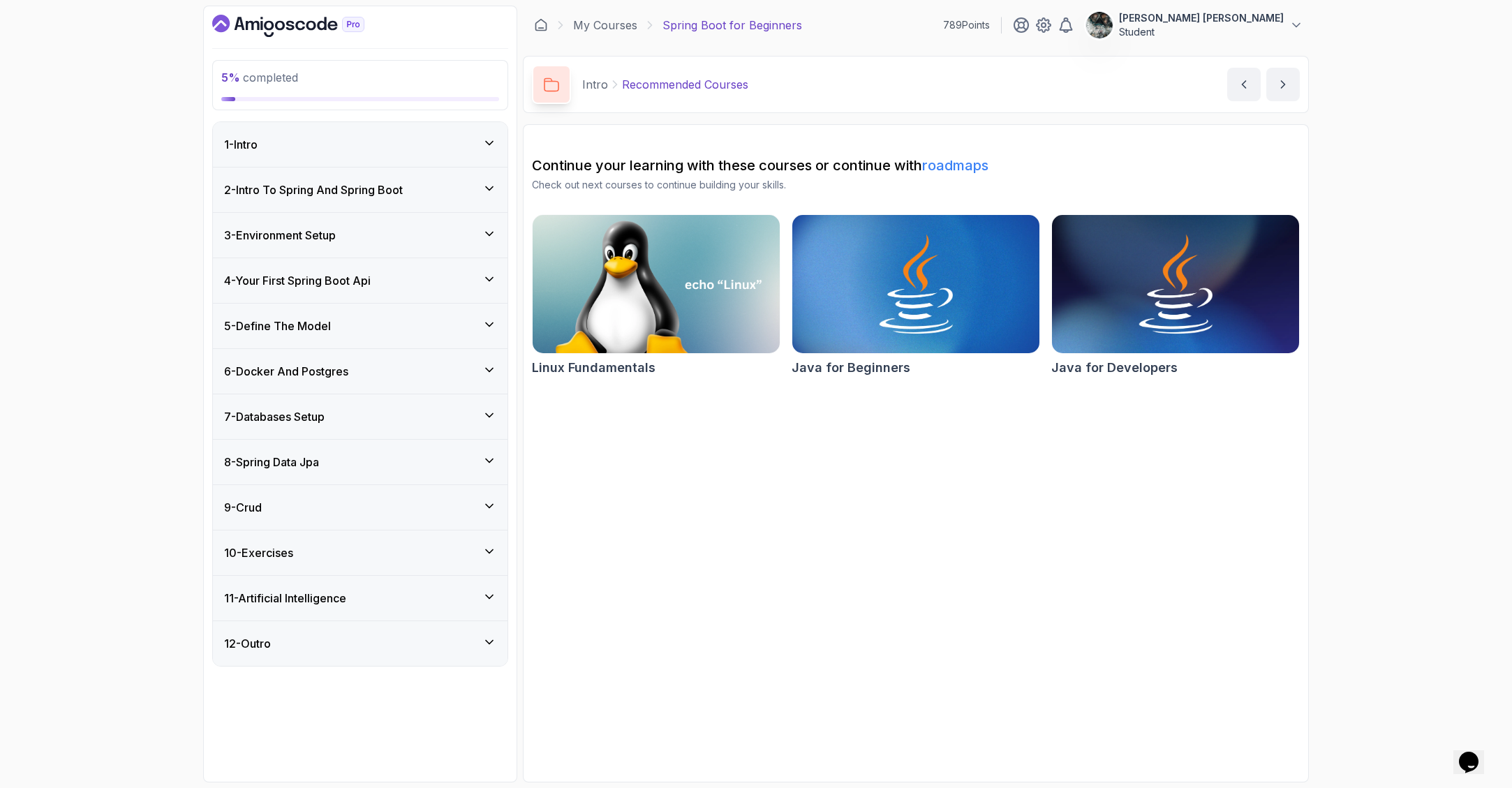
click at [309, 191] on h3 "2 - Intro To Spring And Spring Boot" at bounding box center [313, 190] width 178 height 17
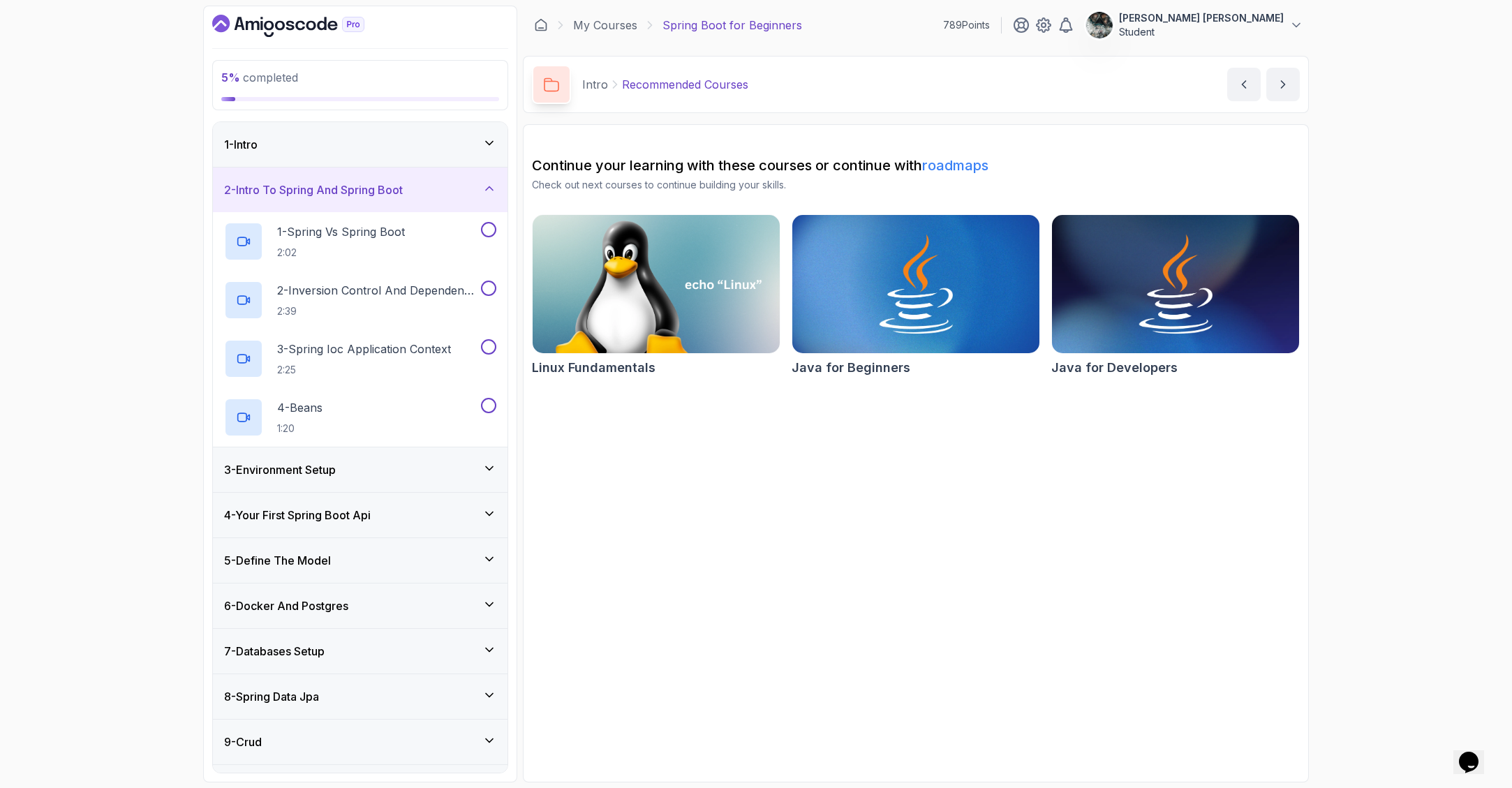
click at [309, 191] on h3 "2 - Intro To Spring And Spring Boot" at bounding box center [313, 190] width 178 height 17
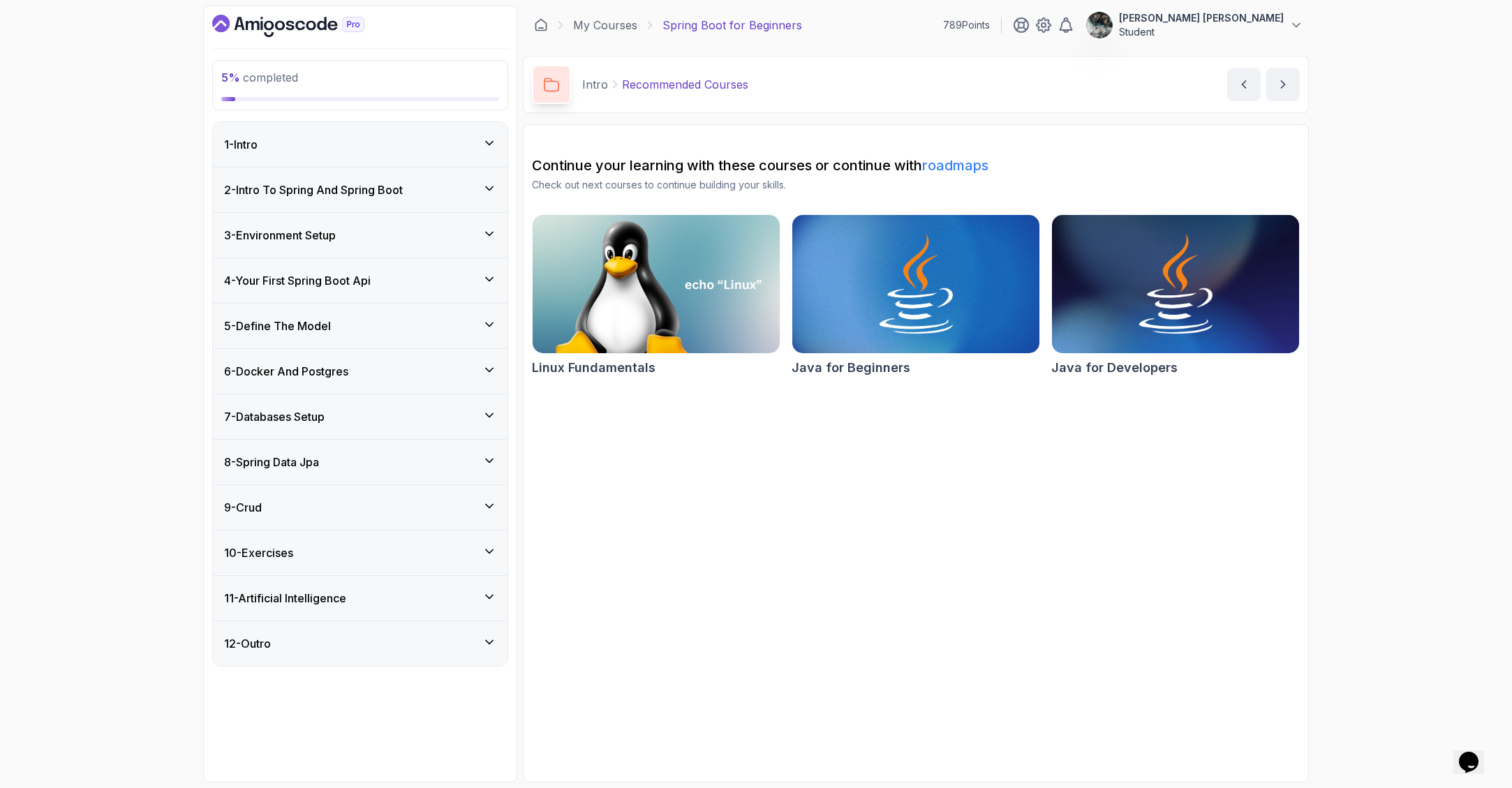
click at [354, 456] on div "8 - Spring Data Jpa" at bounding box center [360, 461] width 273 height 17
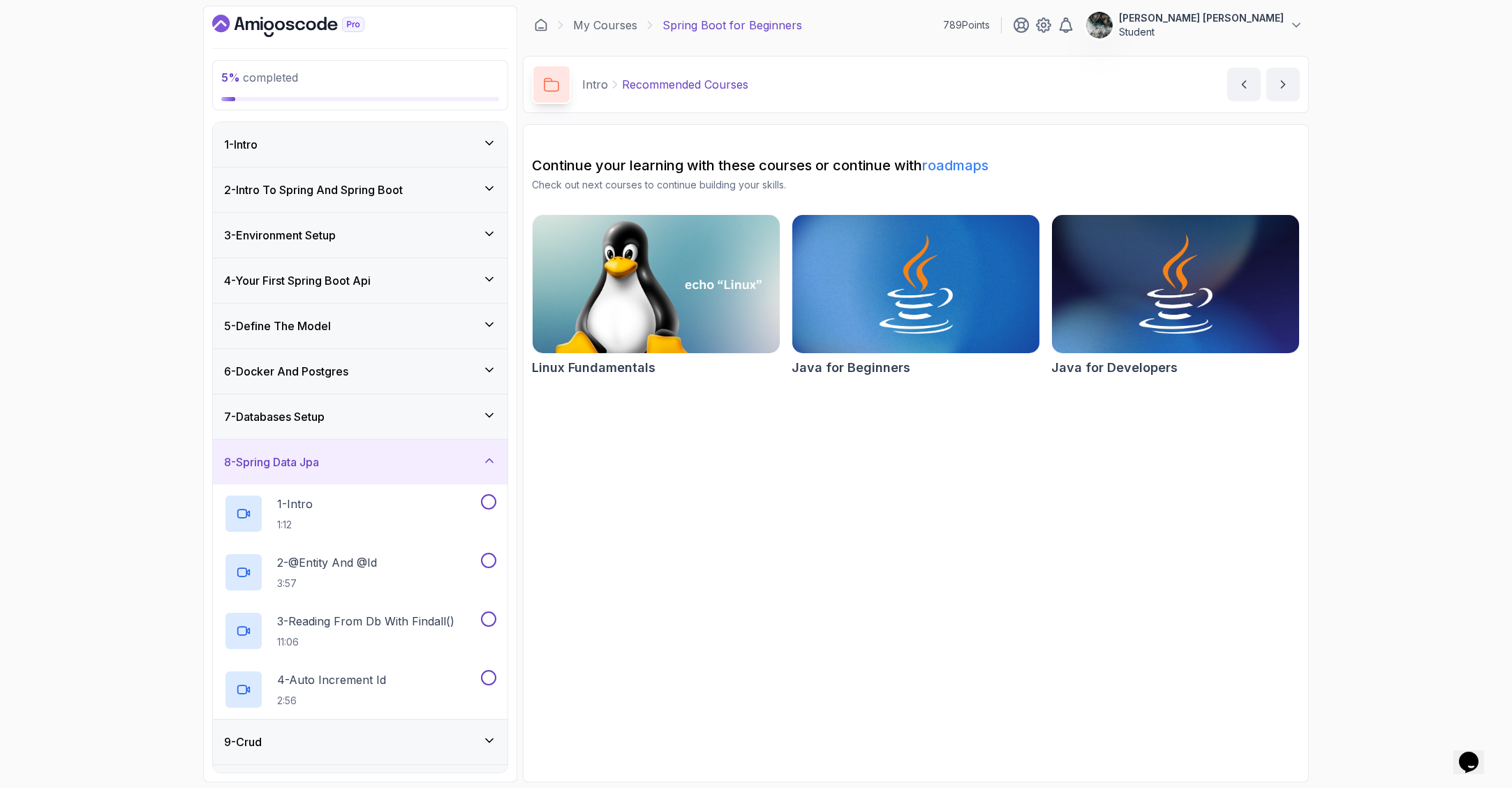
click at [400, 454] on div "8 - Spring Data Jpa" at bounding box center [360, 461] width 273 height 17
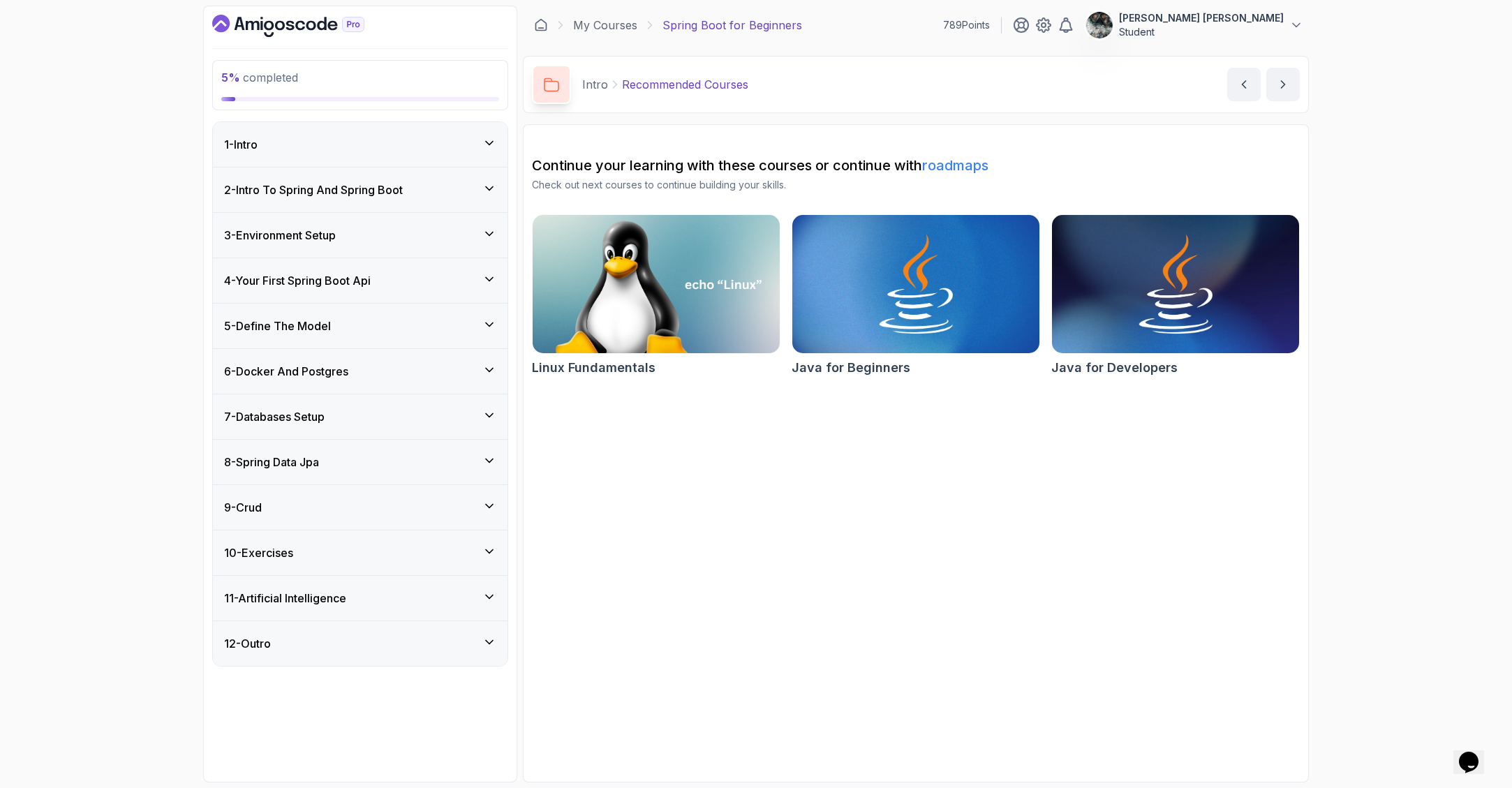
click at [308, 412] on h3 "7 - Databases Setup" at bounding box center [274, 416] width 101 height 17
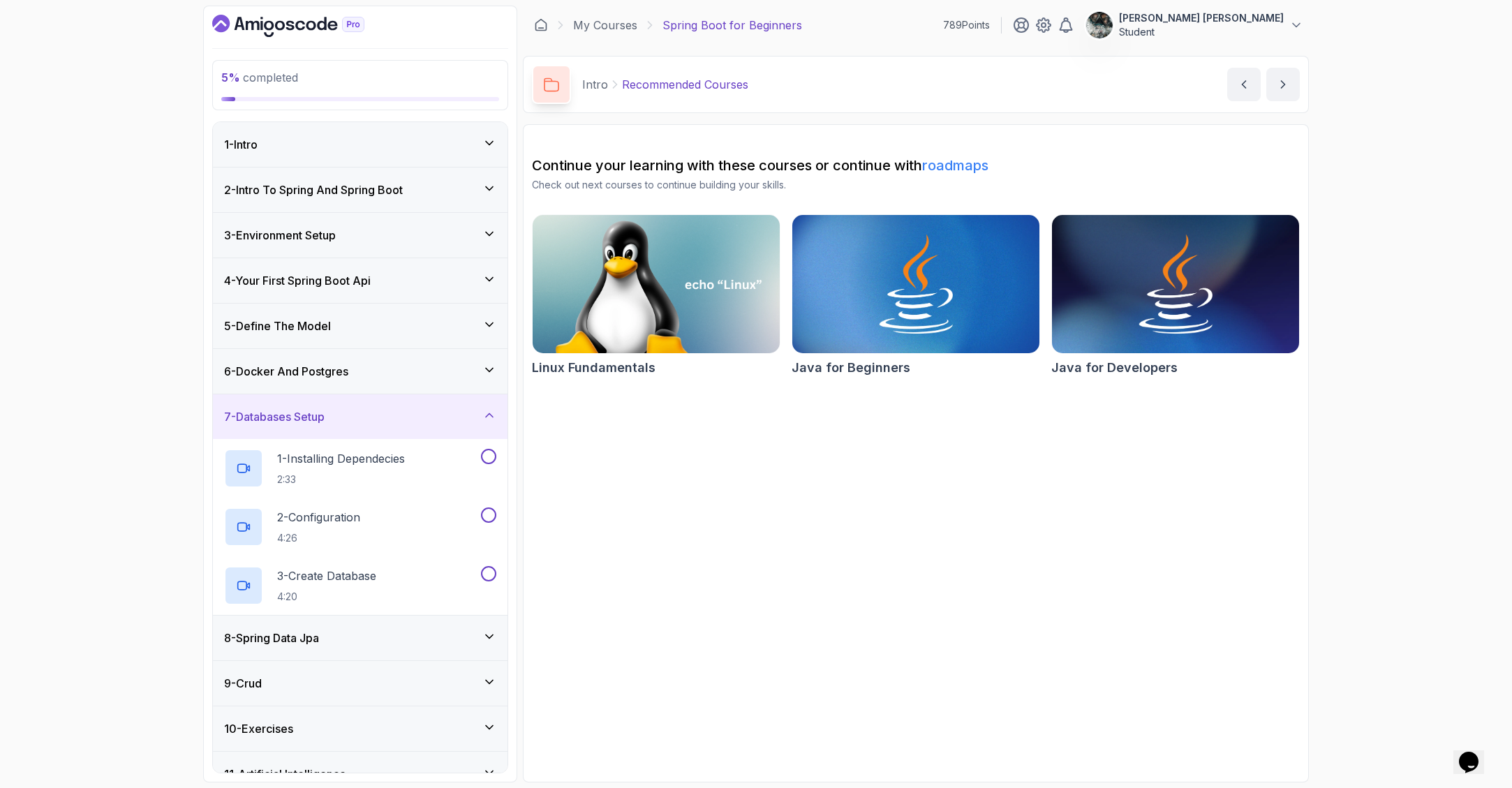
drag, startPoint x: 330, startPoint y: 409, endPoint x: 316, endPoint y: 389, distance: 24.4
click at [324, 409] on h3 "7 - Databases Setup" at bounding box center [274, 416] width 101 height 17
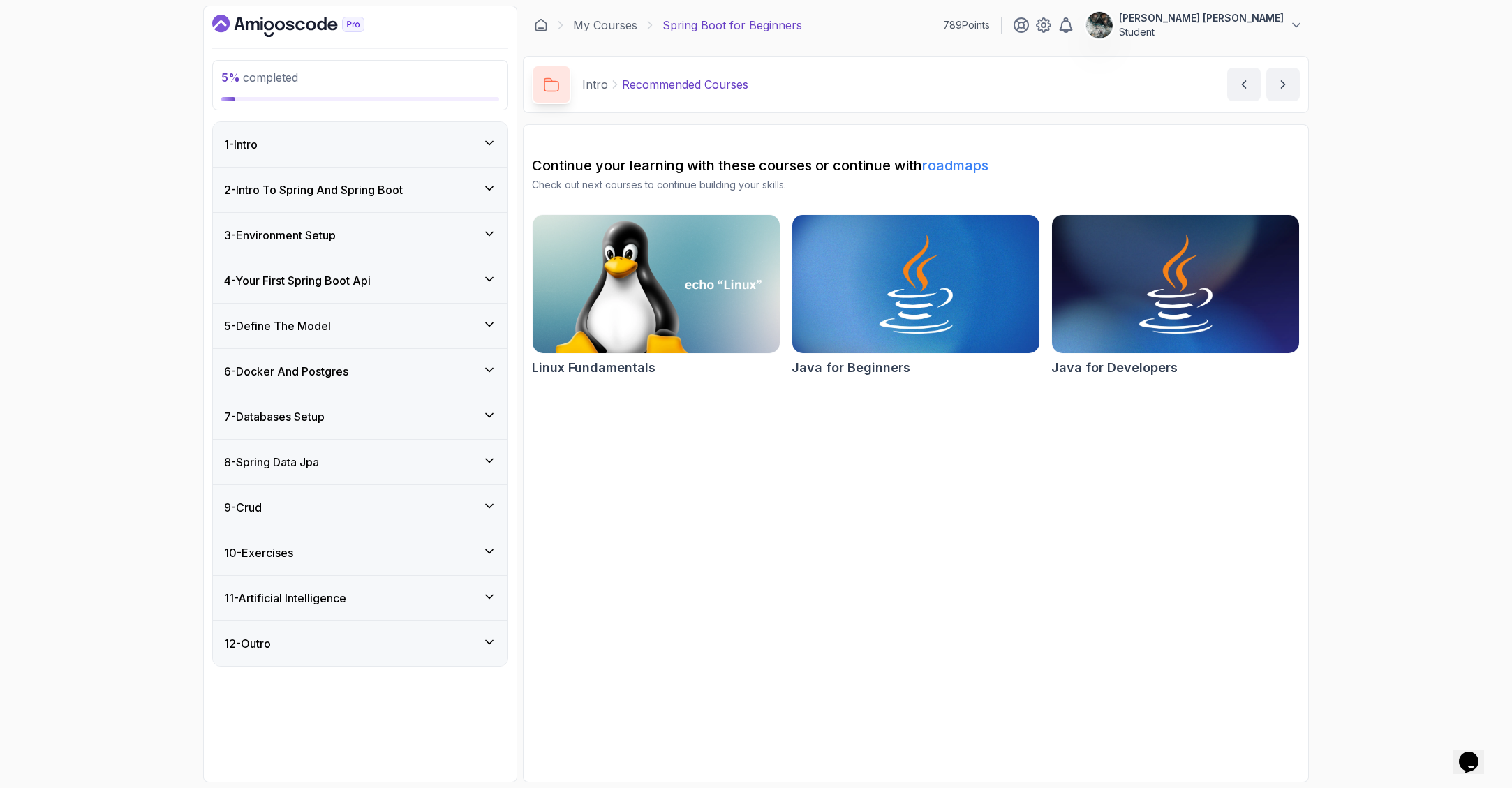
click at [316, 362] on div "6 - Docker And Postgres" at bounding box center [359, 370] width 294 height 45
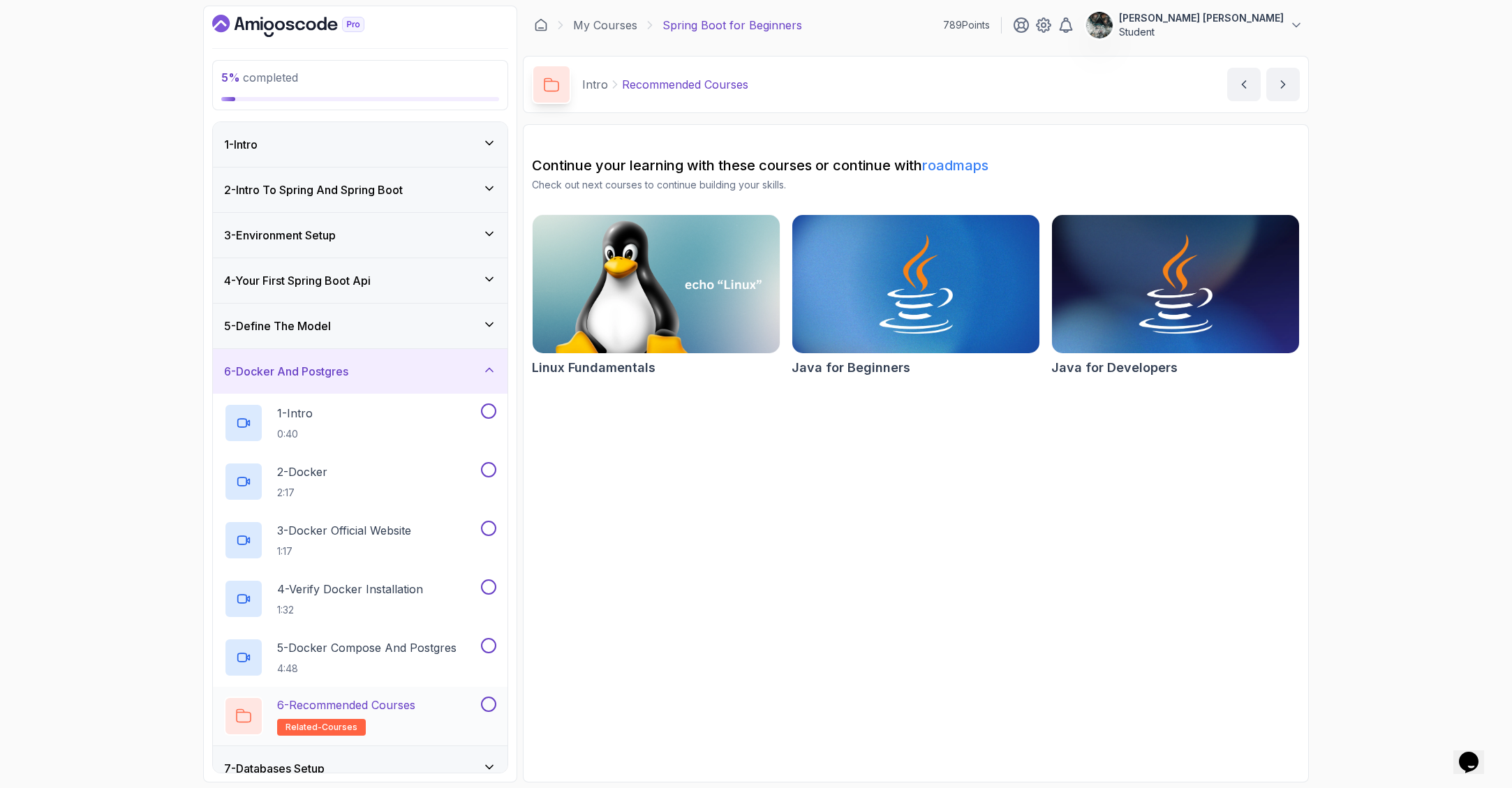
click at [406, 704] on p "6 - Recommended Courses" at bounding box center [346, 704] width 138 height 17
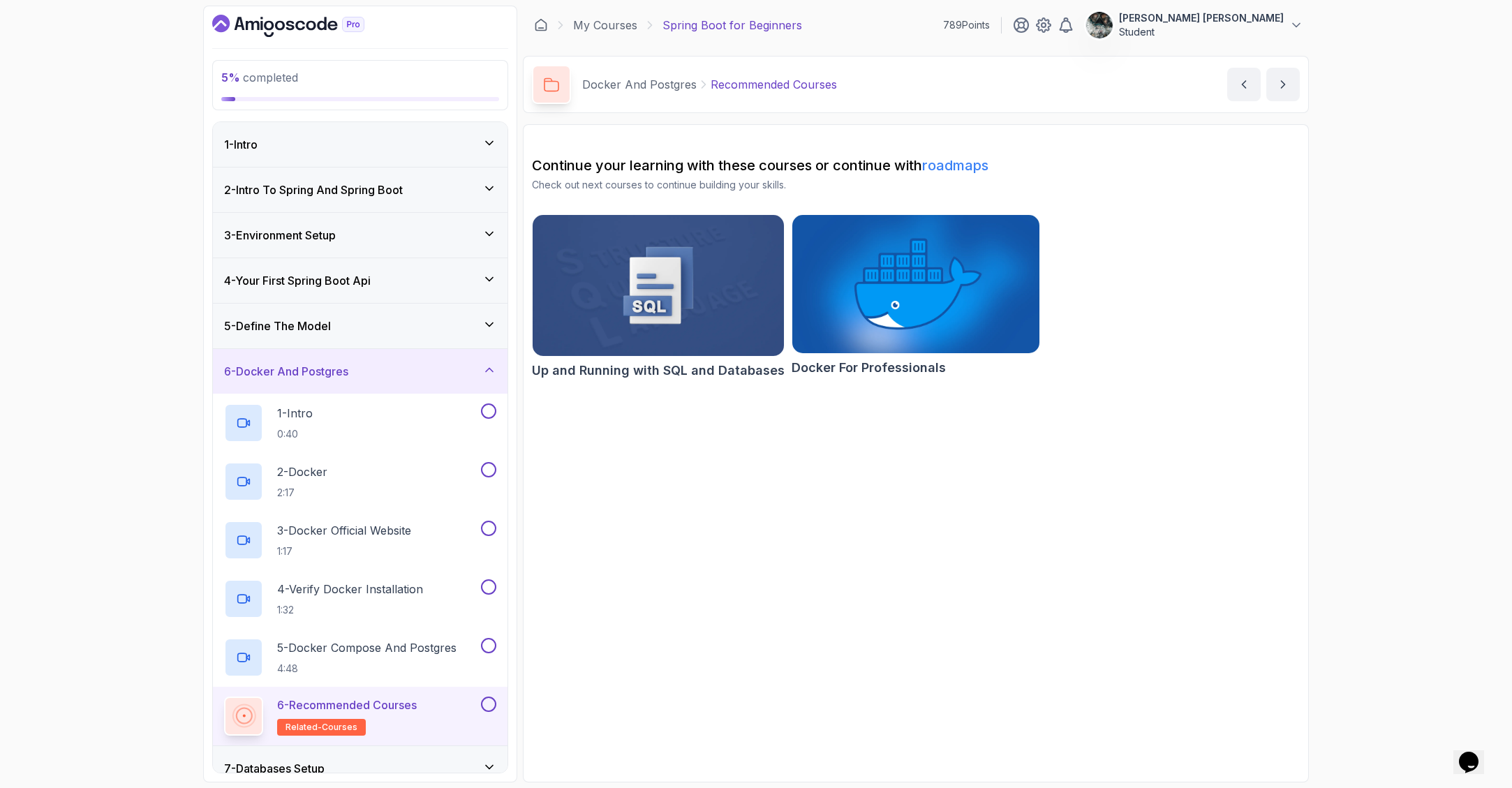
click at [483, 366] on icon at bounding box center [489, 369] width 14 height 14
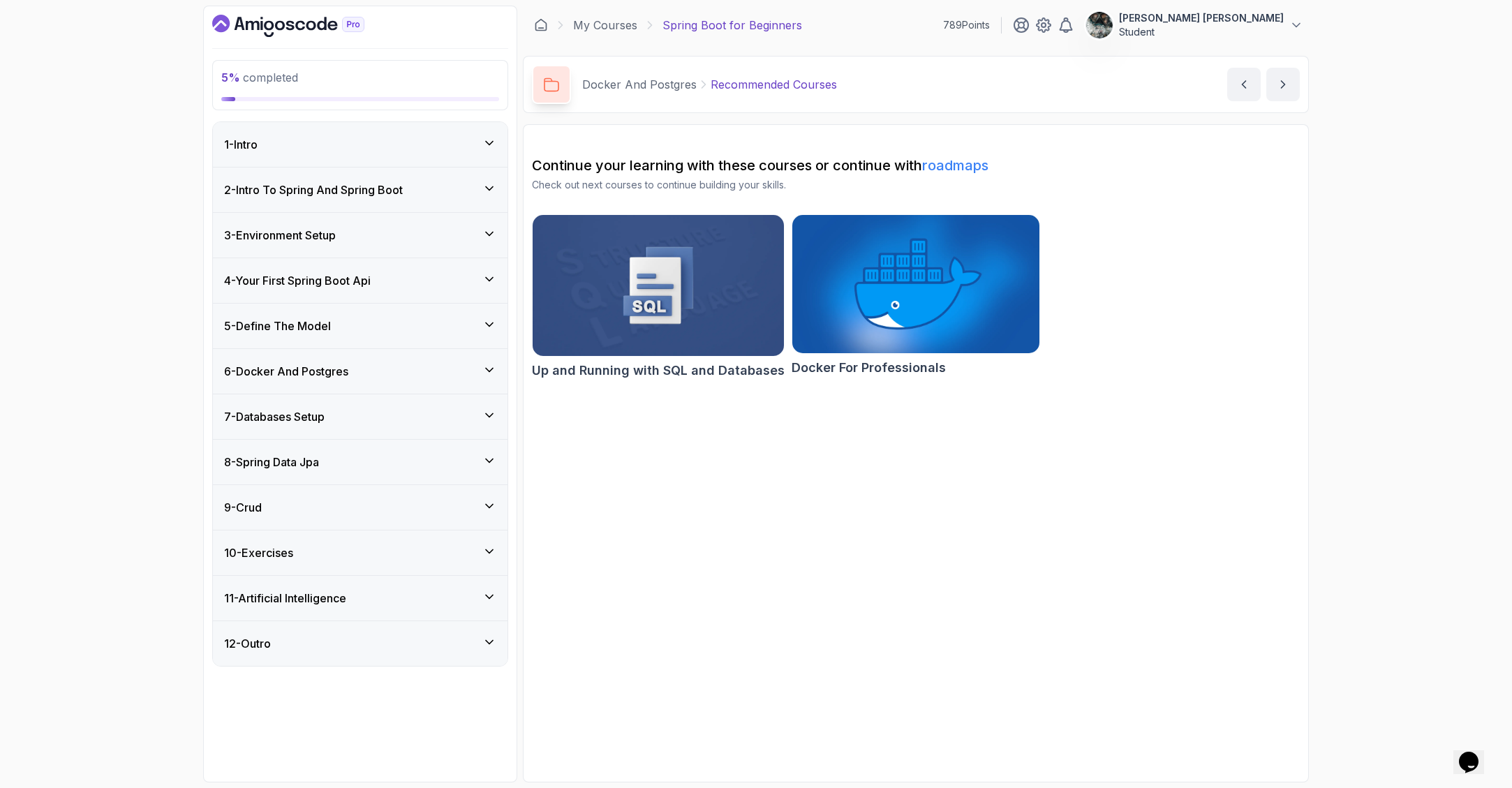
click at [301, 17] on icon "Dashboard" at bounding box center [289, 26] width 152 height 23
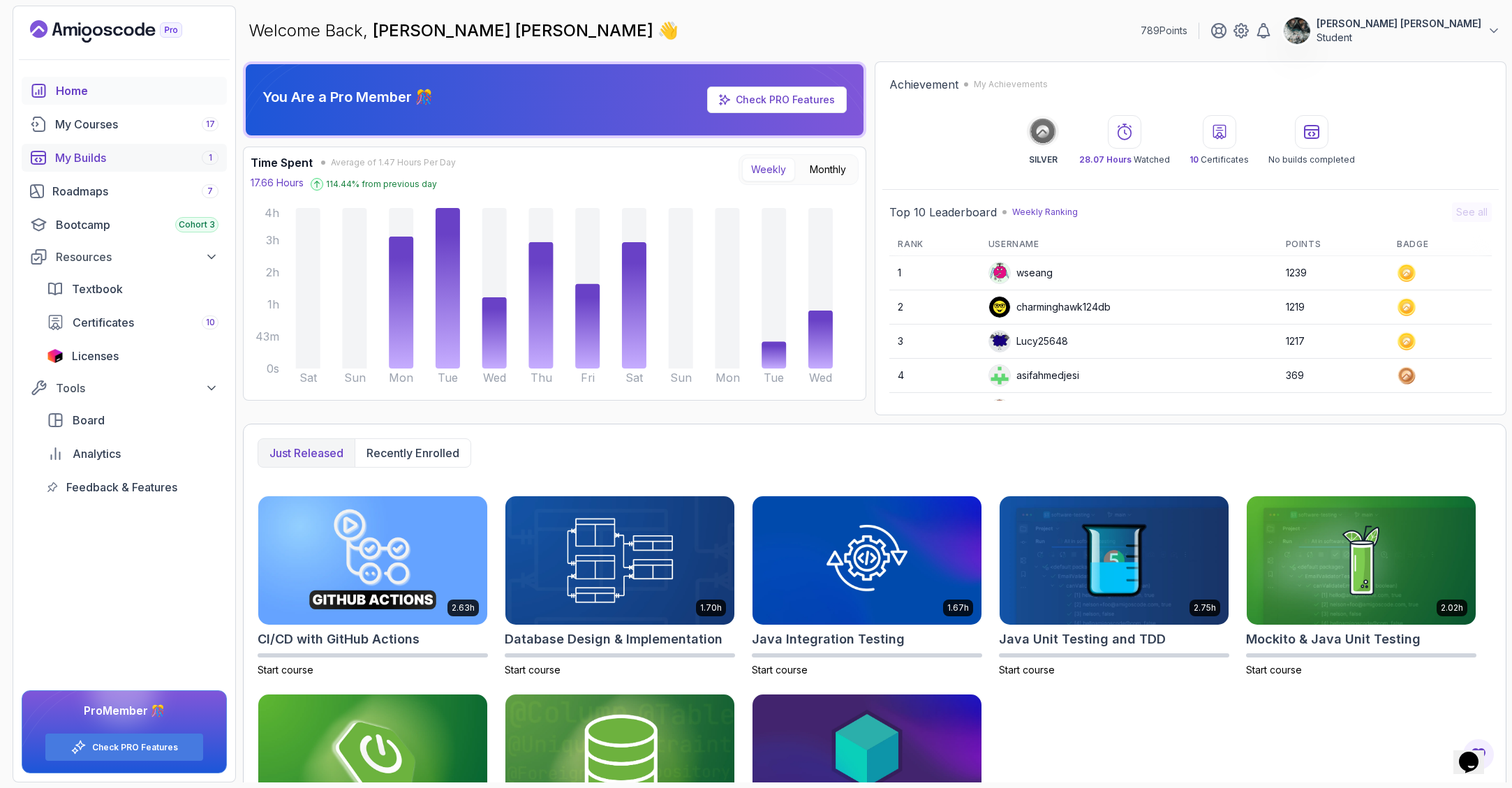
click at [135, 165] on div "My Builds 1" at bounding box center [136, 157] width 163 height 17
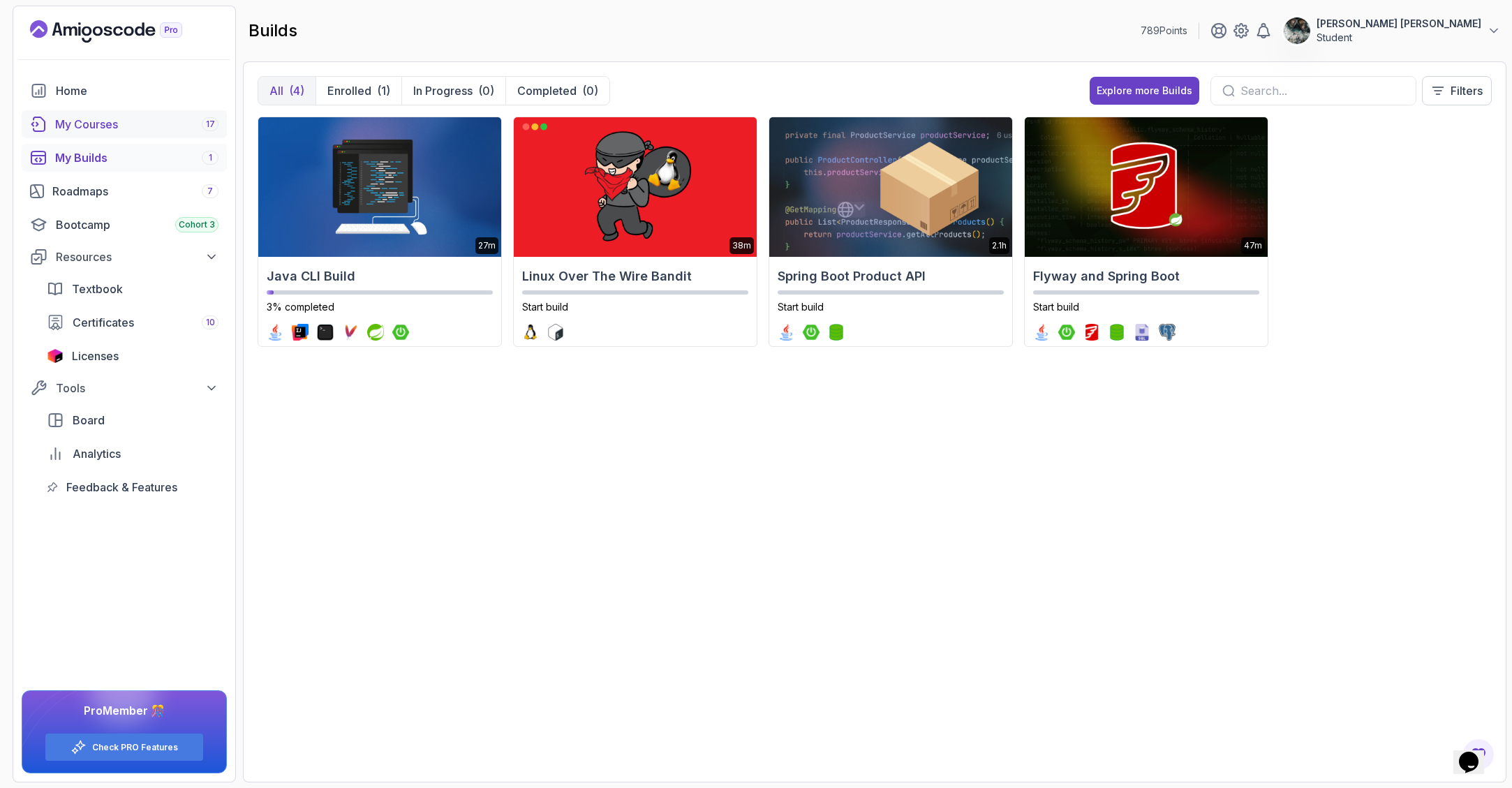
click at [176, 125] on div "My Courses 17" at bounding box center [136, 124] width 163 height 17
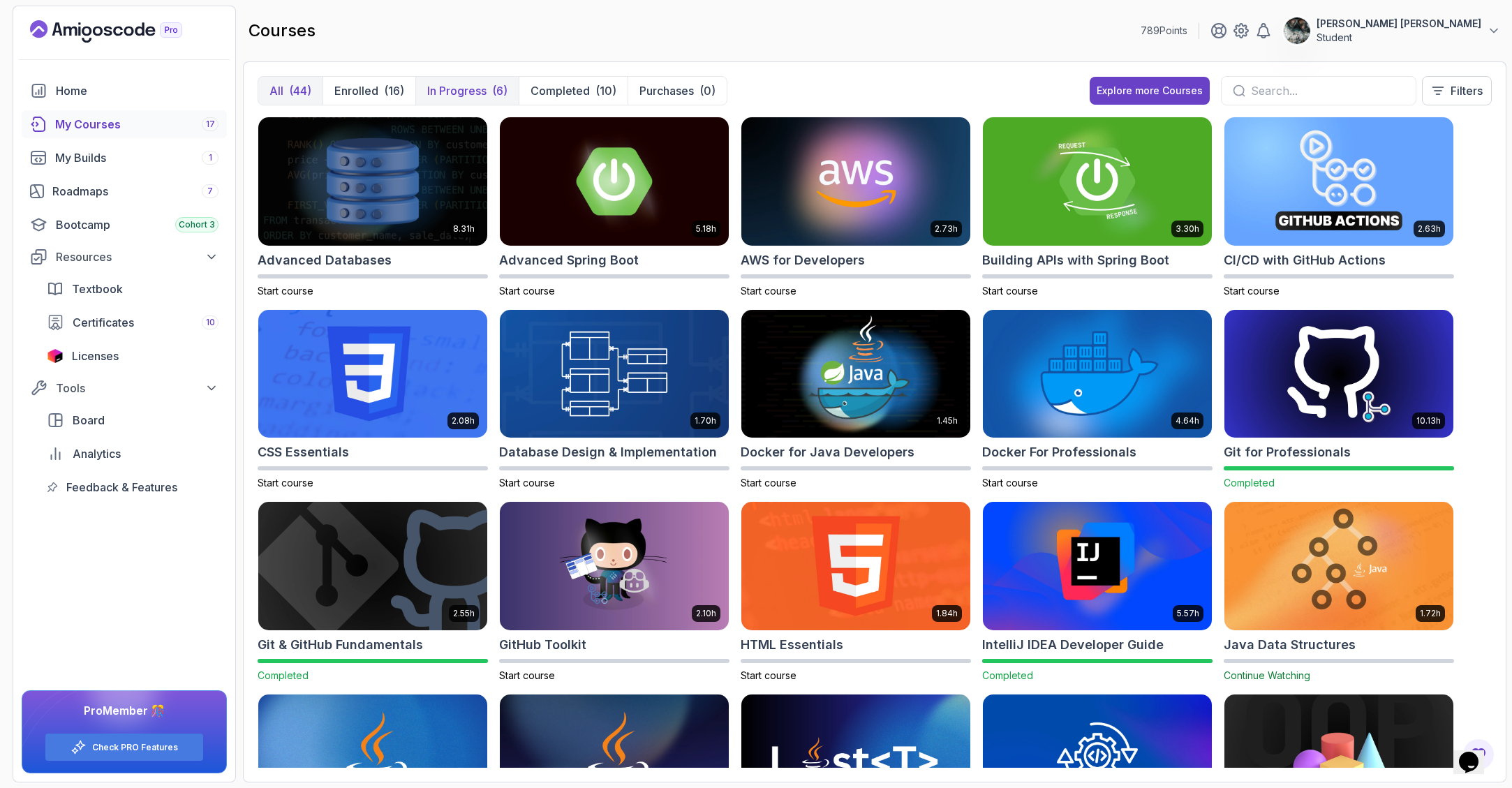
click at [462, 94] on p "In Progress" at bounding box center [457, 91] width 59 height 17
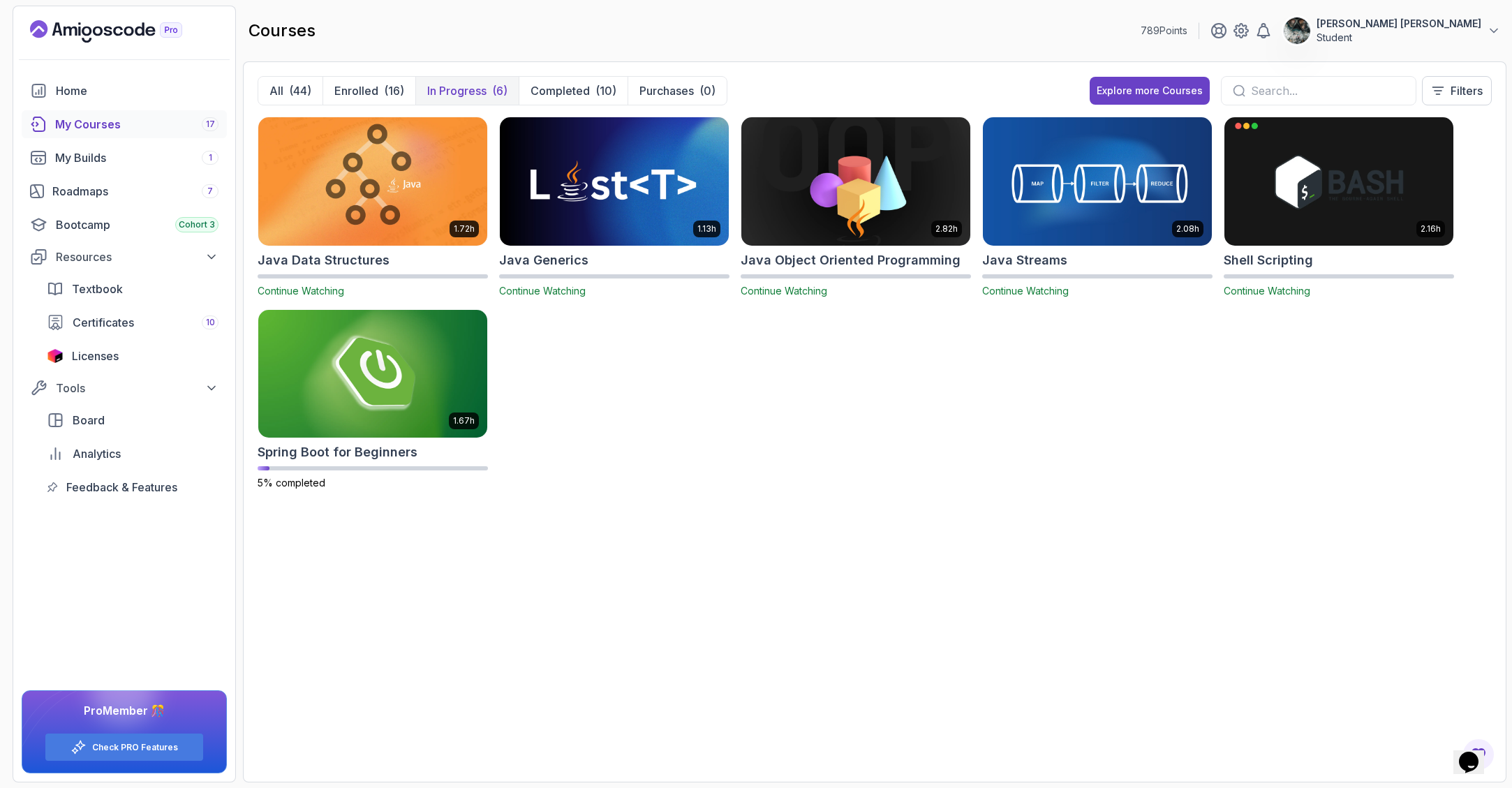
click at [810, 565] on div "1.72h Java Data Structures Continue Watching 1.13h Java Generics Continue Watch…" at bounding box center [874, 442] width 1234 height 651
click at [103, 24] on icon "Landing page" at bounding box center [106, 32] width 152 height 23
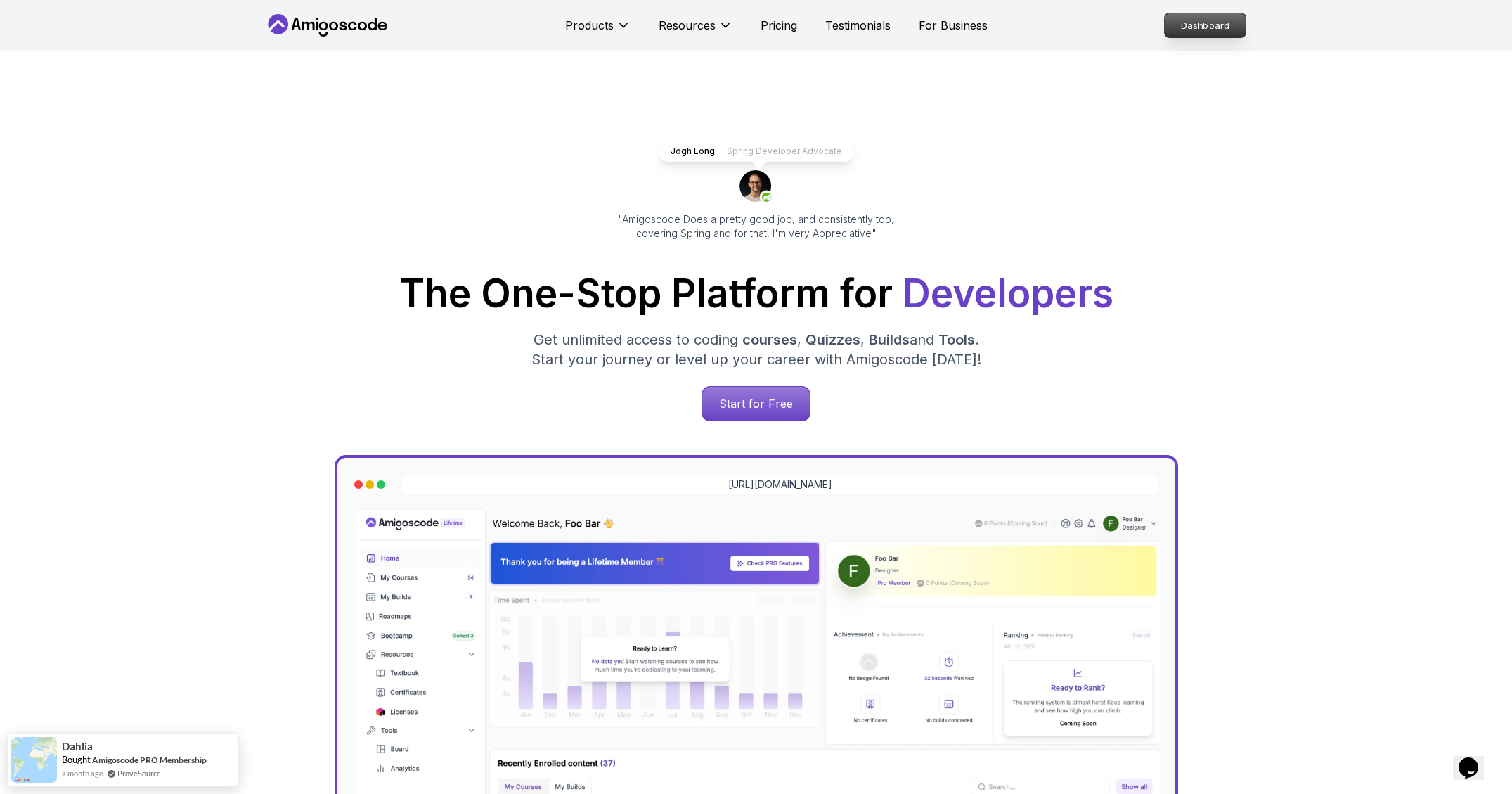
click at [1229, 29] on p "Dashboard" at bounding box center [1205, 25] width 81 height 24
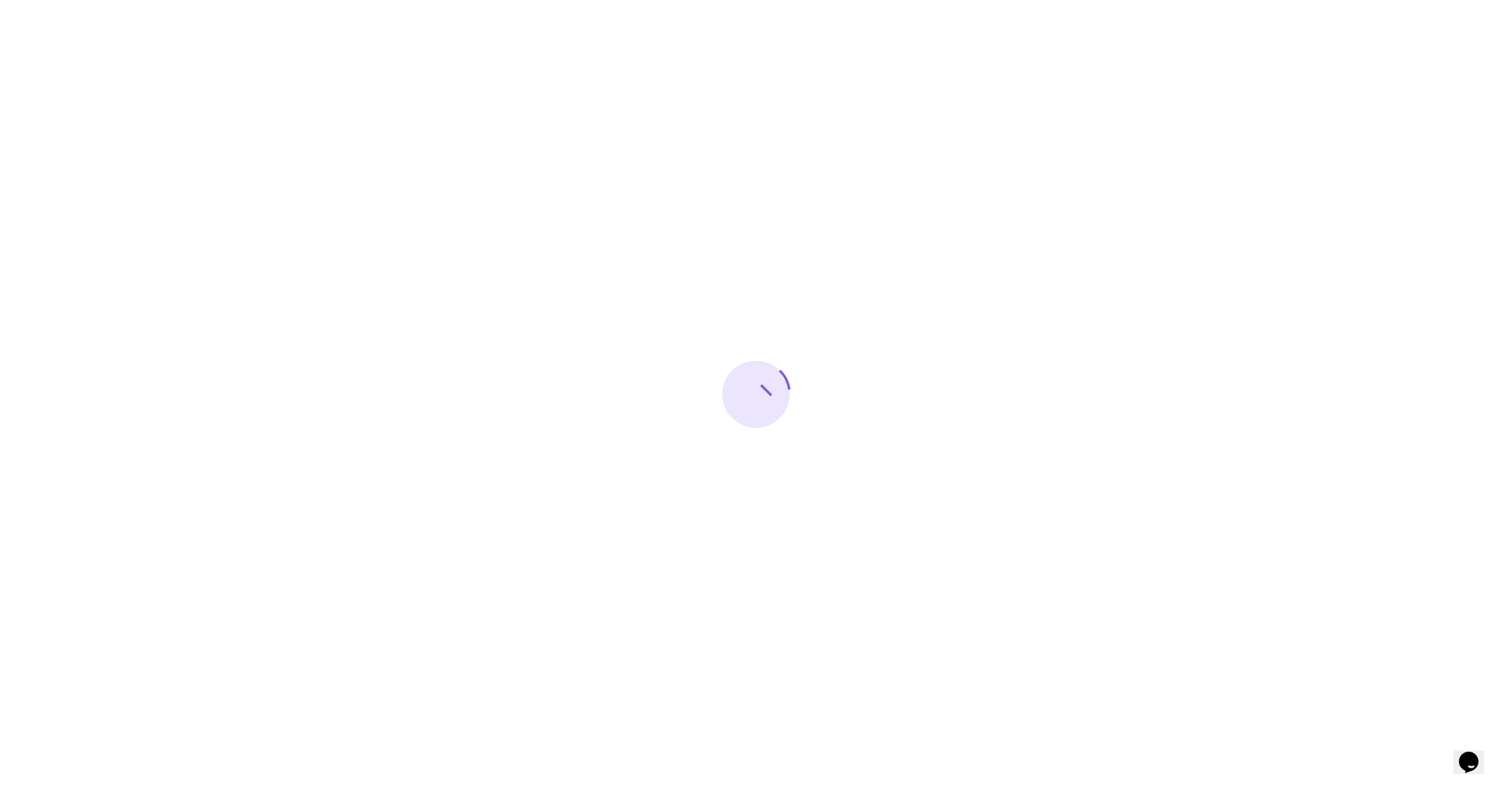
click at [138, 105] on div at bounding box center [756, 394] width 1512 height 788
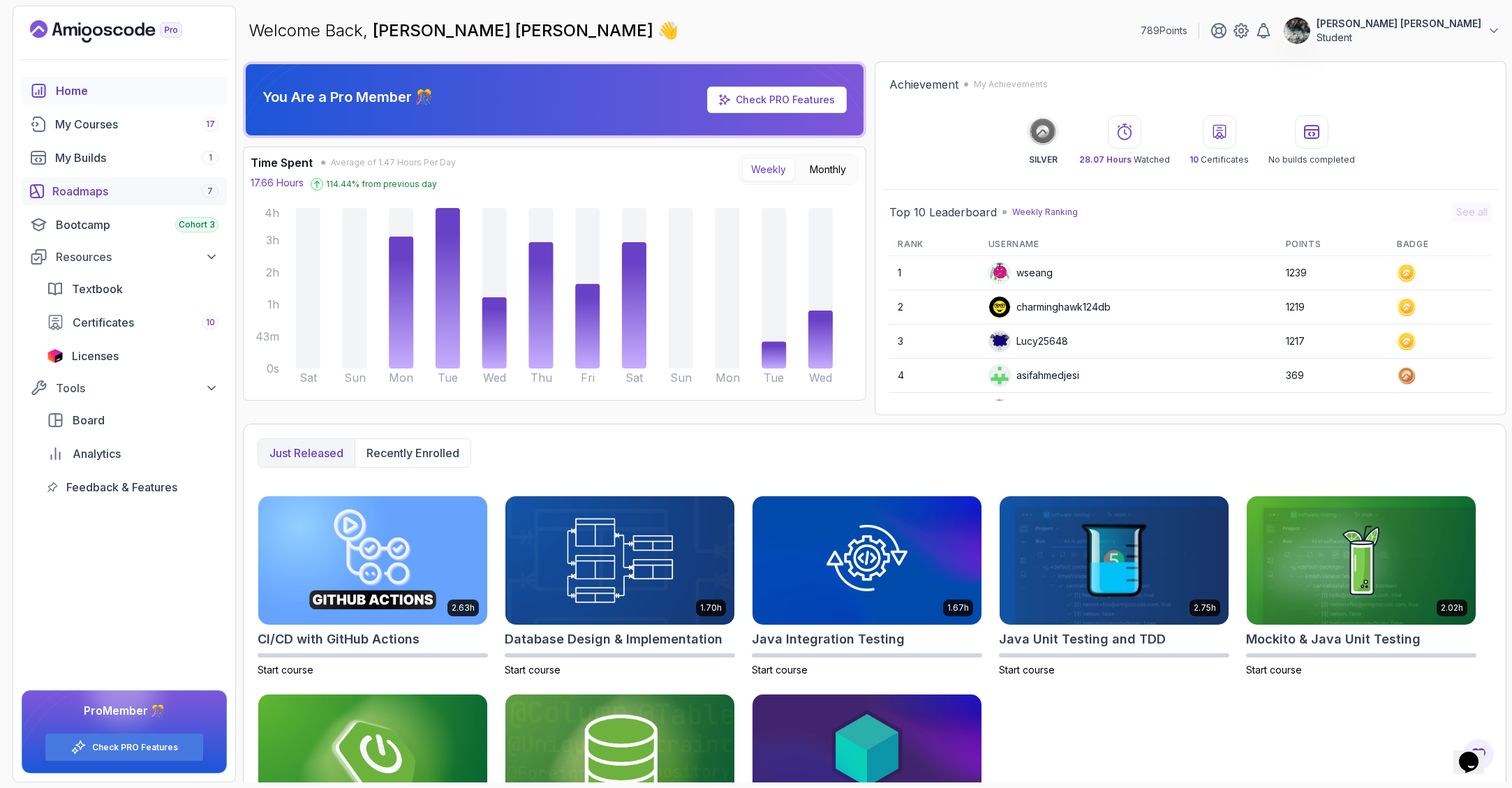
click at [122, 182] on div "Roadmaps 7" at bounding box center [135, 191] width 166 height 17
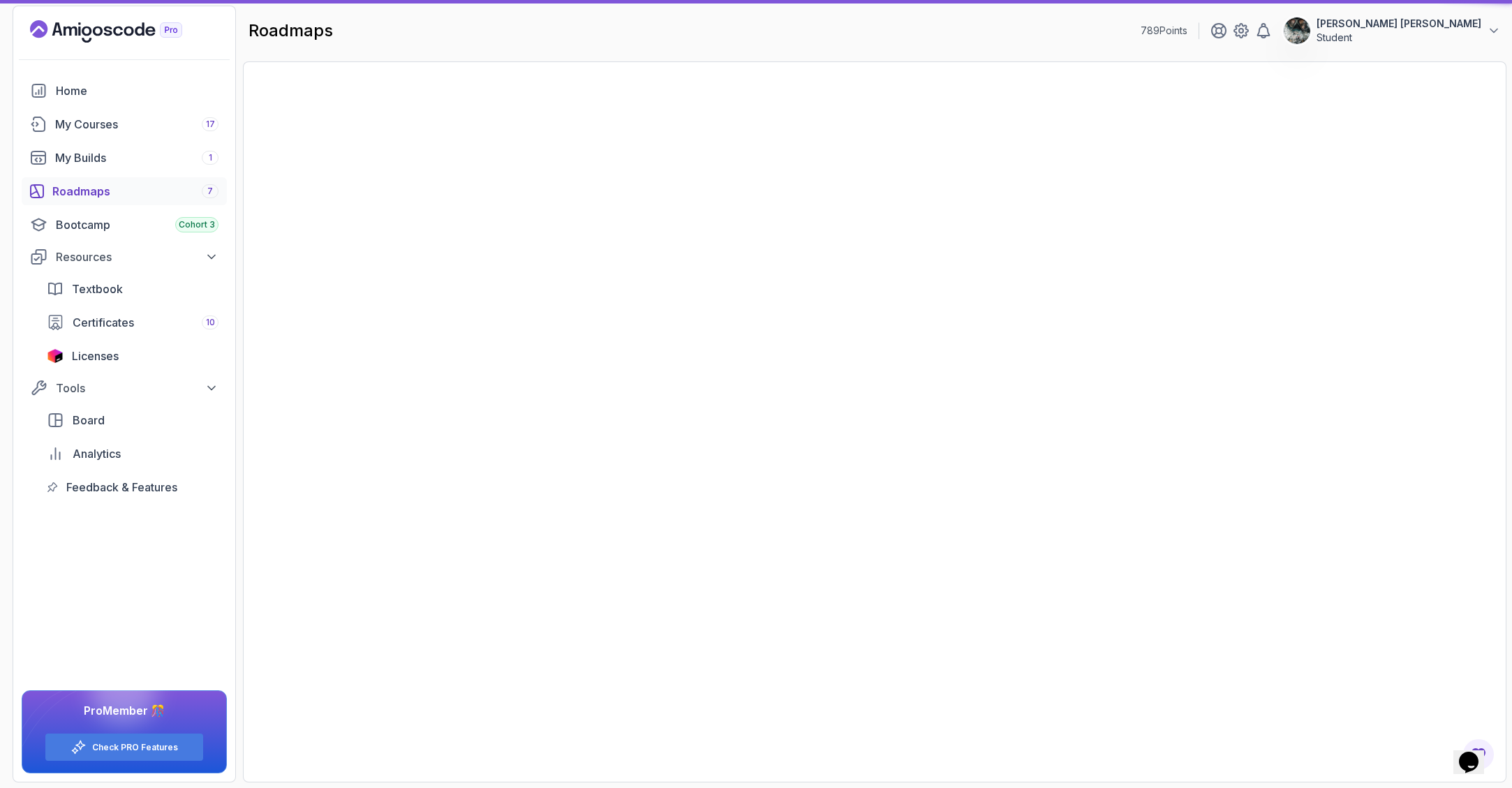
click at [118, 188] on div "Roadmaps 7" at bounding box center [135, 191] width 166 height 17
click at [73, 191] on div "Roadmaps 7" at bounding box center [135, 191] width 166 height 17
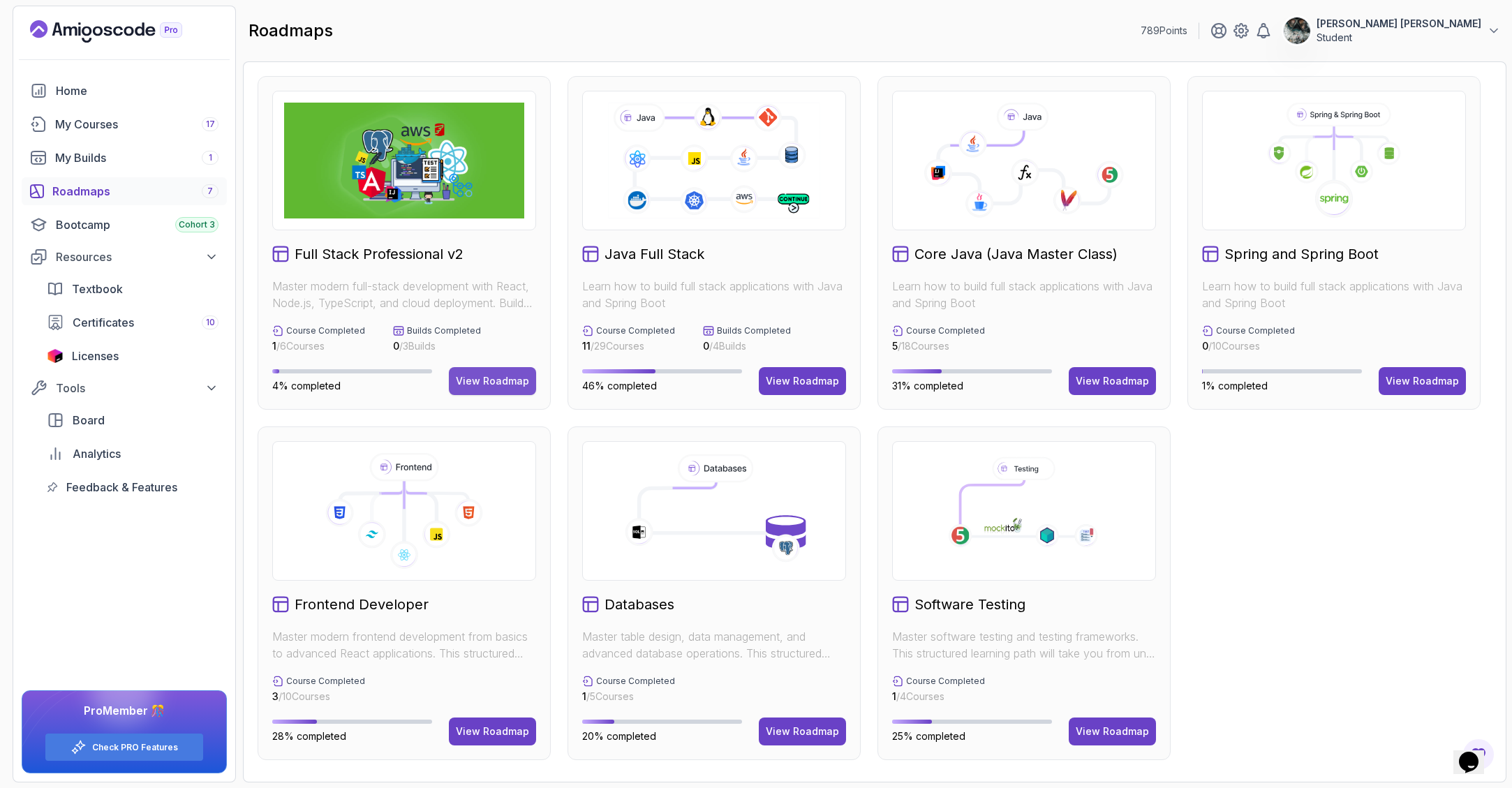
click at [486, 385] on div "View Roadmap" at bounding box center [492, 380] width 73 height 14
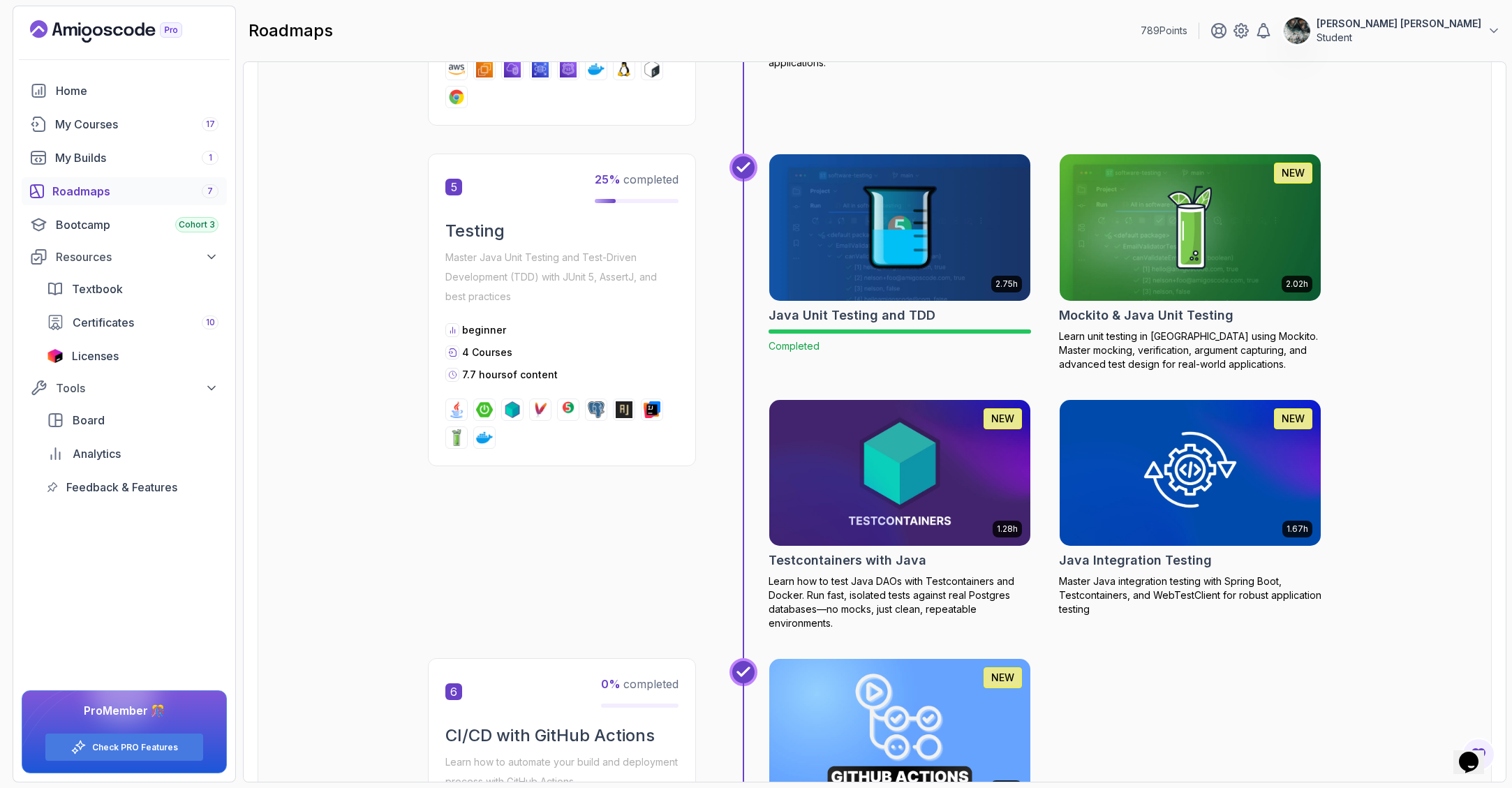
scroll to position [1804, 0]
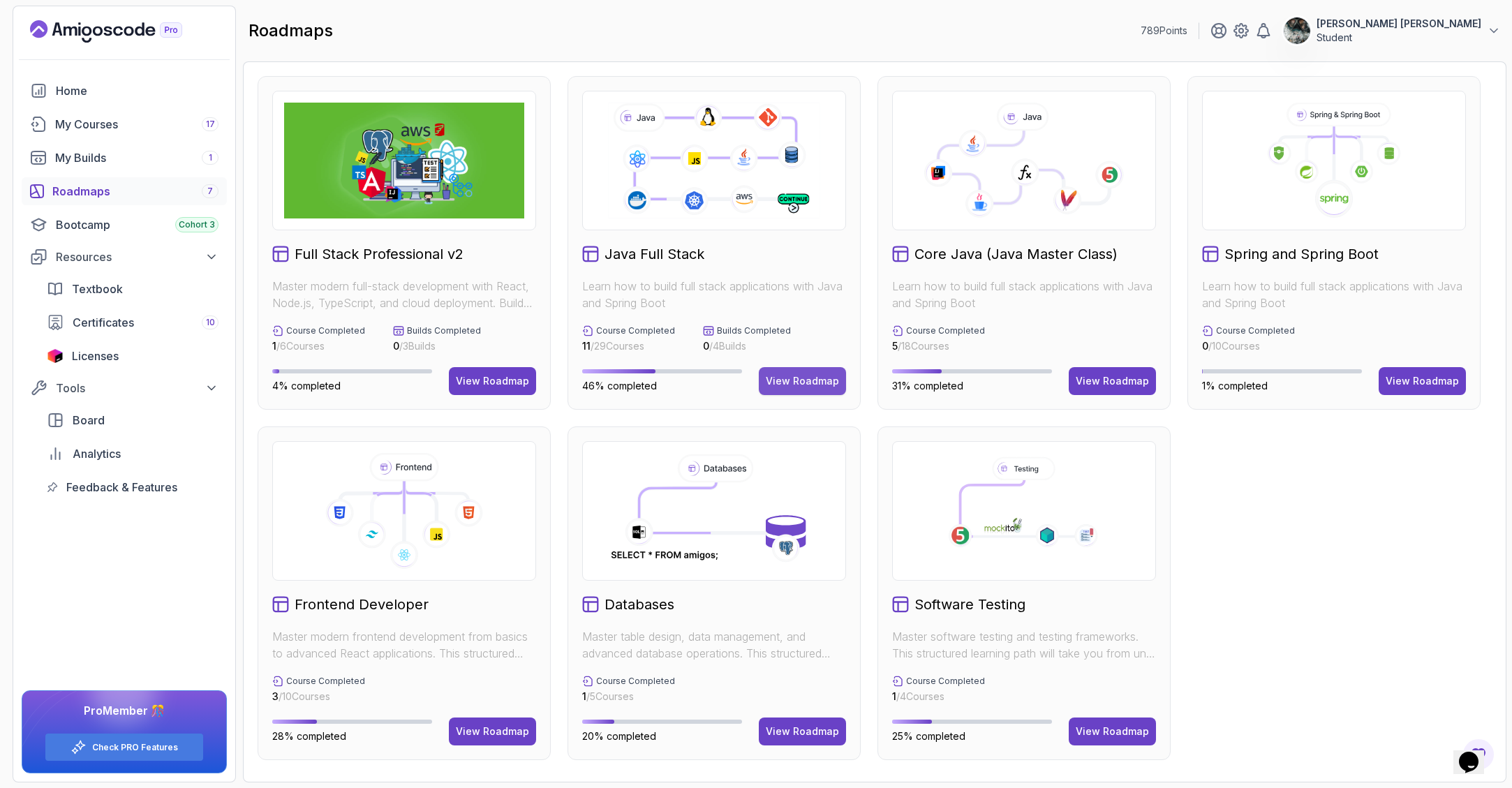
click at [809, 378] on div "View Roadmap" at bounding box center [802, 380] width 73 height 14
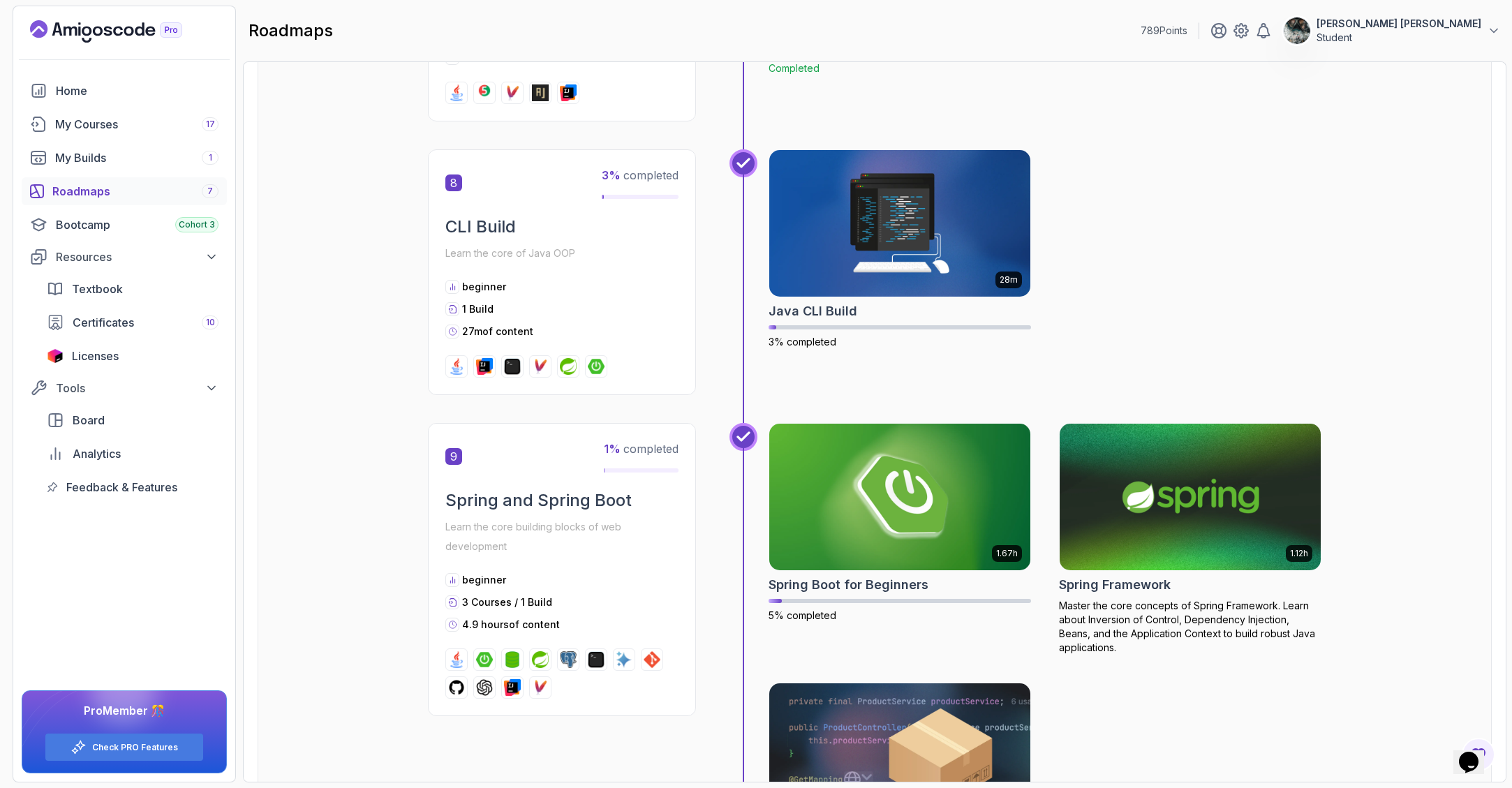
scroll to position [2310, 0]
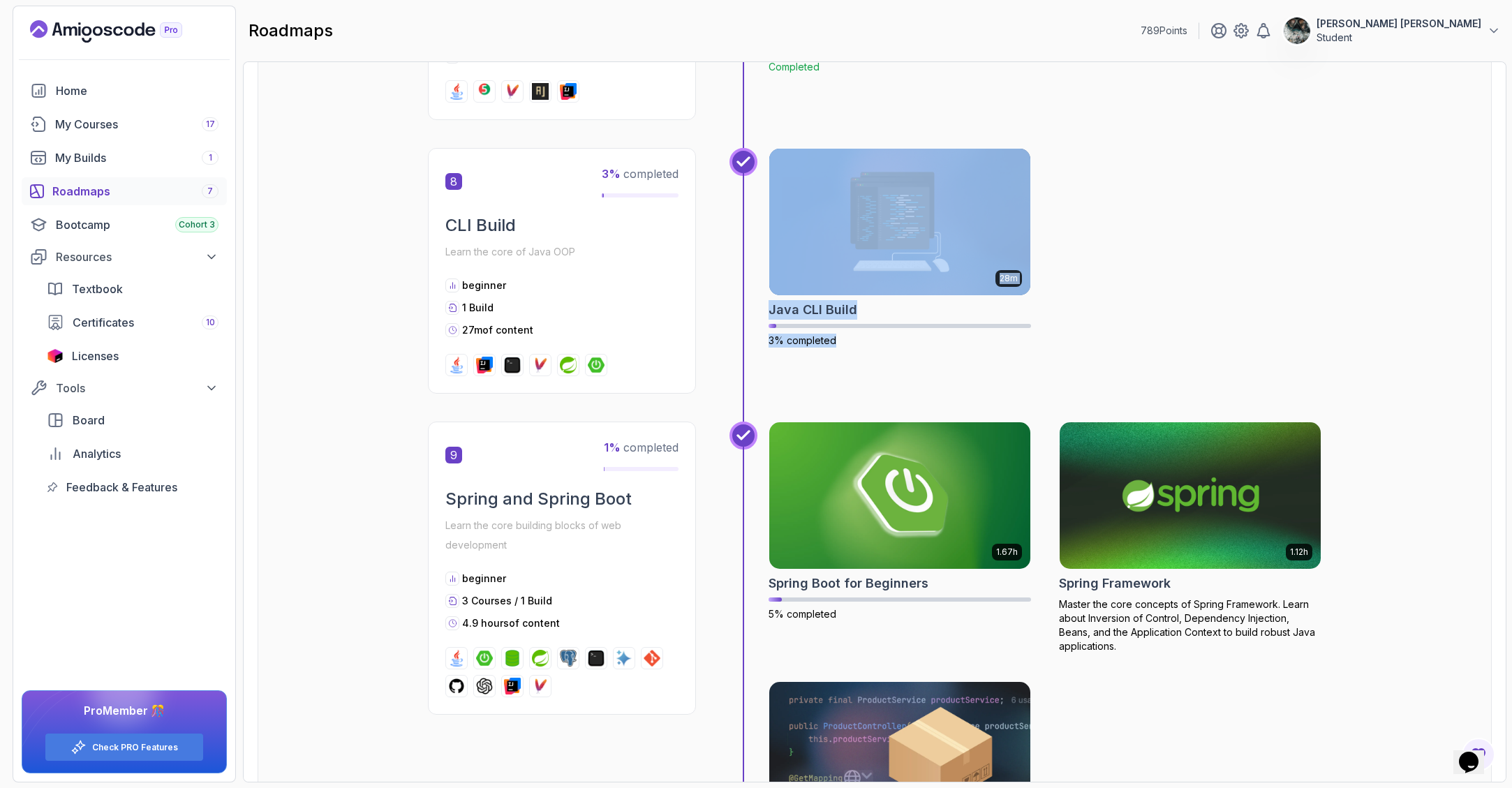
drag, startPoint x: 951, startPoint y: 353, endPoint x: 755, endPoint y: 312, distance: 200.2
click at [755, 312] on div "28m Java CLI Build 3% completed" at bounding box center [1025, 284] width 592 height 273
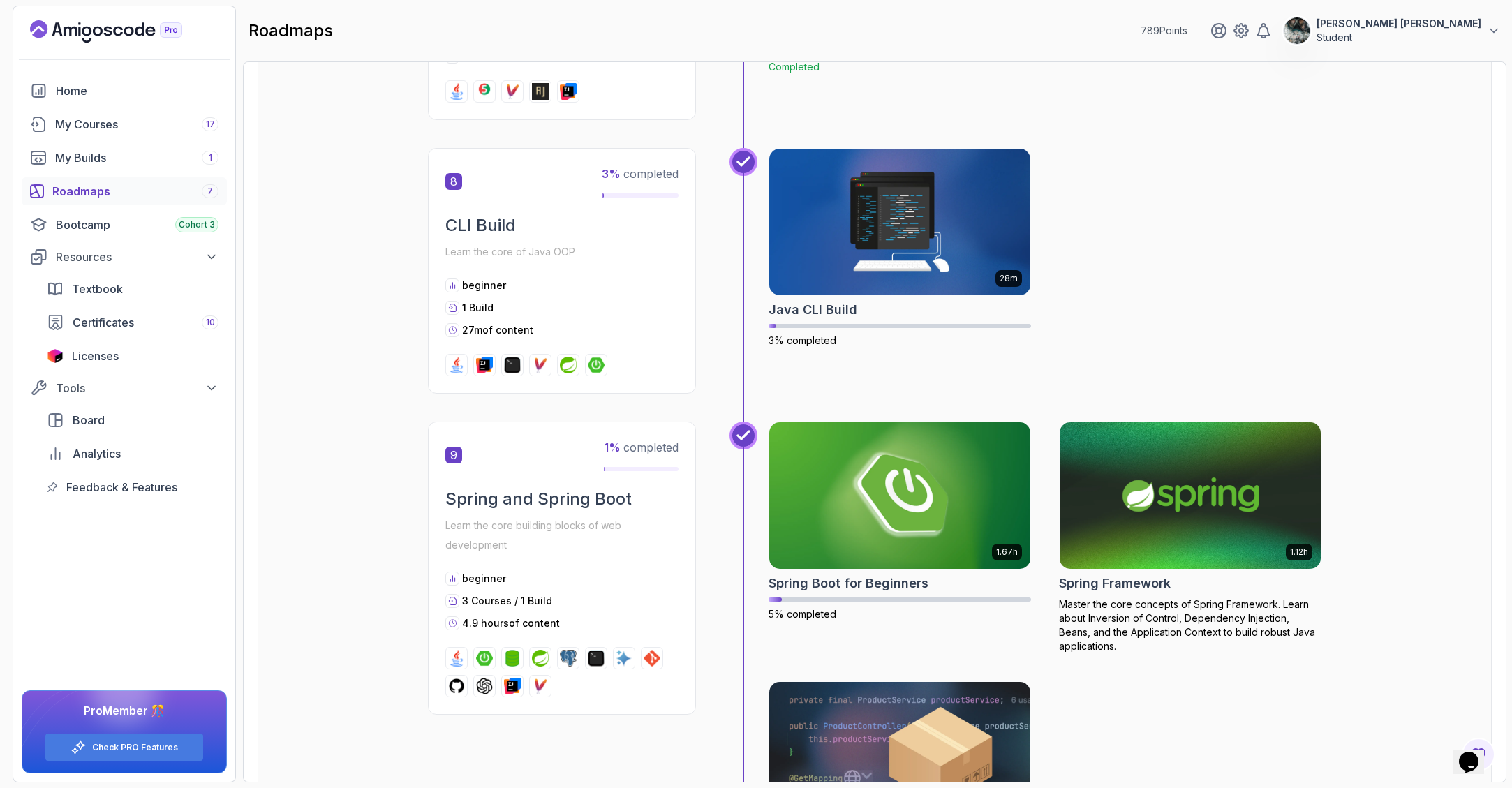
click at [755, 306] on div at bounding box center [743, 284] width 28 height 273
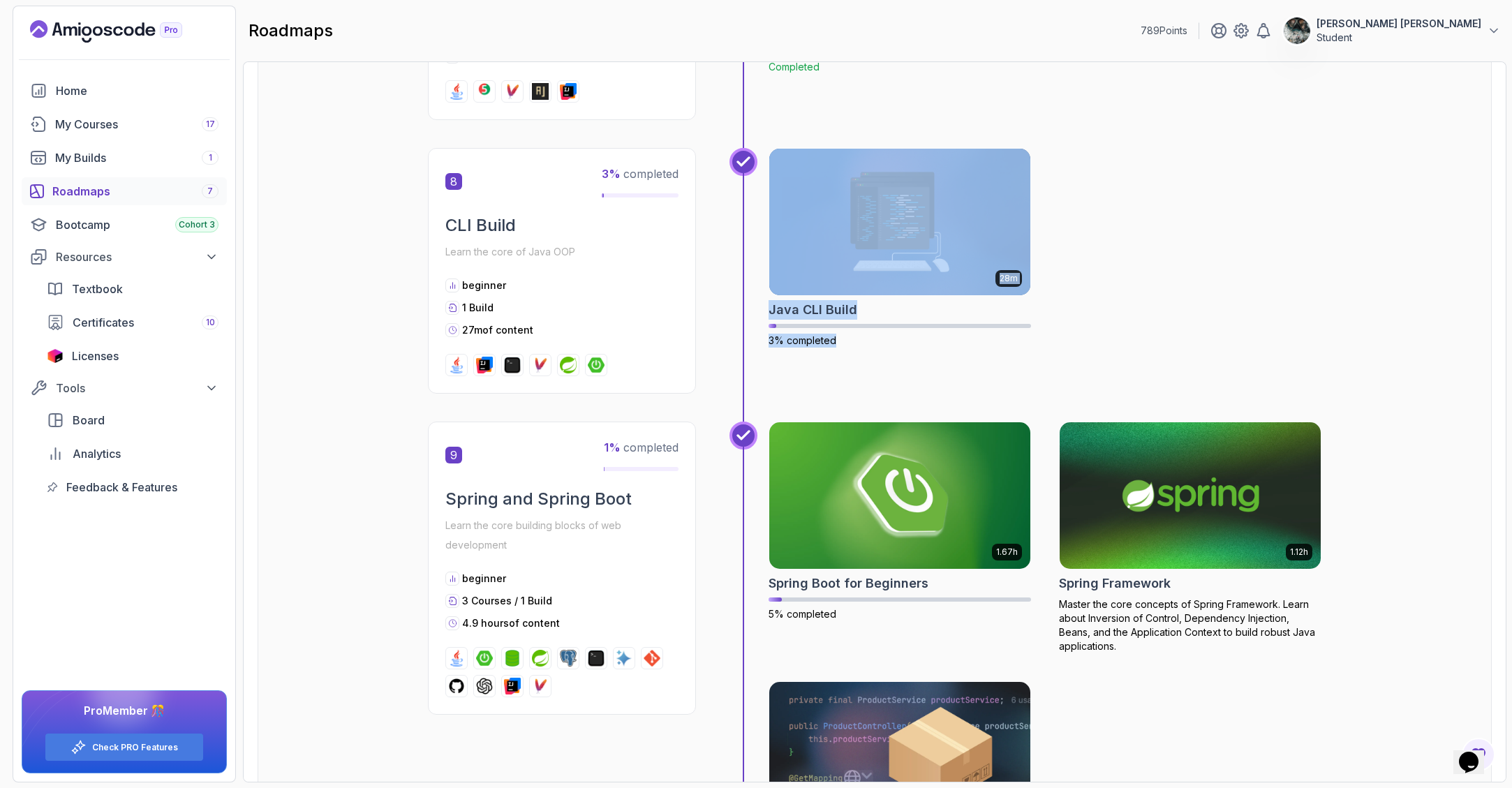
drag, startPoint x: 764, startPoint y: 307, endPoint x: 909, endPoint y: 350, distance: 151.2
click at [905, 357] on div "28m Java CLI Build 3% completed" at bounding box center [1025, 284] width 592 height 273
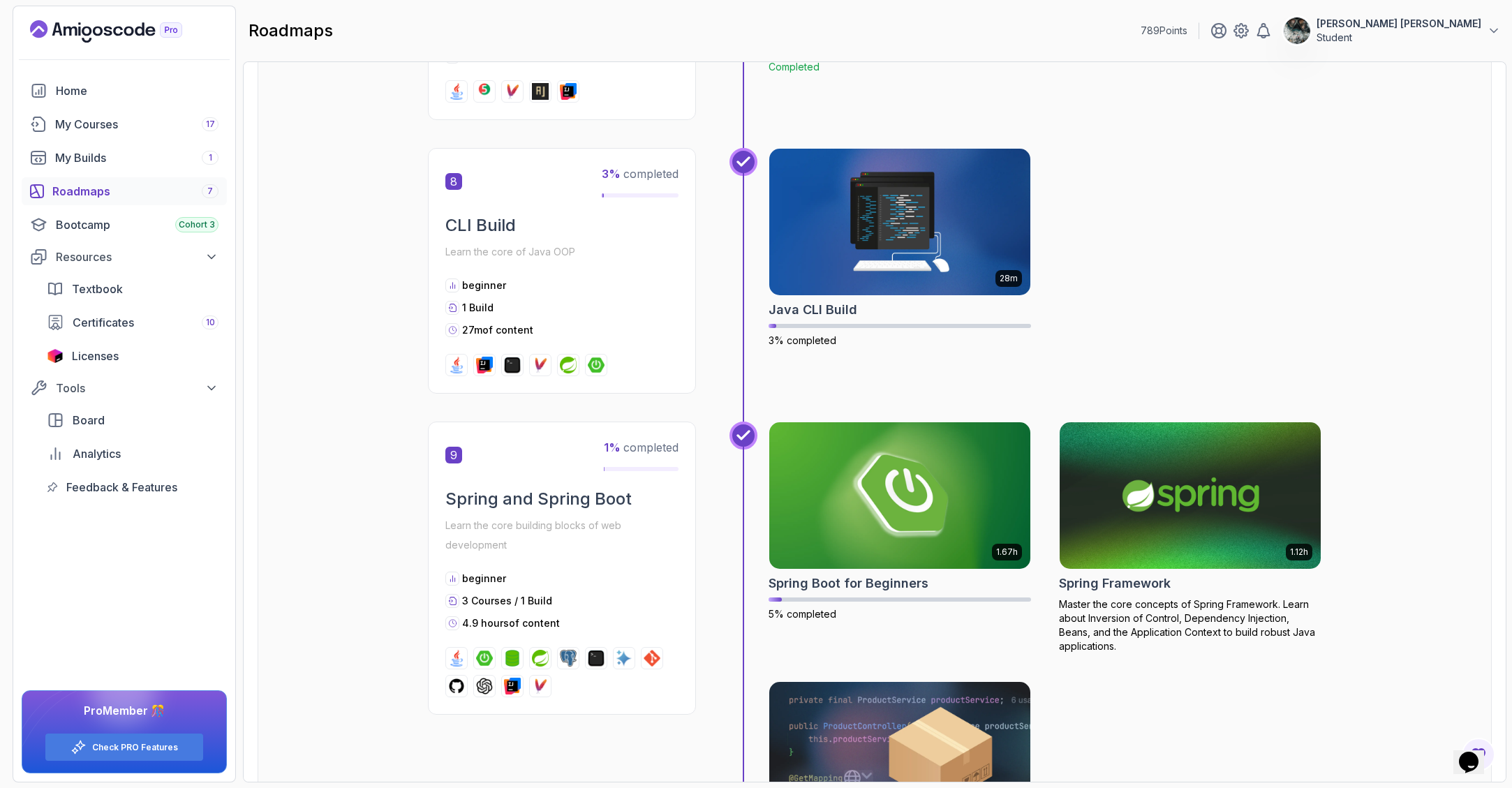
click at [909, 349] on div "28m Java CLI Build 3% completed" at bounding box center [900, 270] width 263 height 246
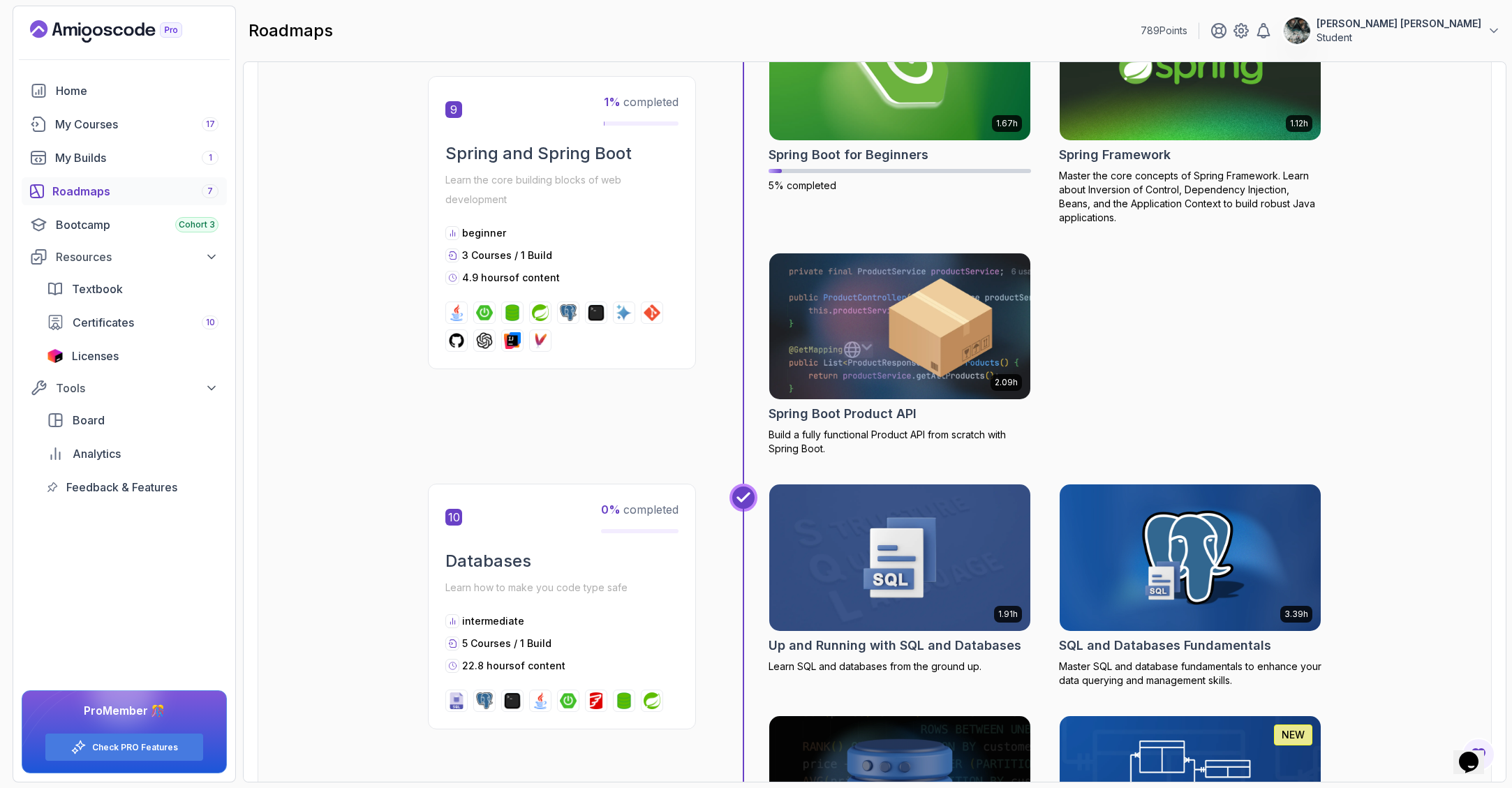
scroll to position [2631, 0]
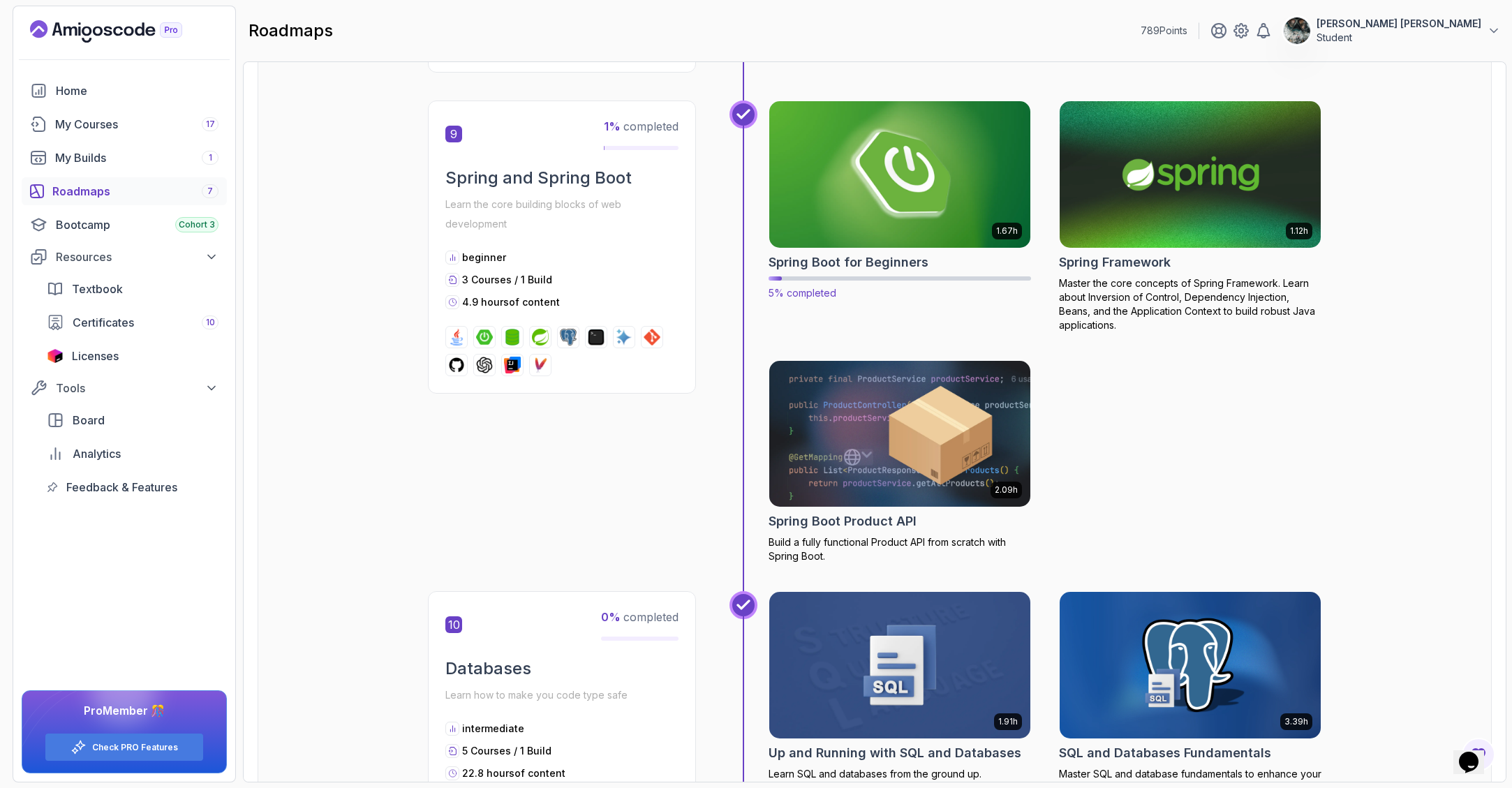
click at [887, 139] on img at bounding box center [900, 173] width 274 height 153
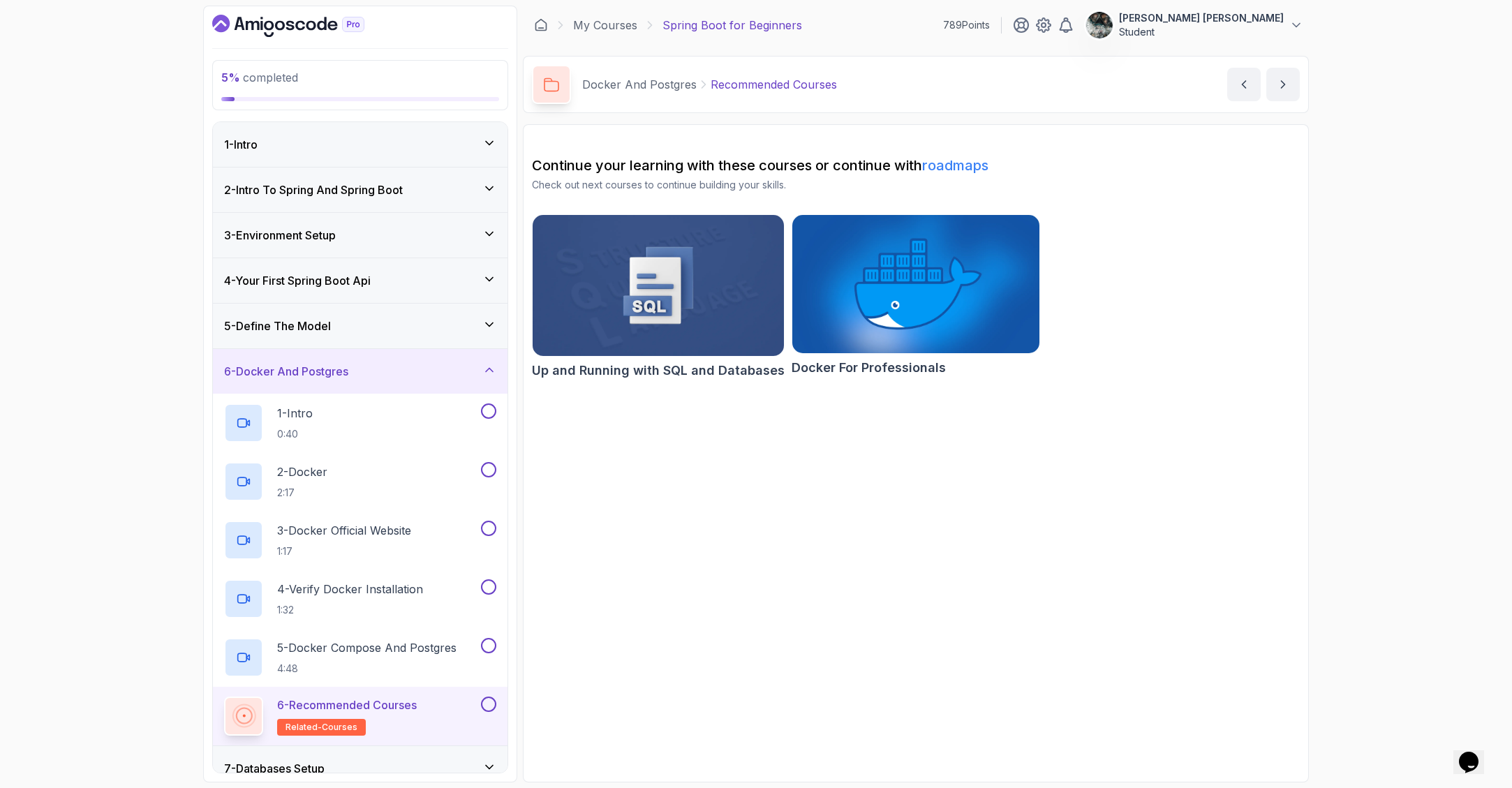
click at [326, 188] on h3 "2 - Intro To Spring And Spring Boot" at bounding box center [313, 190] width 178 height 17
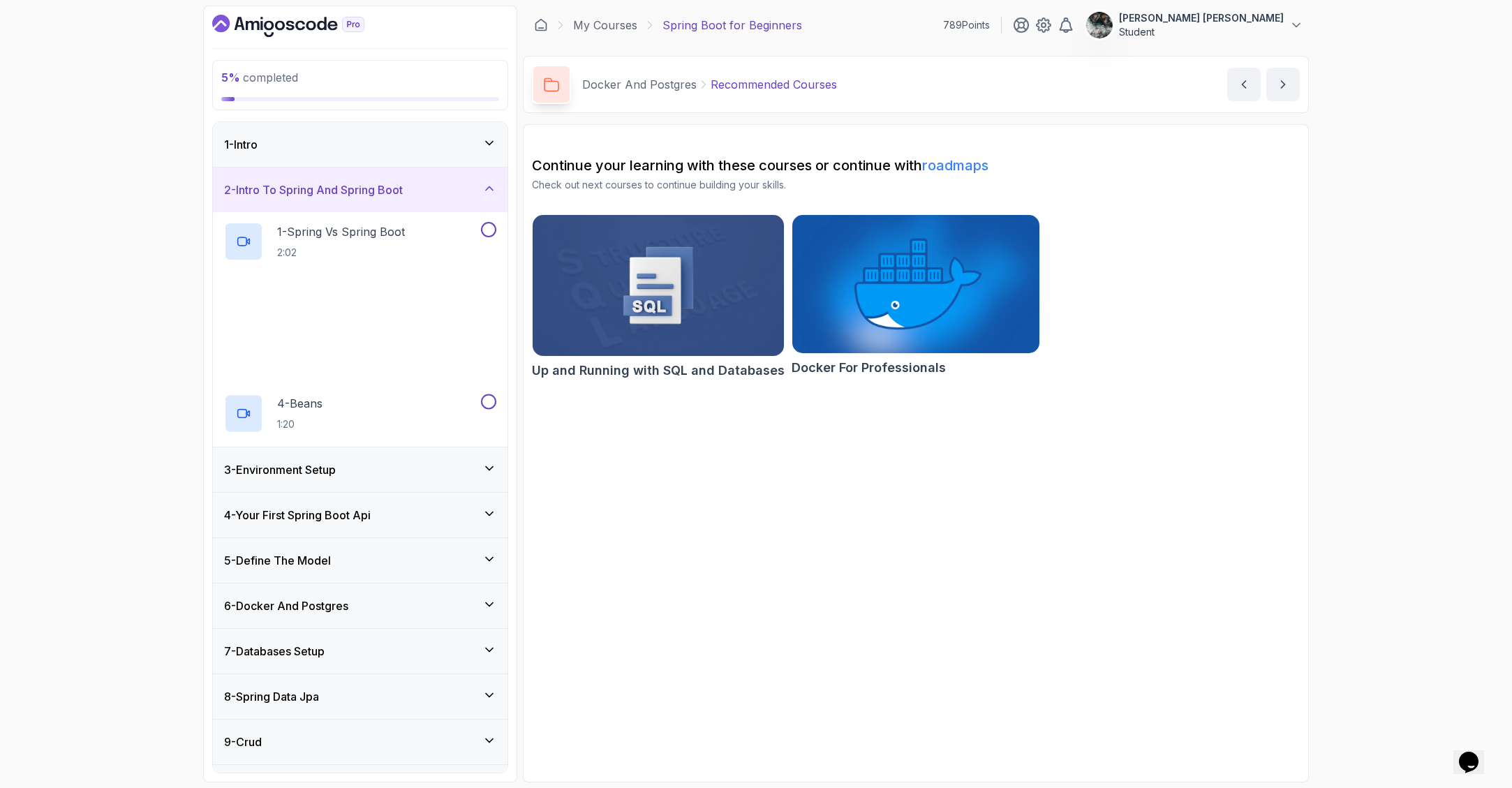
click at [339, 149] on div "1 - Intro" at bounding box center [360, 144] width 273 height 17
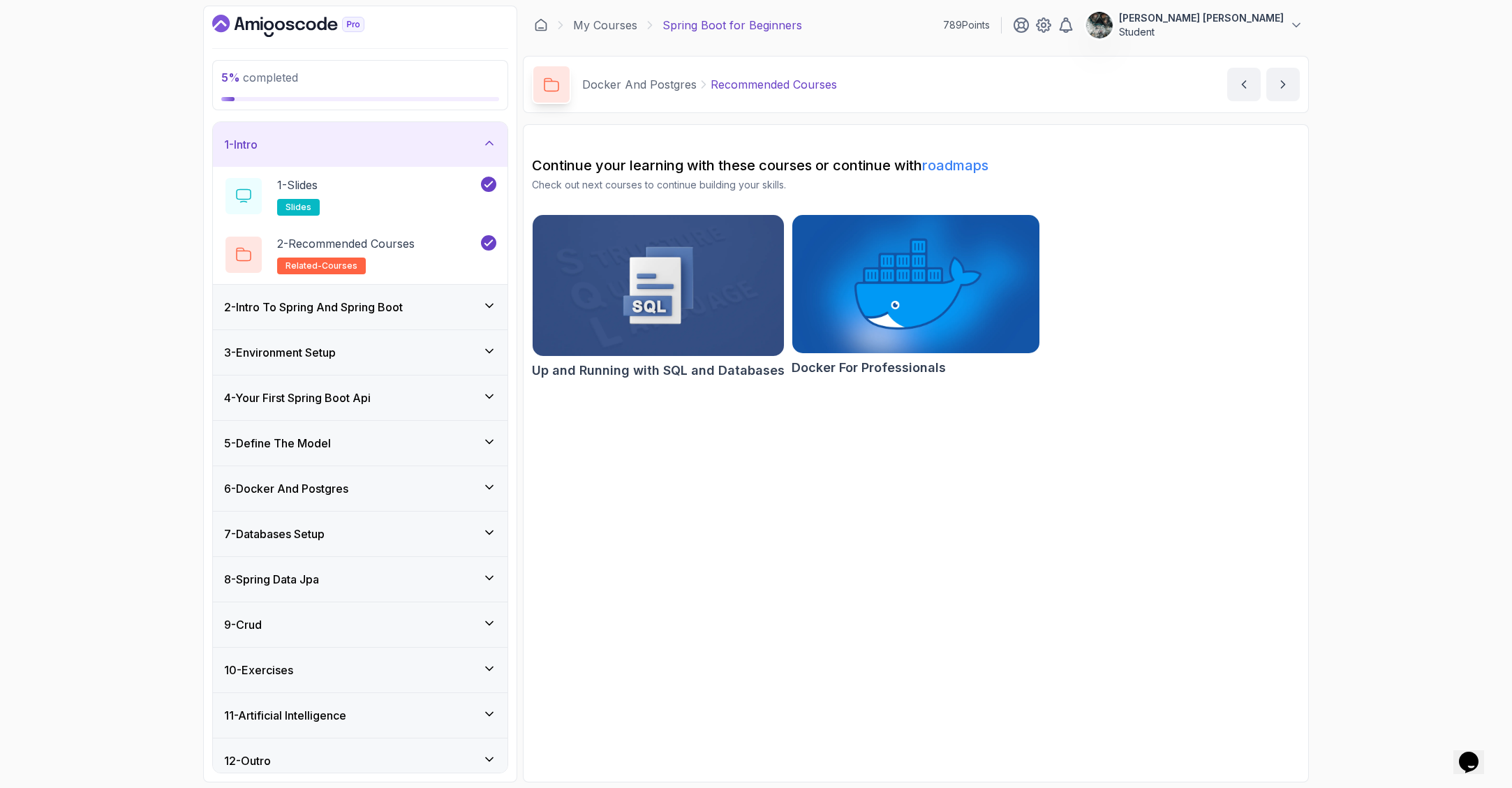
click at [340, 333] on div "3 - Environment Setup" at bounding box center [359, 352] width 294 height 45
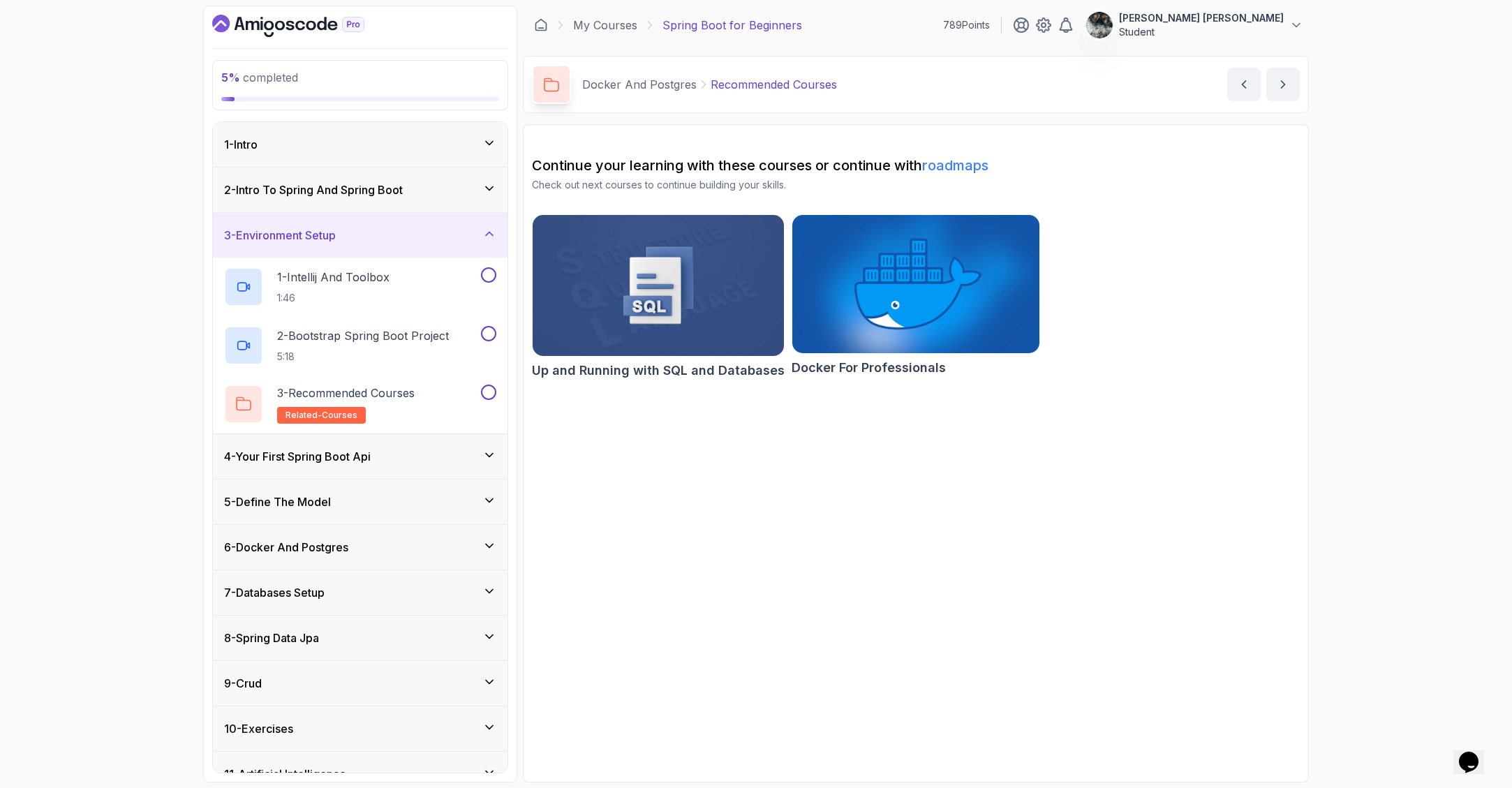
click at [379, 197] on h3 "2 - Intro To Spring And Spring Boot" at bounding box center [313, 190] width 178 height 17
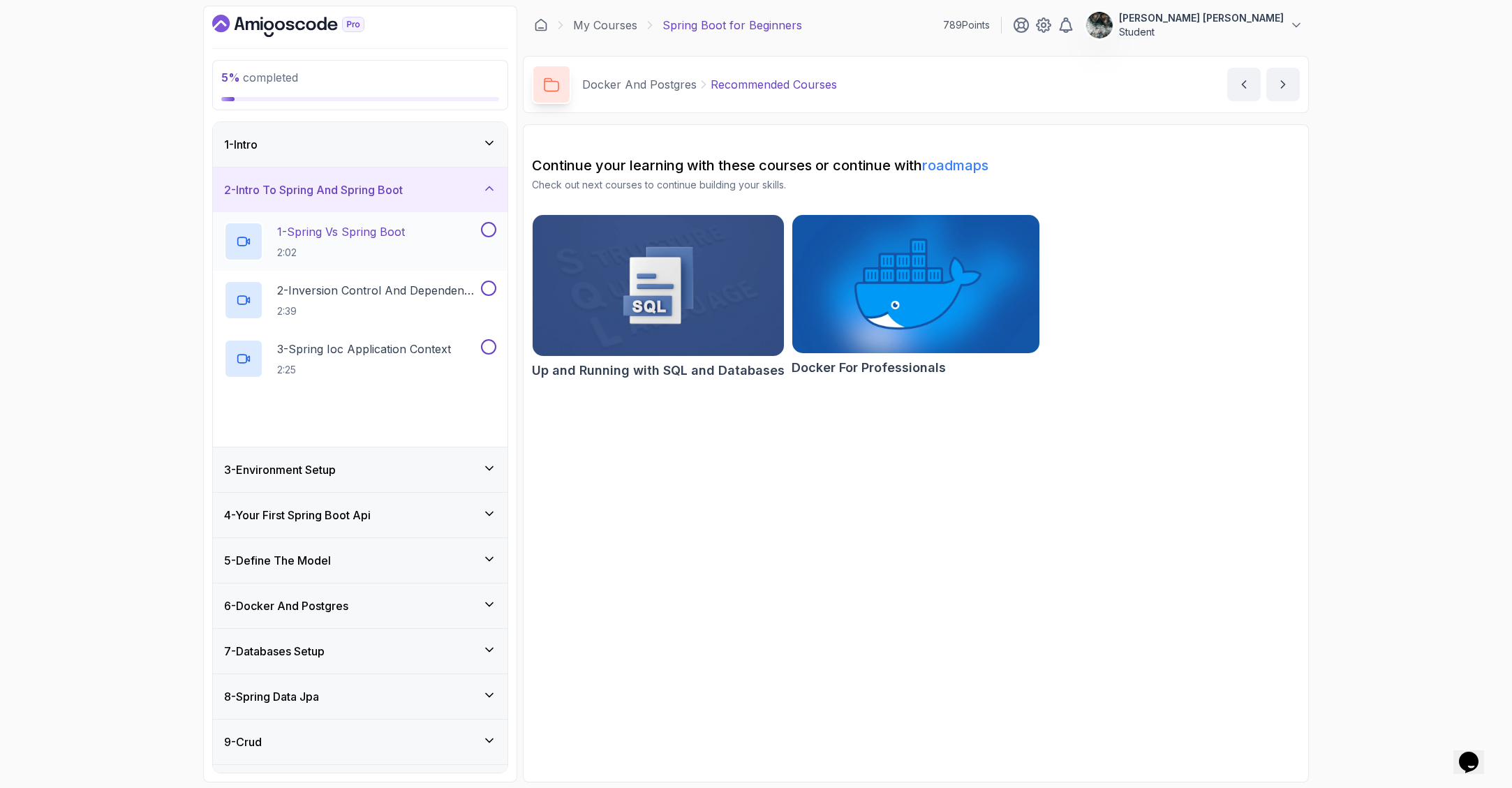
click at [368, 233] on p "1 - Spring Vs Spring Boot" at bounding box center [341, 231] width 127 height 17
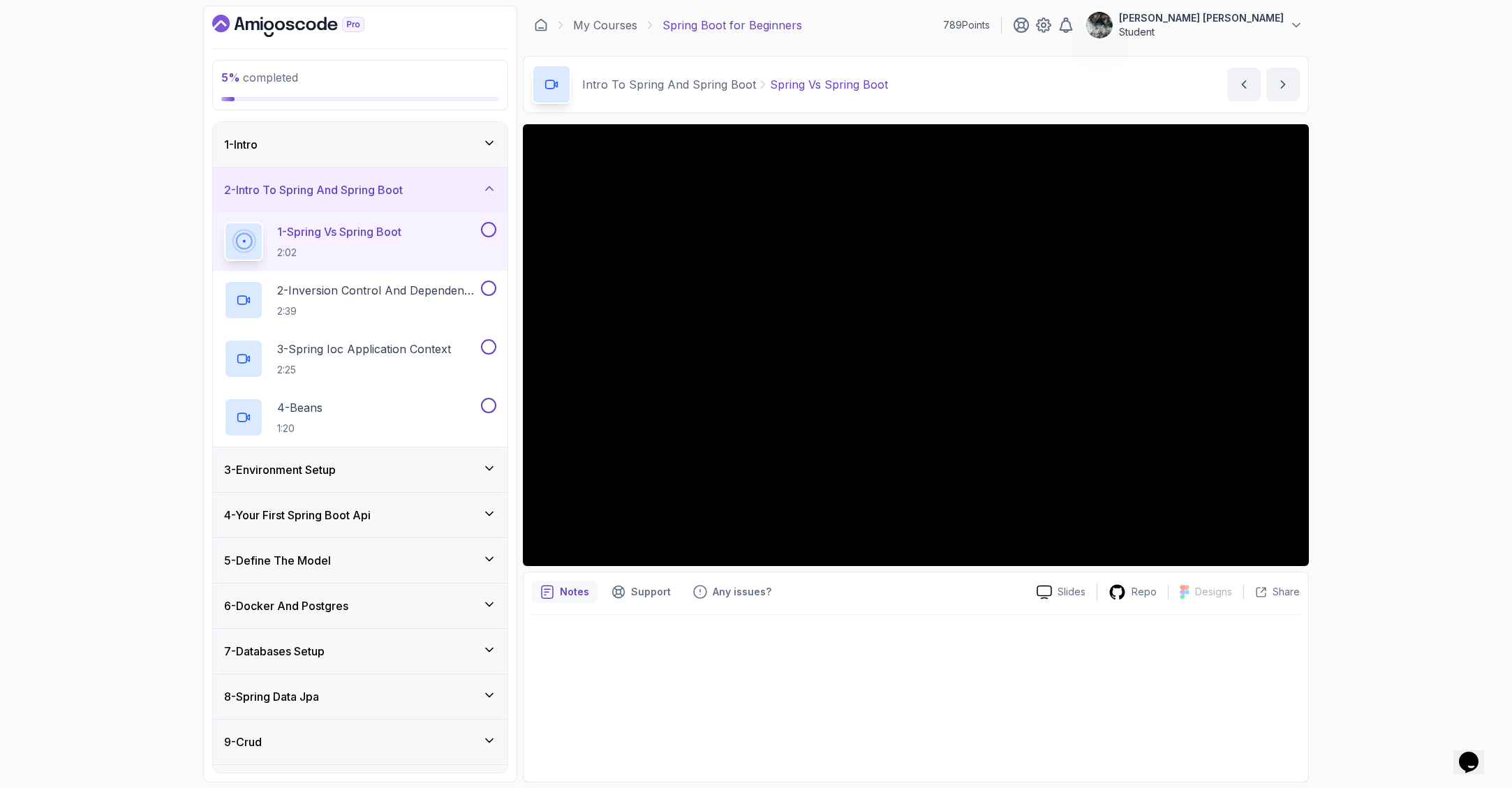
click at [488, 229] on button at bounding box center [488, 229] width 15 height 15
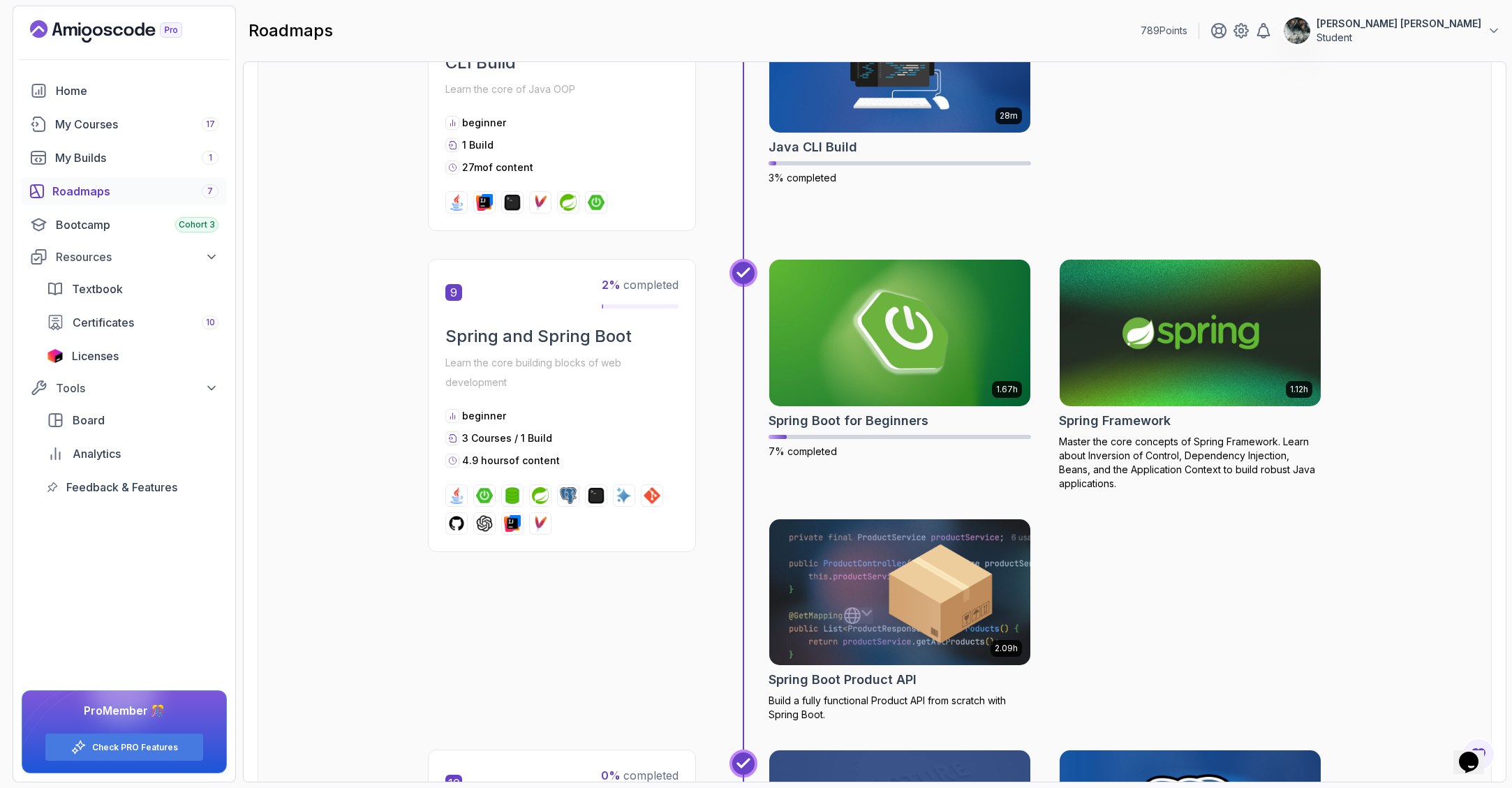
scroll to position [2650, 0]
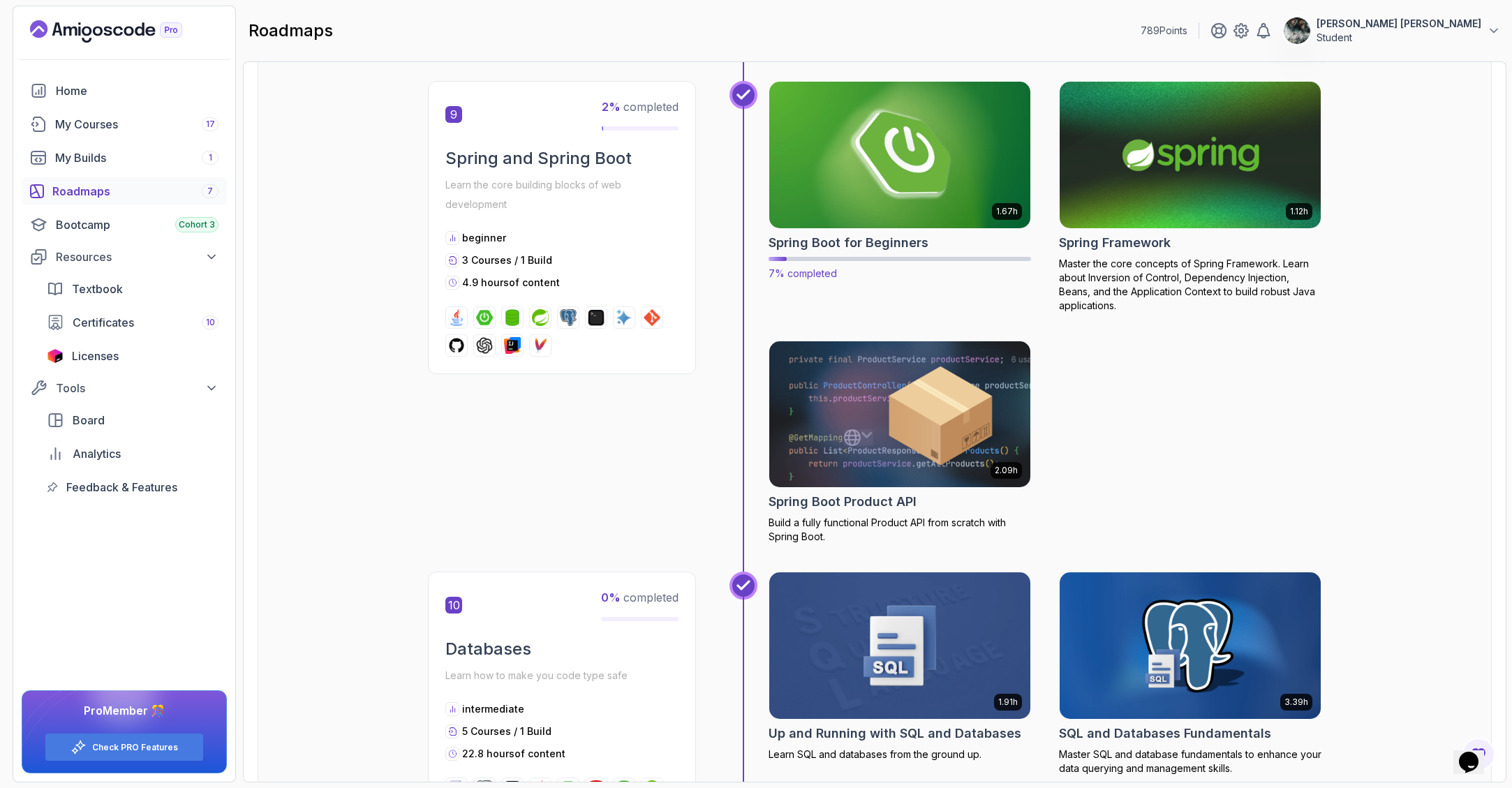
click at [849, 155] on img at bounding box center [900, 154] width 274 height 153
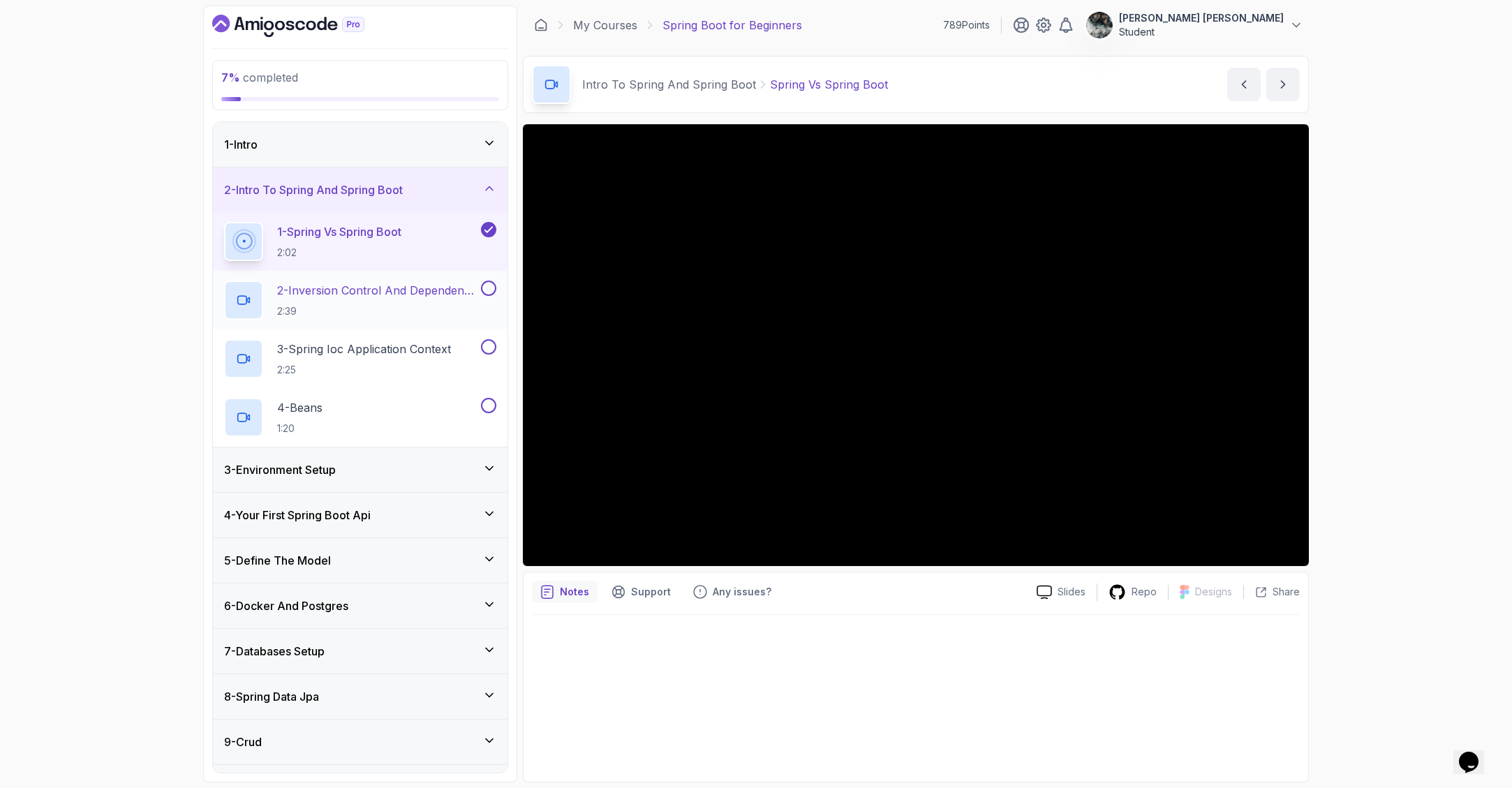
click at [408, 282] on p "2 - Inversion Control And Dependency Injection" at bounding box center [378, 290] width 201 height 17
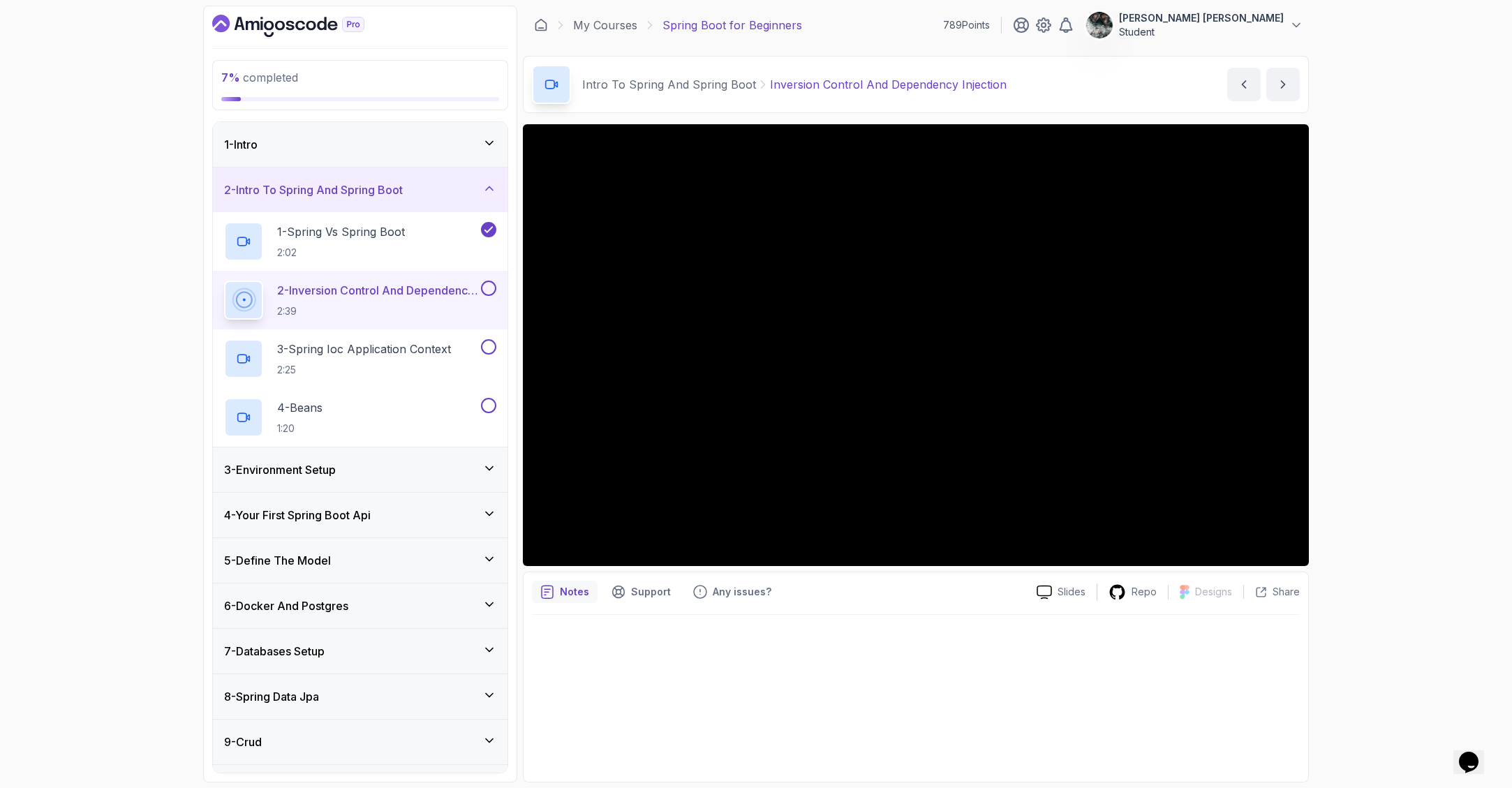
click at [488, 288] on button at bounding box center [488, 288] width 15 height 15
drag, startPoint x: 351, startPoint y: 363, endPoint x: 343, endPoint y: 348, distance: 17.0
click at [346, 354] on h2 "3 - Spring Ioc Application Context 2:25" at bounding box center [364, 358] width 174 height 36
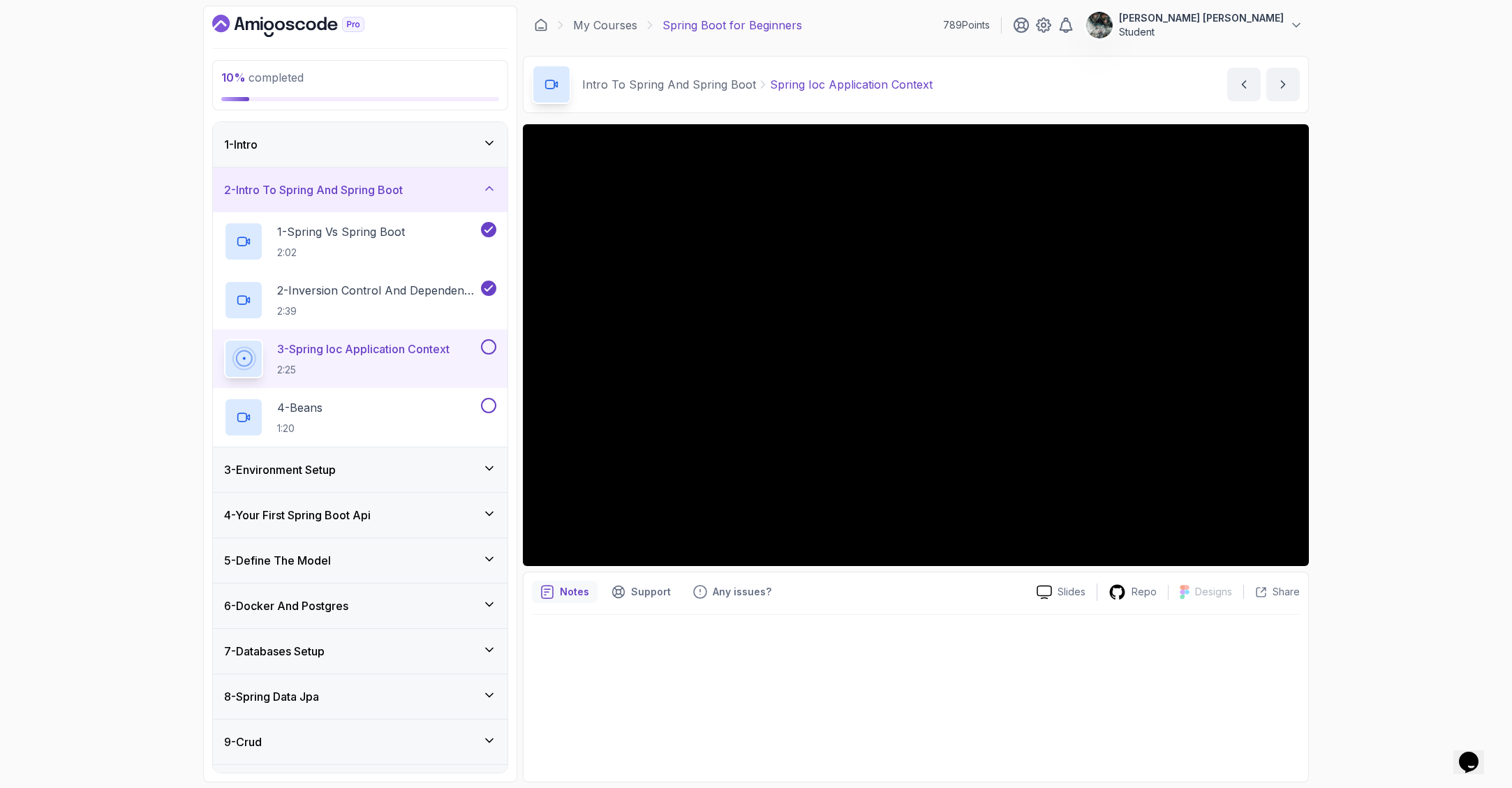
click at [488, 345] on button at bounding box center [488, 346] width 15 height 15
click at [346, 415] on div "4 - Beans 1:20" at bounding box center [350, 418] width 254 height 39
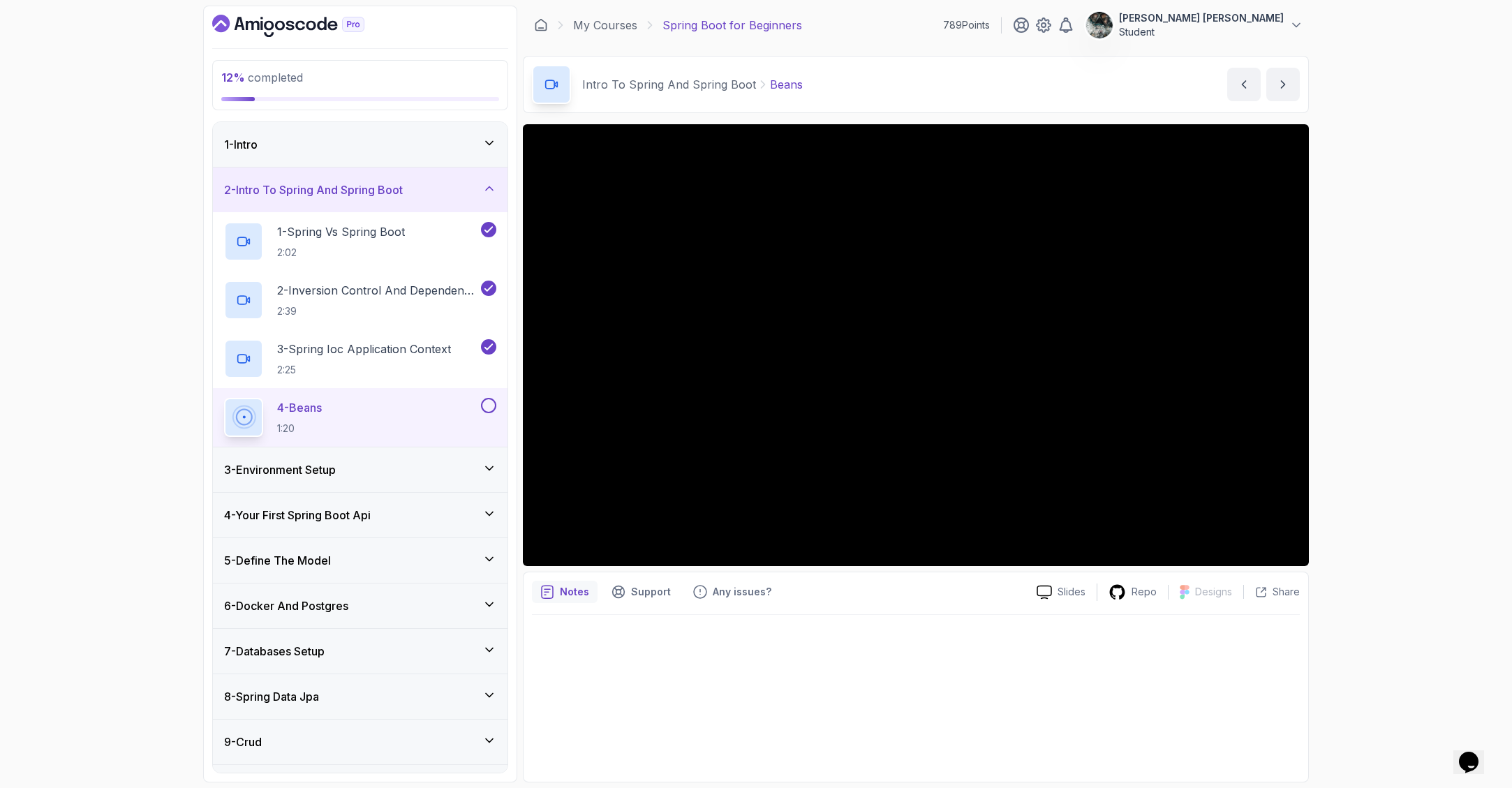
click at [398, 470] on div "3 - Environment Setup" at bounding box center [360, 469] width 273 height 17
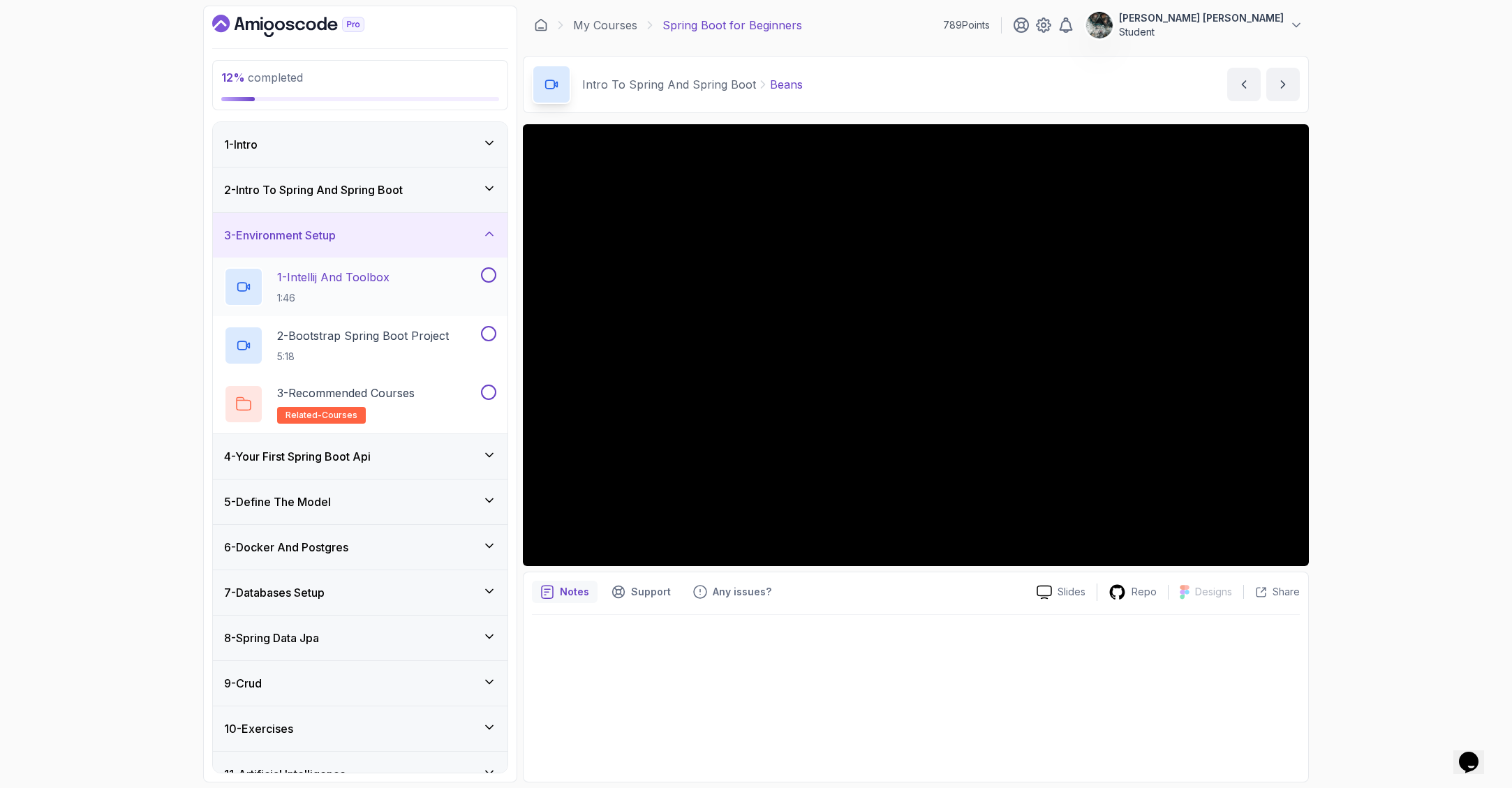
click at [488, 275] on button at bounding box center [488, 275] width 15 height 15
click at [355, 193] on h3 "2 - Intro To Spring And Spring Boot" at bounding box center [313, 190] width 178 height 17
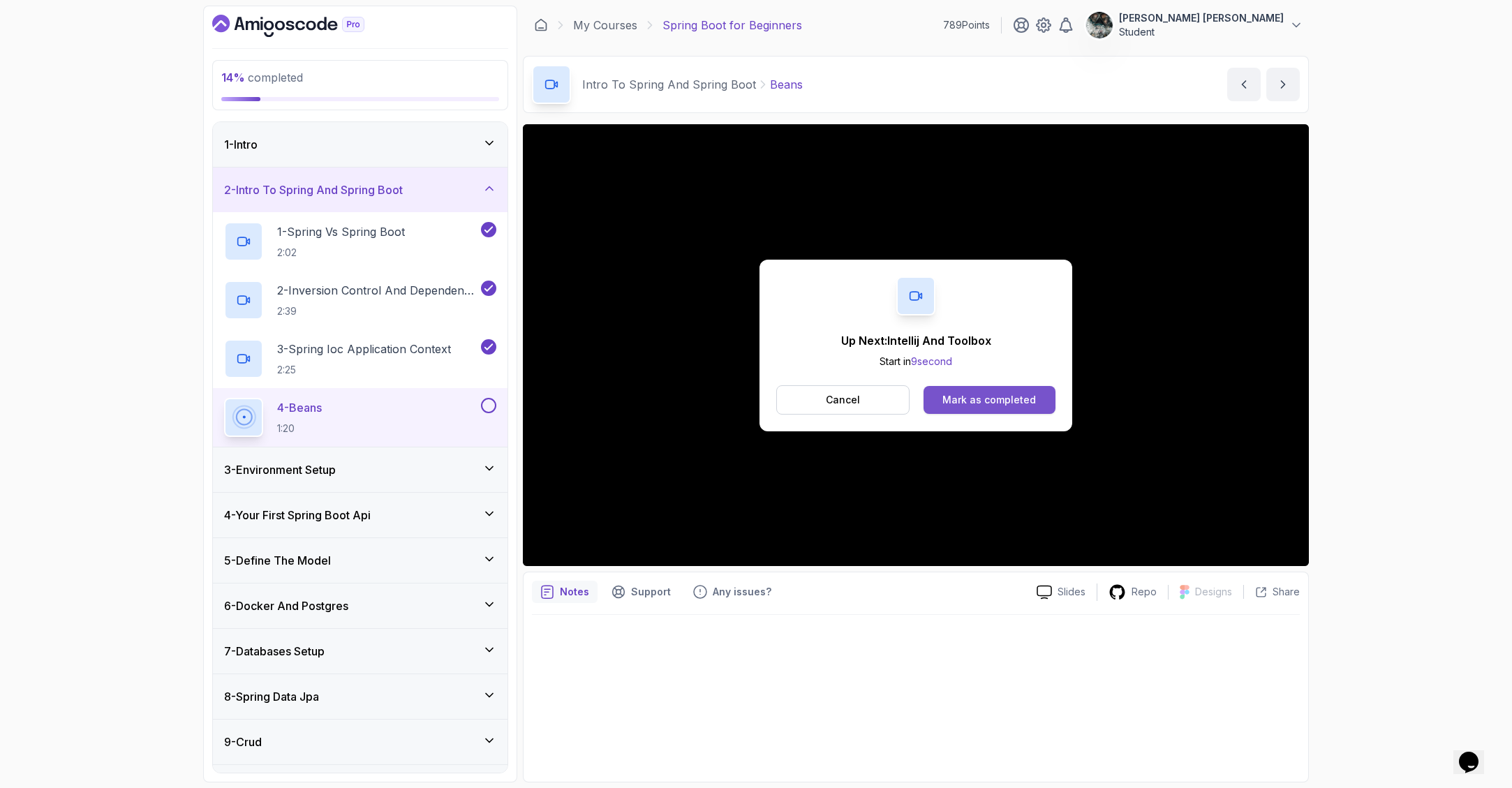
click at [1004, 404] on div "Mark as completed" at bounding box center [989, 399] width 93 height 14
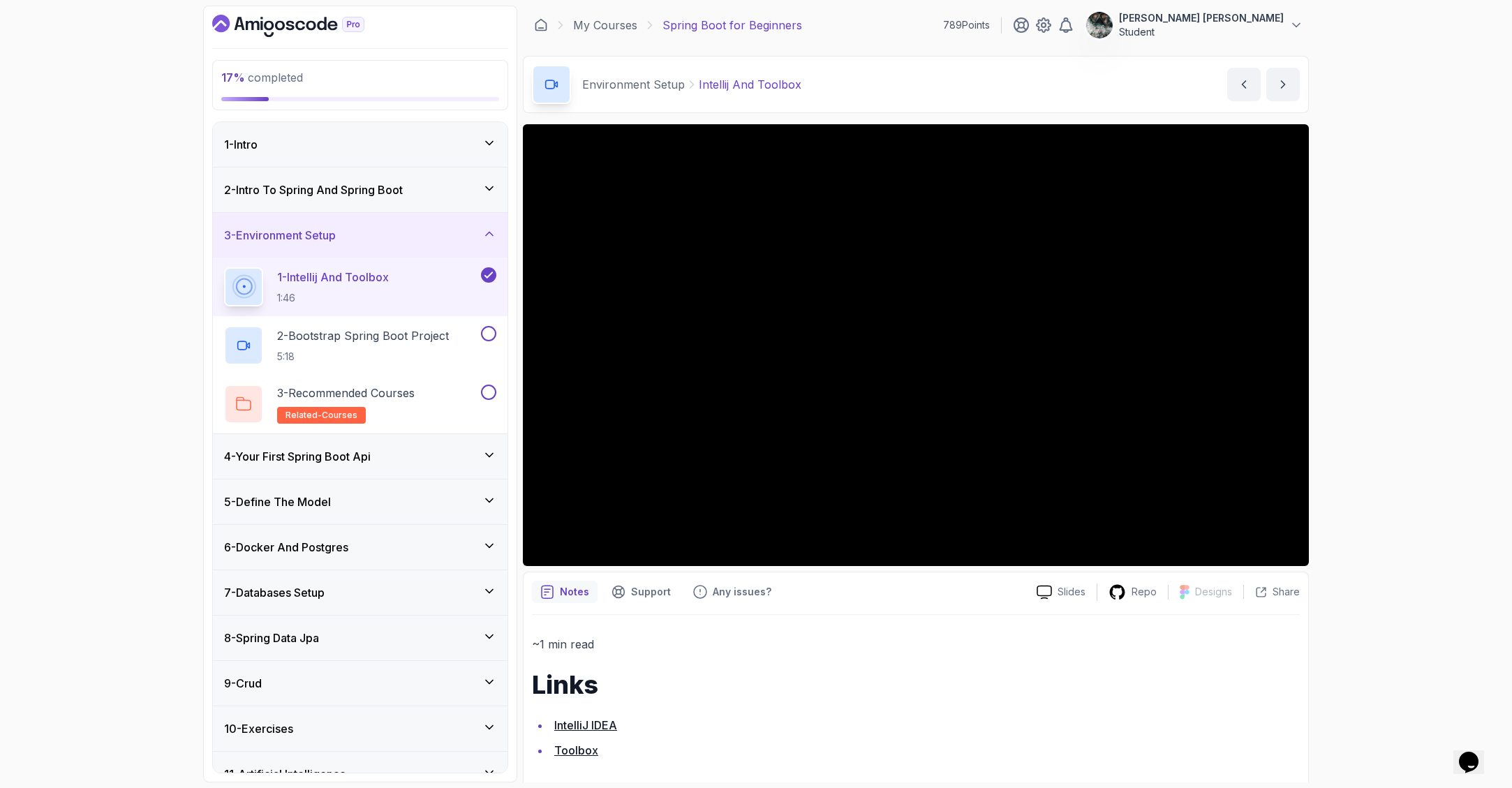
click at [443, 283] on div "1 - Intellij And Toolbox 1:46" at bounding box center [350, 287] width 254 height 39
click at [449, 353] on p "5:18" at bounding box center [363, 356] width 172 height 14
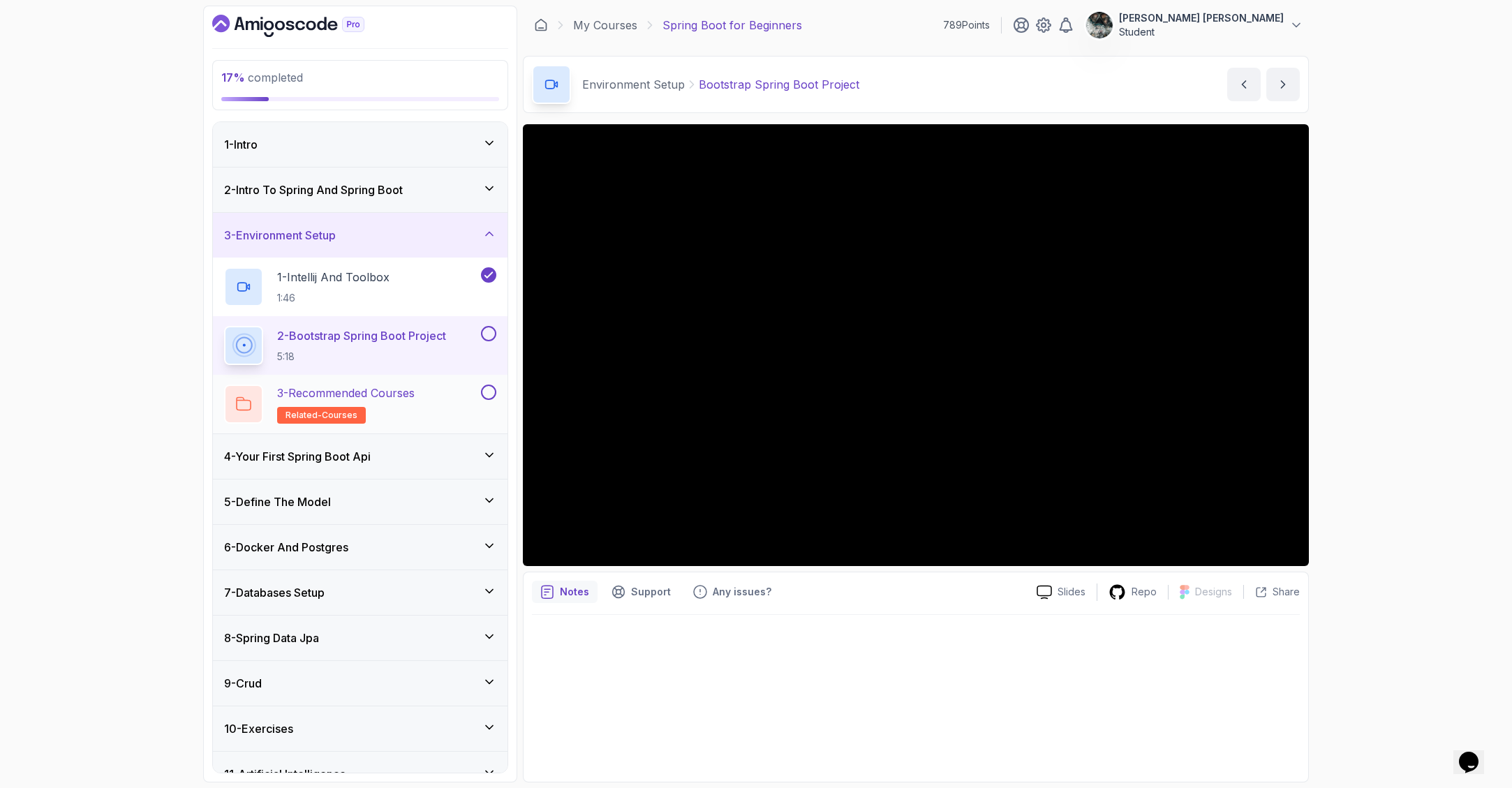
click at [488, 391] on button at bounding box center [488, 392] width 15 height 15
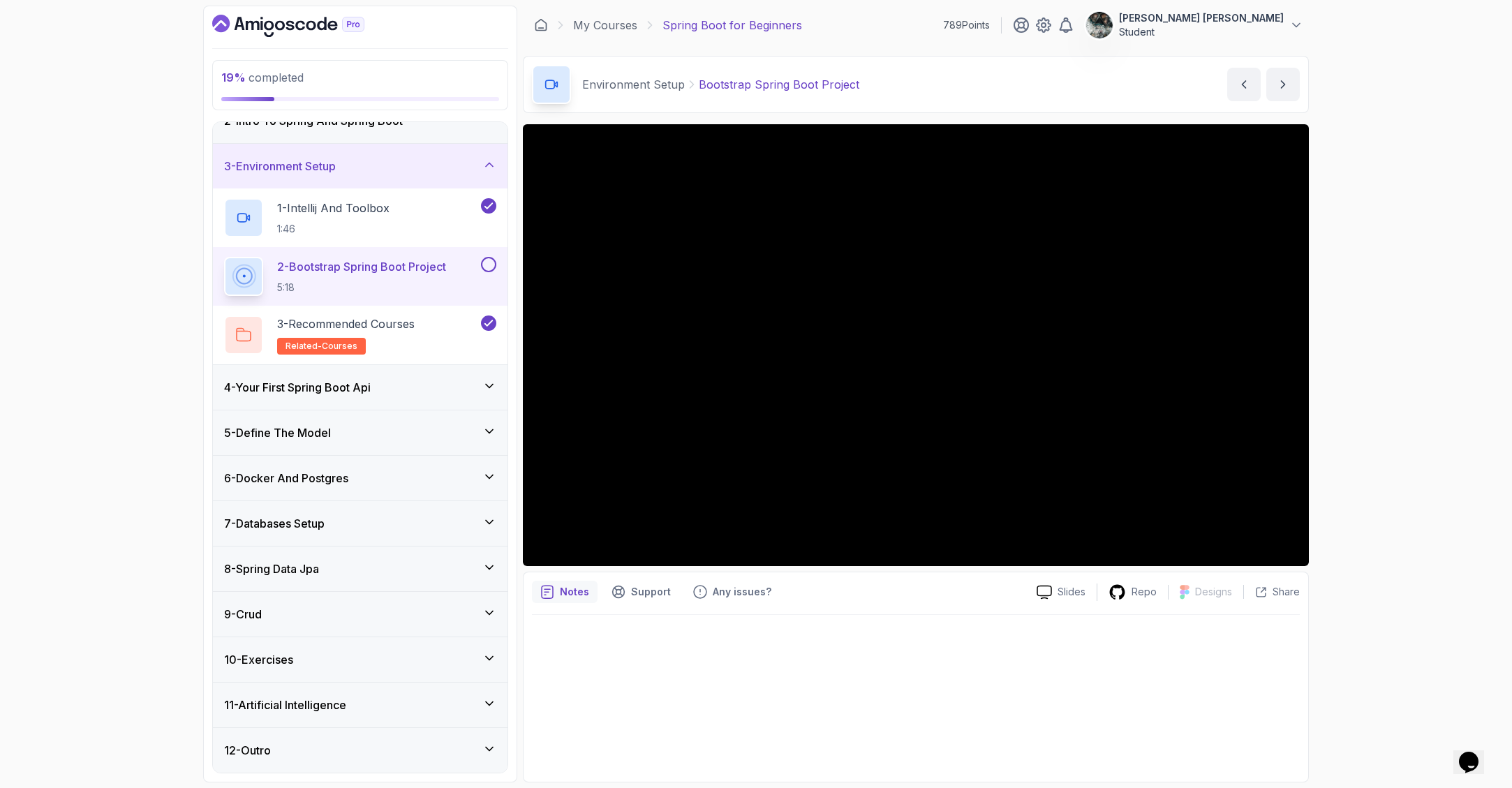
click at [342, 616] on div "9 - Crud" at bounding box center [360, 614] width 273 height 17
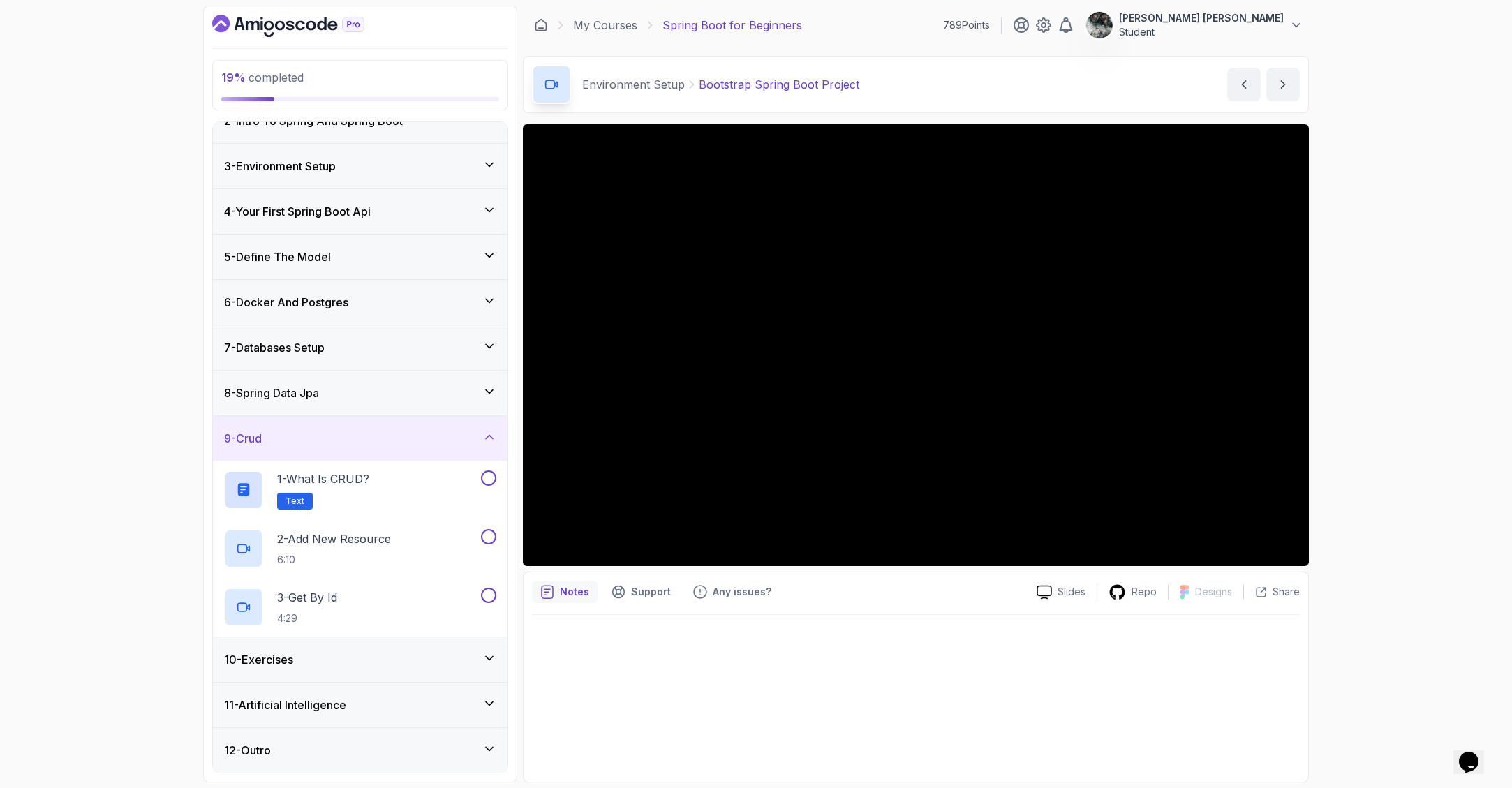
click at [320, 383] on div "8 - Spring Data Jpa" at bounding box center [359, 392] width 294 height 45
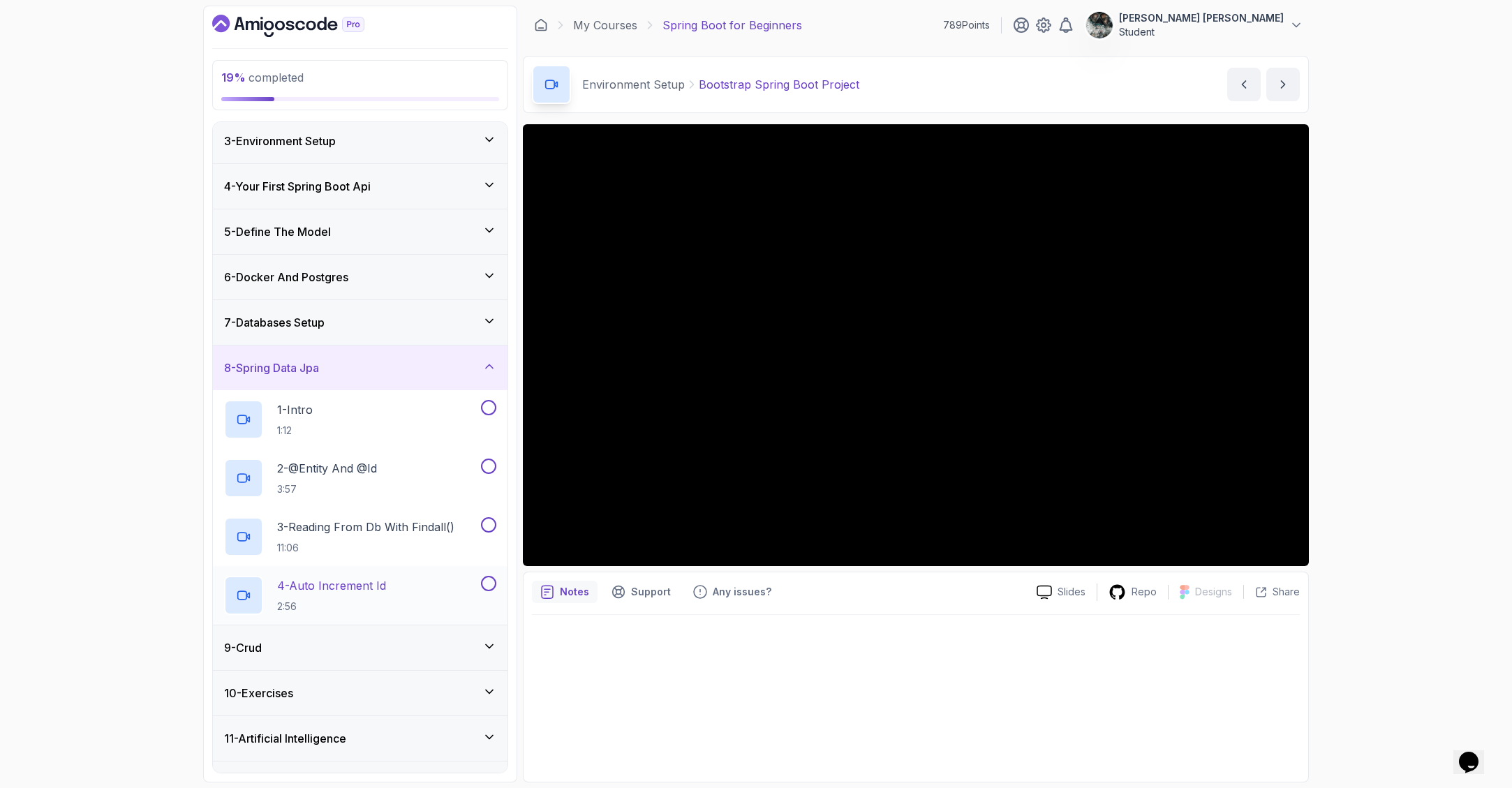
scroll to position [127, 0]
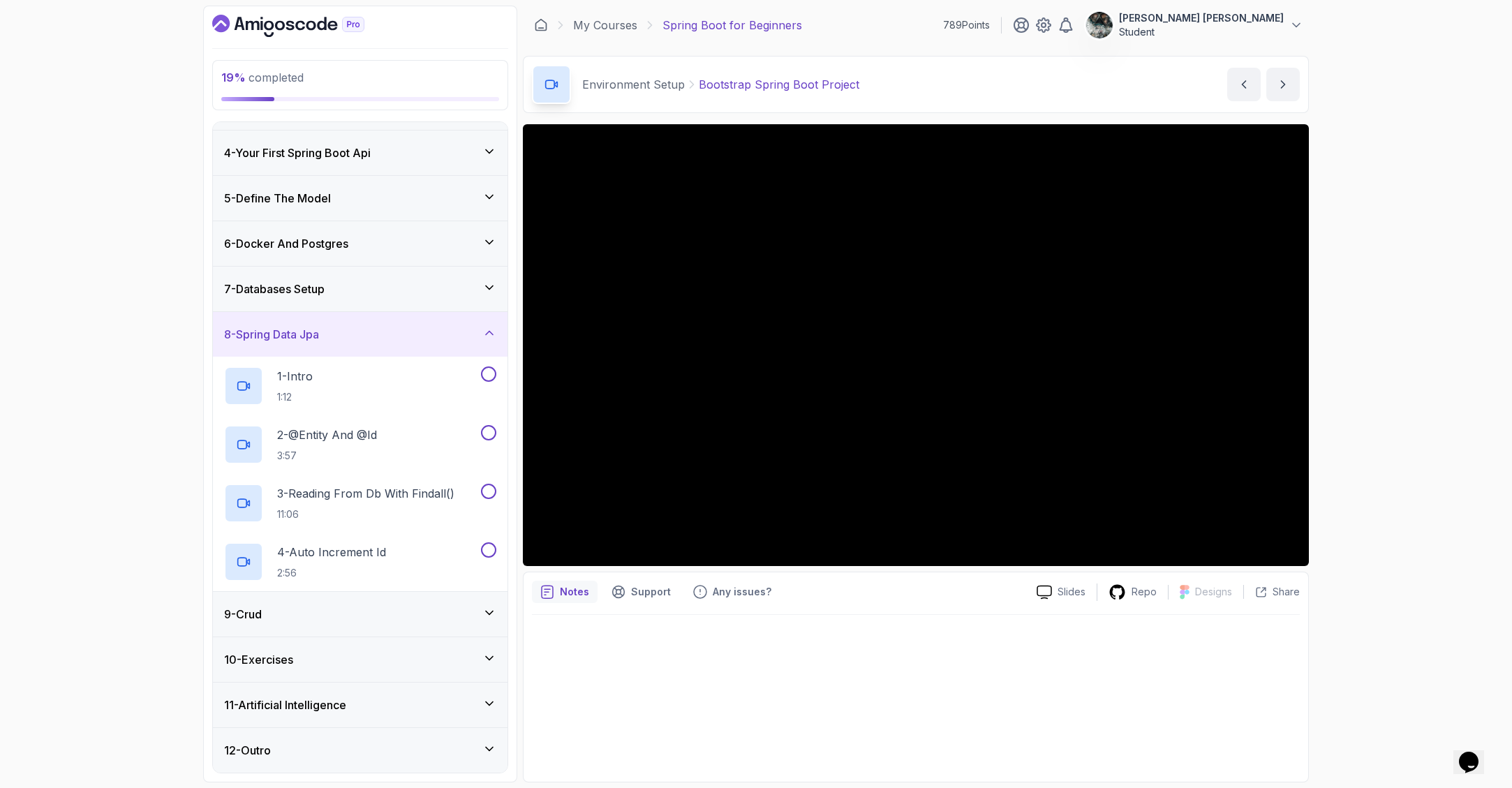
click at [389, 276] on div "7 - Databases Setup" at bounding box center [359, 289] width 294 height 45
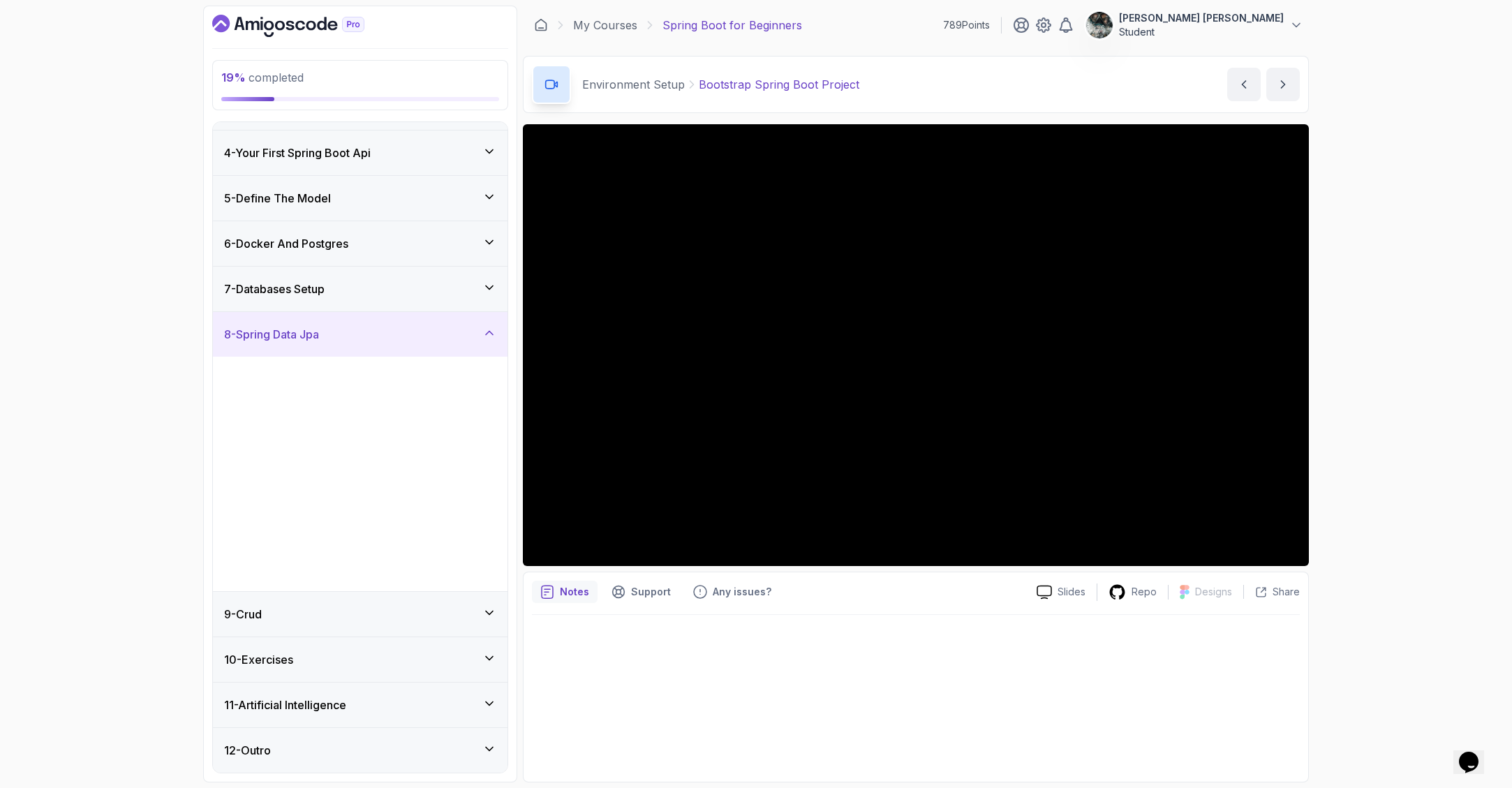
scroll to position [0, 0]
